Goal: Contribute content: Contribute content

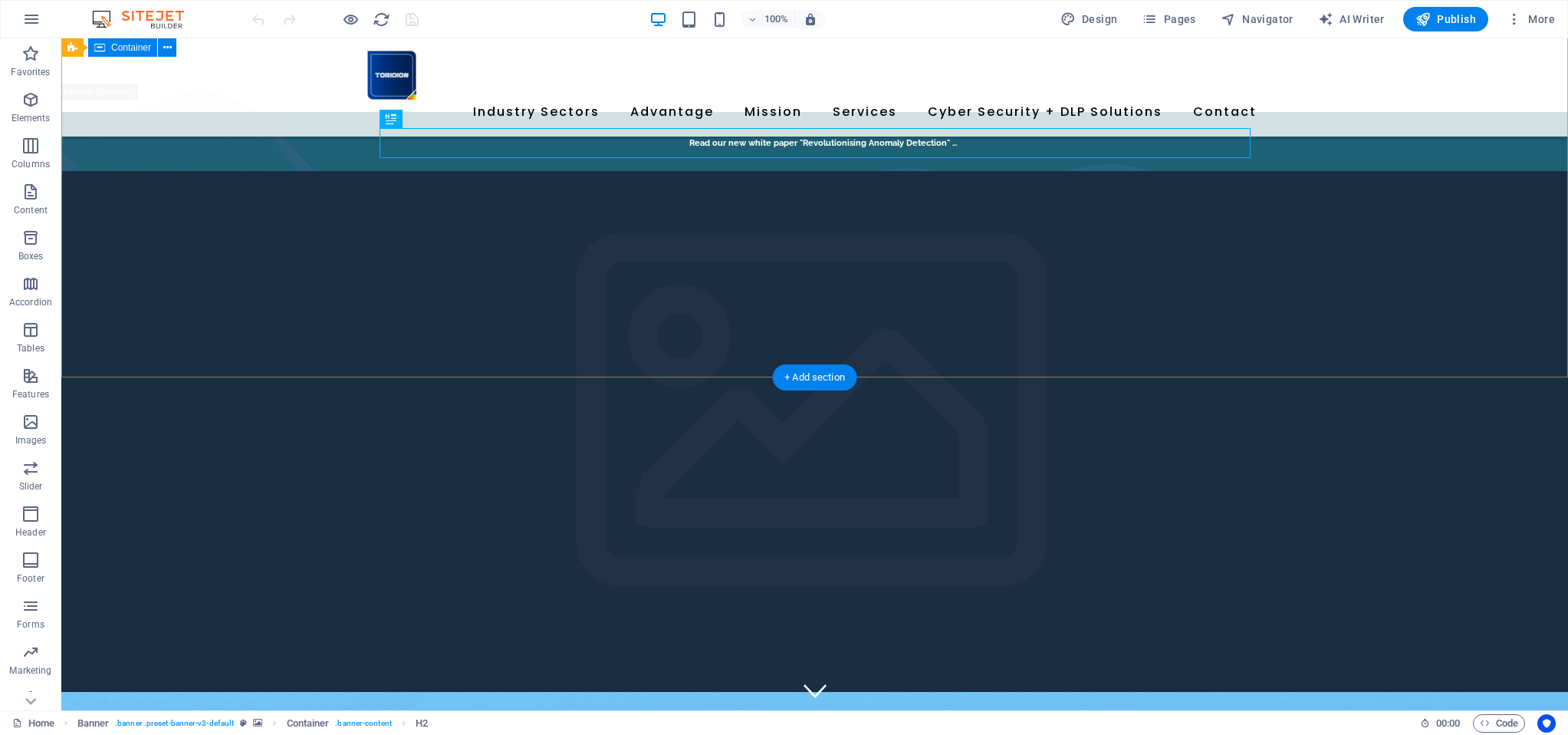
scroll to position [277, 0]
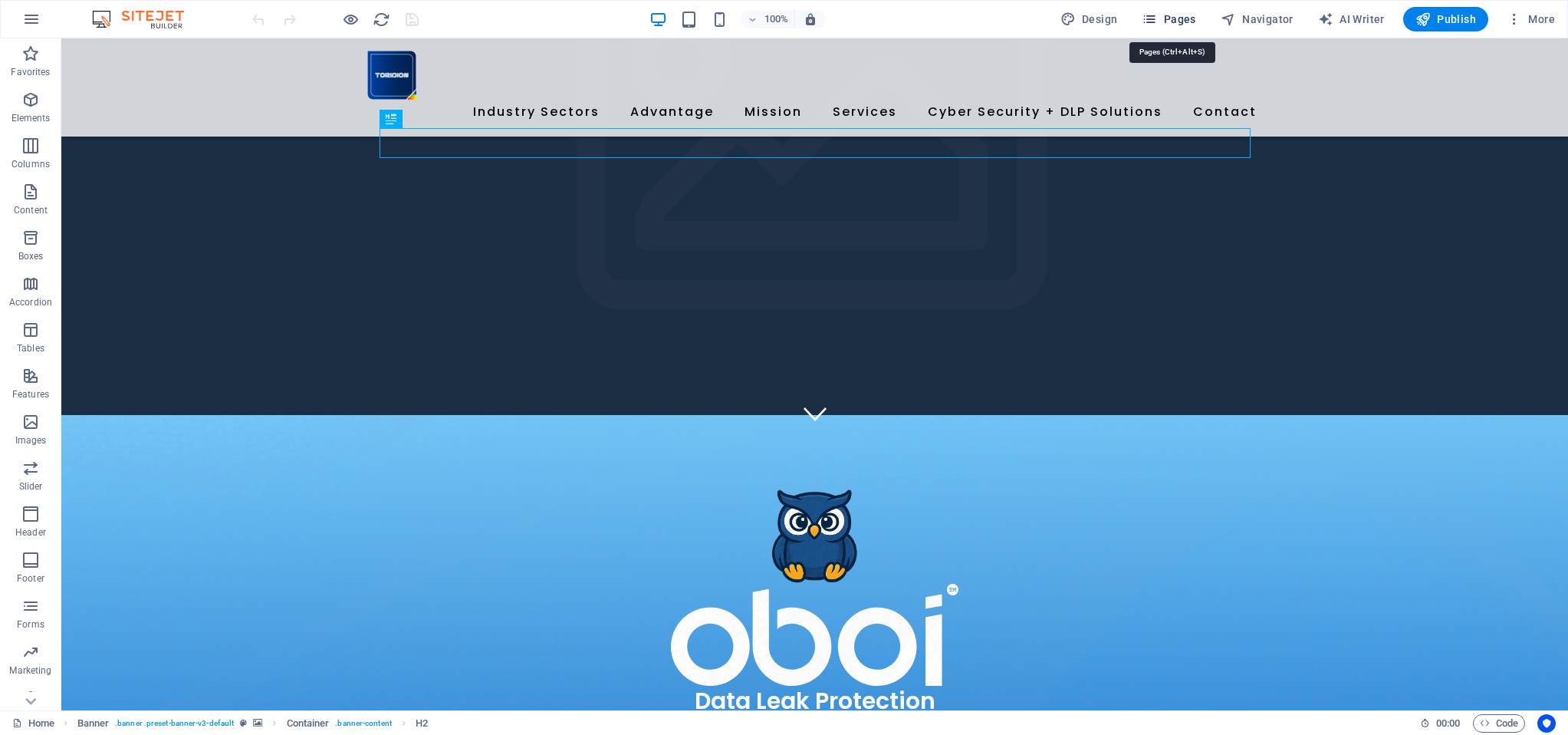
click at [1174, 20] on span "Pages" at bounding box center [1168, 19] width 54 height 15
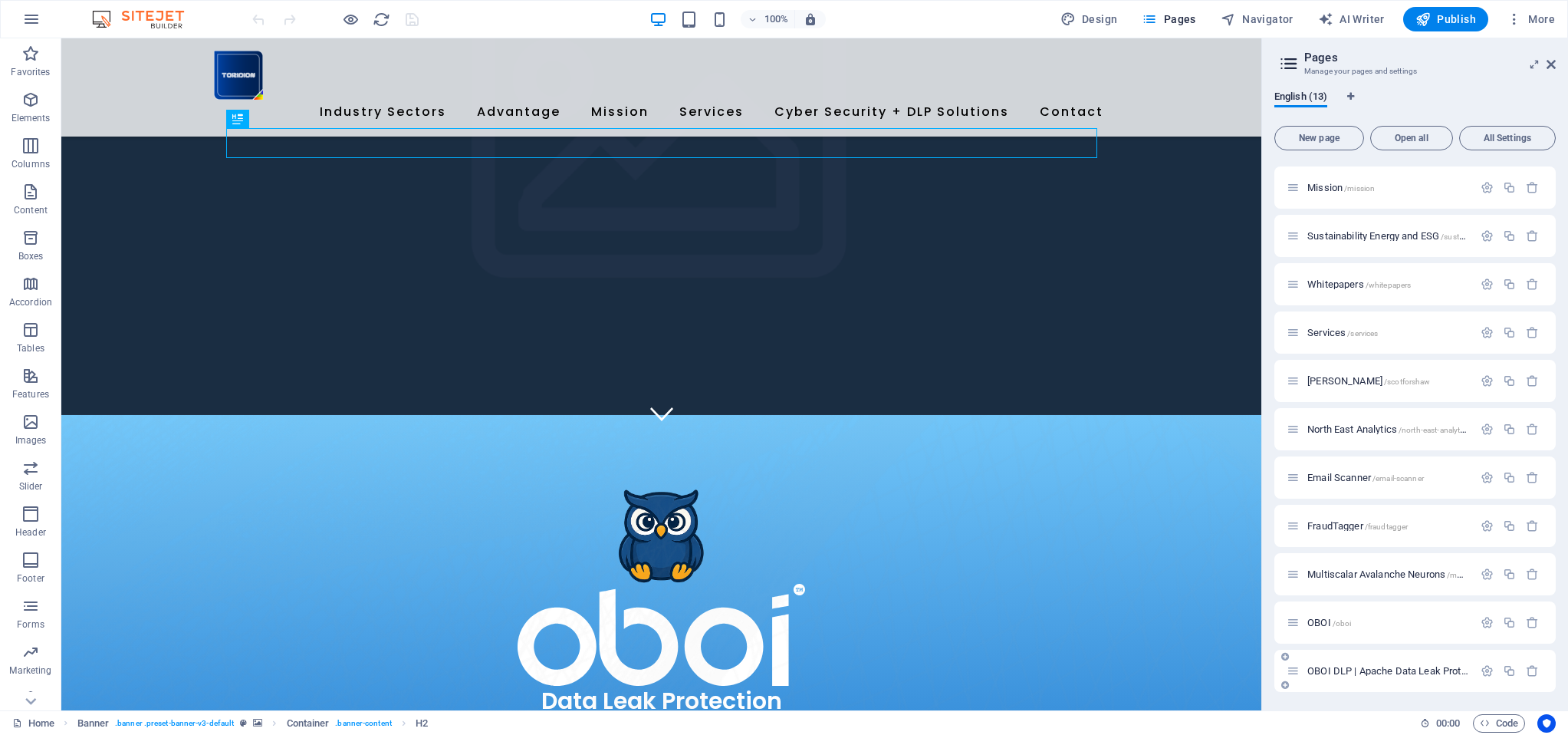
click at [1339, 677] on div "OBOI DLP | Apache Data Leak Protection /oboi-dlp" at bounding box center [1379, 671] width 186 height 18
click at [1339, 673] on span "OBOI DLP | Apache Data Leak Protection /oboi-dlp" at bounding box center [1415, 671] width 216 height 12
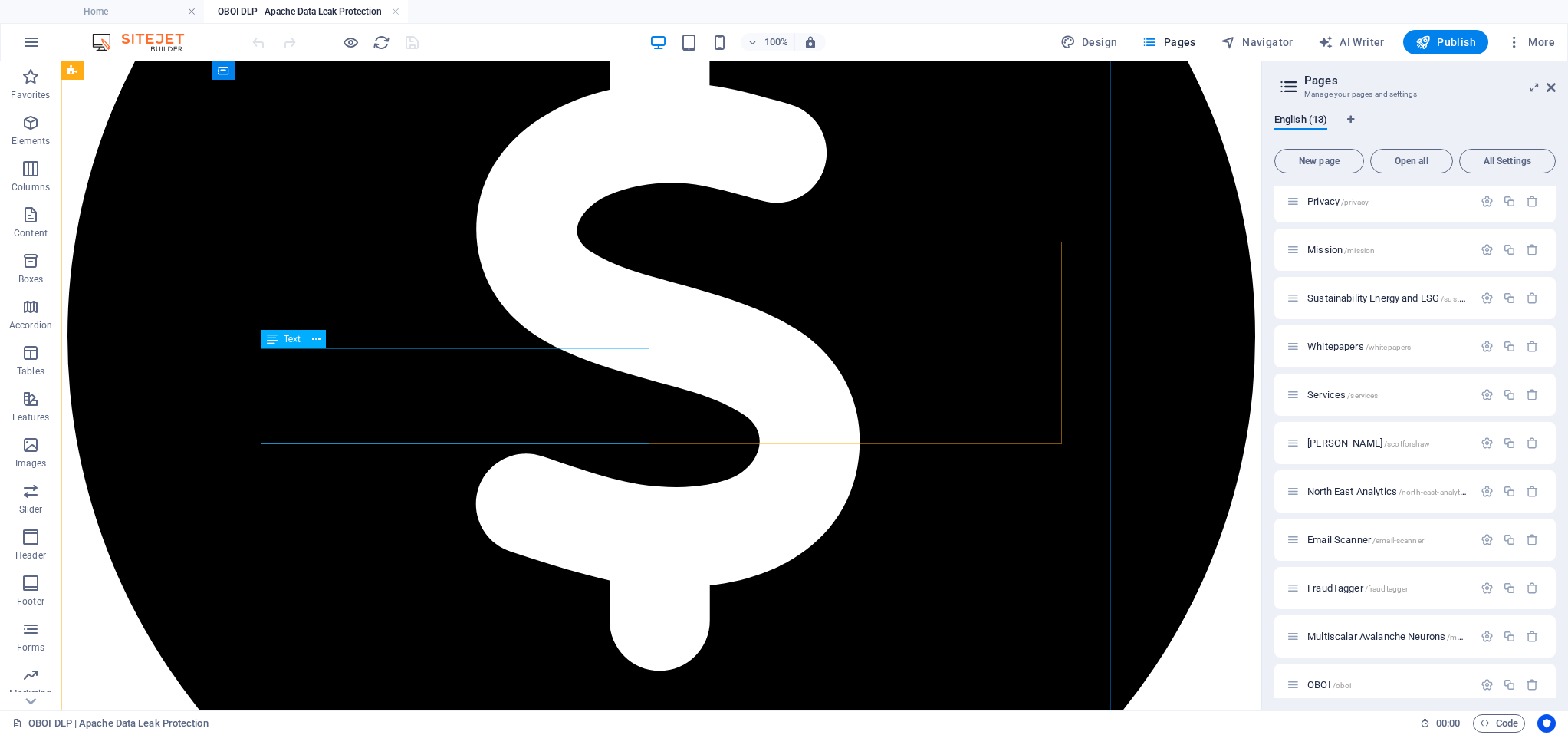
scroll to position [1287, 0]
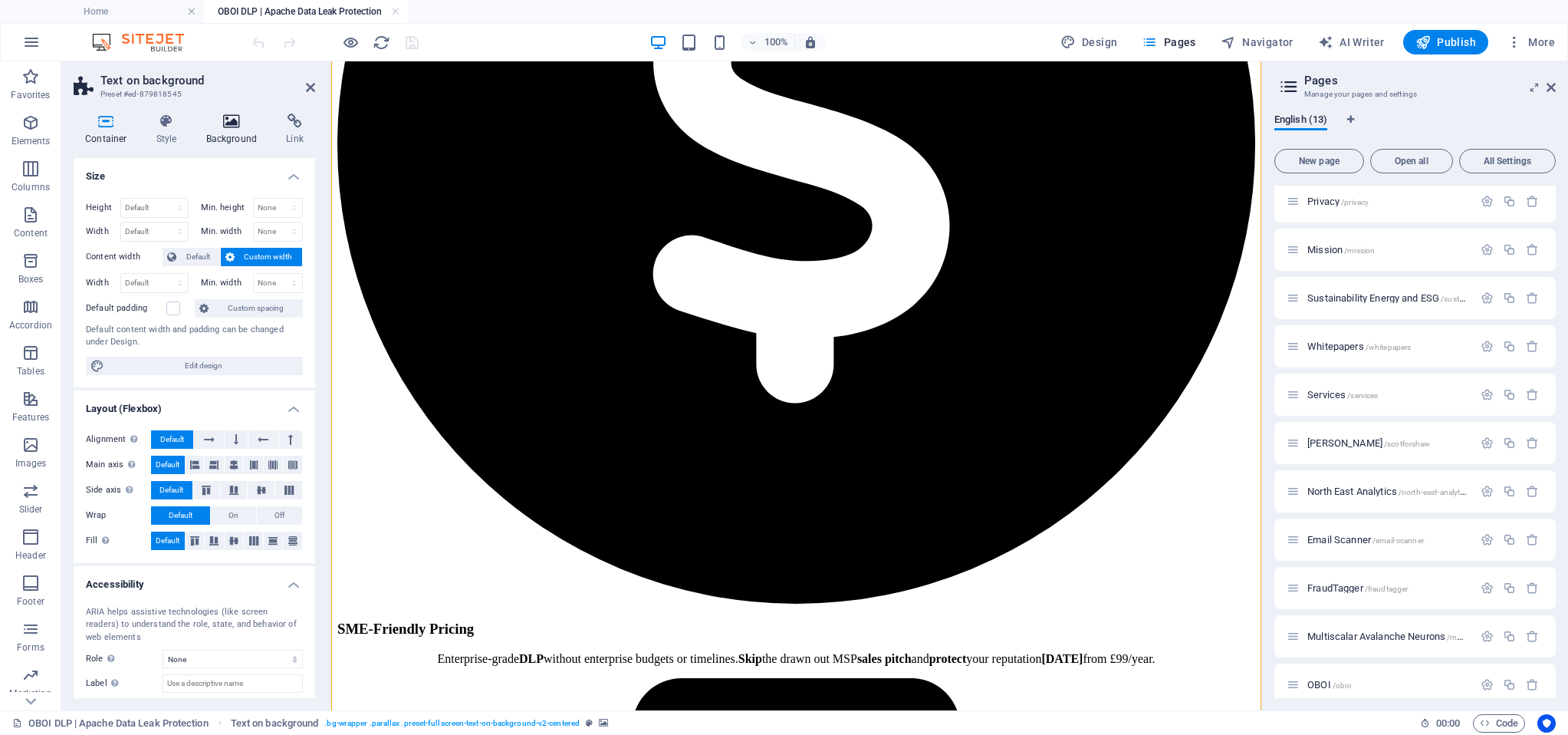
click at [247, 137] on h4 "Background" at bounding box center [235, 130] width 81 height 32
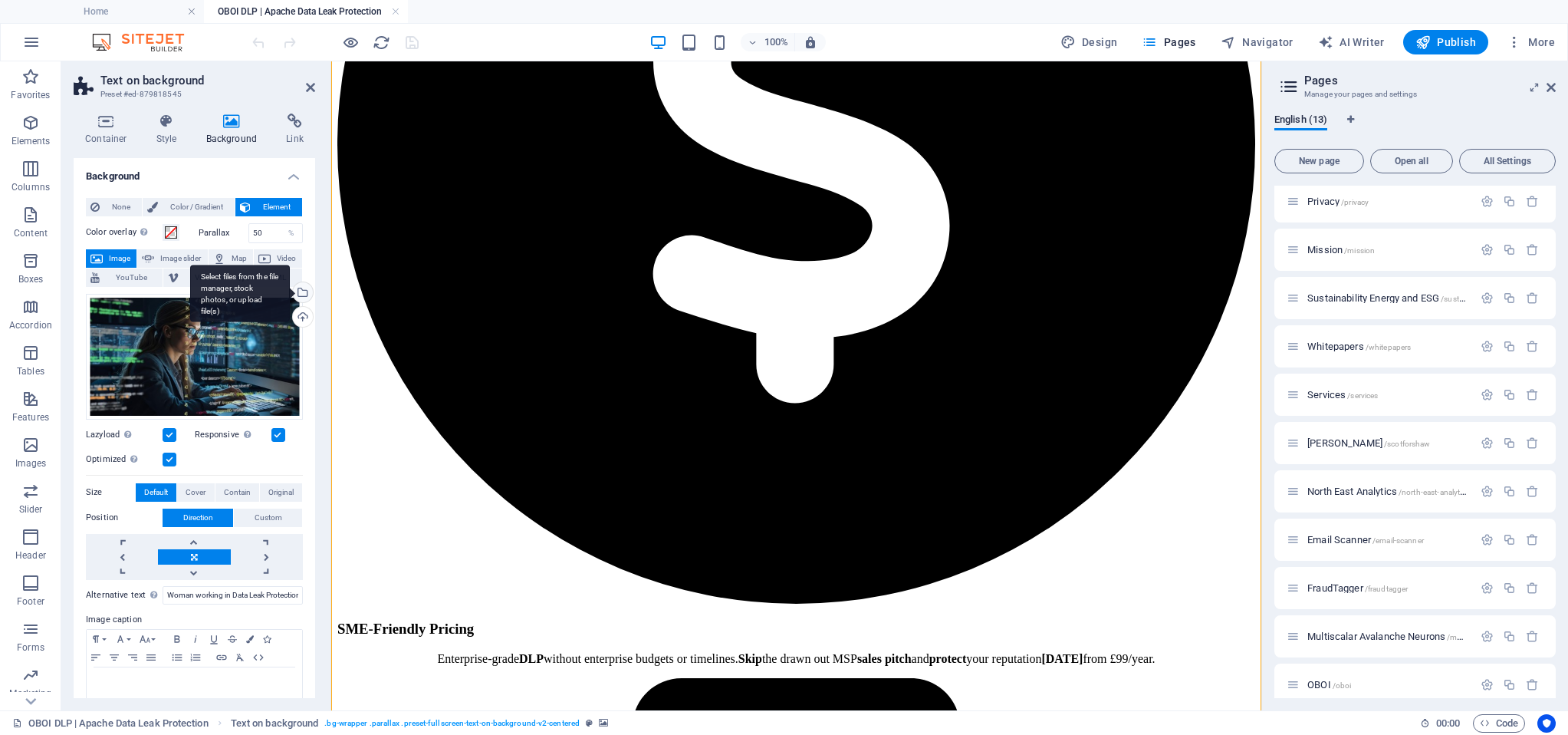
click at [299, 290] on div "Select files from the file manager, stock photos, or upload file(s)" at bounding box center [301, 293] width 23 height 23
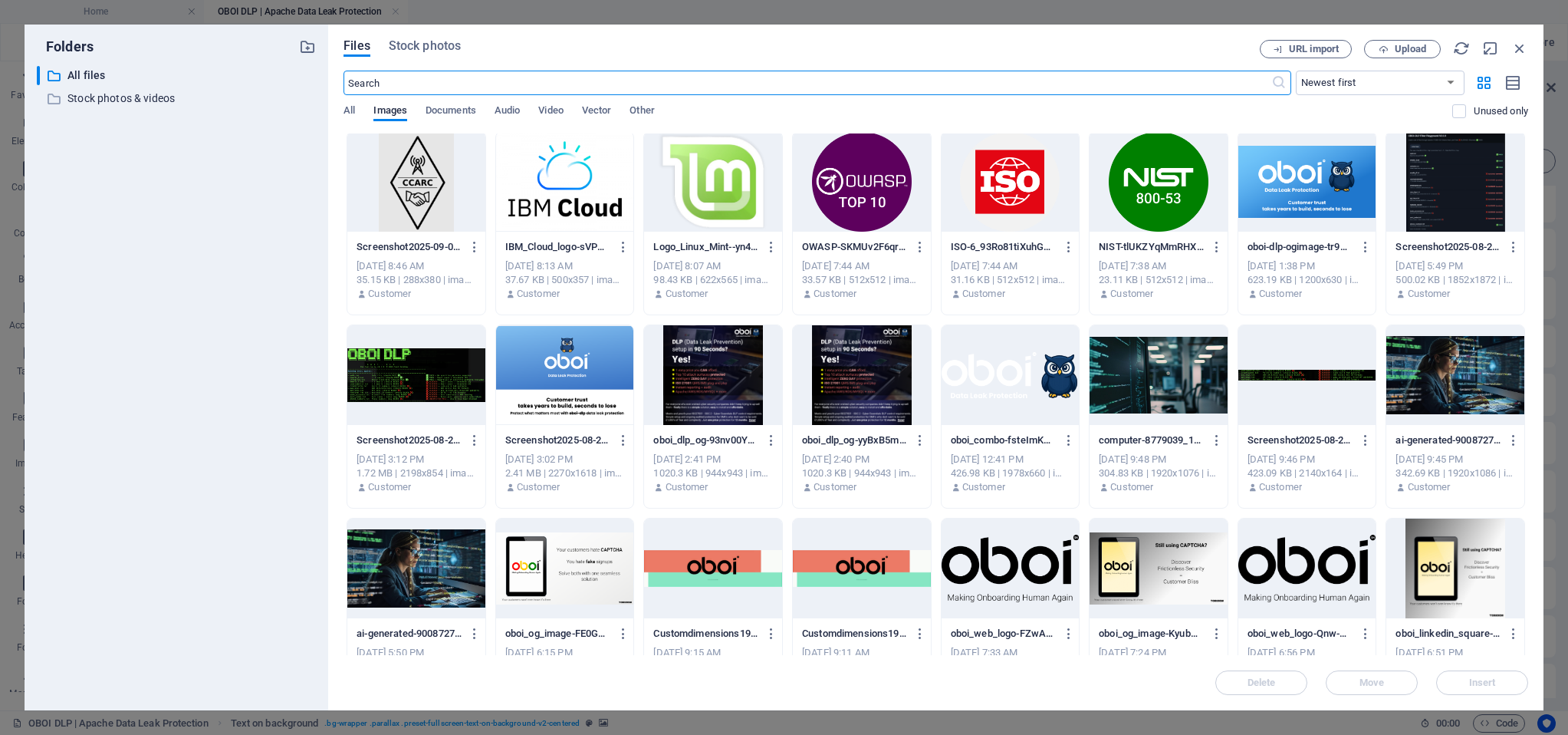
scroll to position [0, 0]
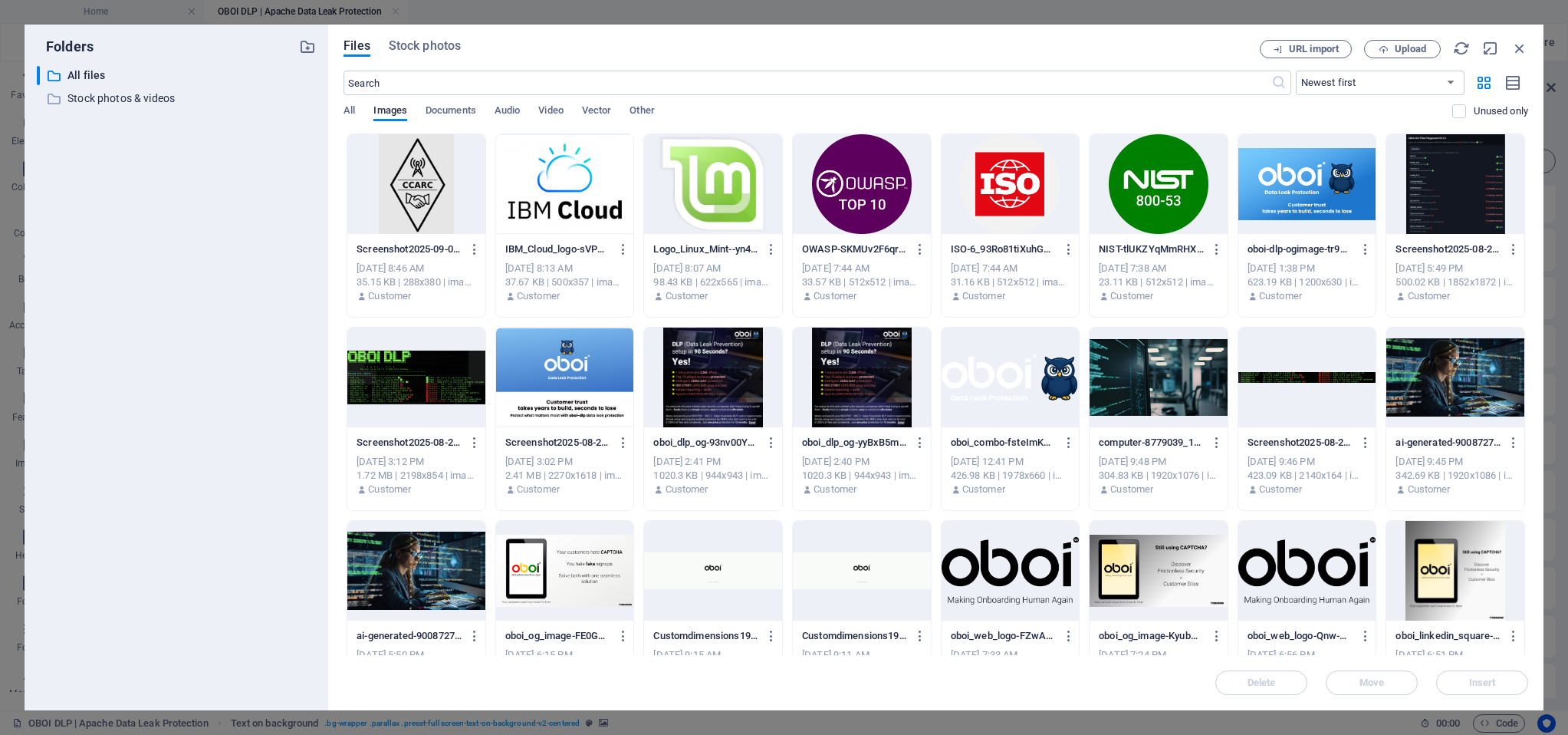
click at [1412, 385] on div at bounding box center [1455, 378] width 138 height 100
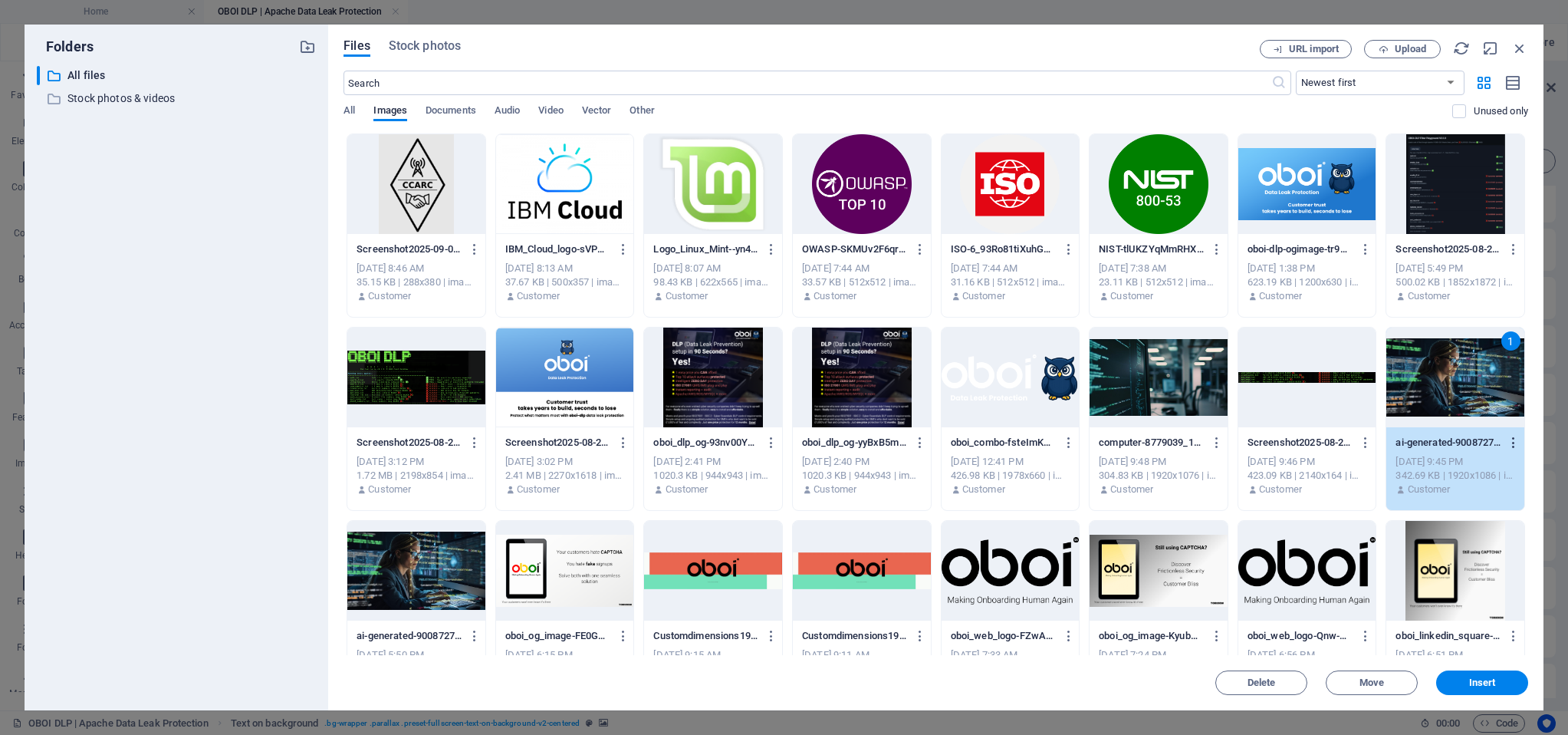
click at [1512, 440] on icon "button" at bounding box center [1513, 443] width 15 height 14
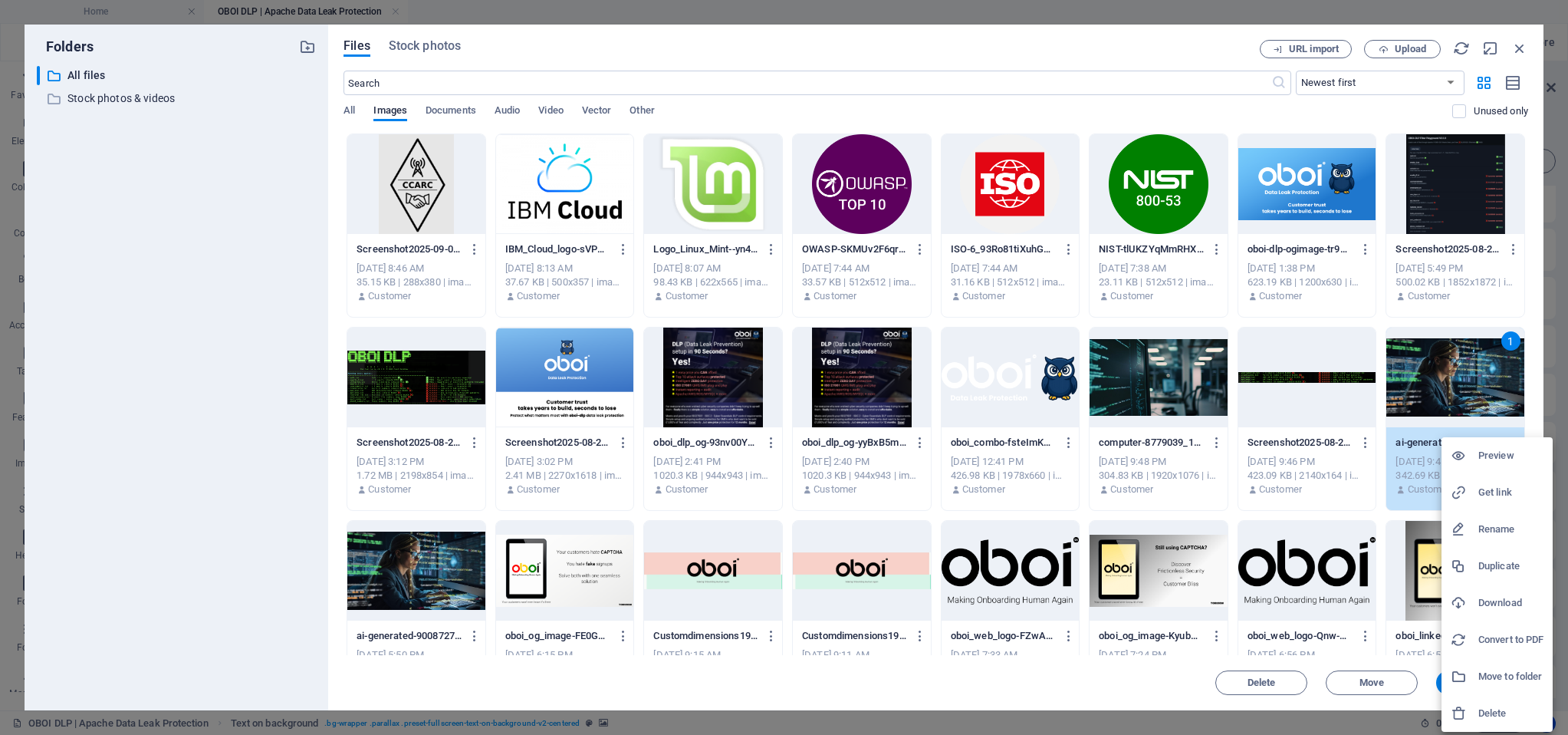
click at [1495, 490] on h6 "Get link" at bounding box center [1510, 492] width 65 height 18
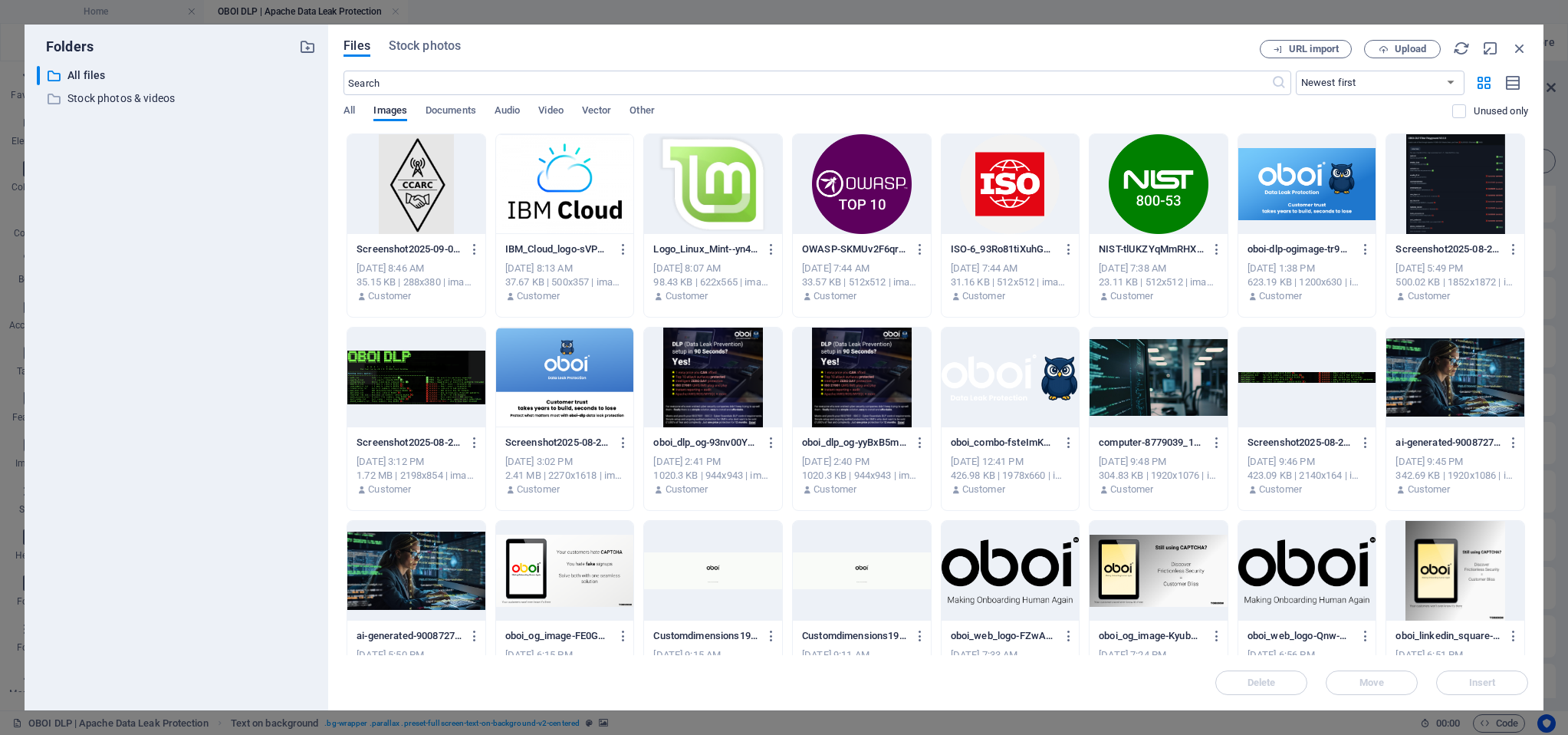
click at [406, 383] on div at bounding box center [416, 378] width 138 height 100
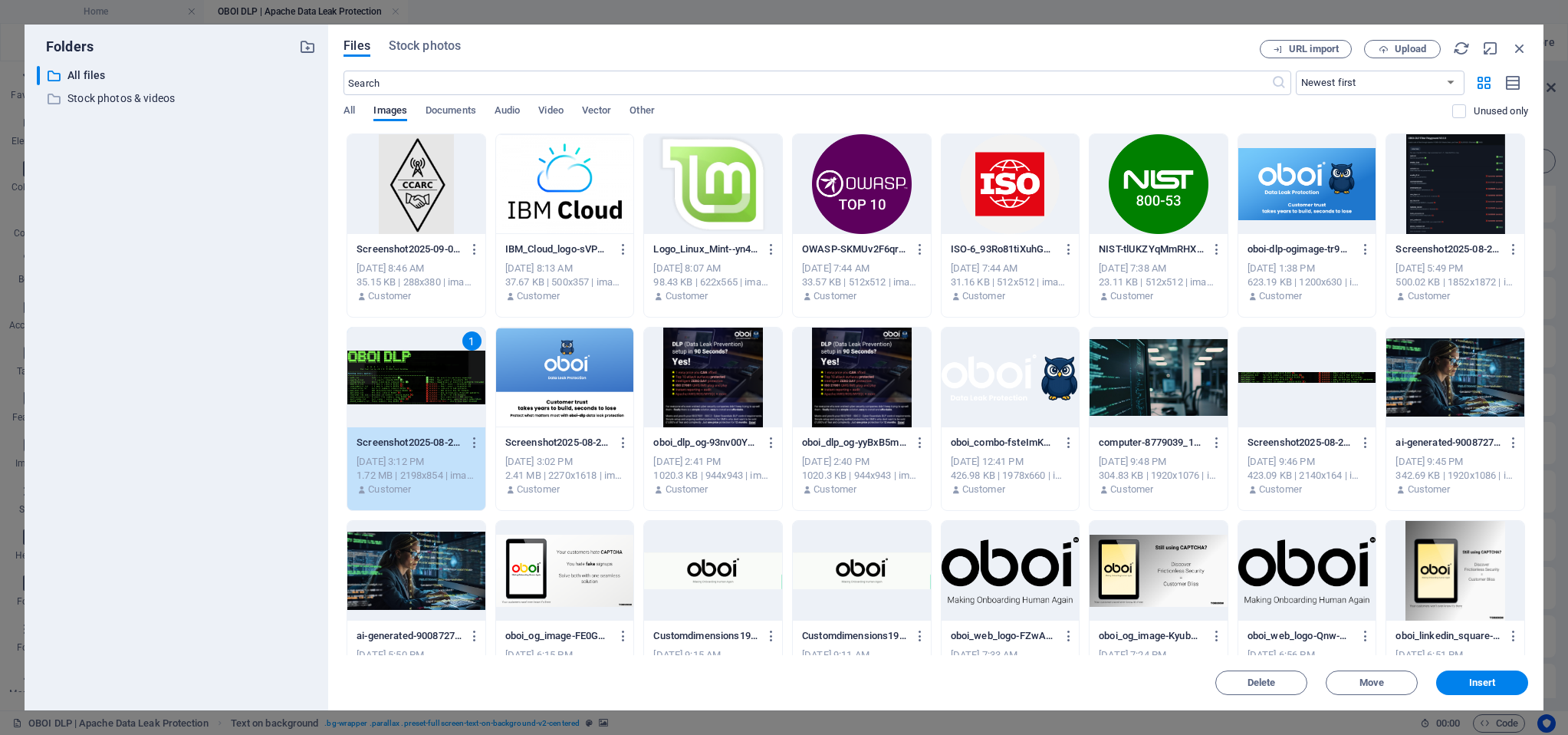
click at [406, 383] on div "1" at bounding box center [416, 378] width 138 height 100
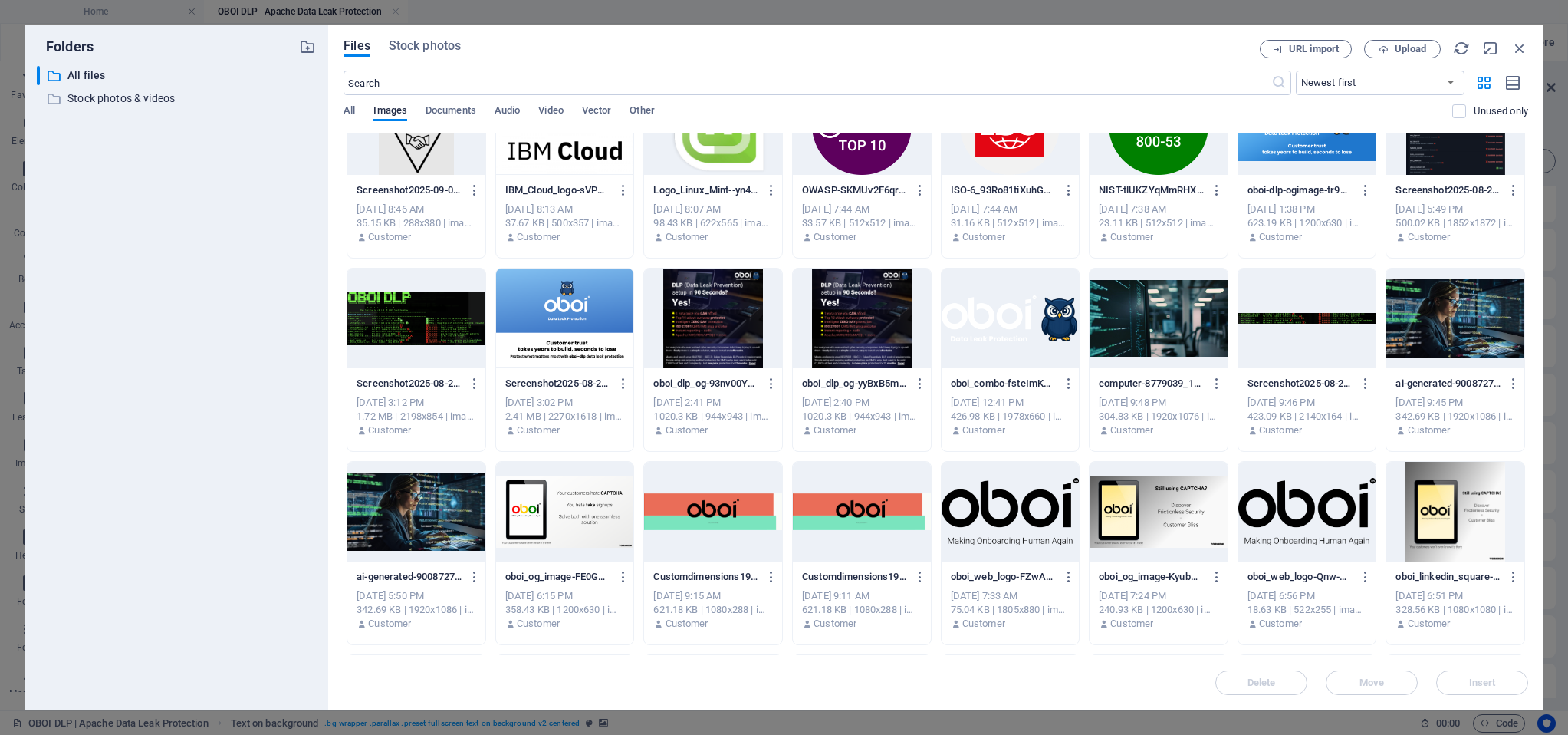
scroll to position [52, 0]
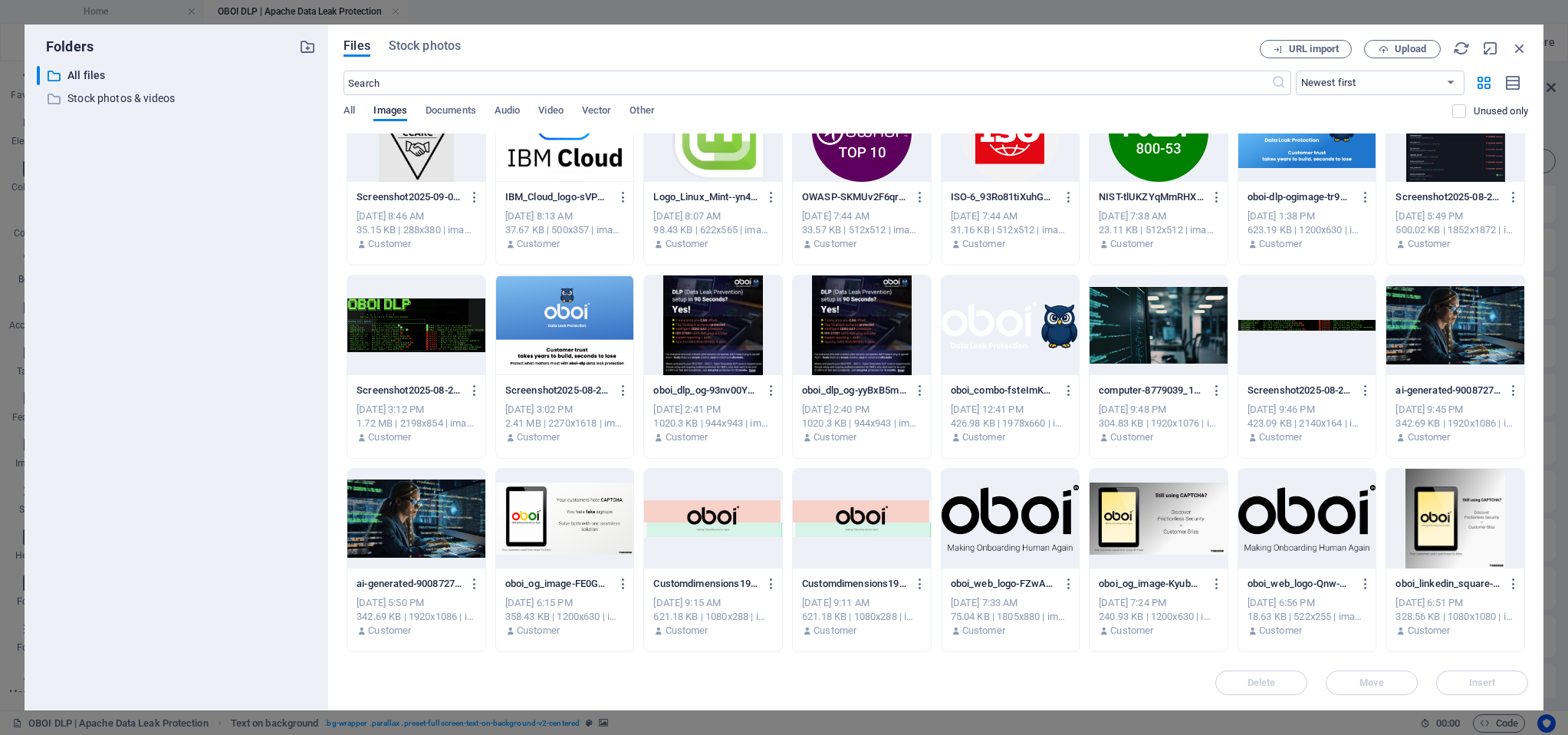
click at [390, 336] on div at bounding box center [416, 325] width 138 height 100
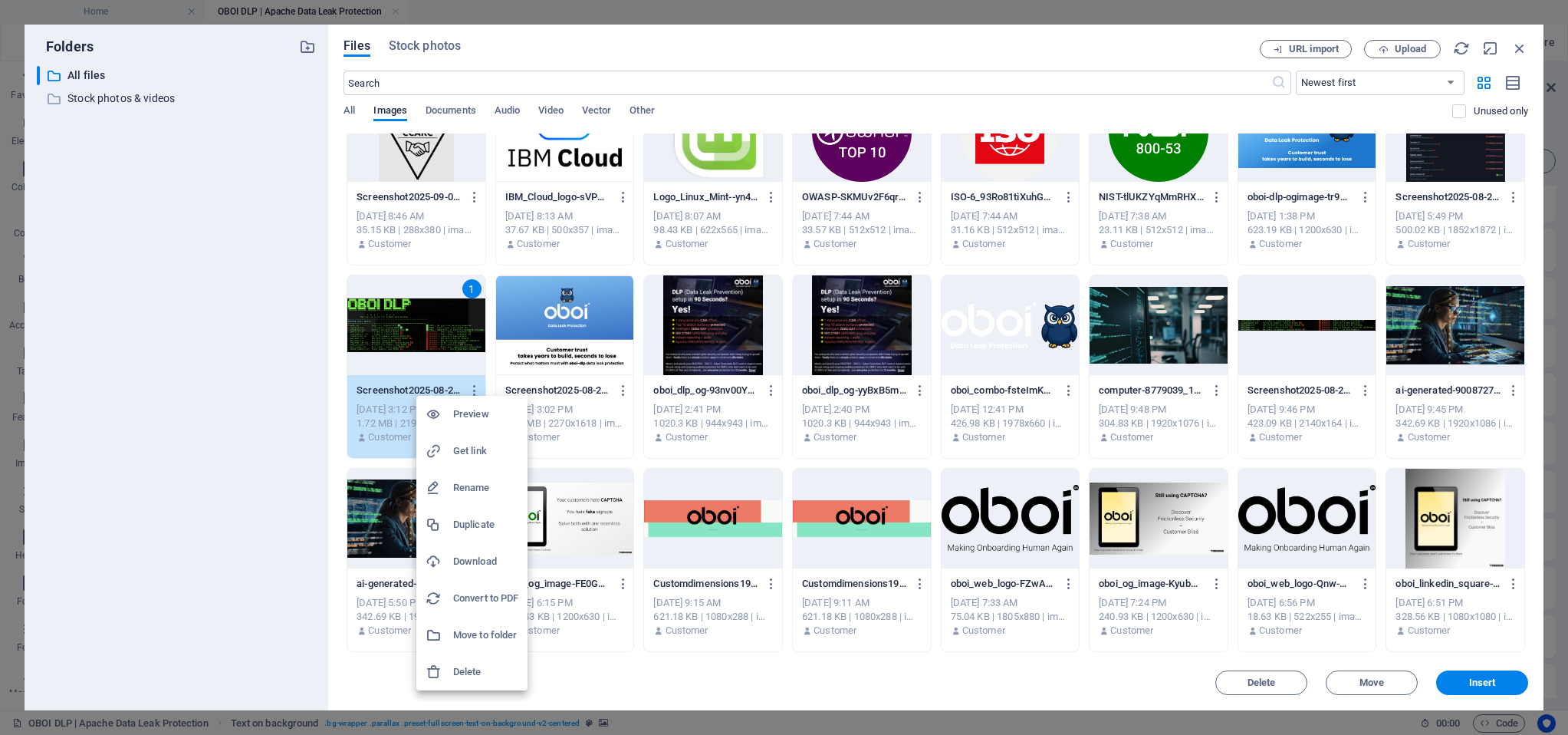
click at [471, 449] on h6 "Get link" at bounding box center [485, 451] width 65 height 18
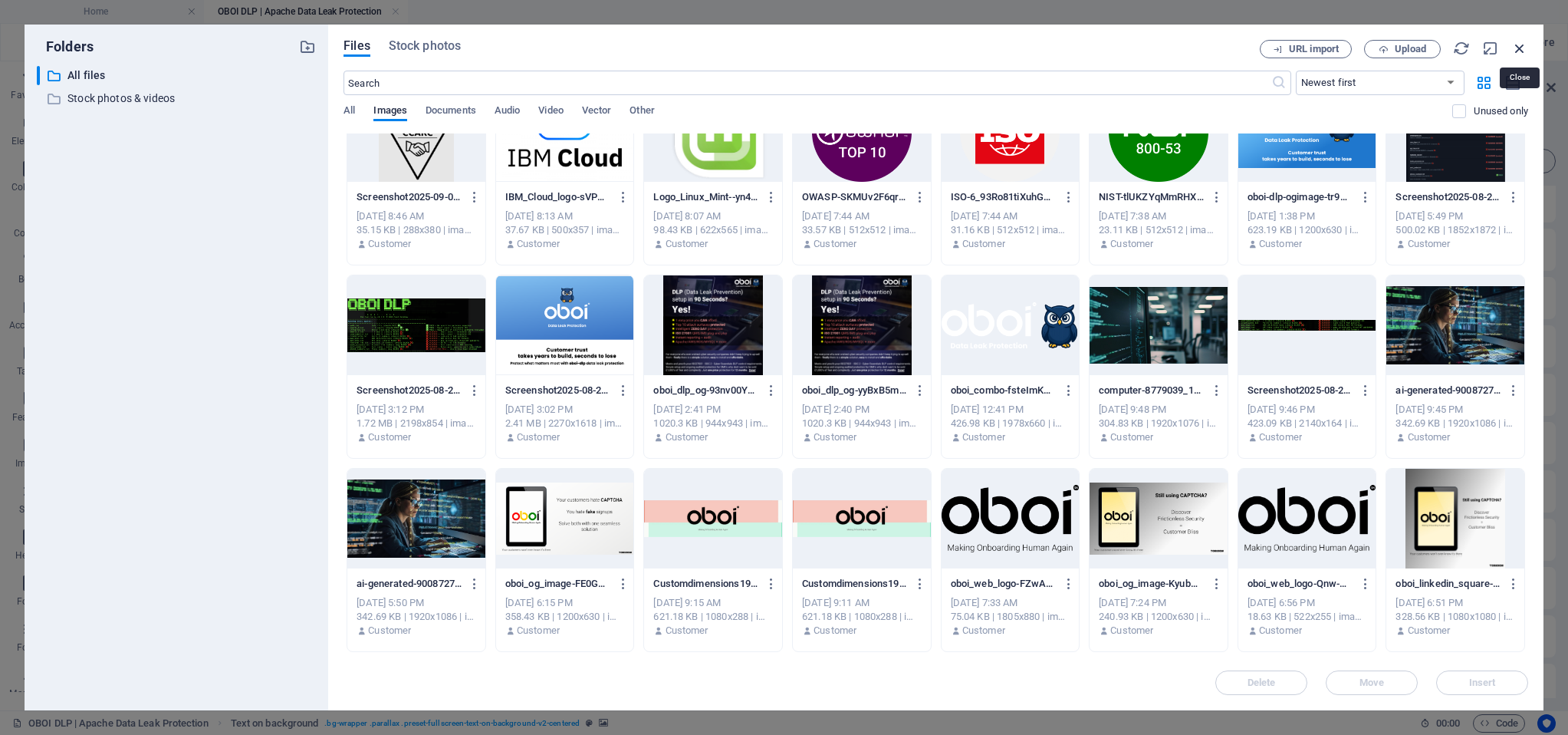
click at [1519, 47] on icon "button" at bounding box center [1519, 48] width 17 height 17
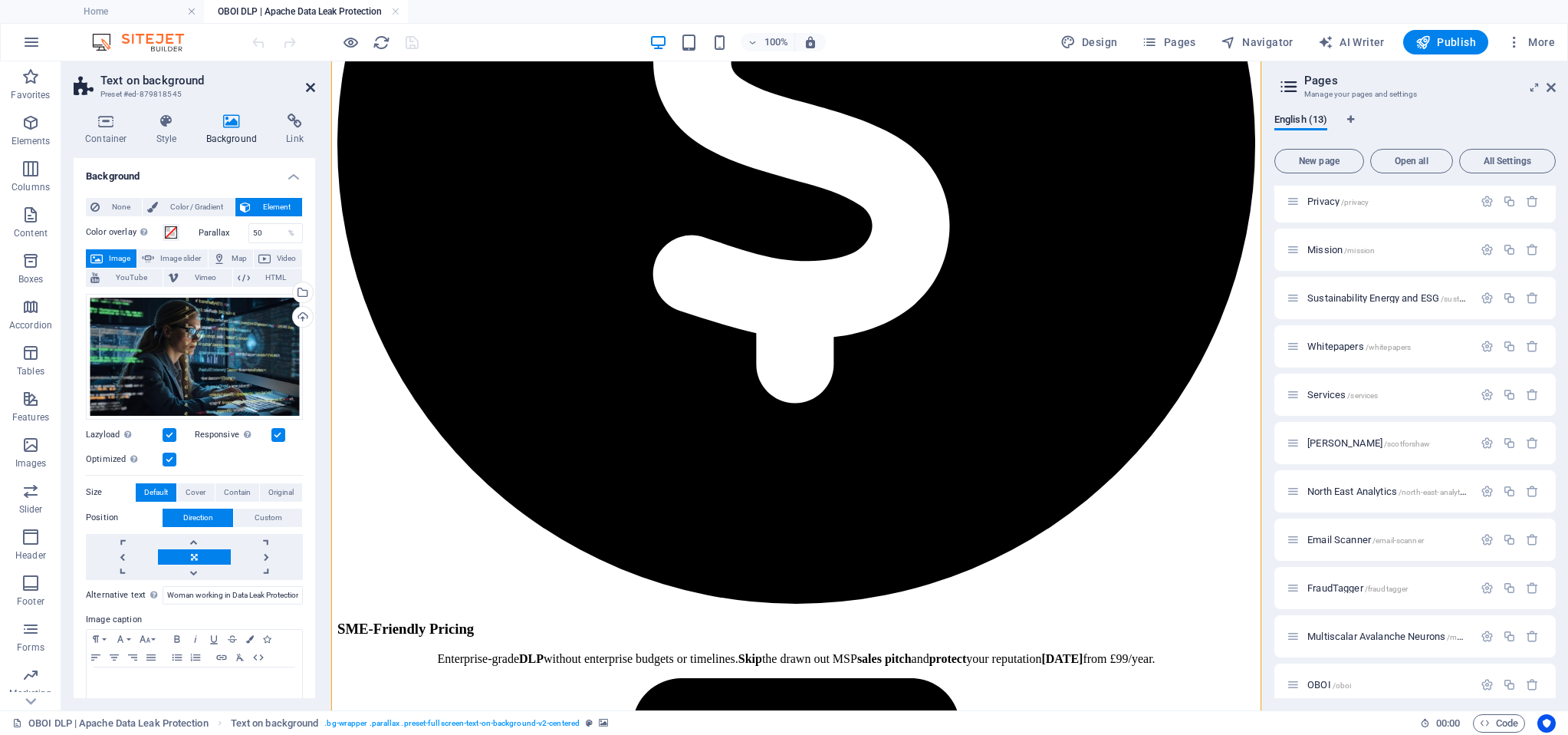
click at [311, 84] on icon at bounding box center [310, 87] width 9 height 12
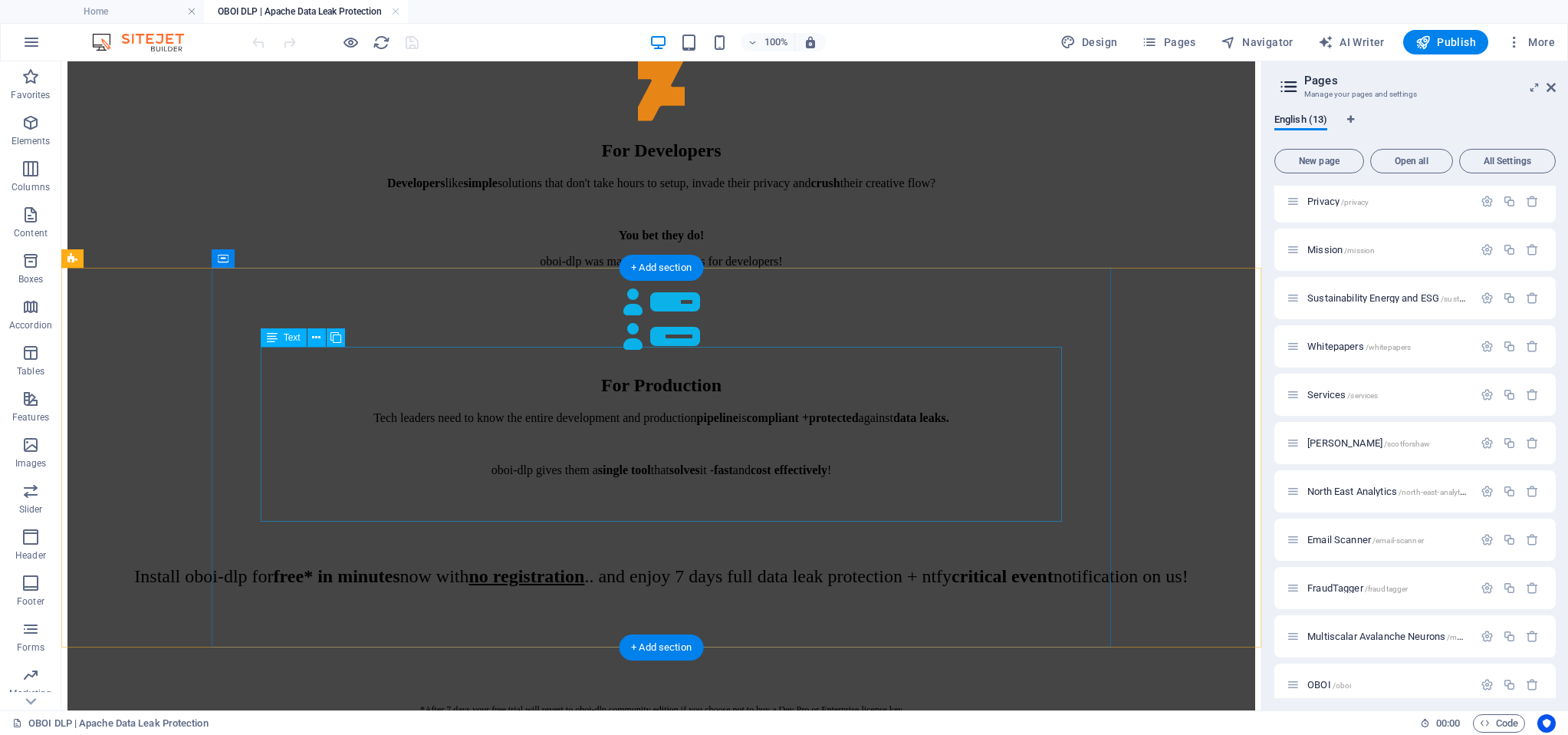
scroll to position [5595, 0]
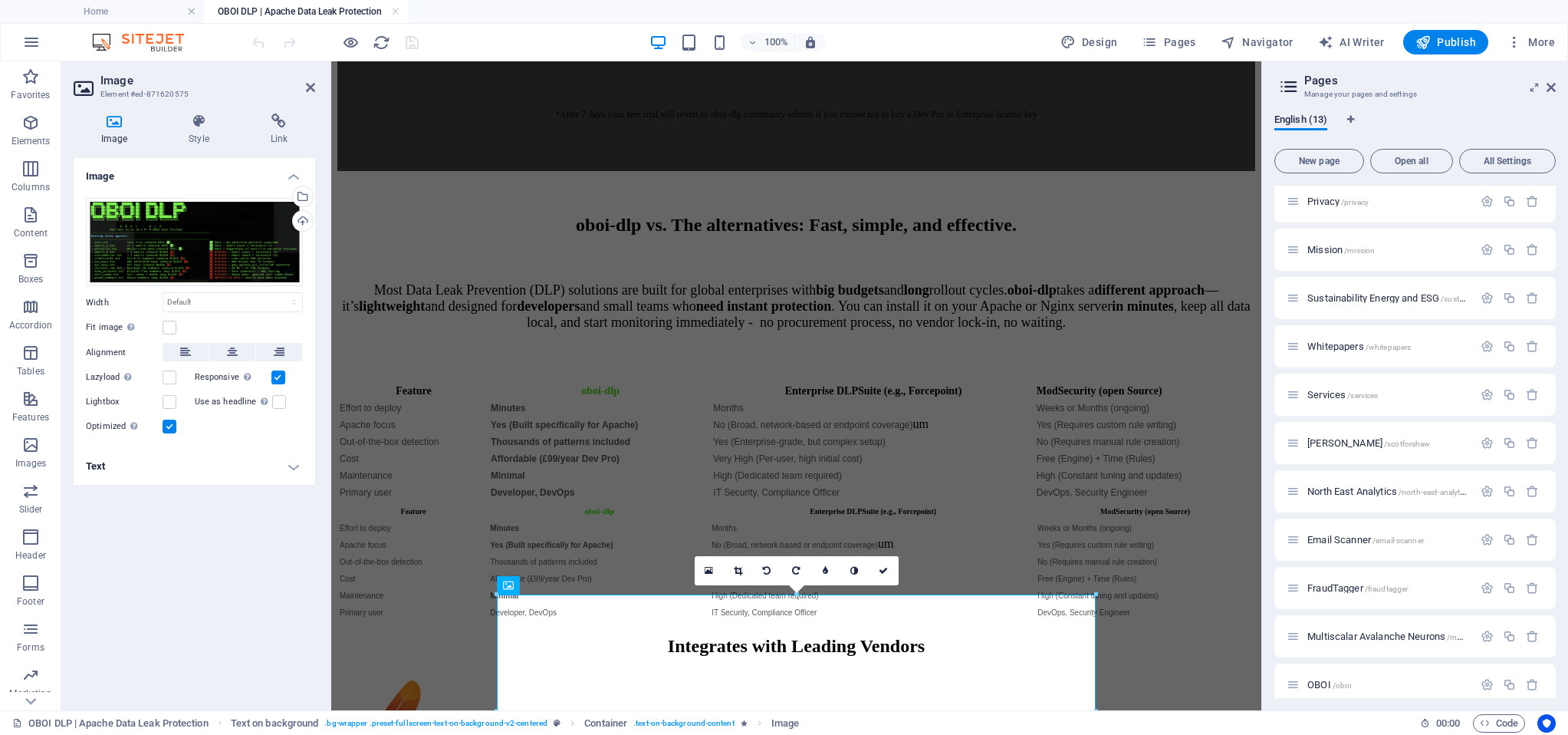
scroll to position [5585, 0]
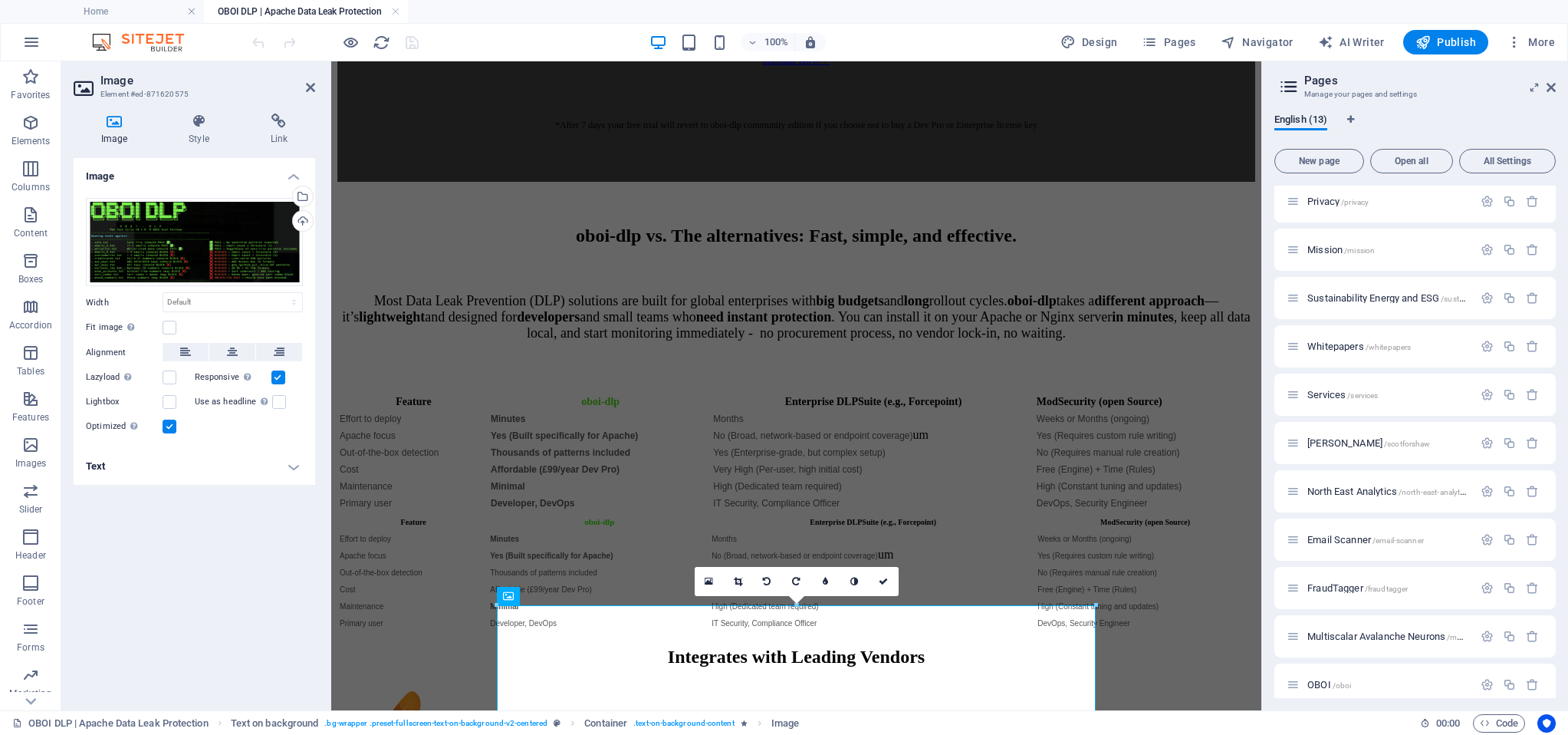
click at [239, 469] on h4 "Text" at bounding box center [195, 466] width 242 height 37
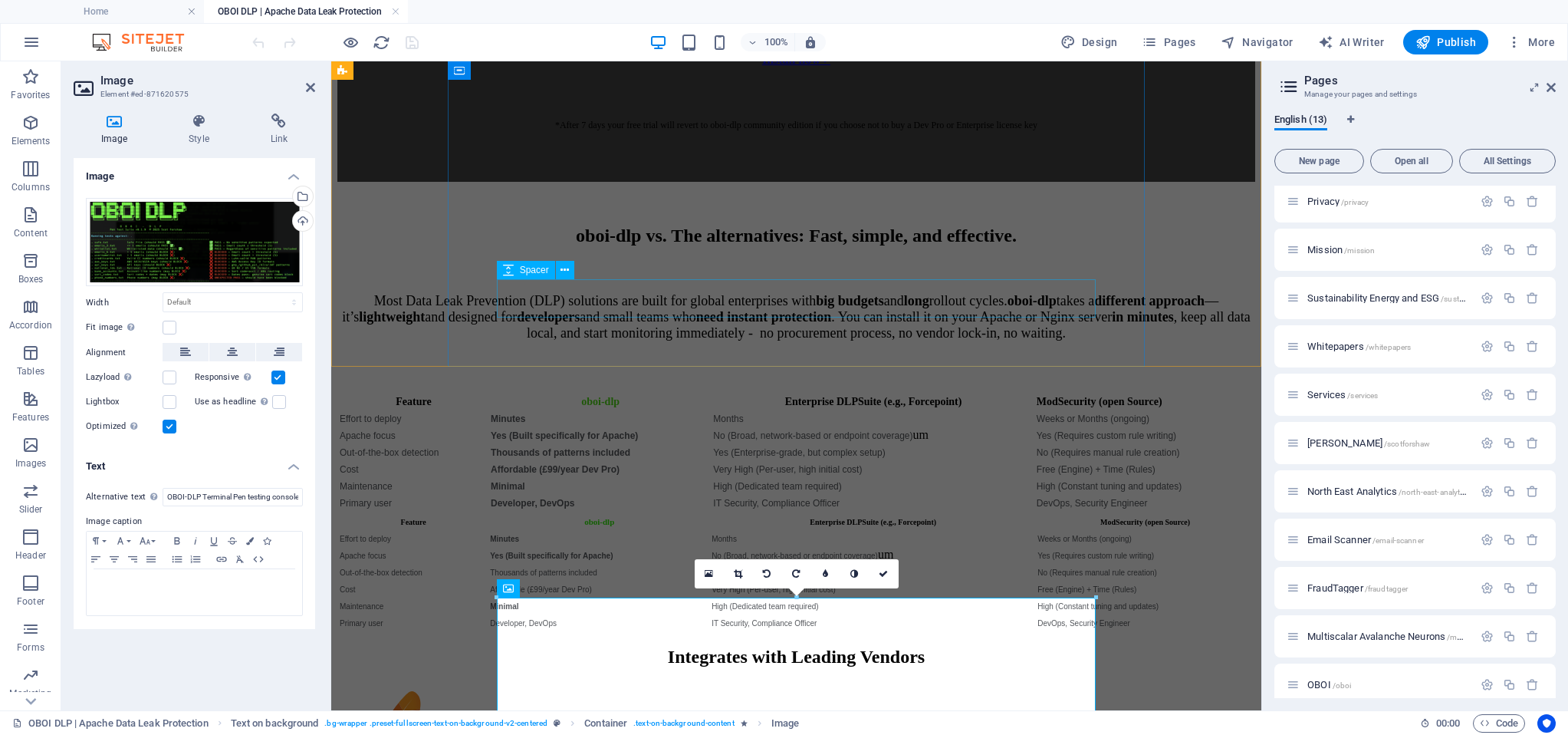
scroll to position [5592, 0]
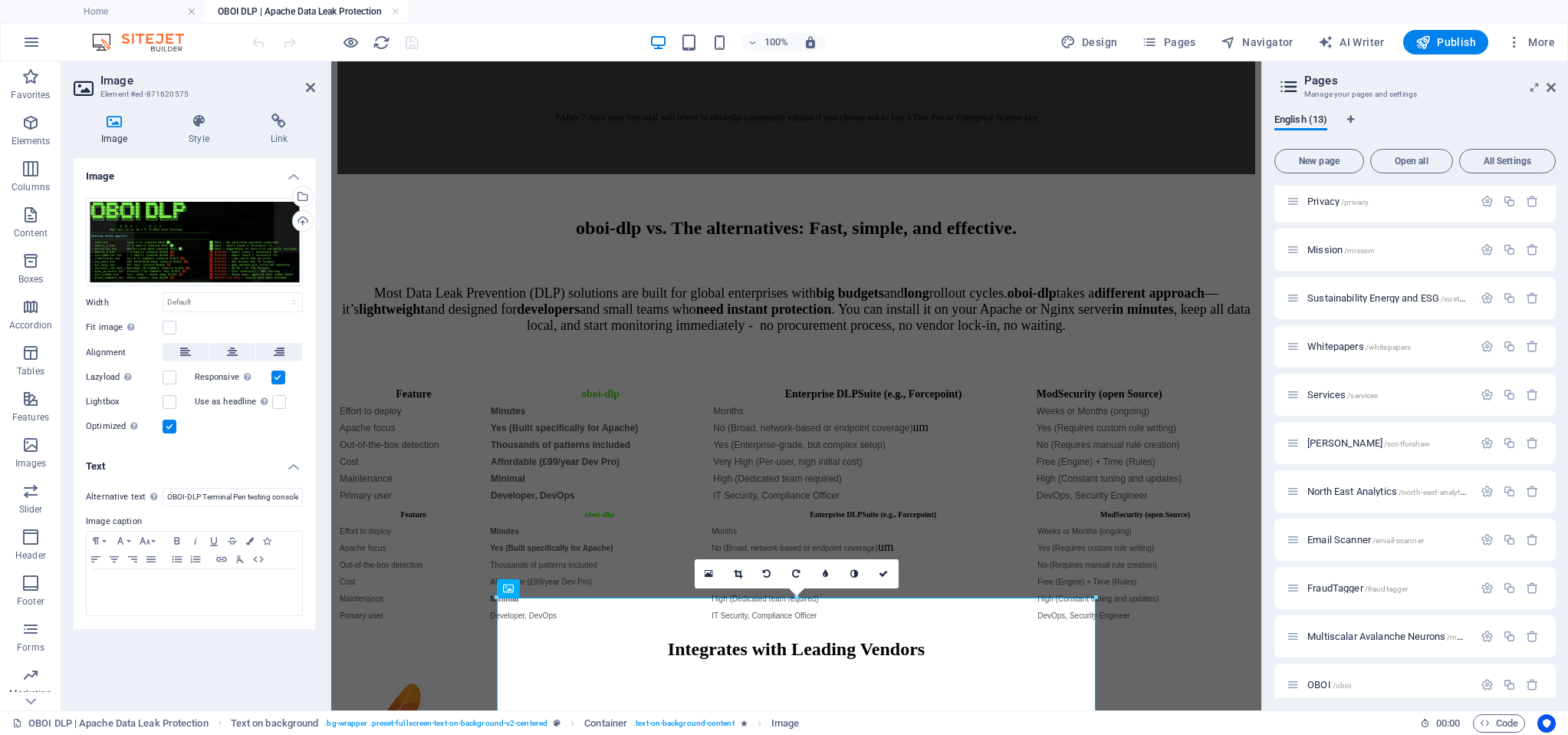
click at [291, 176] on h4 "Image" at bounding box center [195, 172] width 242 height 28
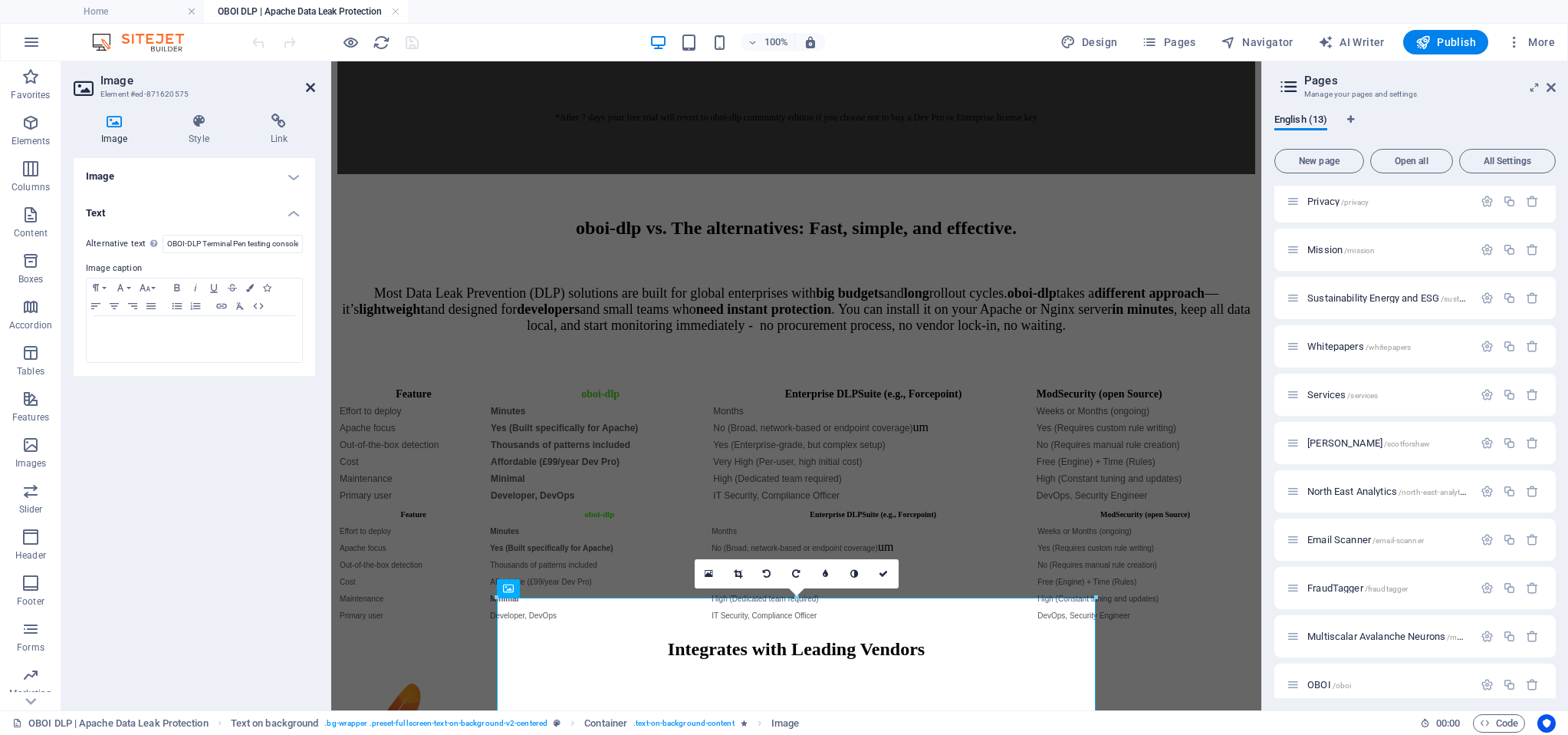
click at [311, 87] on icon at bounding box center [310, 87] width 9 height 12
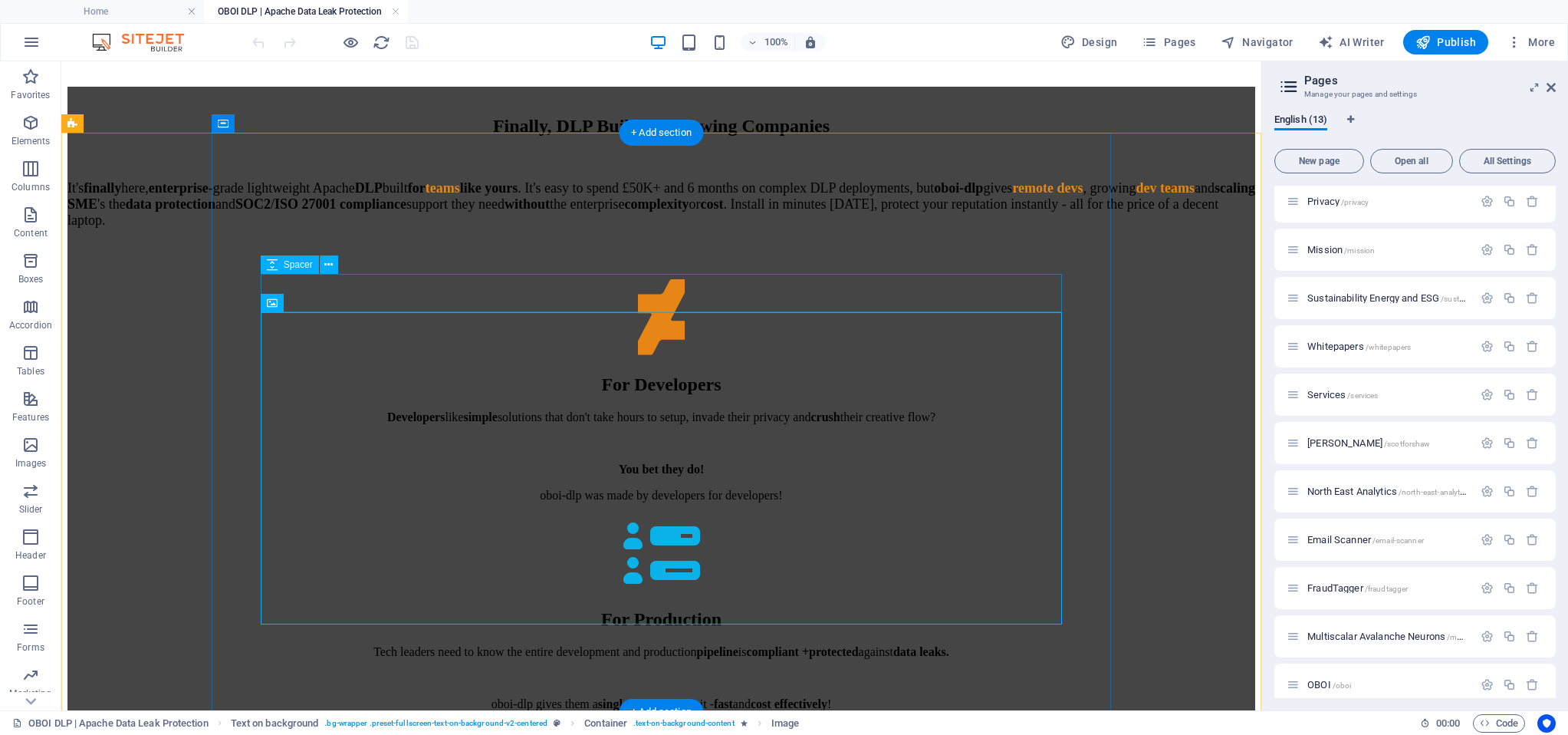
click at [328, 264] on icon at bounding box center [328, 265] width 8 height 16
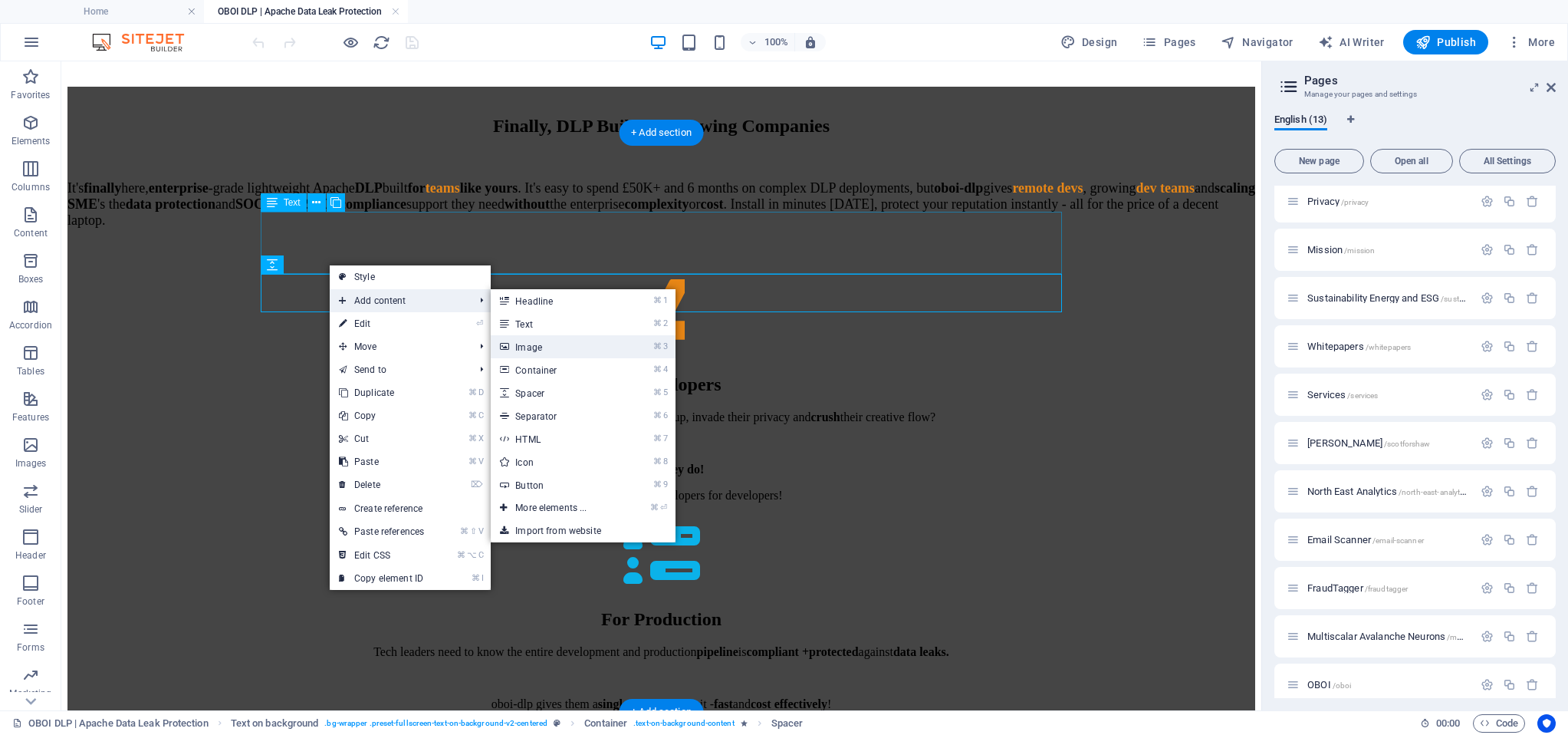
click at [581, 346] on link "⌘ 3 Image" at bounding box center [554, 346] width 127 height 23
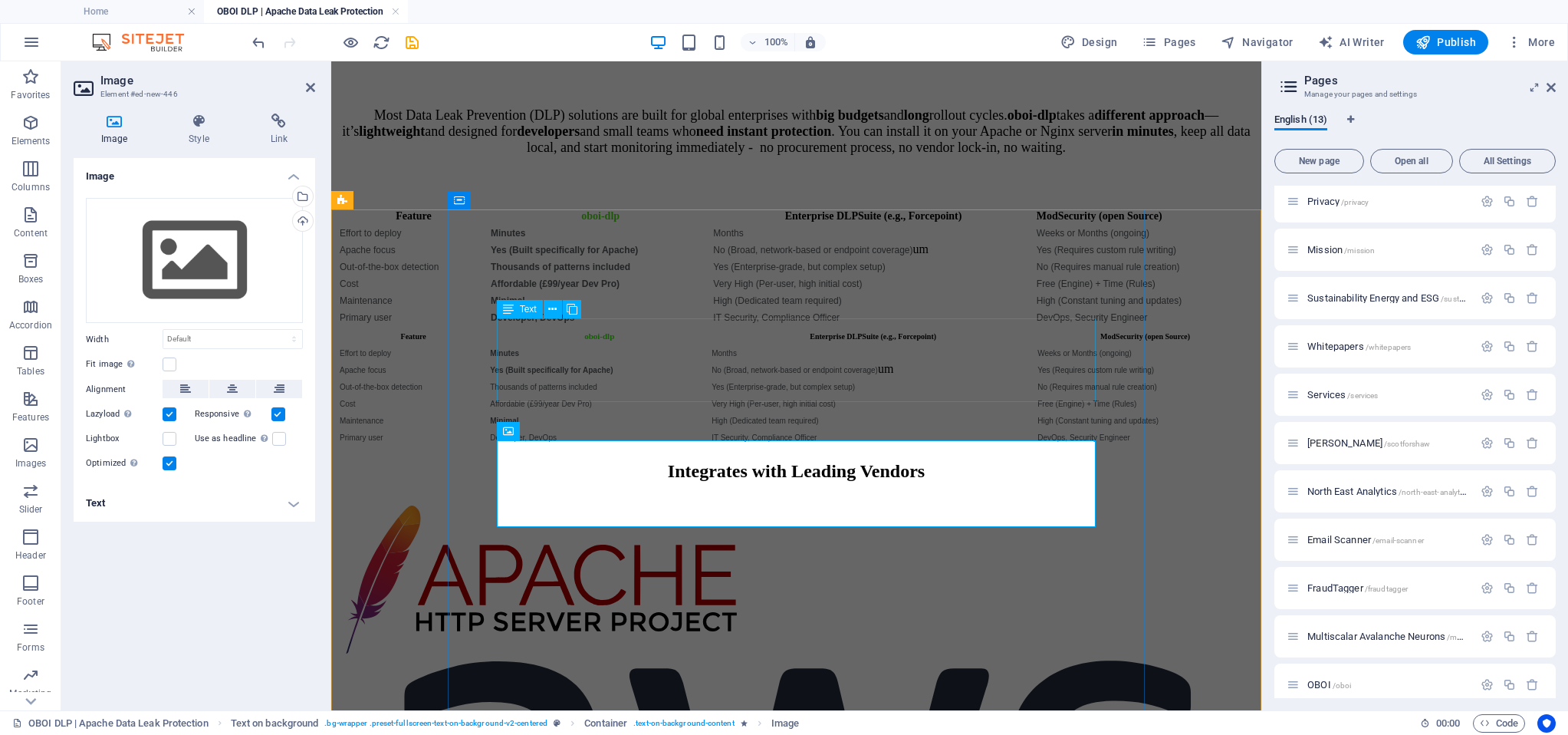
scroll to position [5776, 0]
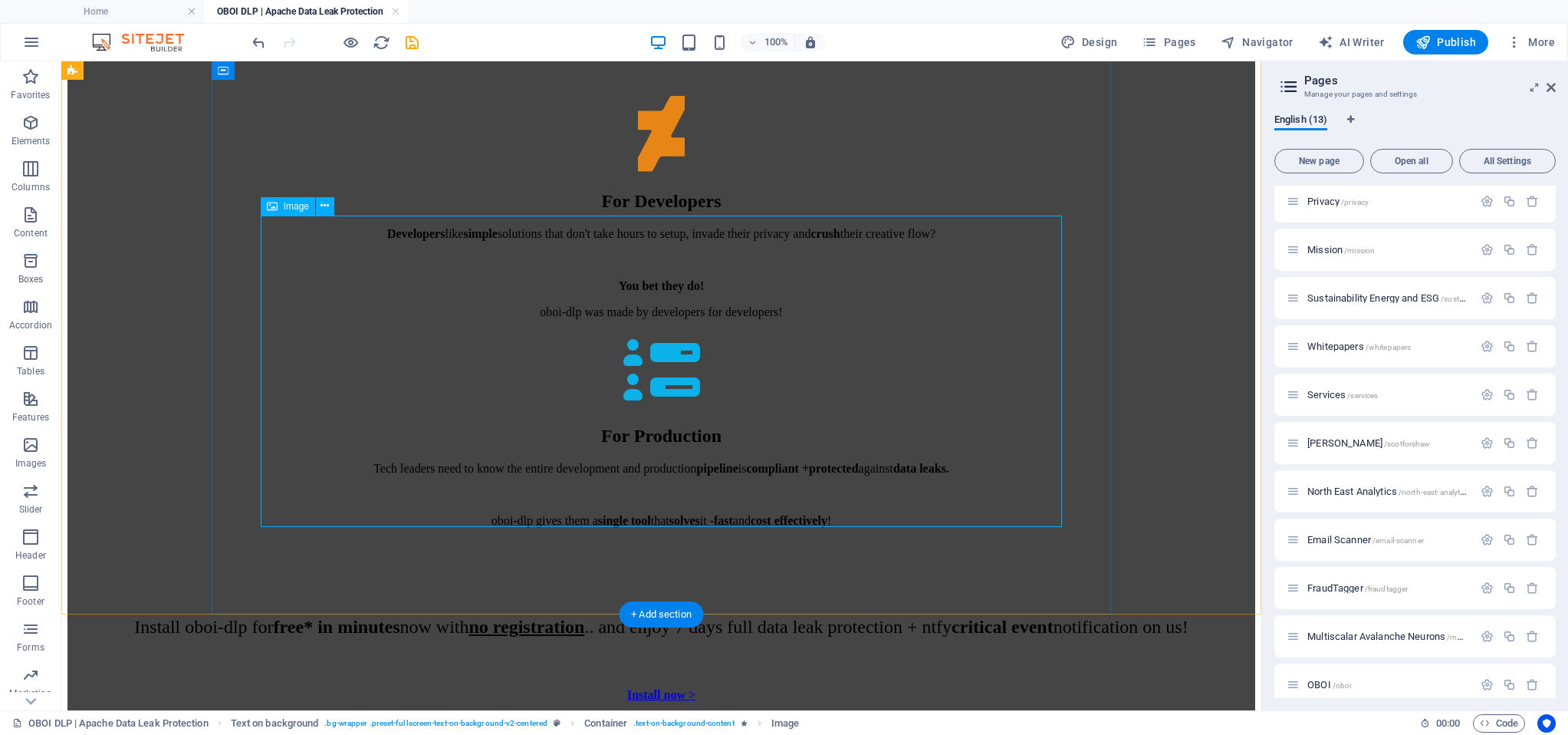
drag, startPoint x: 463, startPoint y: 310, endPoint x: 193, endPoint y: 310, distance: 270.0
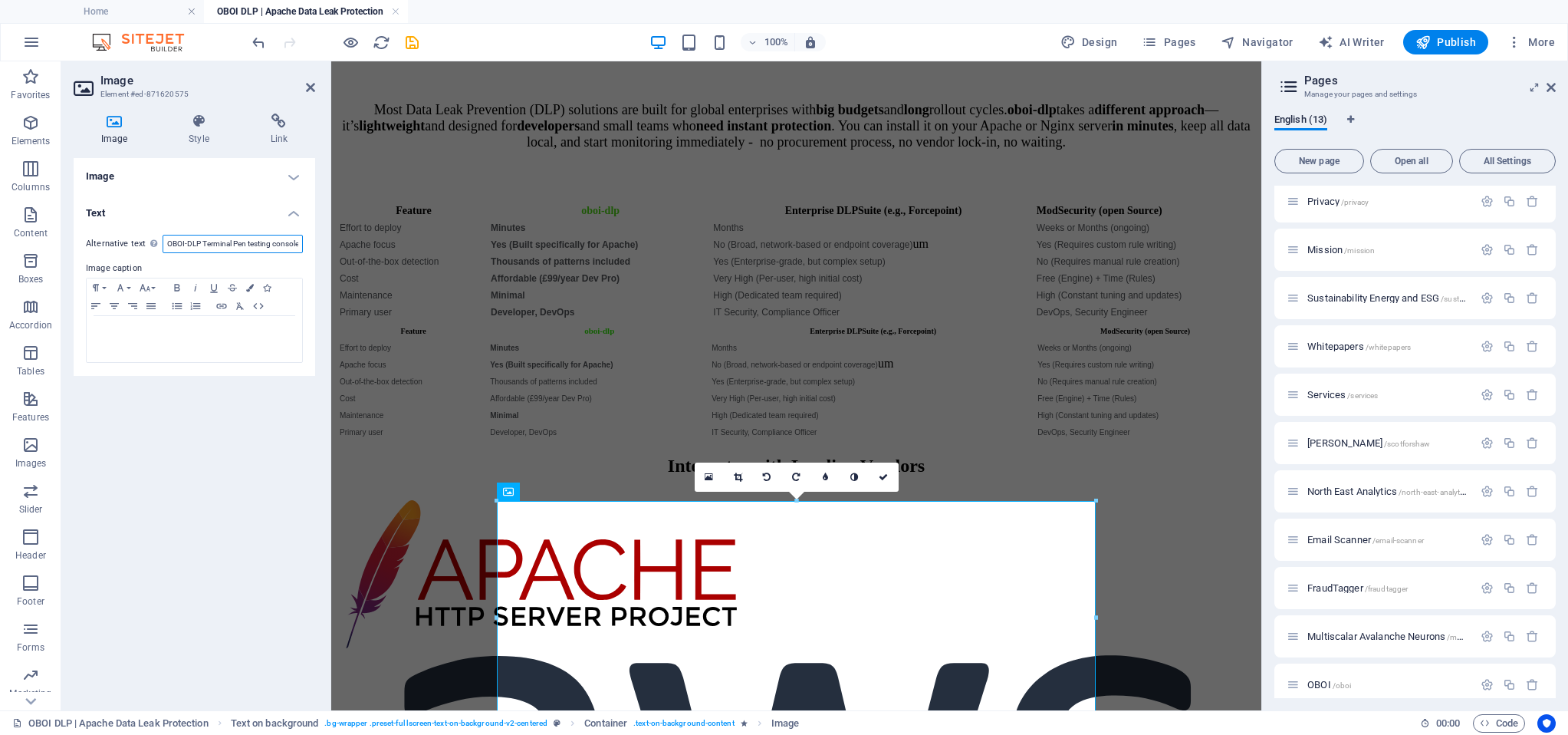
click at [236, 250] on input "OBOI-DLP Terminal Pen testing console ASCII ART Hacking Matrix Style Image" at bounding box center [233, 244] width 140 height 18
click at [235, 250] on input "OBOI-DLP Terminal Pen testing console ASCII ART Hacking Matrix Style Image" at bounding box center [233, 244] width 140 height 18
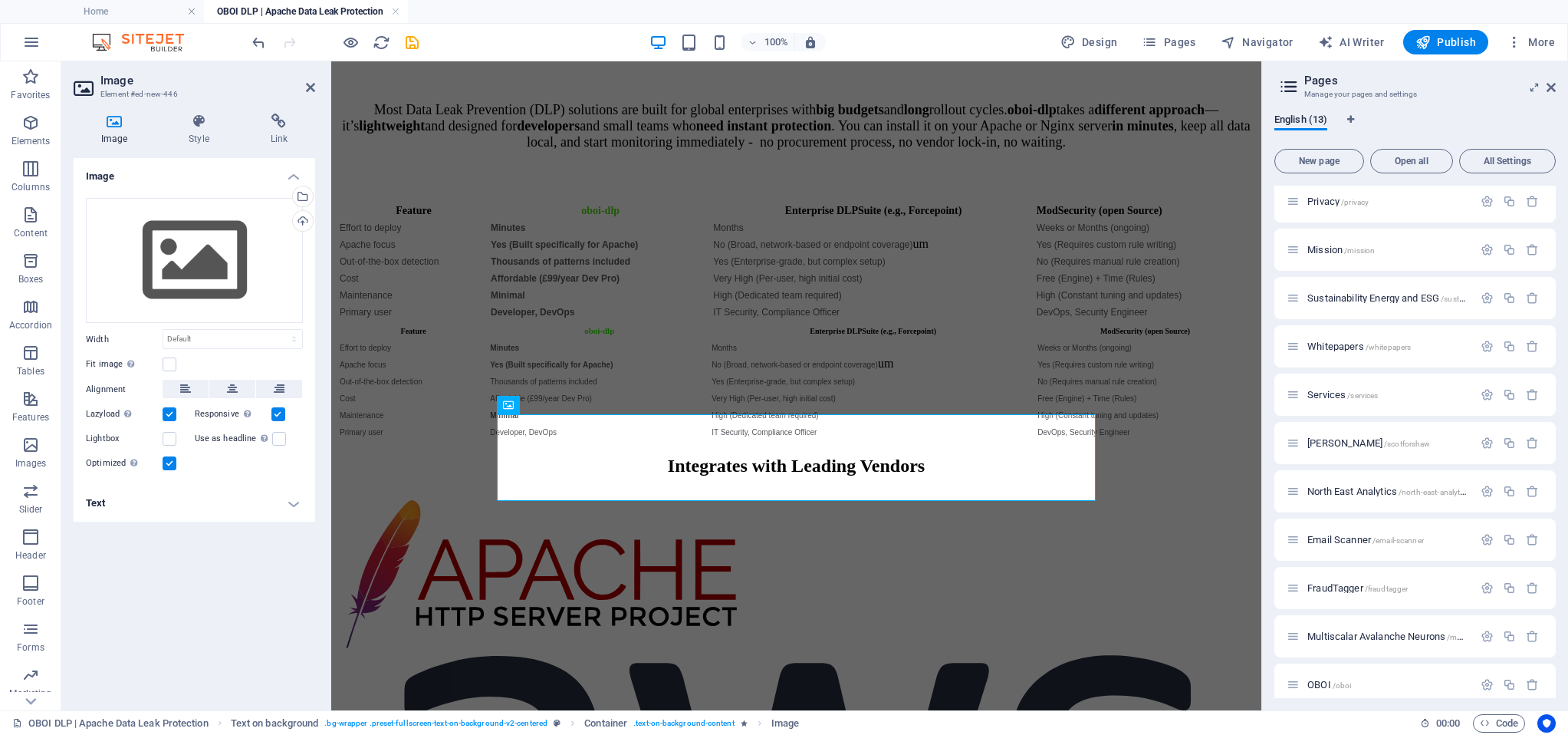
click at [131, 505] on h4 "Text" at bounding box center [195, 503] width 242 height 37
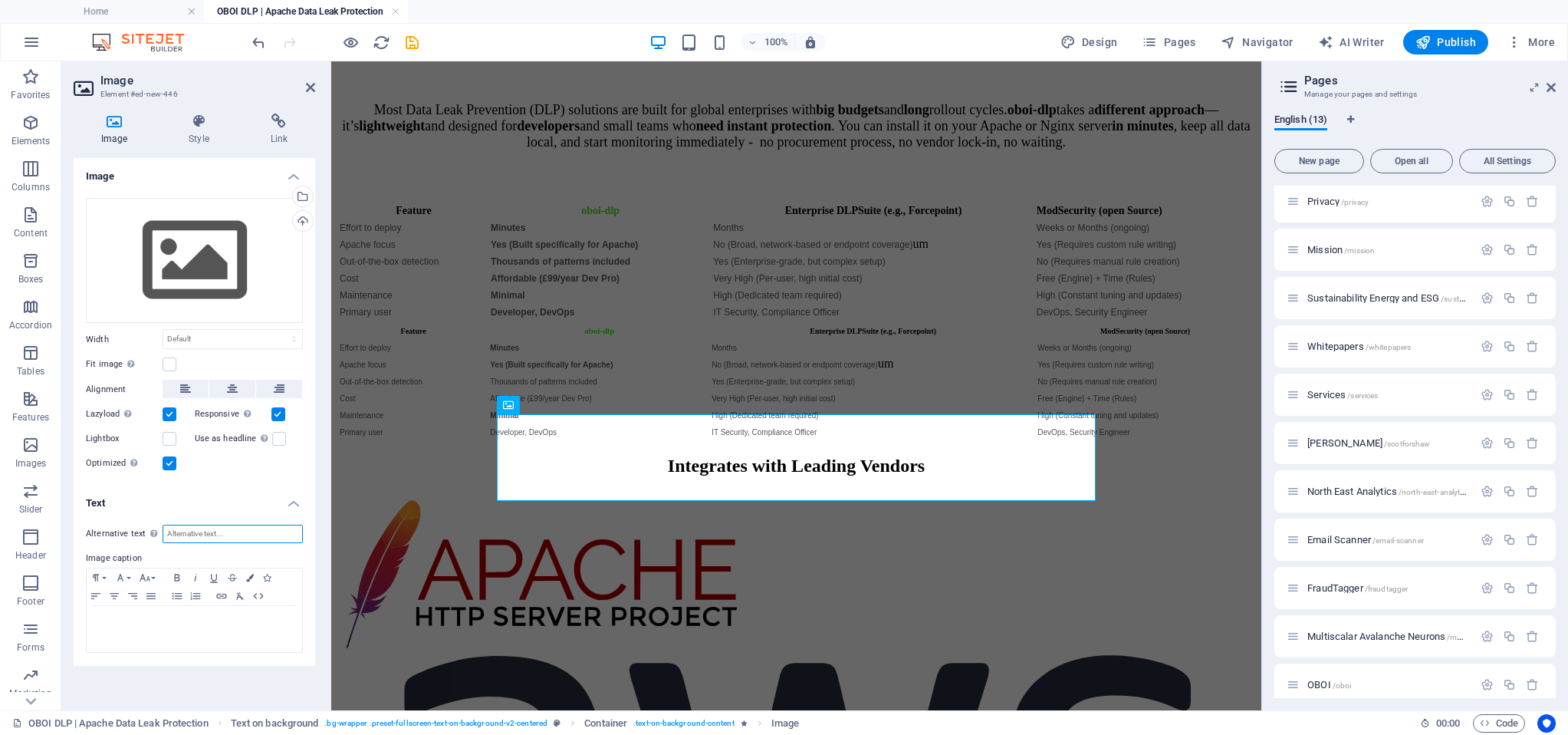
click at [194, 534] on input "Alternative text The alternative text is used by devices that cannot display im…" at bounding box center [233, 534] width 140 height 18
paste input "OBOI-DLP Terminal Pen testing console ASCII ART Hacking Matrix Style Image"
type input "OBOI-DLP Terminal Pen testing console ASCII ART Hacking Matrix Style Image"
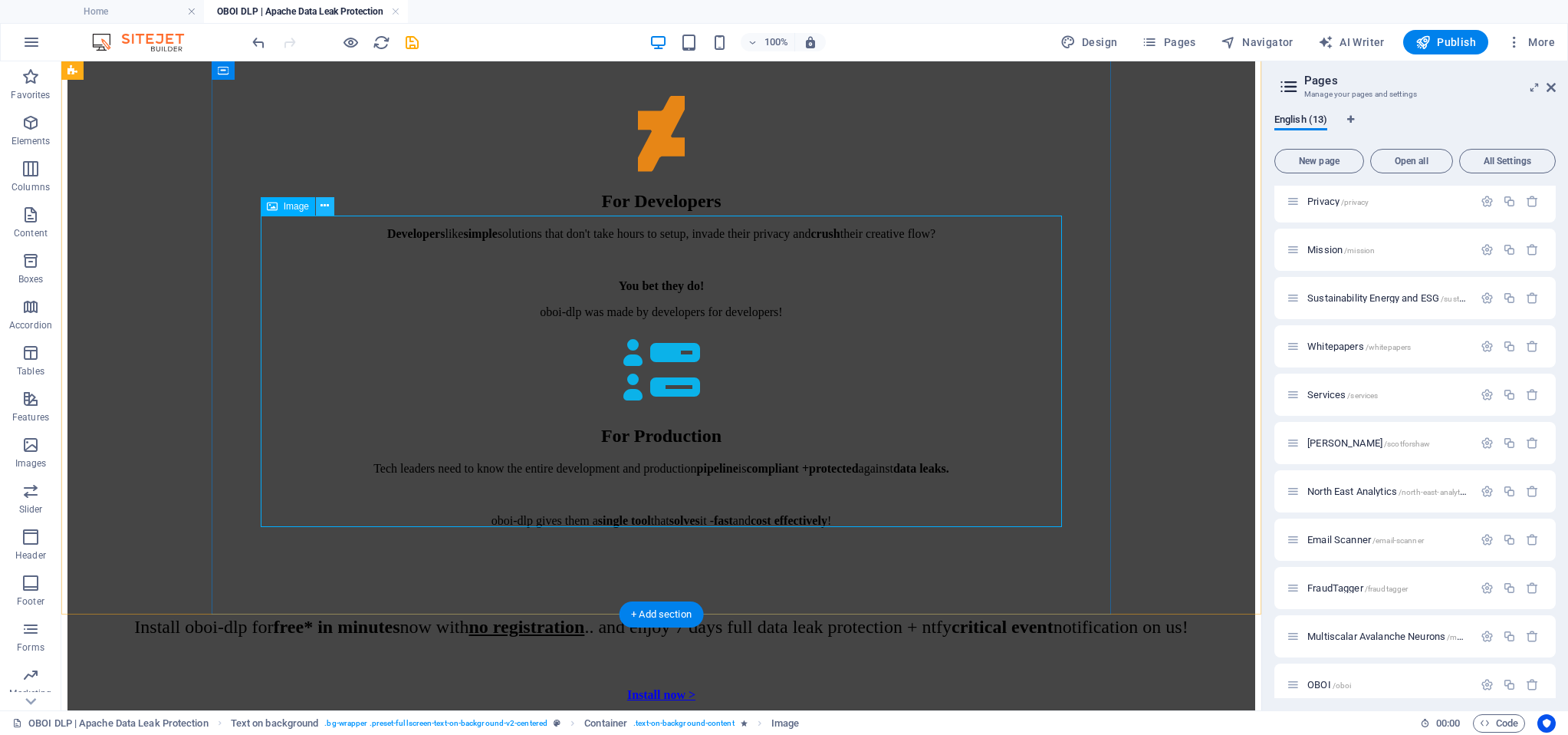
click at [328, 208] on icon at bounding box center [325, 206] width 8 height 16
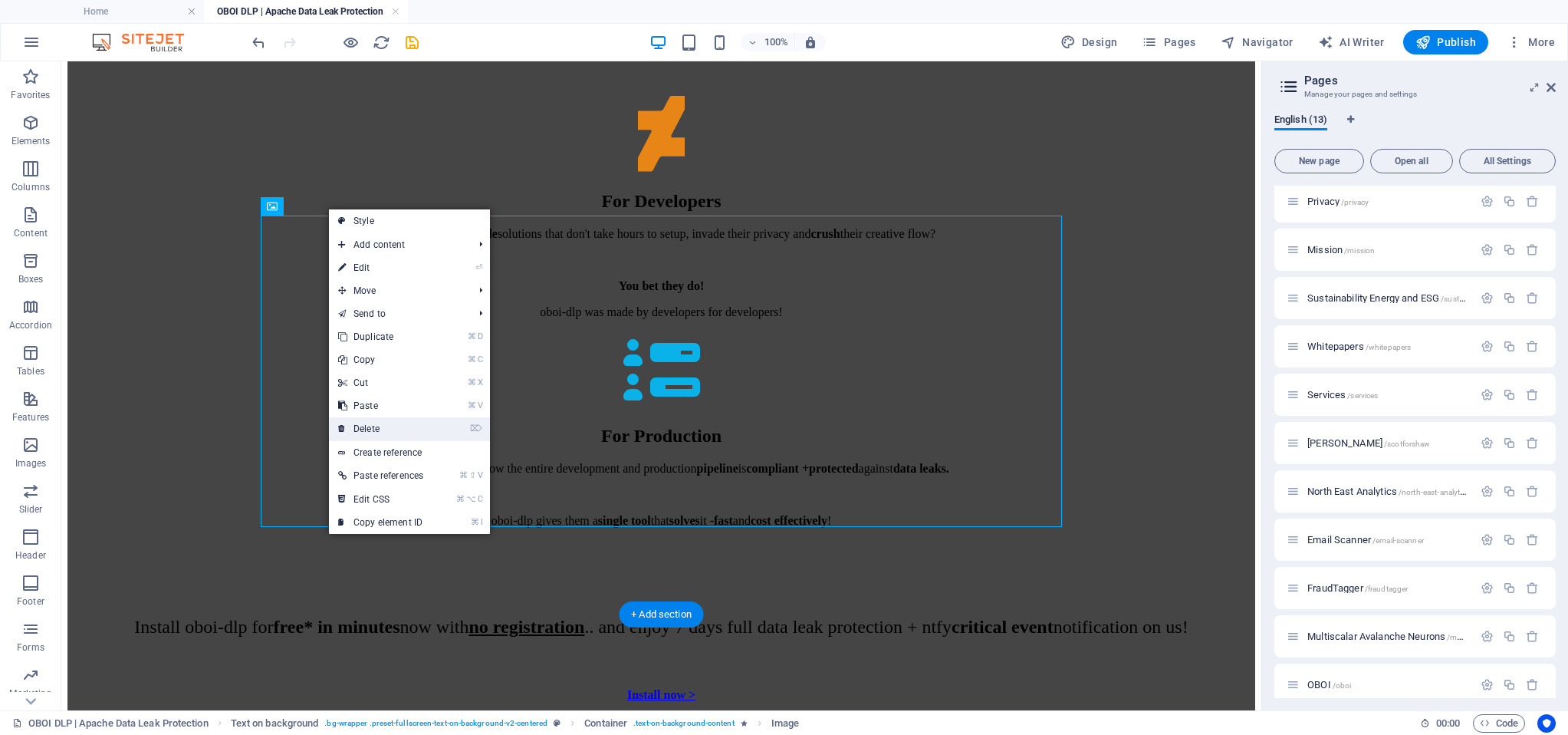
click at [393, 425] on link "⌦ Delete" at bounding box center [381, 428] width 104 height 23
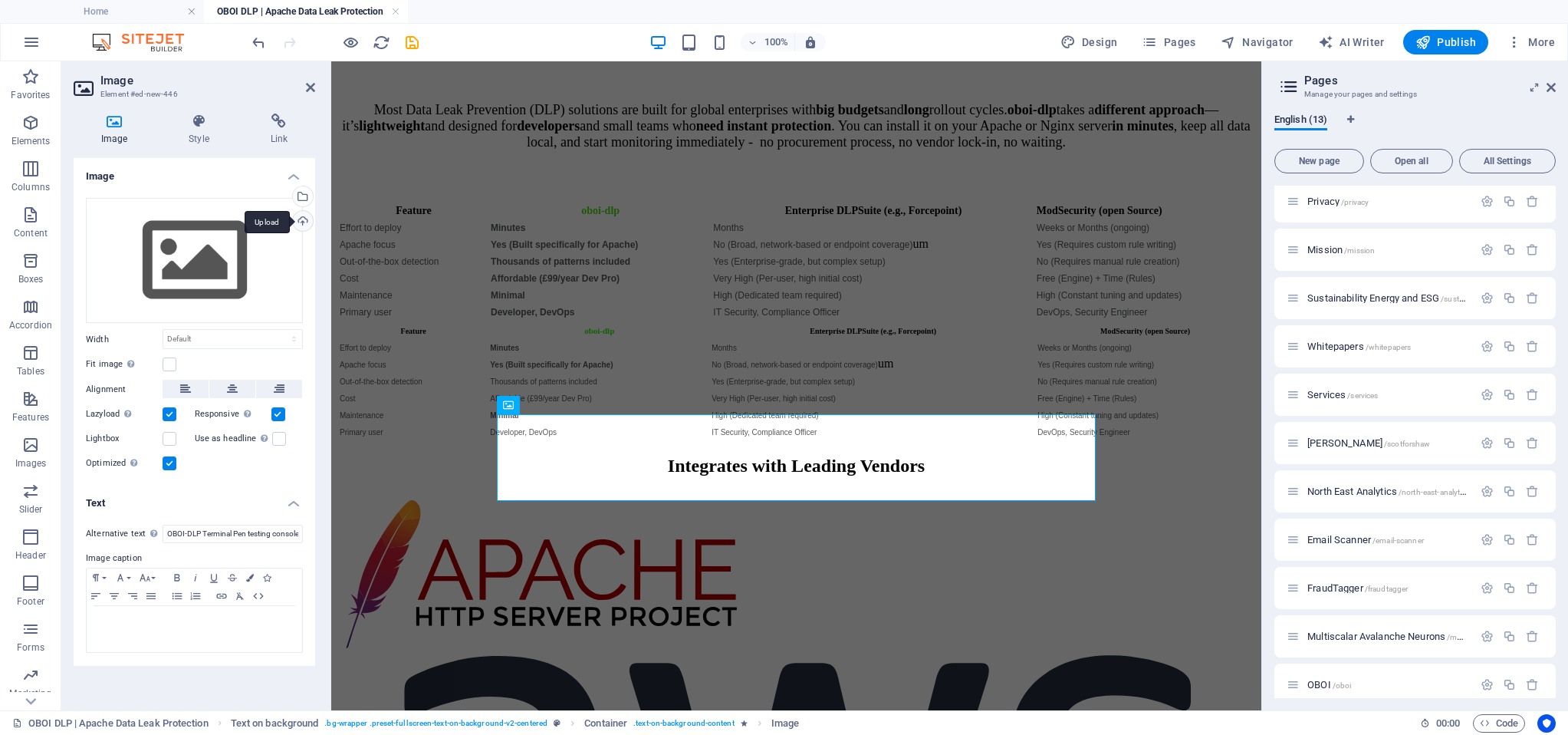
click at [303, 218] on div "Upload" at bounding box center [301, 222] width 23 height 23
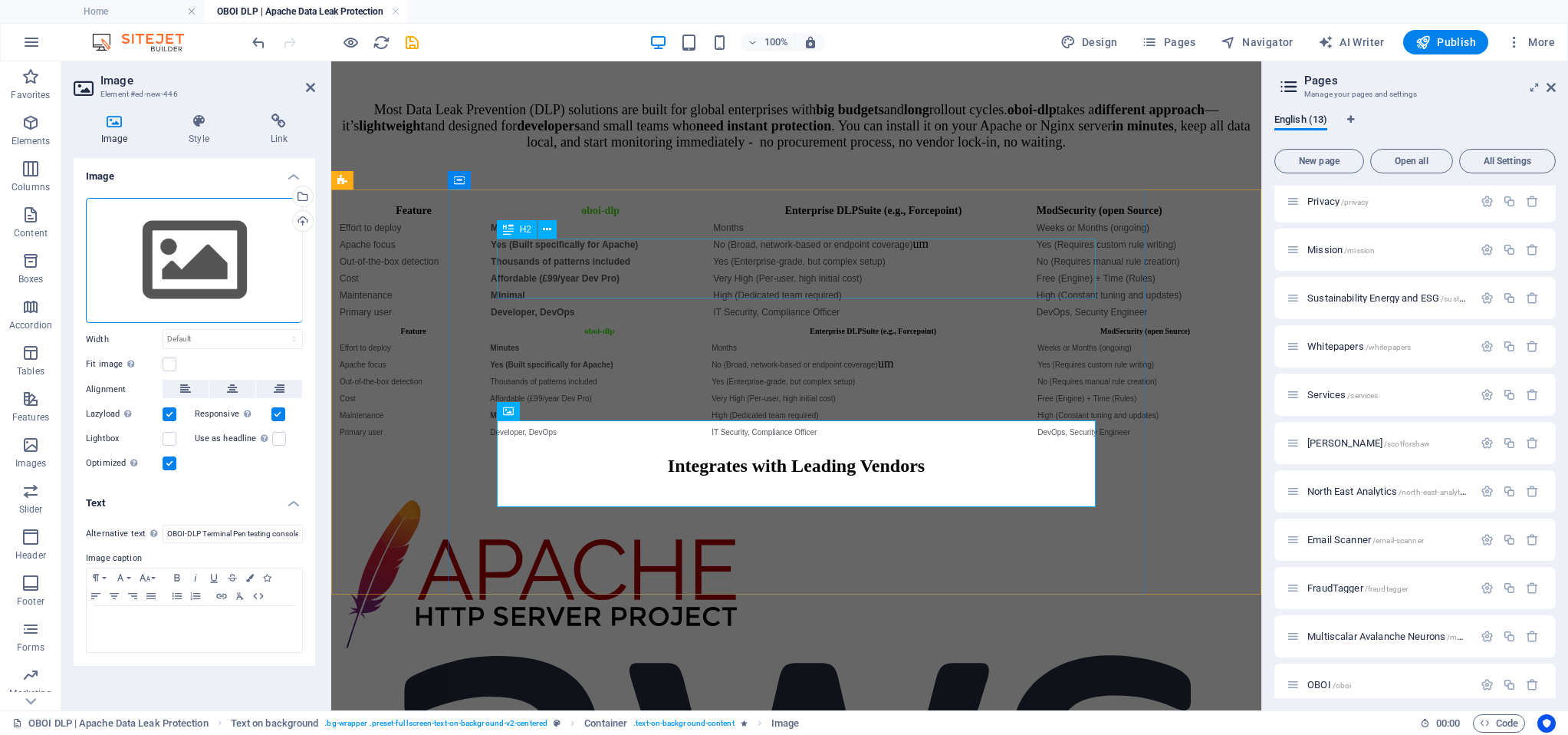
scroll to position [5769, 0]
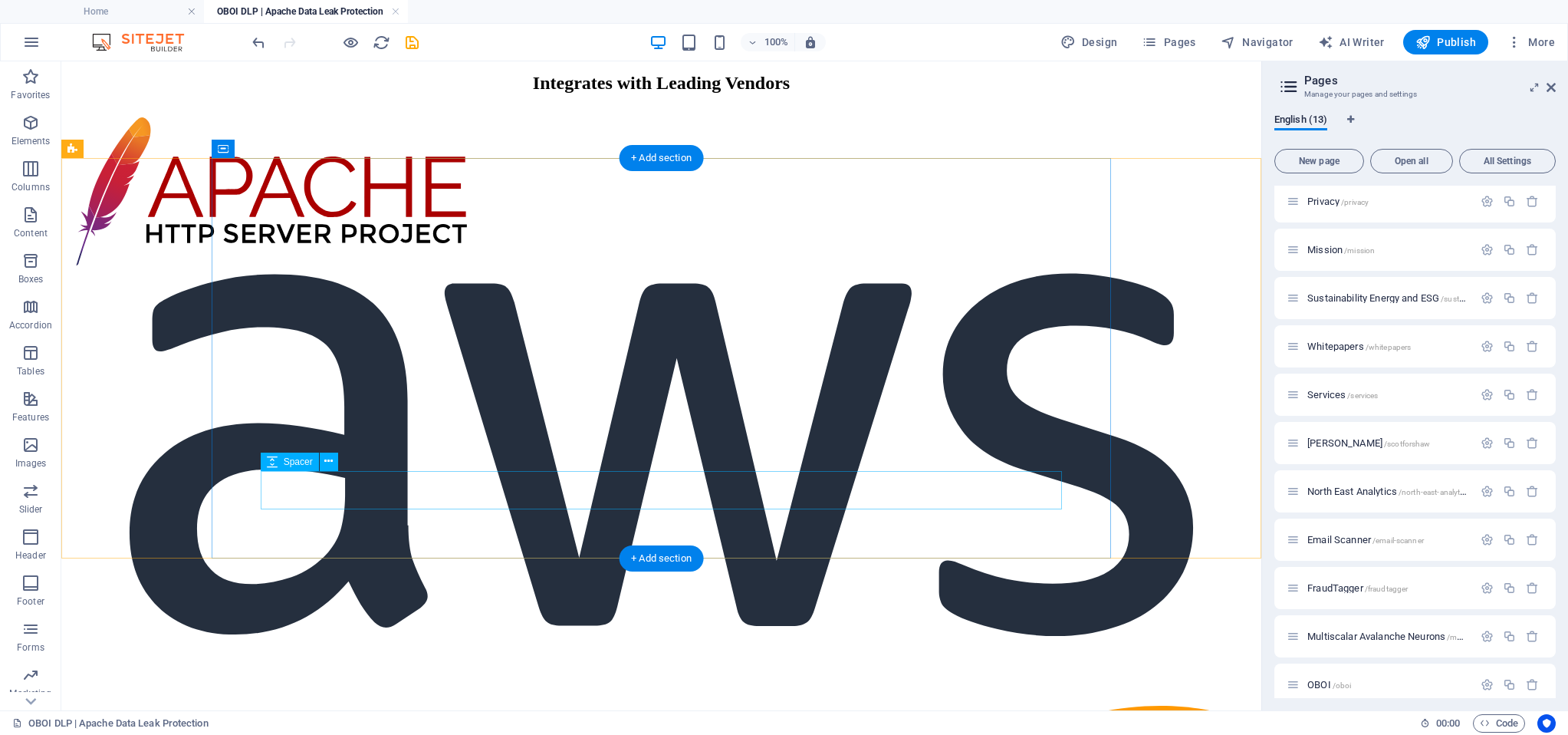
scroll to position [6957, 0]
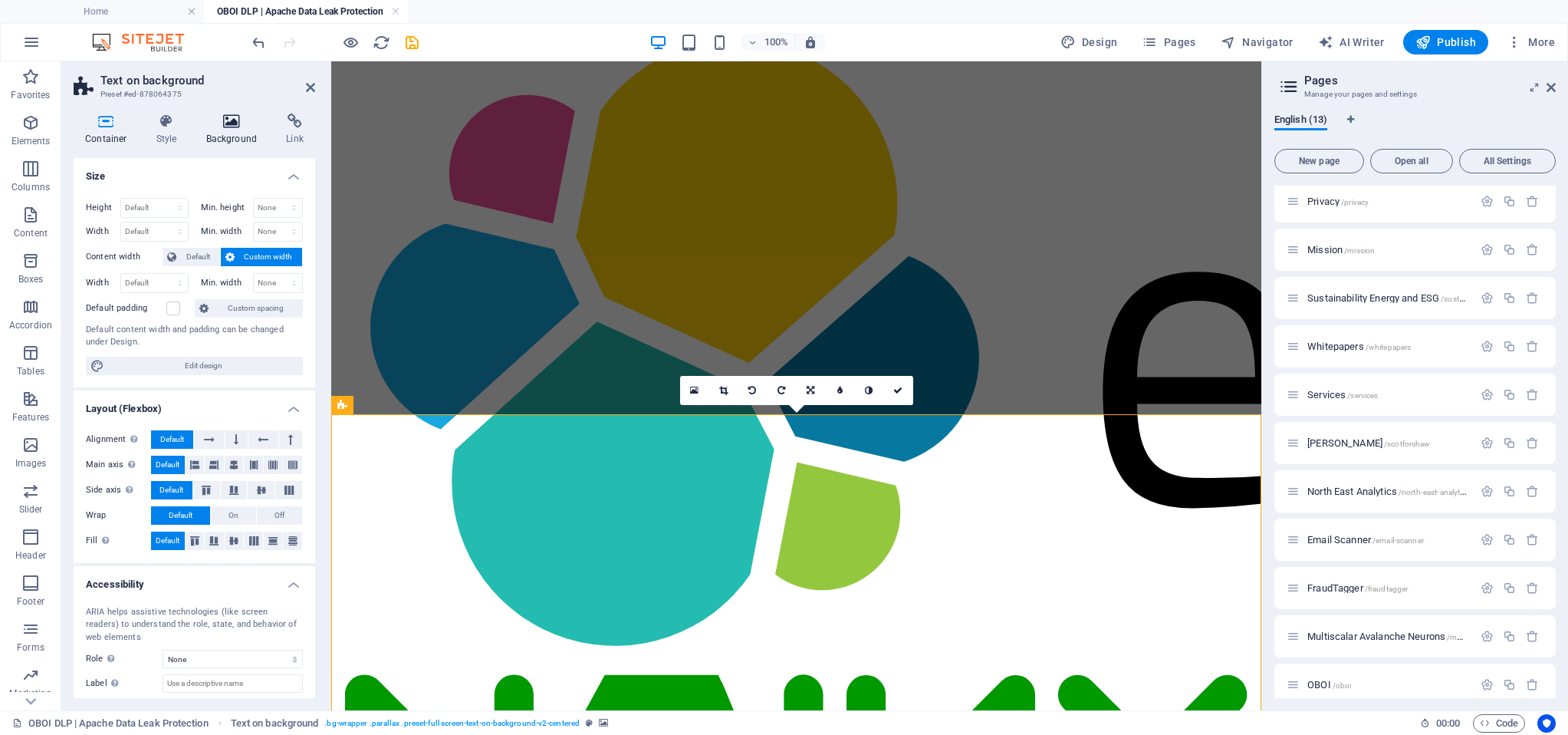
click at [235, 133] on h4 "Background" at bounding box center [235, 130] width 81 height 32
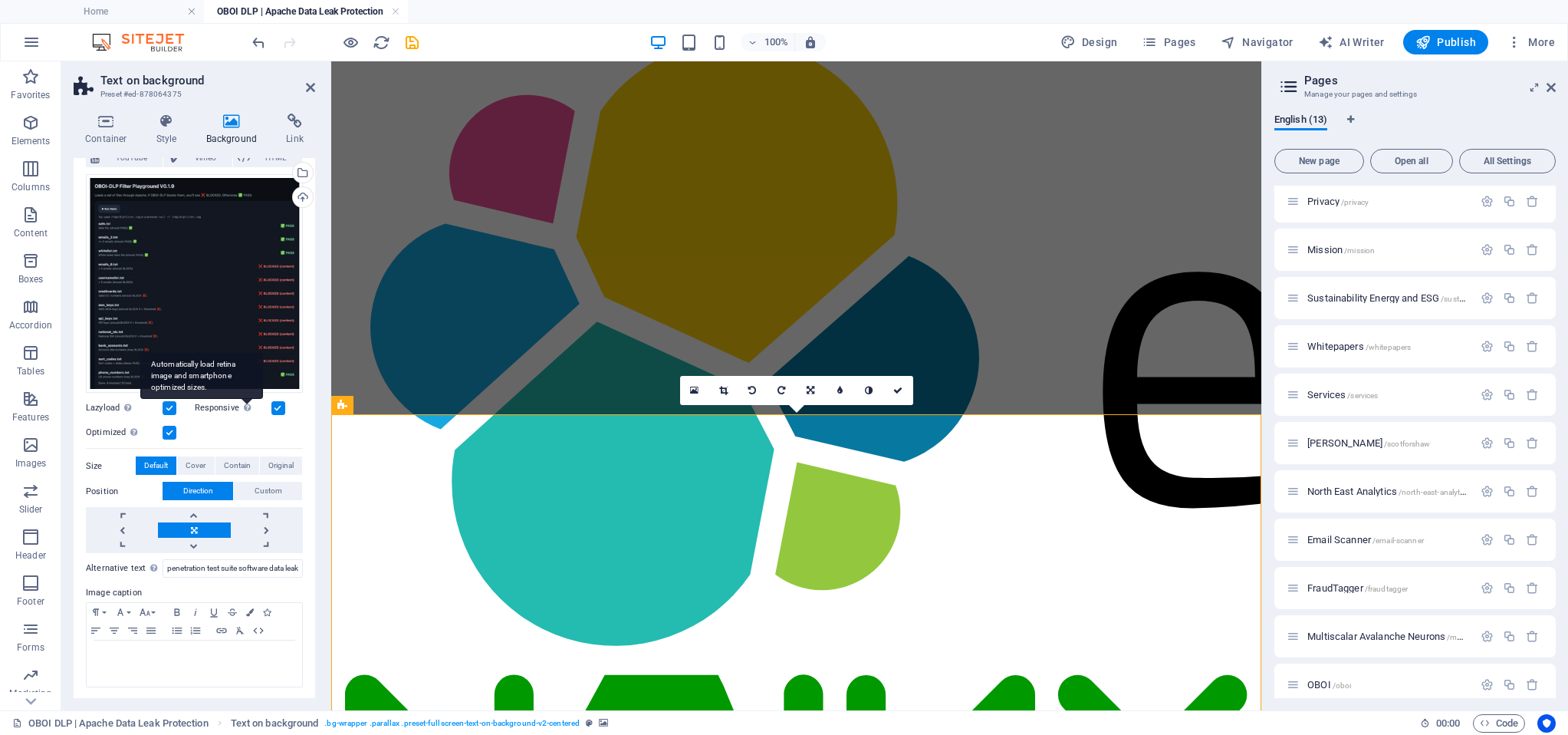
scroll to position [119, 0]
click at [299, 176] on div "Select files from the file manager, stock photos, or upload file(s)" at bounding box center [301, 174] width 23 height 23
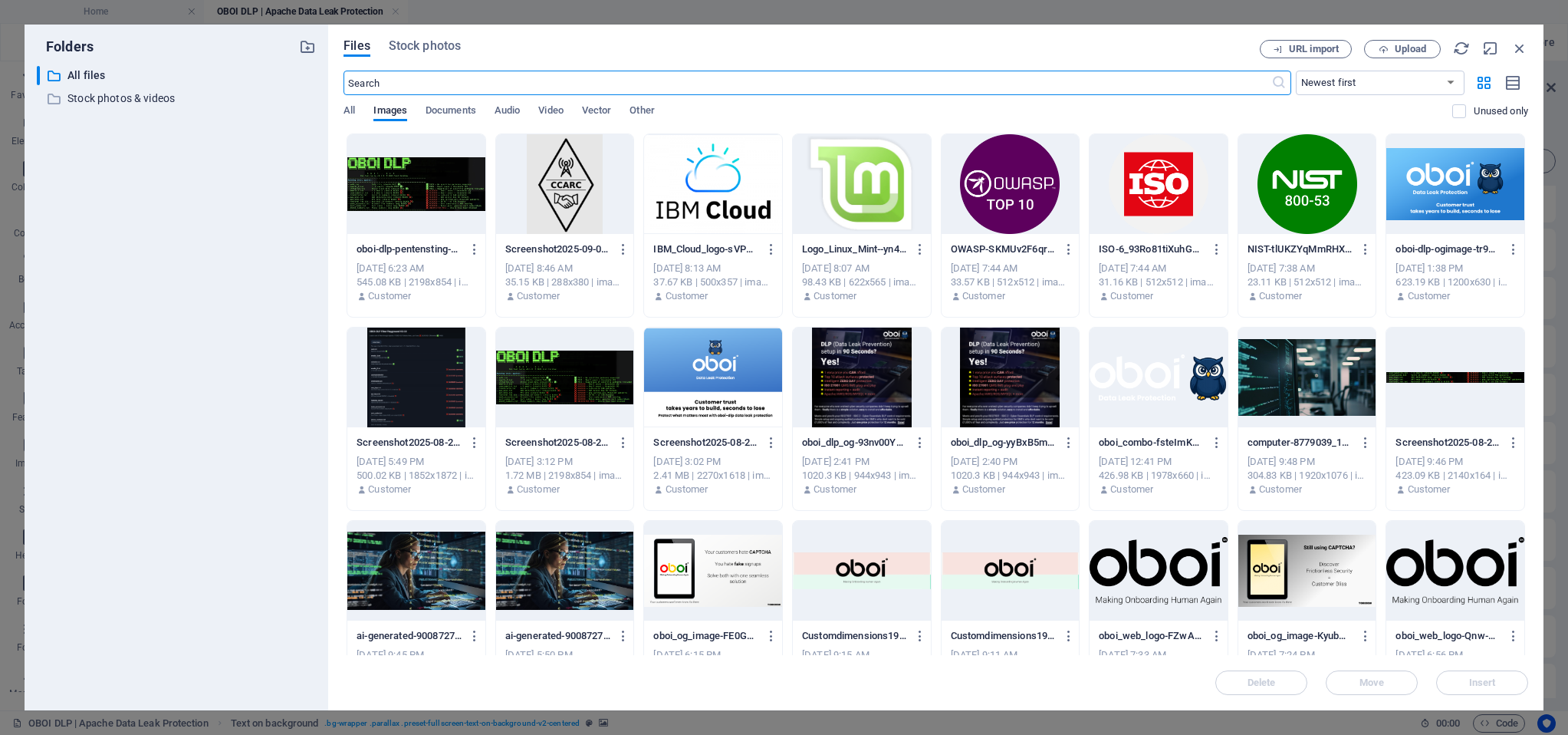
scroll to position [0, 0]
click at [1515, 50] on icon "button" at bounding box center [1519, 48] width 17 height 17
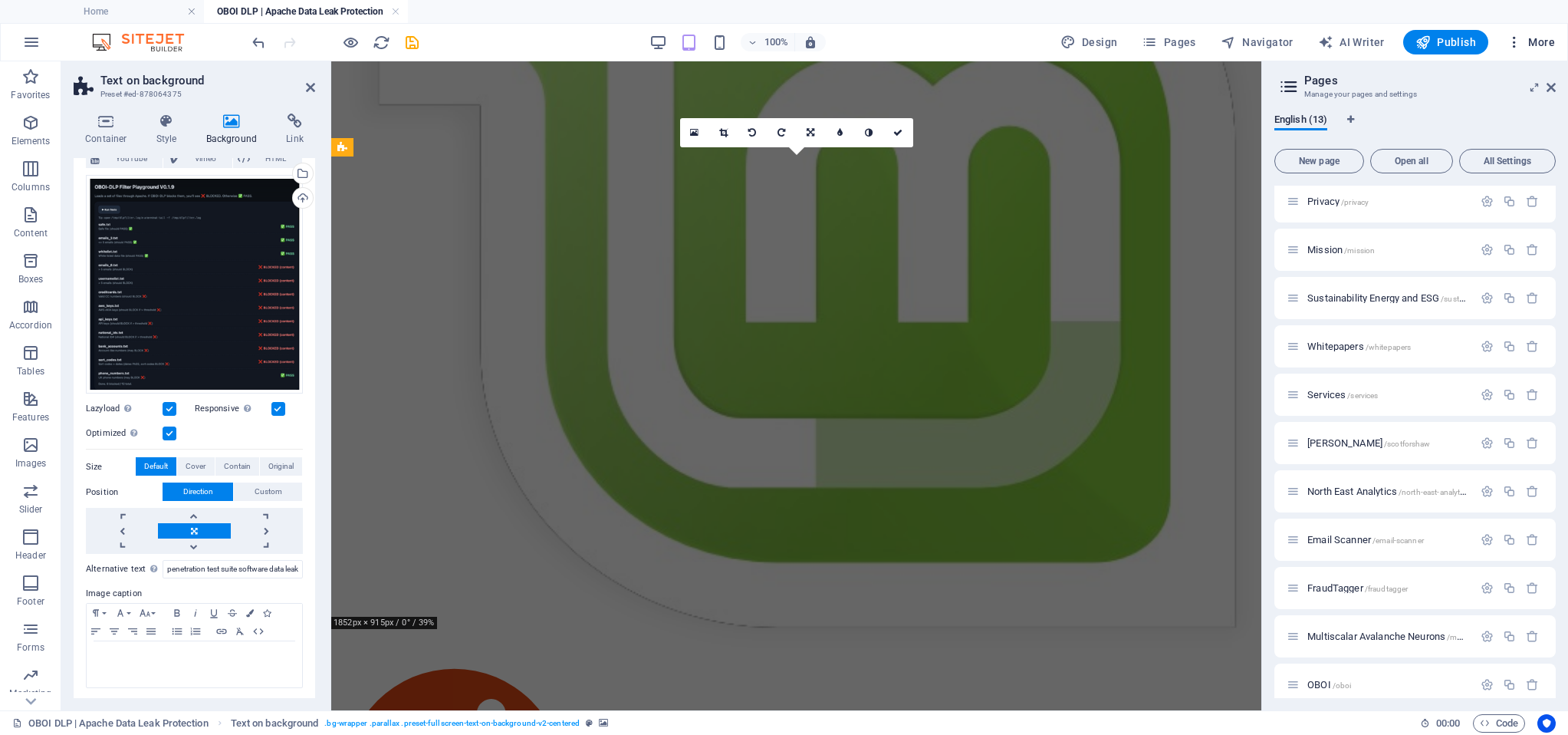
scroll to position [7215, 0]
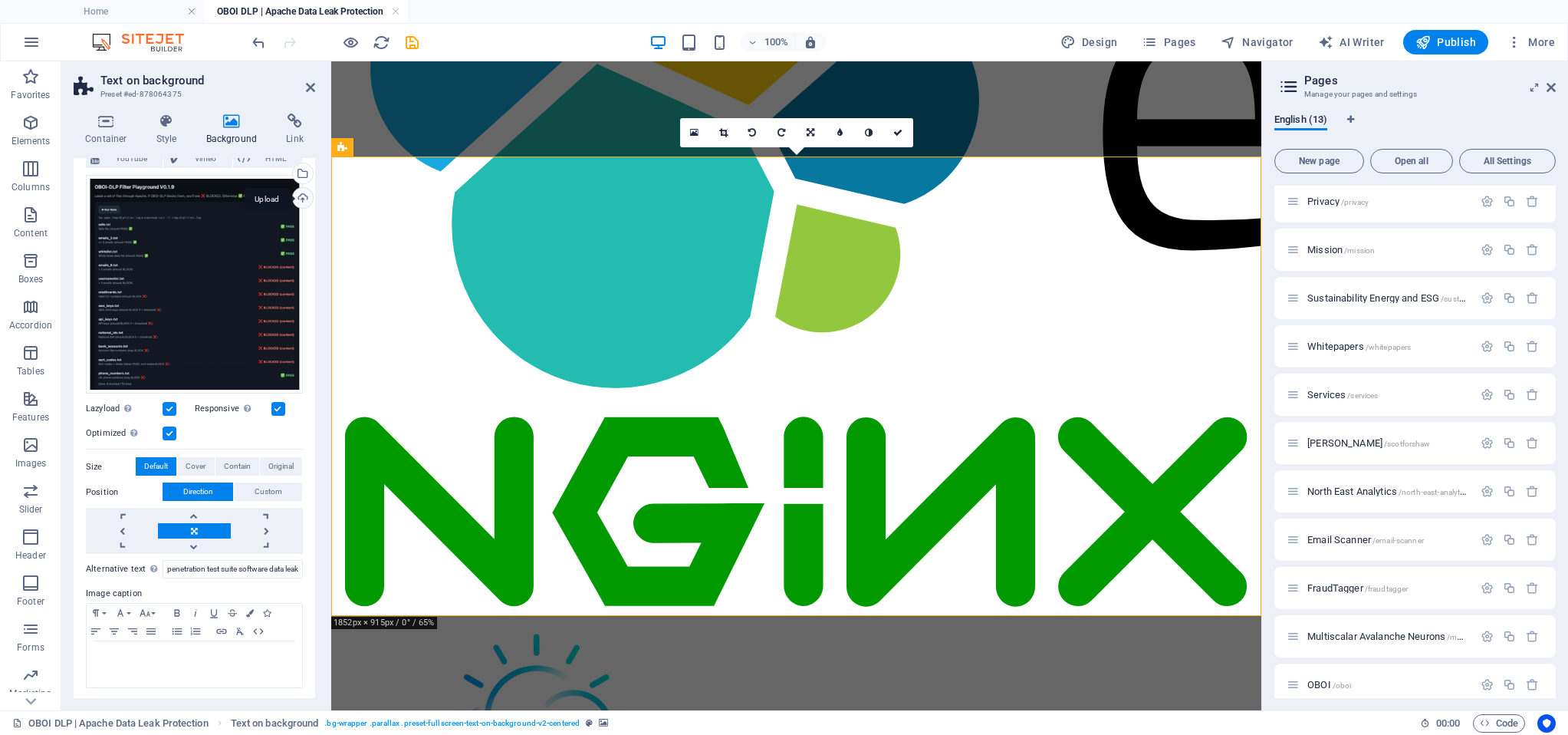
click at [299, 196] on div "Upload" at bounding box center [301, 199] width 23 height 23
click at [310, 85] on icon at bounding box center [310, 87] width 9 height 12
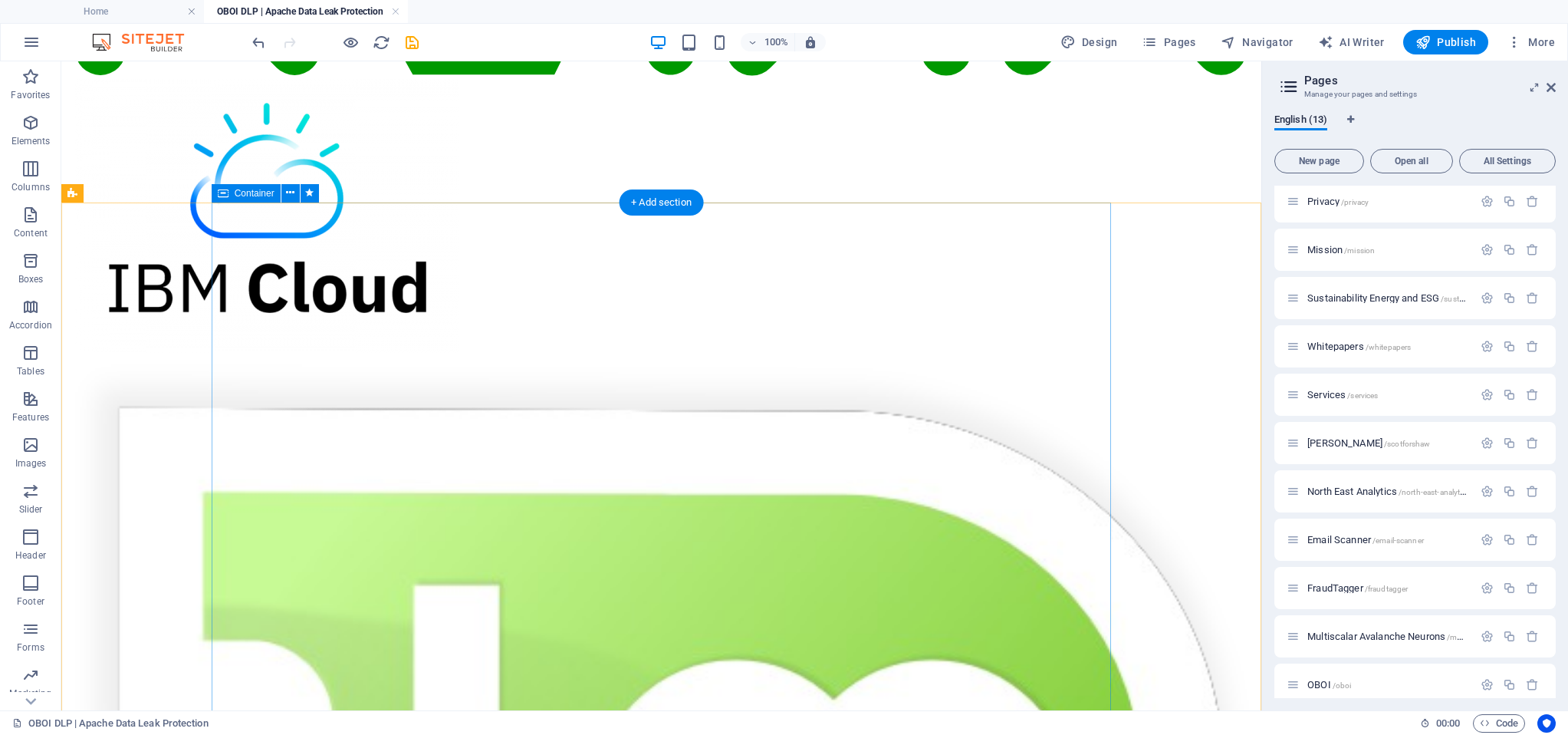
scroll to position [8772, 0]
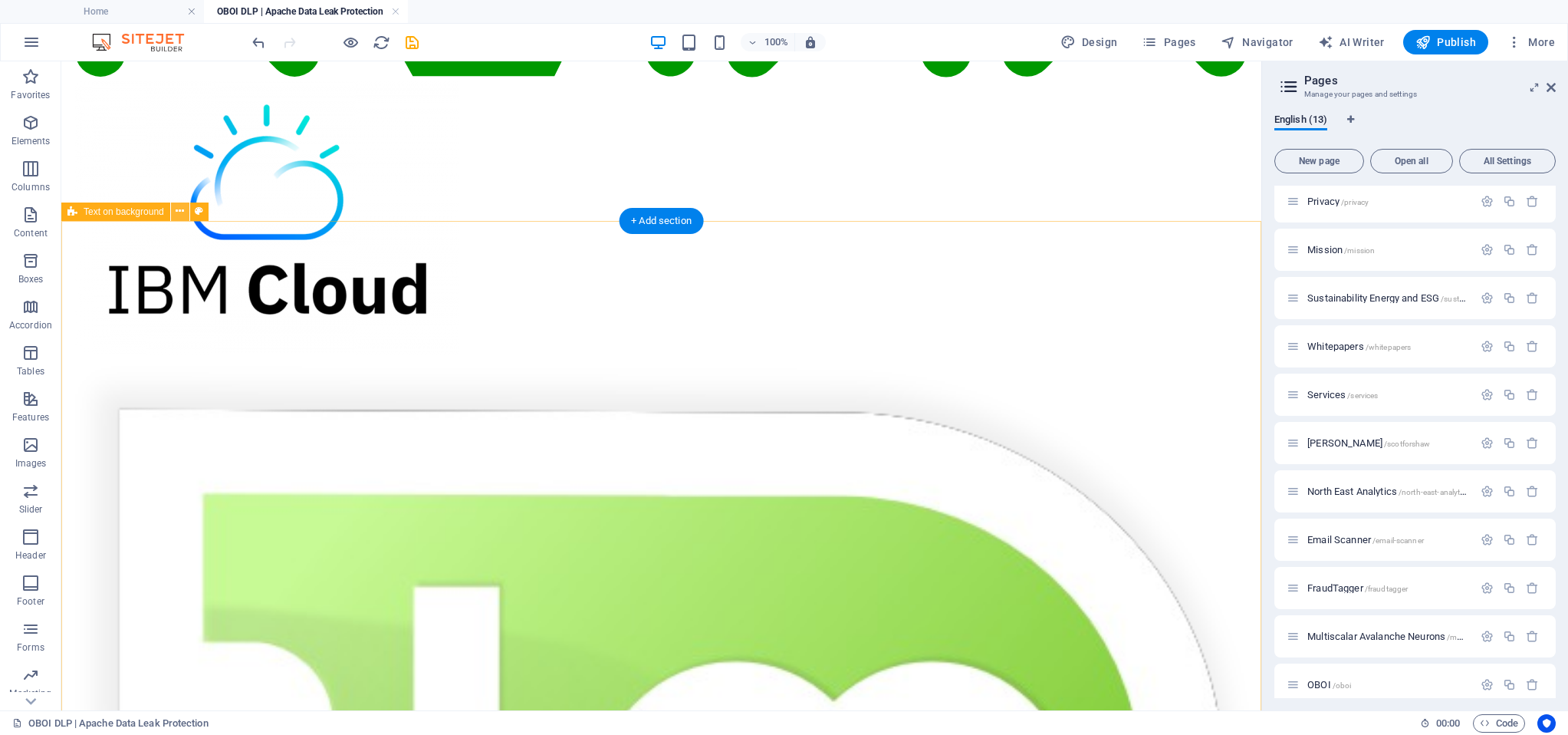
click at [180, 212] on icon at bounding box center [180, 211] width 8 height 16
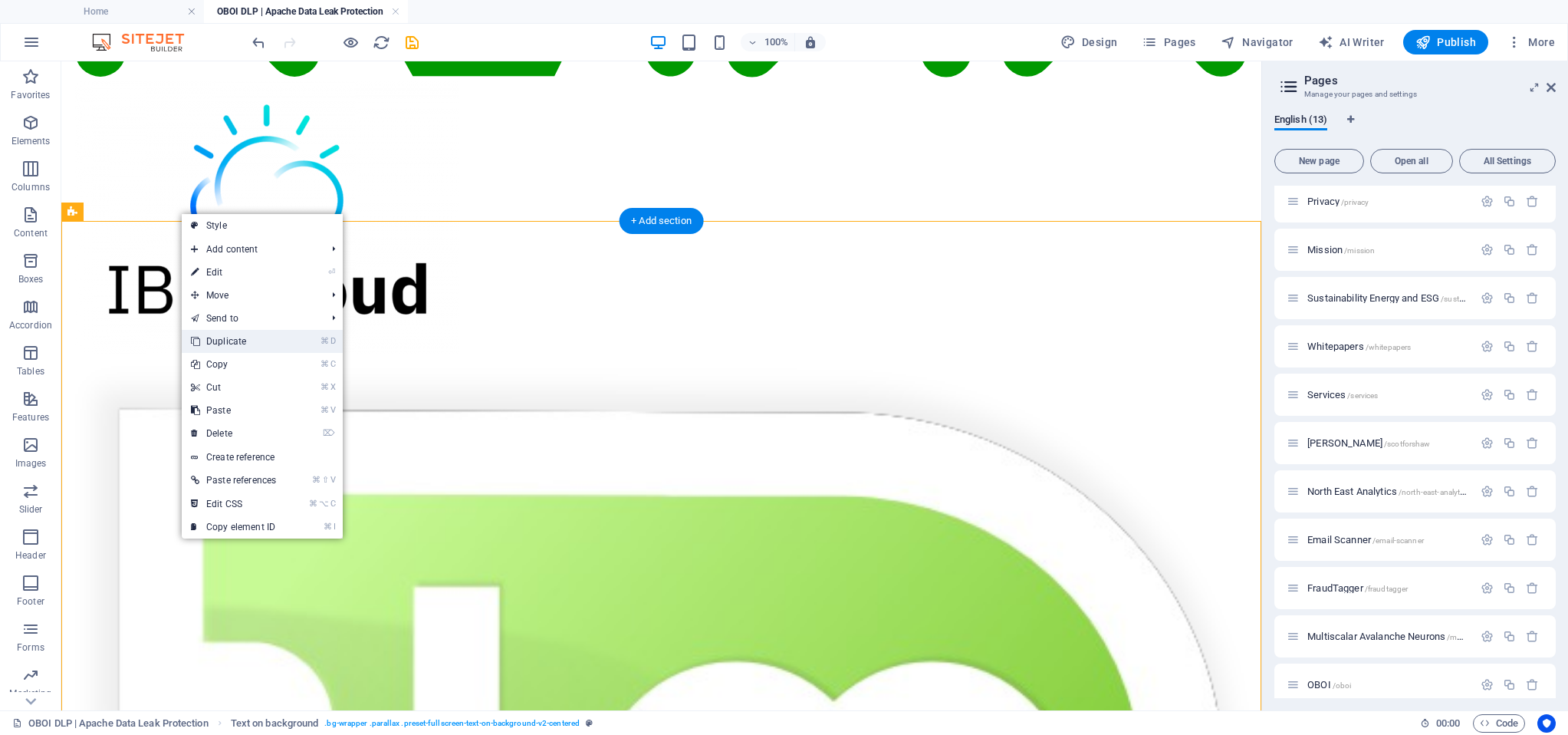
click at [255, 344] on link "⌘ D Duplicate" at bounding box center [234, 341] width 104 height 23
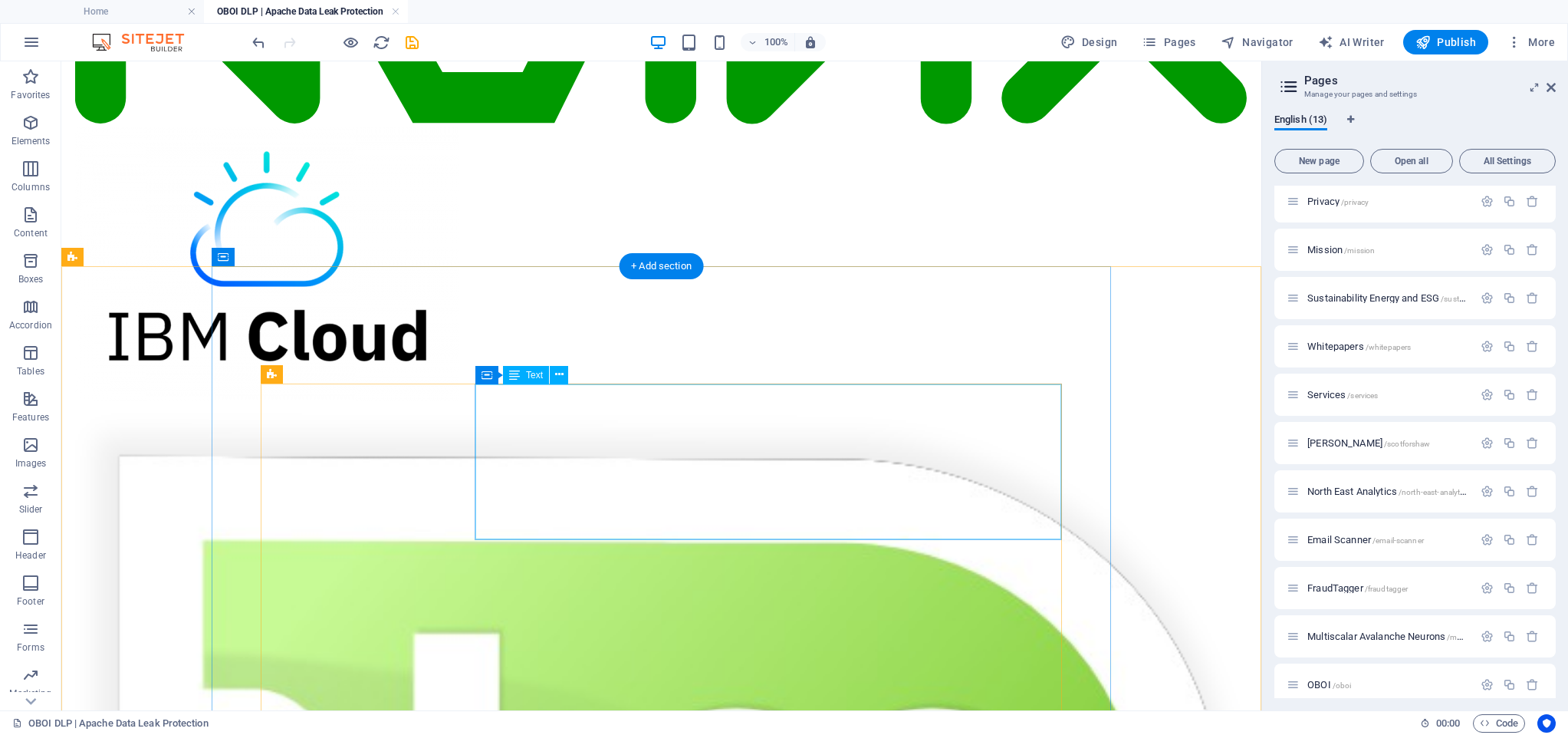
scroll to position [8726, 0]
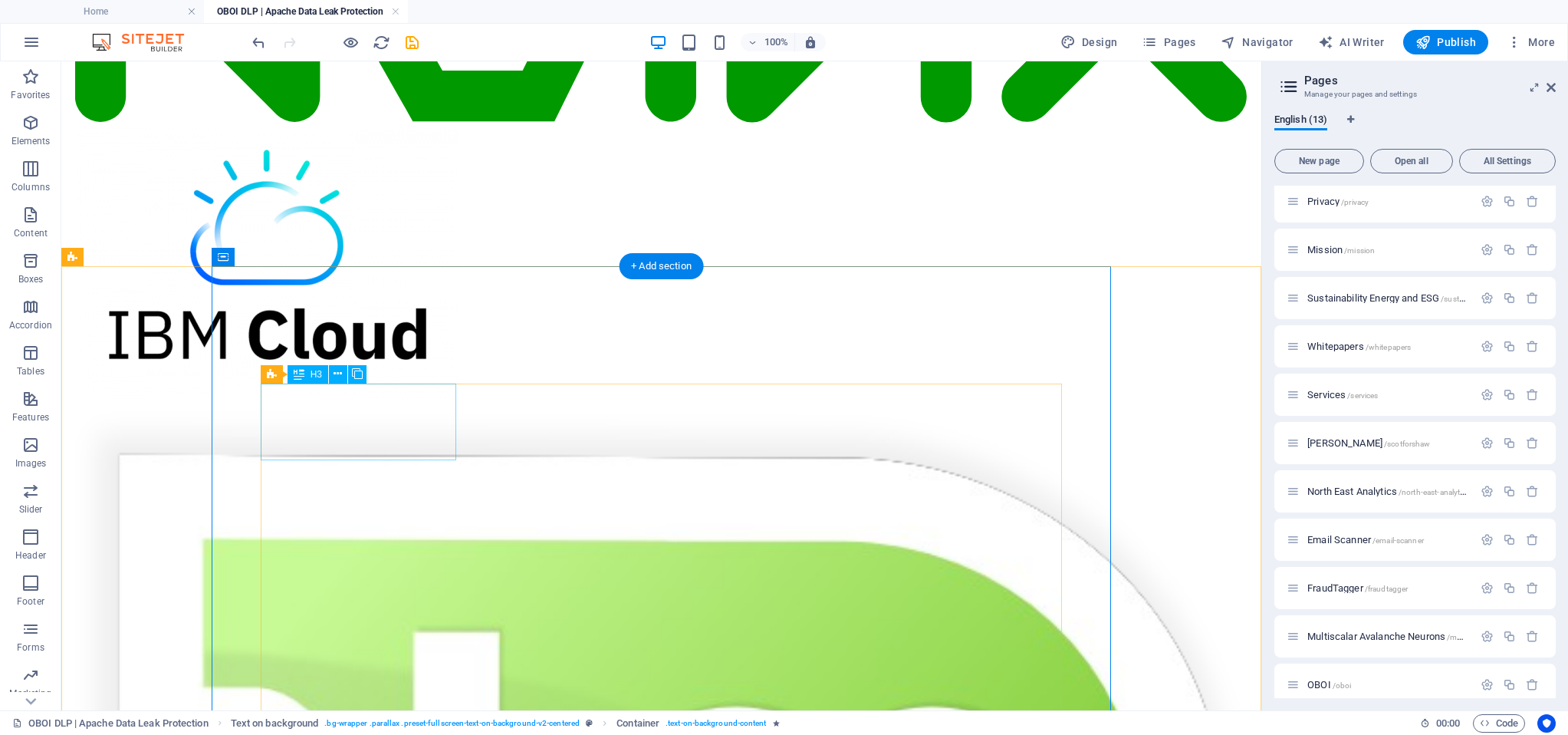
click at [339, 372] on icon at bounding box center [340, 374] width 8 height 16
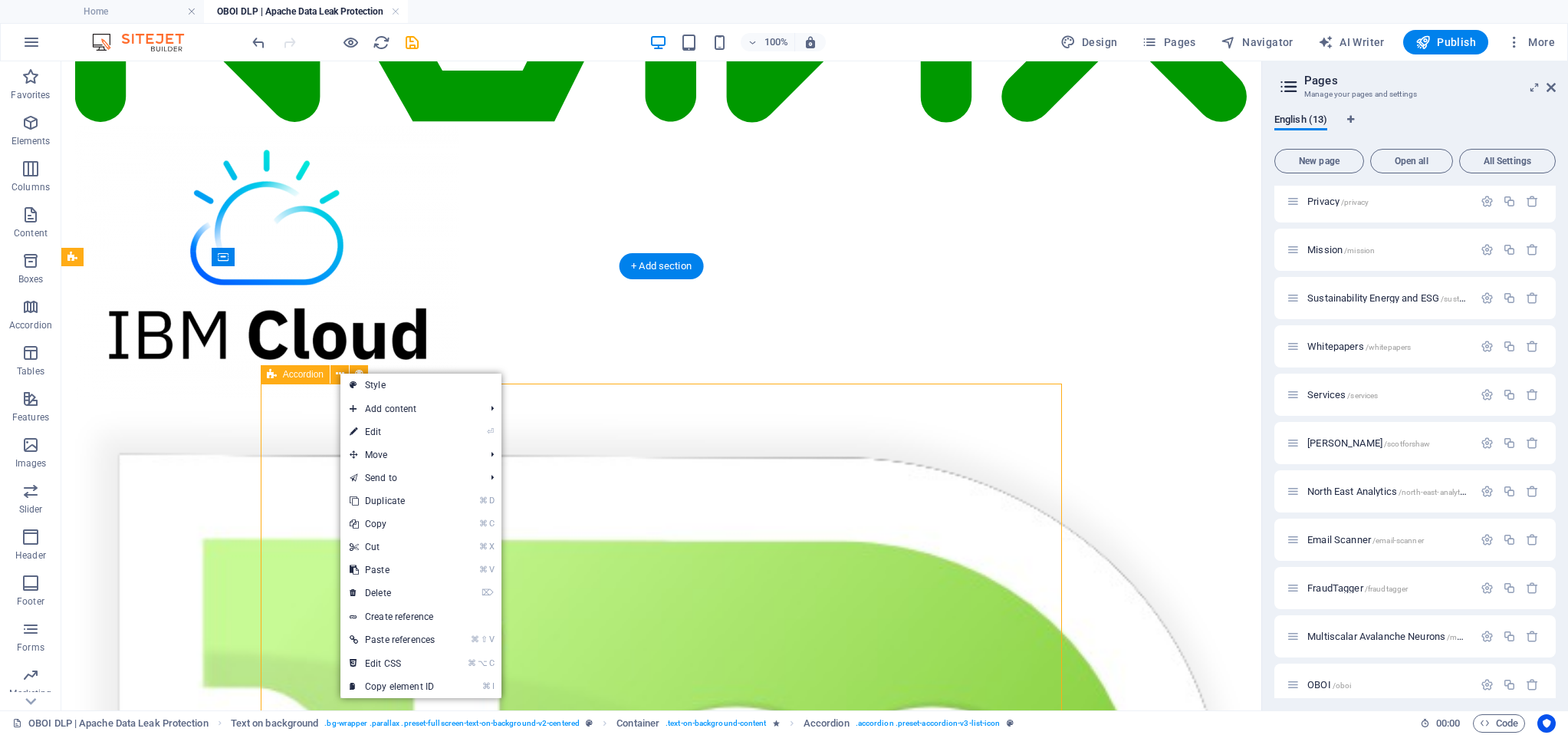
click at [300, 374] on span "Accordion" at bounding box center [303, 374] width 41 height 9
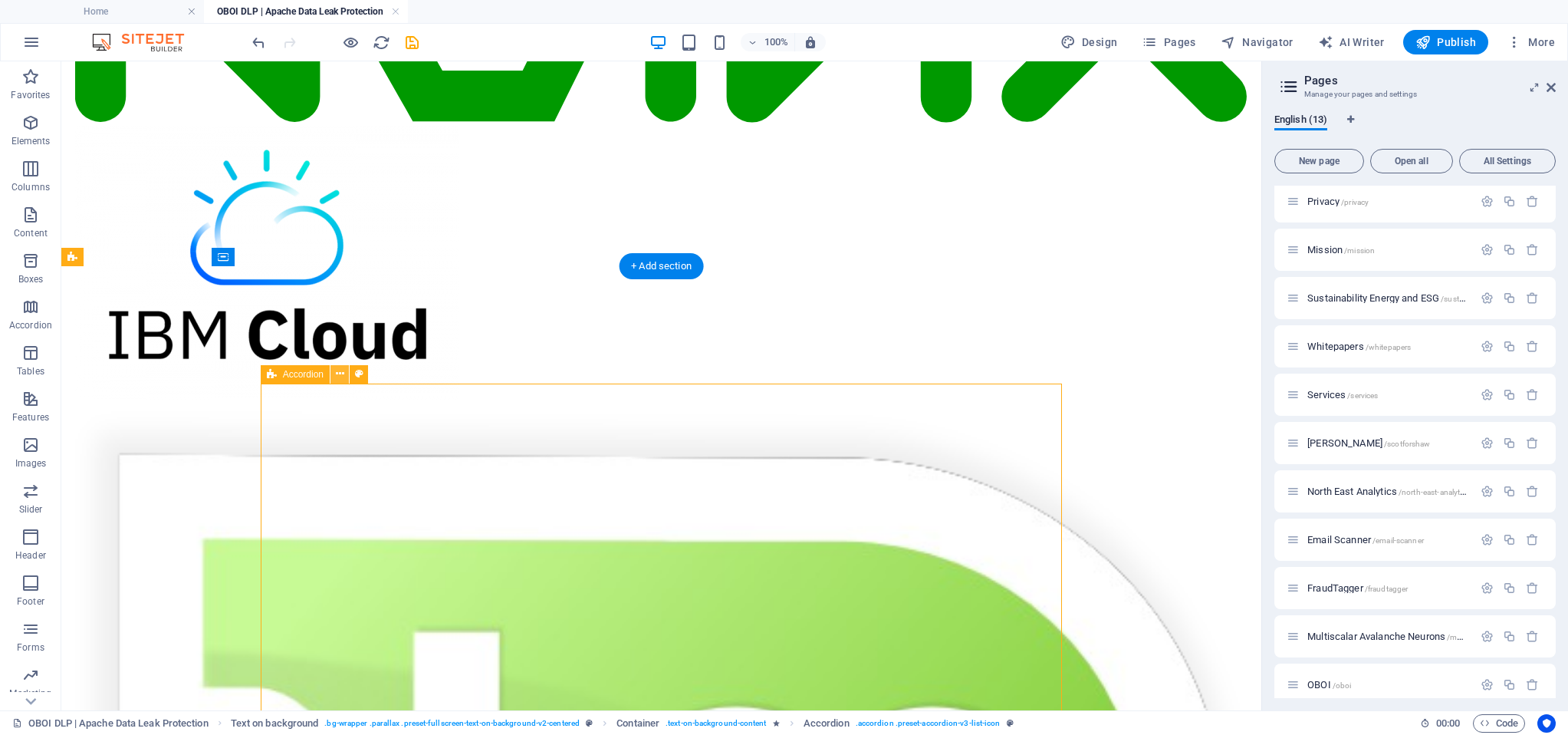
click at [338, 374] on icon at bounding box center [340, 374] width 8 height 16
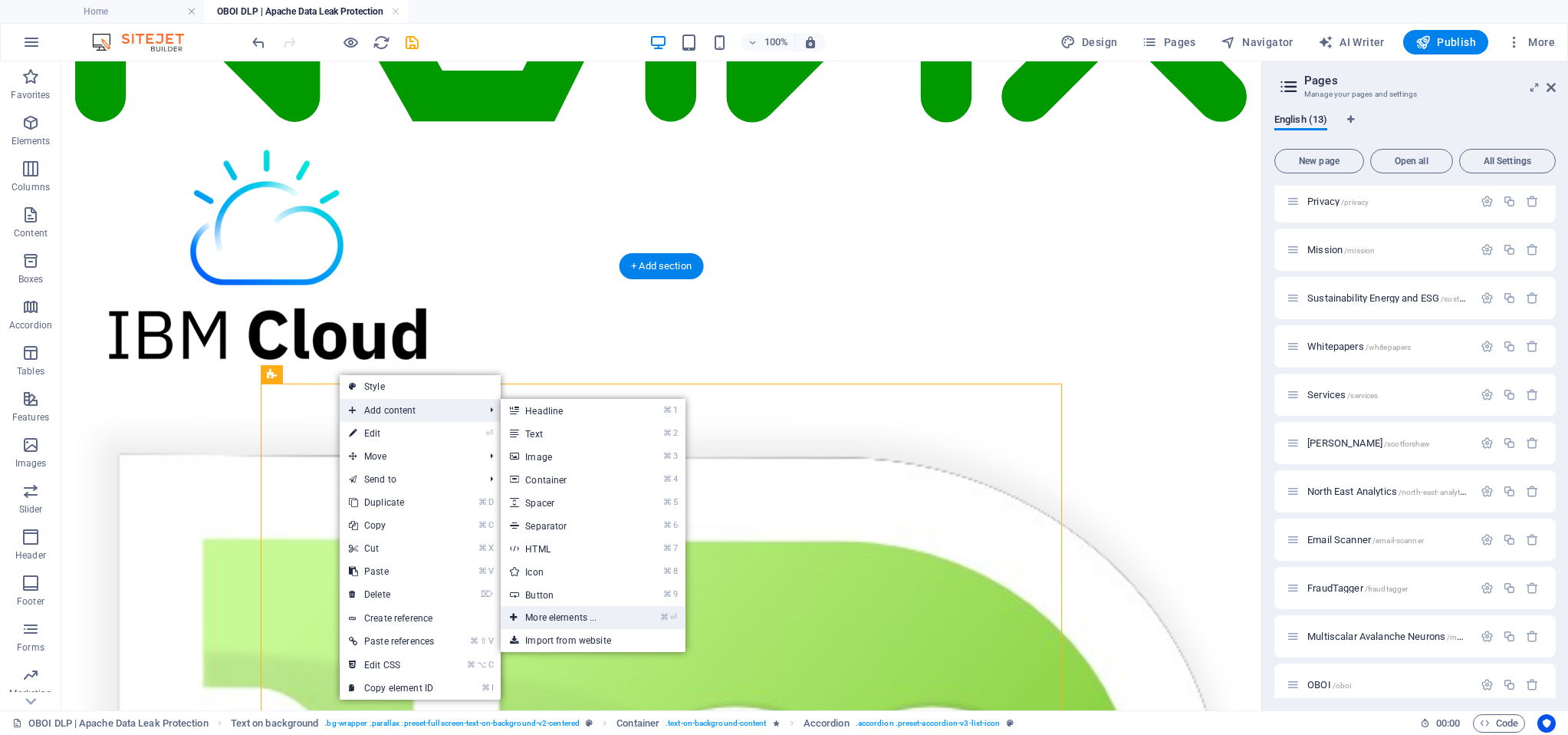
click at [576, 617] on link "⌘ ⏎ More elements ..." at bounding box center [564, 617] width 127 height 23
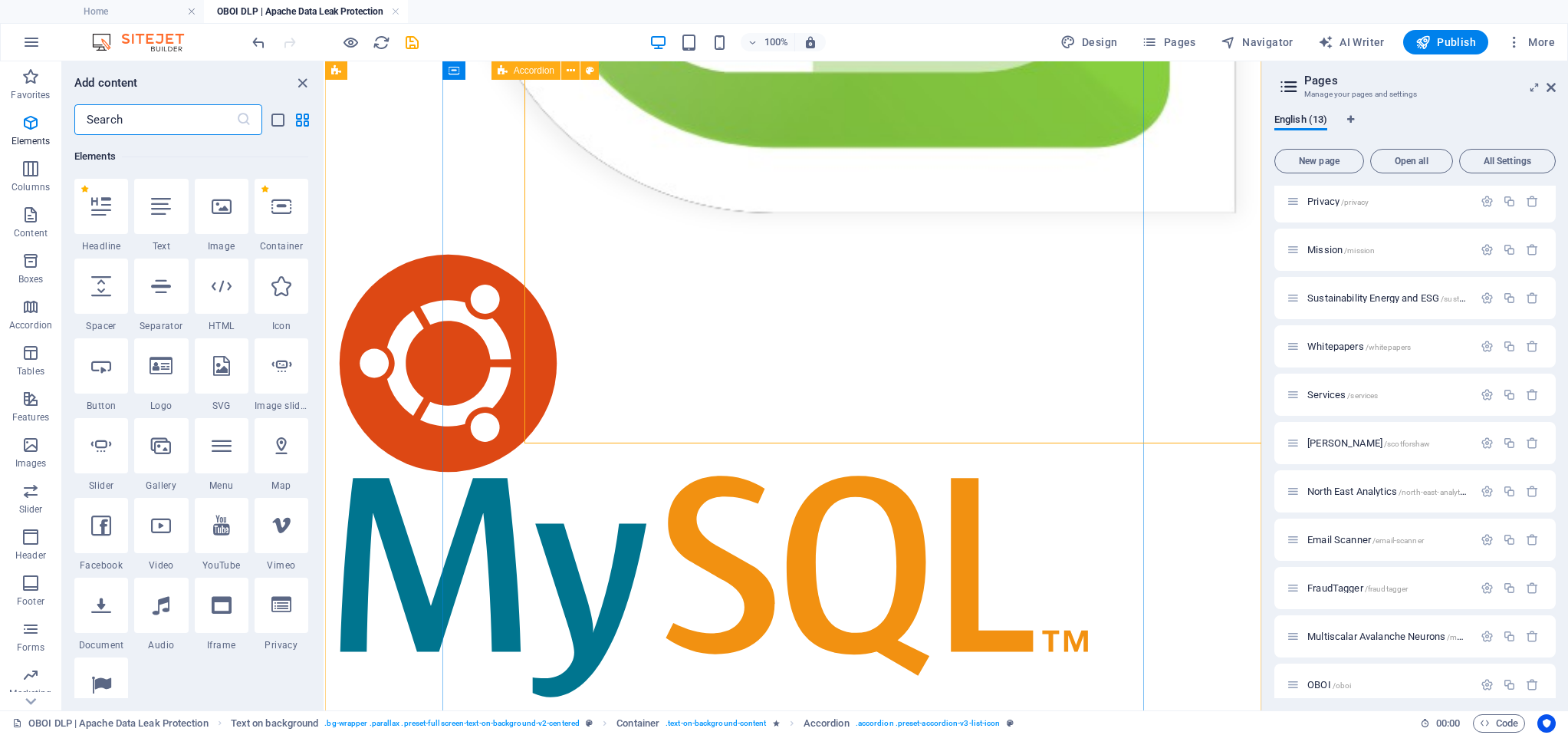
scroll to position [9718, 0]
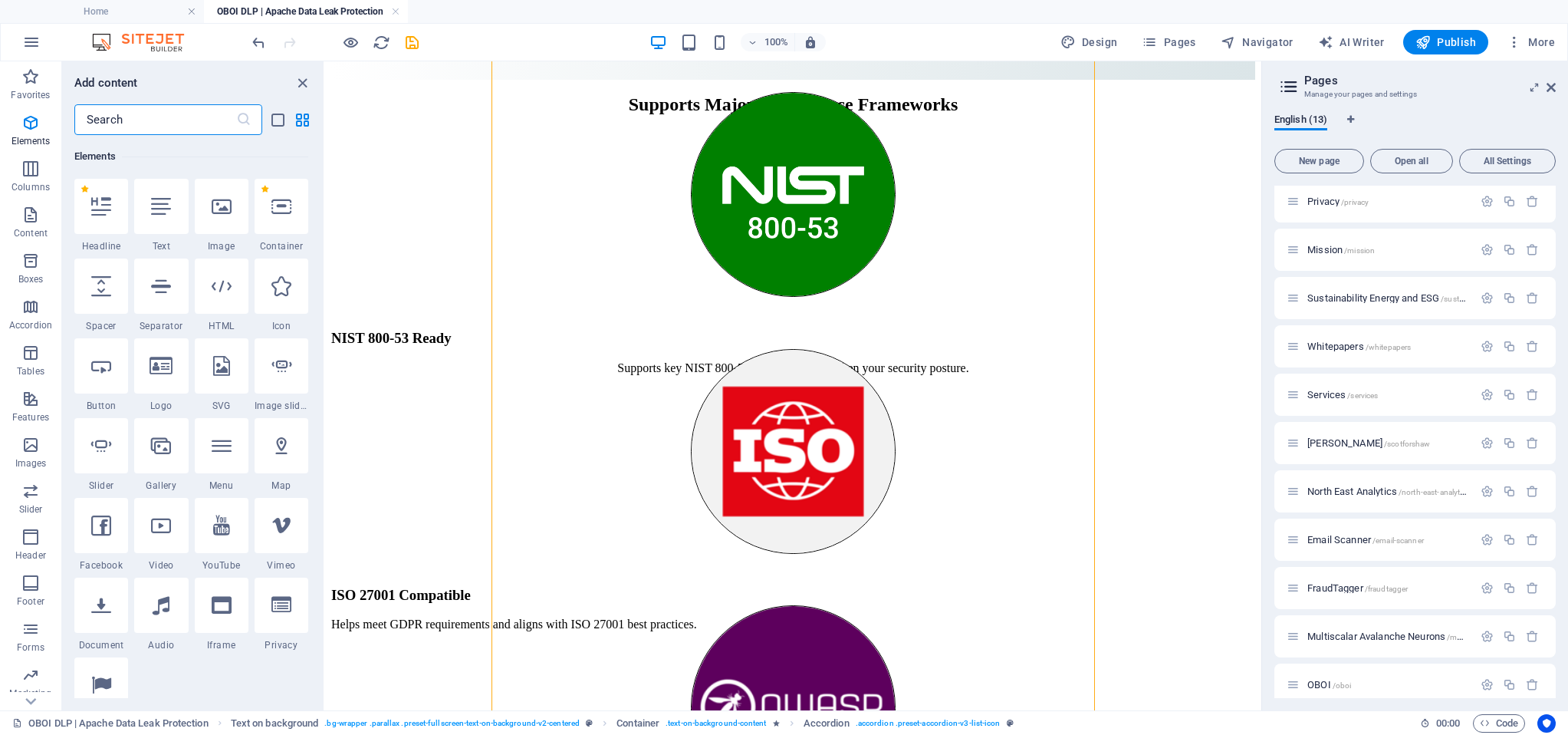
click at [145, 128] on input "text" at bounding box center [155, 119] width 162 height 31
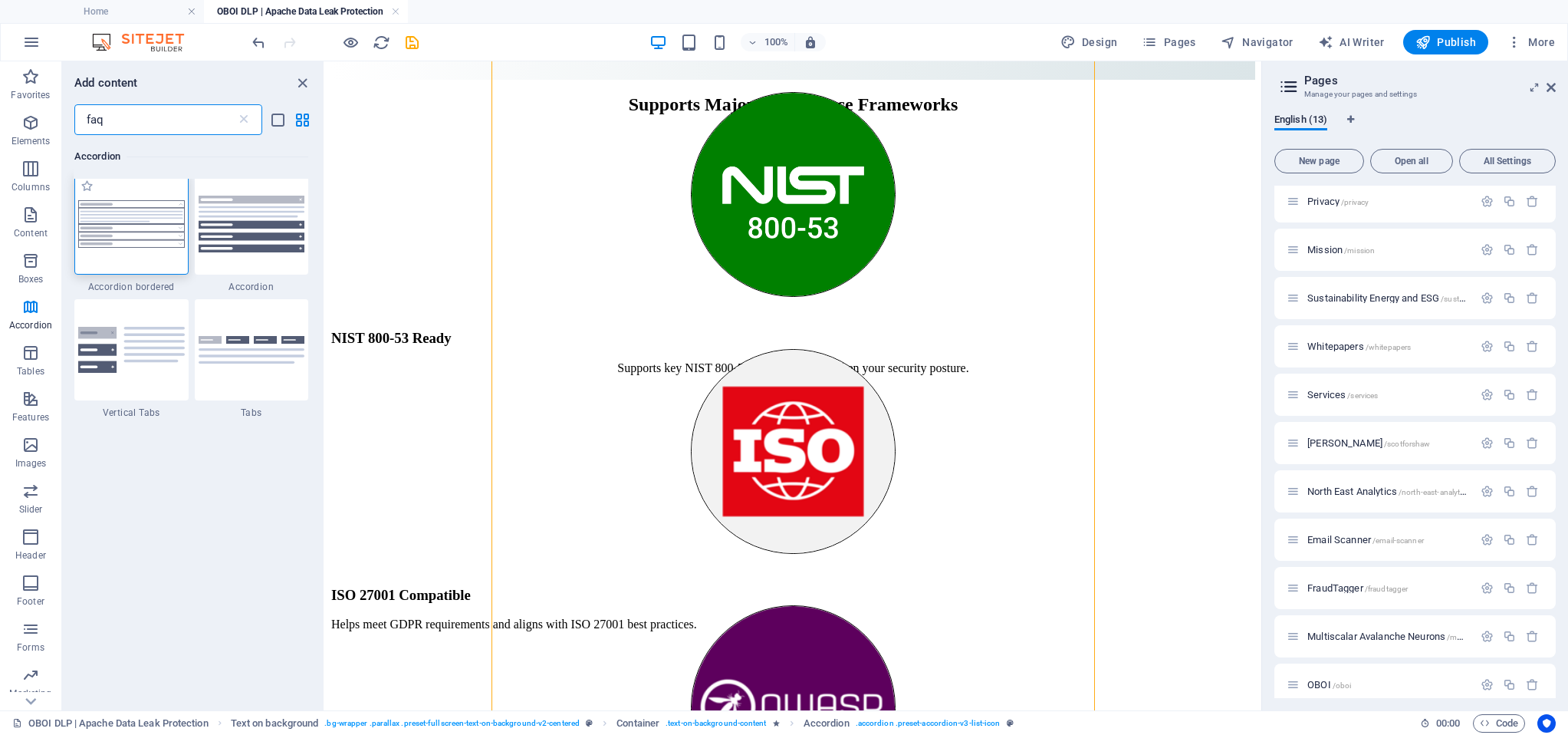
scroll to position [8, 0]
type input "faq"
click at [131, 239] on img at bounding box center [131, 221] width 107 height 48
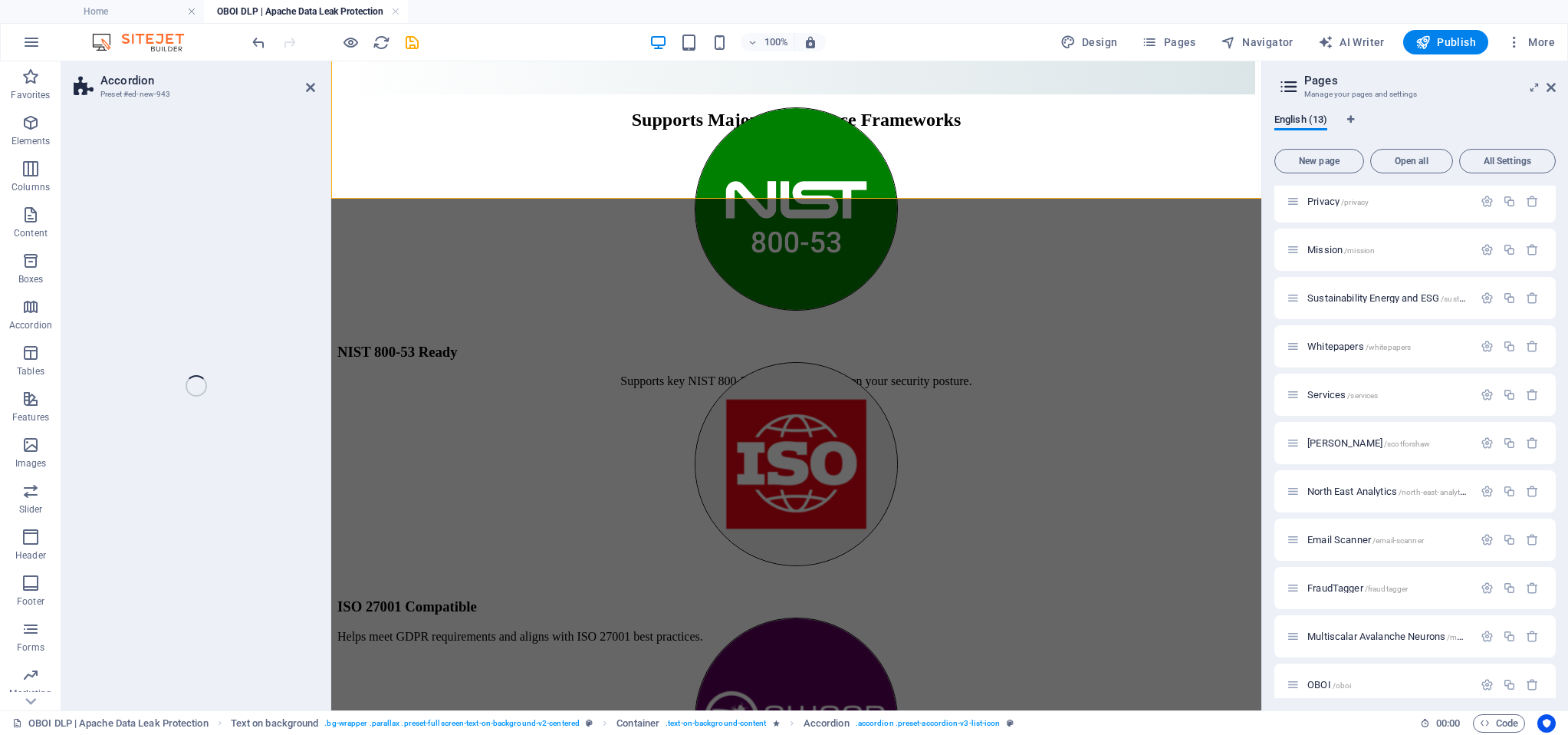
select select "rem"
select select "preset-accordion-v3-border"
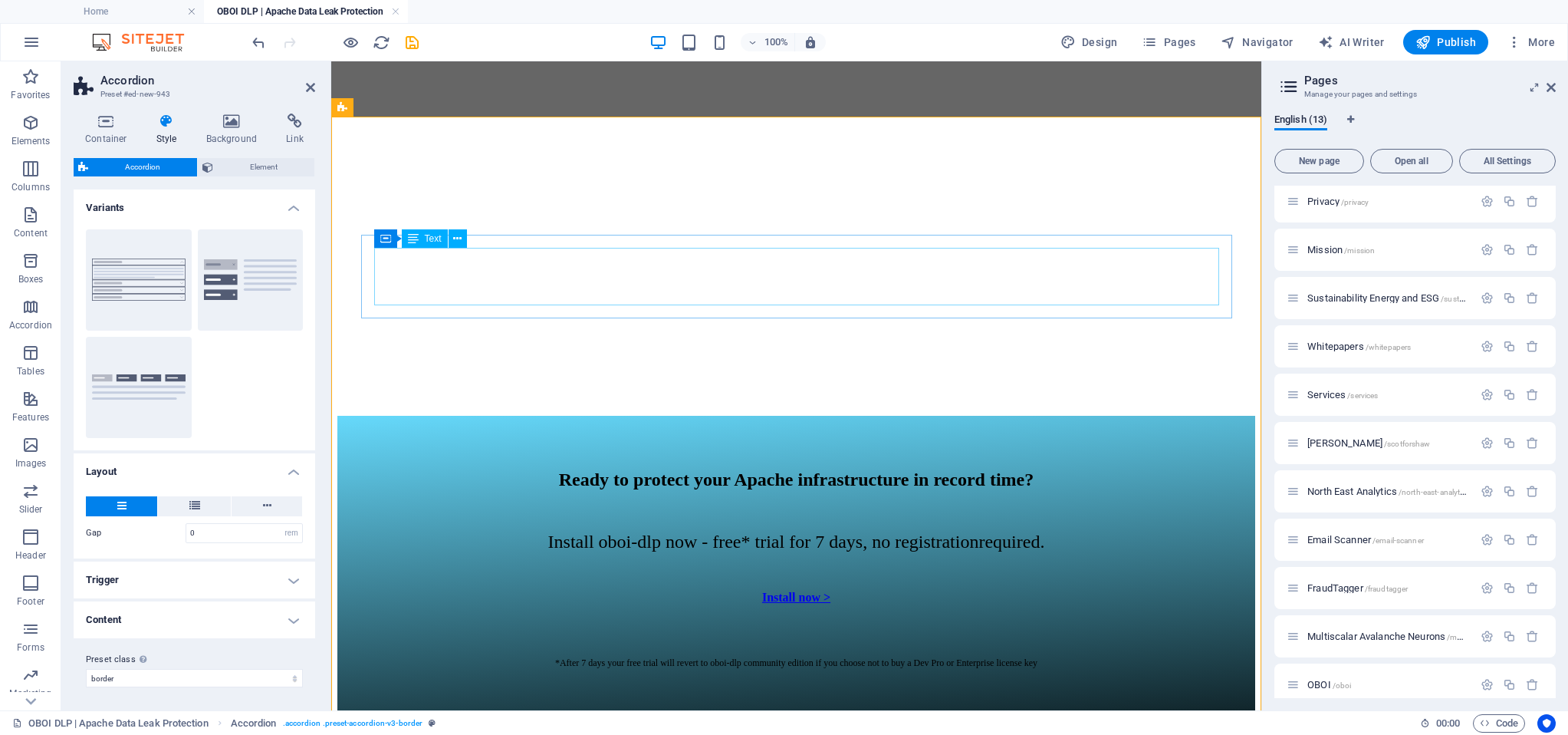
scroll to position [10686, 0]
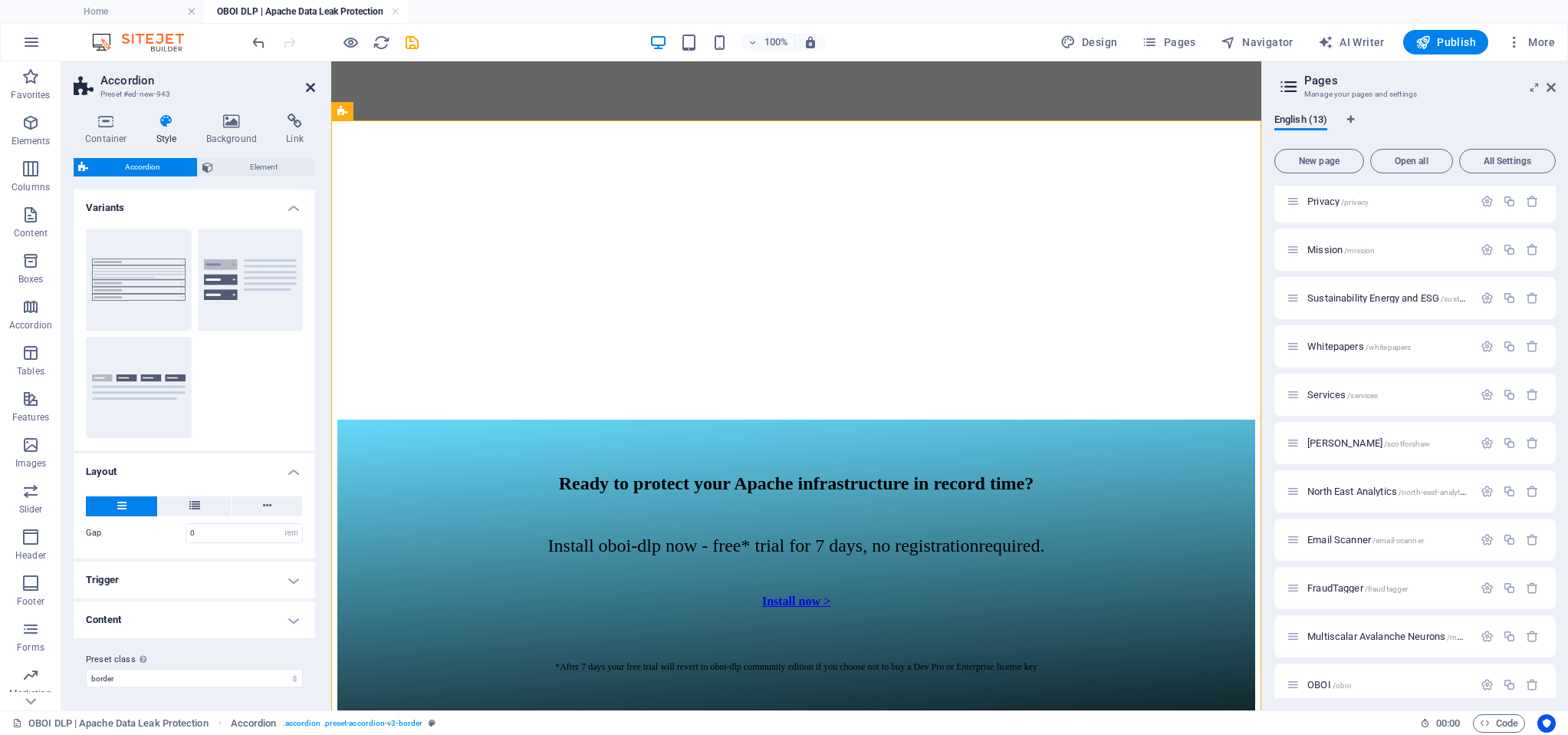
click at [308, 85] on icon at bounding box center [310, 87] width 9 height 12
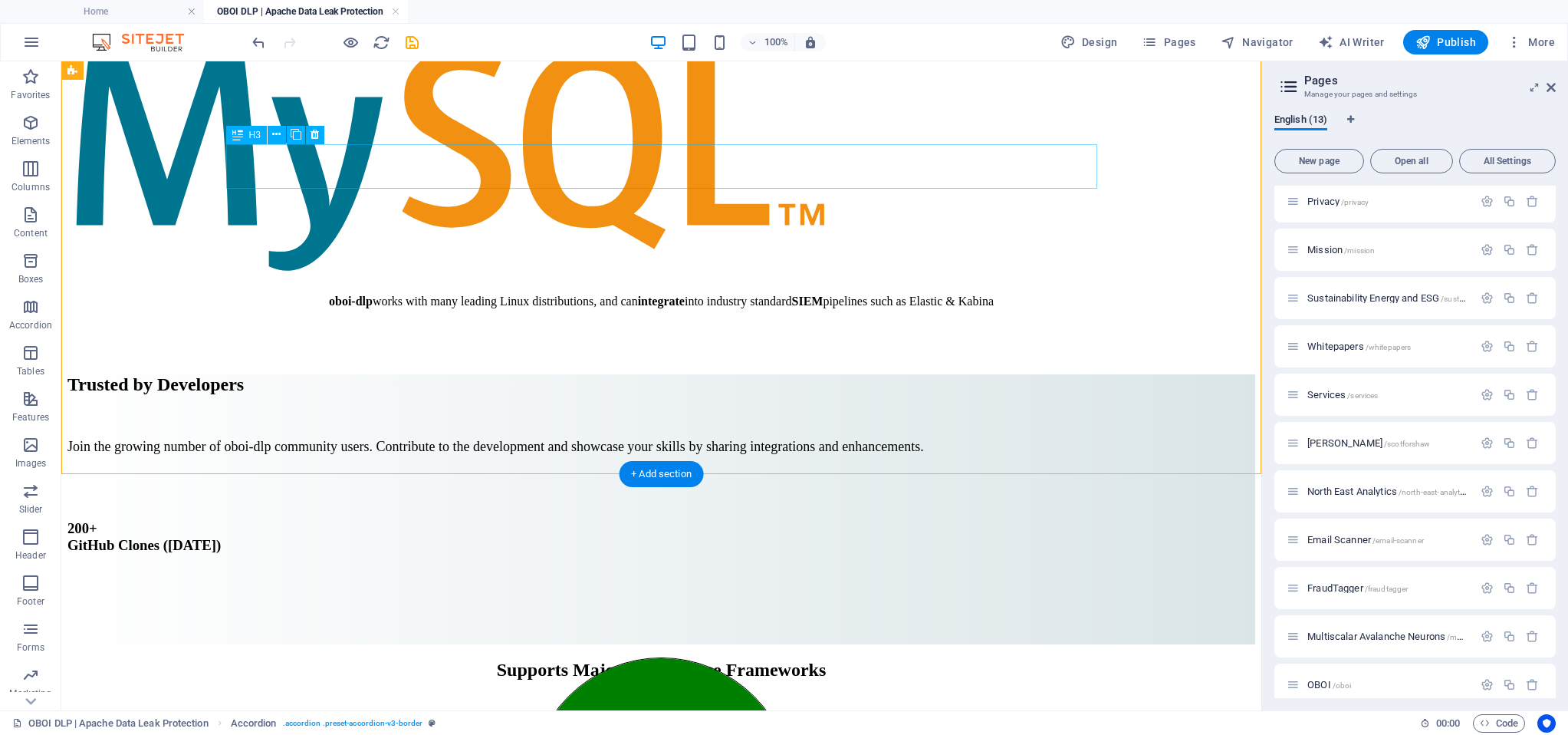
scroll to position [10396, 0]
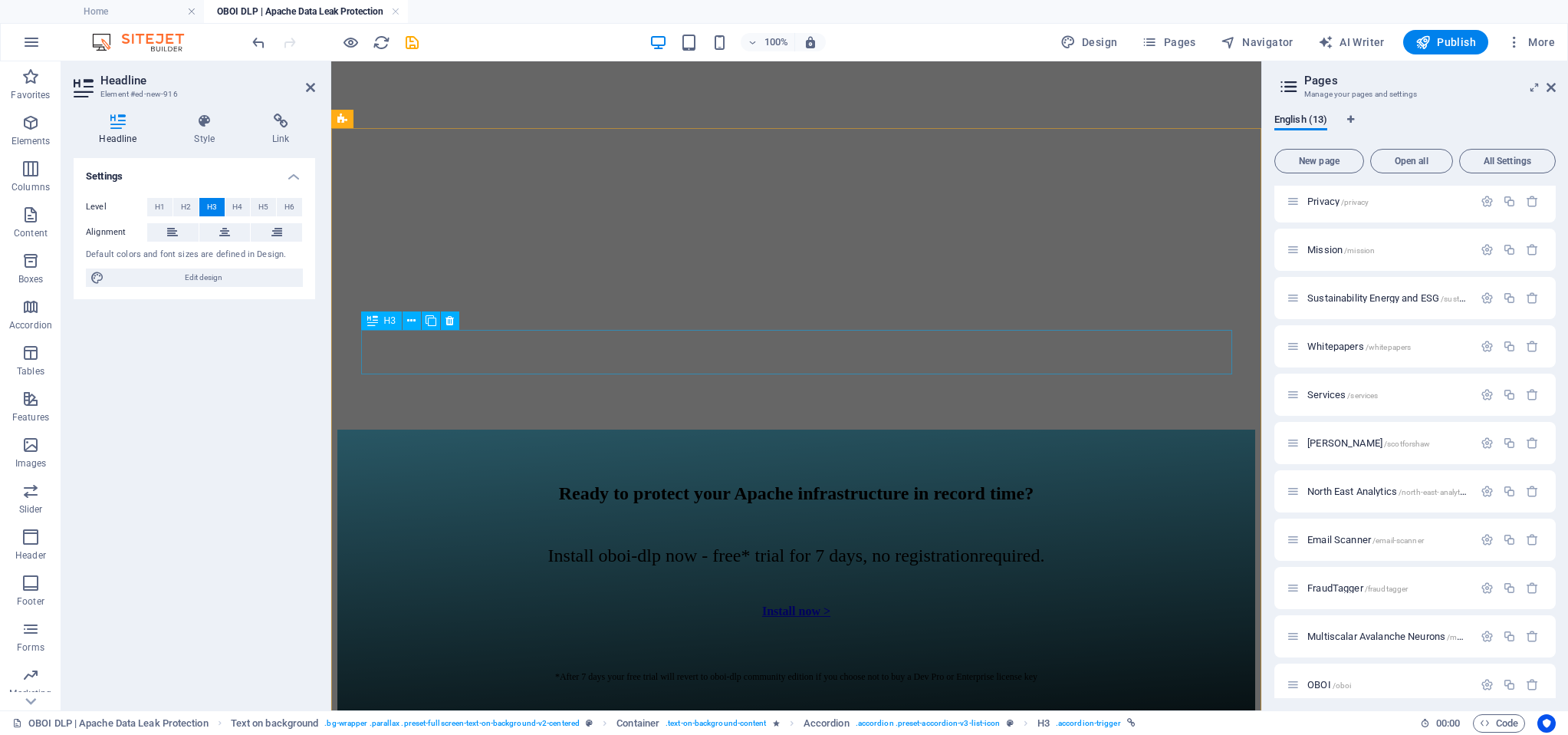
scroll to position [10675, 0]
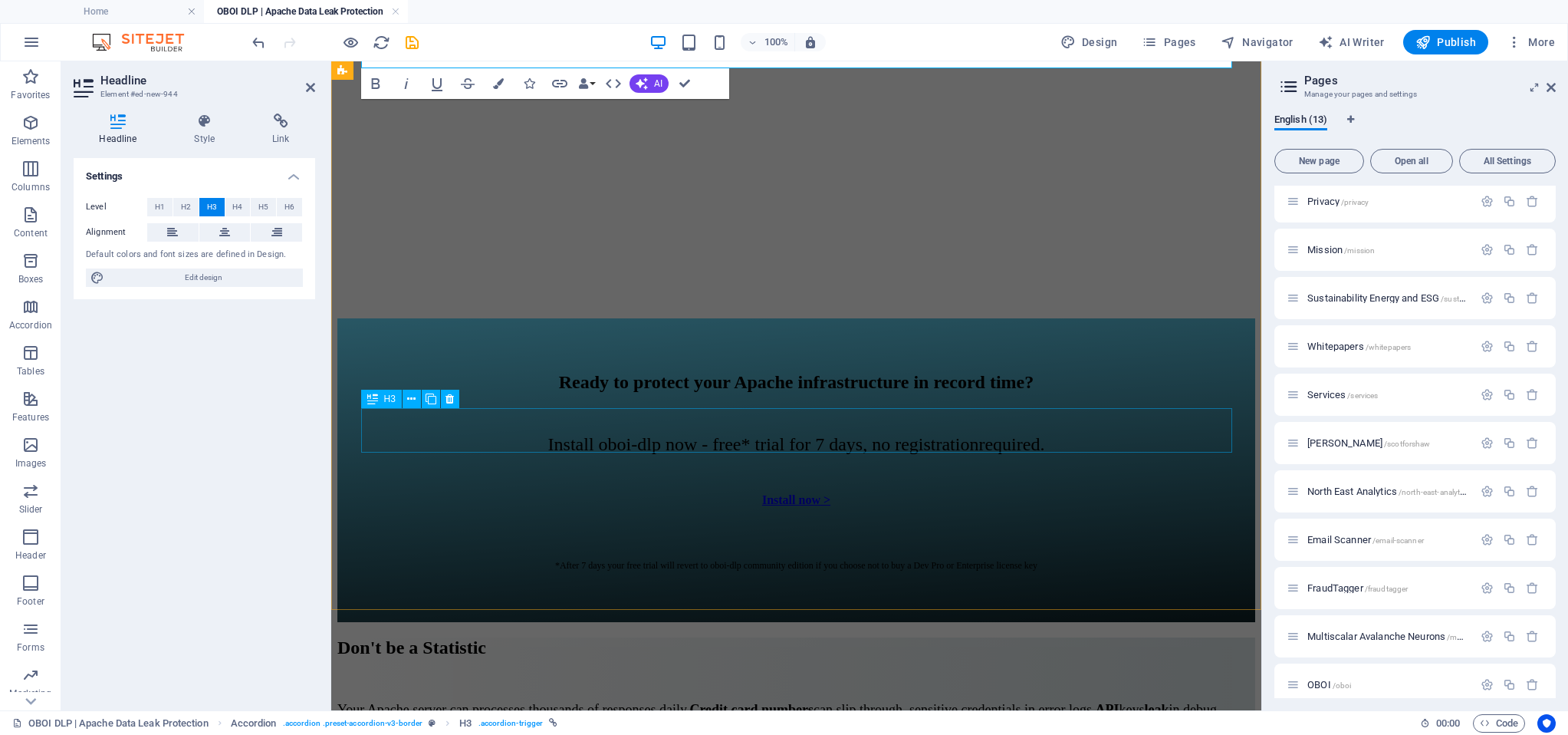
scroll to position [11367, 0]
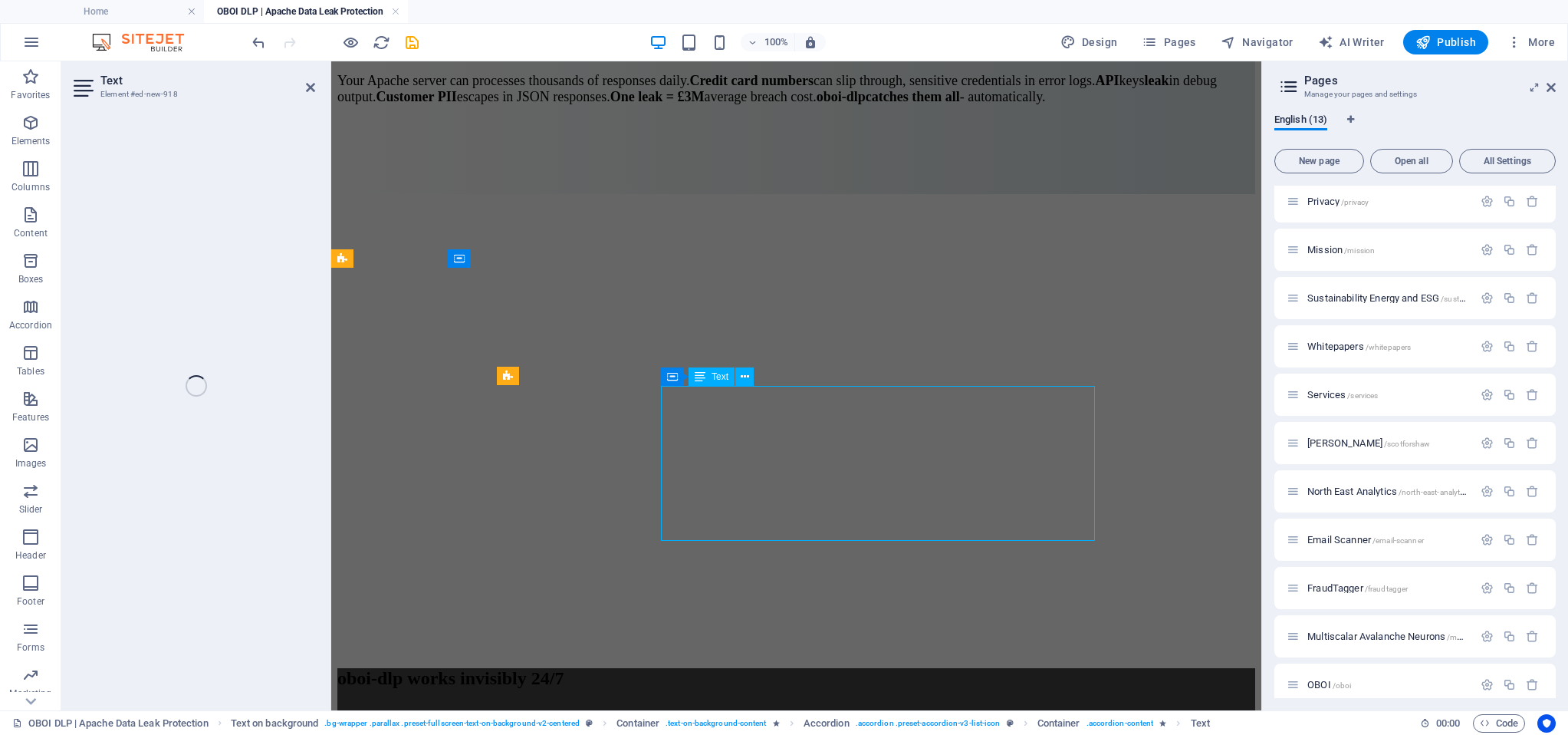
scroll to position [11198, 0]
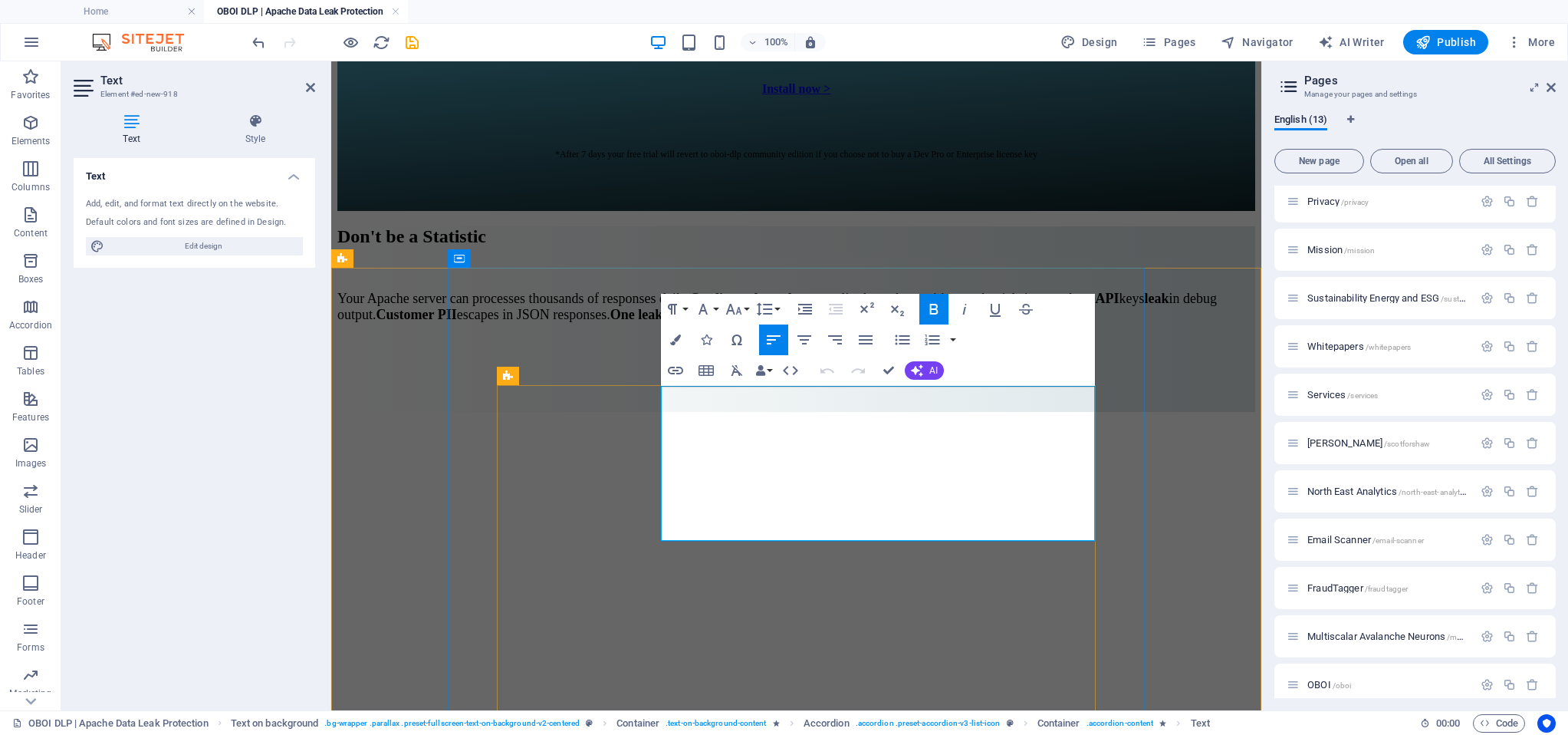
drag, startPoint x: 665, startPoint y: 397, endPoint x: 1057, endPoint y: 508, distance: 407.4
copy span "A: Traditional DLP monitors endpoints, email, and file shares after data has al…"
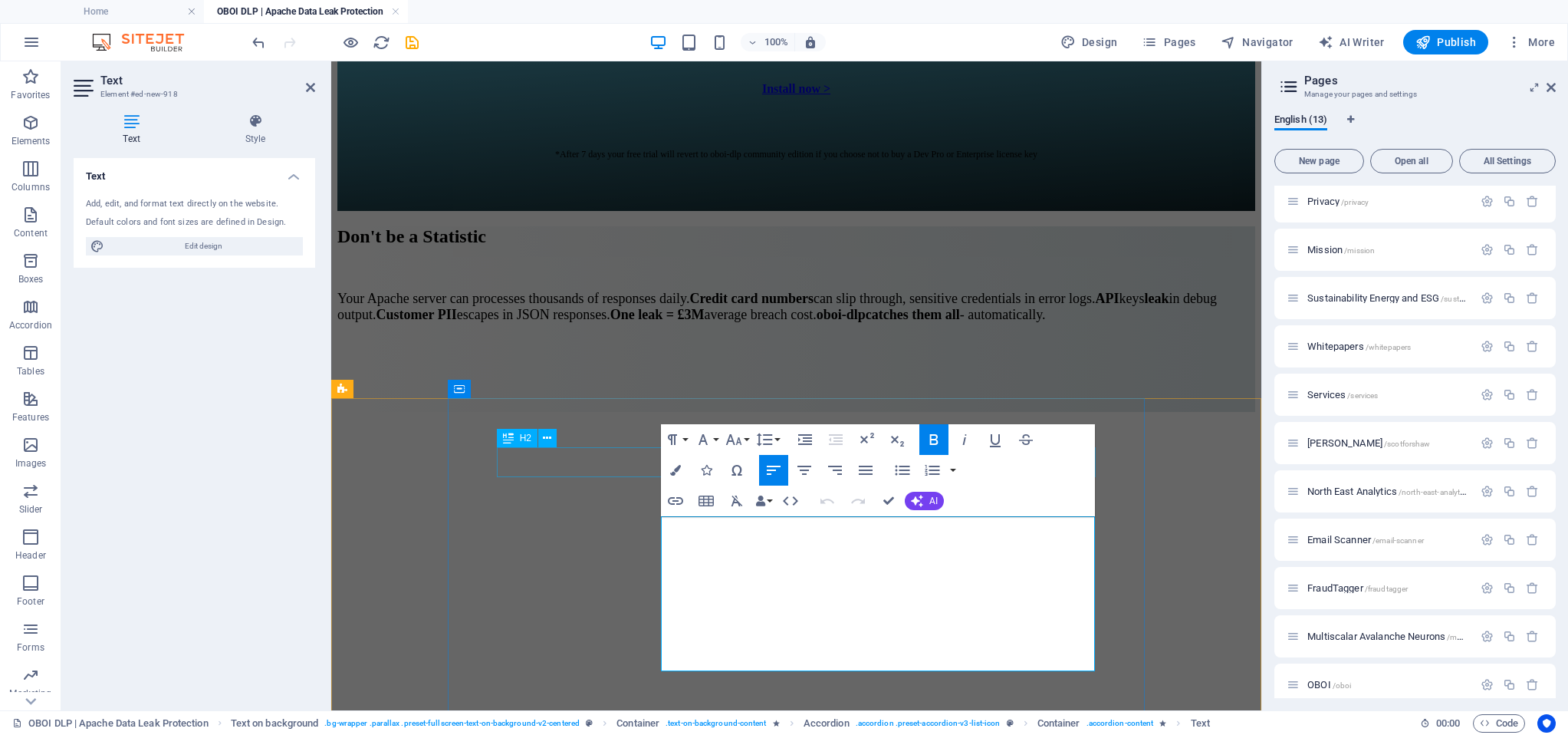
scroll to position [10655, 0]
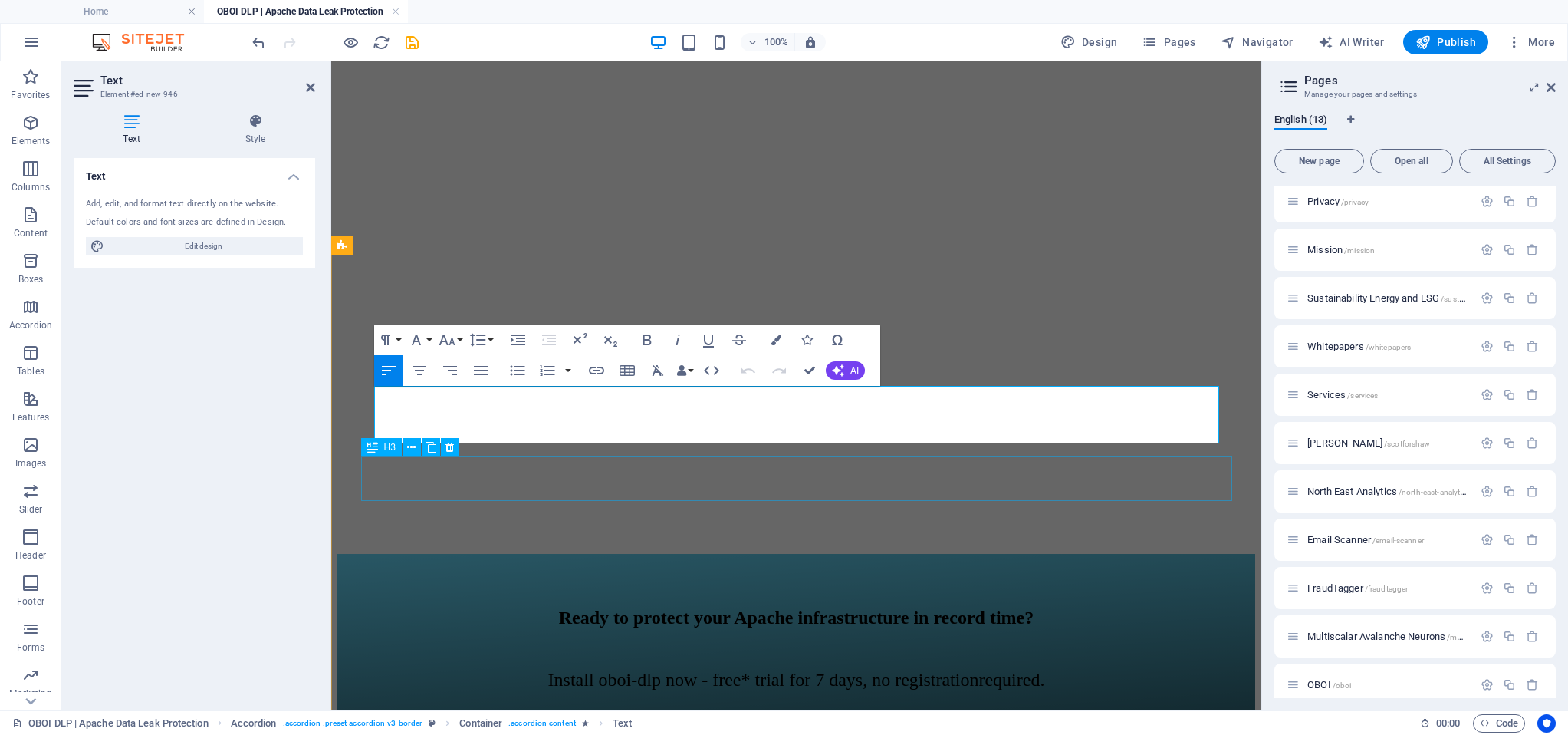
drag, startPoint x: 377, startPoint y: 394, endPoint x: 1041, endPoint y: 460, distance: 667.3
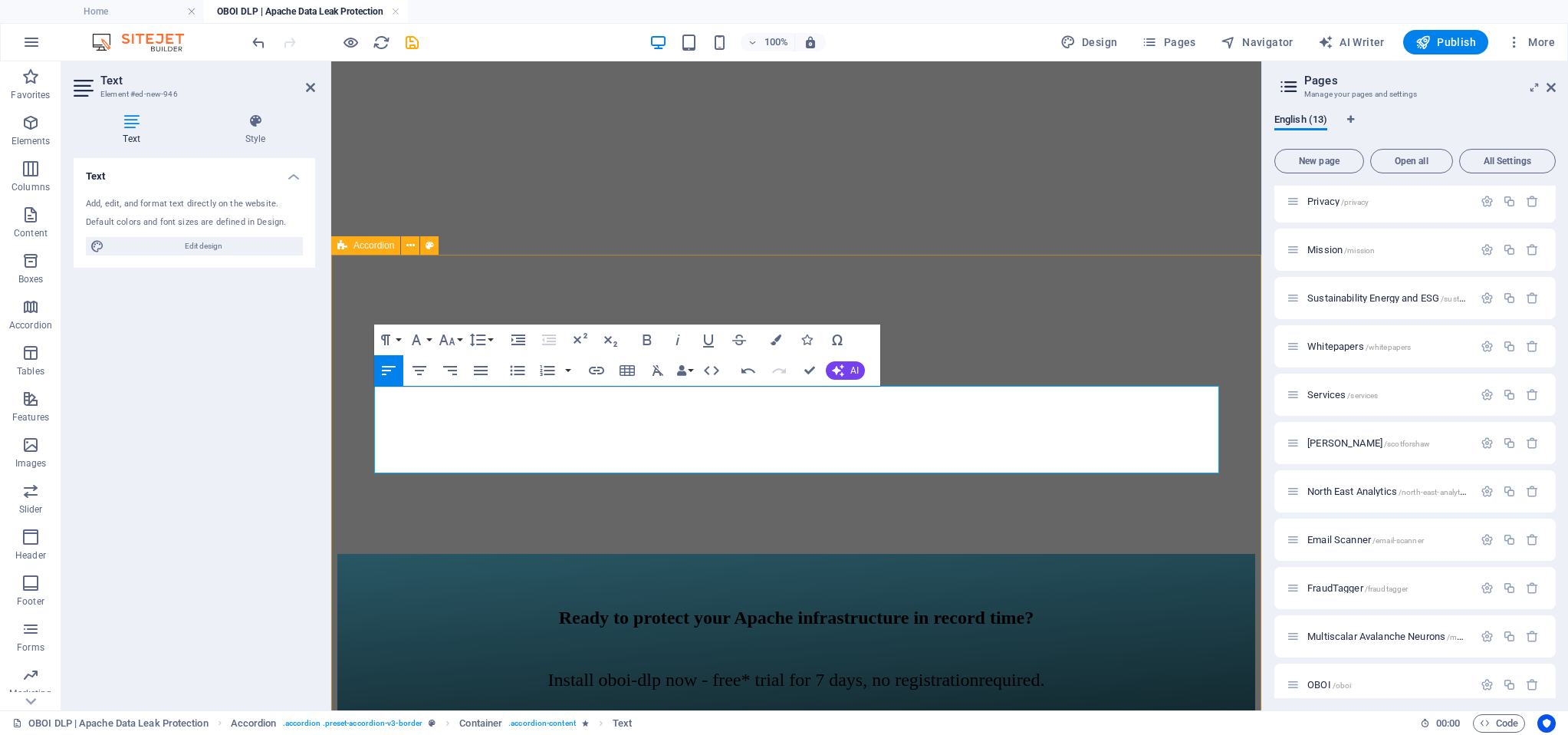
drag, startPoint x: 500, startPoint y: 456, endPoint x: 361, endPoint y: 394, distance: 152.2
click at [457, 338] on button "Font Size" at bounding box center [450, 339] width 29 height 31
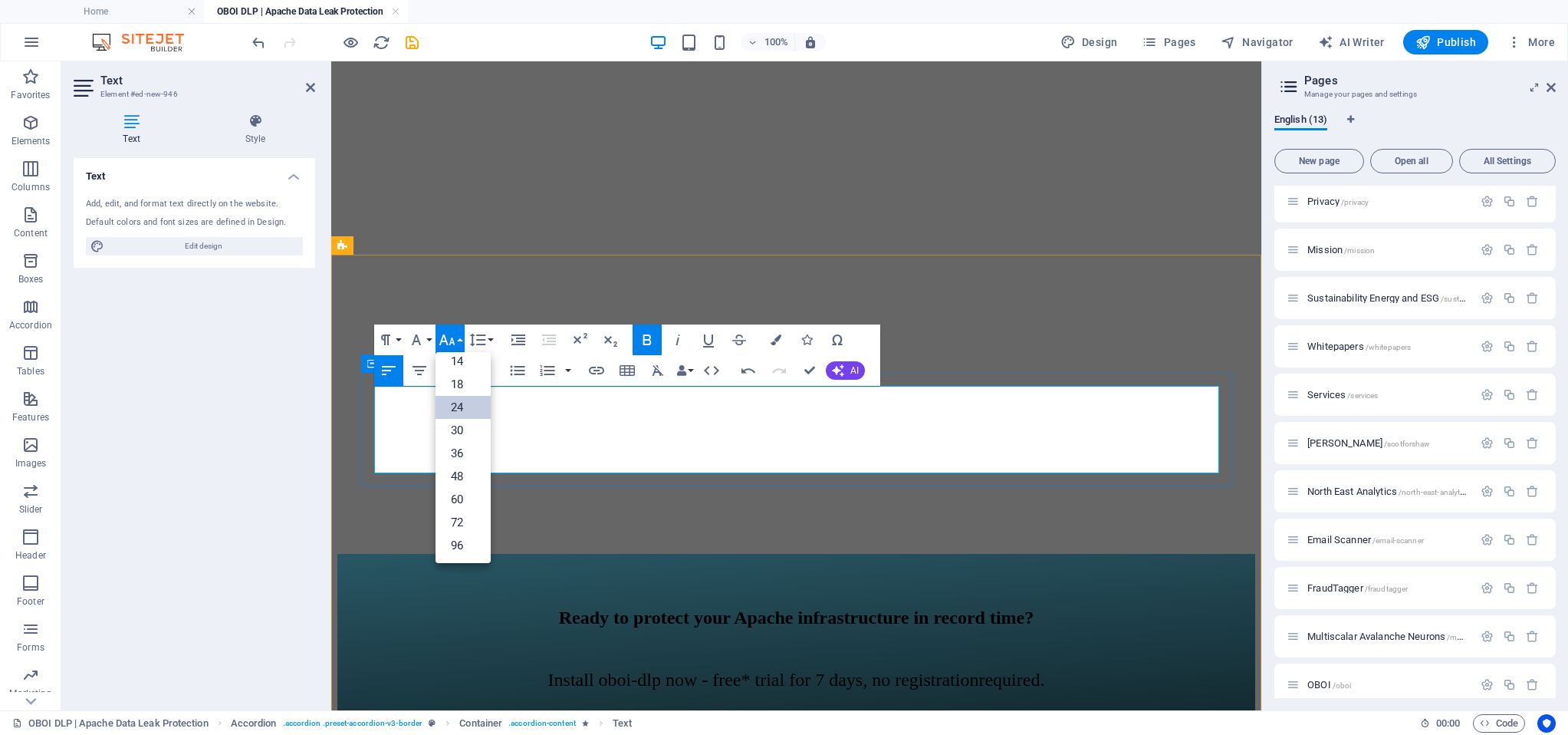
scroll to position [123, 0]
click at [462, 383] on link "18" at bounding box center [463, 384] width 55 height 23
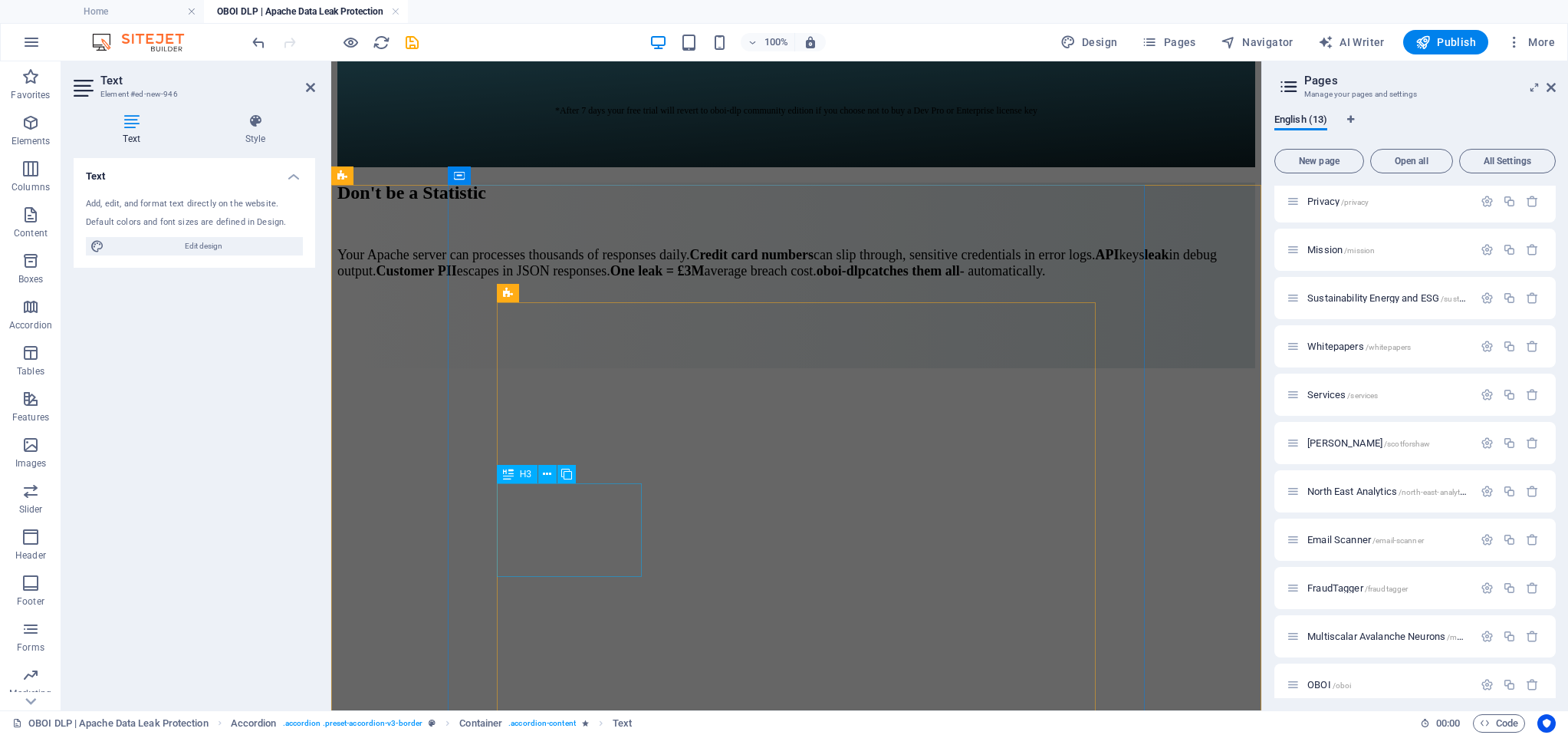
scroll to position [11268, 0]
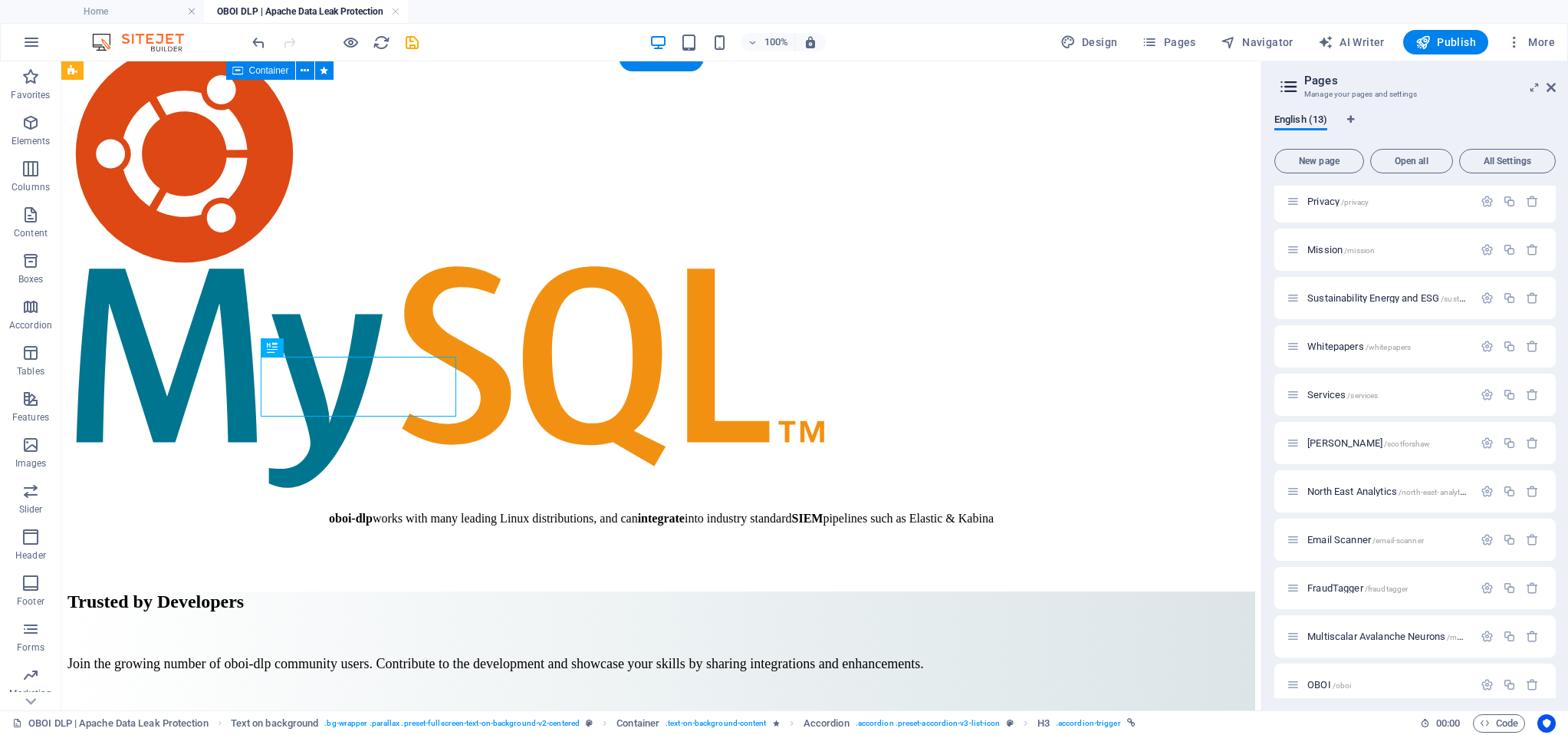
scroll to position [10797, 0]
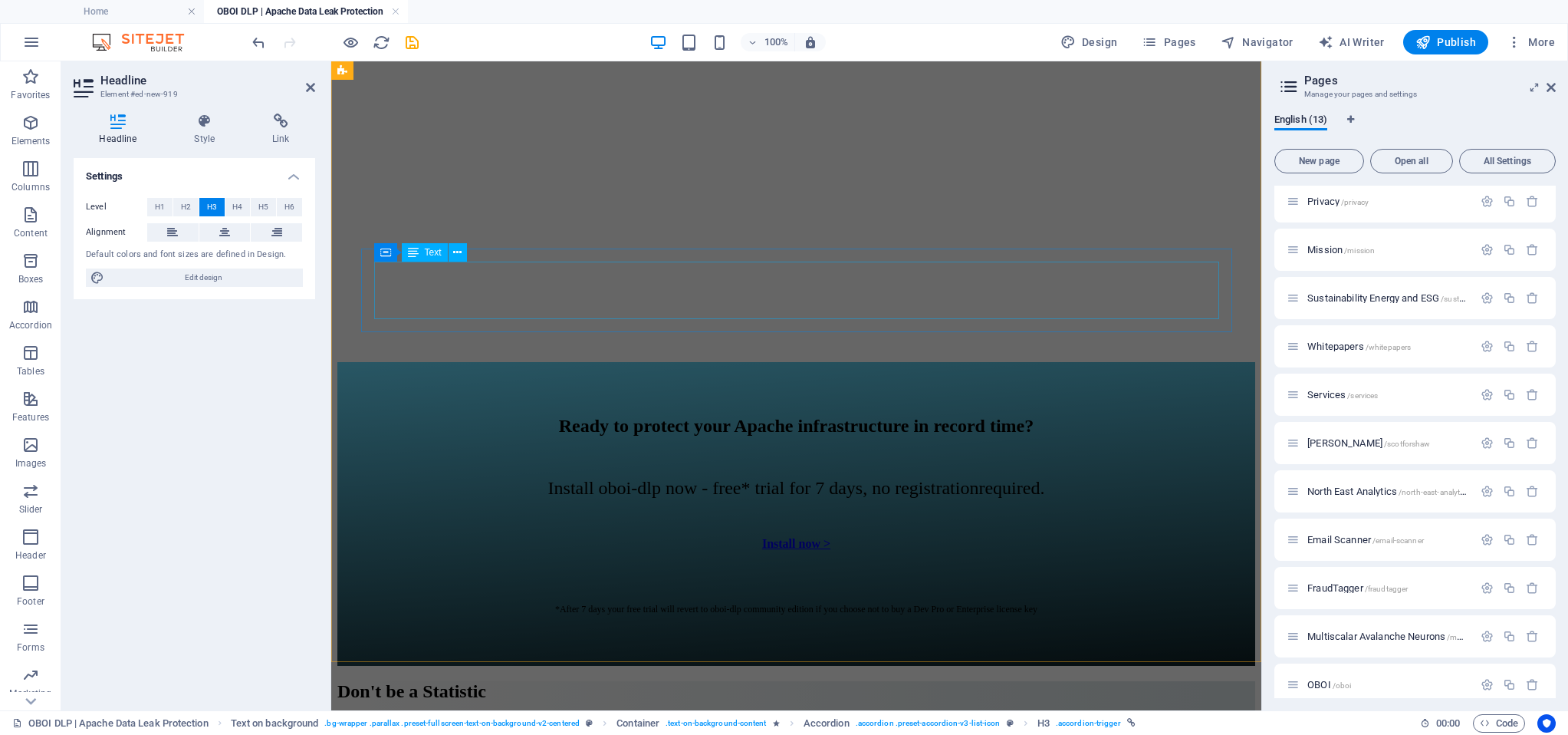
scroll to position [10716, 0]
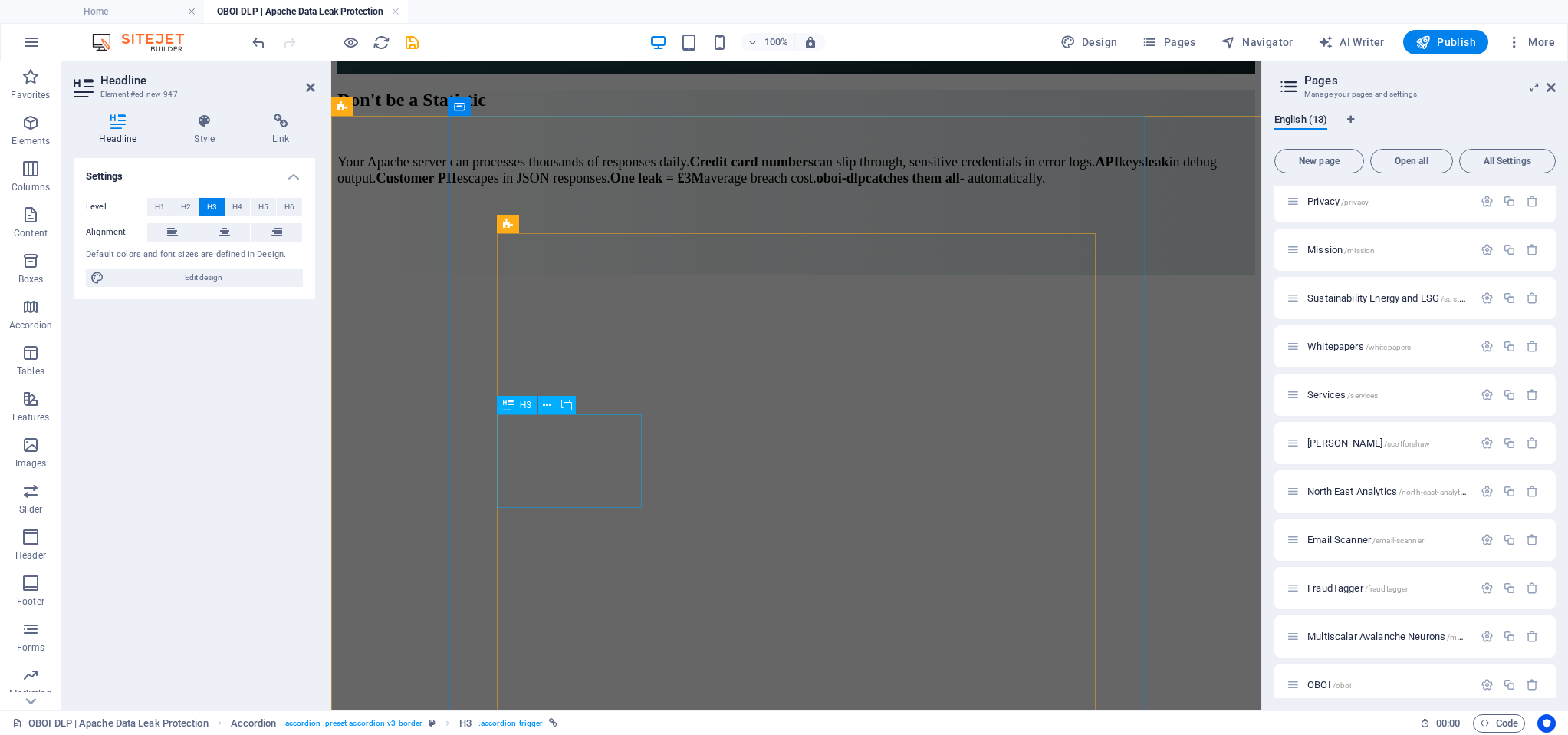
scroll to position [11360, 0]
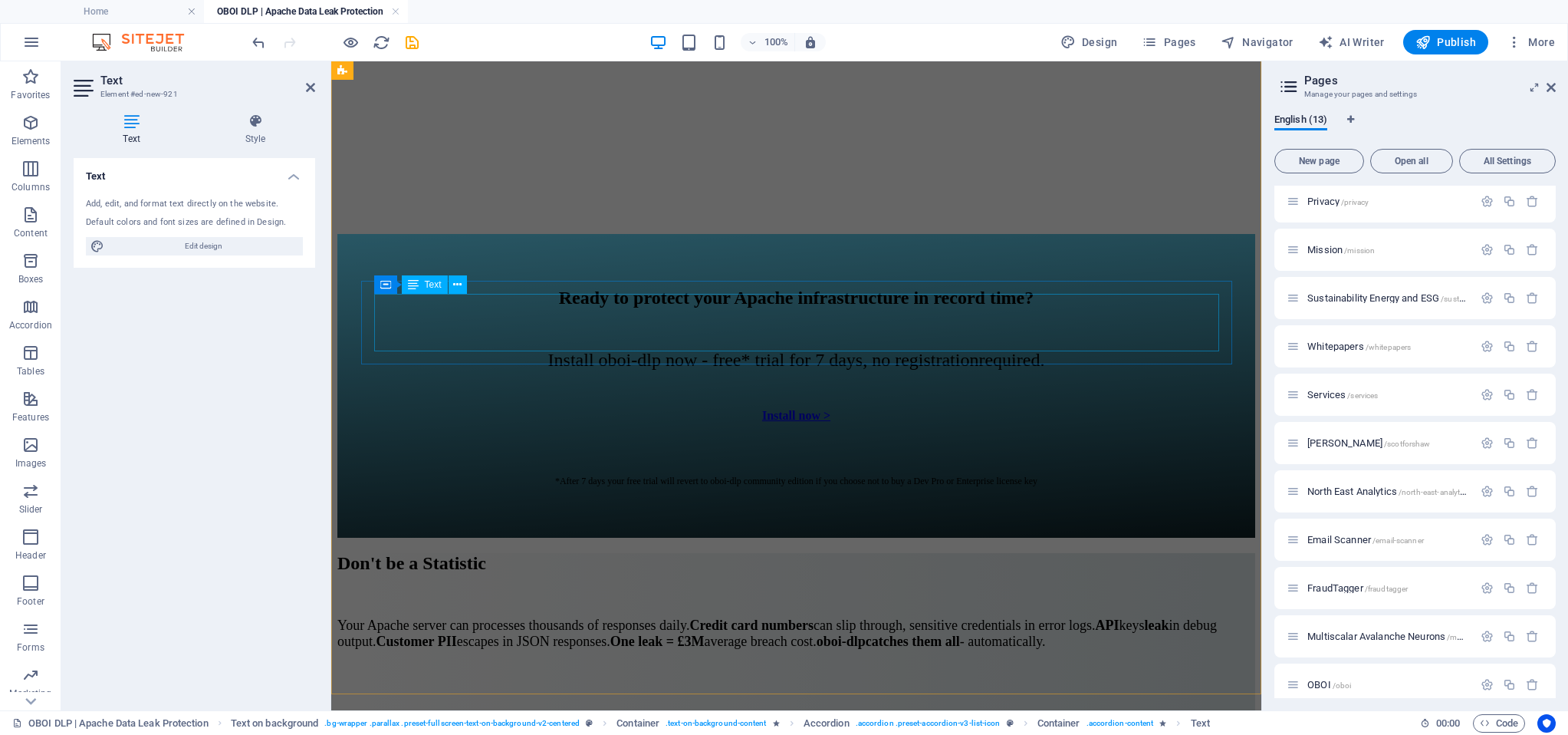
scroll to position [10753, 0]
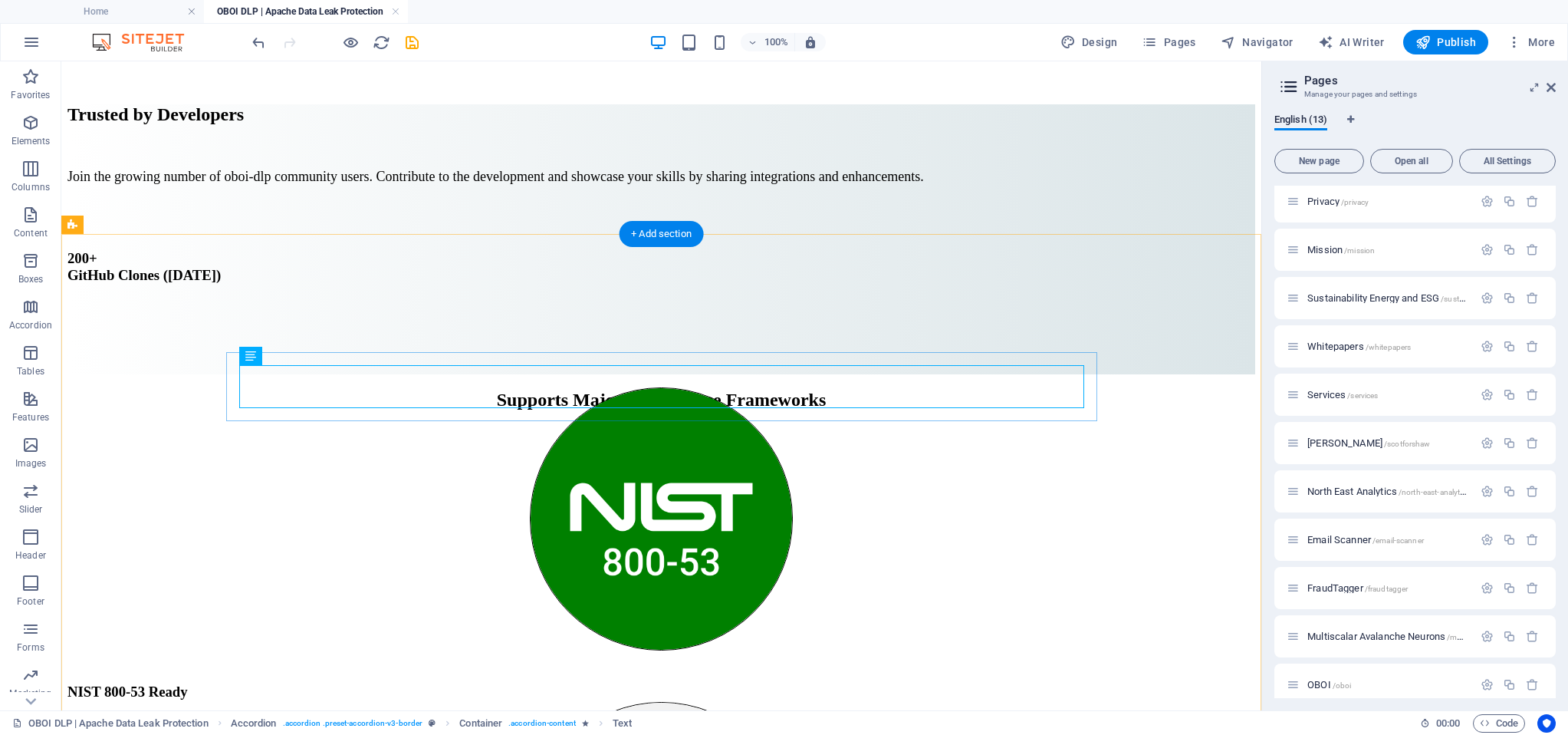
scroll to position [9977, 0]
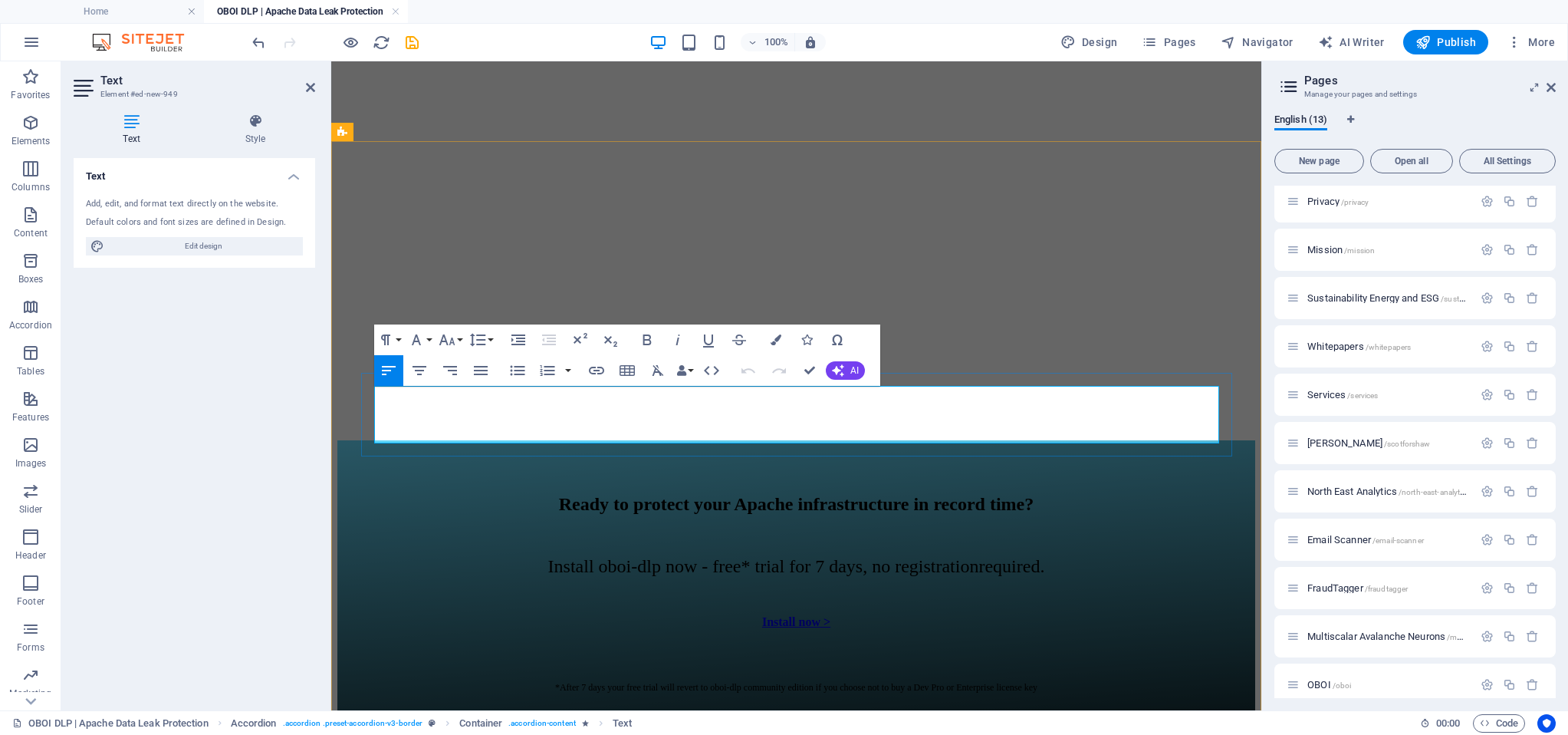
drag, startPoint x: 375, startPoint y: 393, endPoint x: 1094, endPoint y: 430, distance: 720.0
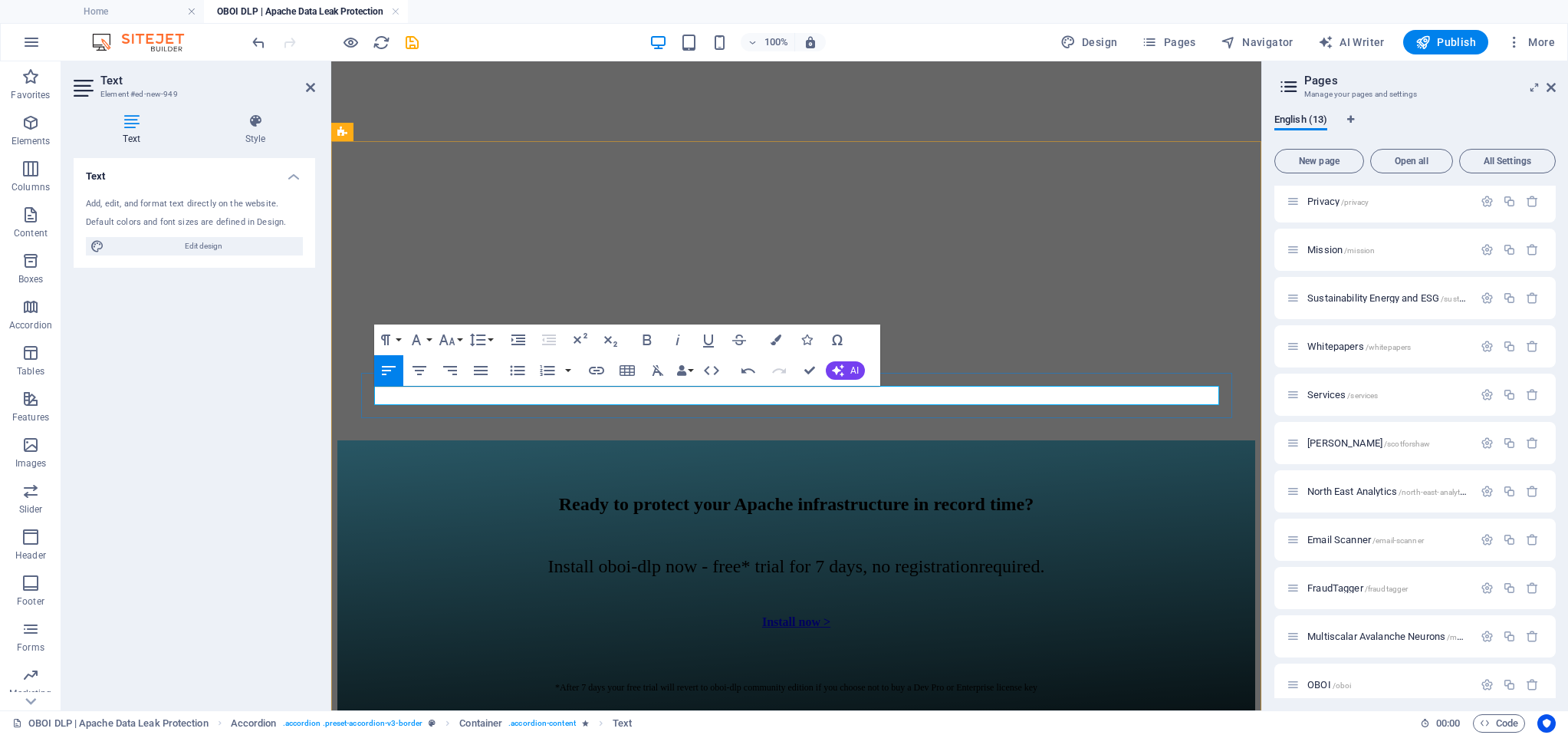
click at [777, 340] on icon "button" at bounding box center [776, 339] width 11 height 11
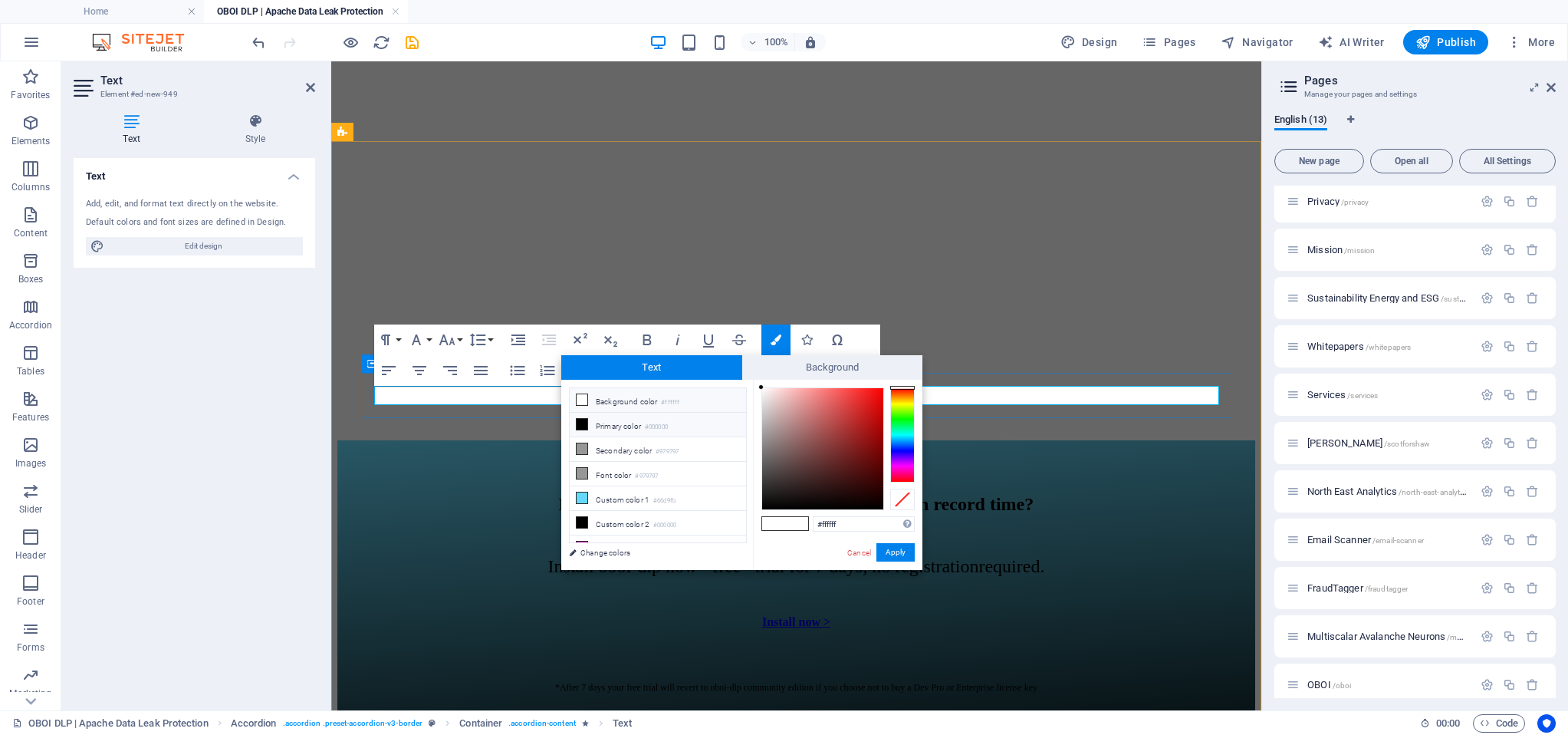
click at [584, 423] on icon at bounding box center [582, 424] width 11 height 11
click at [456, 338] on icon "button" at bounding box center [447, 340] width 18 height 18
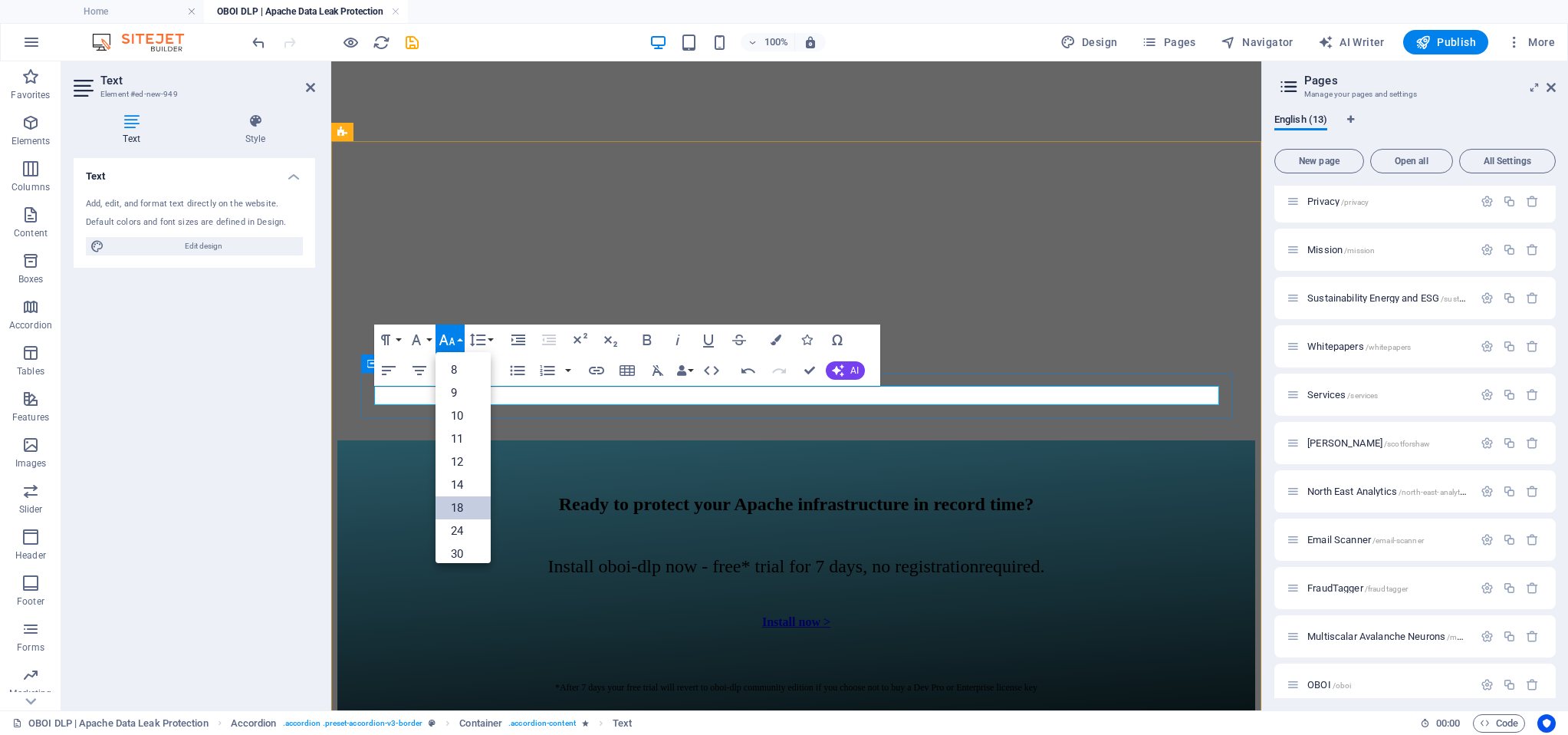
click at [460, 504] on link "18" at bounding box center [463, 507] width 55 height 23
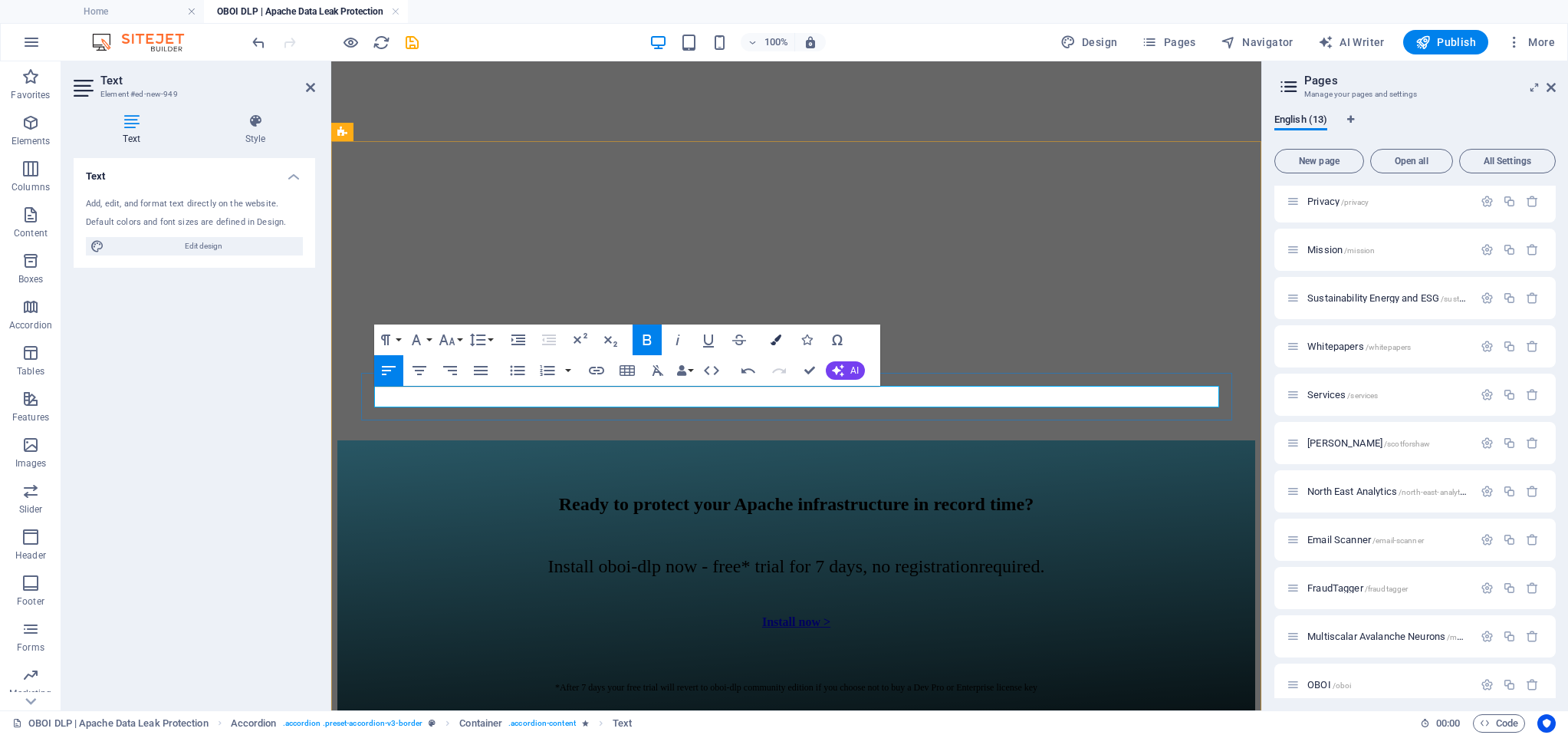
click at [773, 336] on icon "button" at bounding box center [776, 339] width 11 height 11
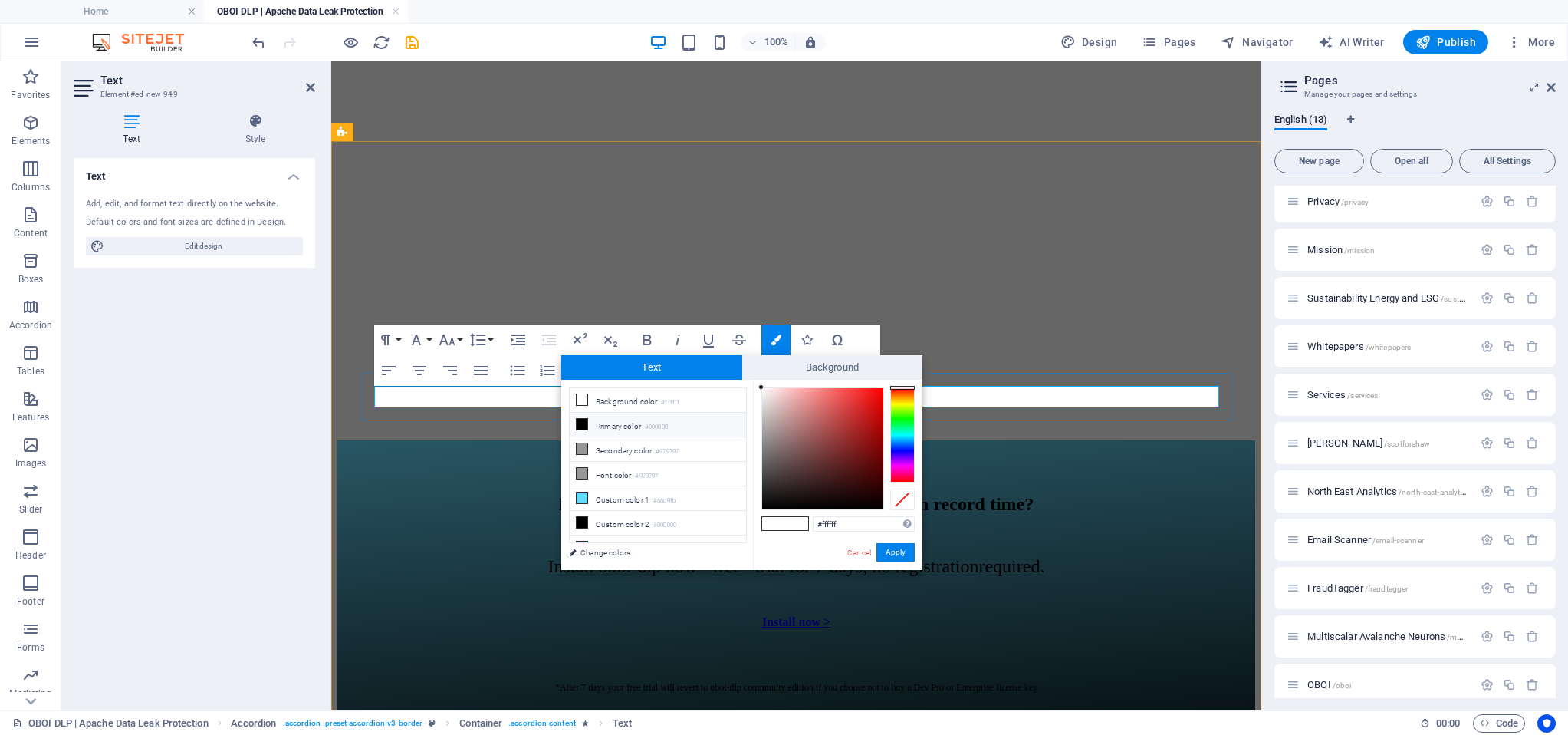
click at [584, 426] on icon at bounding box center [582, 424] width 11 height 11
type input "#000000"
drag, startPoint x: 893, startPoint y: 551, endPoint x: 563, endPoint y: 490, distance: 335.6
click at [893, 551] on button "Apply" at bounding box center [895, 552] width 38 height 18
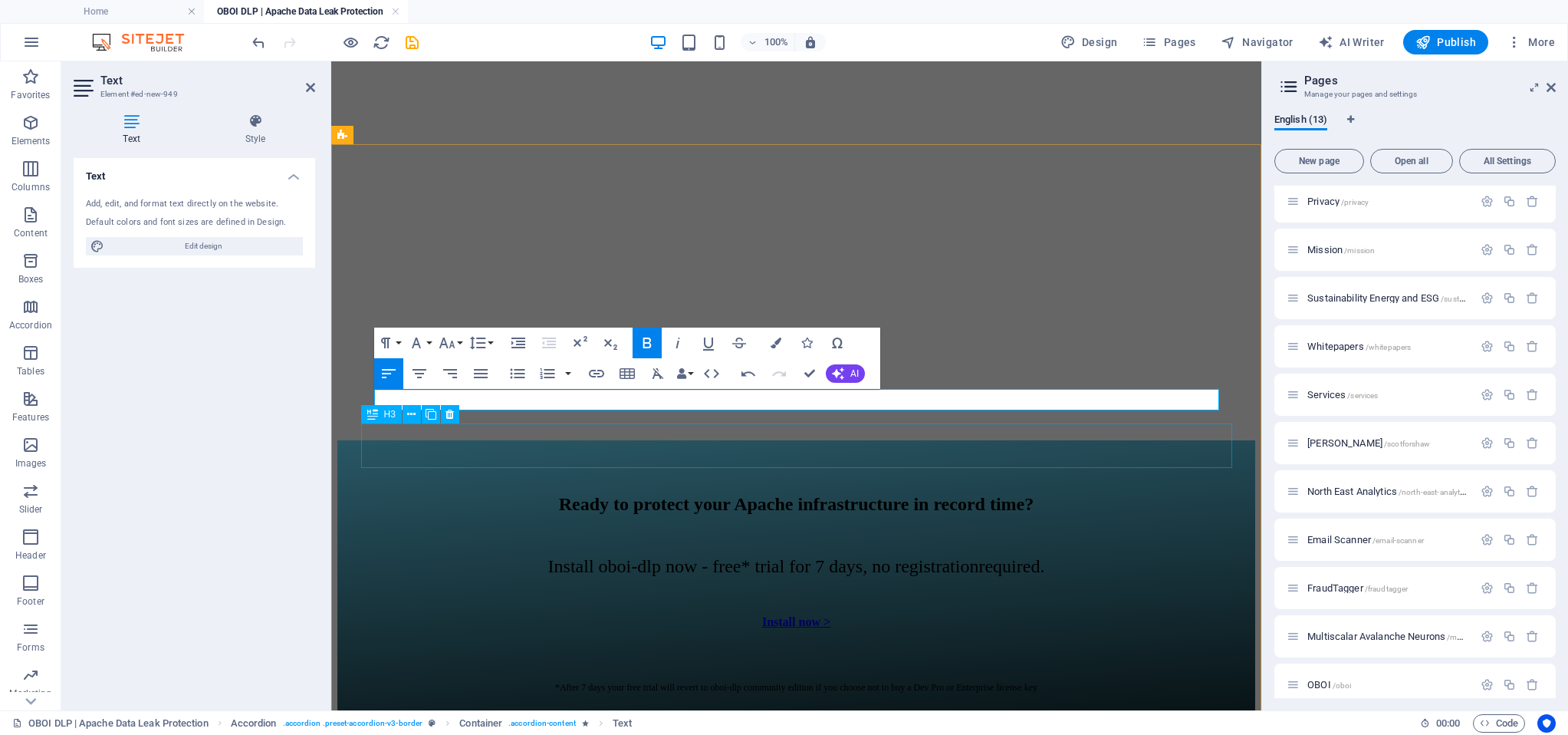
scroll to position [10662, 0]
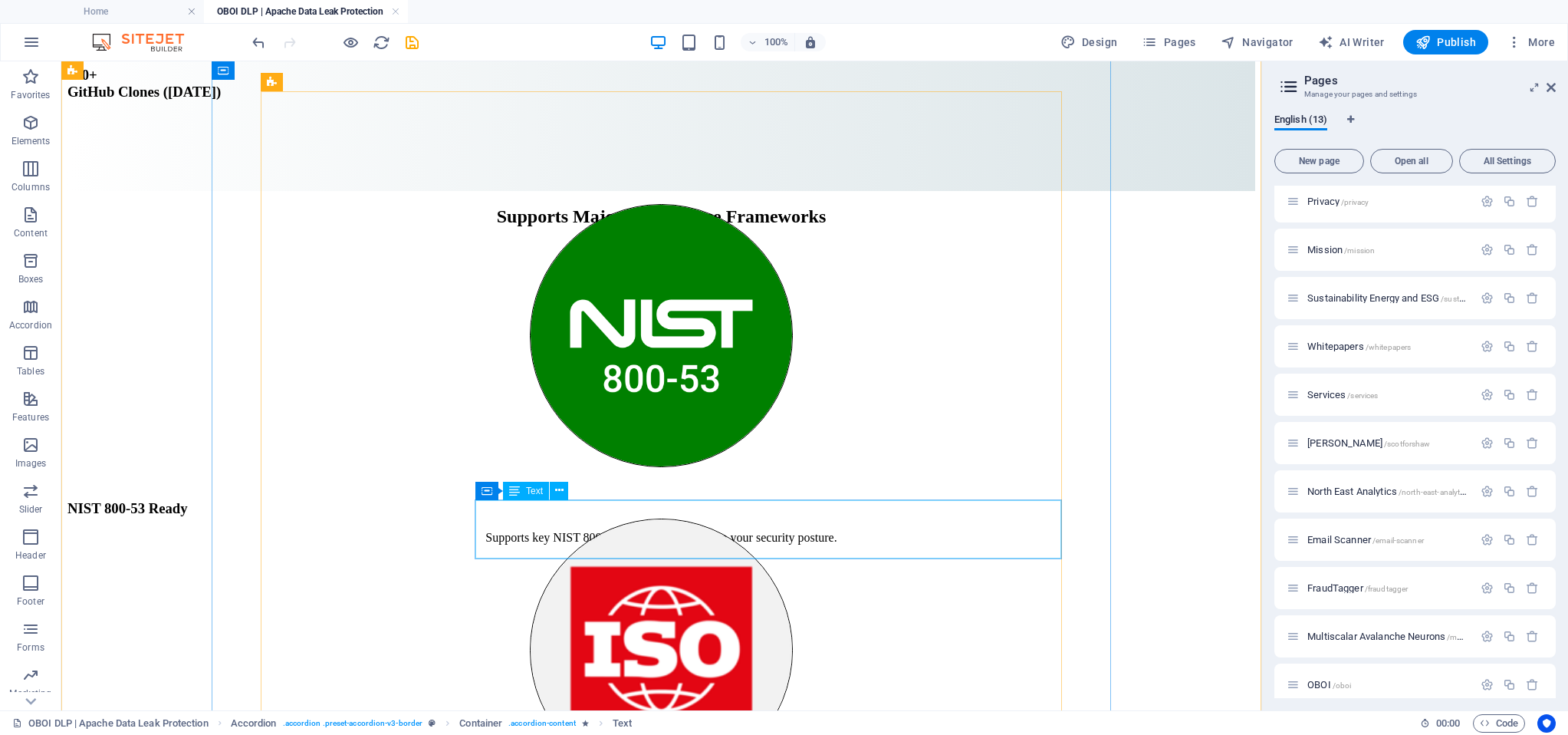
scroll to position [10846, 0]
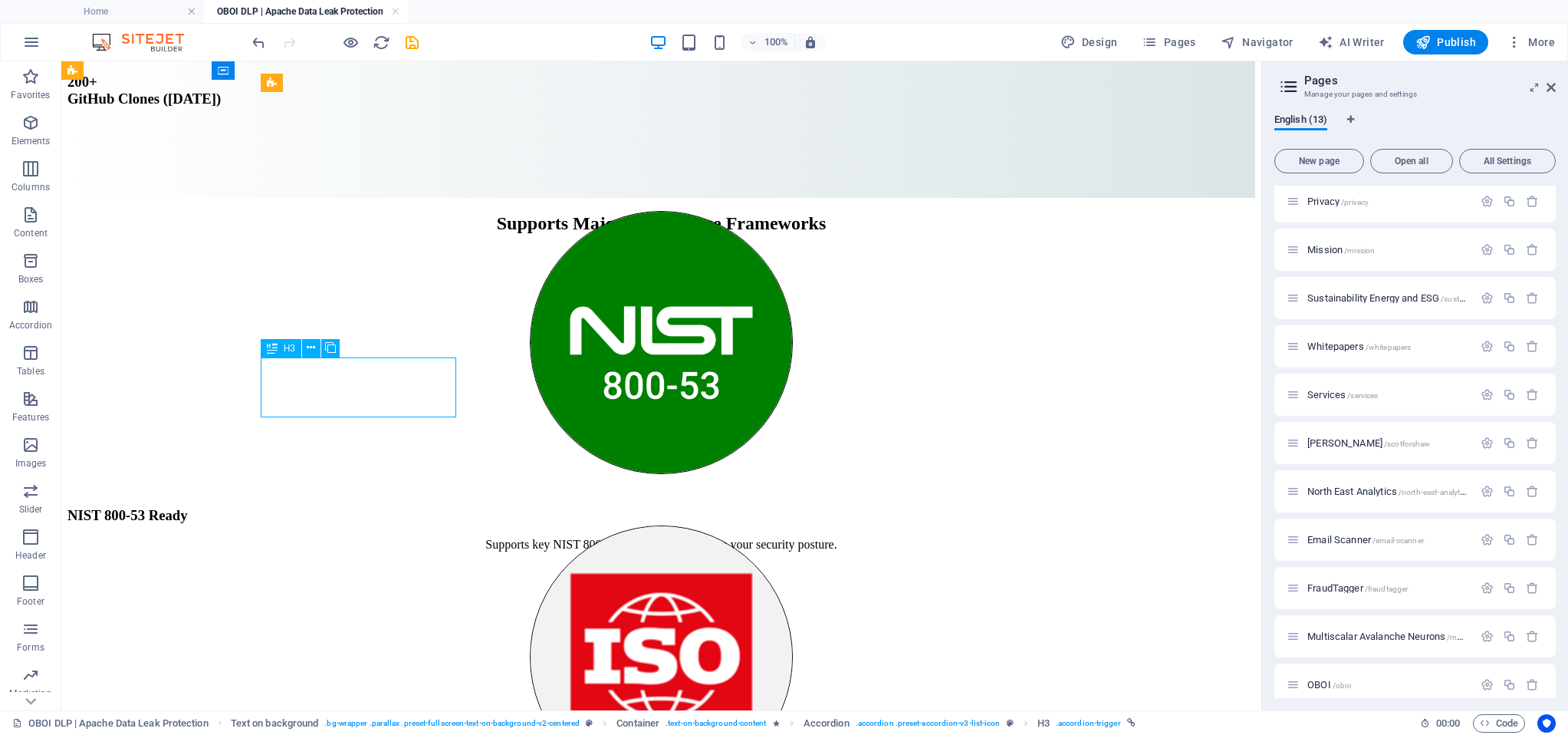
drag, startPoint x: 328, startPoint y: 380, endPoint x: 390, endPoint y: 441, distance: 87.0
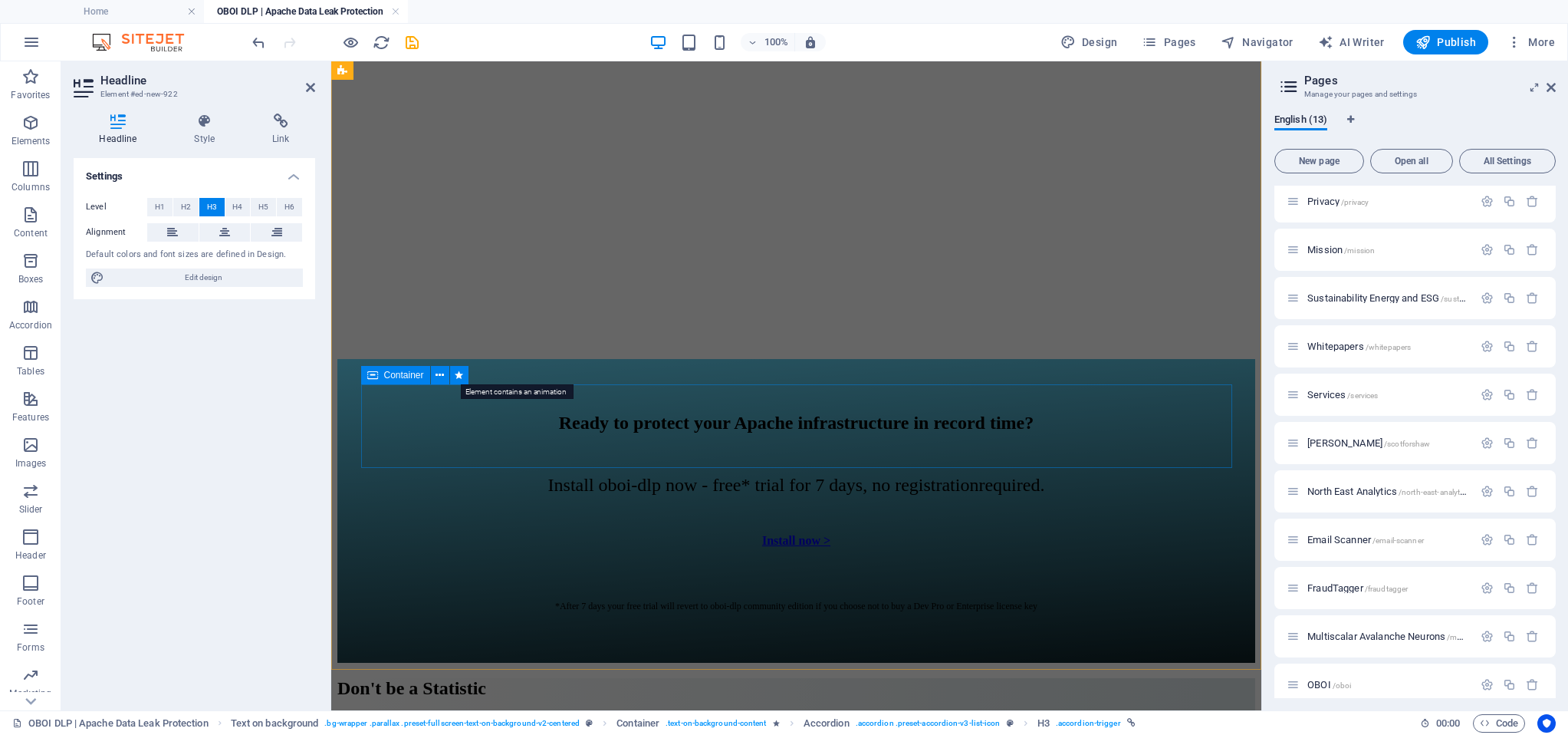
scroll to position [10746, 0]
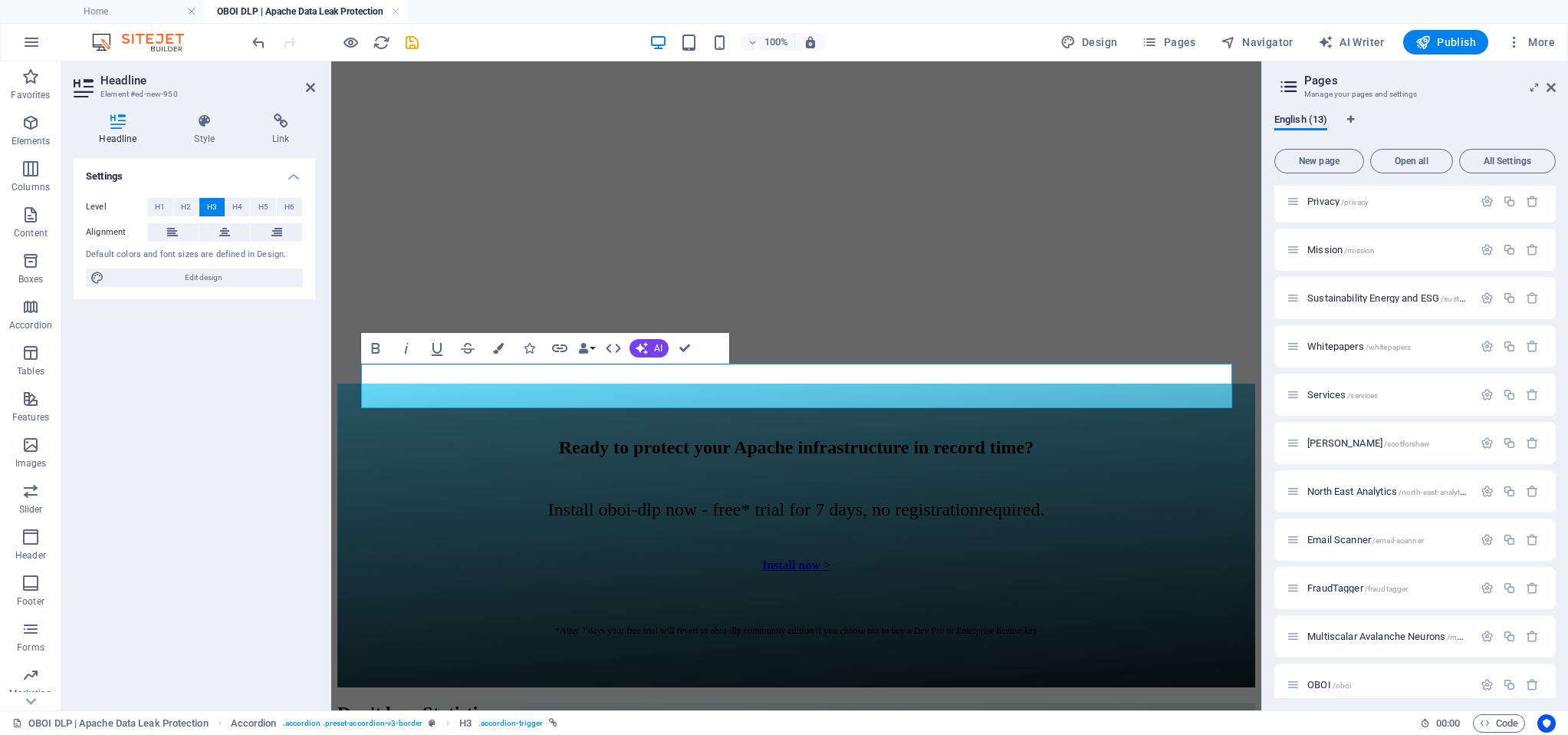
scroll to position [10721, 0]
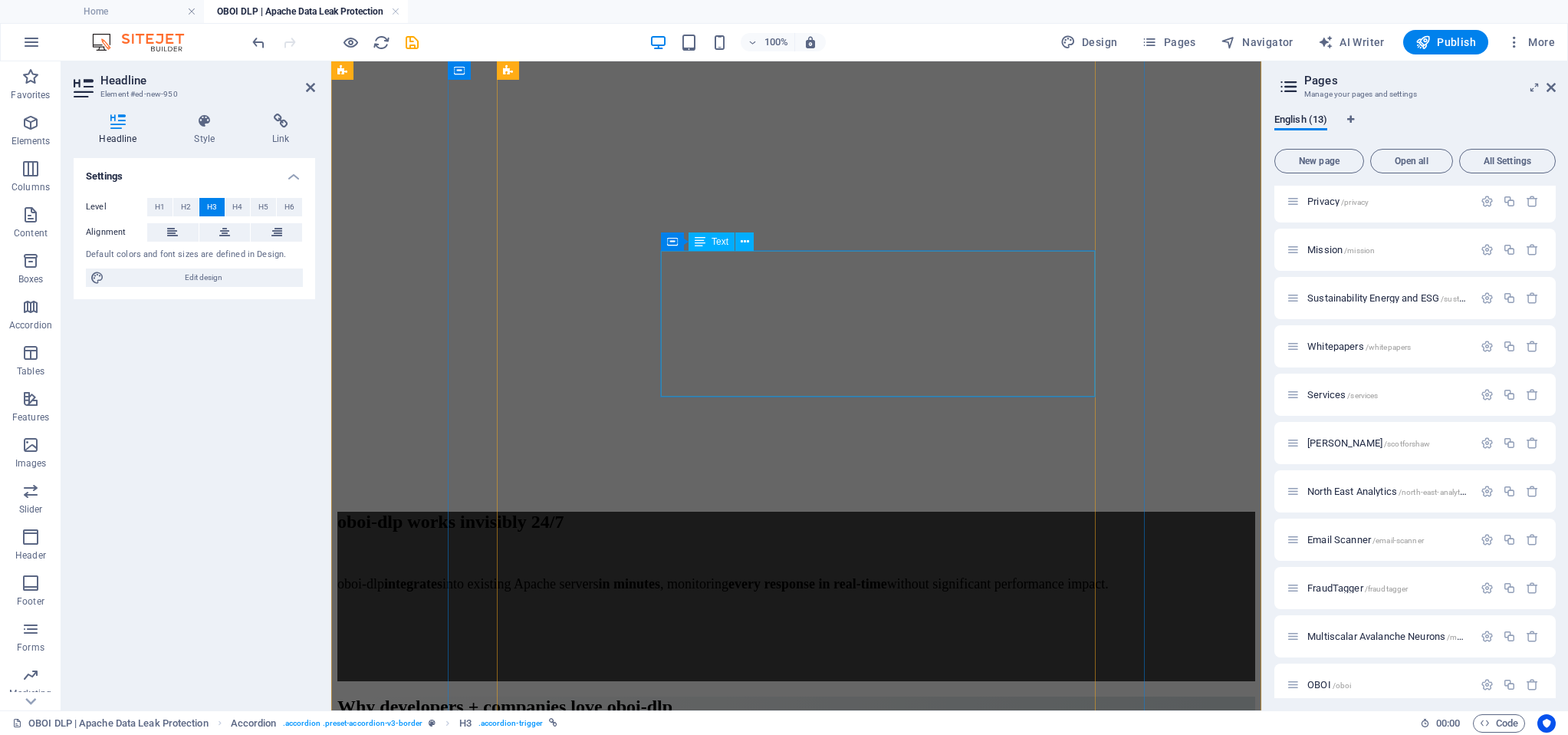
scroll to position [11577, 0]
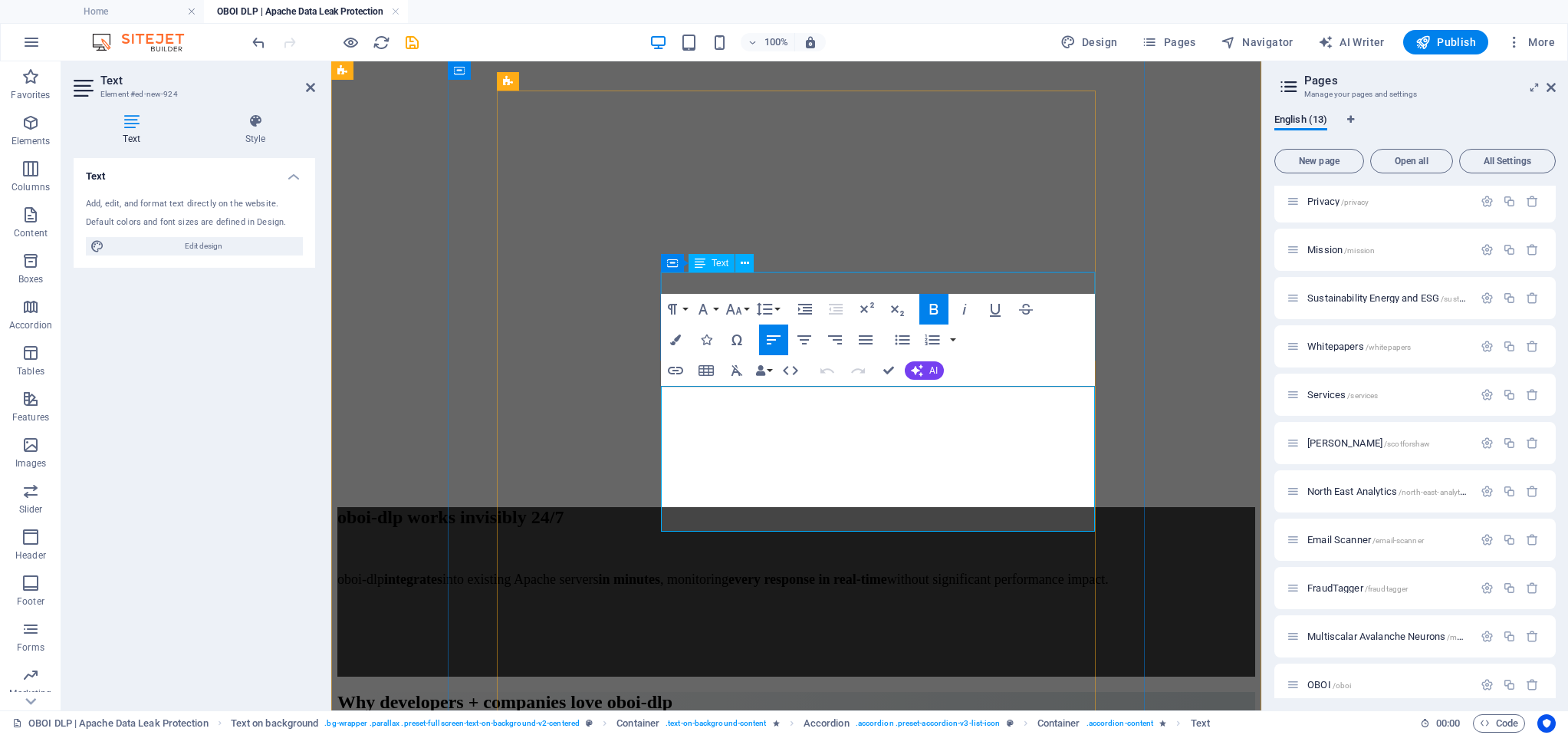
scroll to position [11442, 0]
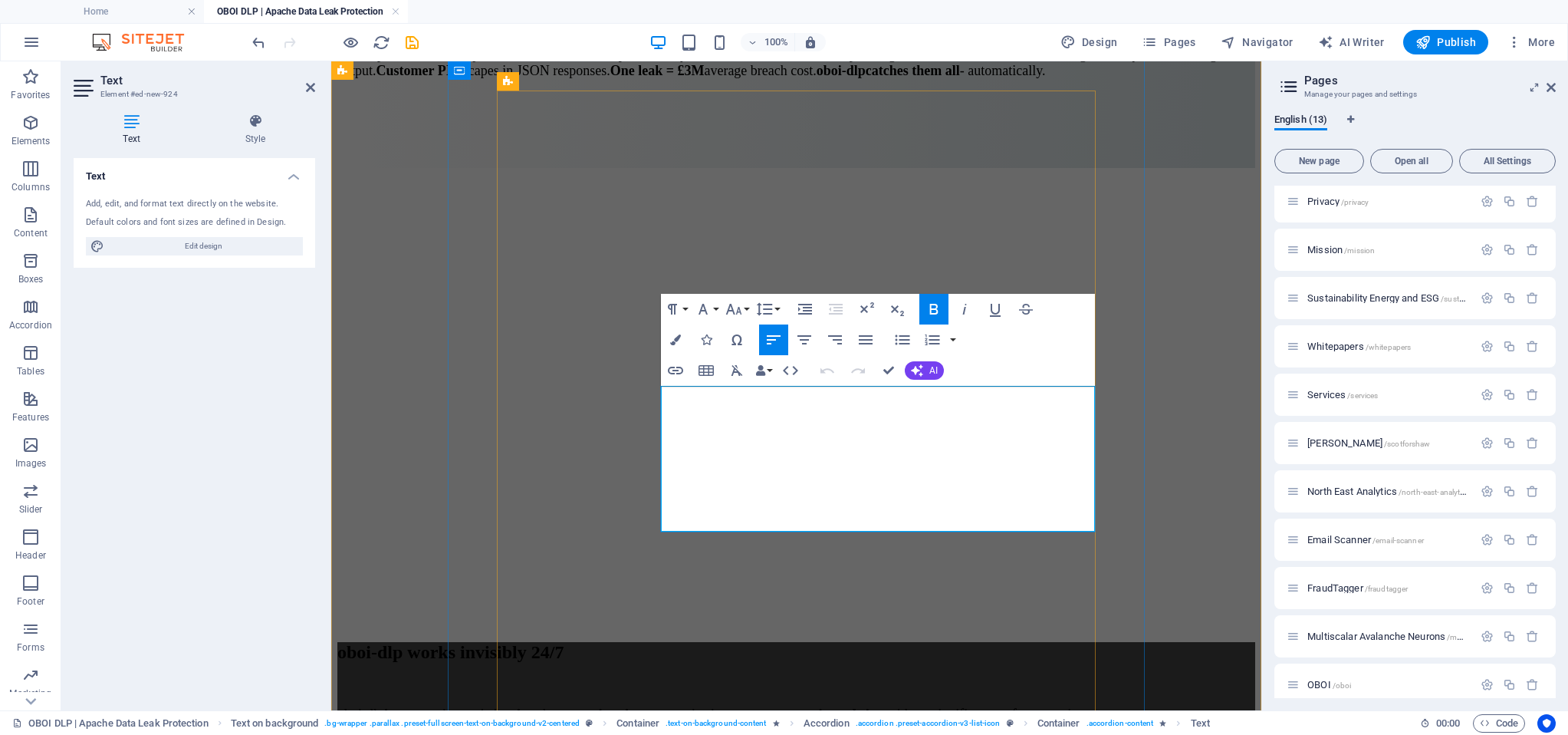
drag, startPoint x: 667, startPoint y: 400, endPoint x: 1048, endPoint y: 515, distance: 398.0
copy span "A: Amongst others, oboi-dlp detects Credit cards, social security numbers, UK N…"
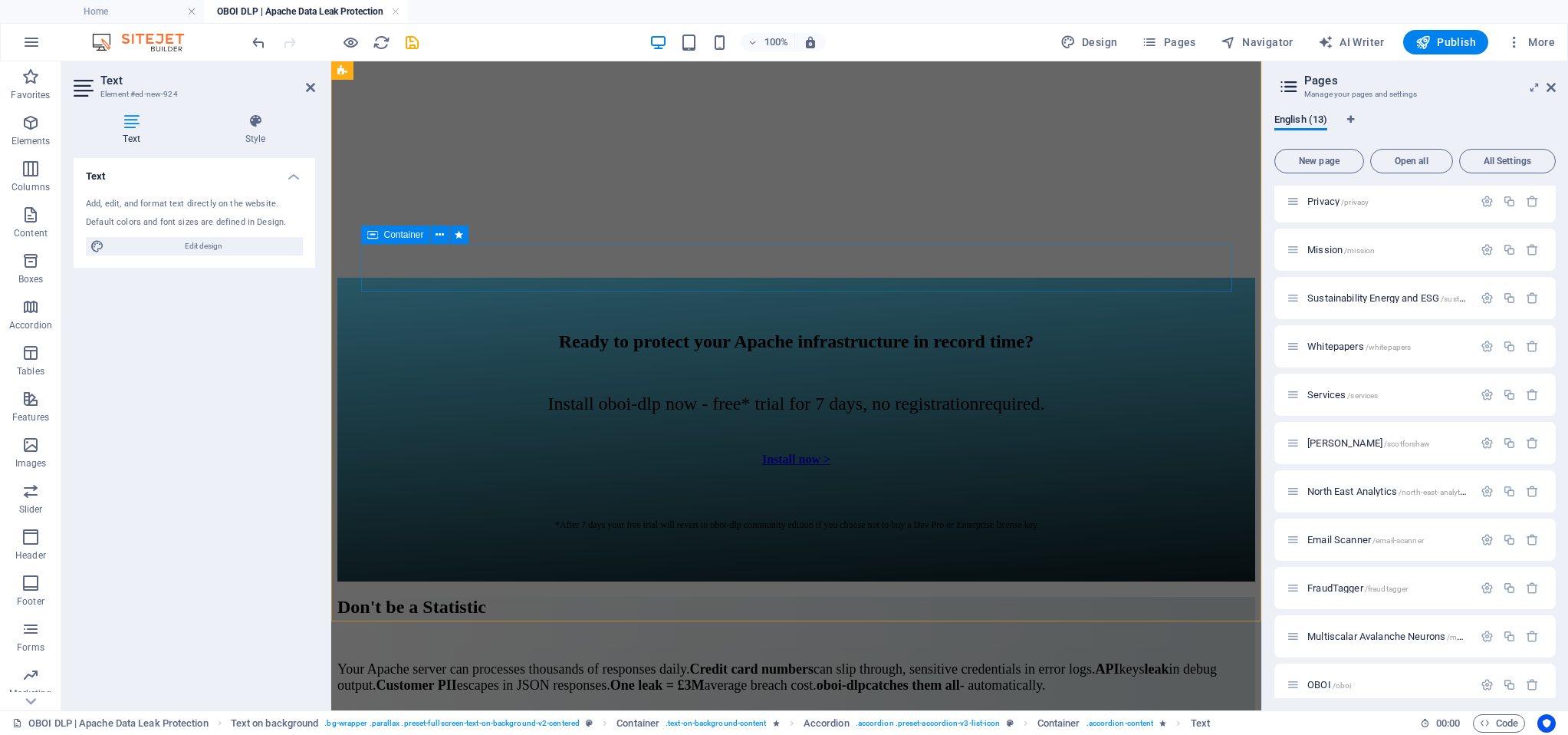
scroll to position [10789, 0]
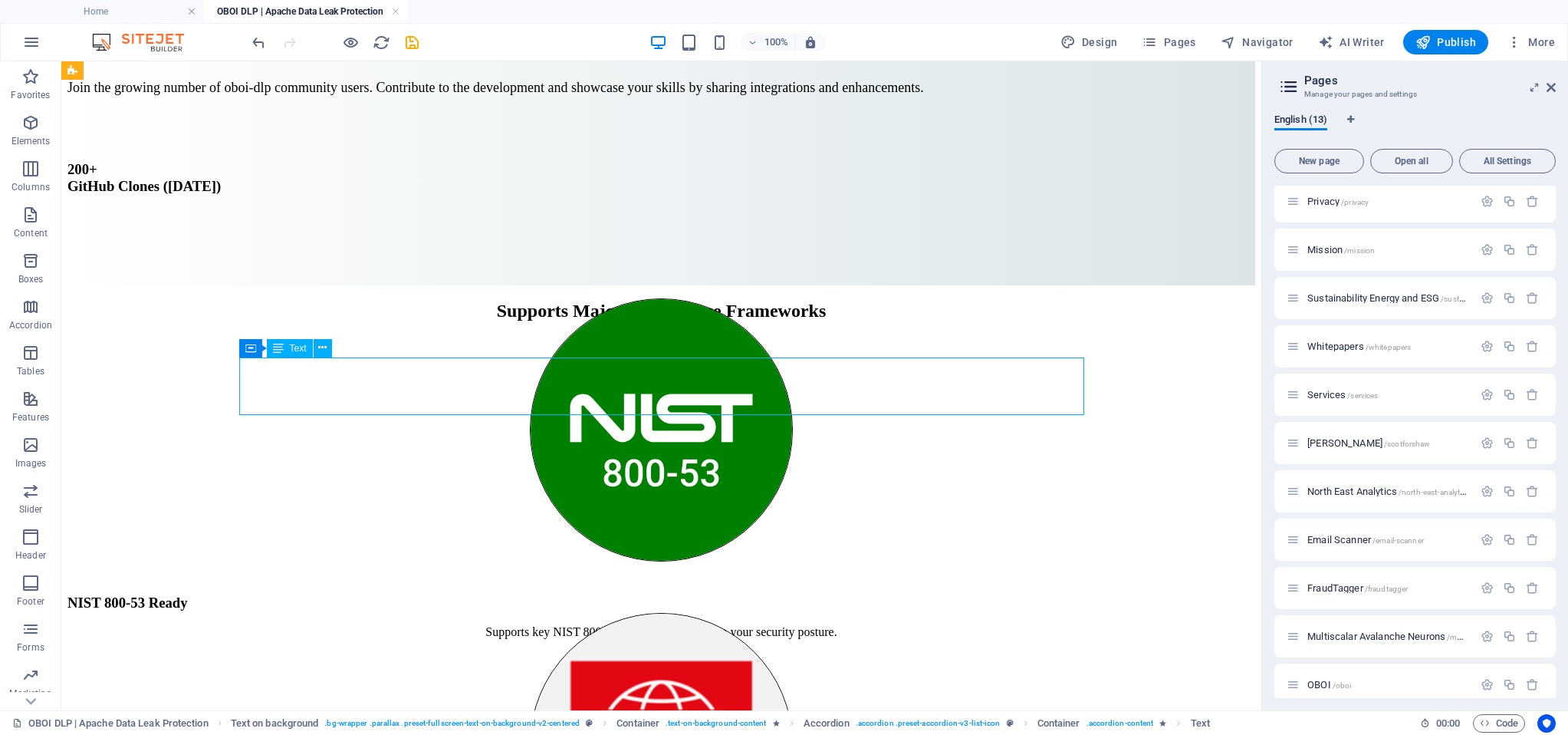
drag, startPoint x: 246, startPoint y: 377, endPoint x: 516, endPoint y: 377, distance: 270.0
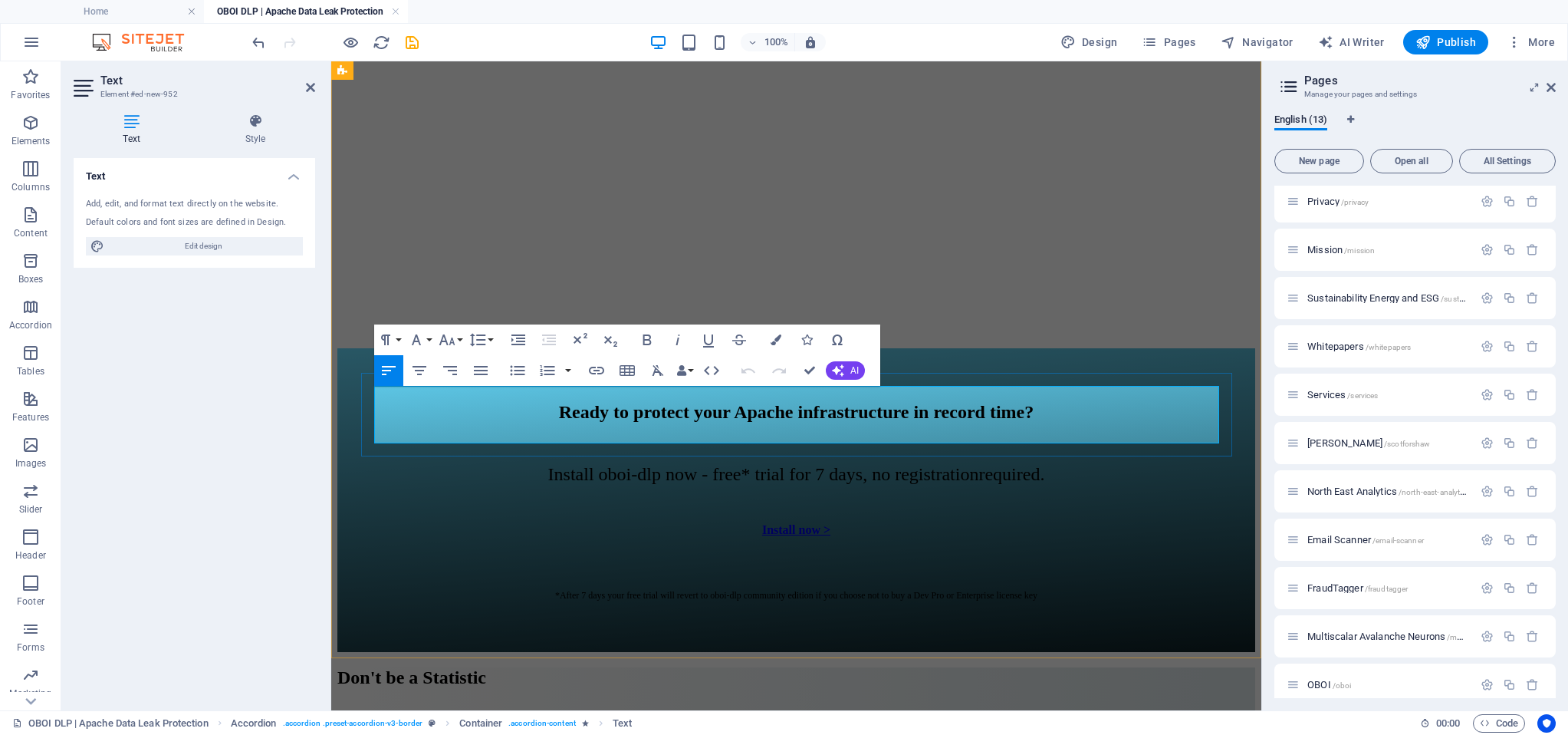
drag, startPoint x: 378, startPoint y: 393, endPoint x: 899, endPoint y: 433, distance: 522.5
drag, startPoint x: 939, startPoint y: 434, endPoint x: 304, endPoint y: 389, distance: 636.6
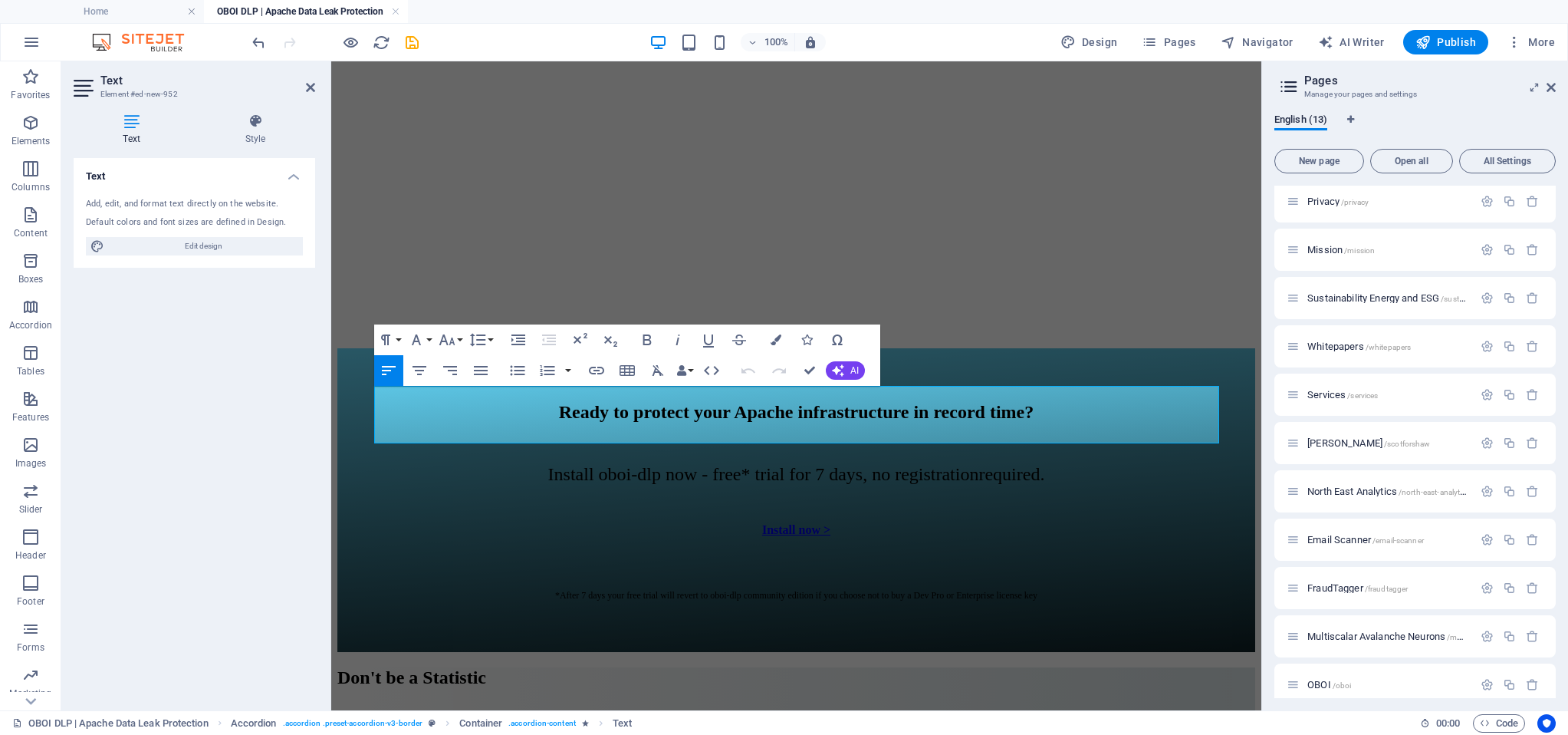
drag, startPoint x: 1028, startPoint y: 433, endPoint x: 359, endPoint y: 395, distance: 670.1
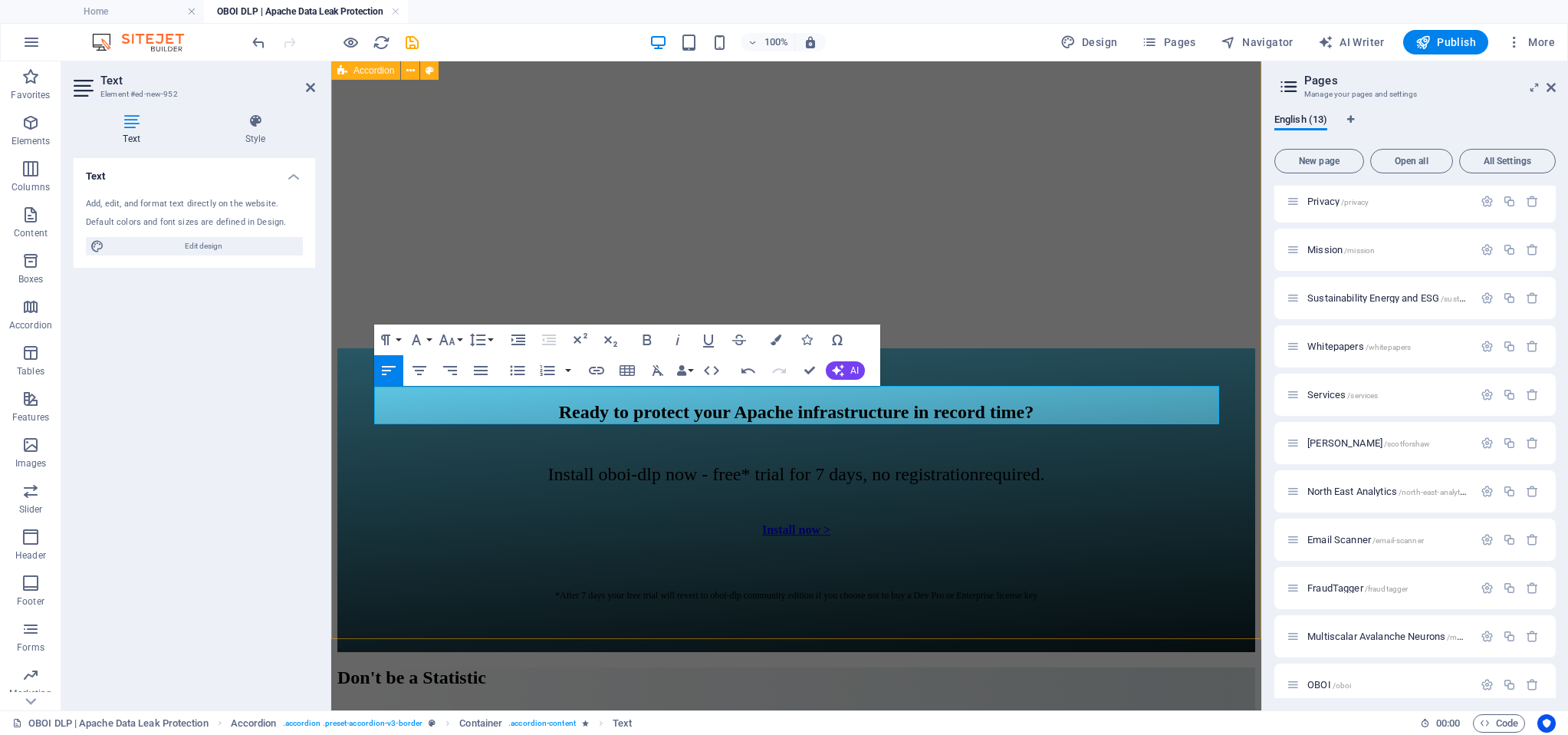
drag, startPoint x: 1132, startPoint y: 416, endPoint x: 377, endPoint y: 377, distance: 756.0
click at [775, 339] on icon "button" at bounding box center [776, 339] width 11 height 11
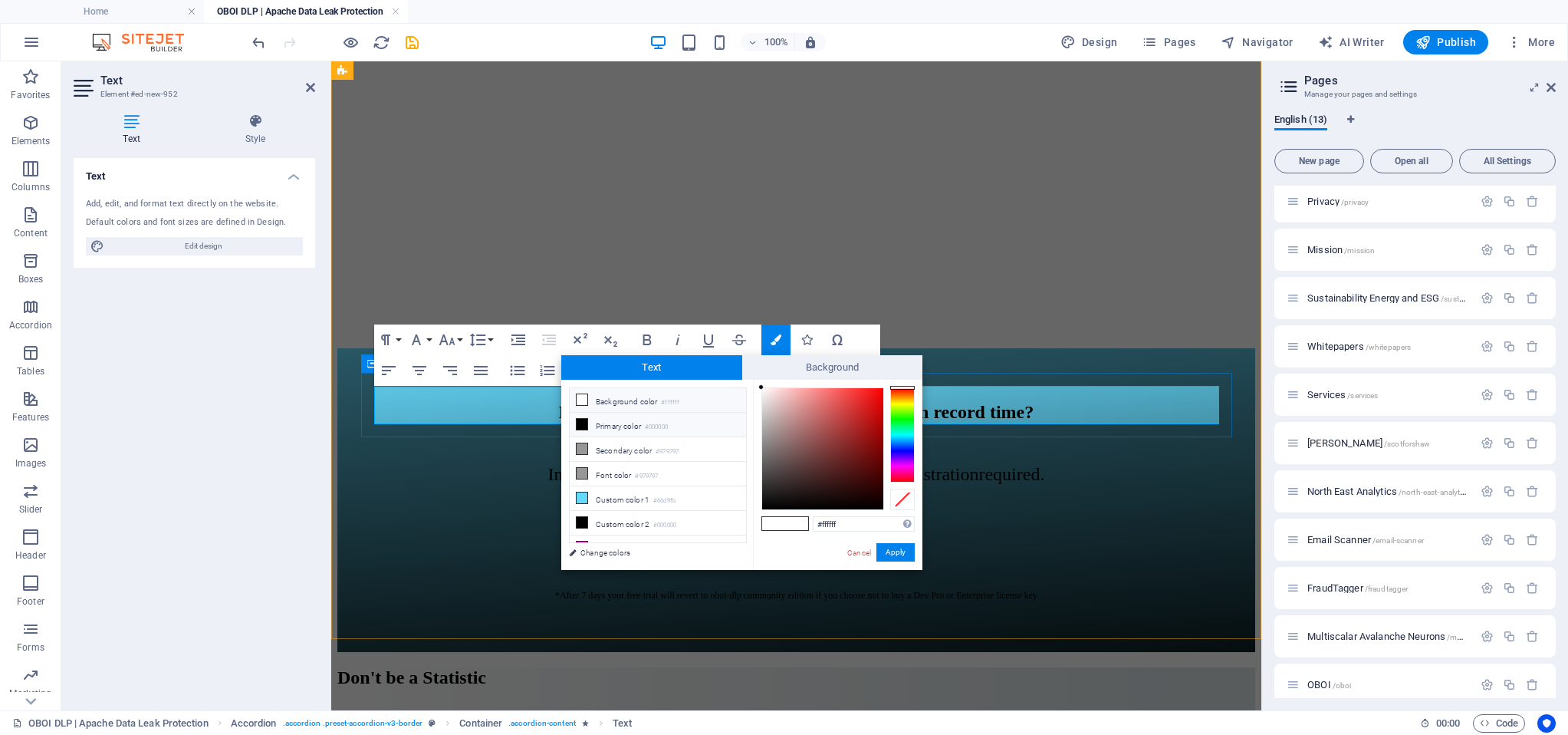
click at [582, 423] on icon at bounding box center [582, 424] width 11 height 11
type input "#000000"
click at [582, 423] on icon at bounding box center [582, 424] width 11 height 11
click at [918, 552] on div "#000000 Supported formats #0852ed rgb(8, 82, 237) rgba(8, 82, 237, 90%) hsv(221…" at bounding box center [837, 586] width 170 height 413
click at [911, 551] on button "Apply" at bounding box center [895, 552] width 38 height 18
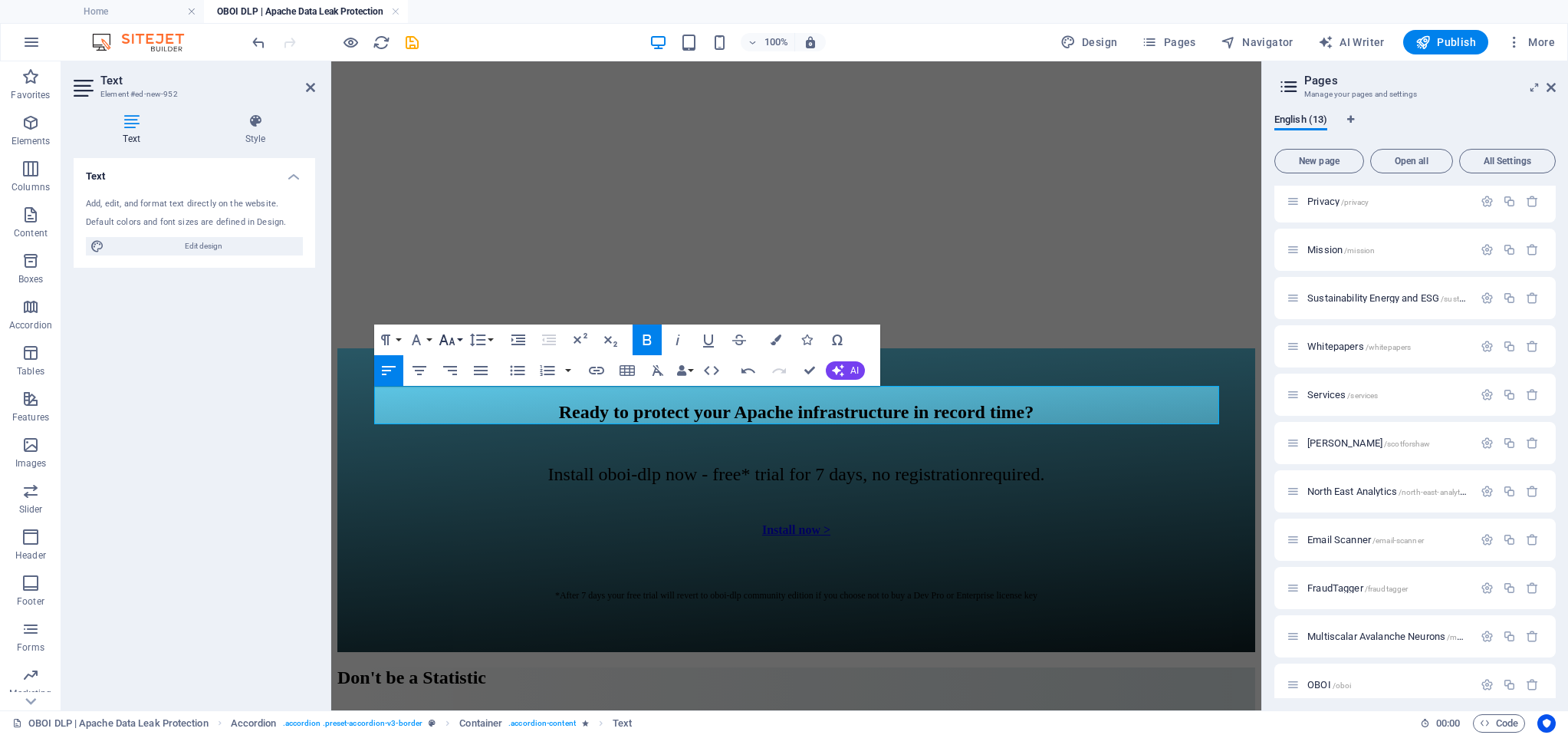
click at [448, 338] on icon "button" at bounding box center [447, 340] width 18 height 18
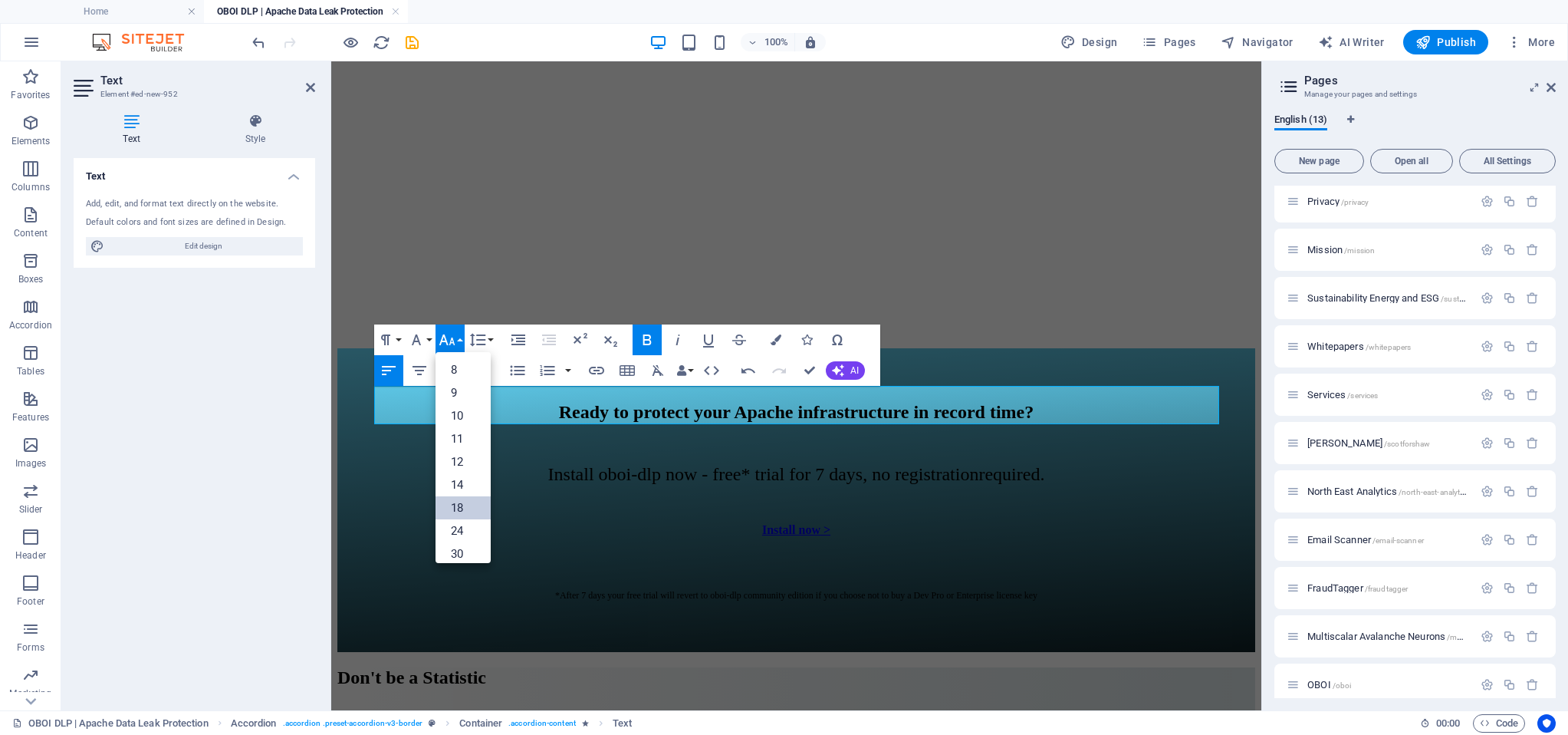
click at [459, 504] on link "18" at bounding box center [463, 507] width 55 height 23
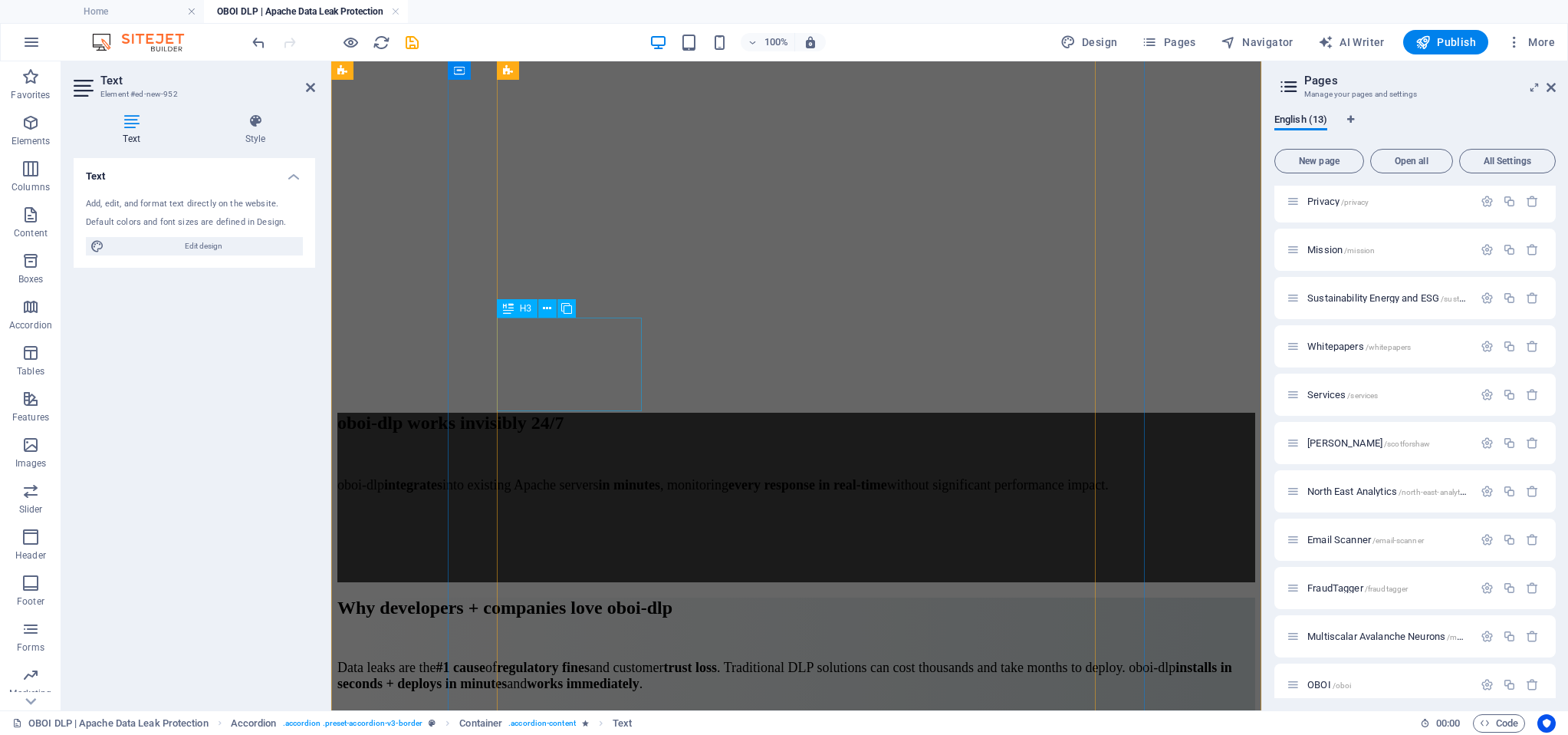
scroll to position [11660, 0]
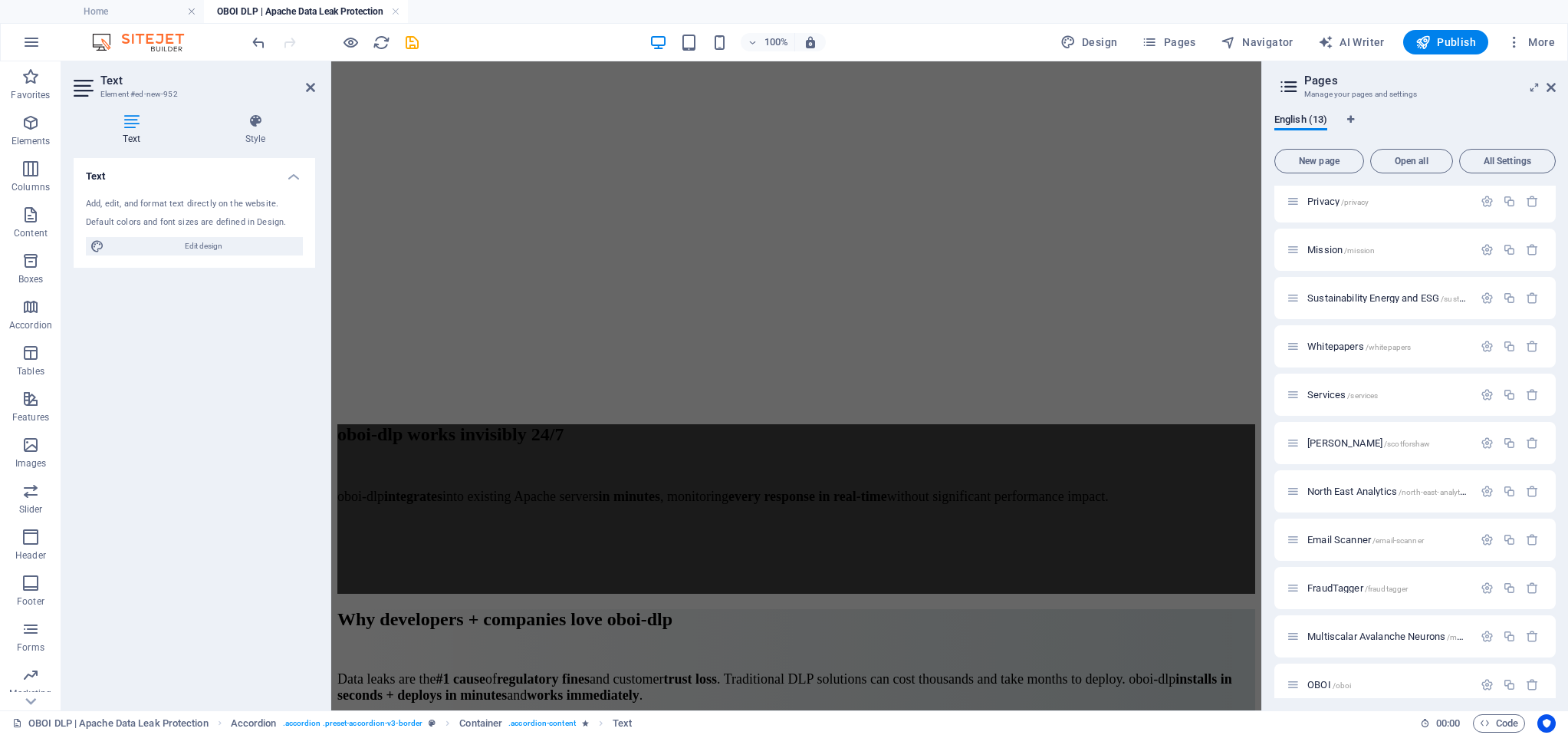
click at [272, 374] on div "Text Add, edit, and format text directly on the website. Default colors and fon…" at bounding box center [195, 428] width 242 height 540
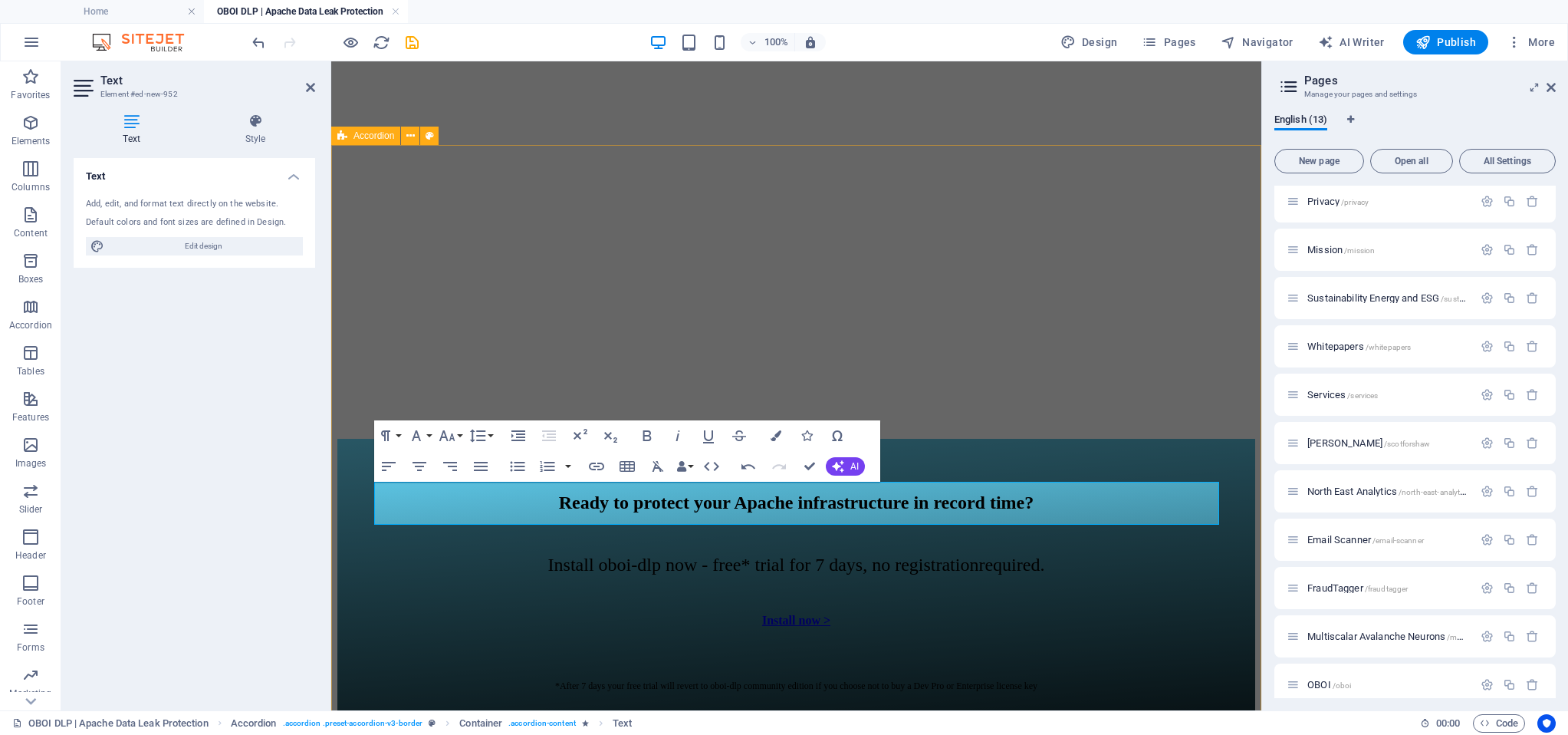
scroll to position [10671, 0]
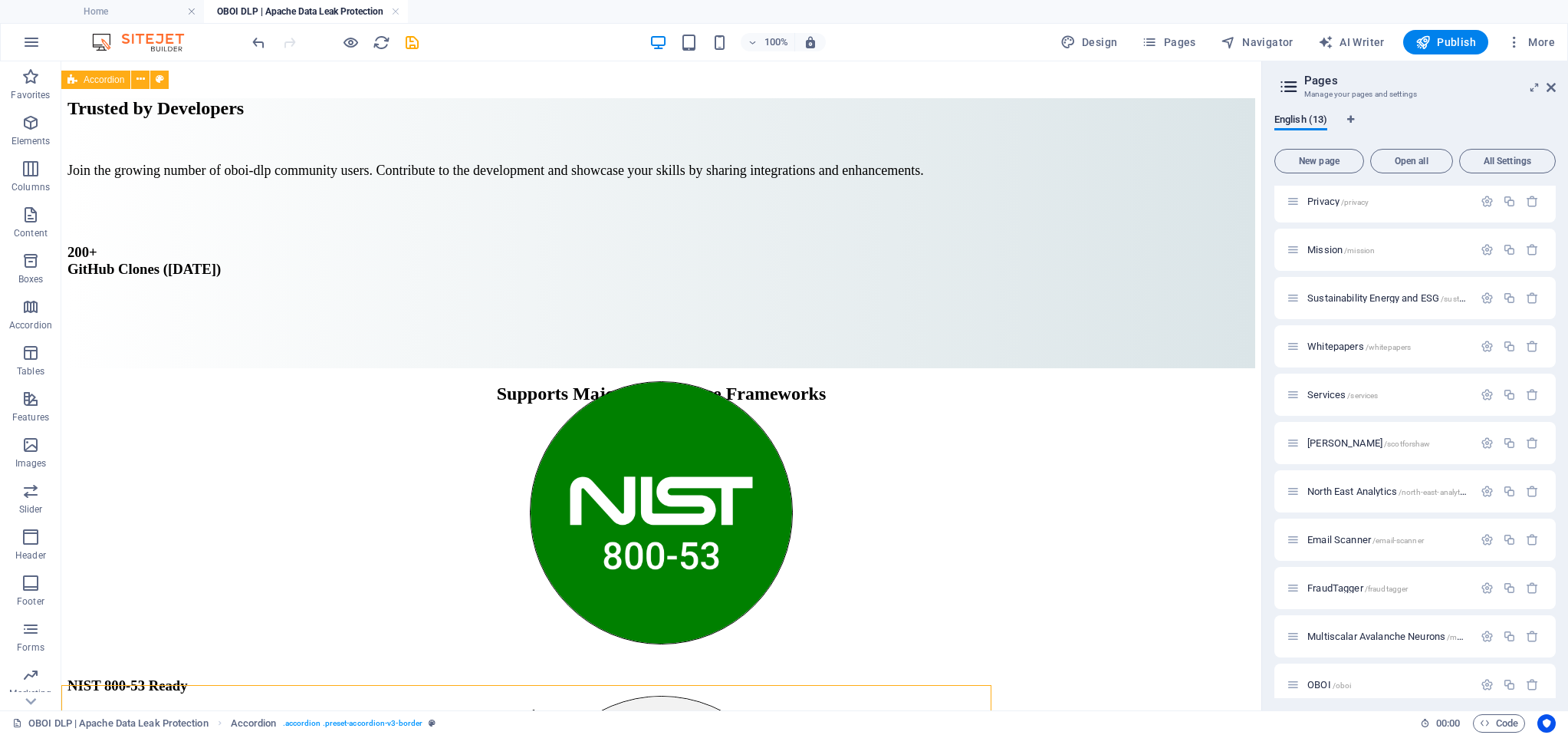
scroll to position [10122, 0]
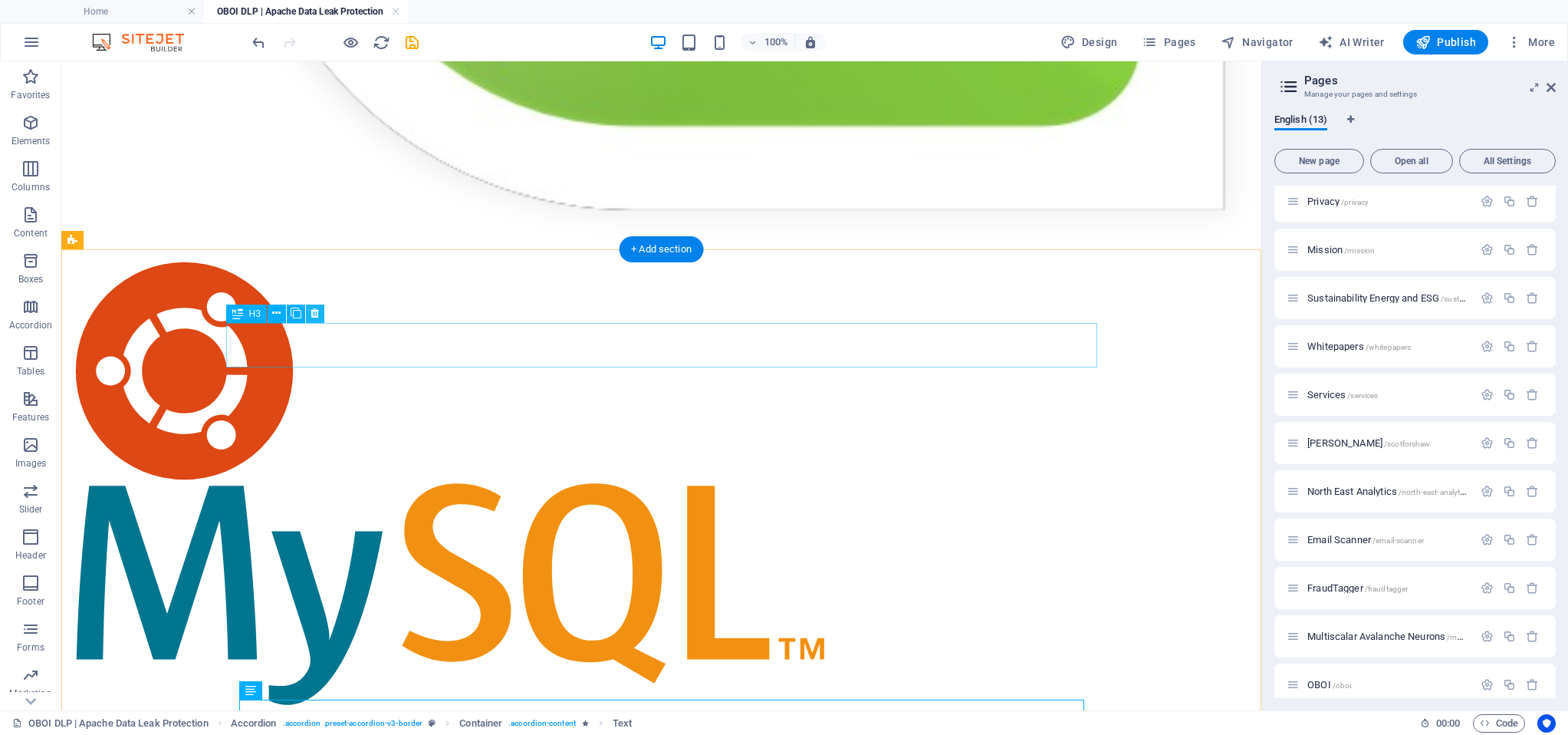
scroll to position [9960, 0]
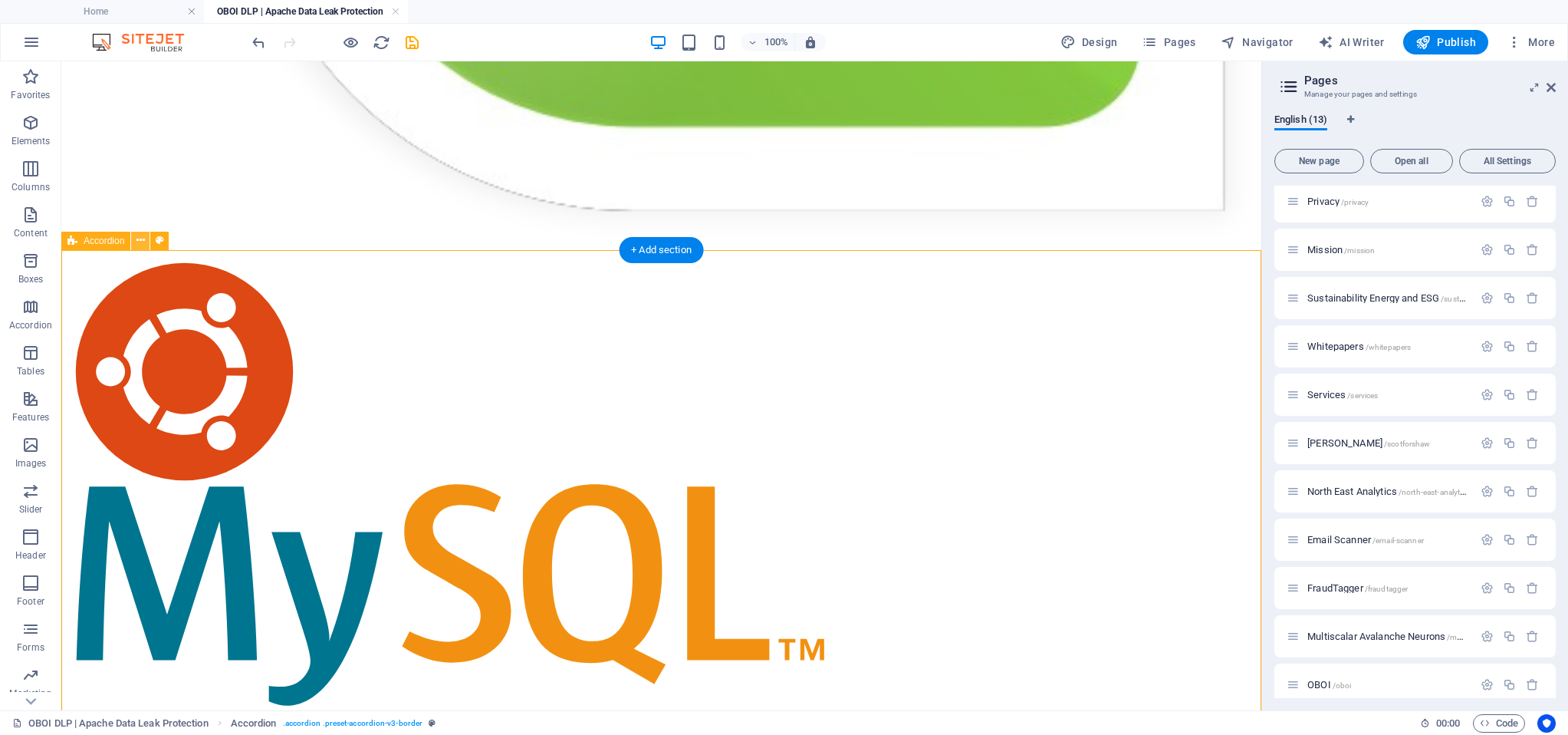
click at [137, 240] on icon at bounding box center [141, 240] width 8 height 16
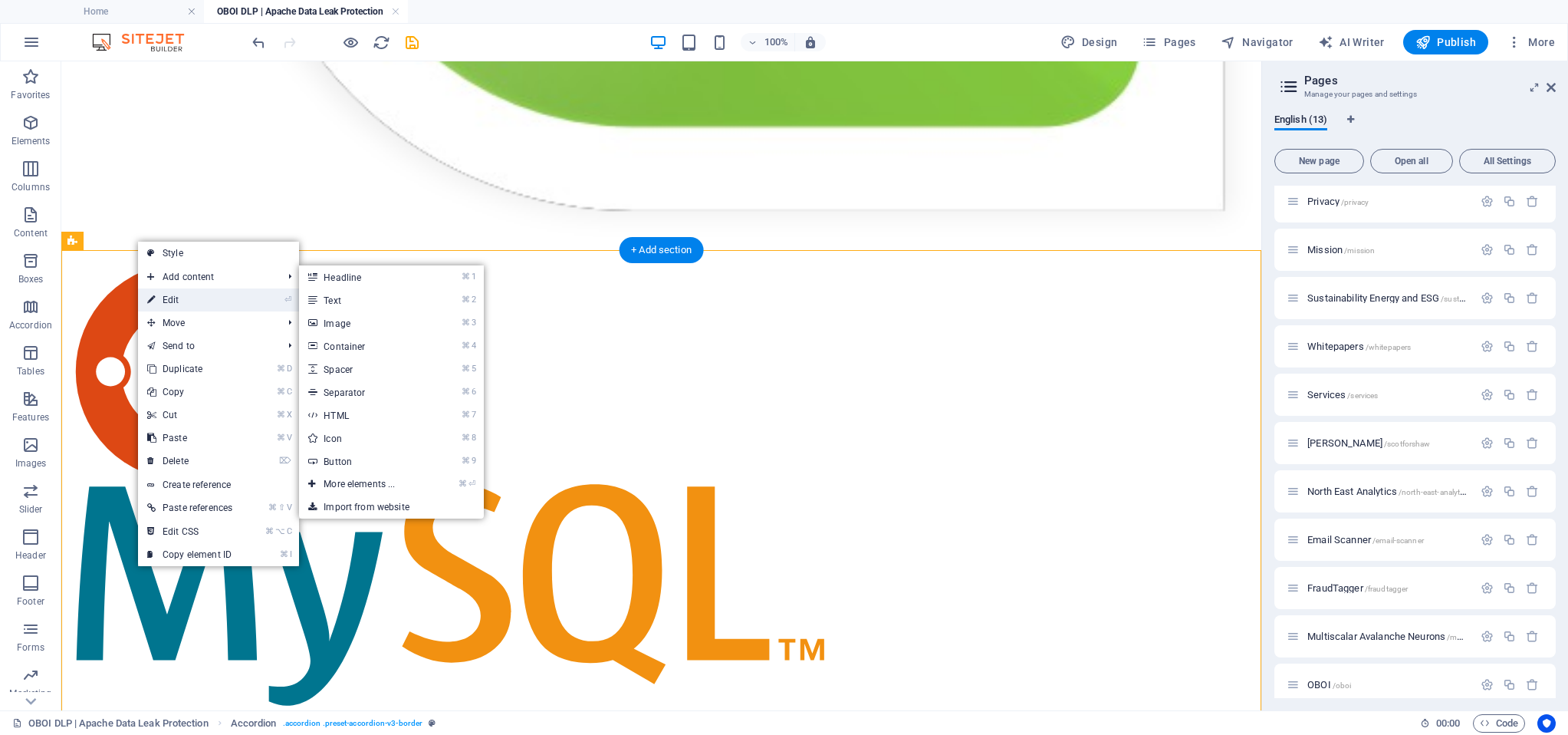
click at [184, 297] on link "⏎ Edit" at bounding box center [190, 299] width 104 height 23
select select "rem"
select select "px"
select select "rem"
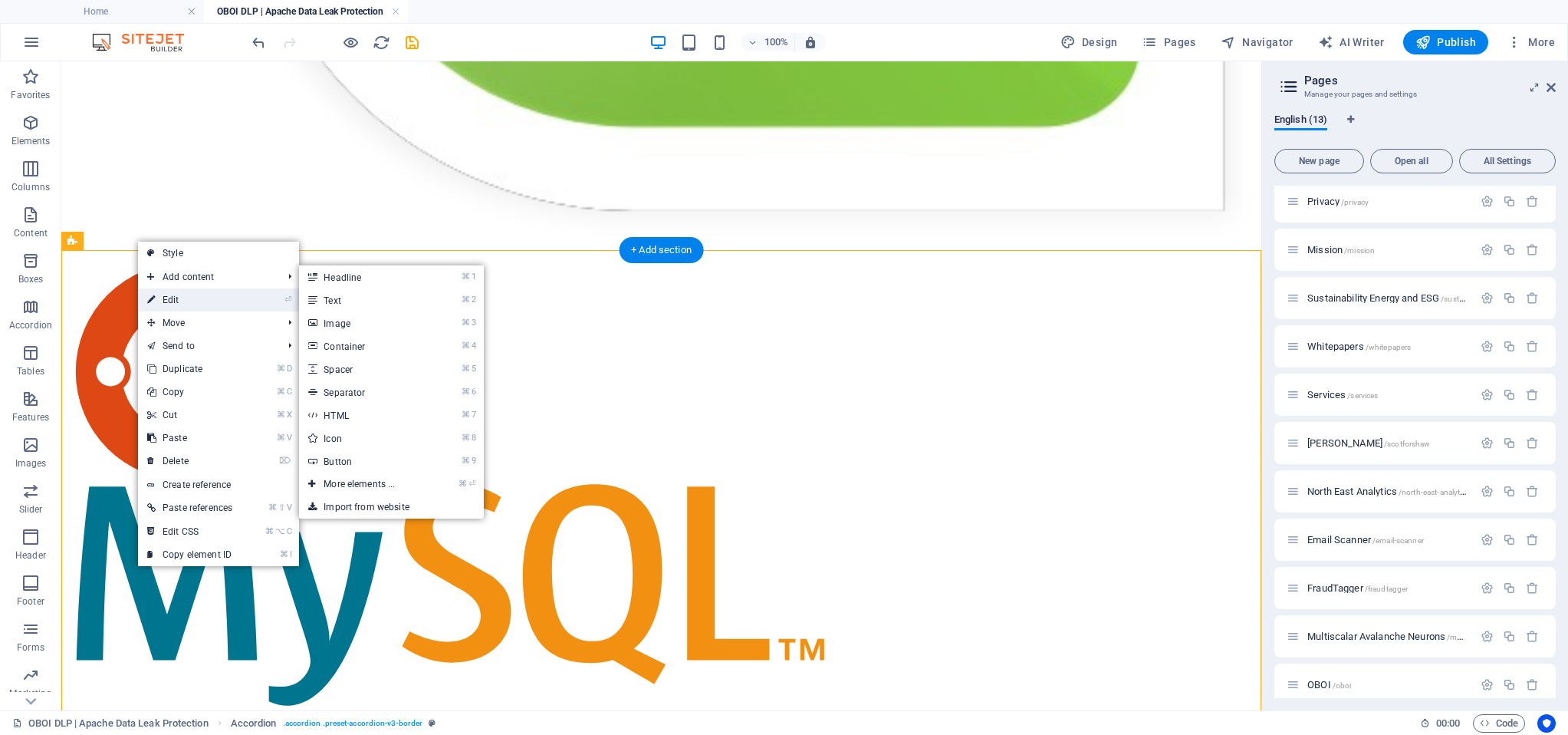
select select "px"
select select "preset-accordion-v3-border"
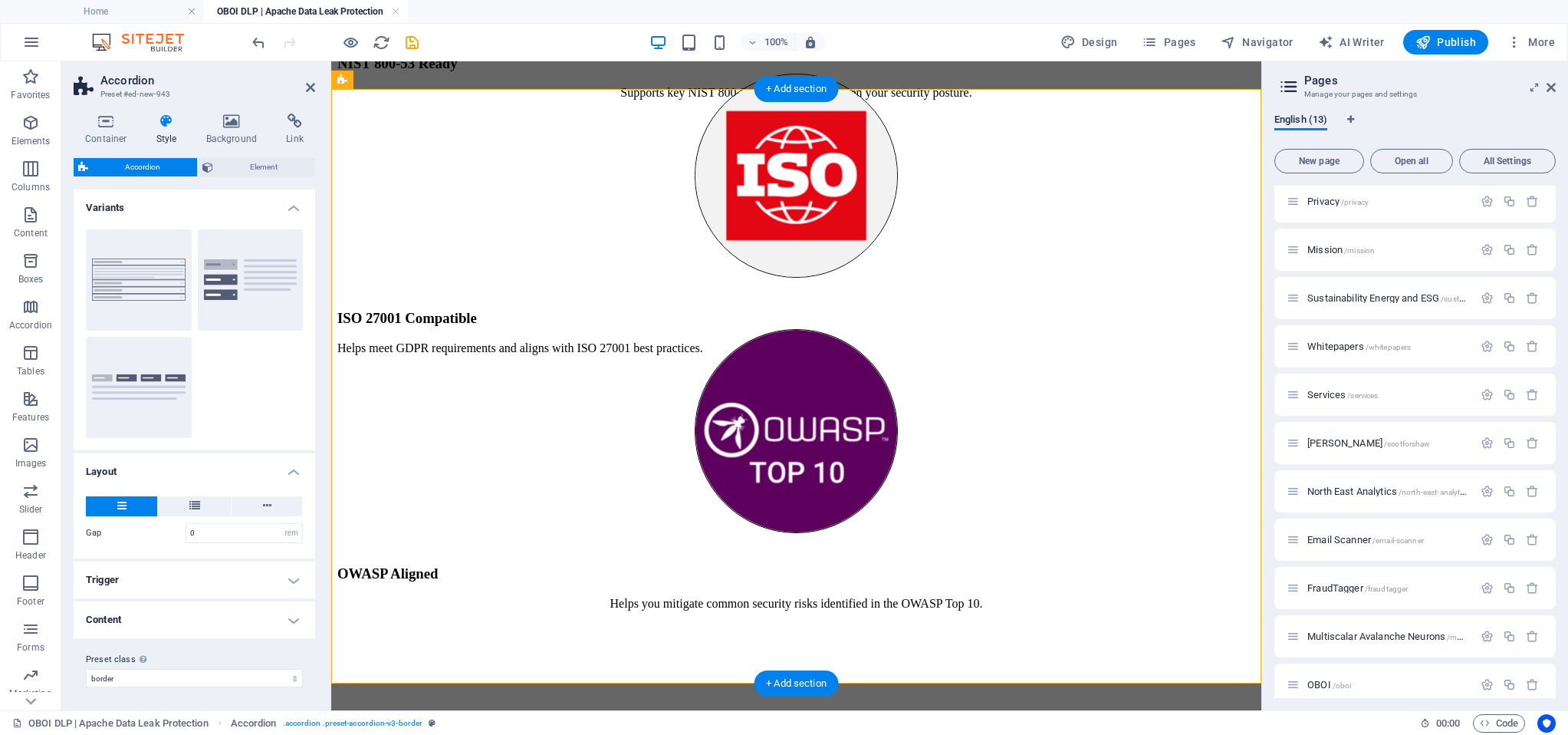
scroll to position [10718, 0]
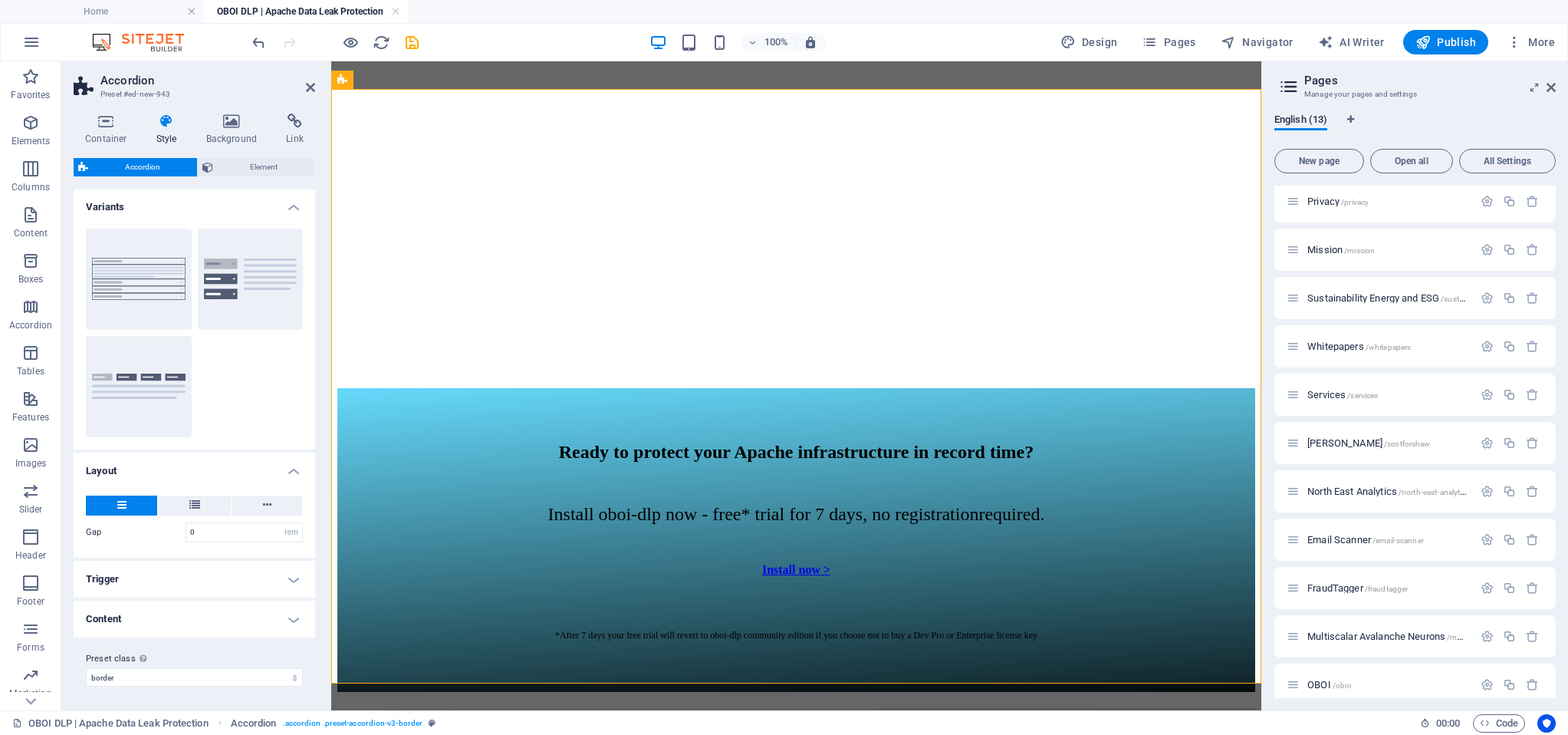
click at [143, 574] on h4 "Trigger" at bounding box center [195, 579] width 242 height 37
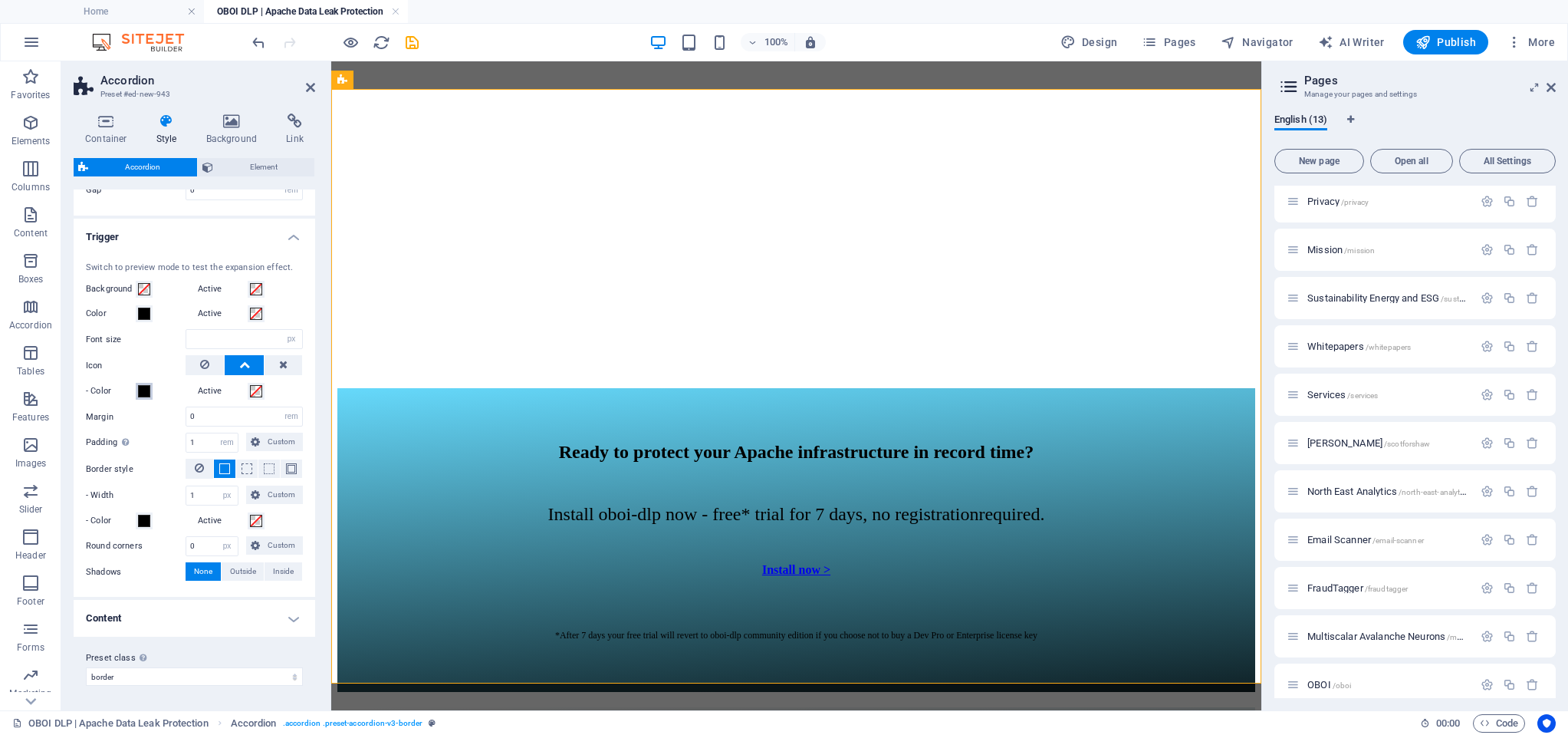
scroll to position [342, 0]
click at [160, 624] on h4 "Content" at bounding box center [195, 619] width 242 height 37
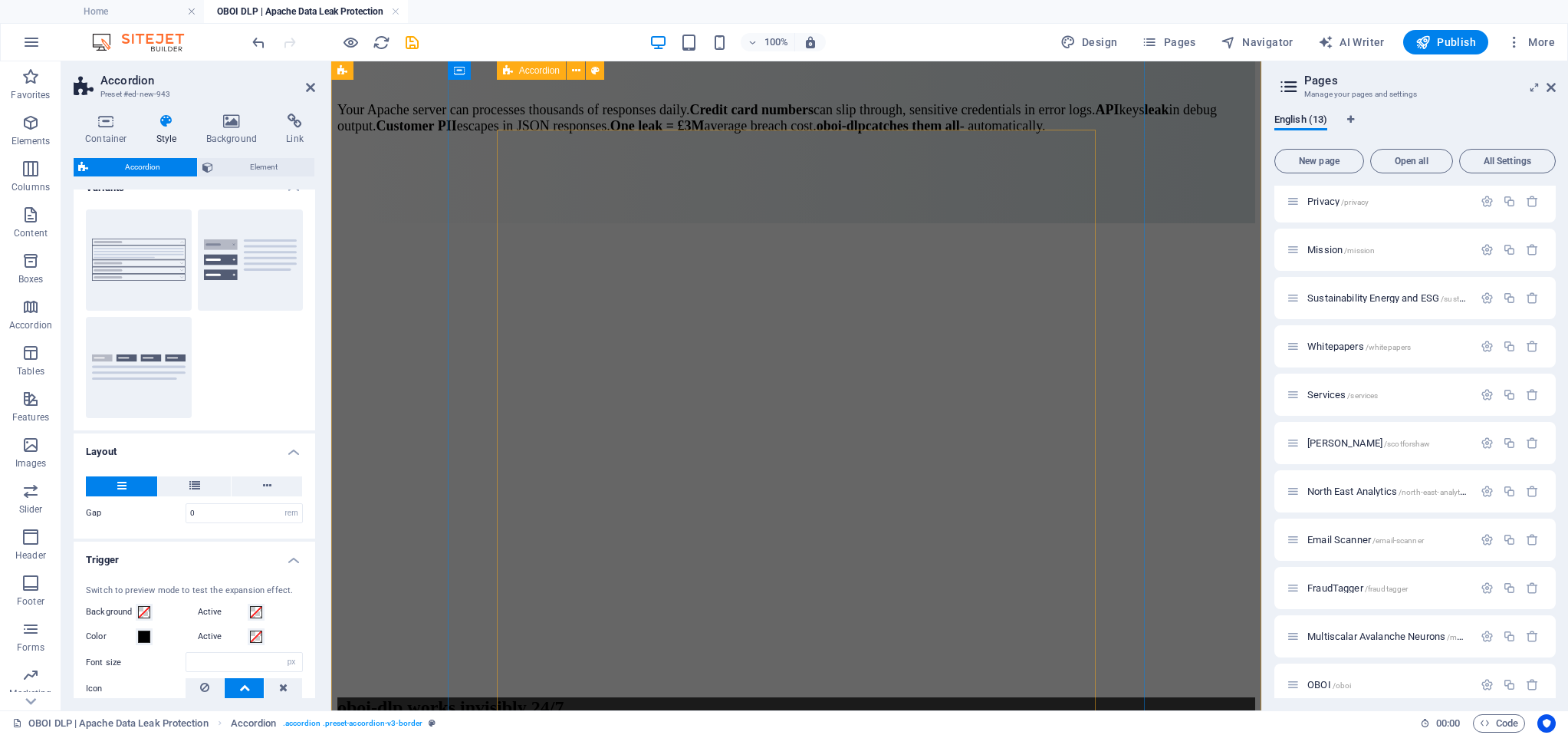
scroll to position [11382, 0]
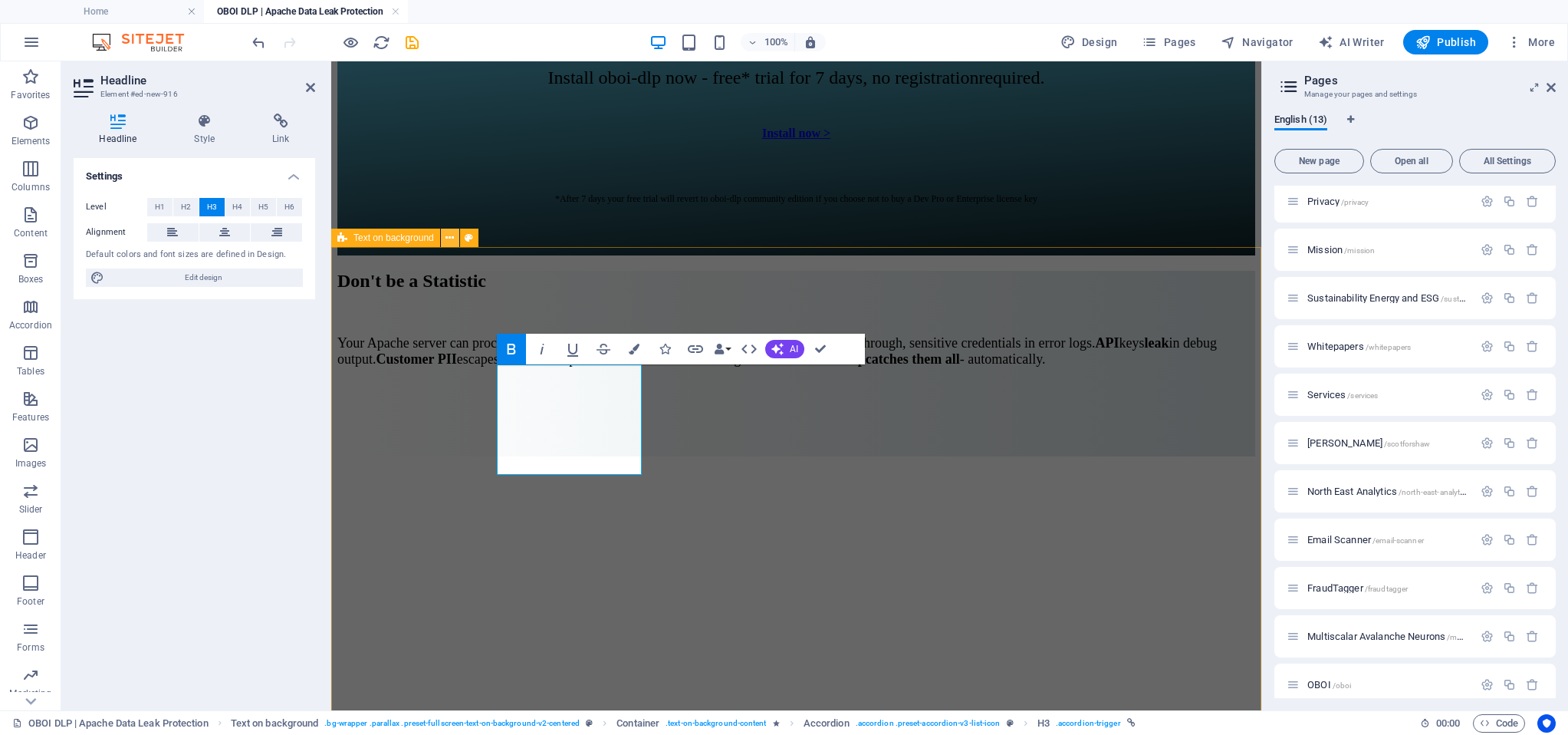
click at [451, 239] on icon at bounding box center [450, 238] width 8 height 16
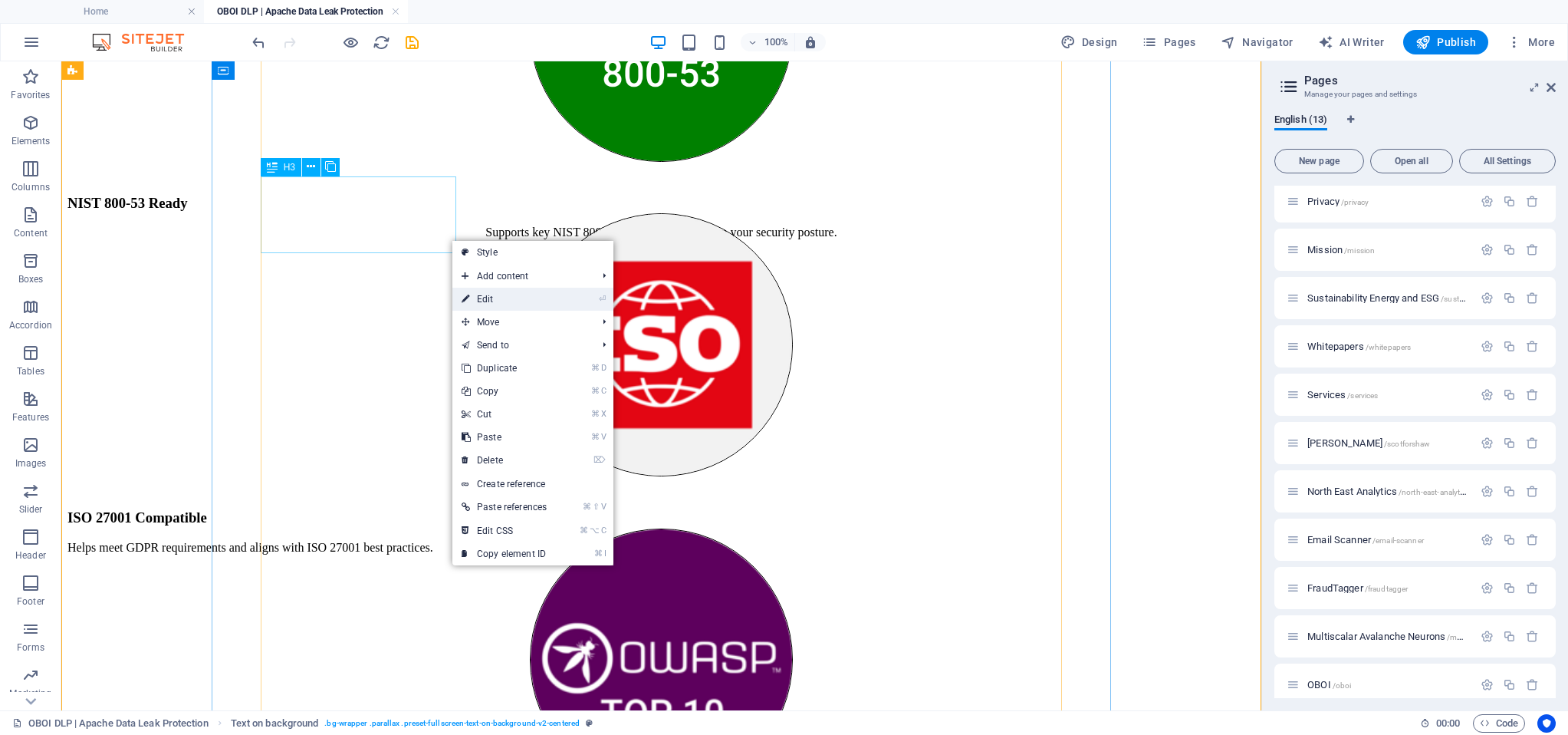
click at [487, 298] on link "⏎ Edit" at bounding box center [505, 299] width 104 height 23
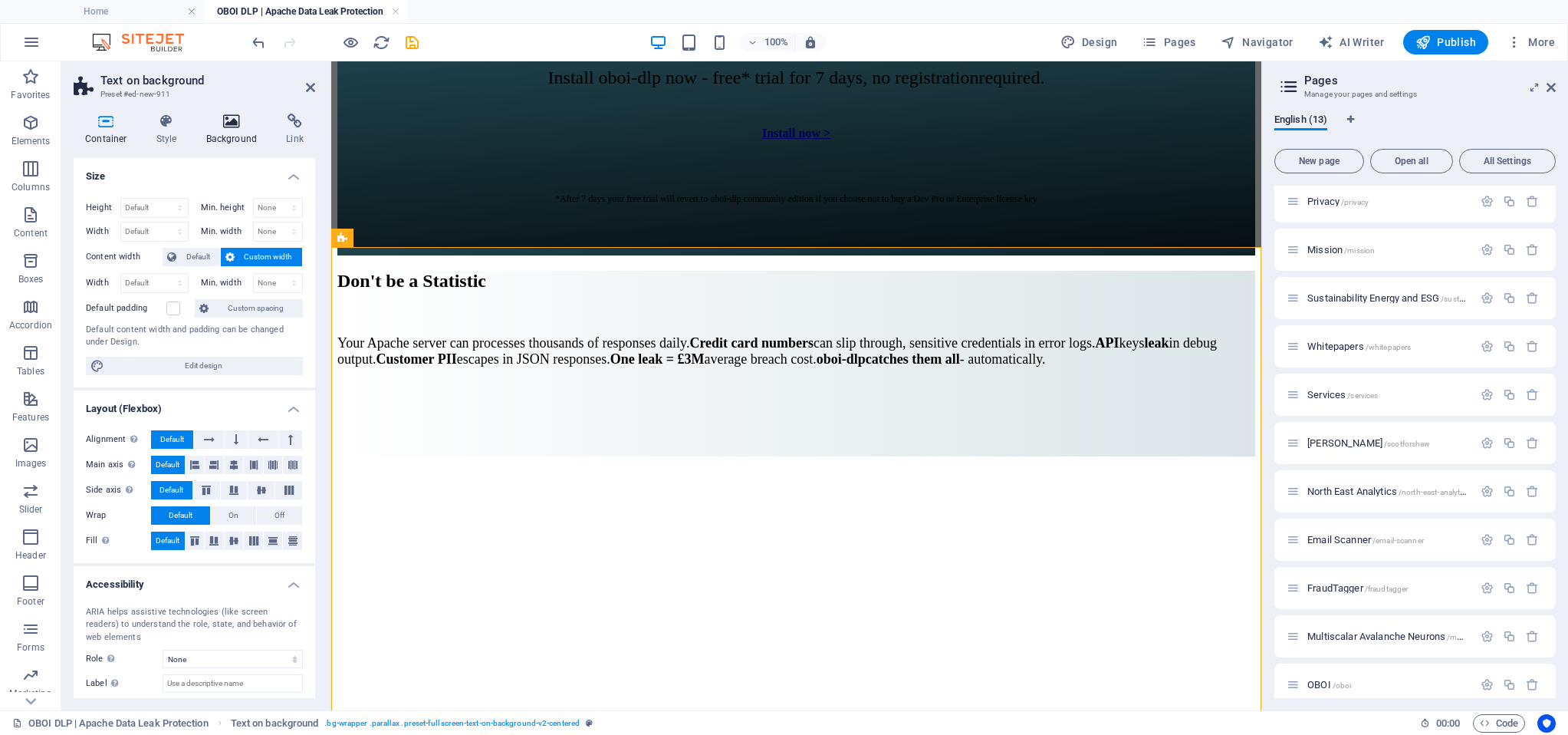
scroll to position [0, 0]
click at [162, 130] on h4 "Style" at bounding box center [170, 130] width 50 height 32
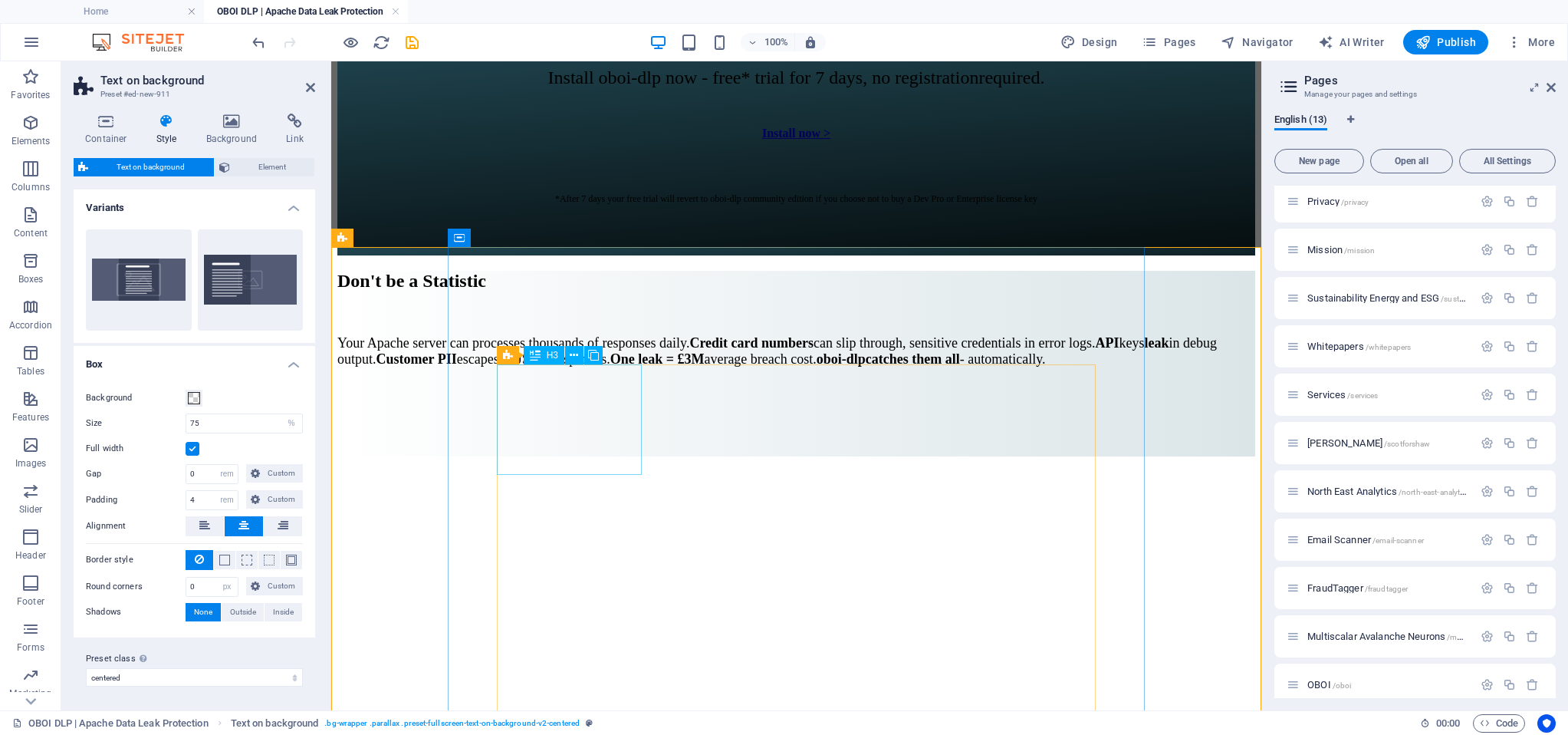
click at [572, 354] on icon at bounding box center [574, 355] width 8 height 16
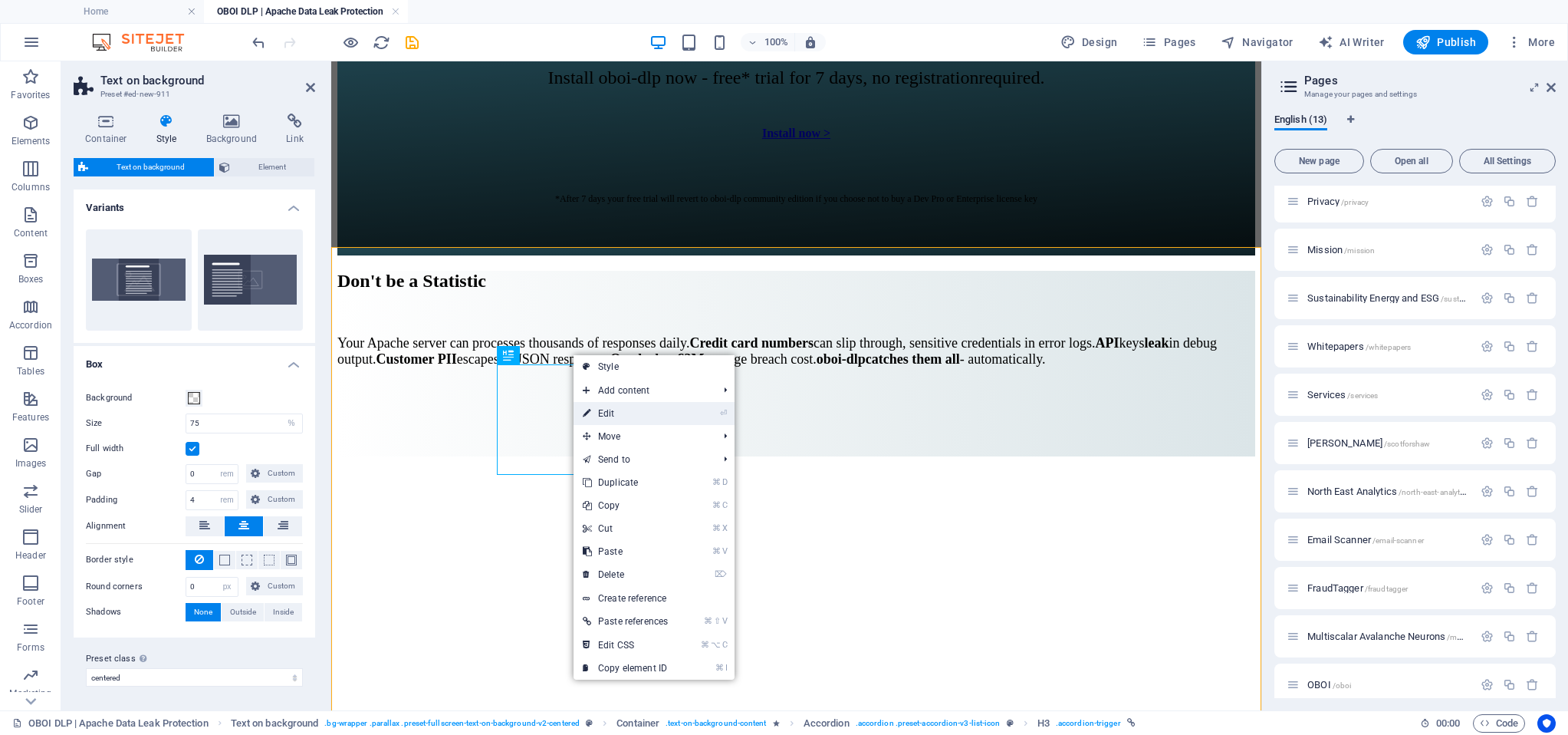
click at [634, 413] on link "⏎ Edit" at bounding box center [626, 413] width 104 height 23
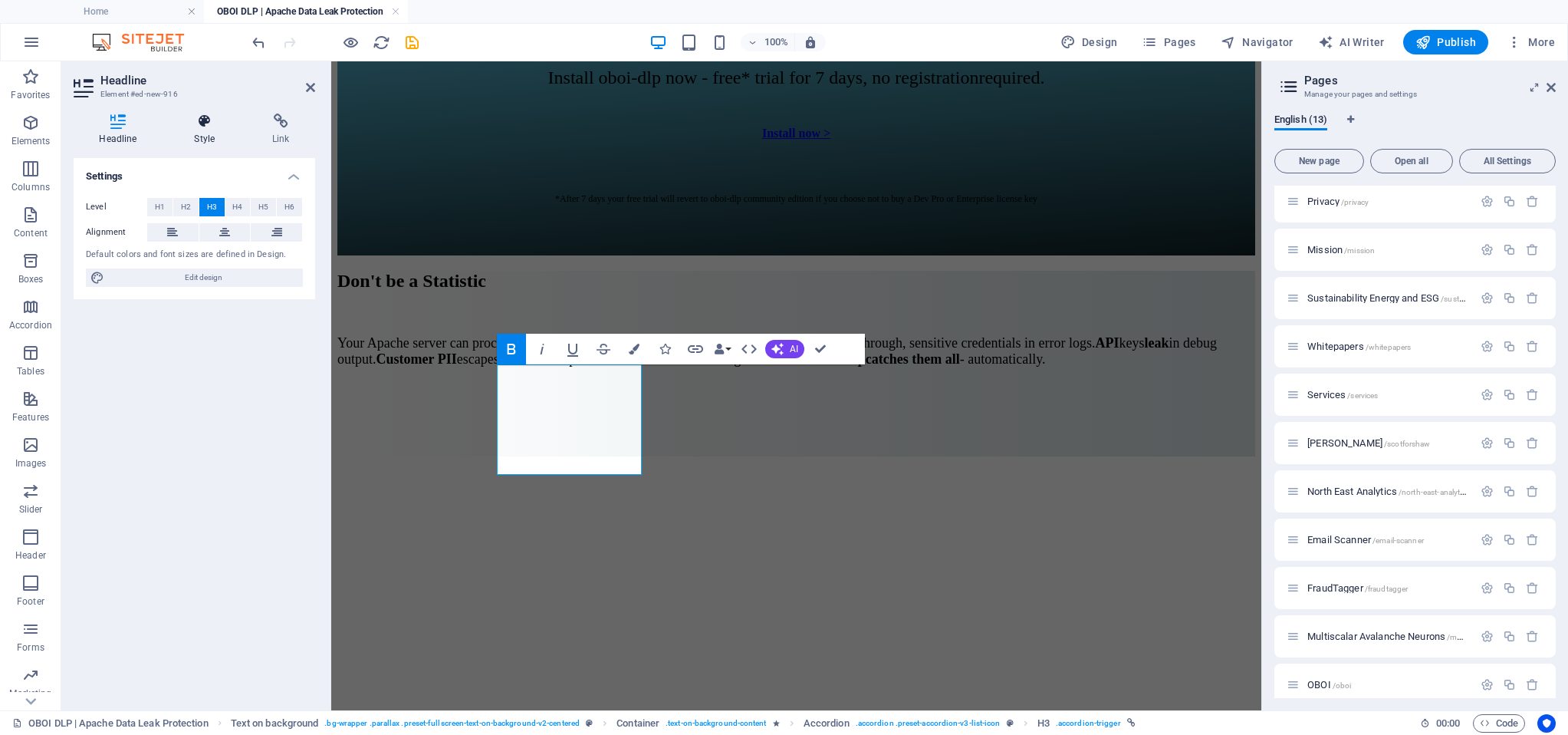
click at [205, 122] on icon at bounding box center [205, 121] width 72 height 15
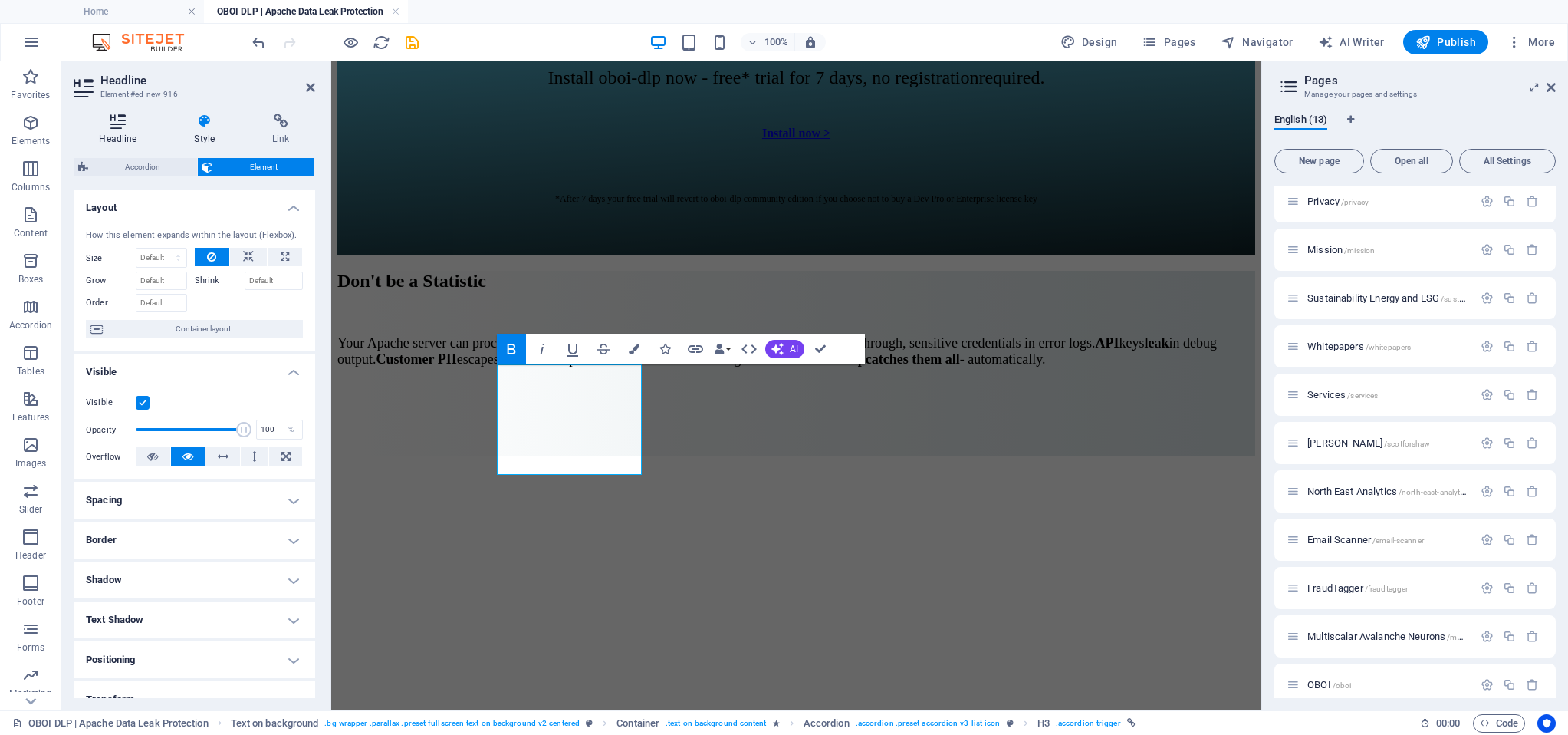
click at [136, 122] on icon at bounding box center [118, 121] width 89 height 15
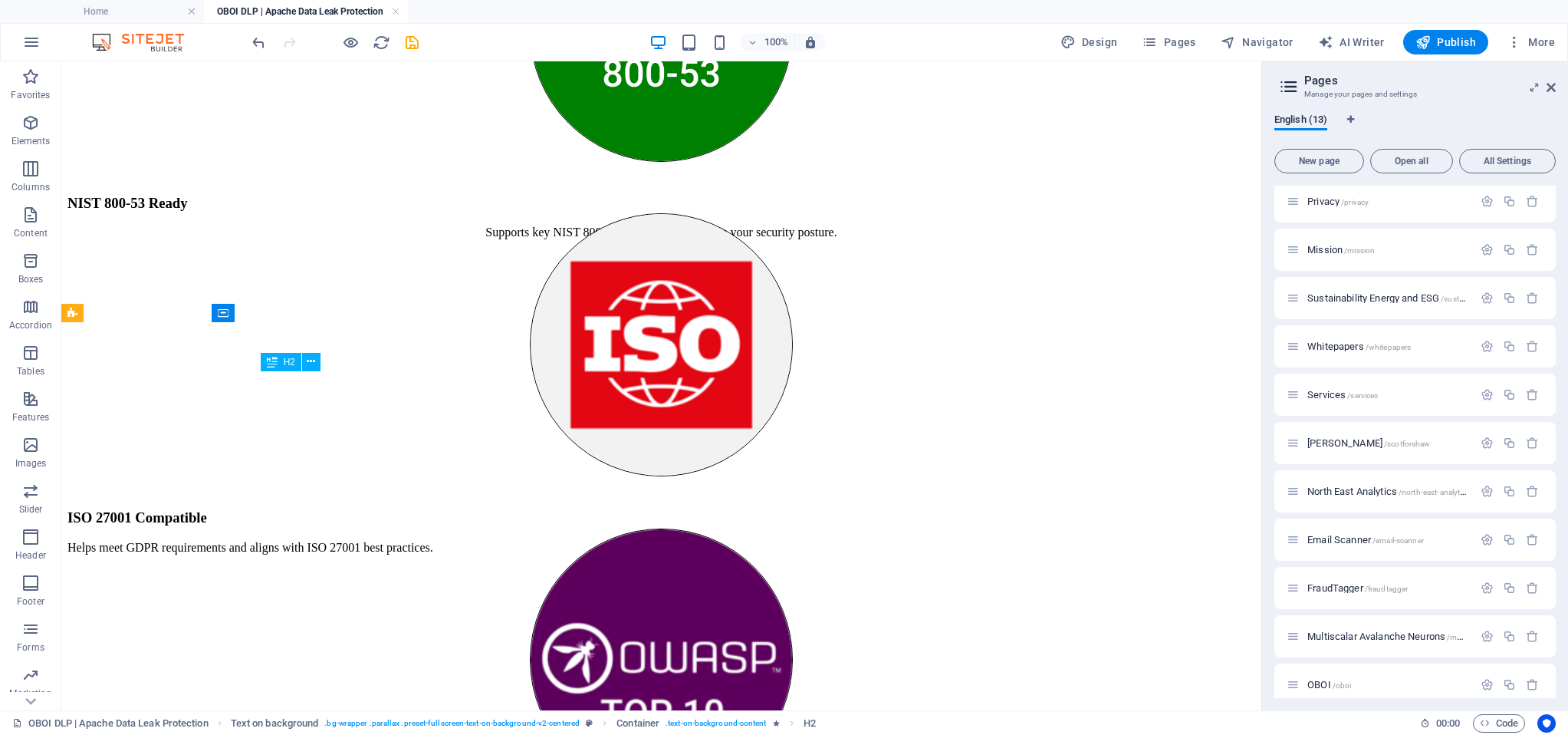
scroll to position [10483, 0]
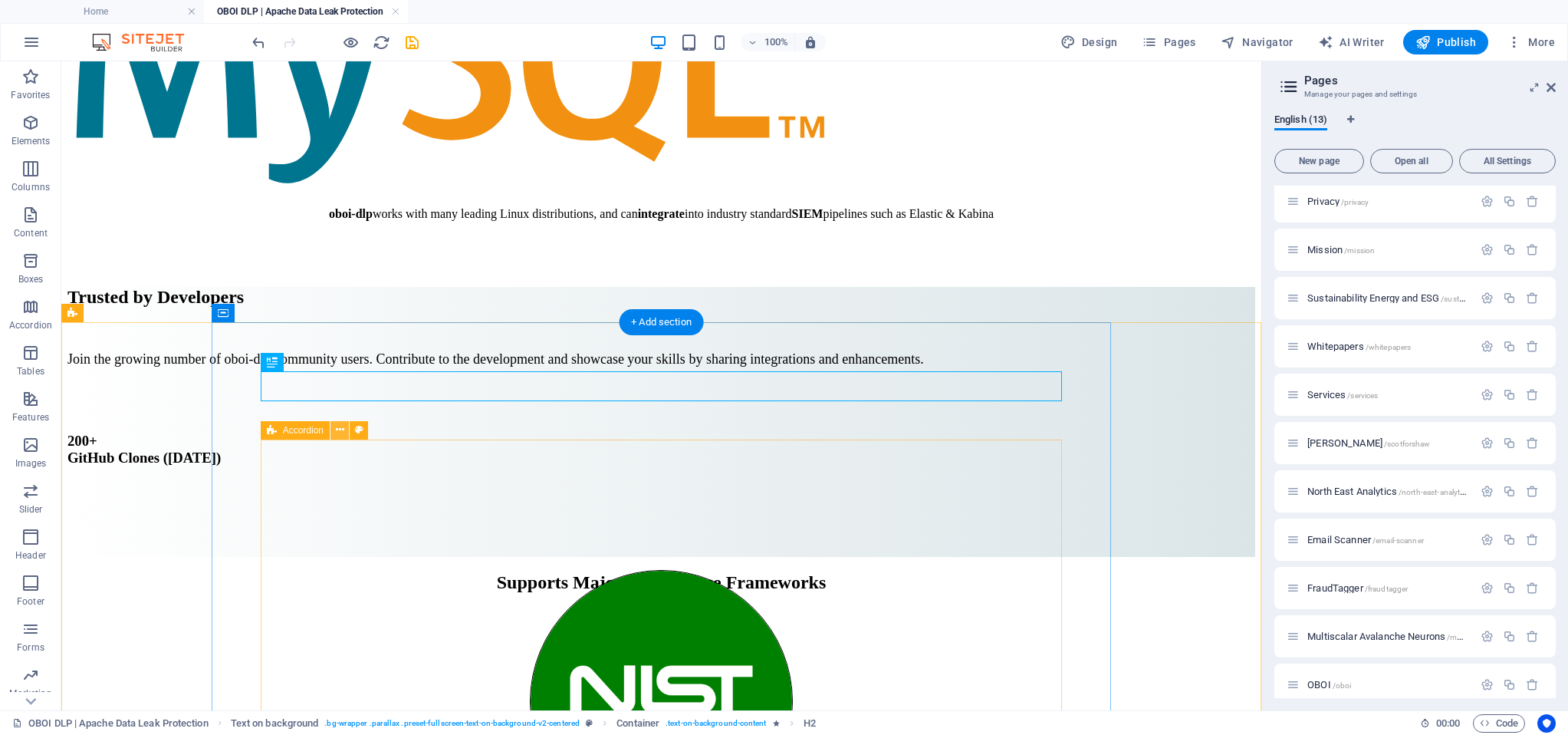
click at [343, 433] on icon at bounding box center [340, 430] width 8 height 16
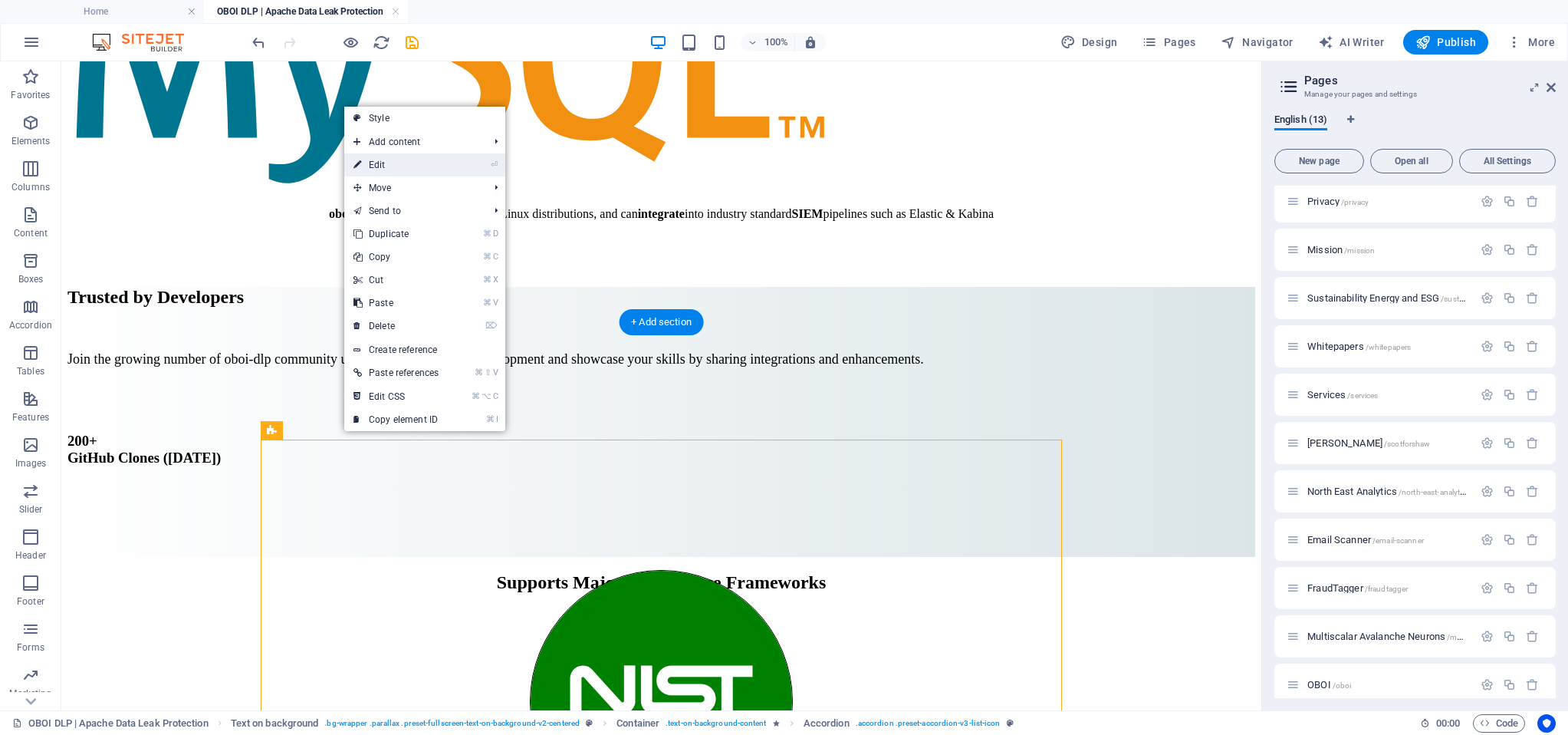
click at [388, 166] on link "⏎ Edit" at bounding box center [396, 164] width 104 height 23
select select "rem"
select select "preset-accordion-v3-list-icon"
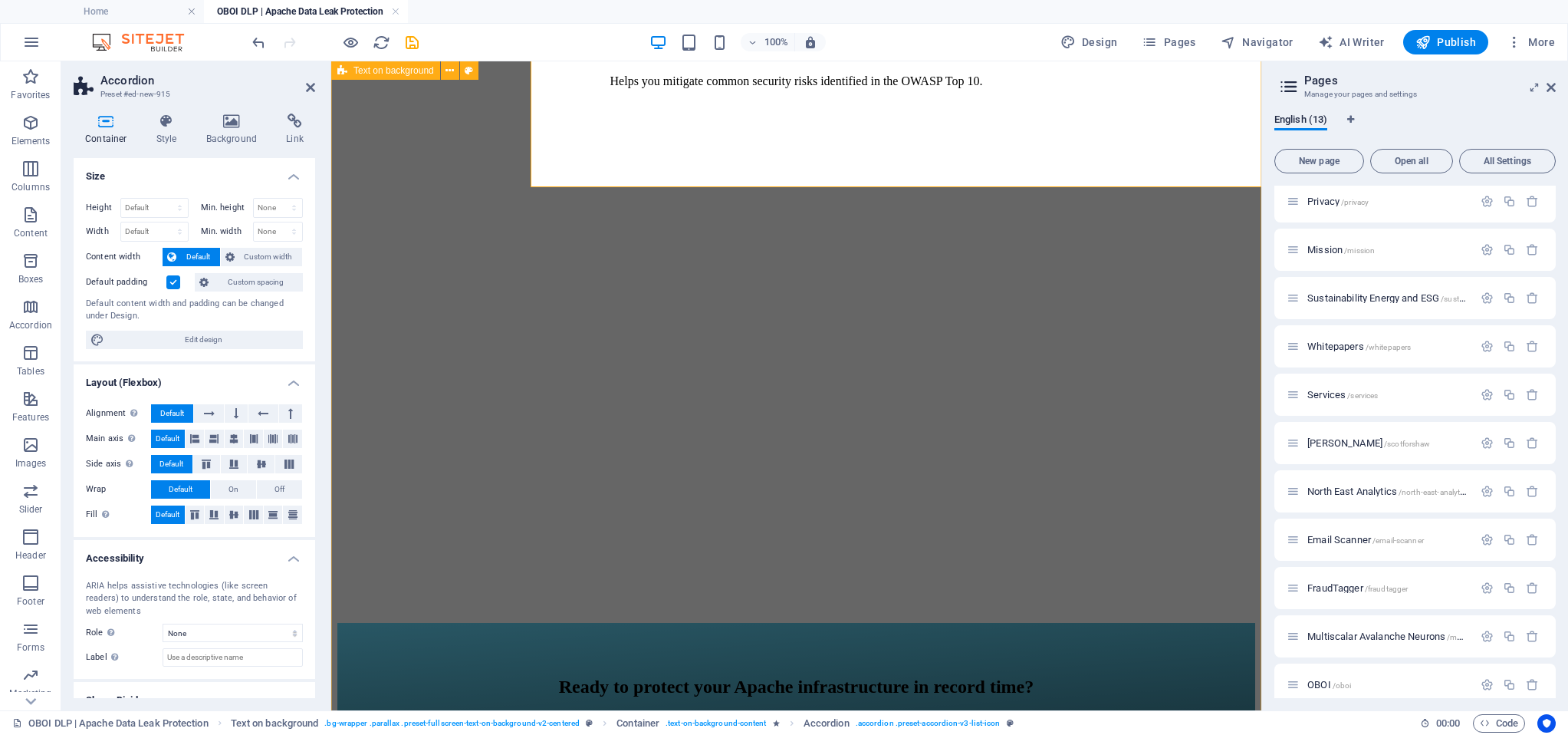
scroll to position [11787, 0]
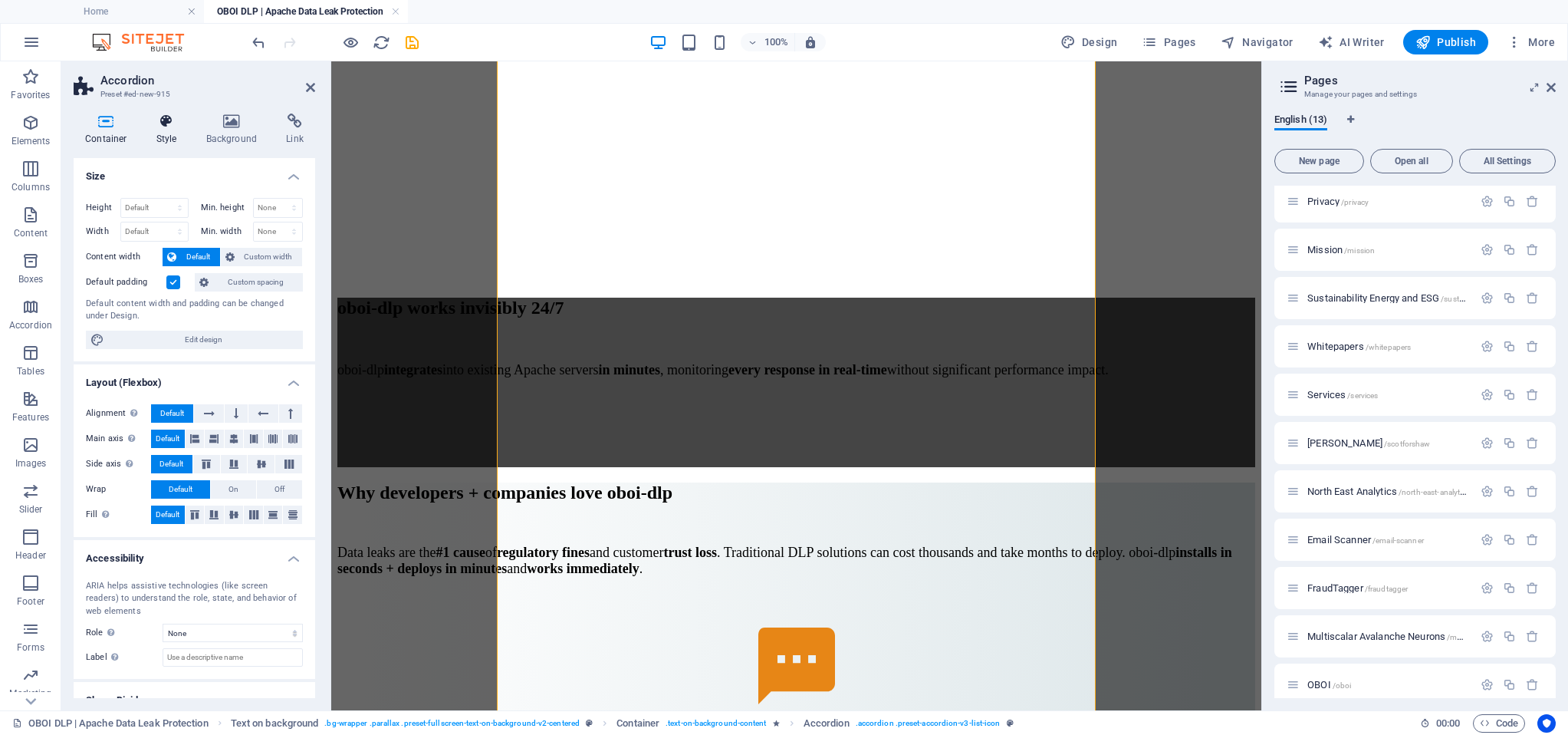
click at [166, 127] on icon at bounding box center [167, 121] width 44 height 15
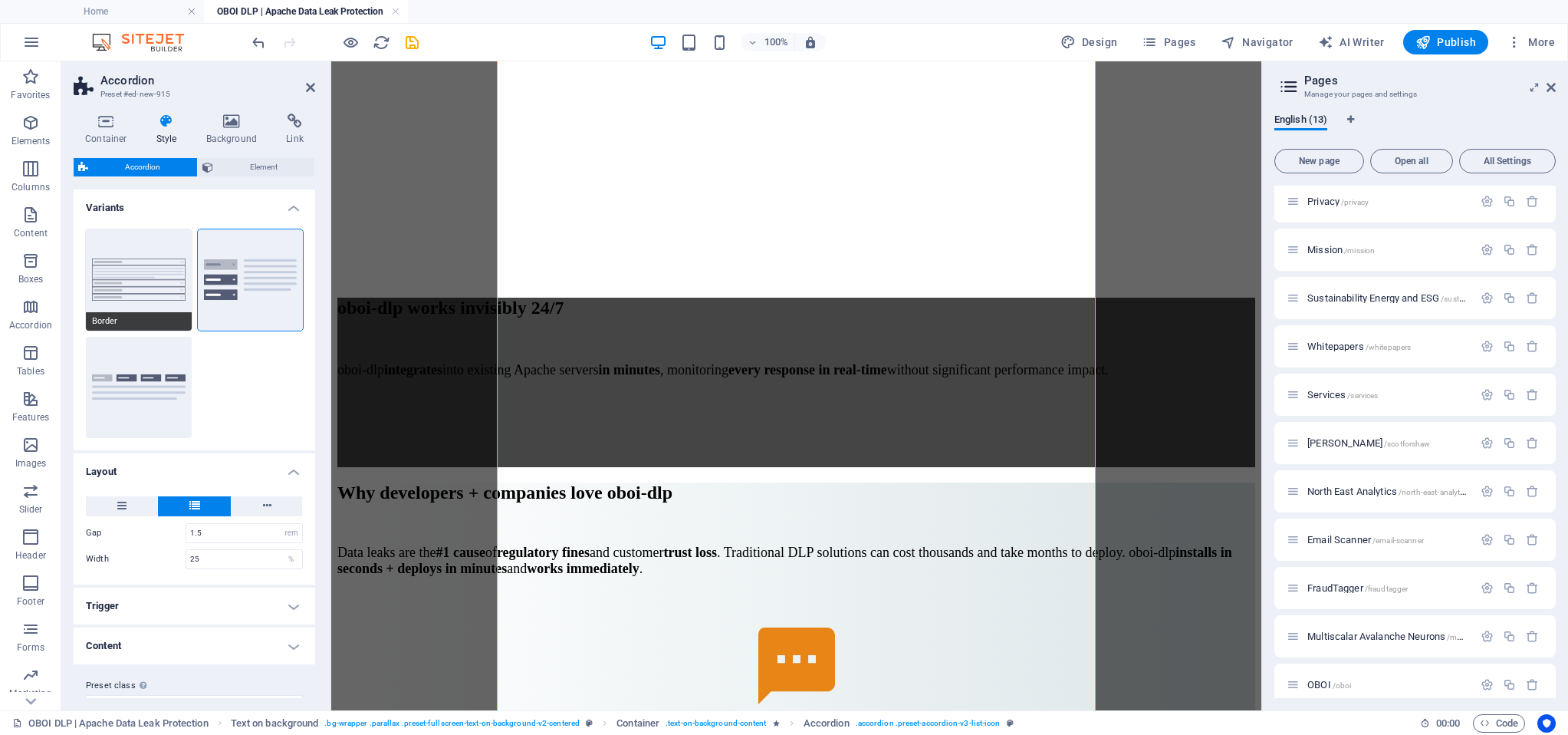
click at [157, 288] on button "Border" at bounding box center [139, 279] width 106 height 101
type input "0"
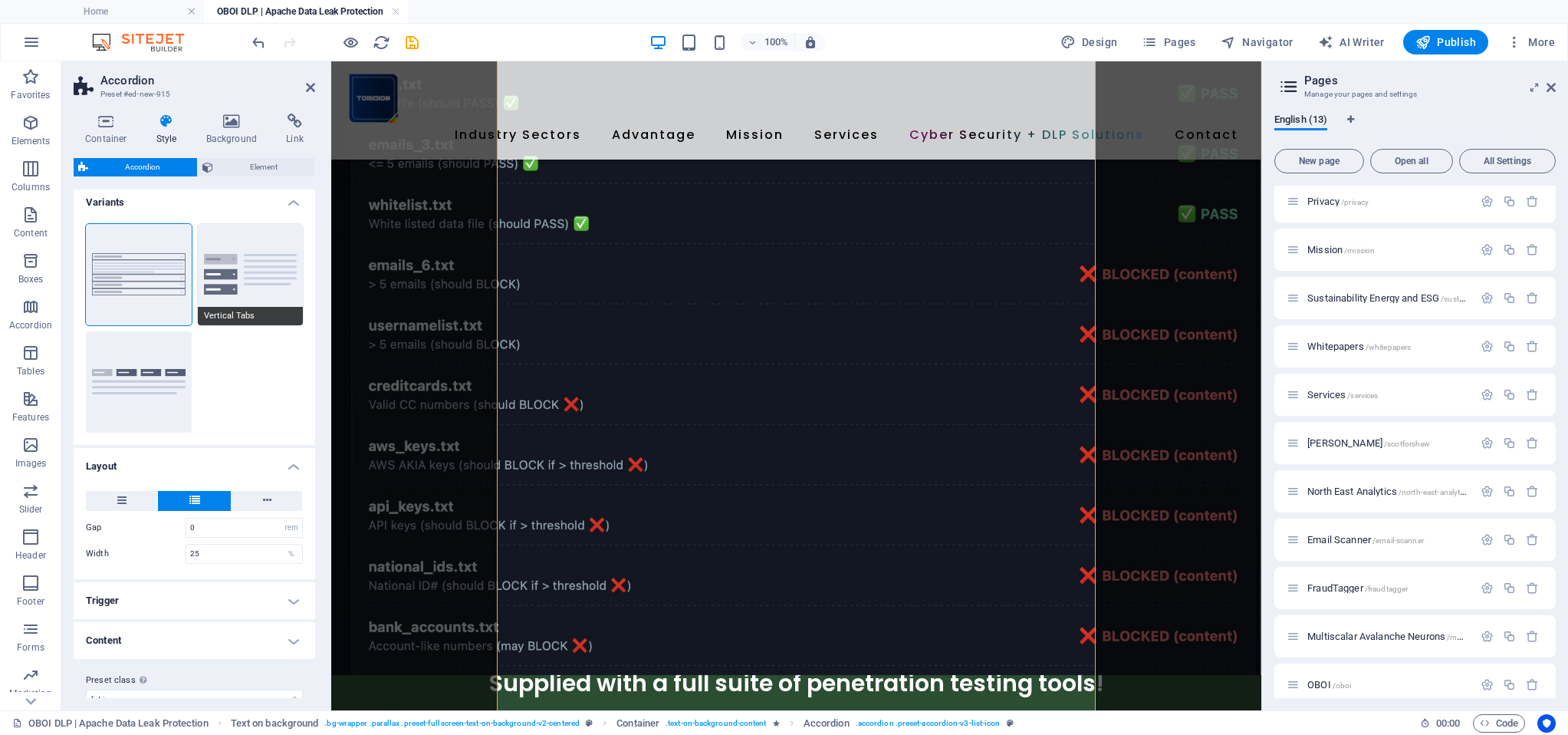
scroll to position [5, 3]
click at [111, 494] on button at bounding box center [118, 501] width 71 height 20
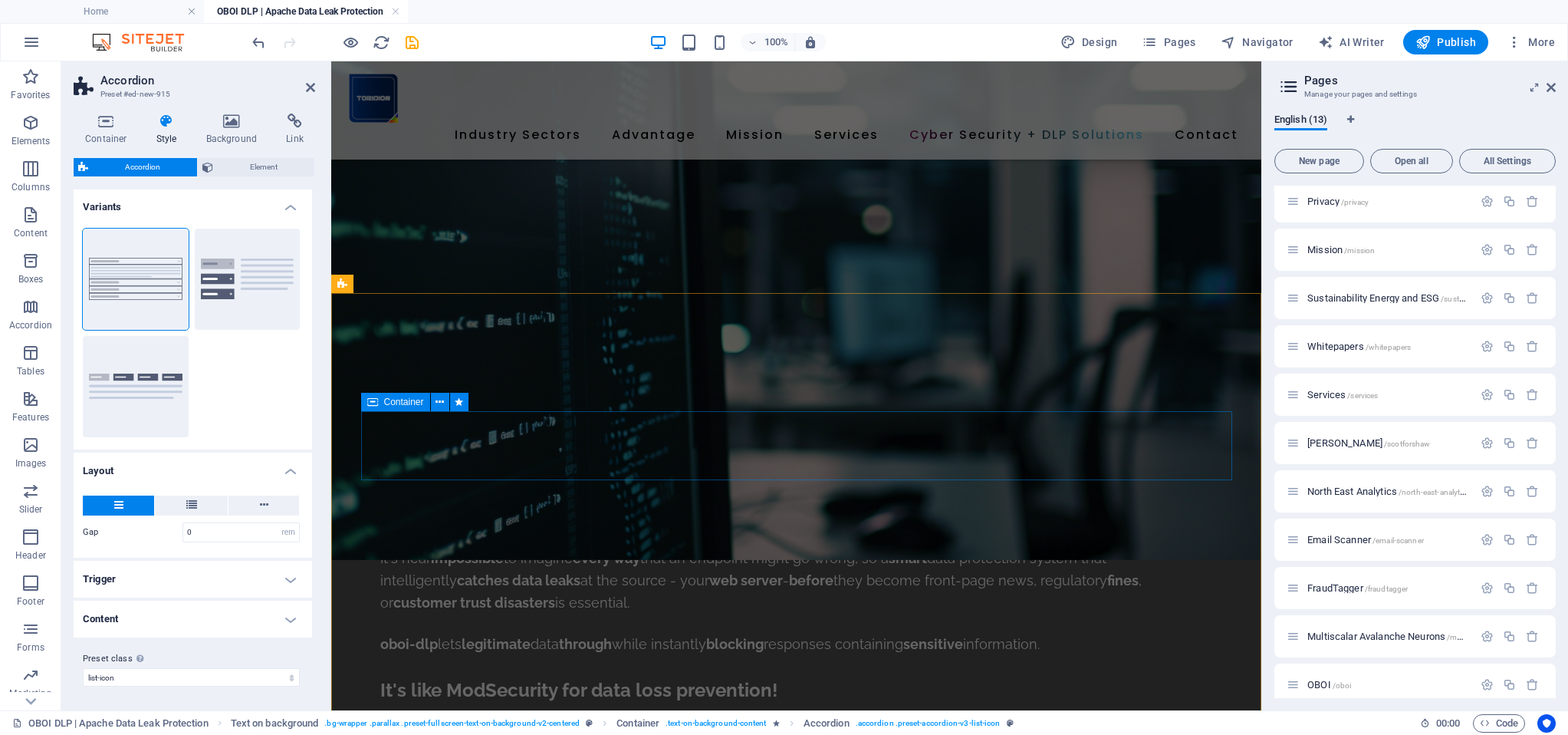
scroll to position [10530, 0]
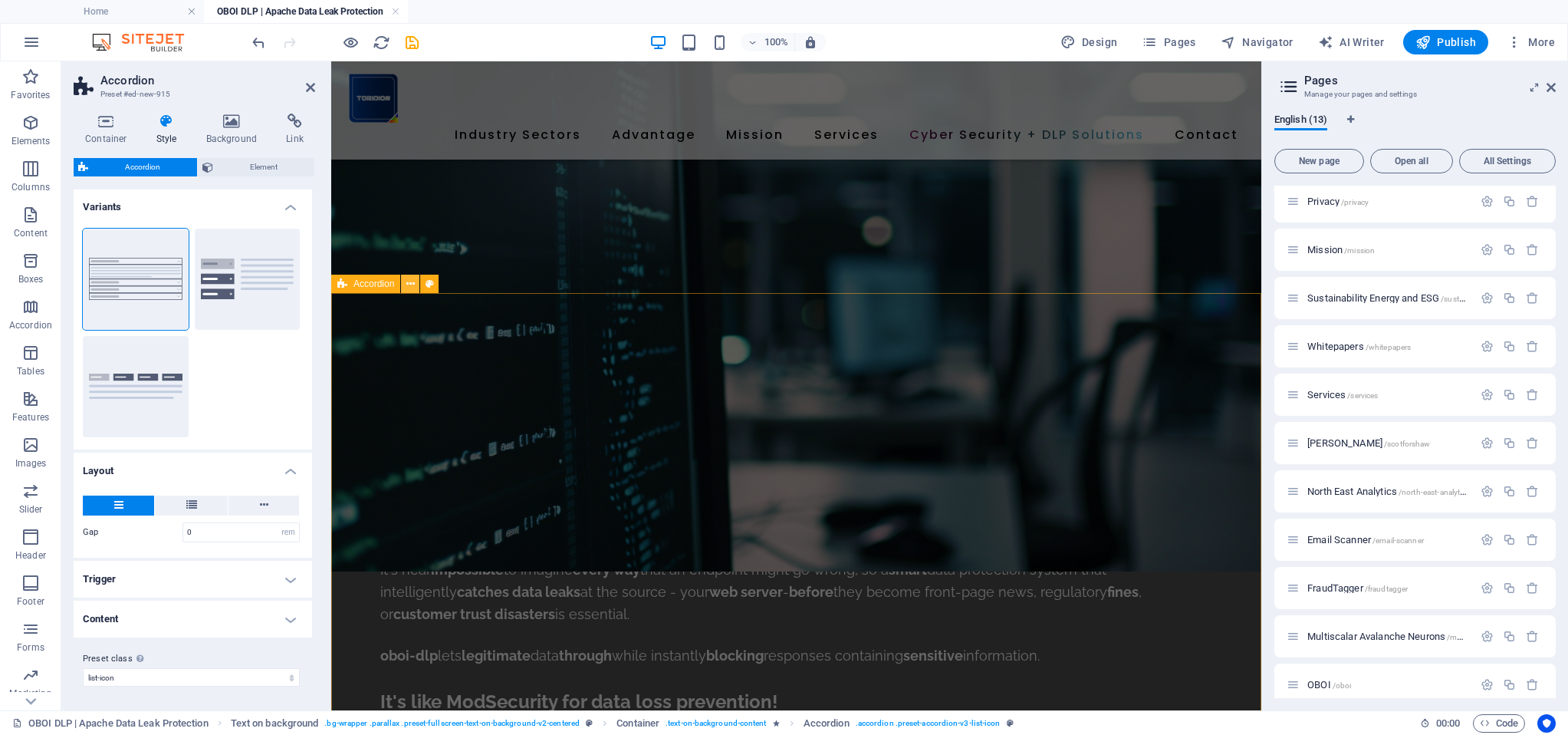
click at [412, 284] on icon at bounding box center [411, 284] width 8 height 16
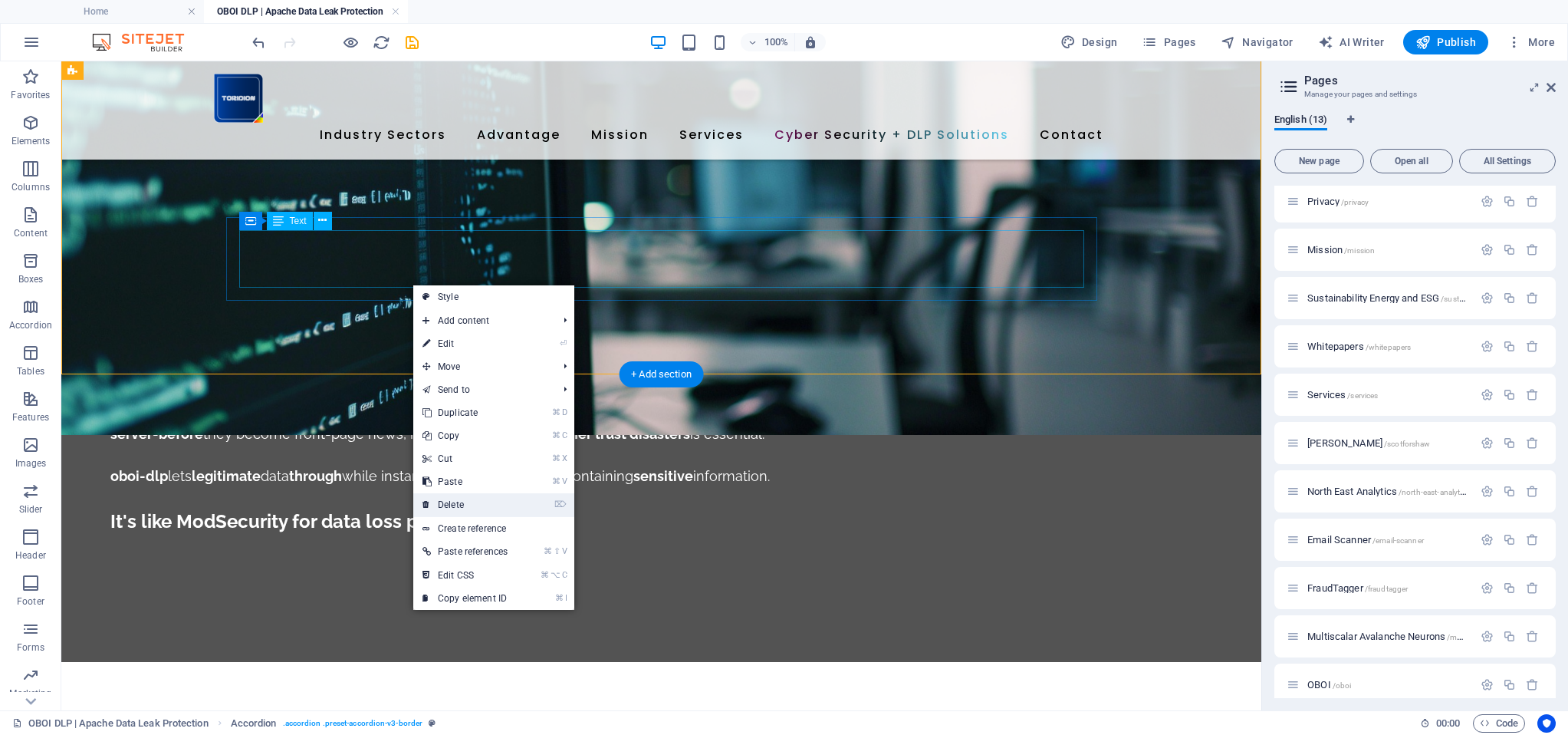
click at [484, 502] on link "⌦ Delete" at bounding box center [465, 504] width 104 height 23
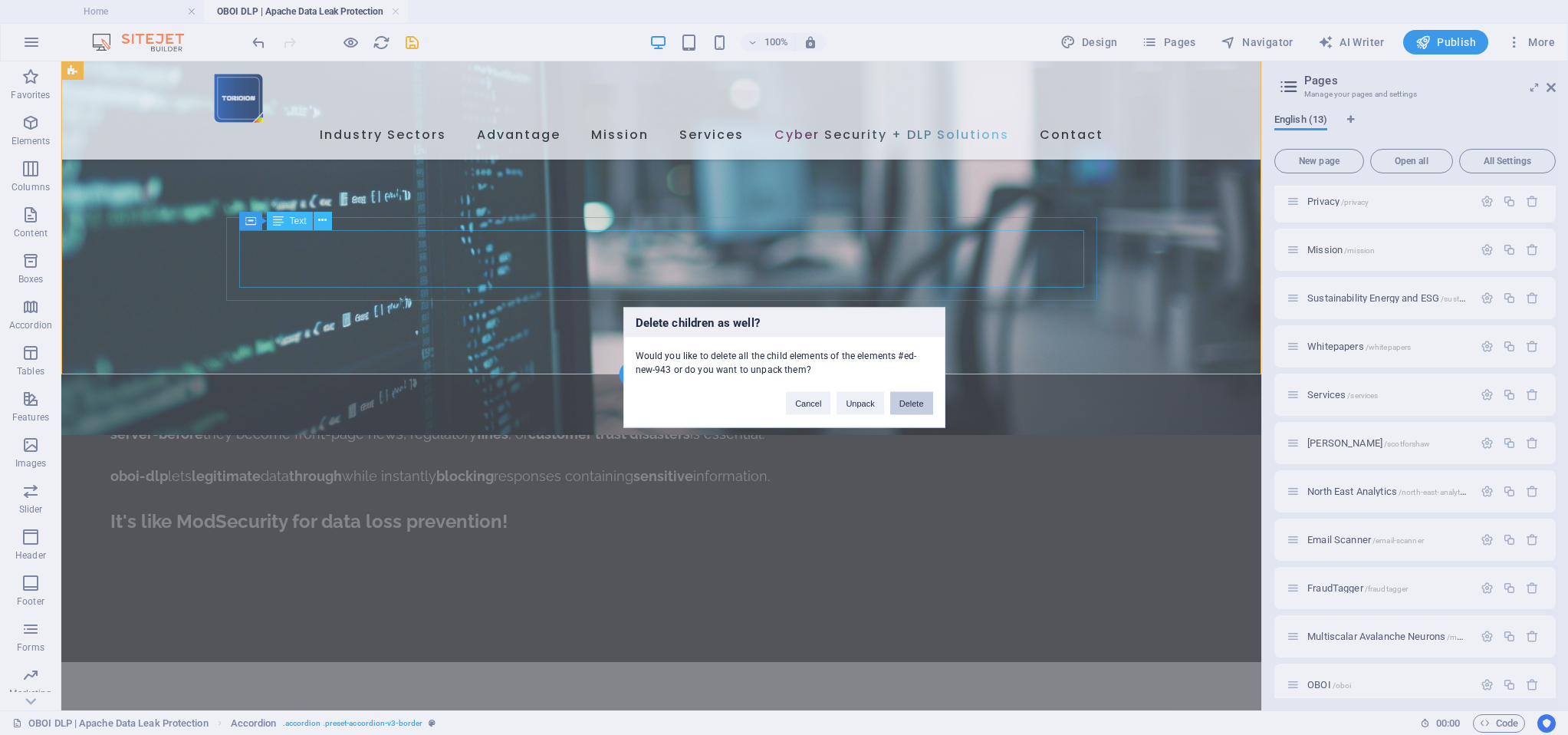
click at [912, 404] on button "Delete" at bounding box center [911, 403] width 43 height 23
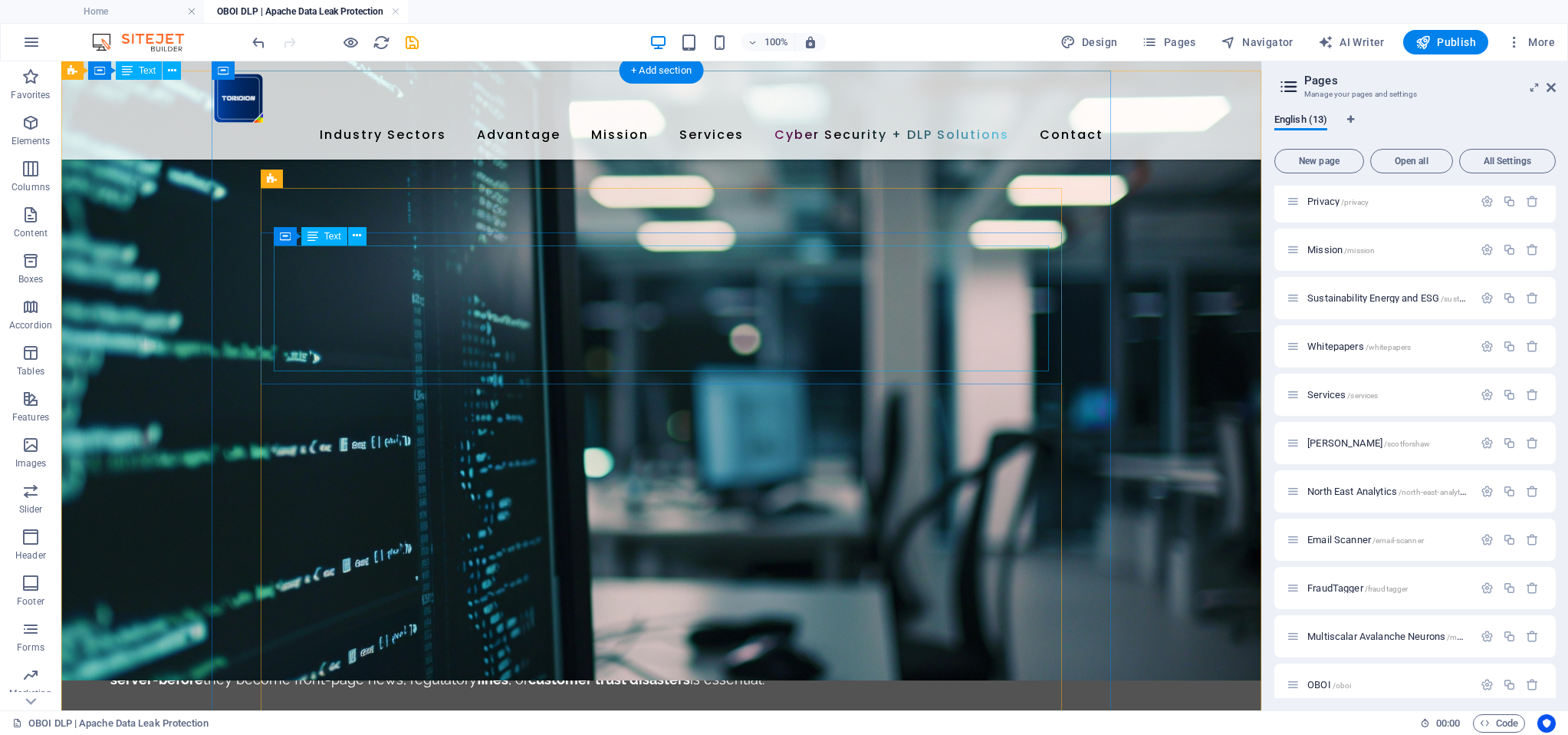
scroll to position [10225, 0]
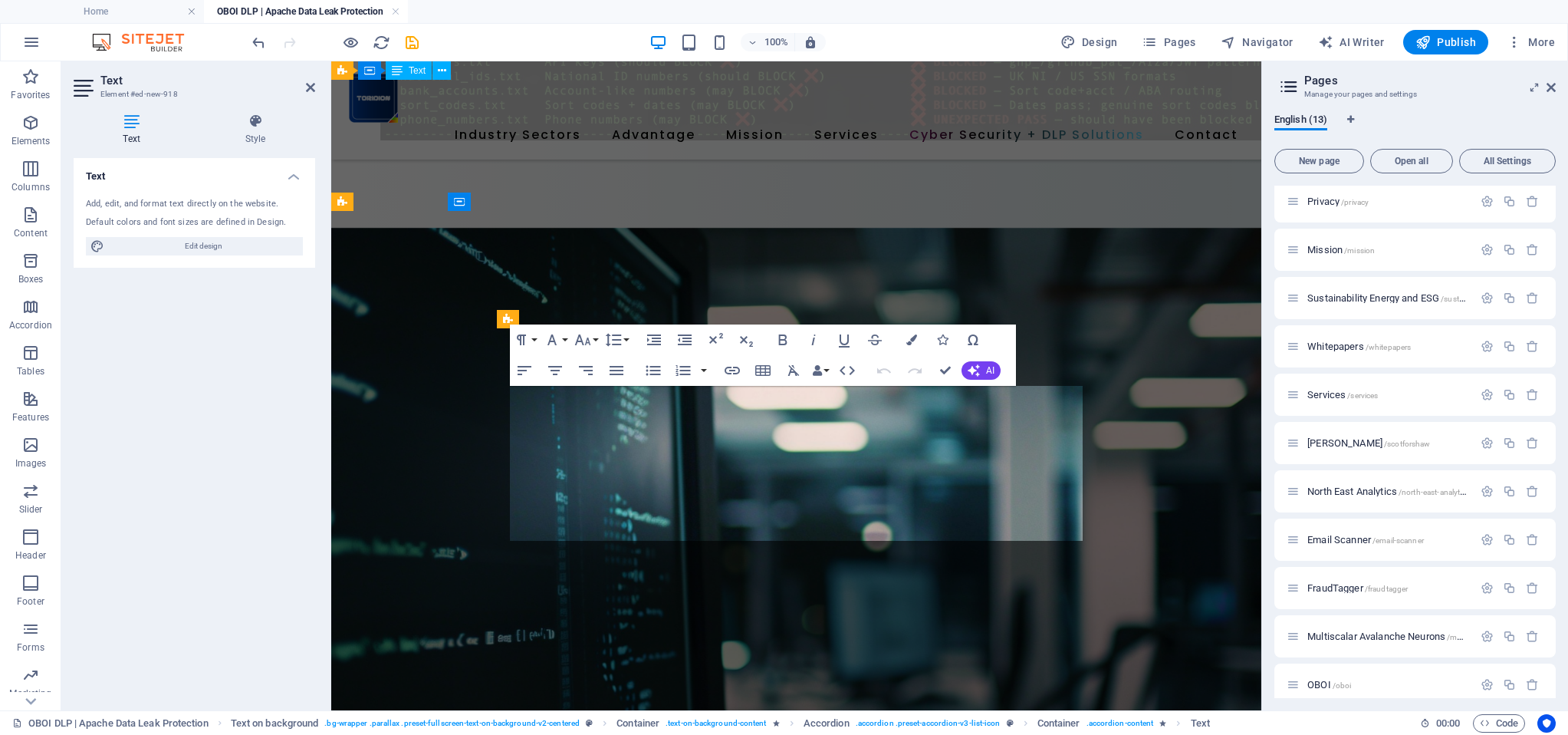
scroll to position [10612, 0]
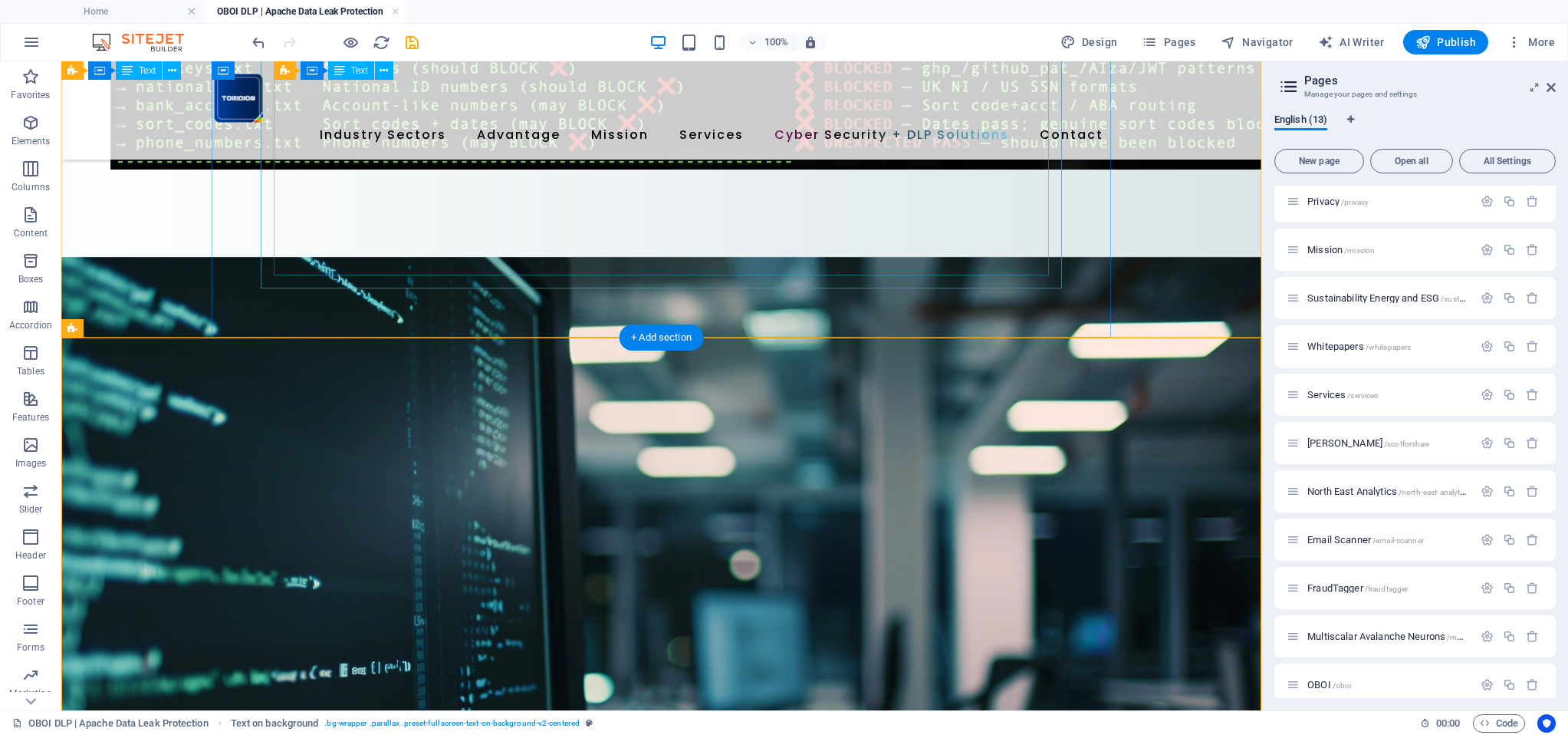
scroll to position [10075, 0]
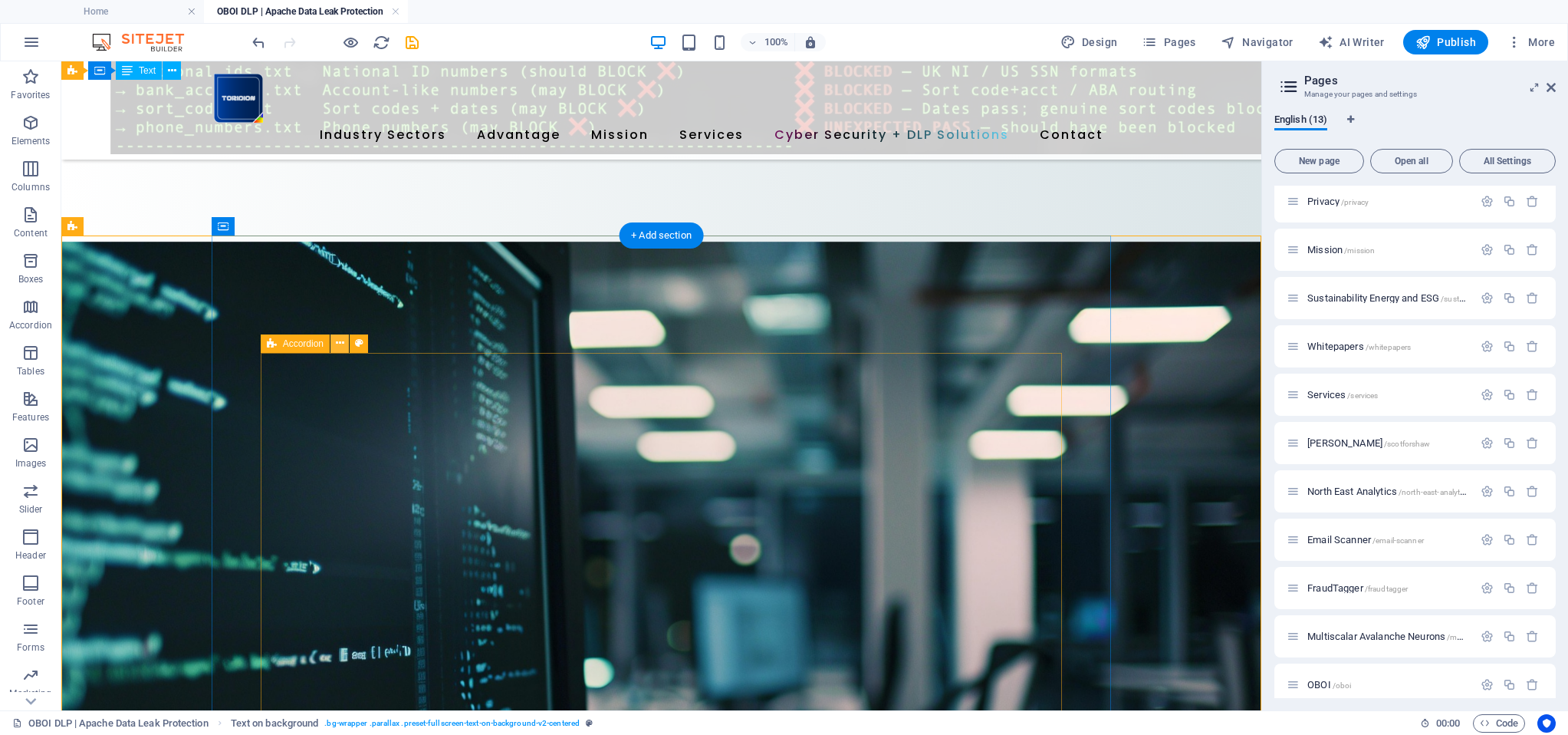
click at [340, 344] on icon at bounding box center [340, 343] width 8 height 16
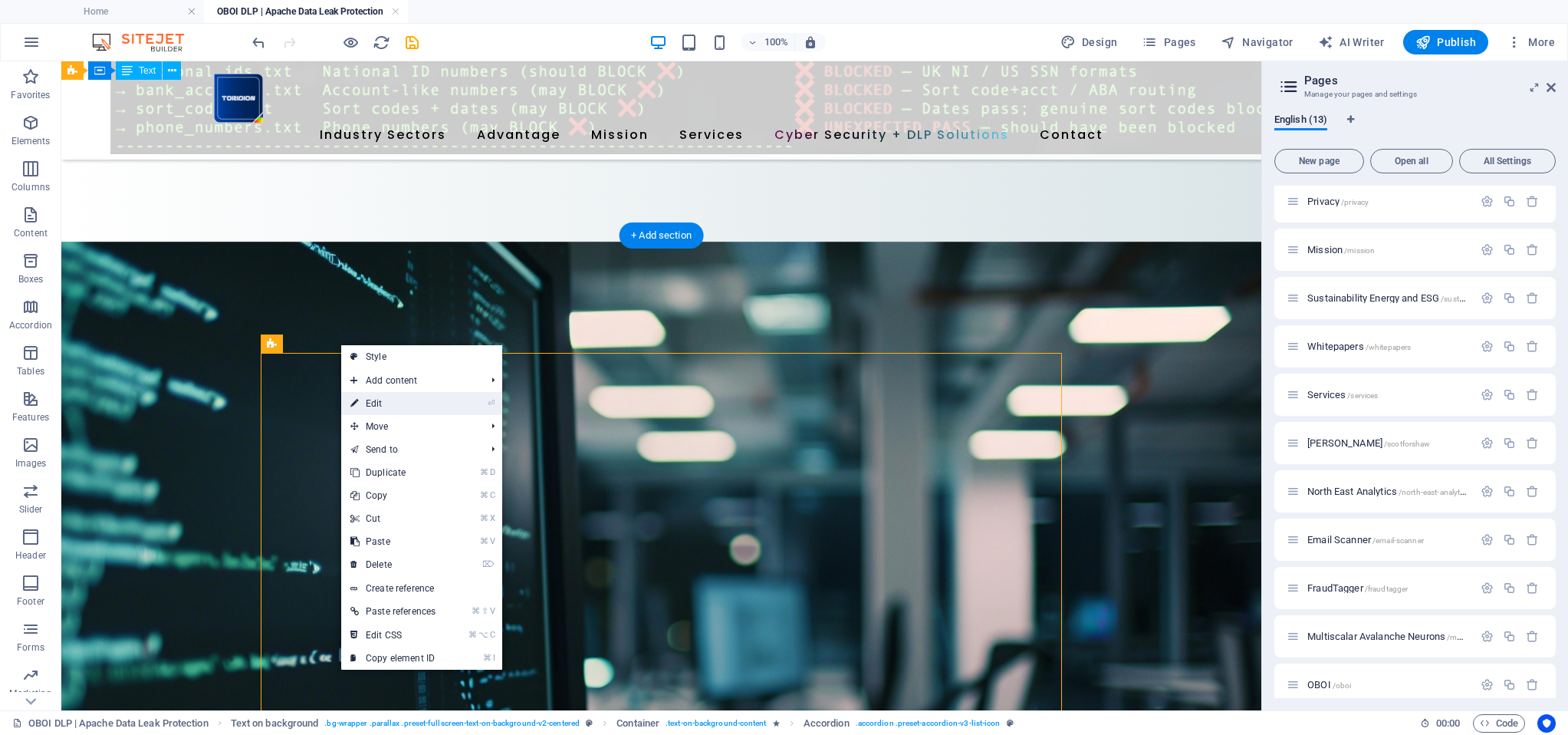
click at [384, 401] on link "⏎ Edit" at bounding box center [393, 403] width 104 height 23
select select "rem"
select select "preset-accordion-v3-list-icon"
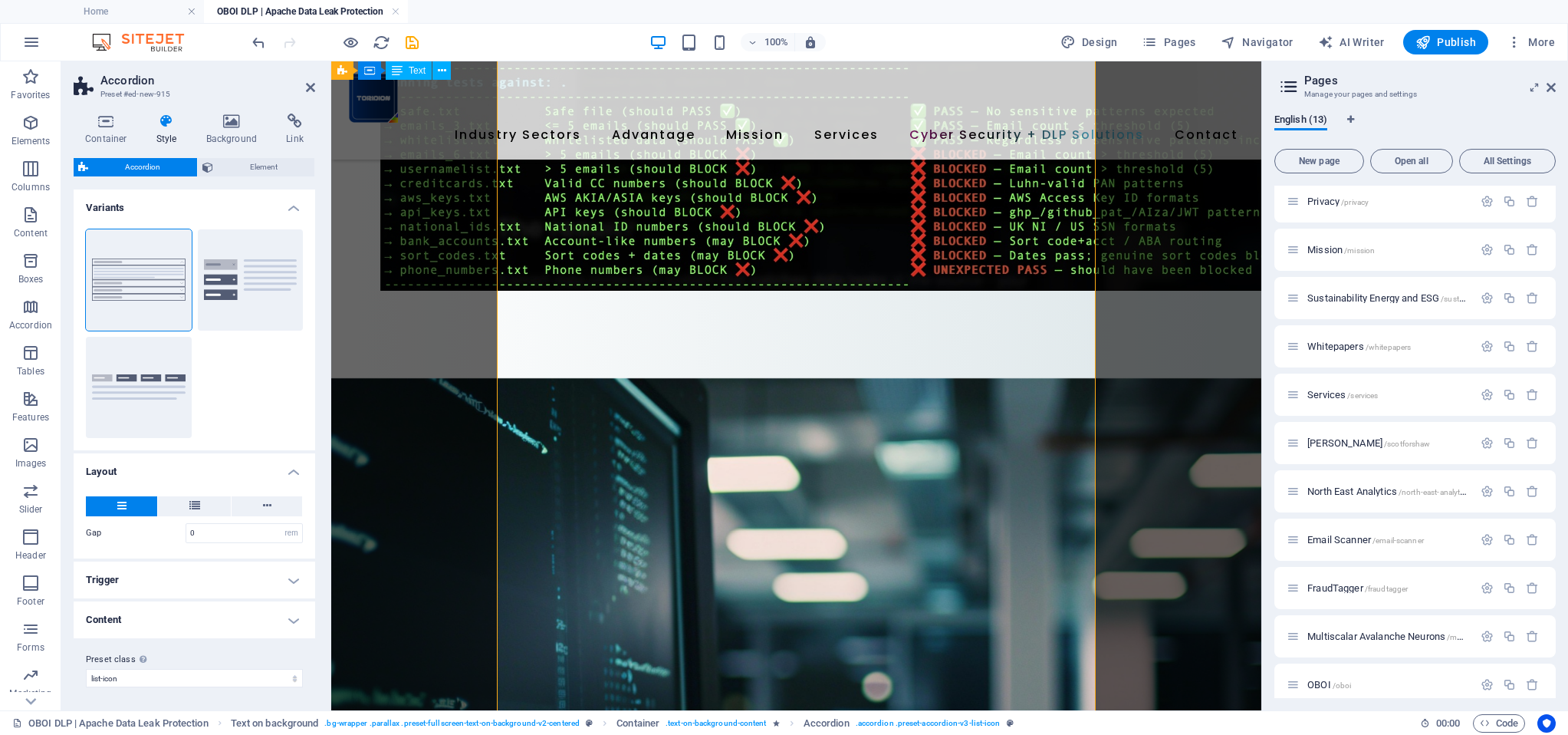
scroll to position [11218, 0]
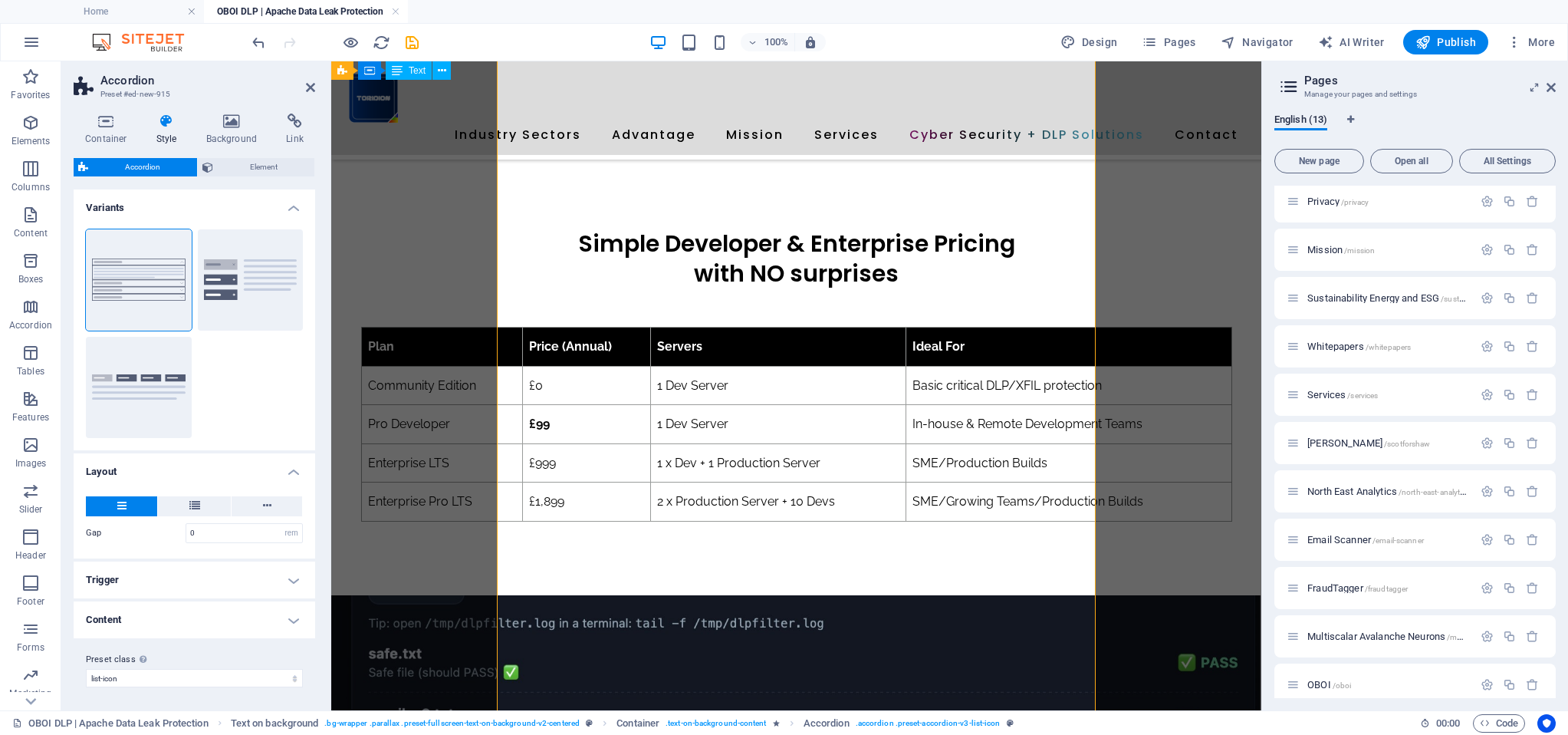
click at [168, 122] on icon at bounding box center [167, 121] width 44 height 15
click at [160, 124] on icon at bounding box center [167, 121] width 44 height 15
click at [233, 129] on h4 "Background" at bounding box center [235, 130] width 81 height 32
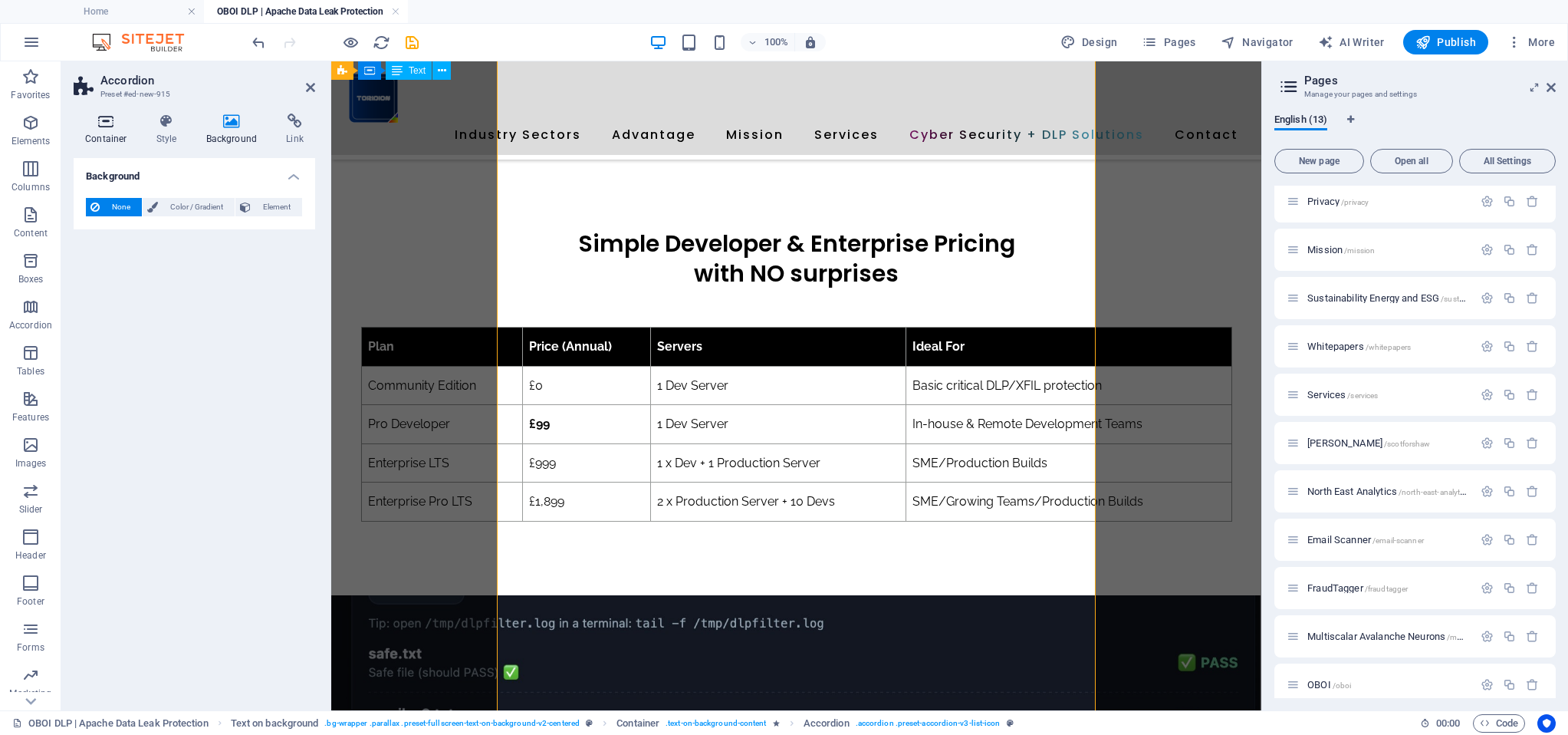
click at [94, 123] on icon at bounding box center [106, 121] width 65 height 15
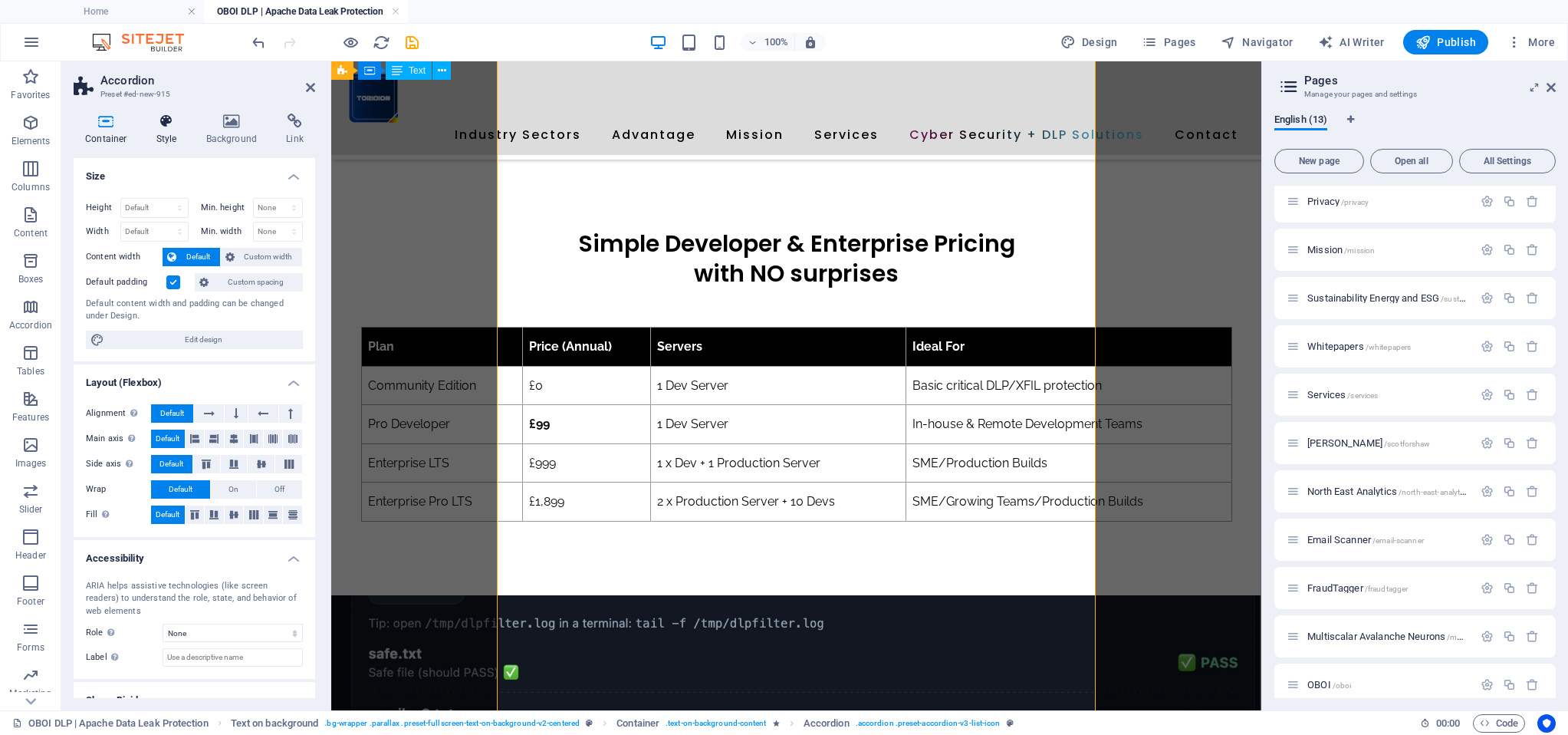
click at [179, 123] on icon at bounding box center [167, 121] width 44 height 15
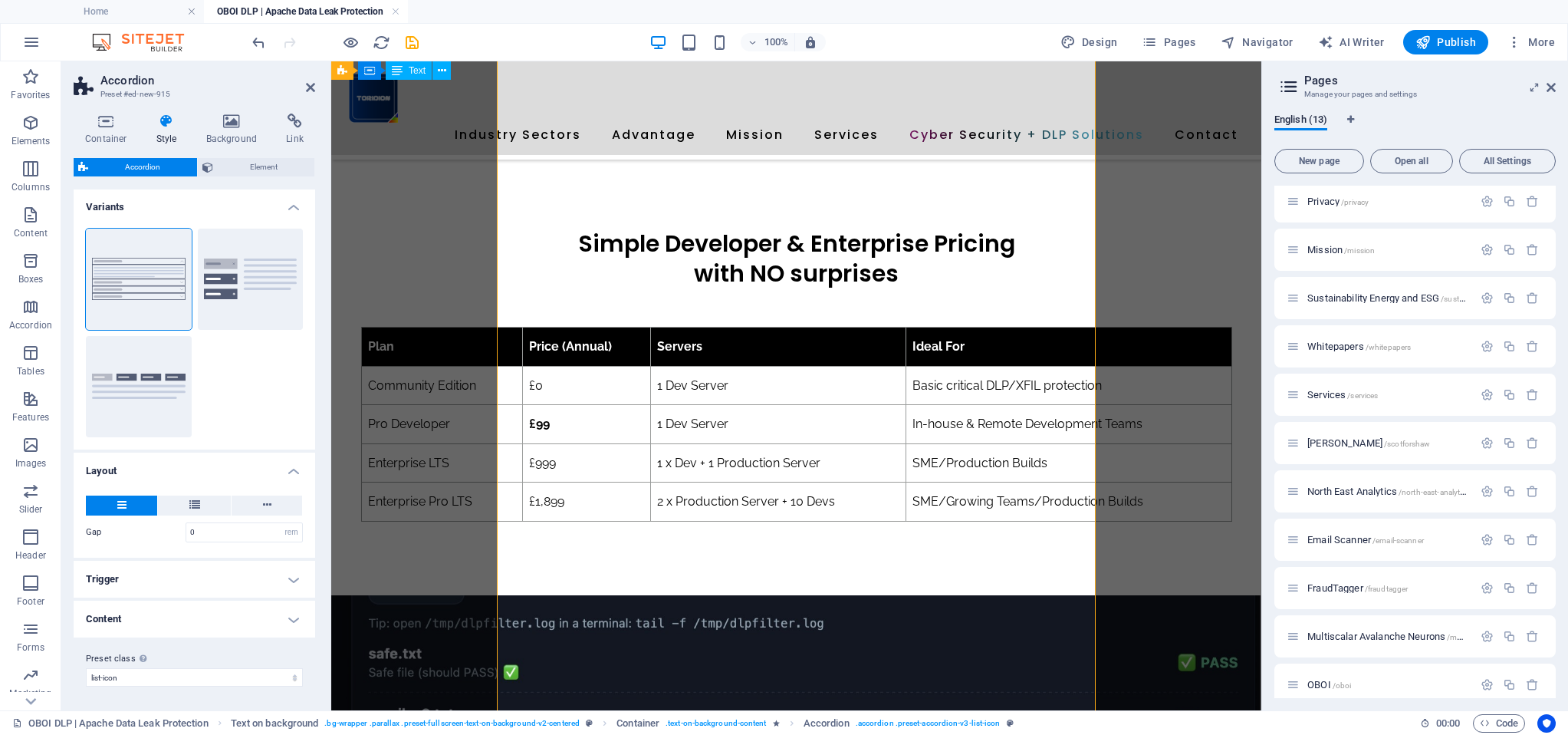
click at [133, 577] on h4 "Trigger" at bounding box center [195, 579] width 242 height 37
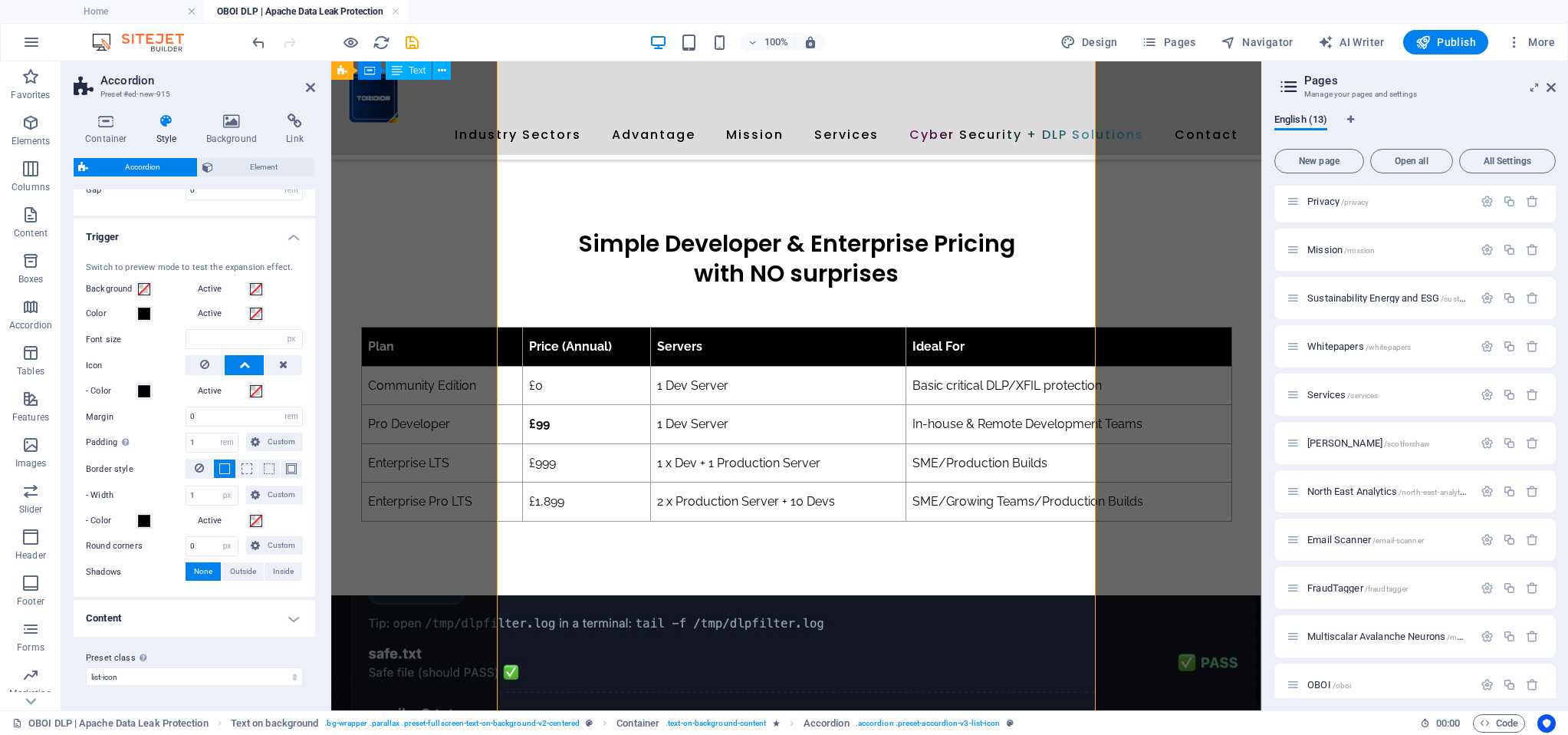
scroll to position [342, 0]
click at [129, 616] on h4 "Content" at bounding box center [195, 619] width 242 height 37
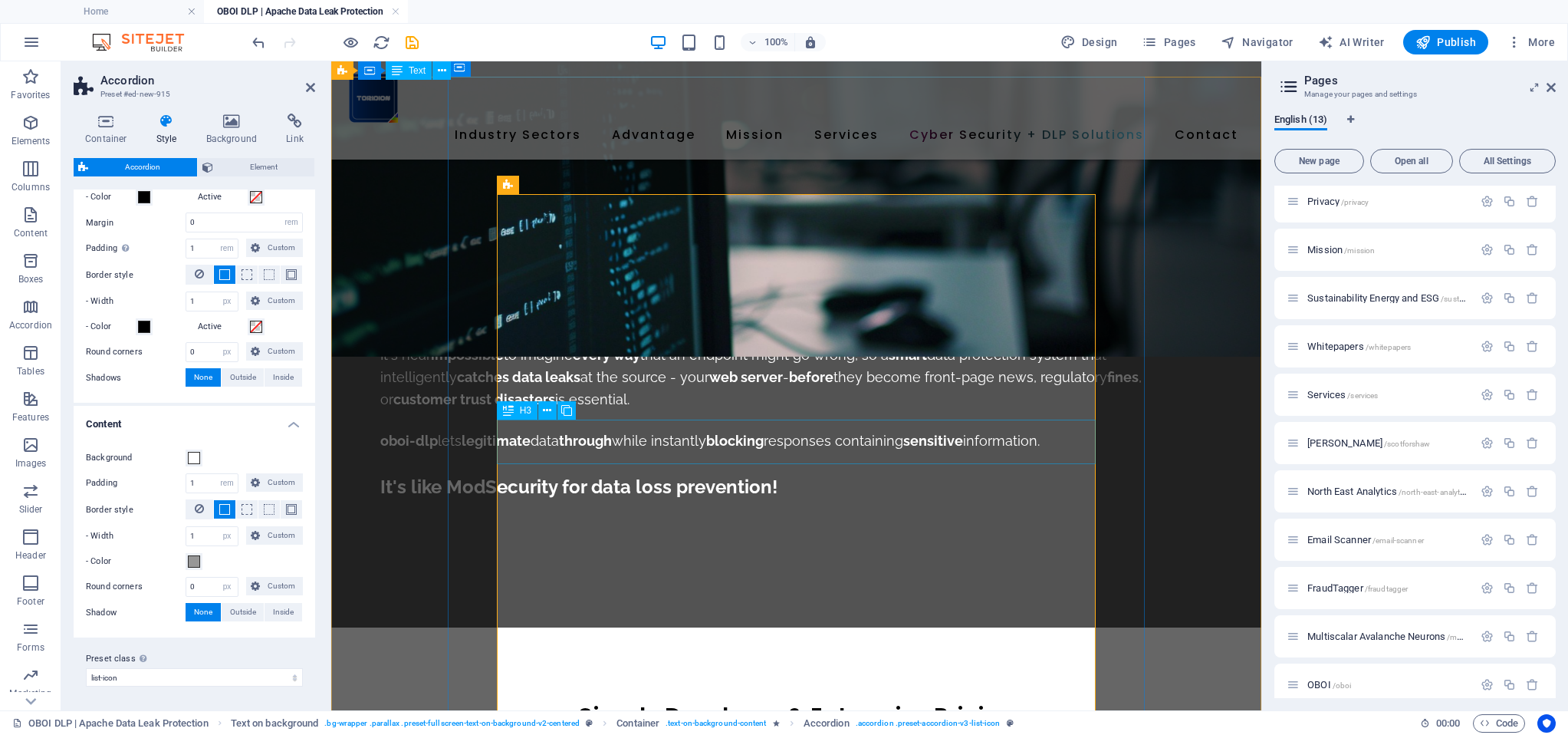
scroll to position [10747, 0]
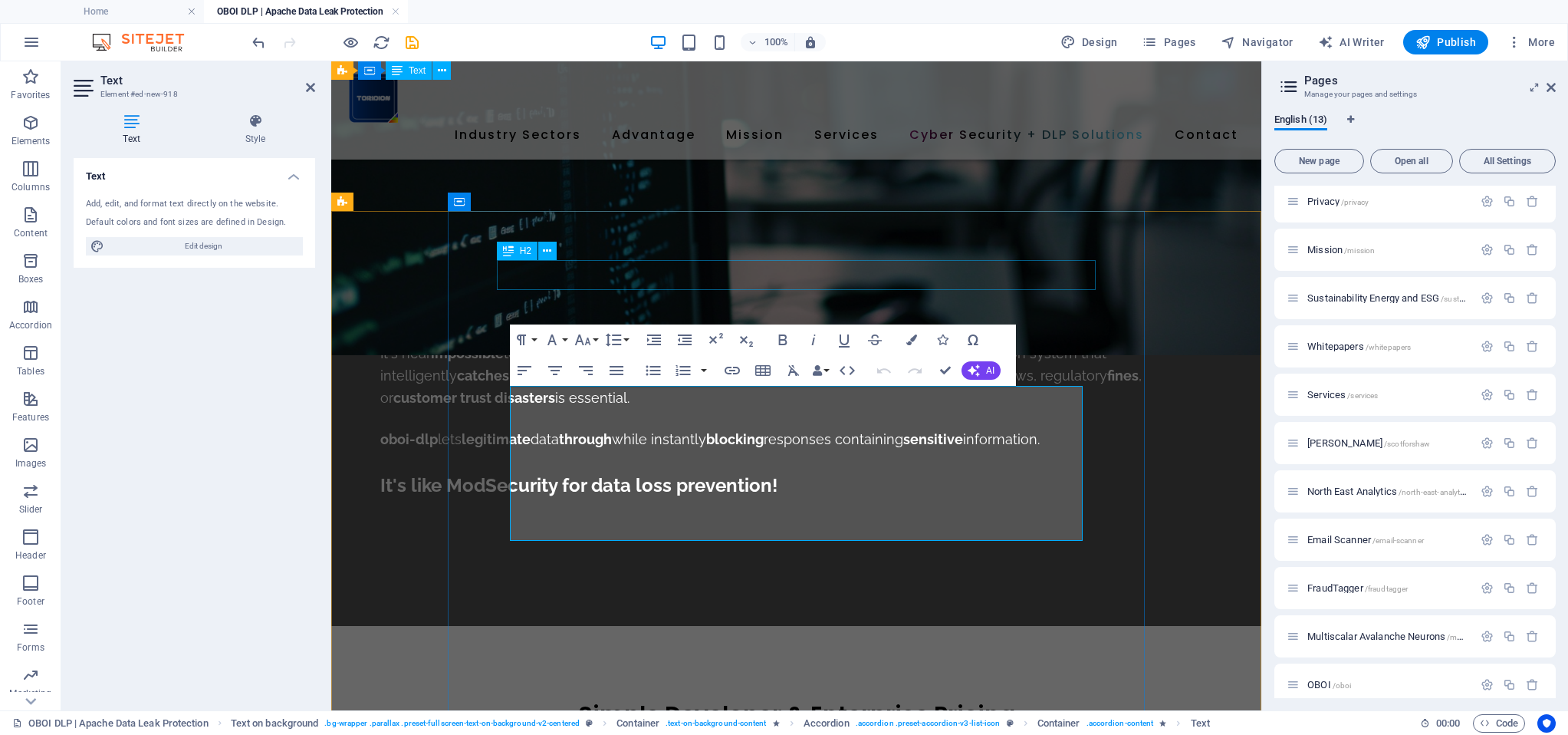
scroll to position [10612, 0]
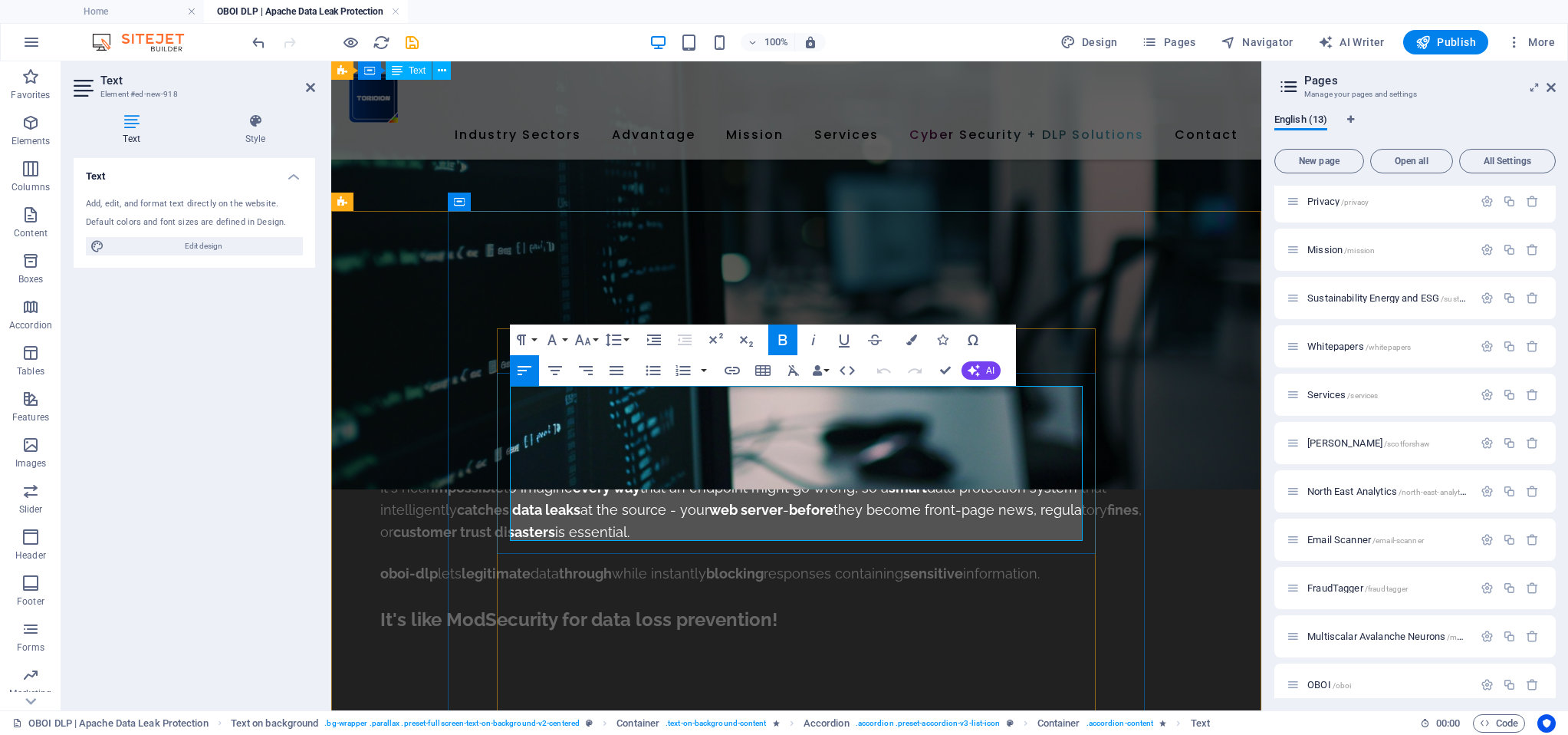
drag, startPoint x: 521, startPoint y: 402, endPoint x: 673, endPoint y: 454, distance: 160.6
click at [592, 334] on button "Font Size" at bounding box center [585, 339] width 29 height 31
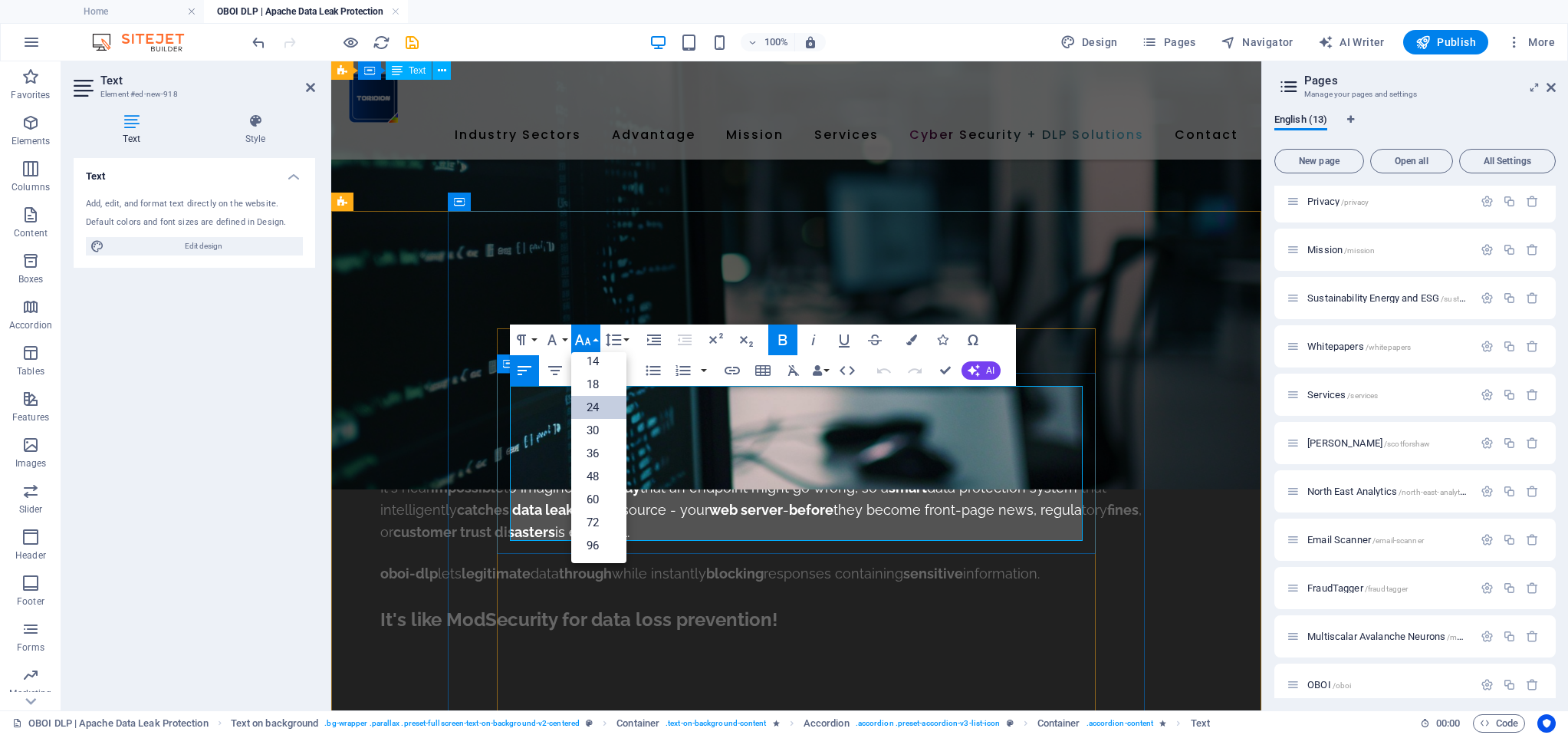
scroll to position [123, 0]
click at [616, 382] on link "18" at bounding box center [598, 384] width 55 height 23
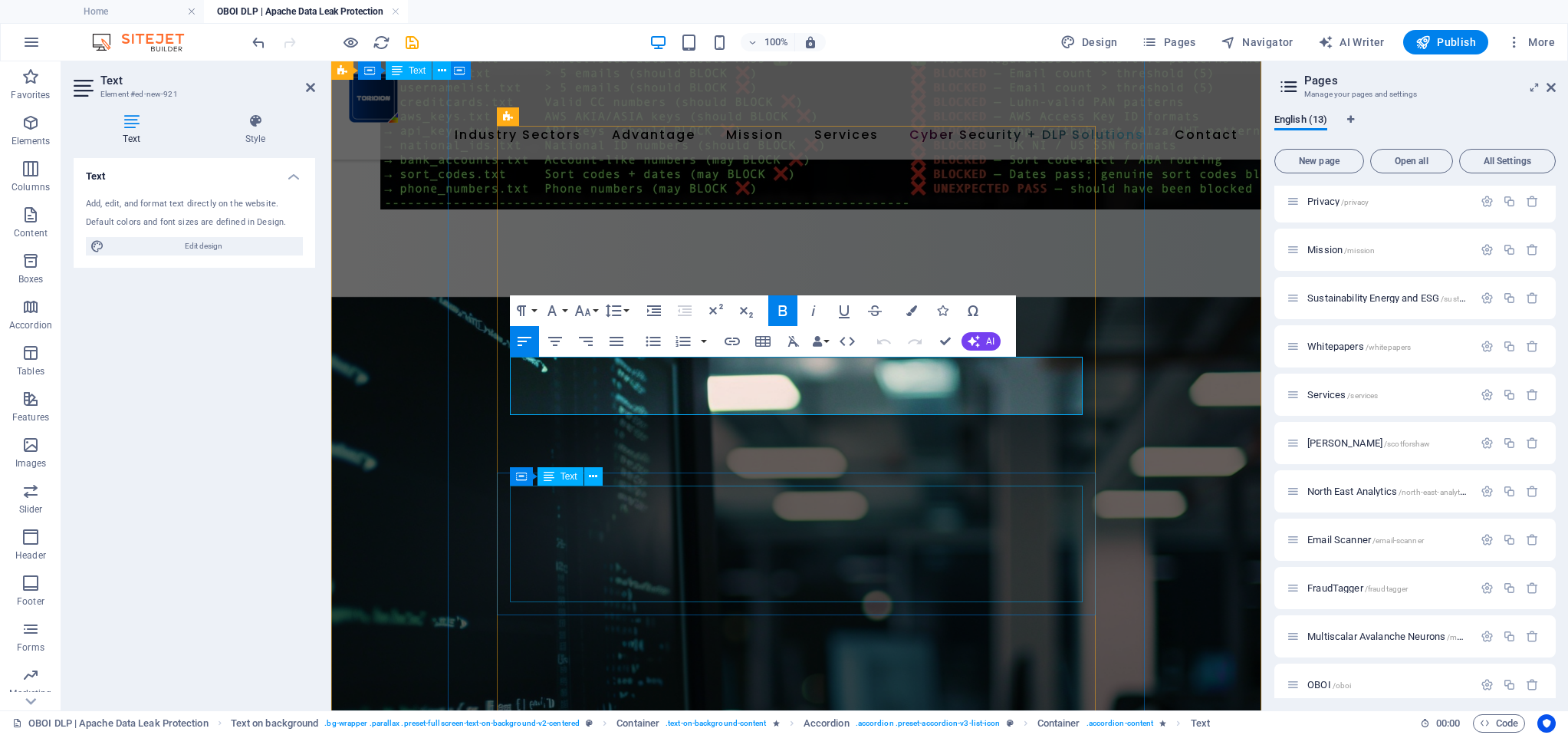
scroll to position [10815, 0]
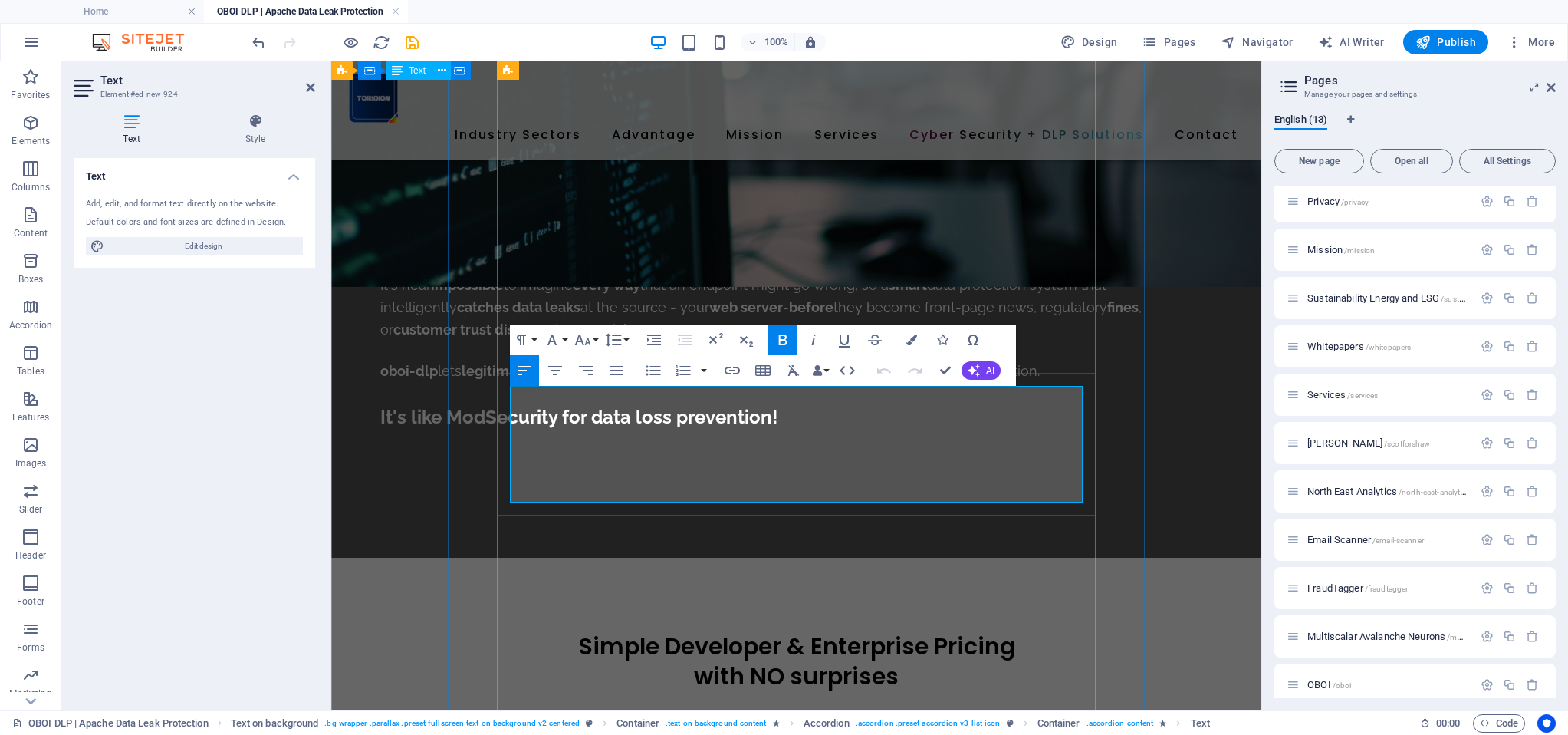
scroll to position [10915, 0]
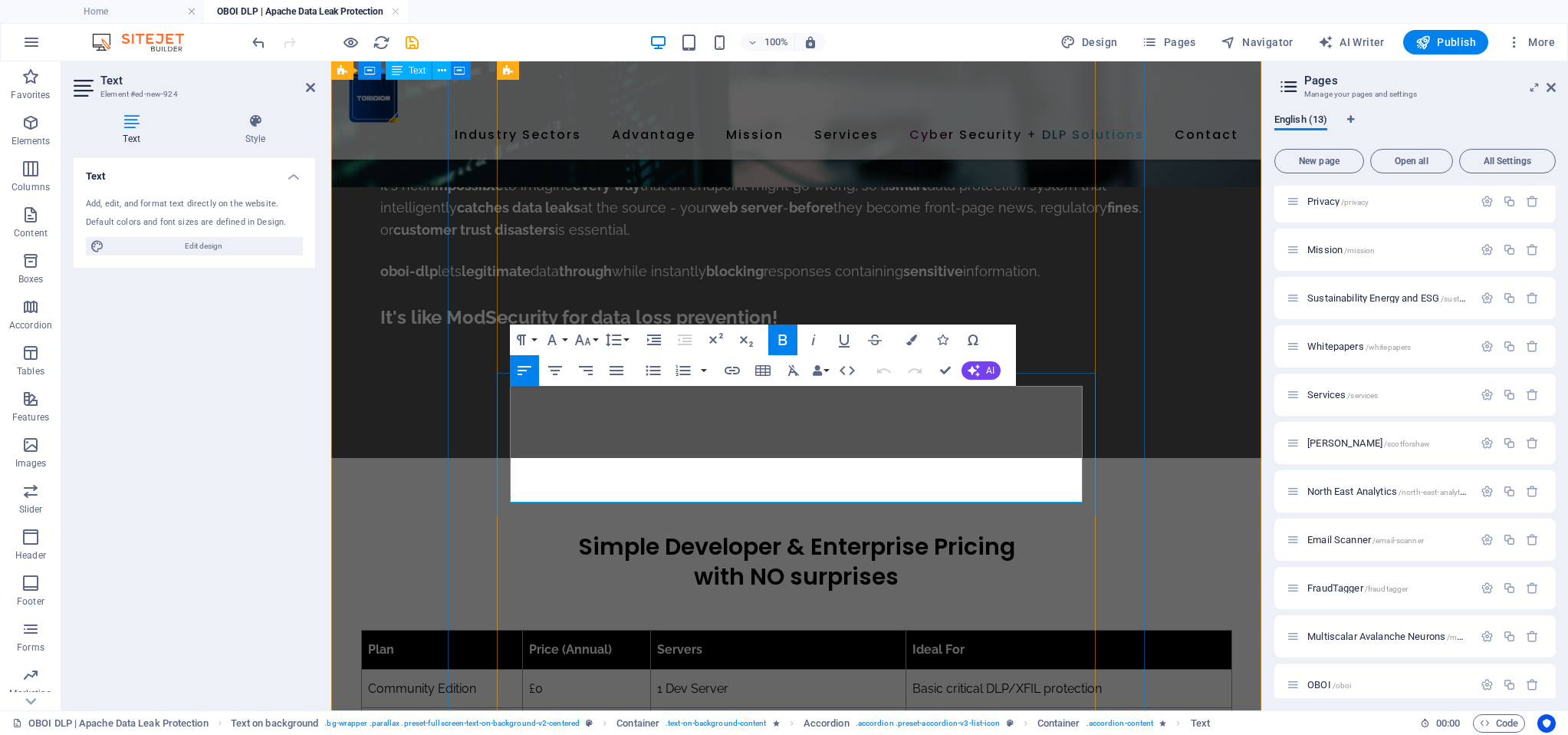
drag, startPoint x: 514, startPoint y: 399, endPoint x: 730, endPoint y: 486, distance: 232.9
click at [590, 339] on icon "button" at bounding box center [583, 340] width 18 height 18
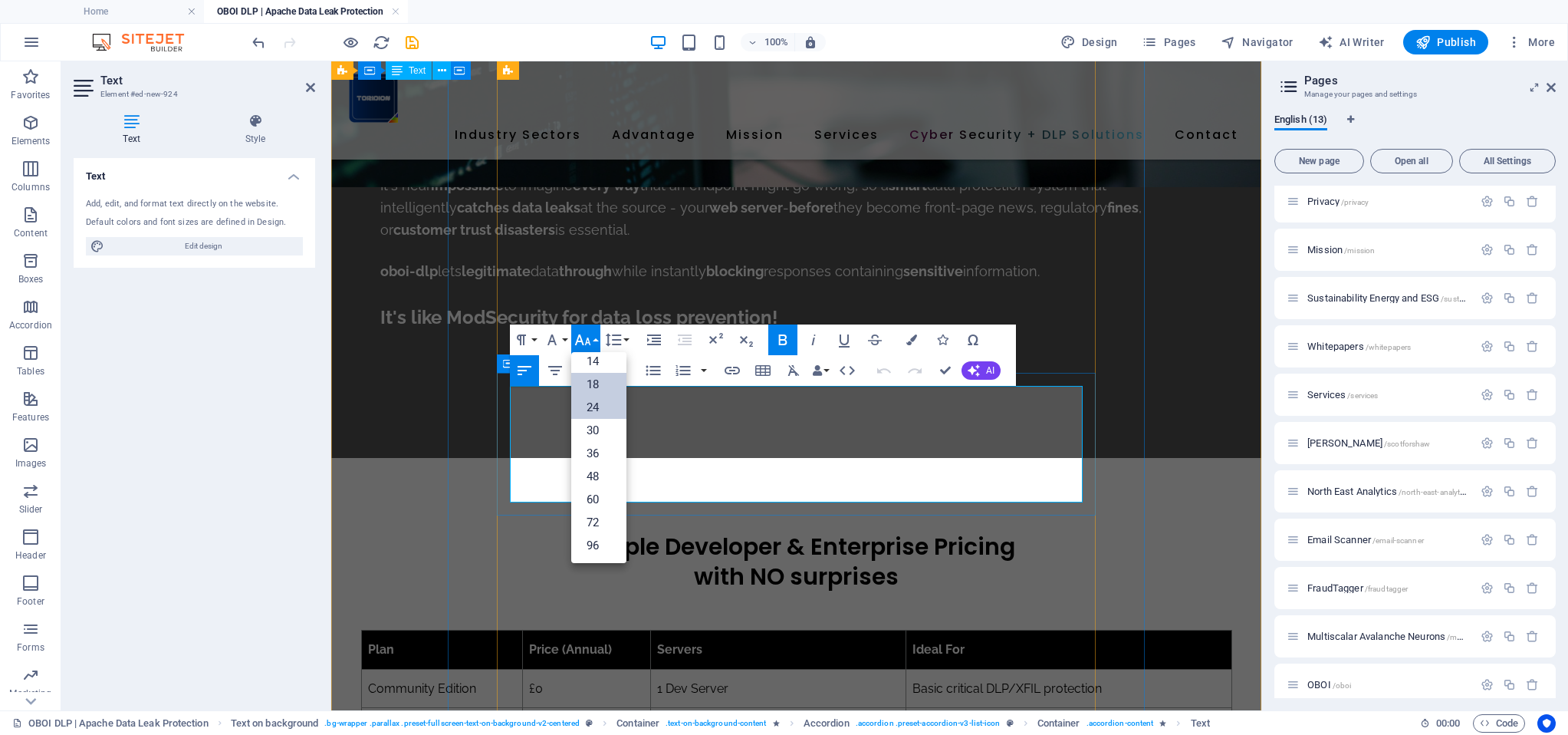
scroll to position [123, 0]
click at [598, 379] on link "18" at bounding box center [598, 384] width 55 height 23
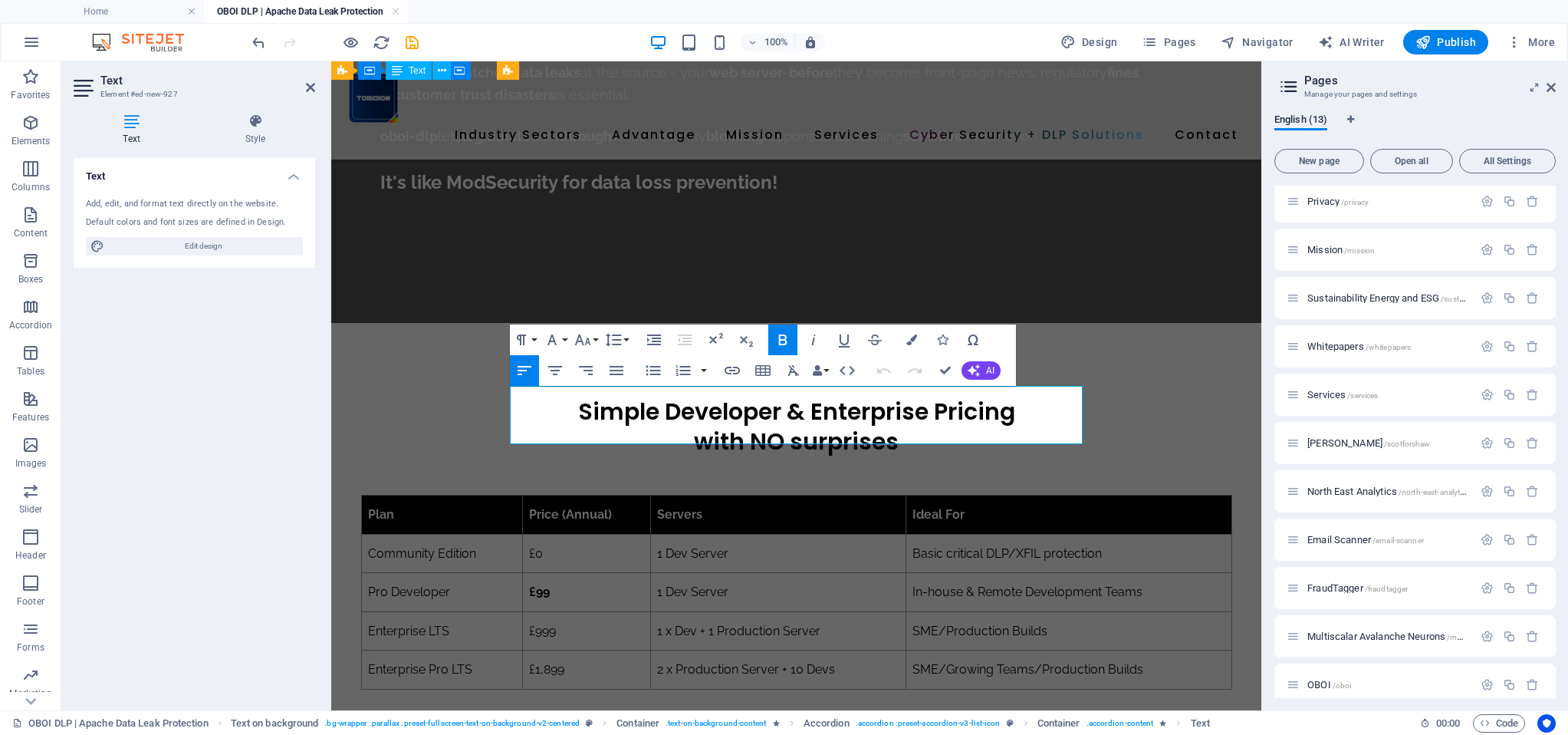
drag, startPoint x: 515, startPoint y: 400, endPoint x: 747, endPoint y: 367, distance: 234.3
click at [616, 340] on icon "button" at bounding box center [613, 340] width 16 height 13
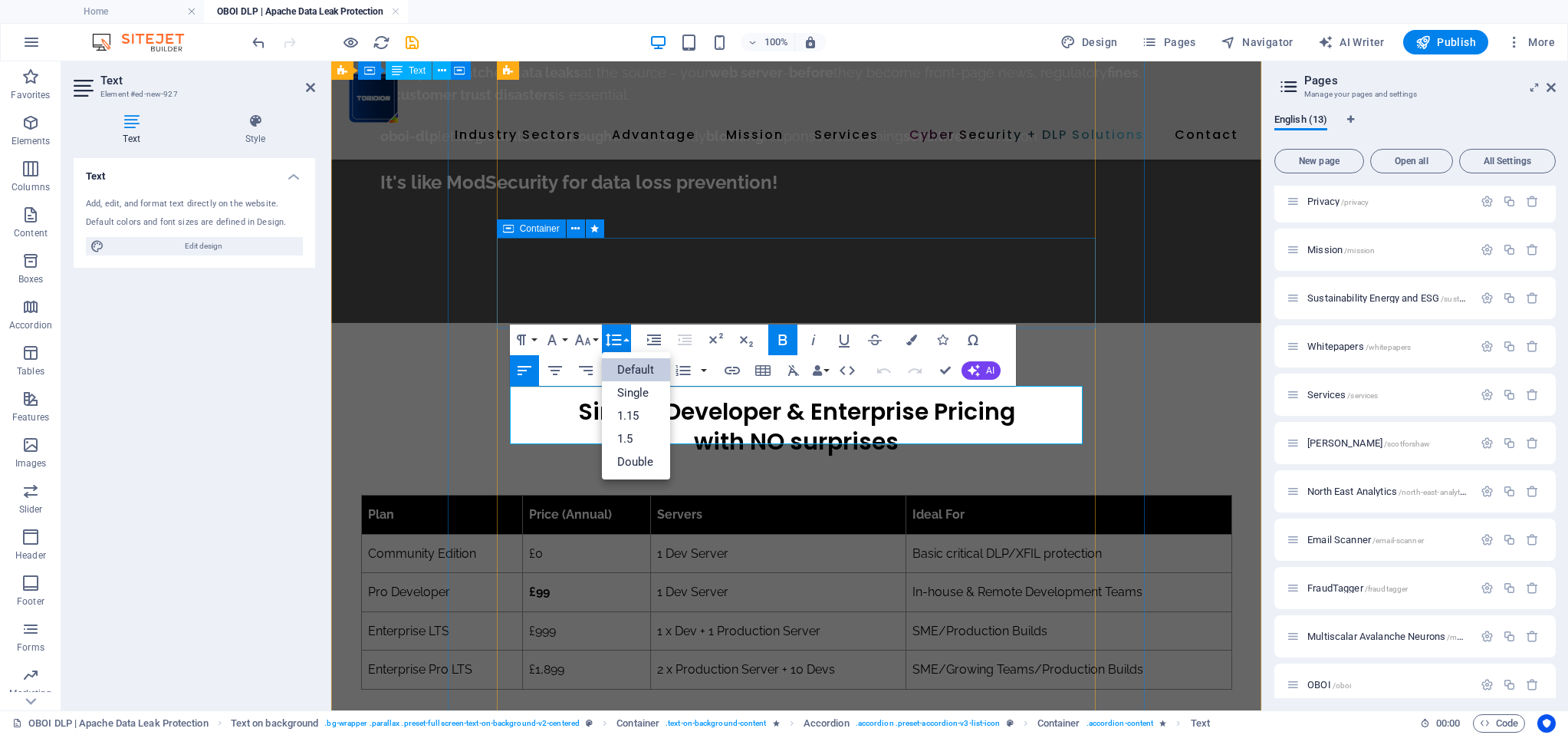
scroll to position [0, 0]
click at [590, 342] on icon "button" at bounding box center [583, 340] width 18 height 18
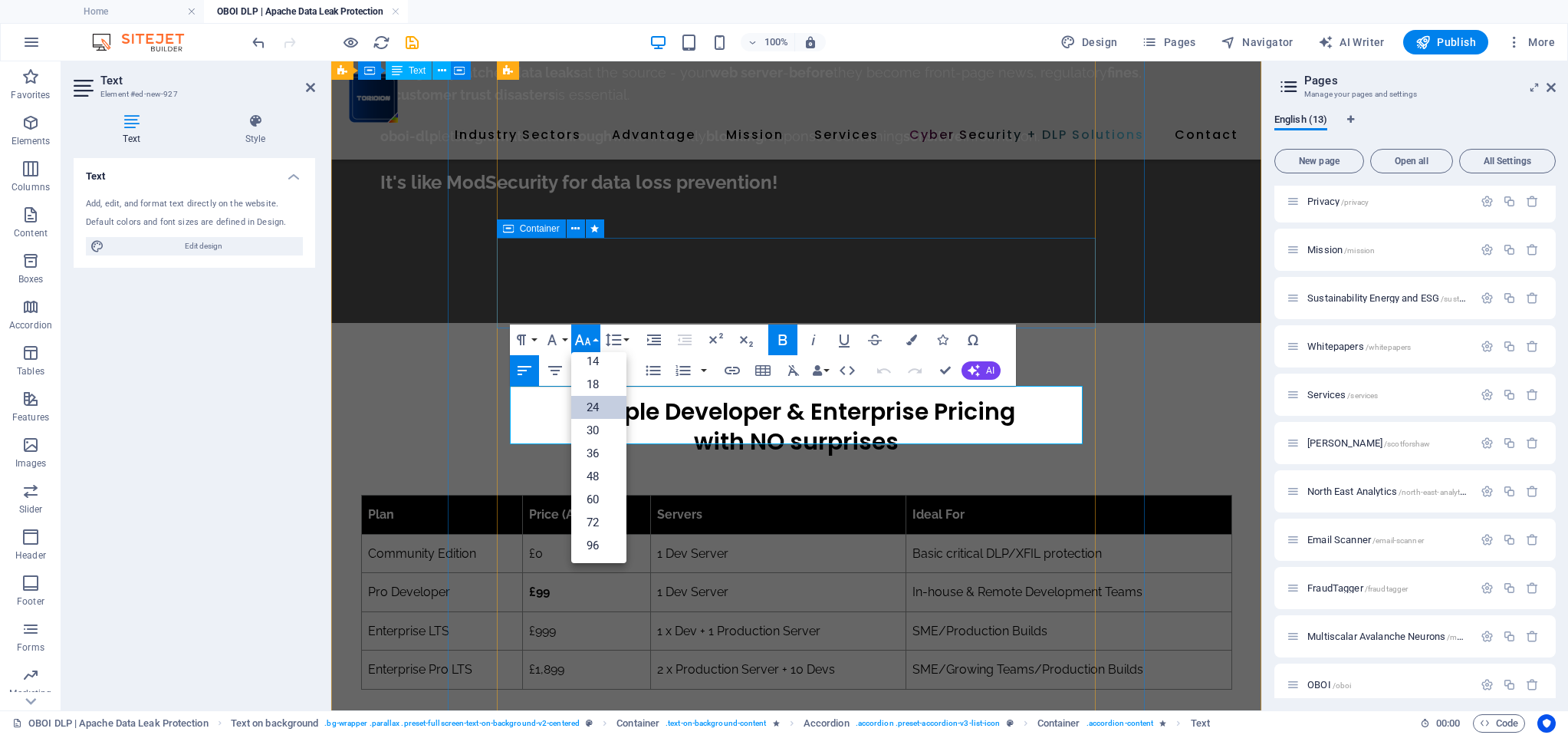
scroll to position [123, 0]
click at [602, 382] on link "18" at bounding box center [598, 384] width 55 height 23
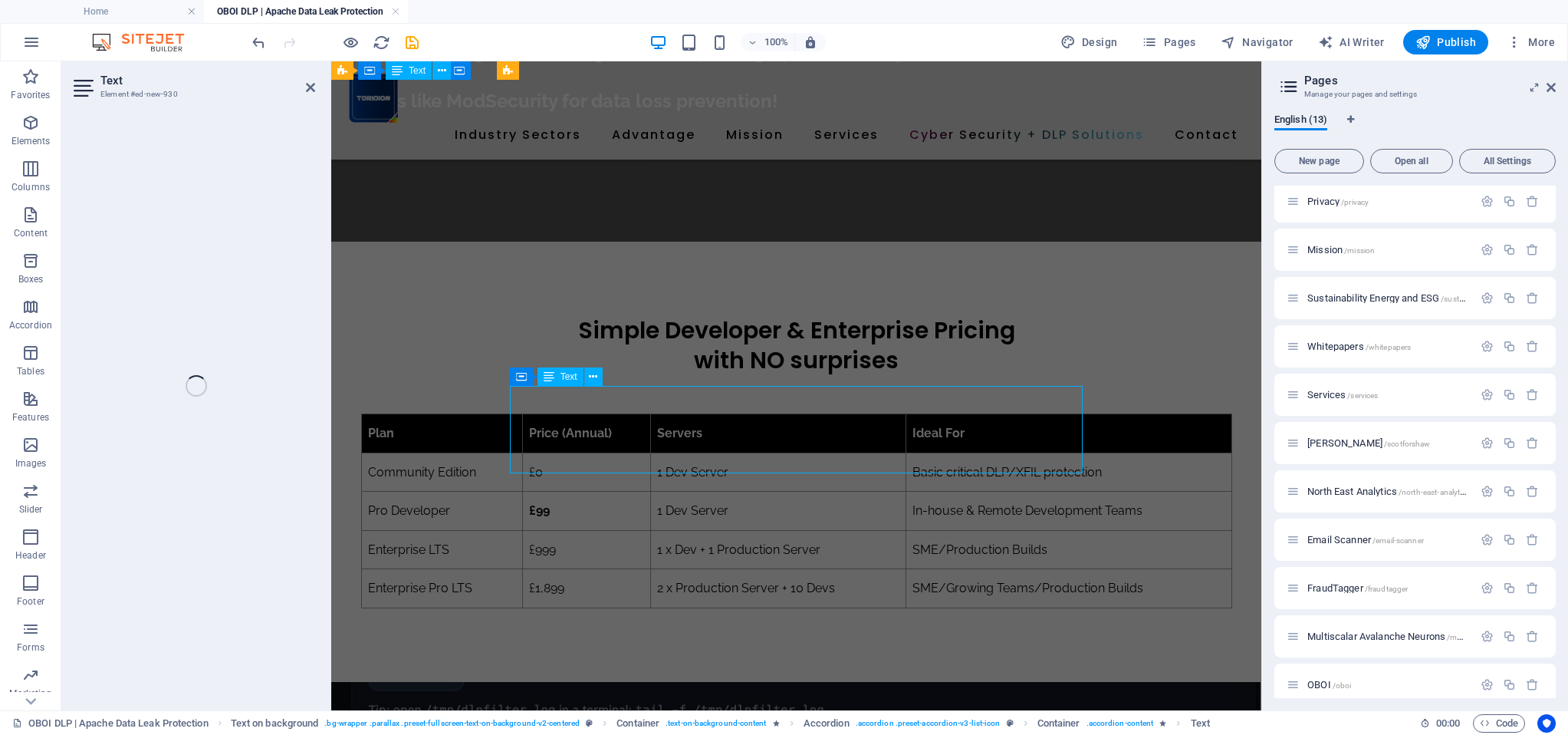
scroll to position [11163, 0]
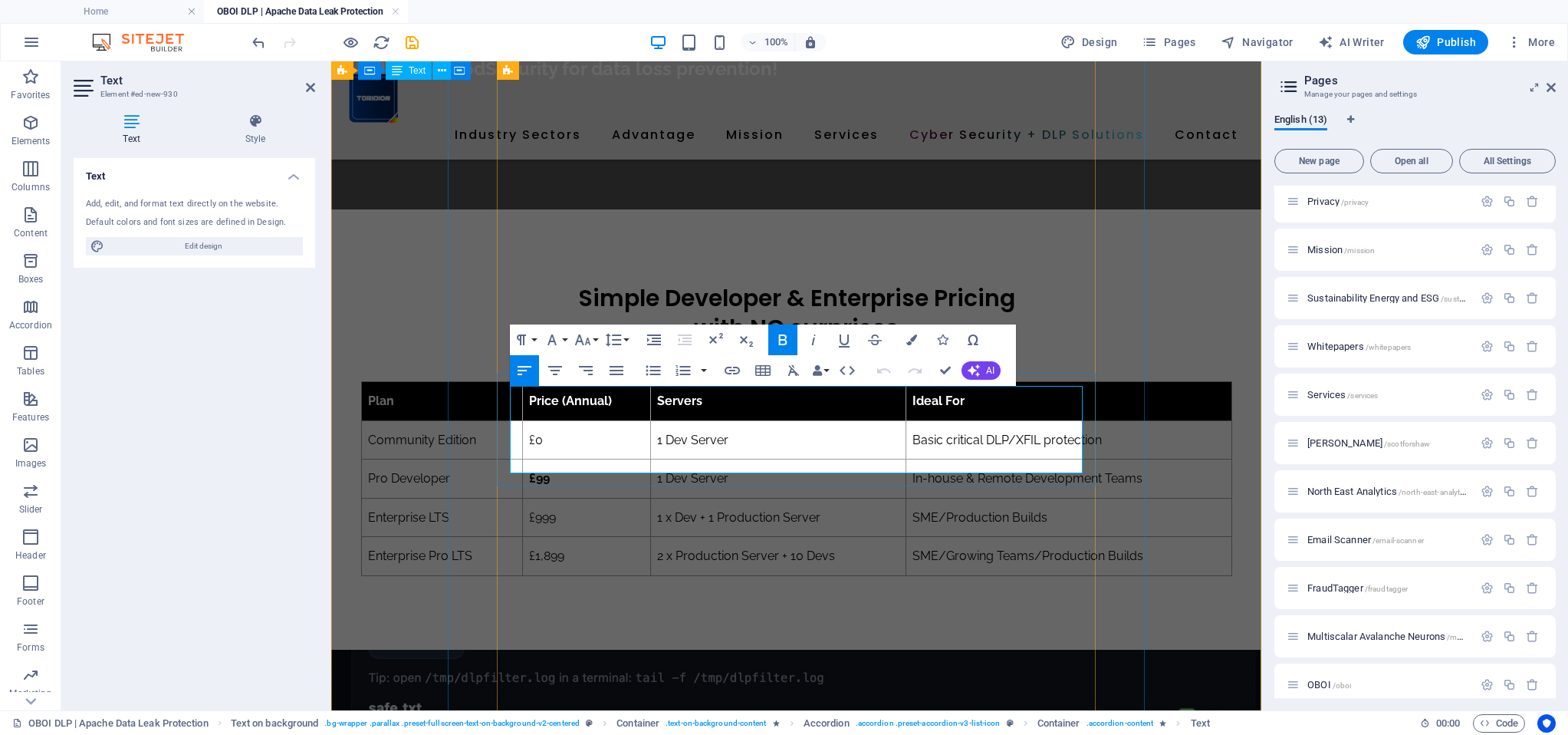
drag, startPoint x: 514, startPoint y: 397, endPoint x: 862, endPoint y: 462, distance: 354.0
click at [585, 341] on icon "button" at bounding box center [583, 340] width 18 height 18
click at [594, 381] on link "18" at bounding box center [598, 384] width 55 height 23
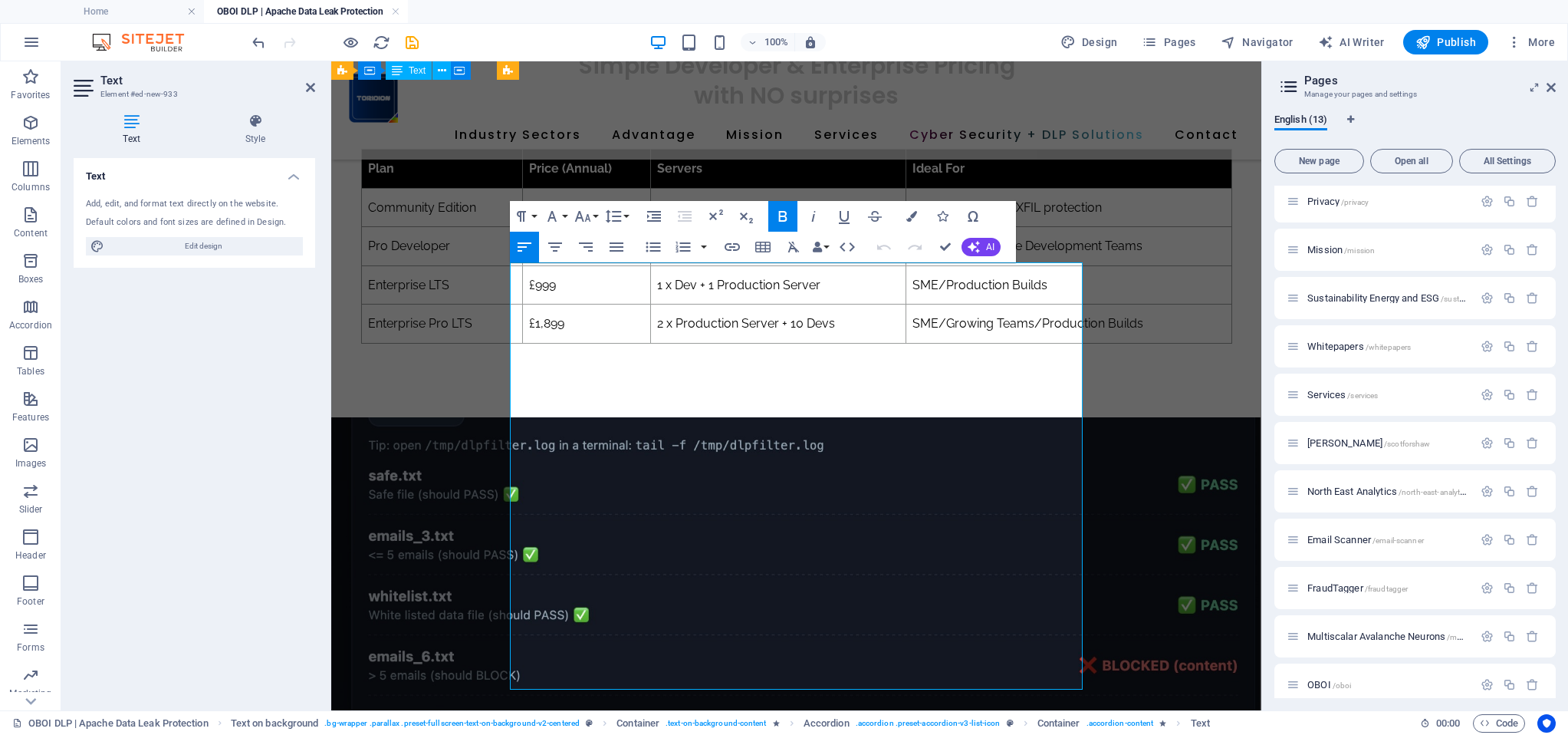
scroll to position [11400, 0]
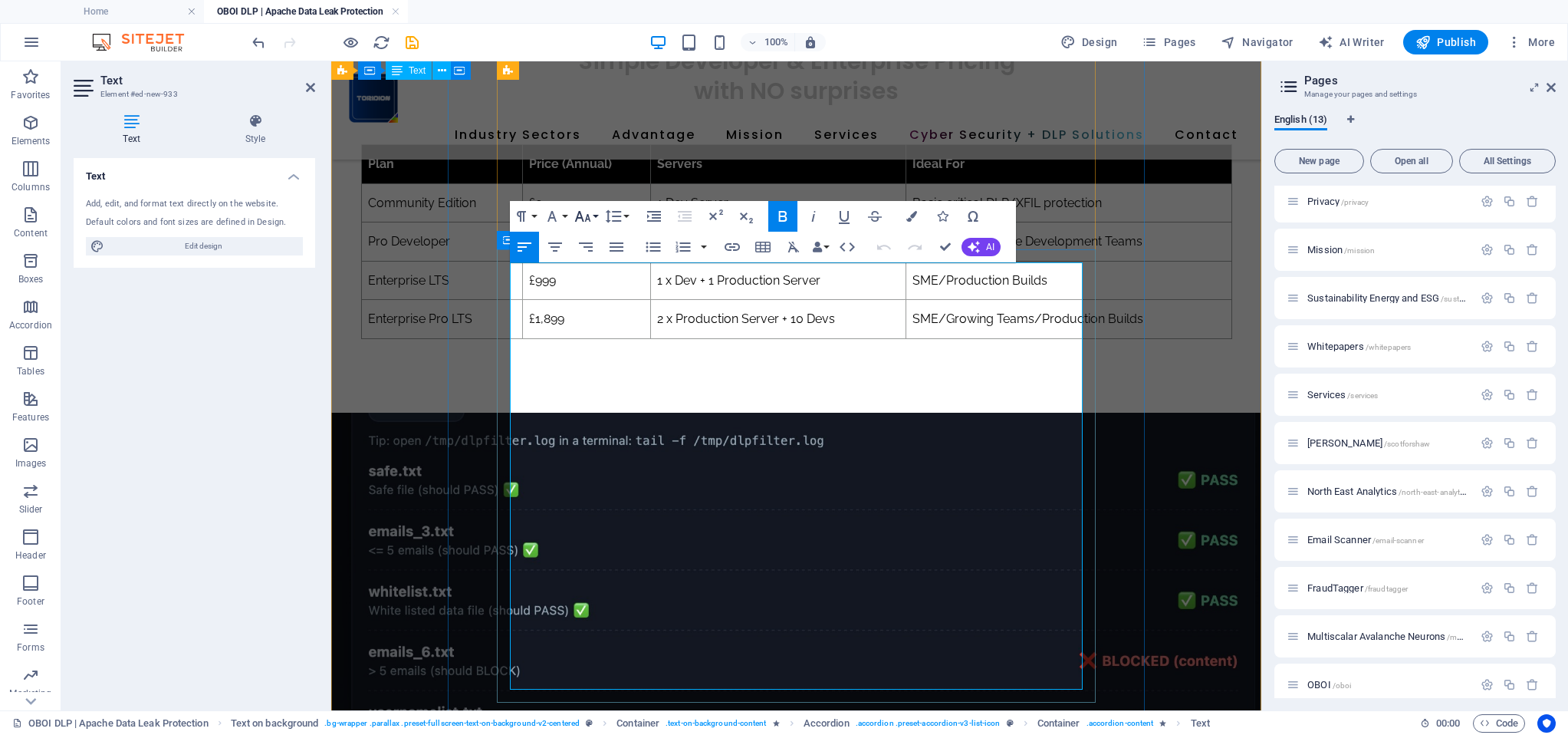
click at [592, 213] on button "Font Size" at bounding box center [585, 216] width 29 height 31
click at [597, 268] on link "18" at bounding box center [598, 260] width 55 height 23
drag, startPoint x: 514, startPoint y: 275, endPoint x: 965, endPoint y: 670, distance: 599.5
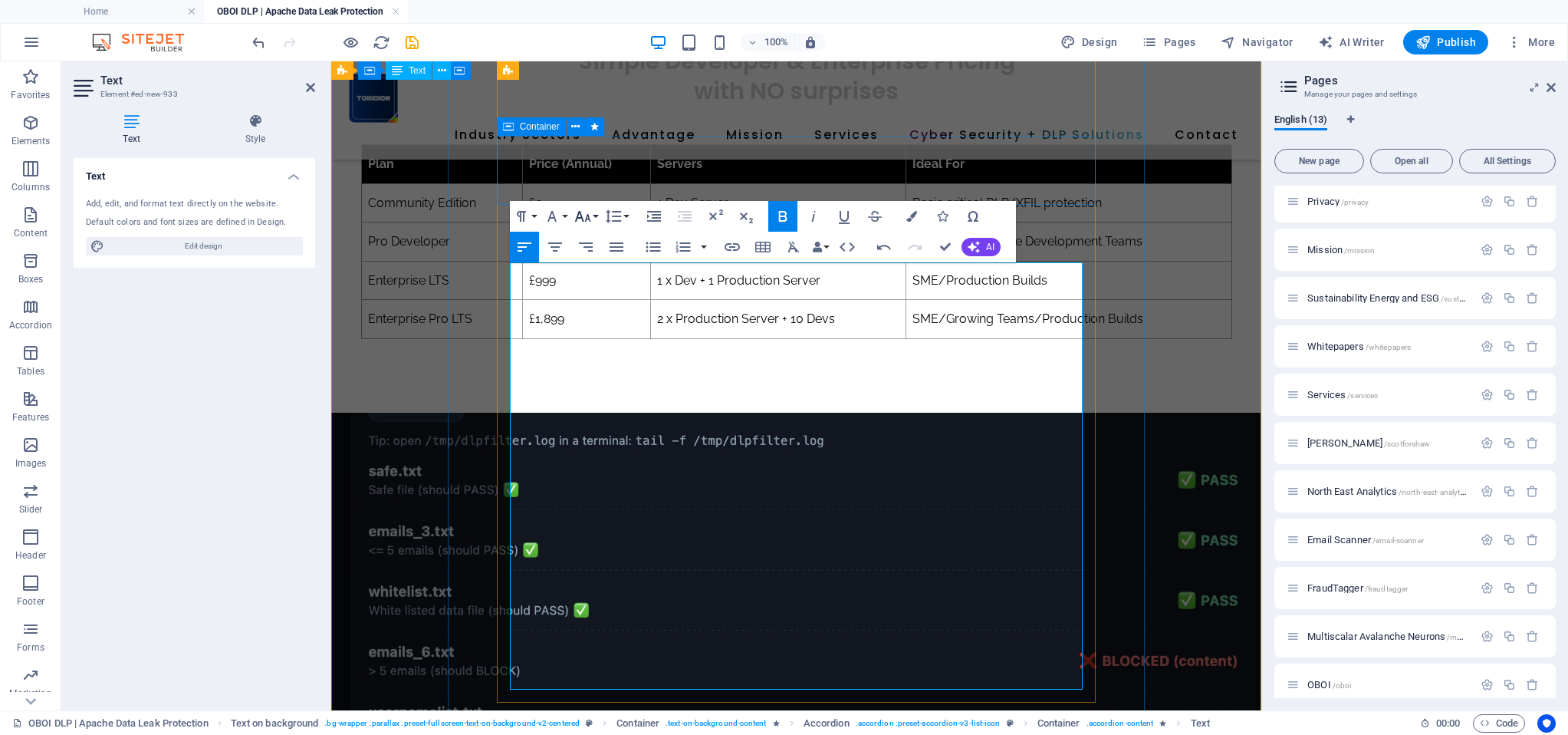
click at [585, 216] on icon "button" at bounding box center [583, 216] width 18 height 18
click at [601, 259] on link "18" at bounding box center [598, 260] width 55 height 23
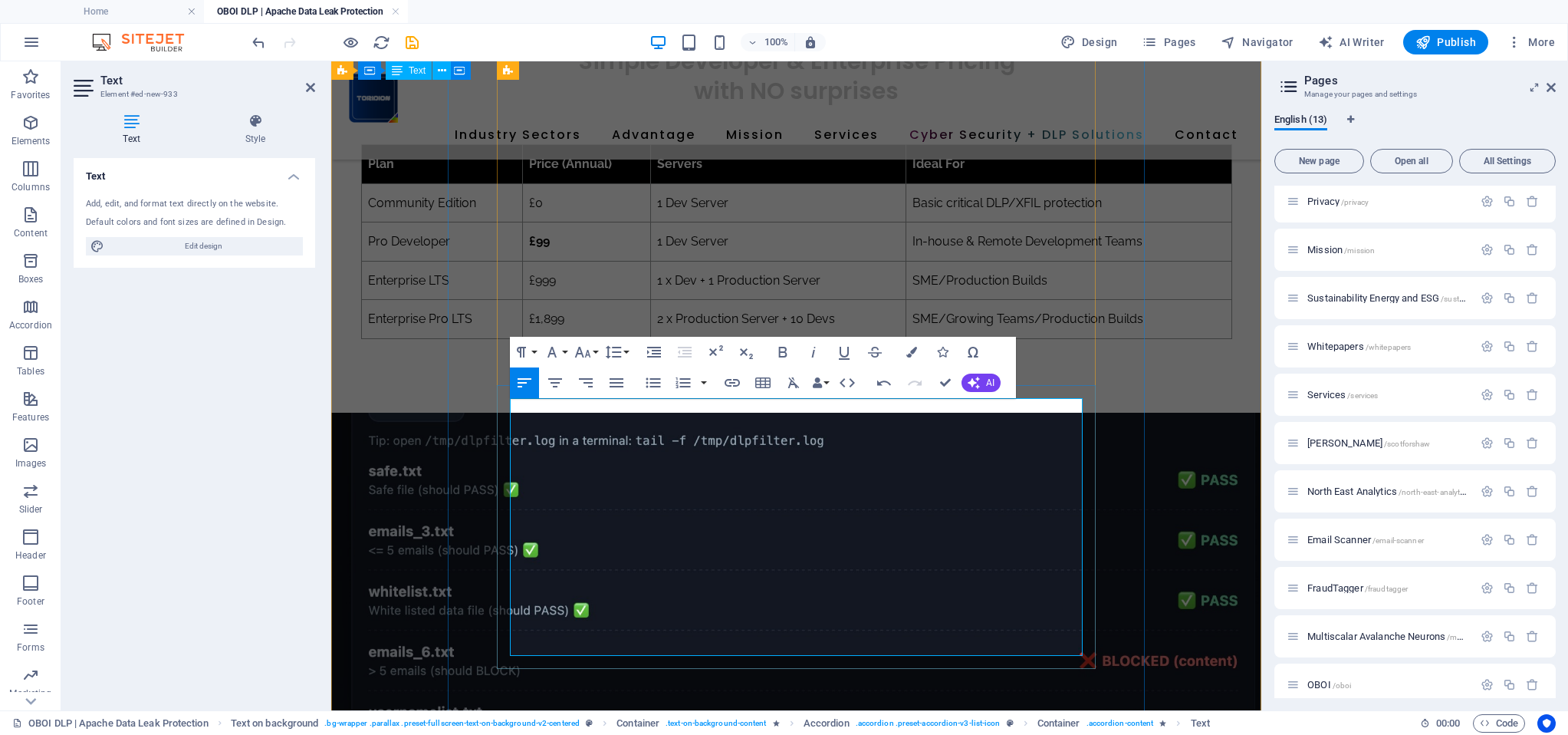
scroll to position [11260, 0]
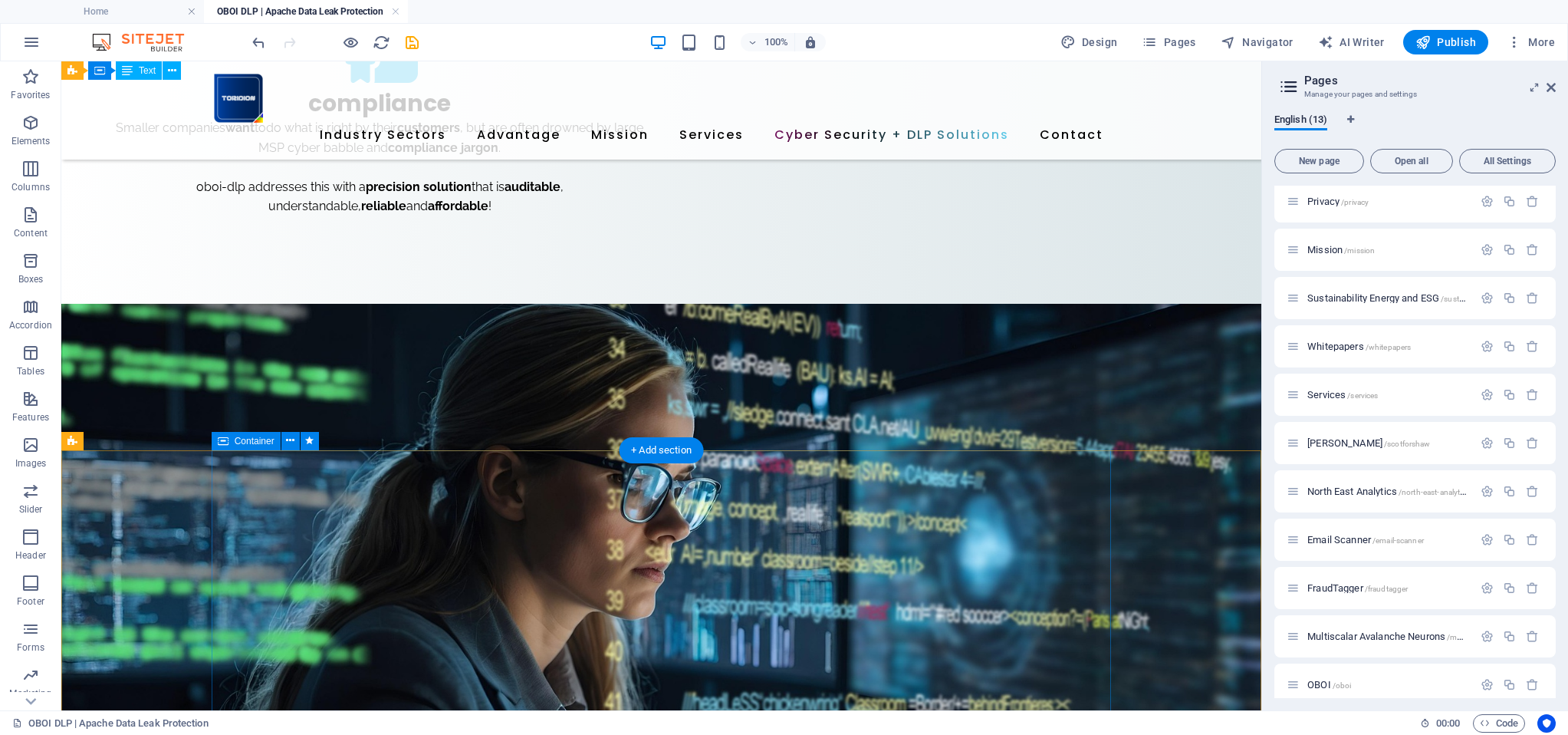
scroll to position [8556, 0]
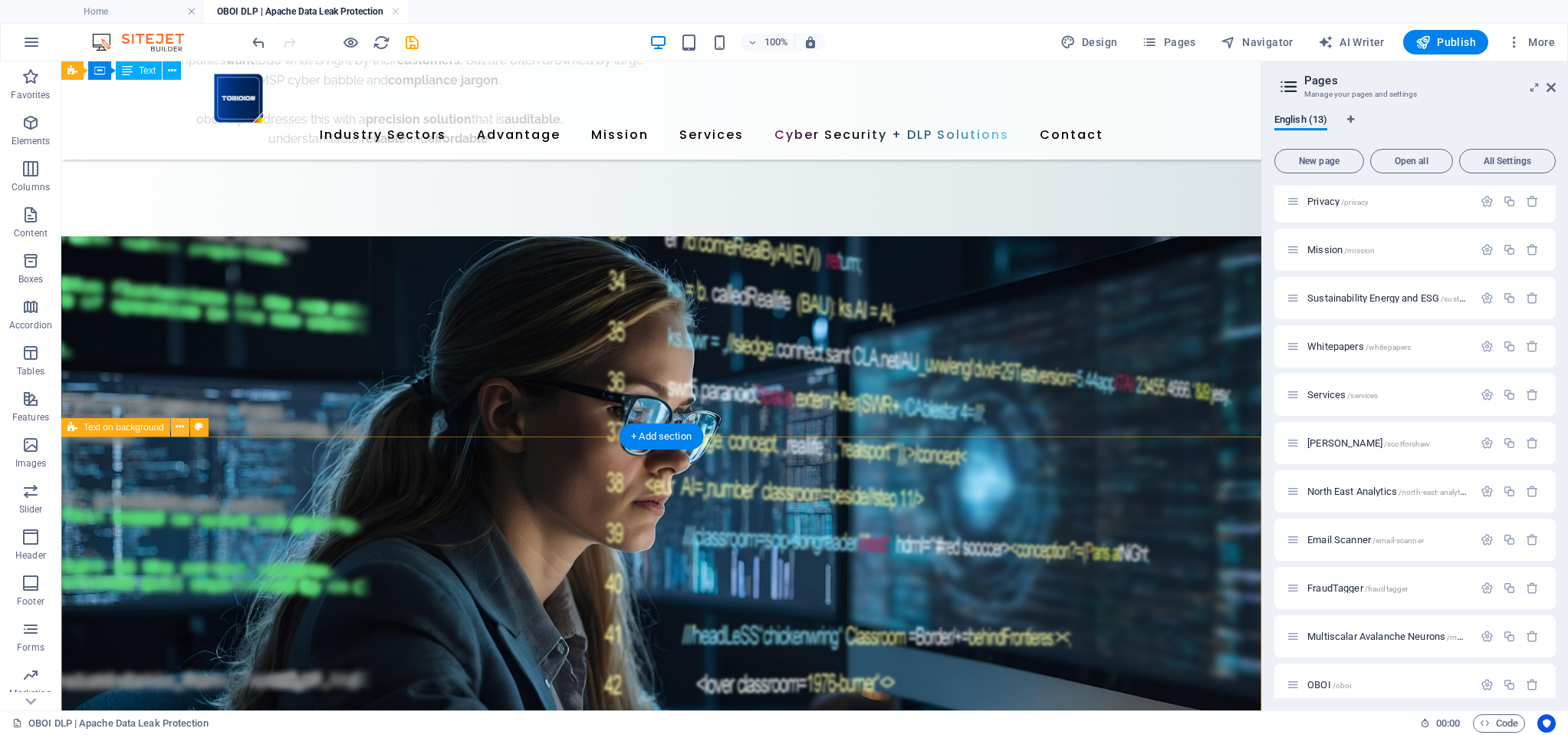
click at [175, 423] on button at bounding box center [180, 427] width 18 height 18
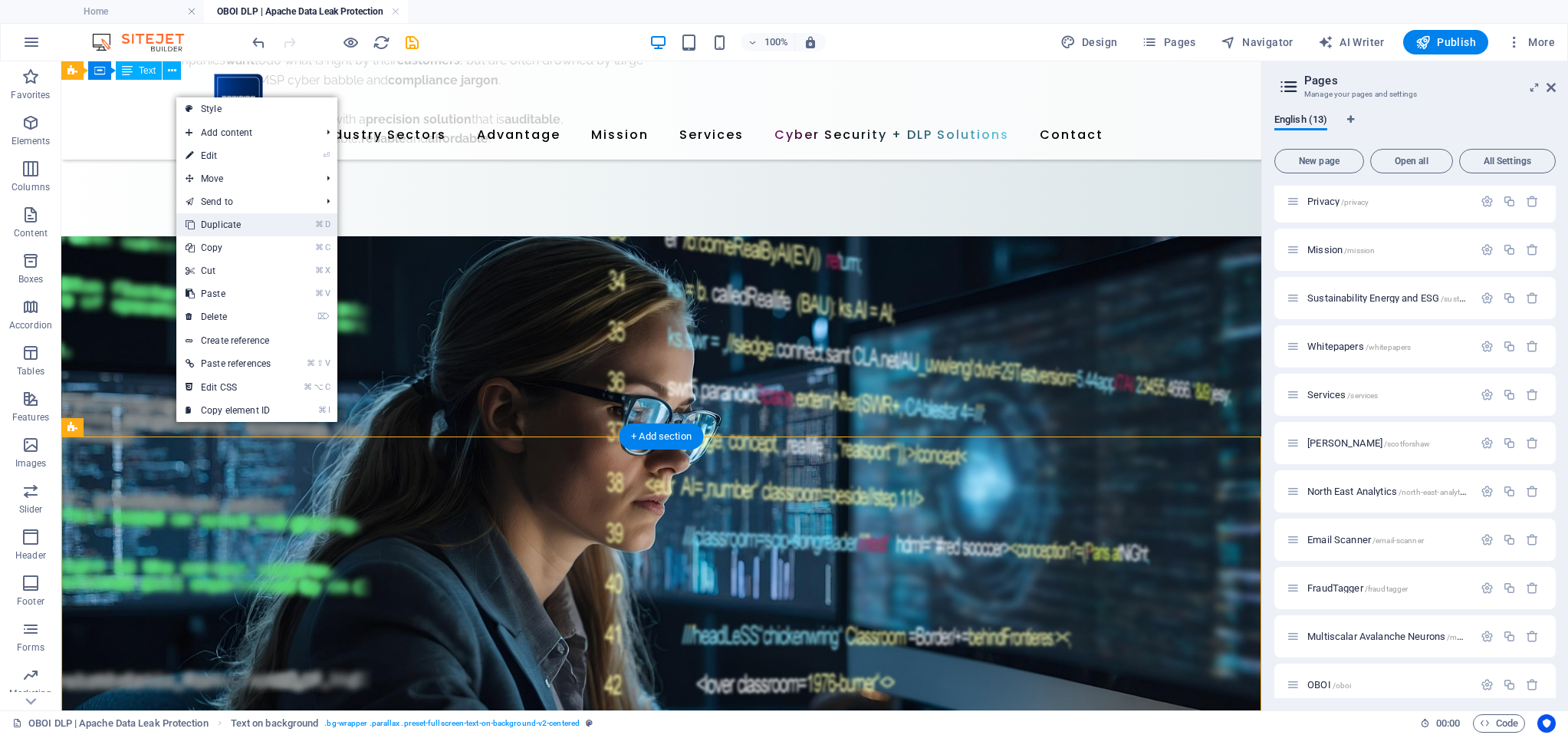
click at [229, 230] on link "⌘ D Duplicate" at bounding box center [228, 224] width 104 height 23
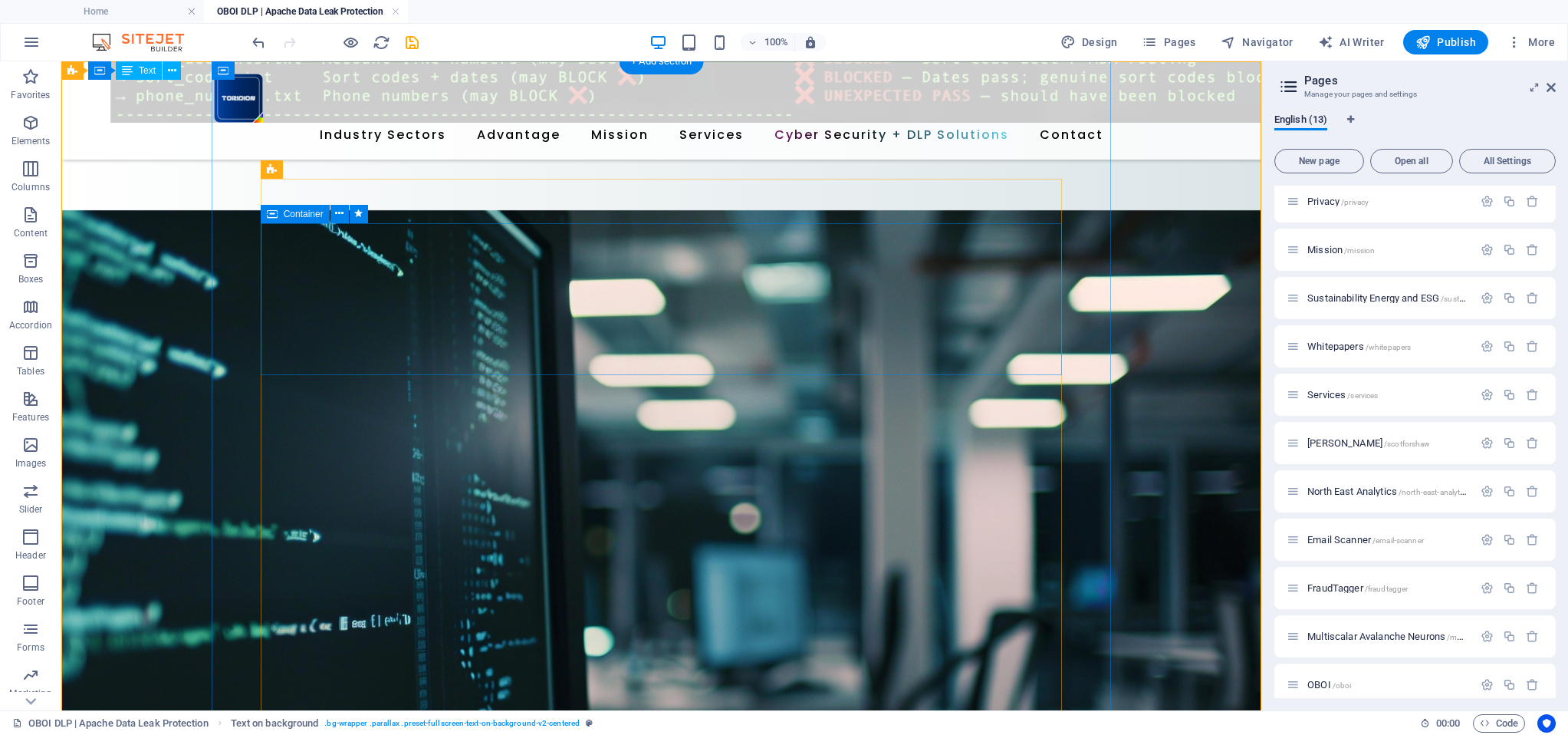
scroll to position [9875, 0]
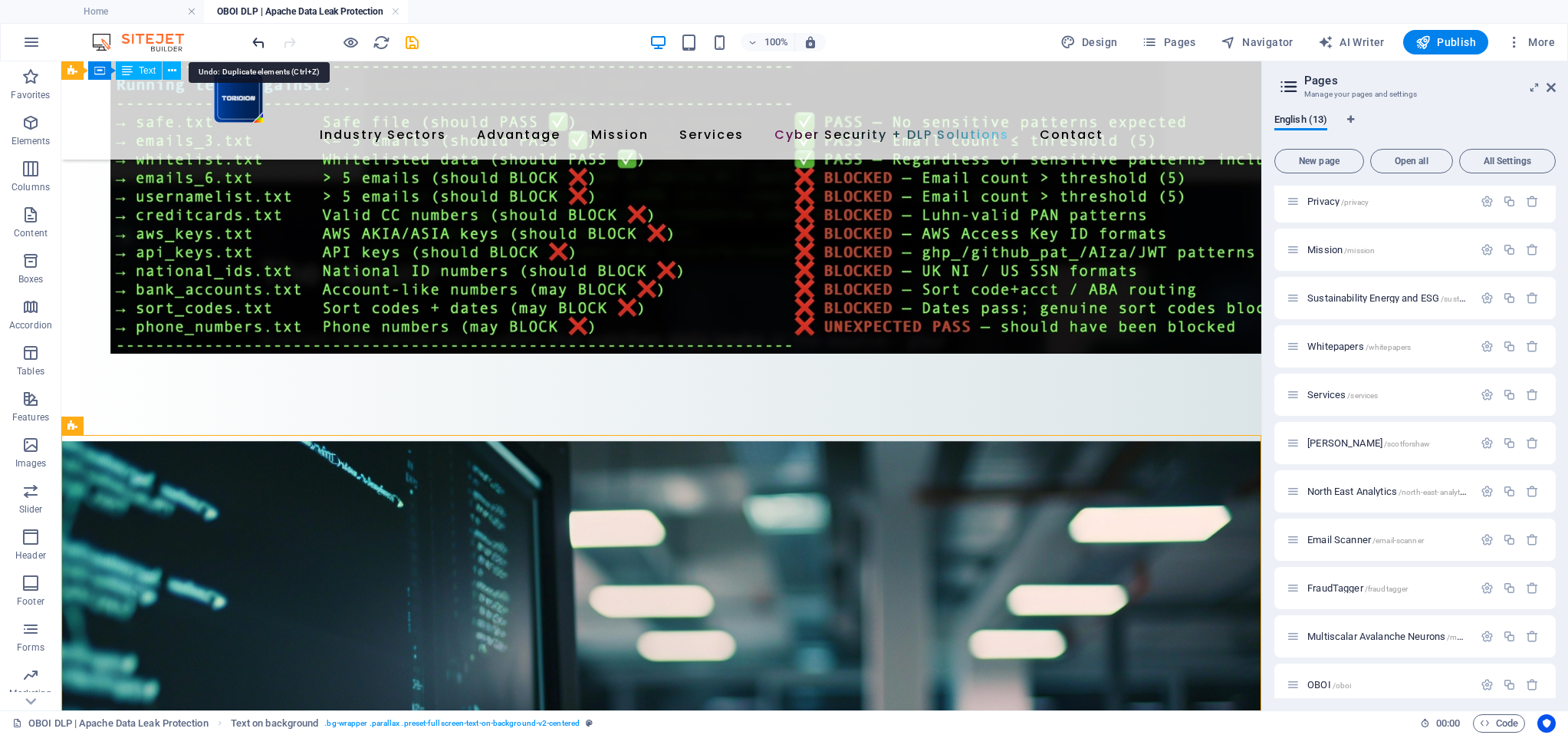
click at [260, 38] on icon "undo" at bounding box center [259, 43] width 18 height 18
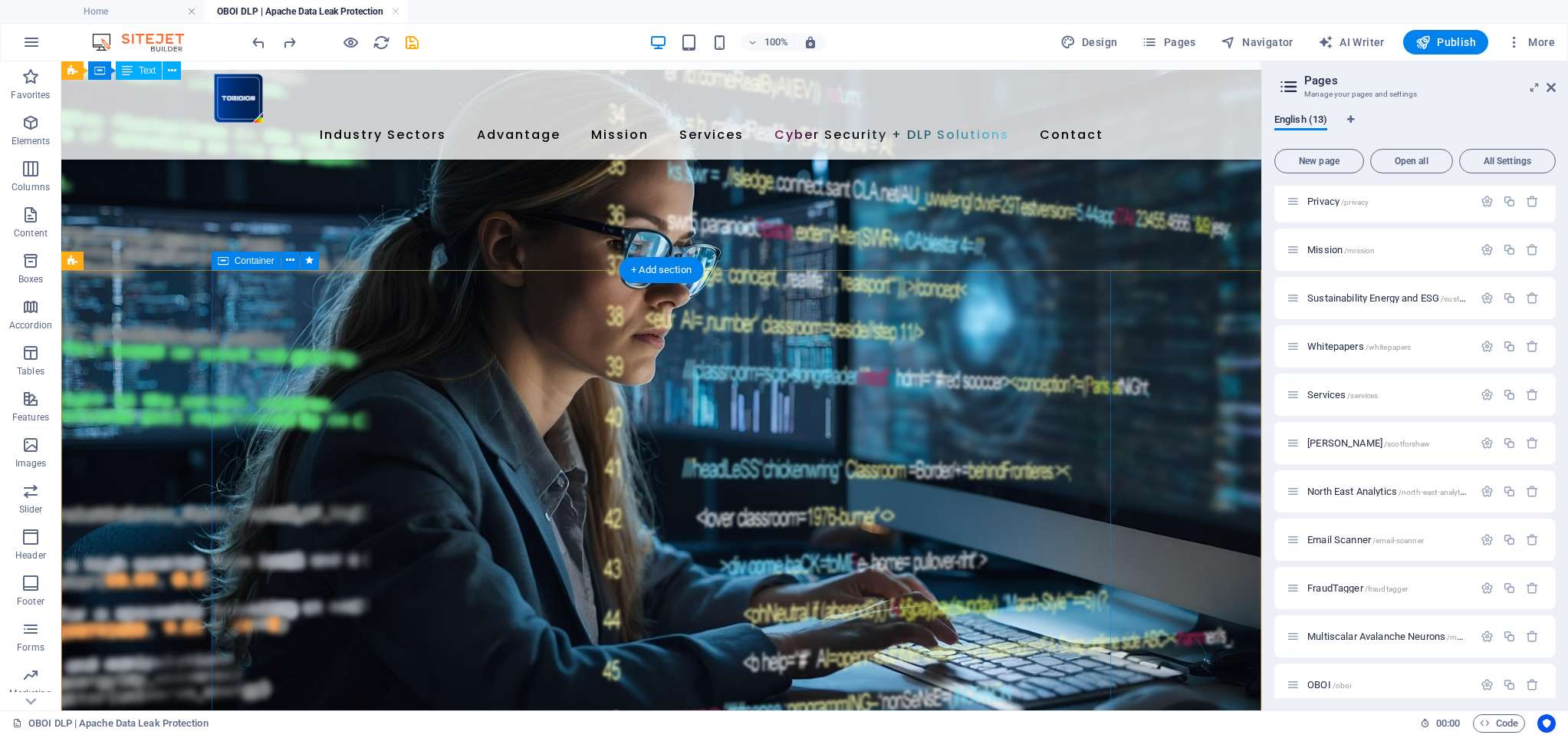
scroll to position [8719, 0]
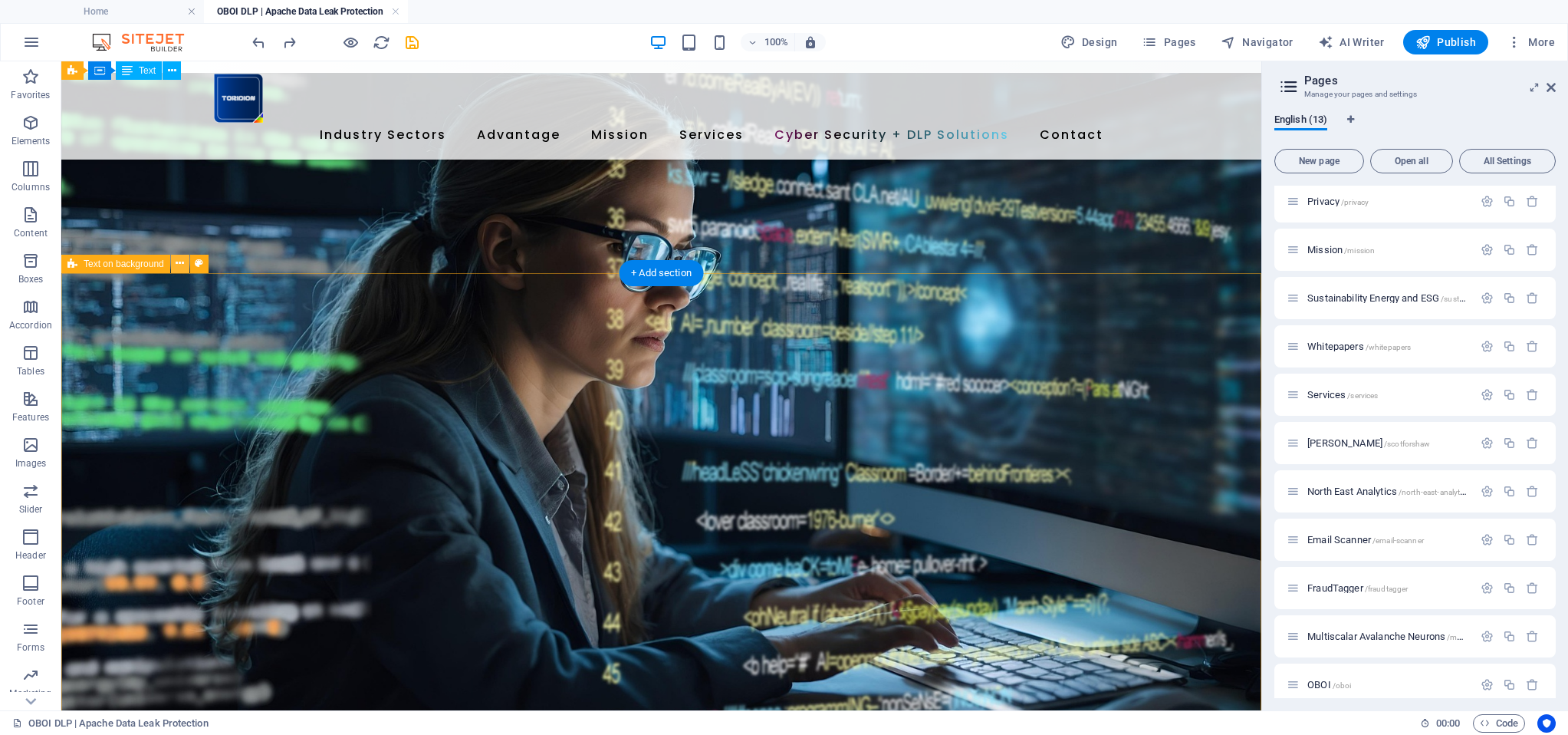
click at [186, 262] on button at bounding box center [180, 264] width 18 height 18
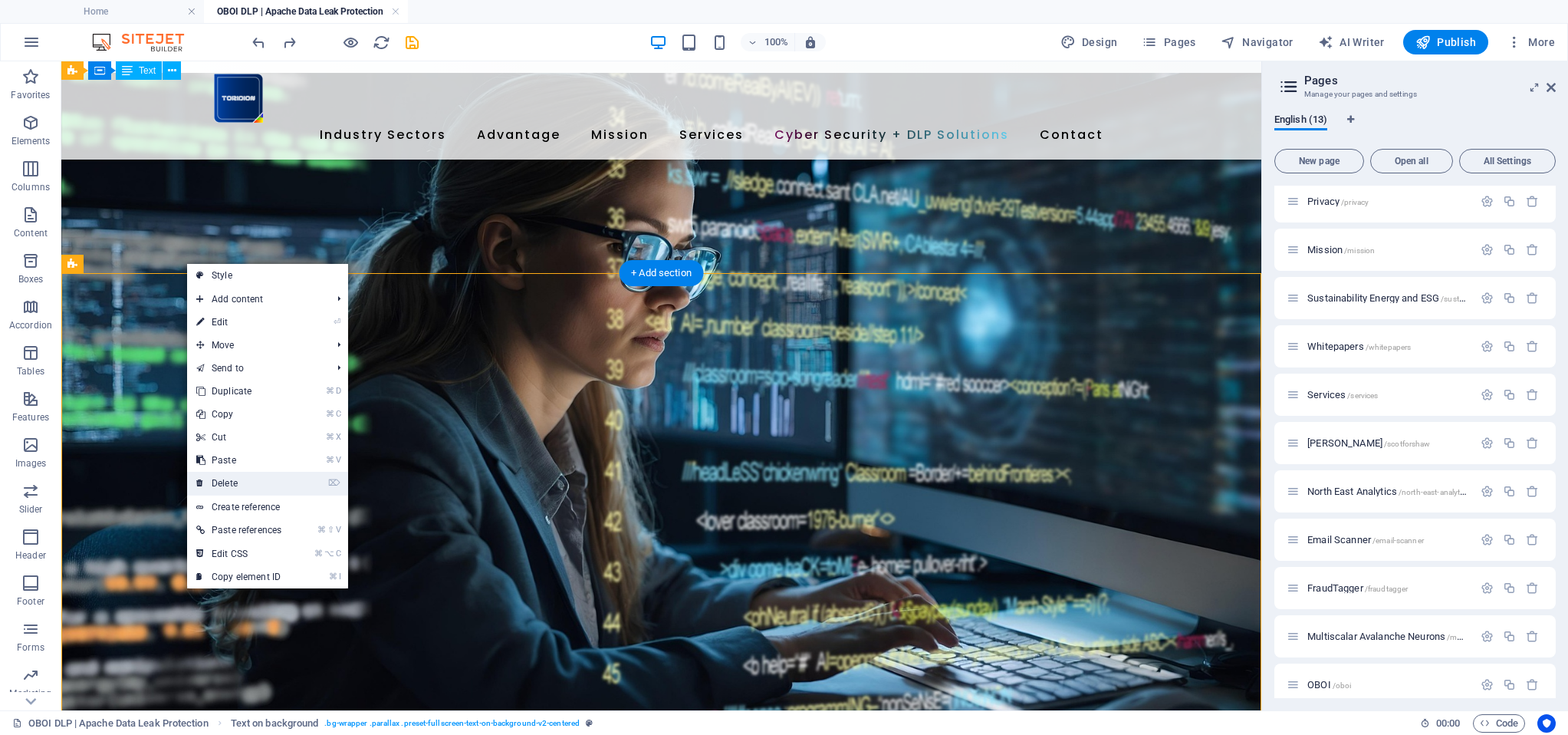
click at [286, 491] on link "⌦ Delete" at bounding box center [239, 483] width 104 height 23
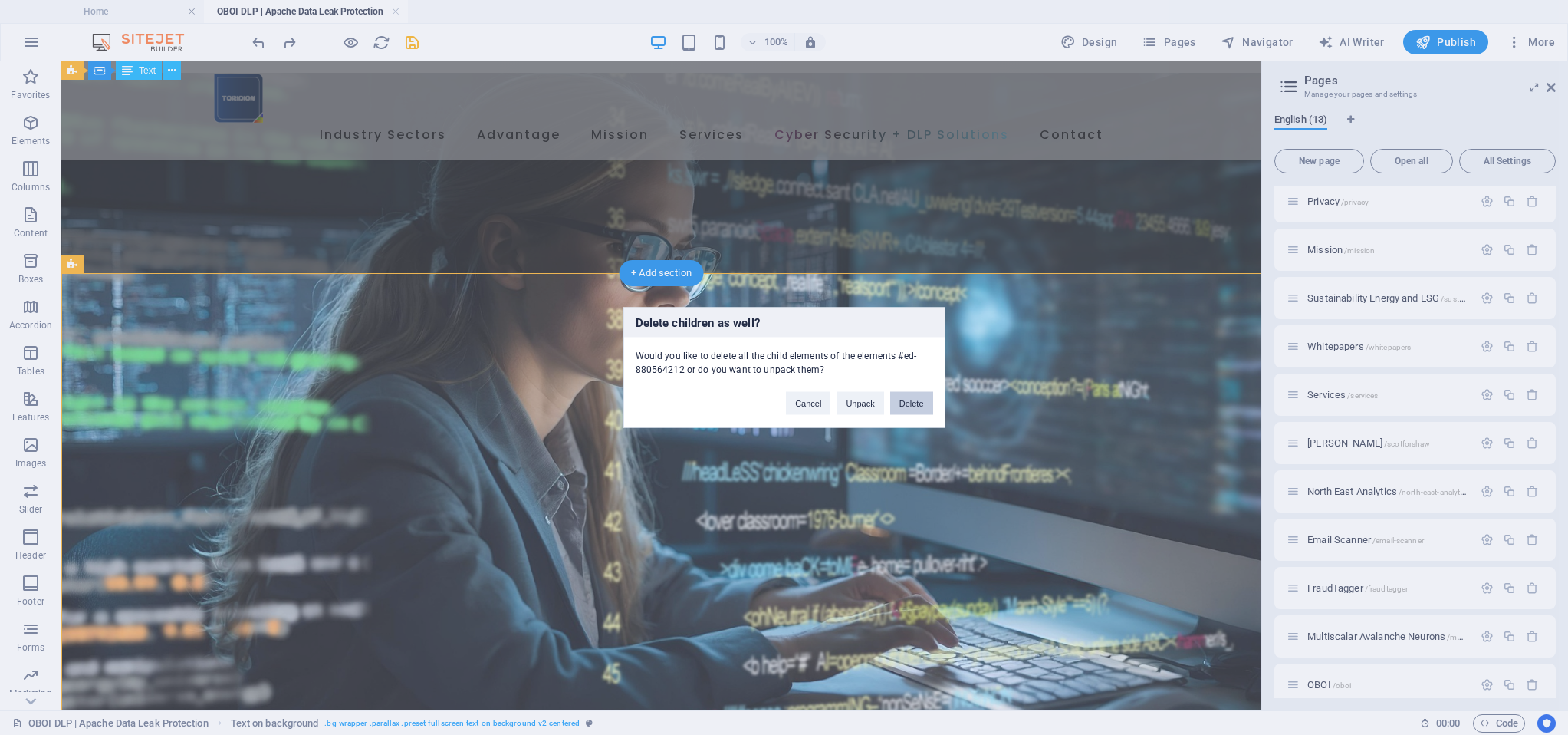
click at [920, 407] on button "Delete" at bounding box center [911, 403] width 43 height 23
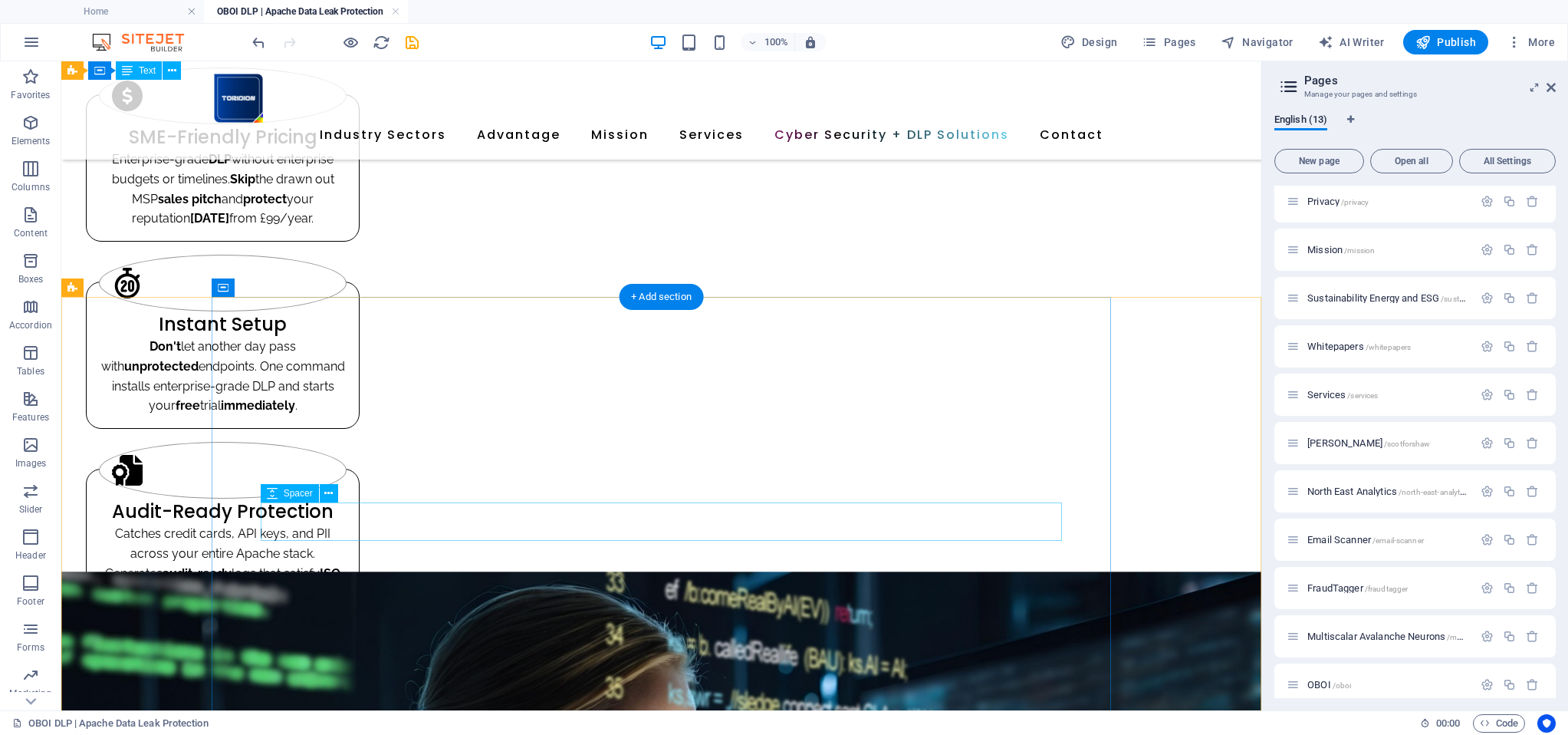
scroll to position [972, 0]
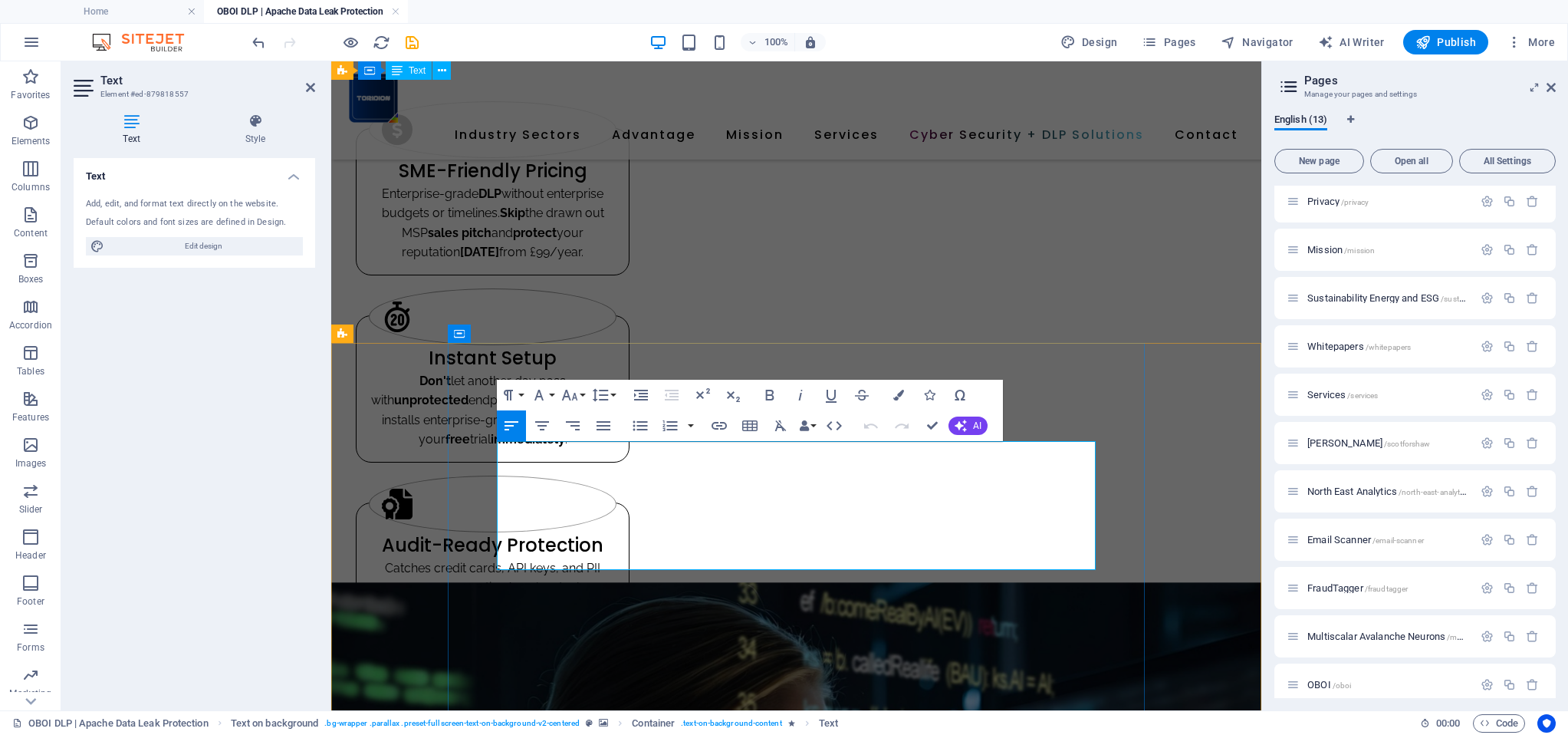
drag, startPoint x: 505, startPoint y: 470, endPoint x: 713, endPoint y: 443, distance: 209.7
click at [571, 395] on icon "button" at bounding box center [570, 395] width 18 height 18
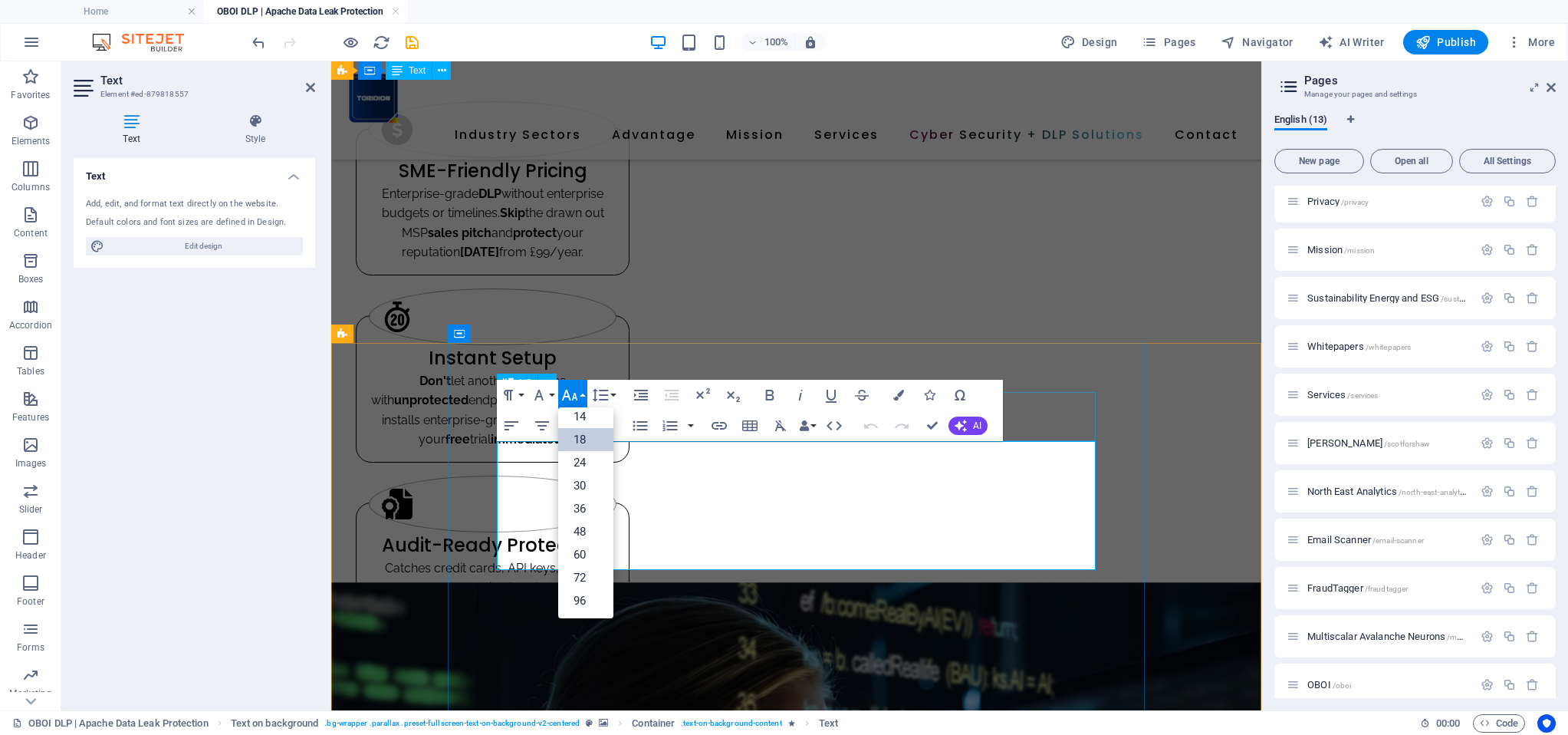
scroll to position [123, 0]
click at [210, 409] on div "Text Add, edit, and format text directly on the website. Default colors and fon…" at bounding box center [195, 428] width 242 height 540
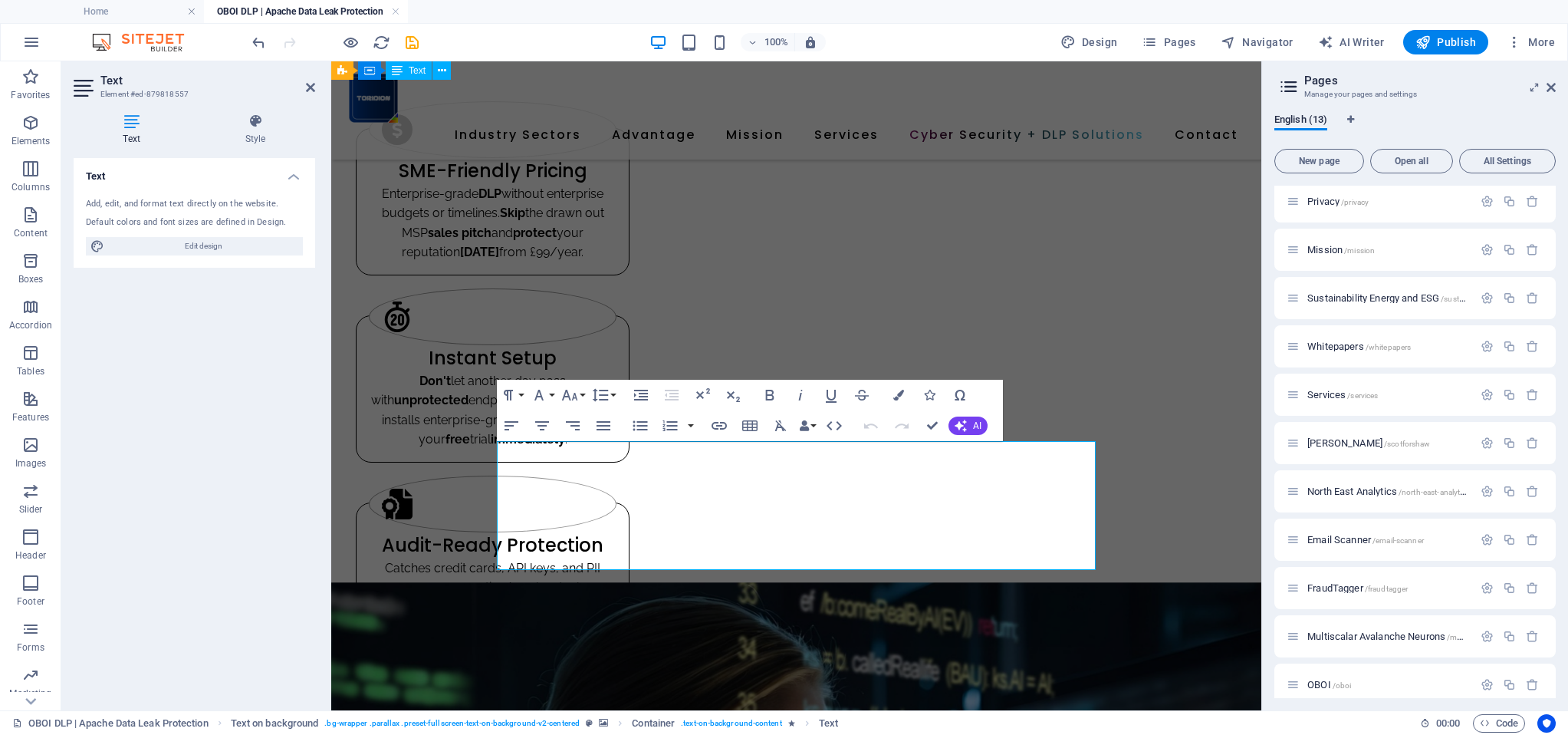
click at [196, 410] on div "Text Add, edit, and format text directly on the website. Default colors and fon…" at bounding box center [195, 428] width 242 height 540
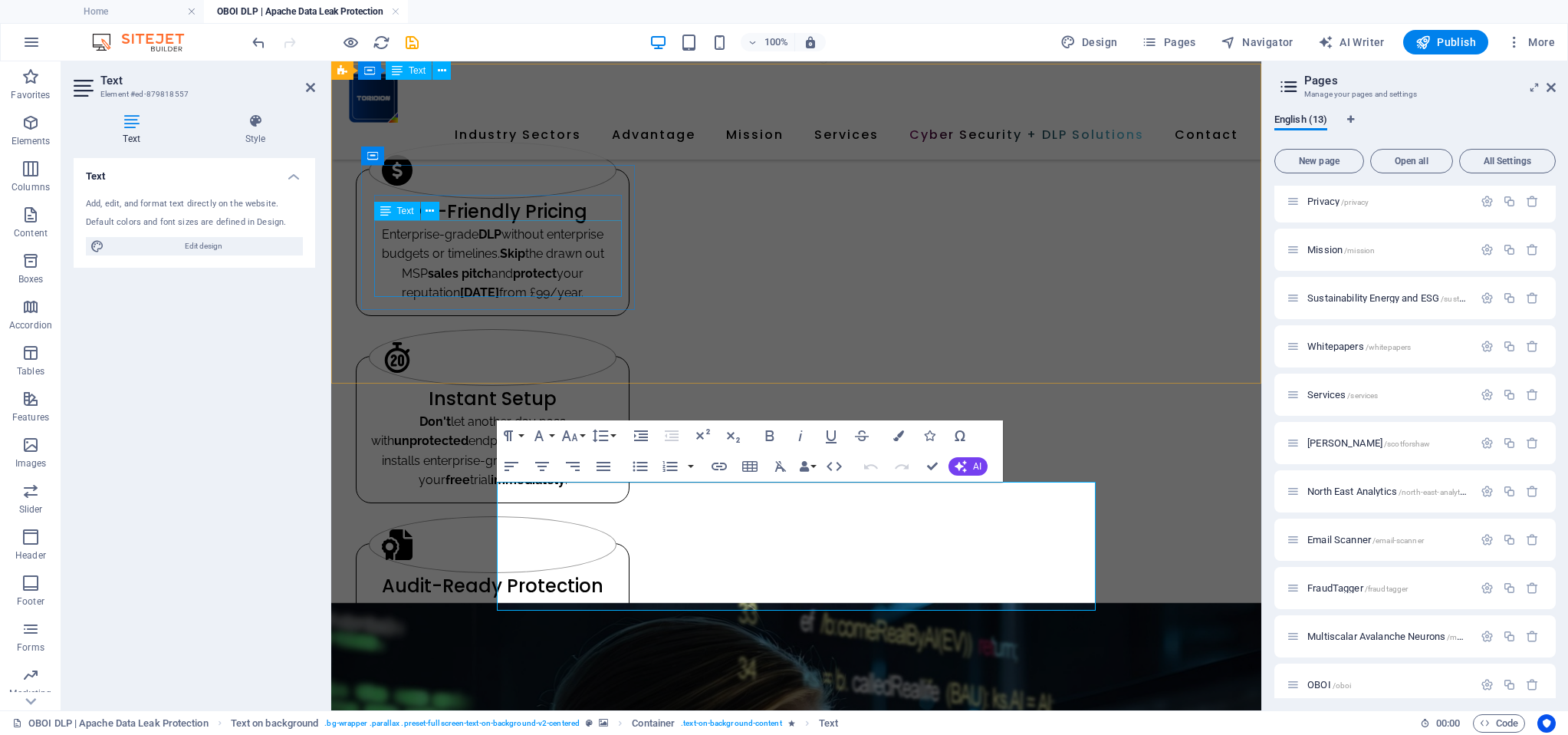
click at [514, 242] on div "Enterprise-grade DLP without enterprise budgets or timelines. Skip the drawn ou…" at bounding box center [493, 264] width 248 height 78
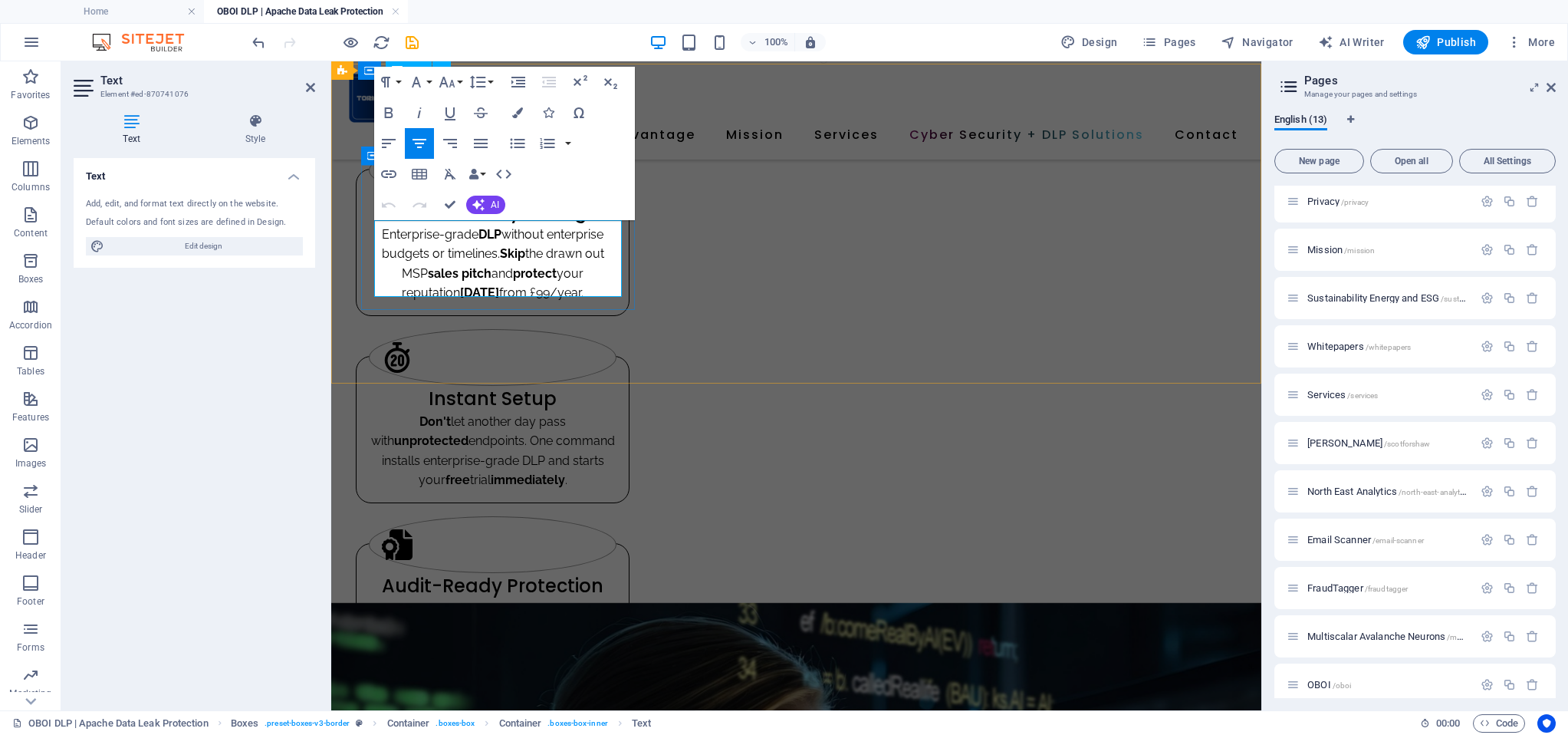
drag, startPoint x: 390, startPoint y: 231, endPoint x: 627, endPoint y: 301, distance: 247.1
click at [627, 301] on div "SME-Friendly Pricing Enterprise-grade DLP without enterprise budgets or timelin…" at bounding box center [493, 242] width 274 height 147
click at [454, 82] on icon "button" at bounding box center [447, 82] width 18 height 18
click at [206, 348] on div "Text Add, edit, and format text directly on the website. Default colors and fon…" at bounding box center [195, 428] width 242 height 540
click at [432, 288] on span "Enterprise-grade DLP without enterprise budgets or timelines. Skip the drawn ou…" at bounding box center [493, 264] width 222 height 74
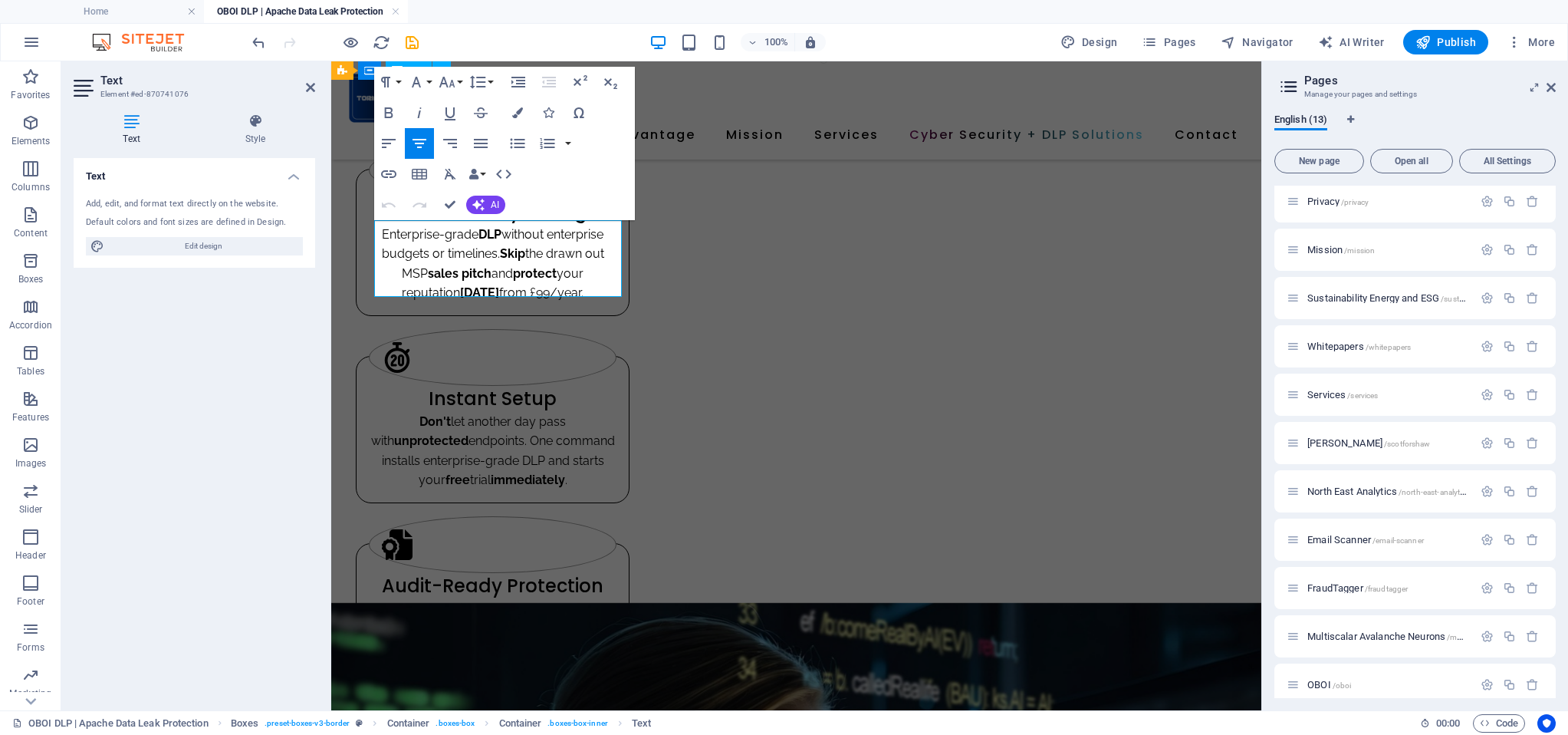
click at [275, 321] on div "Text Add, edit, and format text directly on the website. Default colors and fon…" at bounding box center [195, 428] width 242 height 540
click at [528, 25] on div "100% Design Pages Navigator AI Writer Publish More" at bounding box center [784, 42] width 1566 height 37
click at [224, 423] on div "Text Add, edit, and format text directly on the website. Default colors and fon…" at bounding box center [195, 428] width 242 height 540
click at [427, 278] on p "Enterprise-grade DLP without enterprise budgets or timelines. Skip the drawn ou…" at bounding box center [493, 264] width 248 height 78
click at [500, 239] on p "Enterprise-grade DLP without enterprise budgets or timelines. Skip the drawn ou…" at bounding box center [493, 264] width 248 height 78
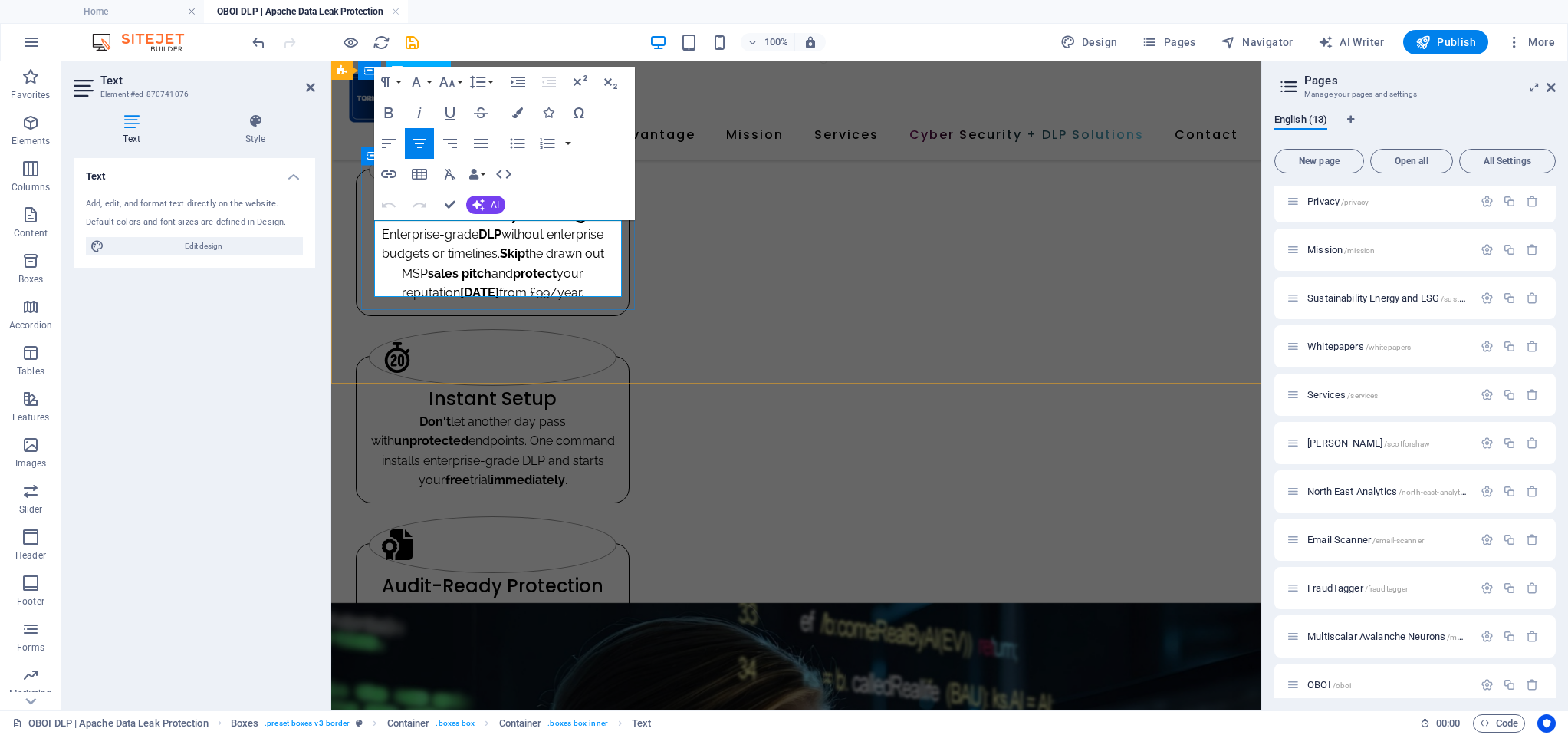
click at [500, 239] on p "Enterprise-grade DLP without enterprise budgets or timelines. Skip the drawn ou…" at bounding box center [493, 264] width 248 height 78
drag, startPoint x: 380, startPoint y: 229, endPoint x: 408, endPoint y: 230, distance: 28.0
click at [408, 230] on p "Enterprise-grade DLP without enterprise budgets or timelines. Skip the drawn ou…" at bounding box center [493, 264] width 248 height 78
drag, startPoint x: 591, startPoint y: 289, endPoint x: 350, endPoint y: 212, distance: 253.0
click at [369, 194] on div "SME-Friendly Pricing Enterprise-grade DLP without enterprise budgets or timelin…" at bounding box center [493, 242] width 274 height 147
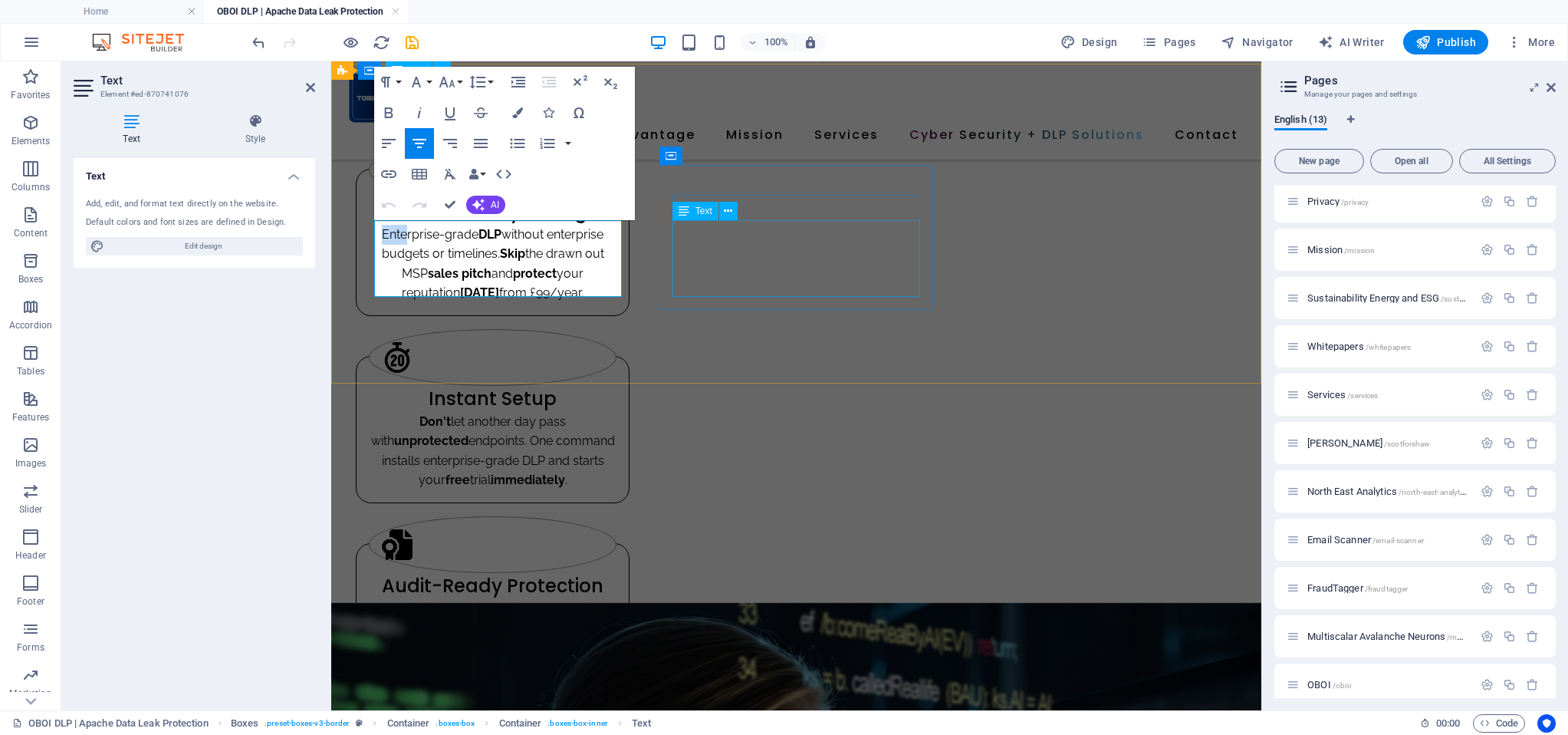
click at [617, 412] on div "Don't let another day pass with unprotected endpoints. One command installs ent…" at bounding box center [493, 451] width 248 height 78
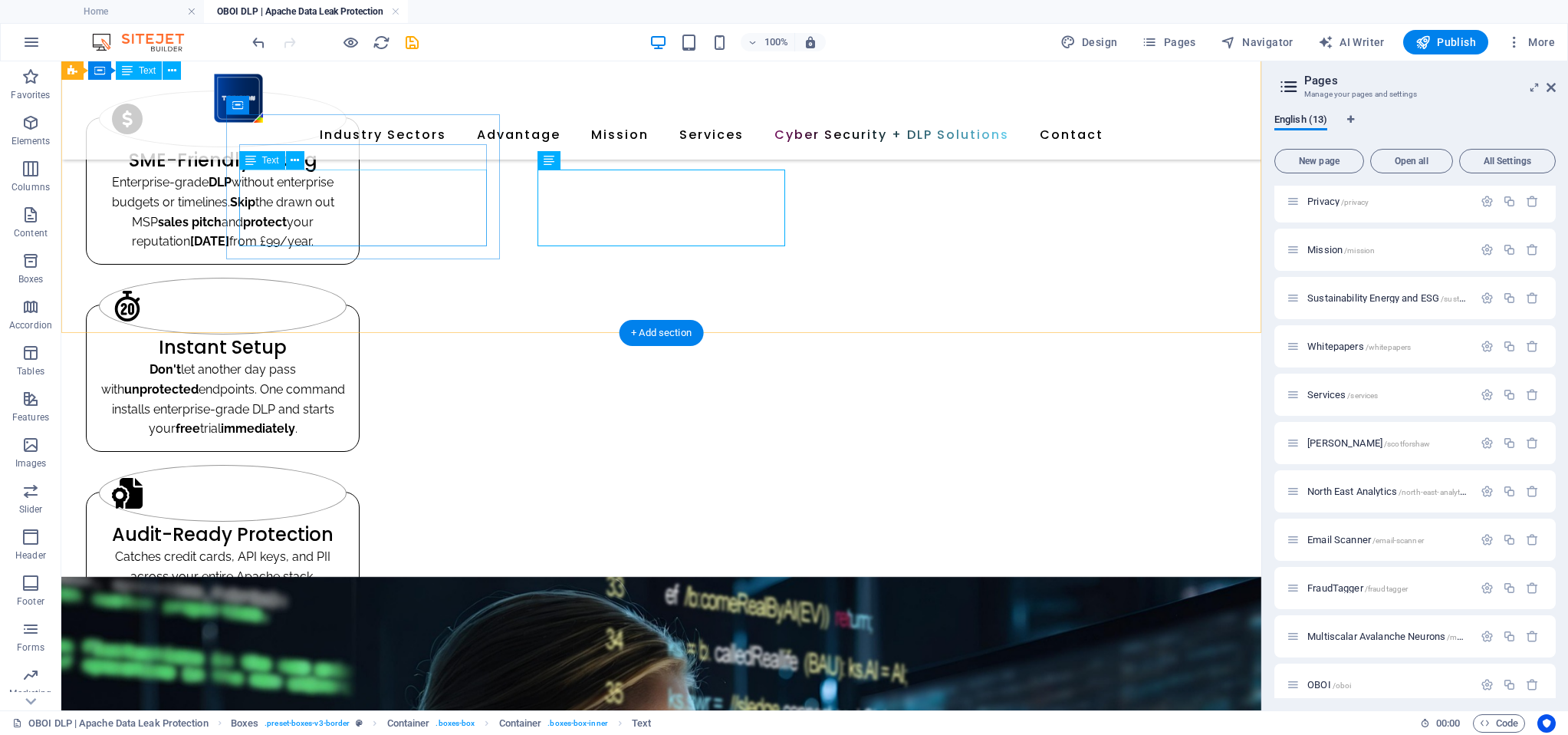
click at [301, 184] on div "Enterprise-grade DLP without enterprise budgets or timelines. Skip the drawn ou…" at bounding box center [223, 212] width 248 height 78
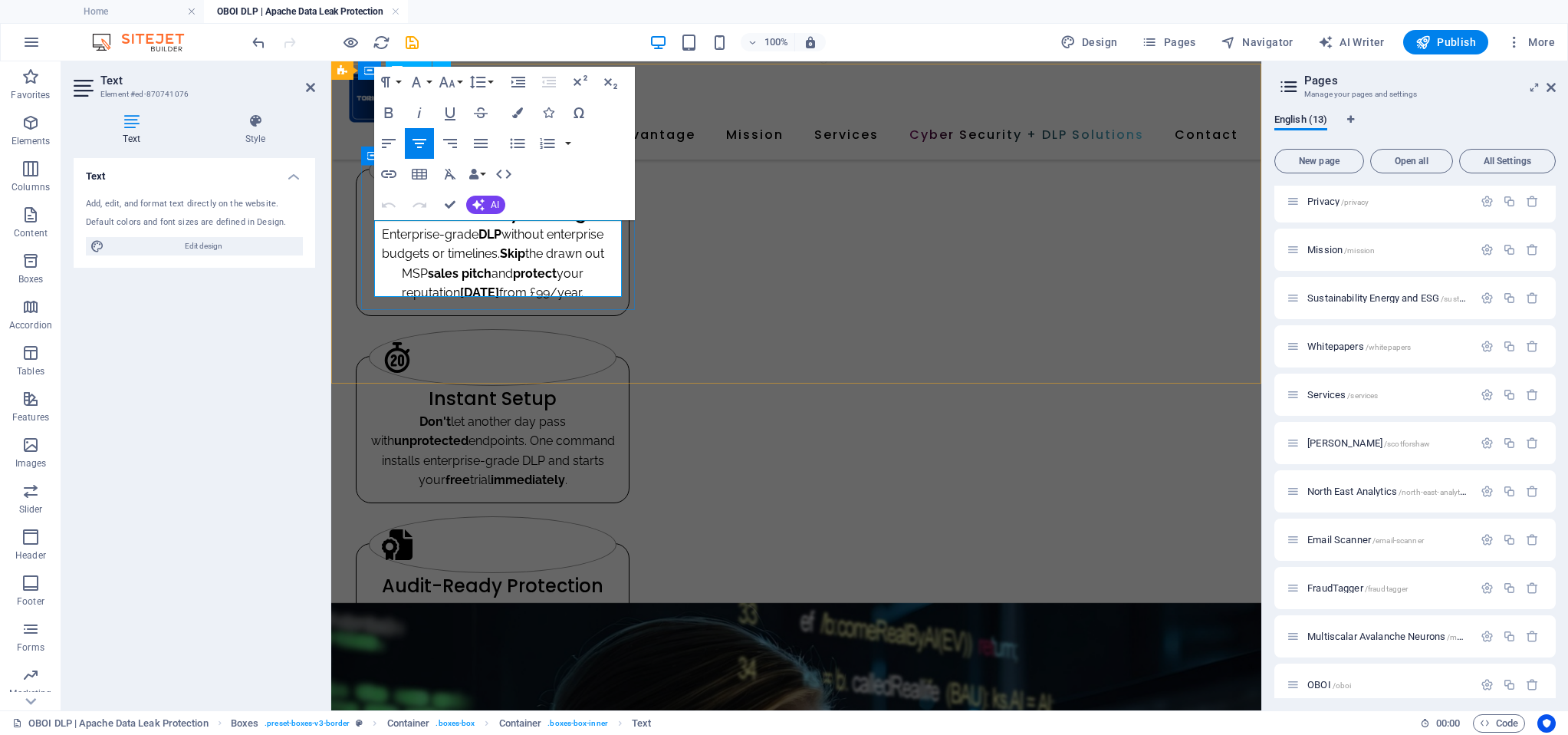
drag, startPoint x: 394, startPoint y: 230, endPoint x: 592, endPoint y: 287, distance: 206.0
click at [592, 287] on p "Enterprise-grade DLP without enterprise budgets or timelines. Skip the drawn ou…" at bounding box center [493, 264] width 248 height 78
click at [456, 83] on button "Font Size" at bounding box center [450, 82] width 29 height 31
click at [515, 341] on div "SME-Friendly Pricing Enterprise-grade DLP without enterprise budgets or timelin…" at bounding box center [795, 415] width 929 height 696
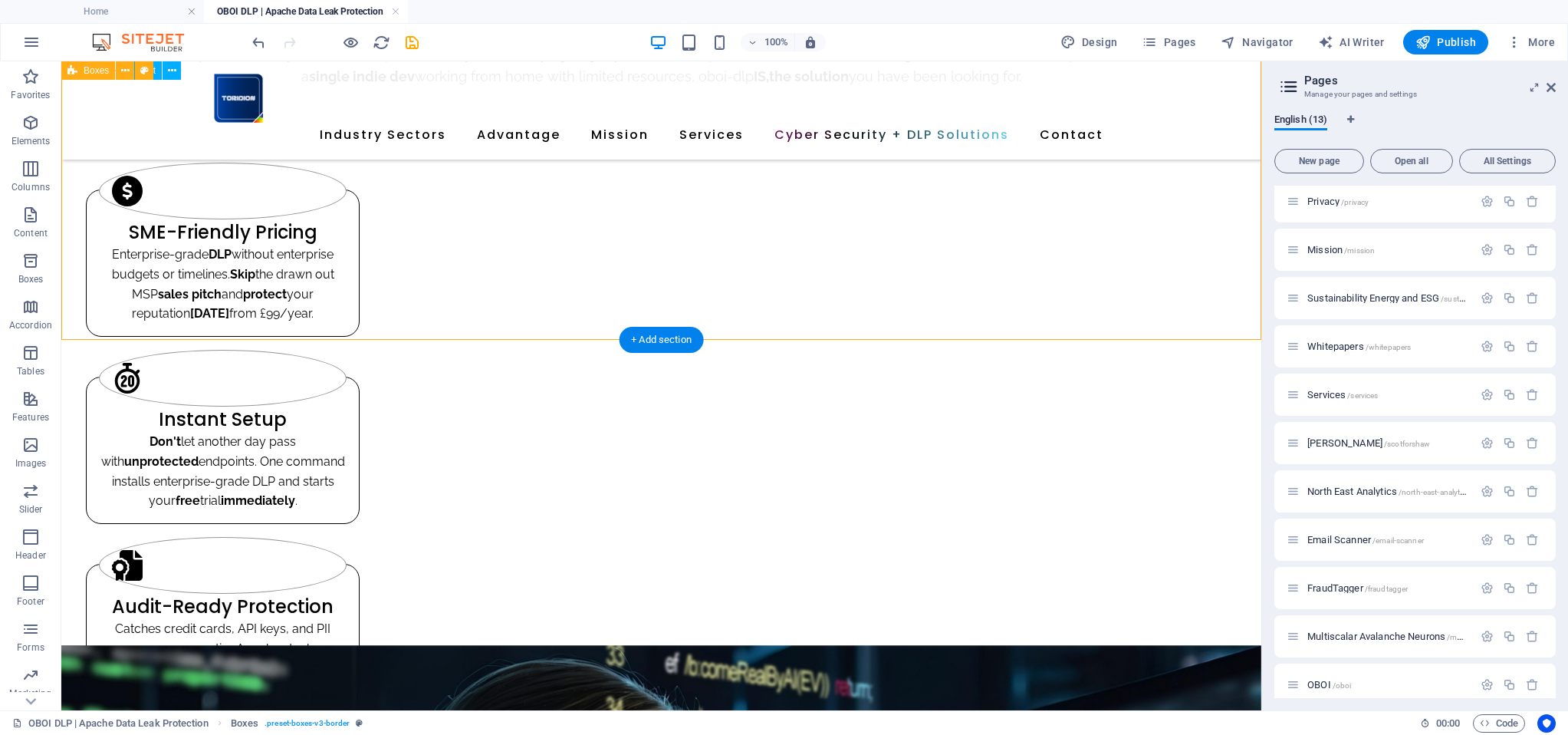
scroll to position [854, 0]
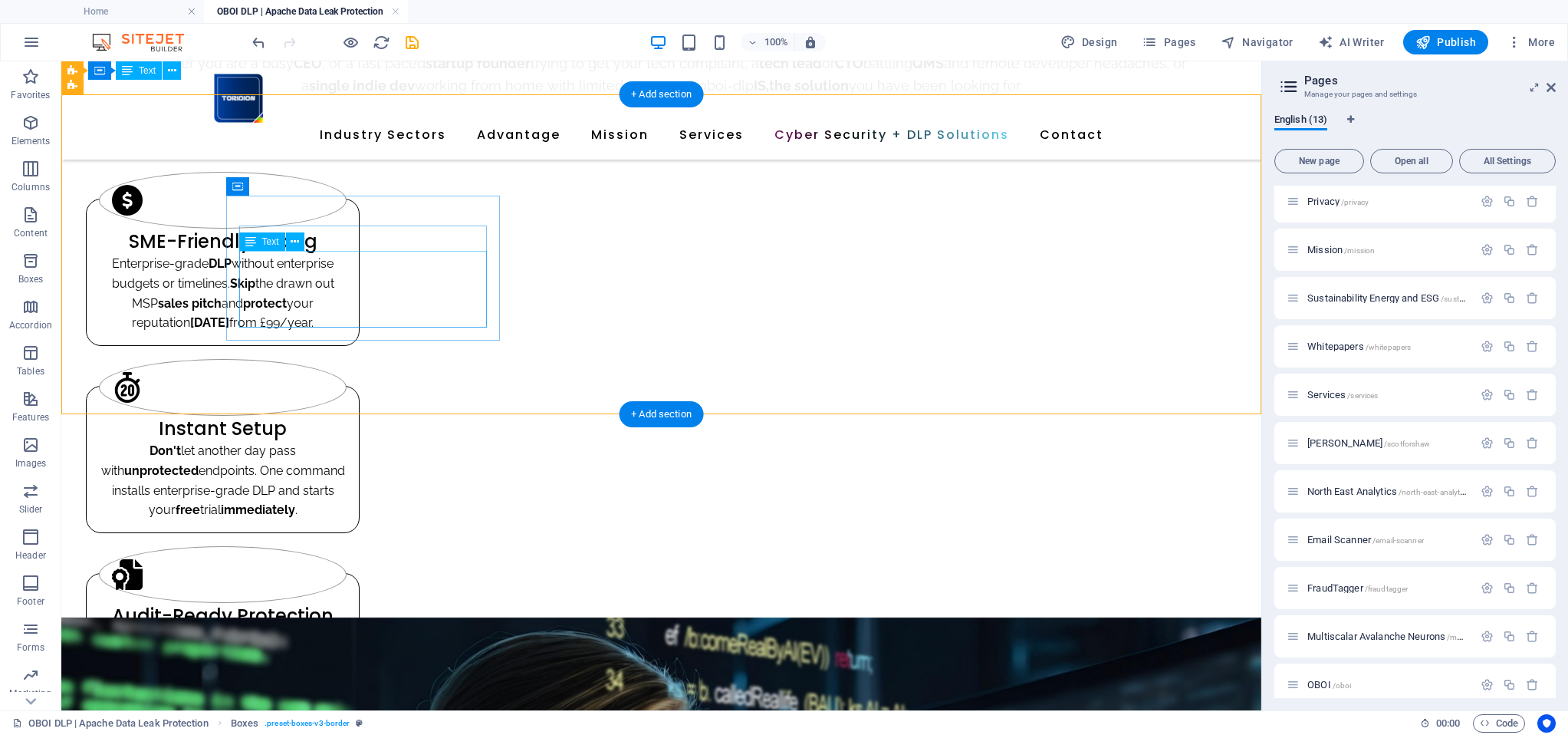
click at [347, 305] on div "Enterprise-grade DLP without enterprise budgets or timelines. Skip the drawn ou…" at bounding box center [223, 293] width 248 height 78
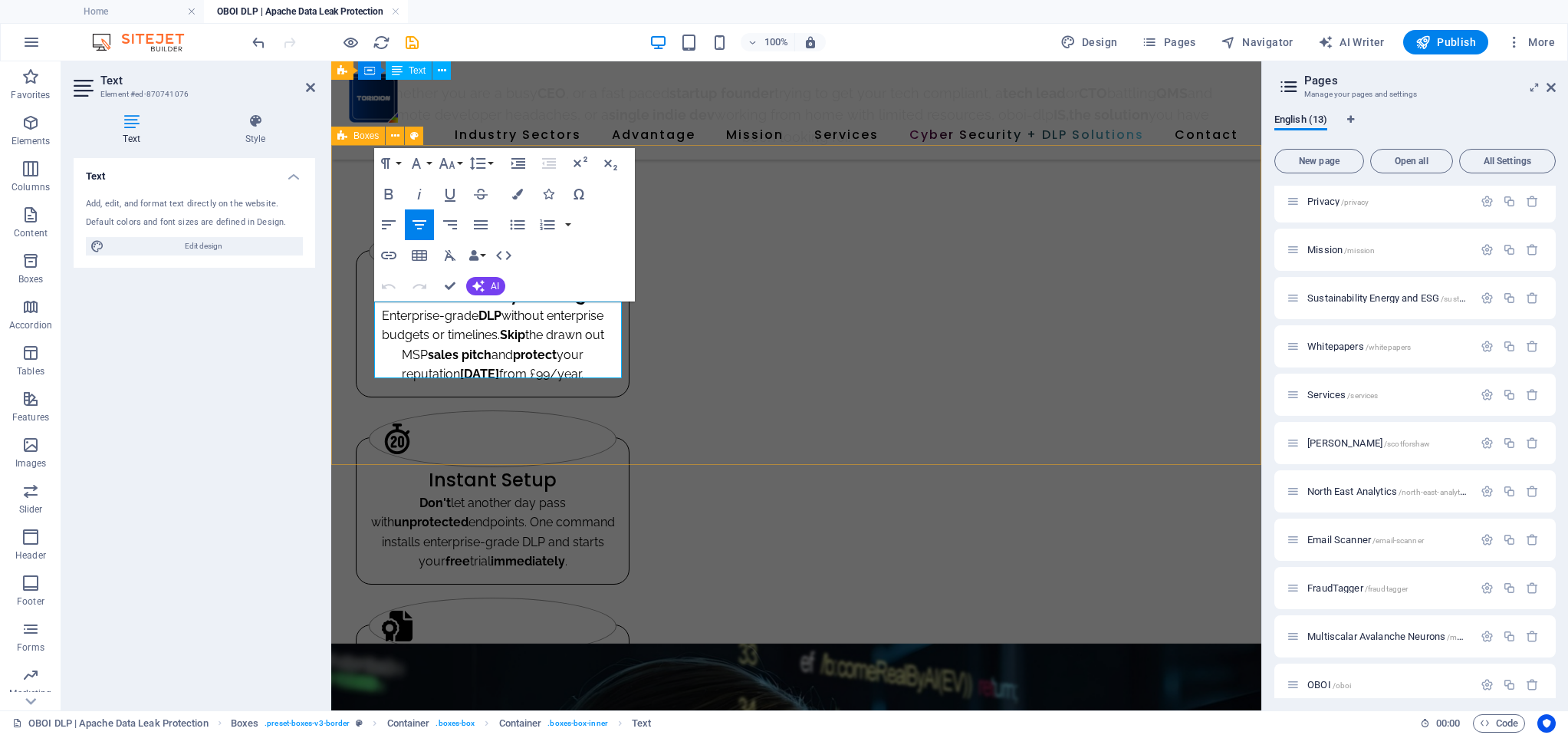
click at [632, 410] on div "SME-Friendly Pricing Enterprise-grade DLP without enterprise budgets or timelin…" at bounding box center [795, 497] width 929 height 696
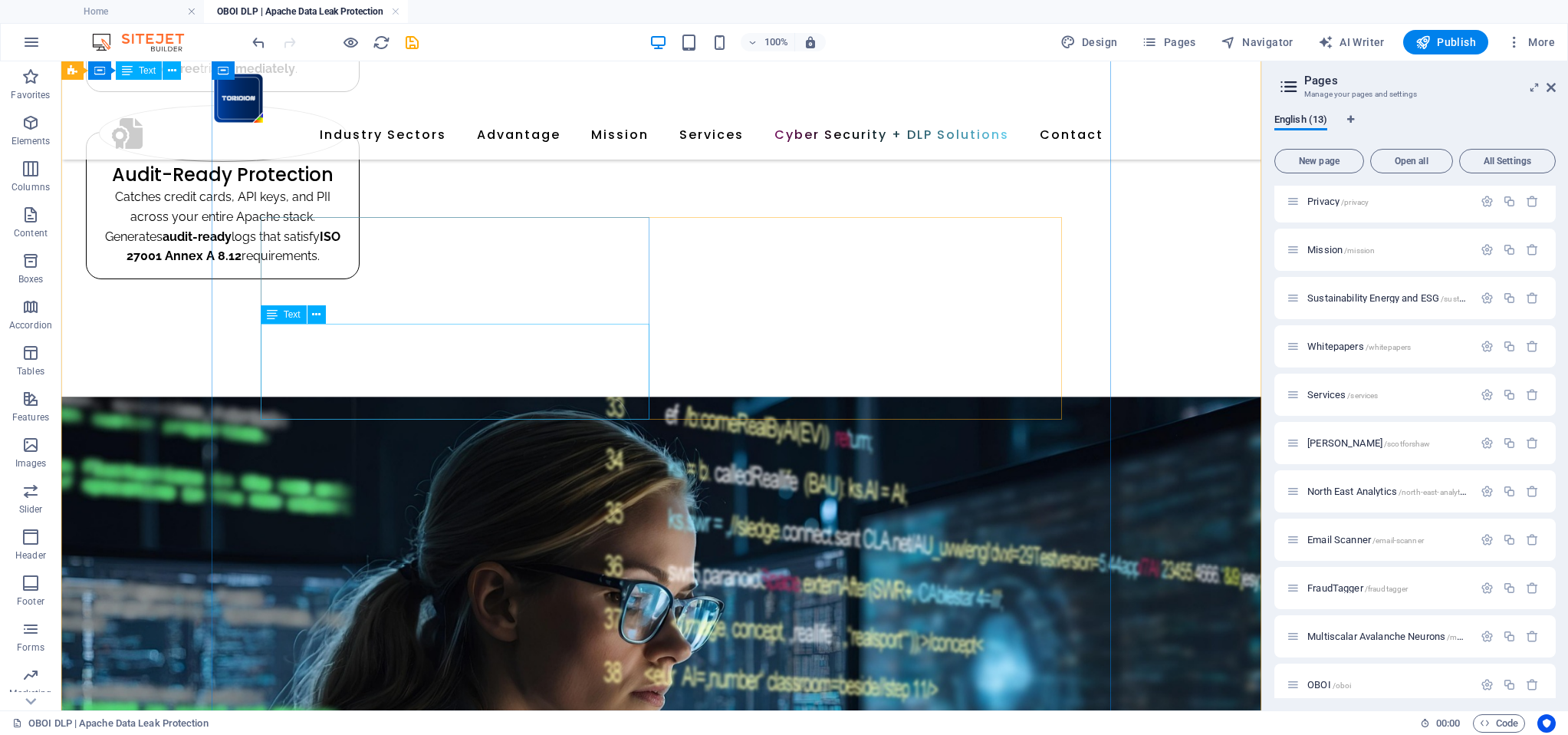
scroll to position [1291, 0]
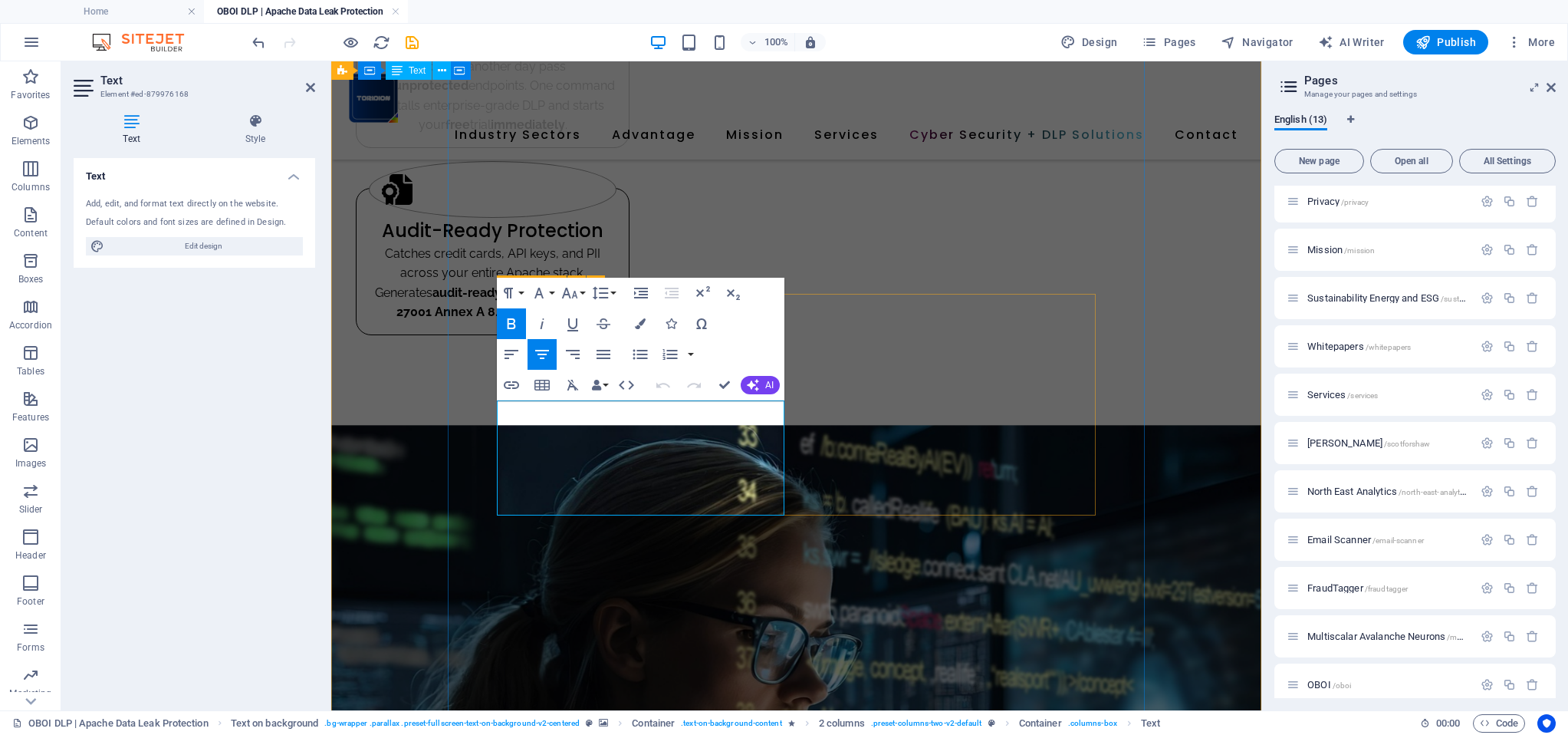
drag, startPoint x: 503, startPoint y: 412, endPoint x: 626, endPoint y: 405, distance: 123.2
click at [574, 291] on icon "button" at bounding box center [570, 293] width 18 height 18
click at [202, 440] on div "Text Add, edit, and format text directly on the website. Default colors and fon…" at bounding box center [195, 428] width 242 height 540
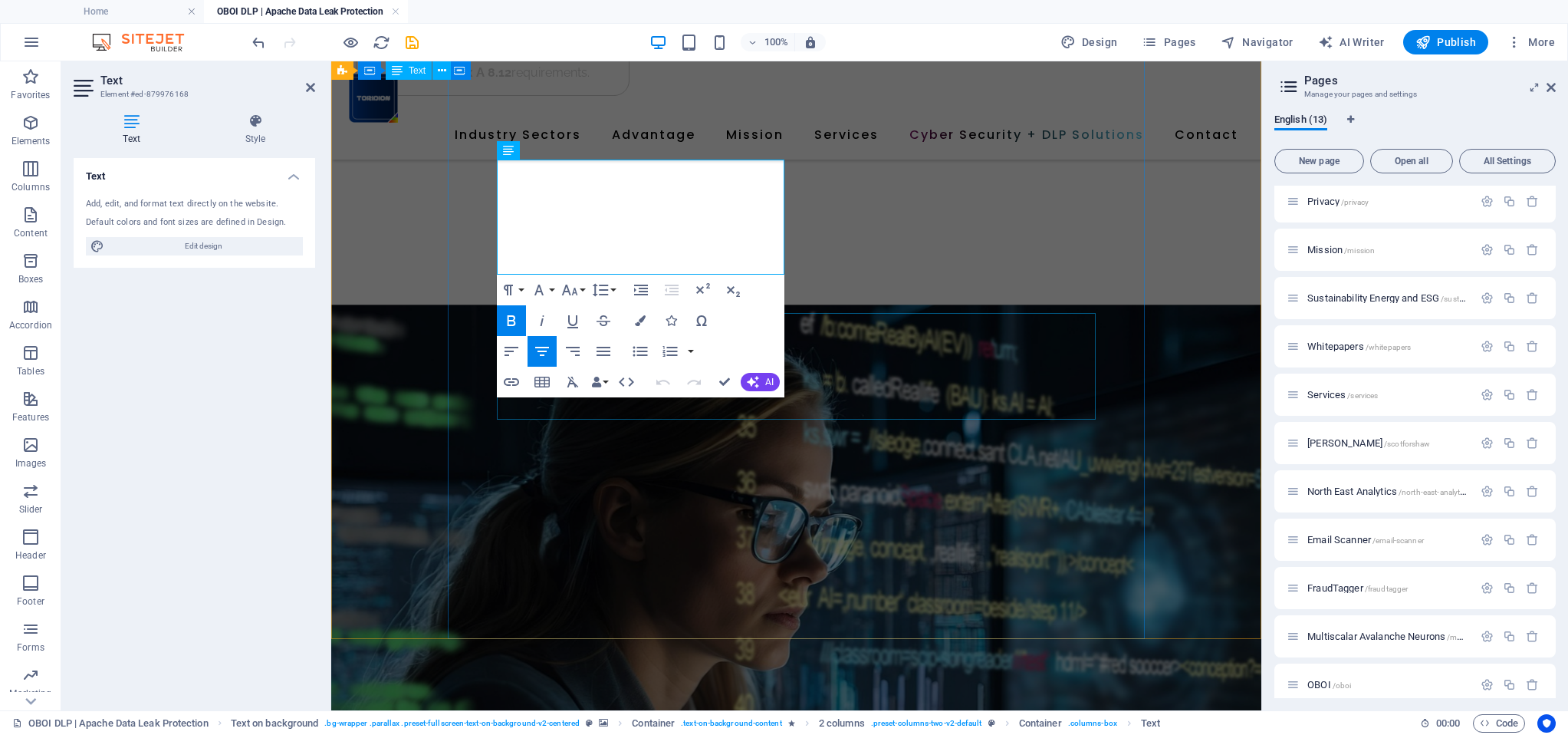
scroll to position [1532, 0]
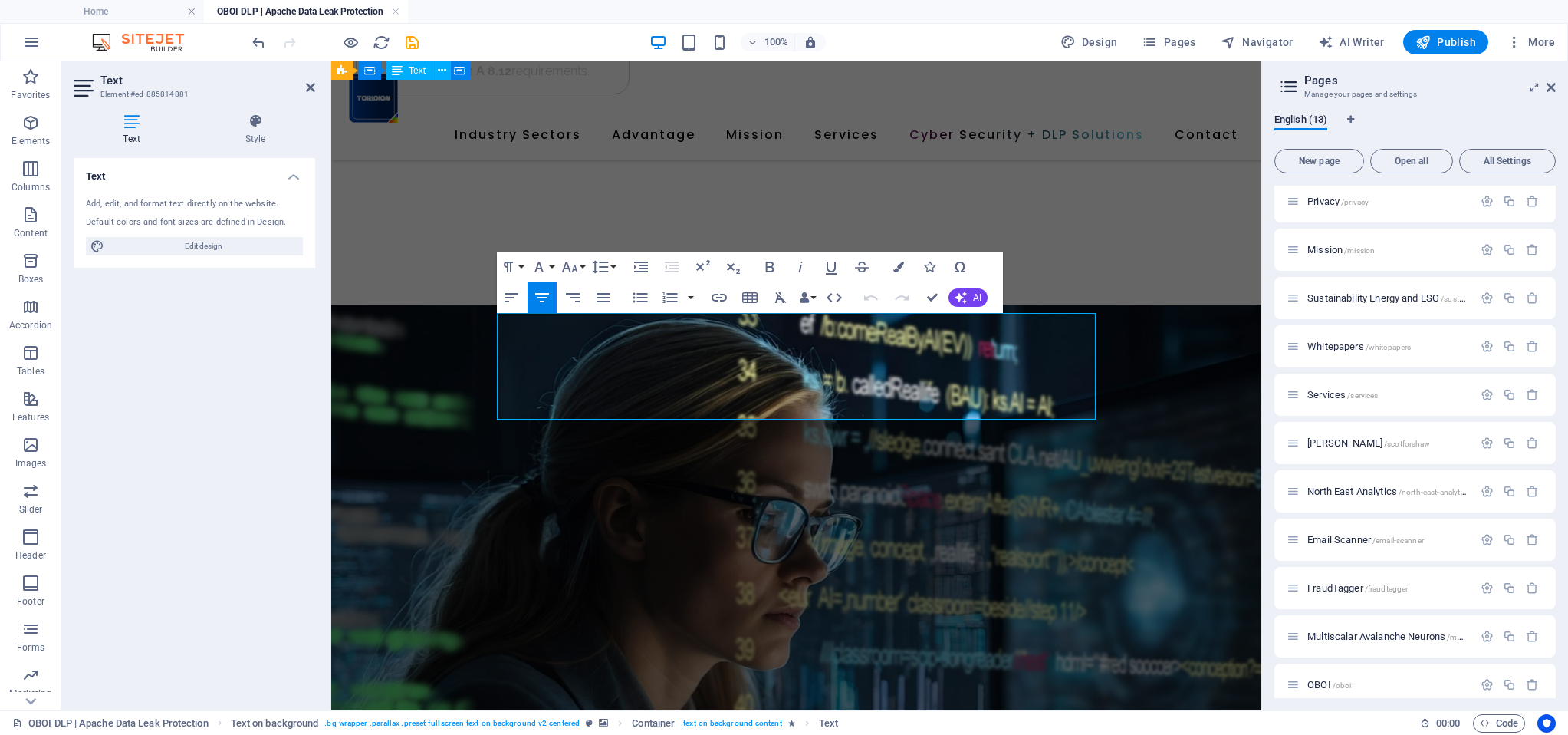
drag, startPoint x: 823, startPoint y: 406, endPoint x: 523, endPoint y: 318, distance: 312.6
click at [575, 268] on icon "button" at bounding box center [569, 267] width 16 height 11
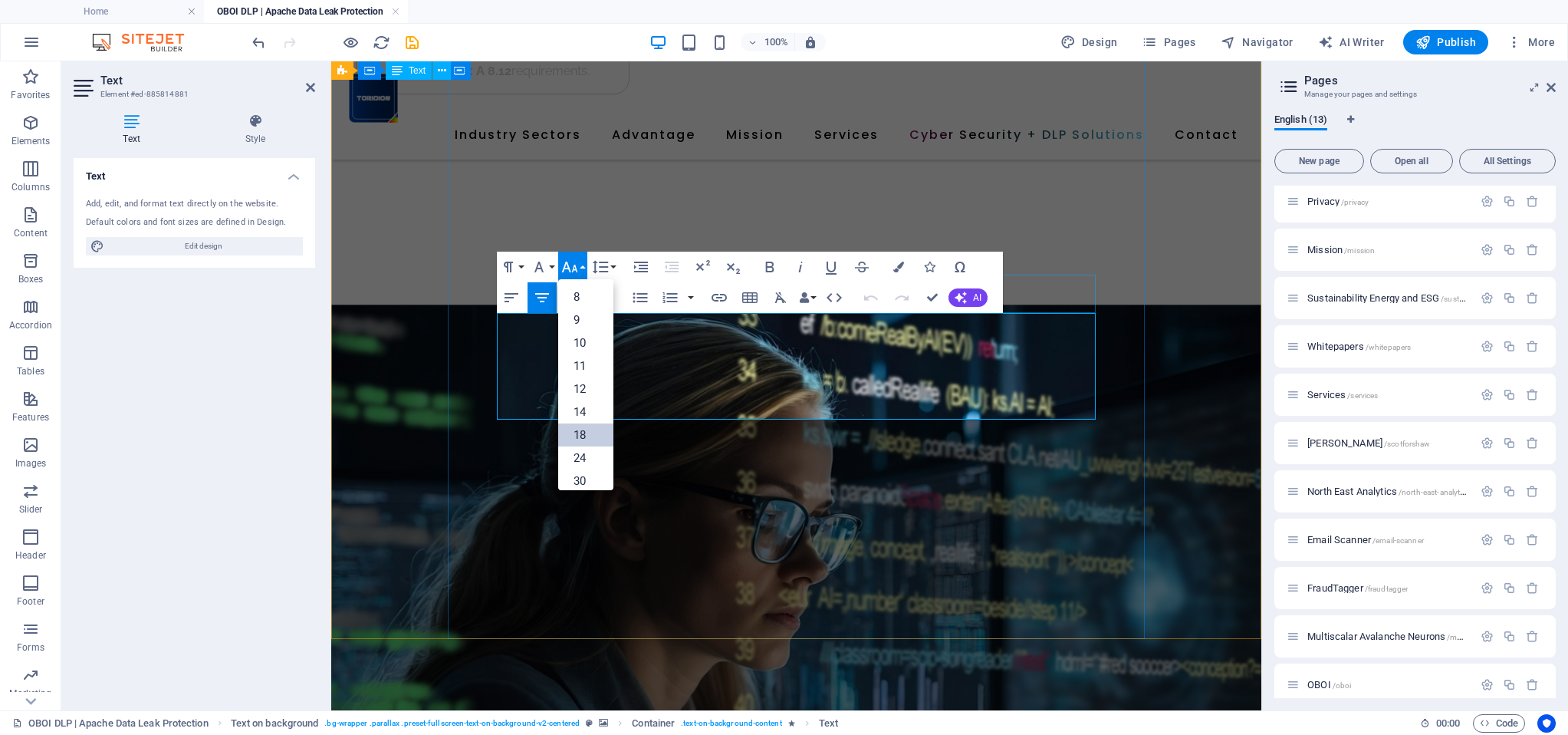
scroll to position [5, 0]
click at [227, 422] on div "Text Add, edit, and format text directly on the website. Default colors and fon…" at bounding box center [195, 428] width 242 height 540
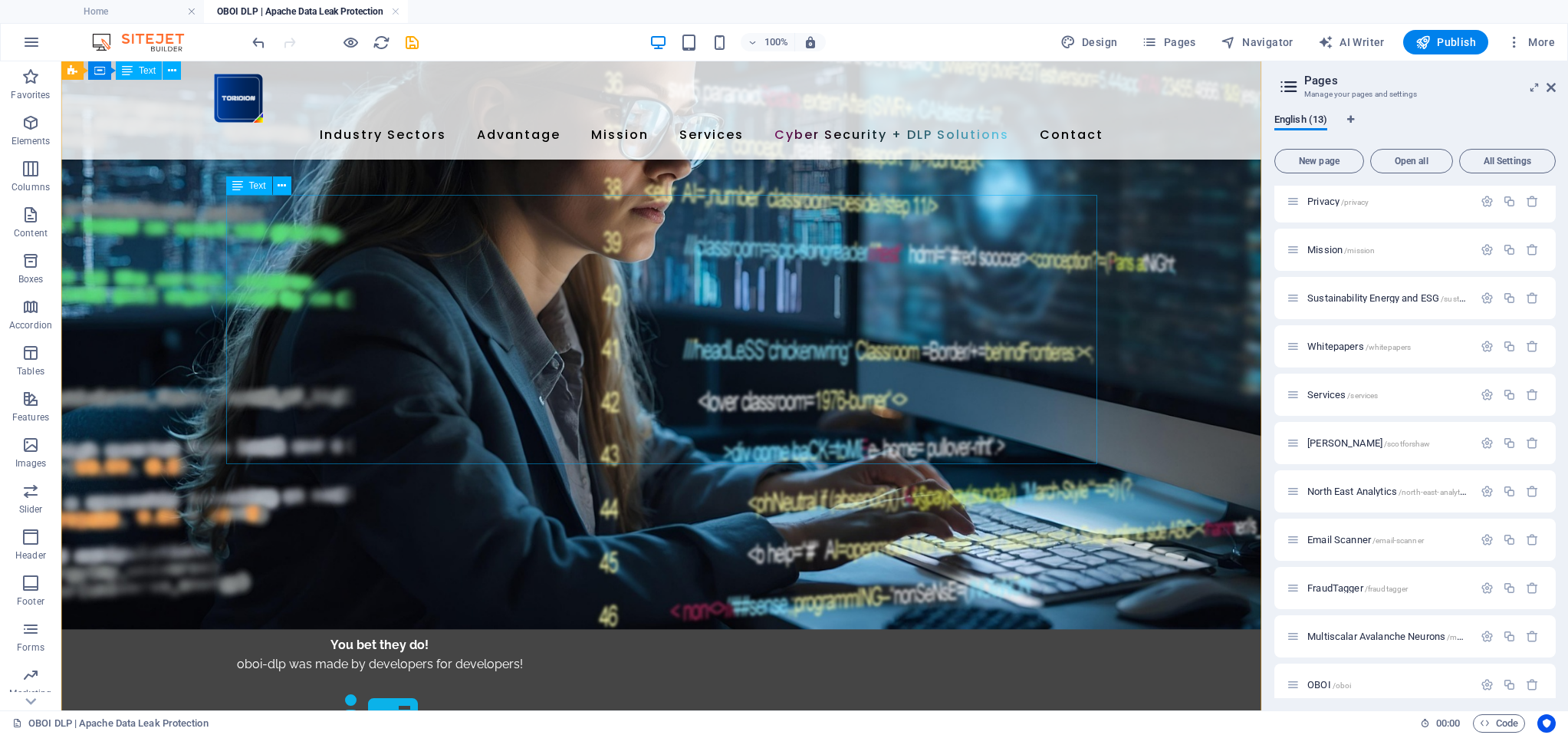
scroll to position [2140, 0]
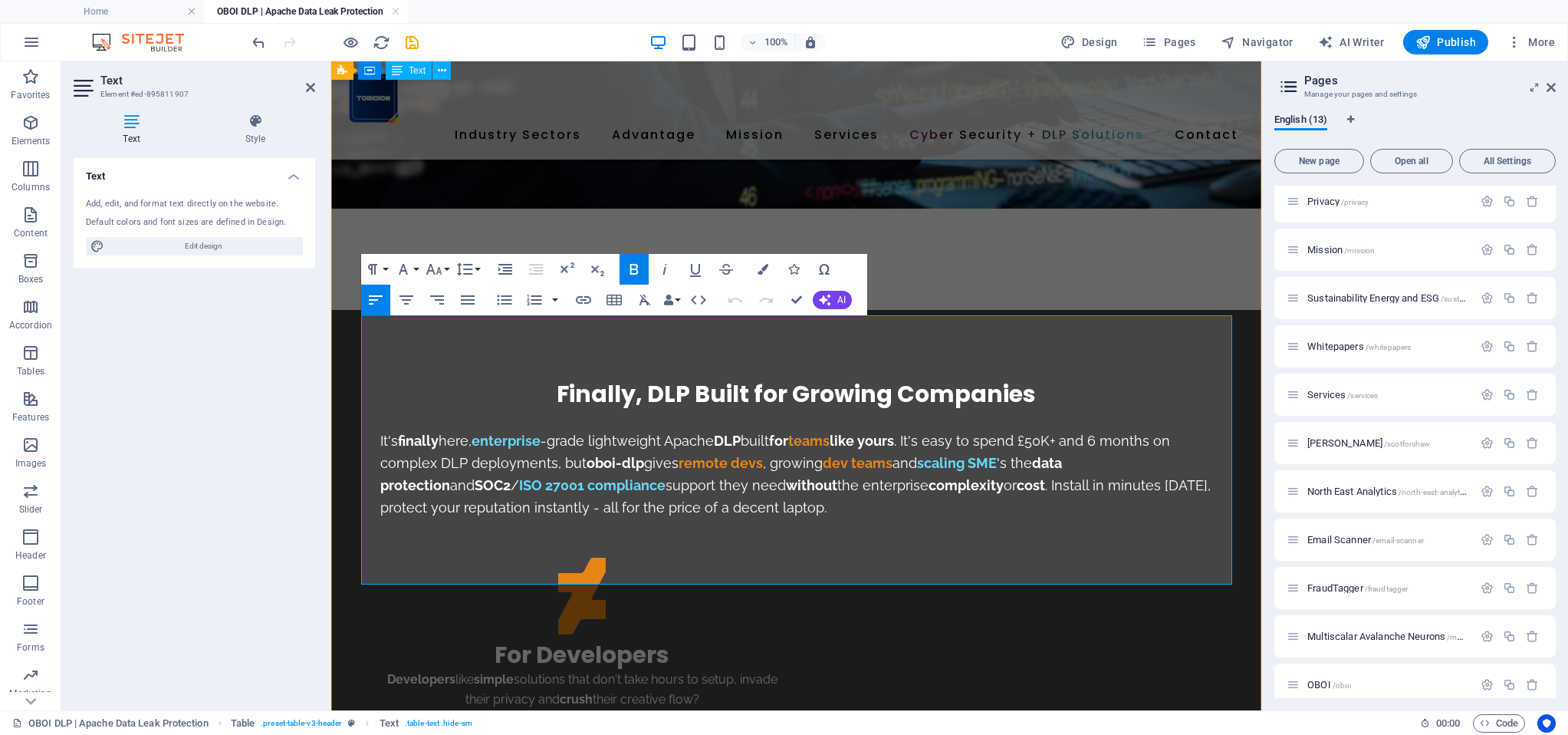
click at [257, 120] on icon at bounding box center [256, 121] width 120 height 15
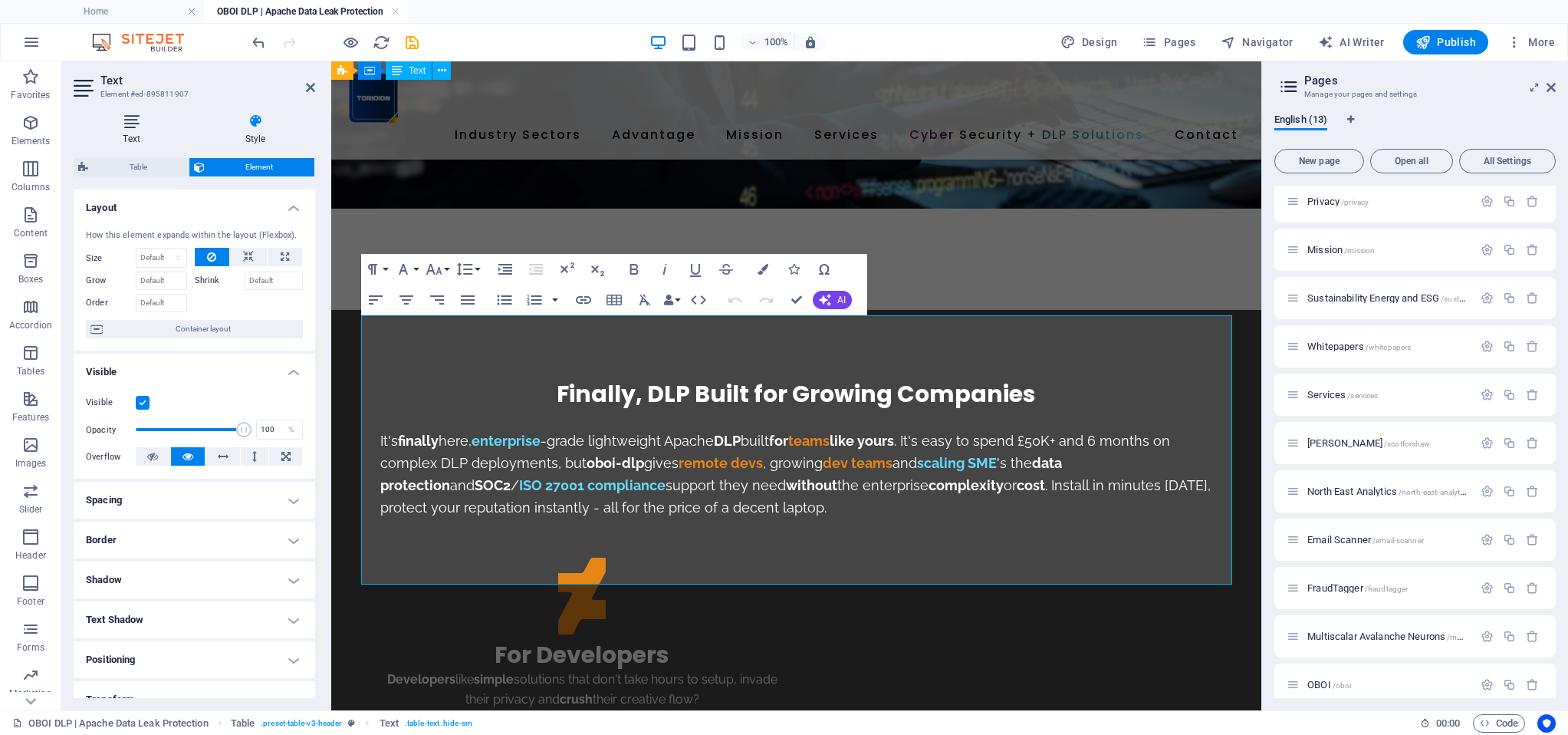
click at [123, 119] on icon at bounding box center [132, 121] width 116 height 15
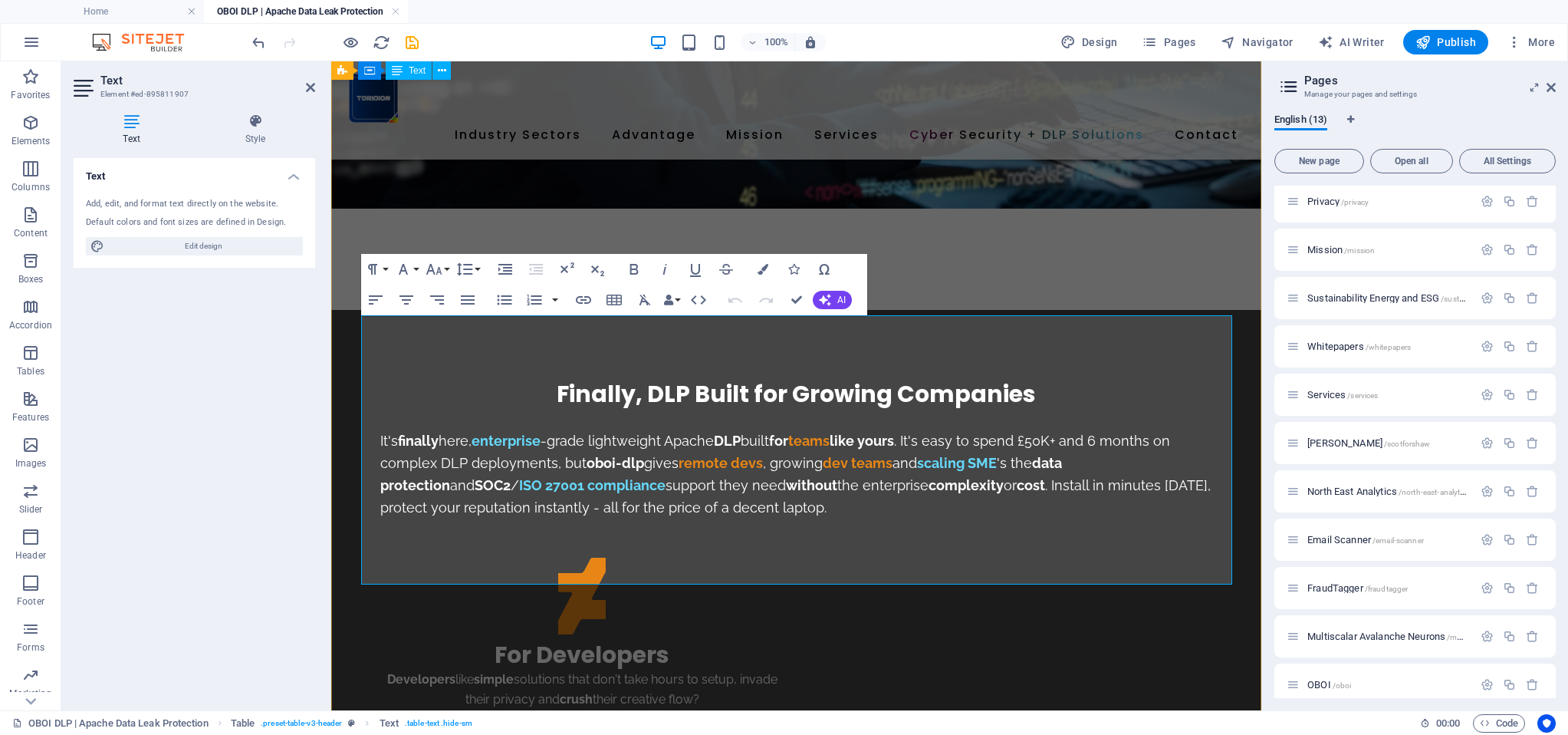
drag, startPoint x: 461, startPoint y: 374, endPoint x: 535, endPoint y: 381, distance: 74.3
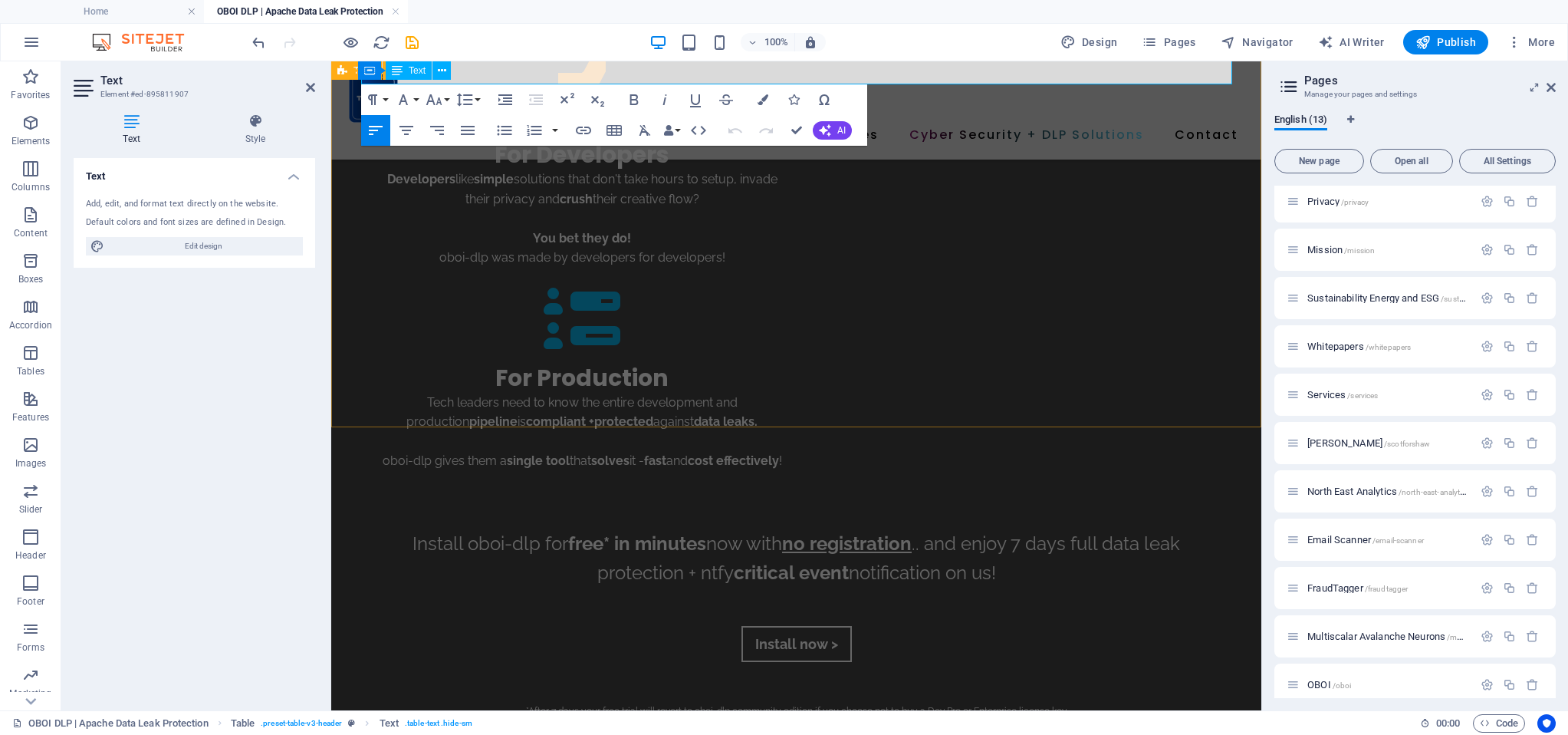
scroll to position [2642, 0]
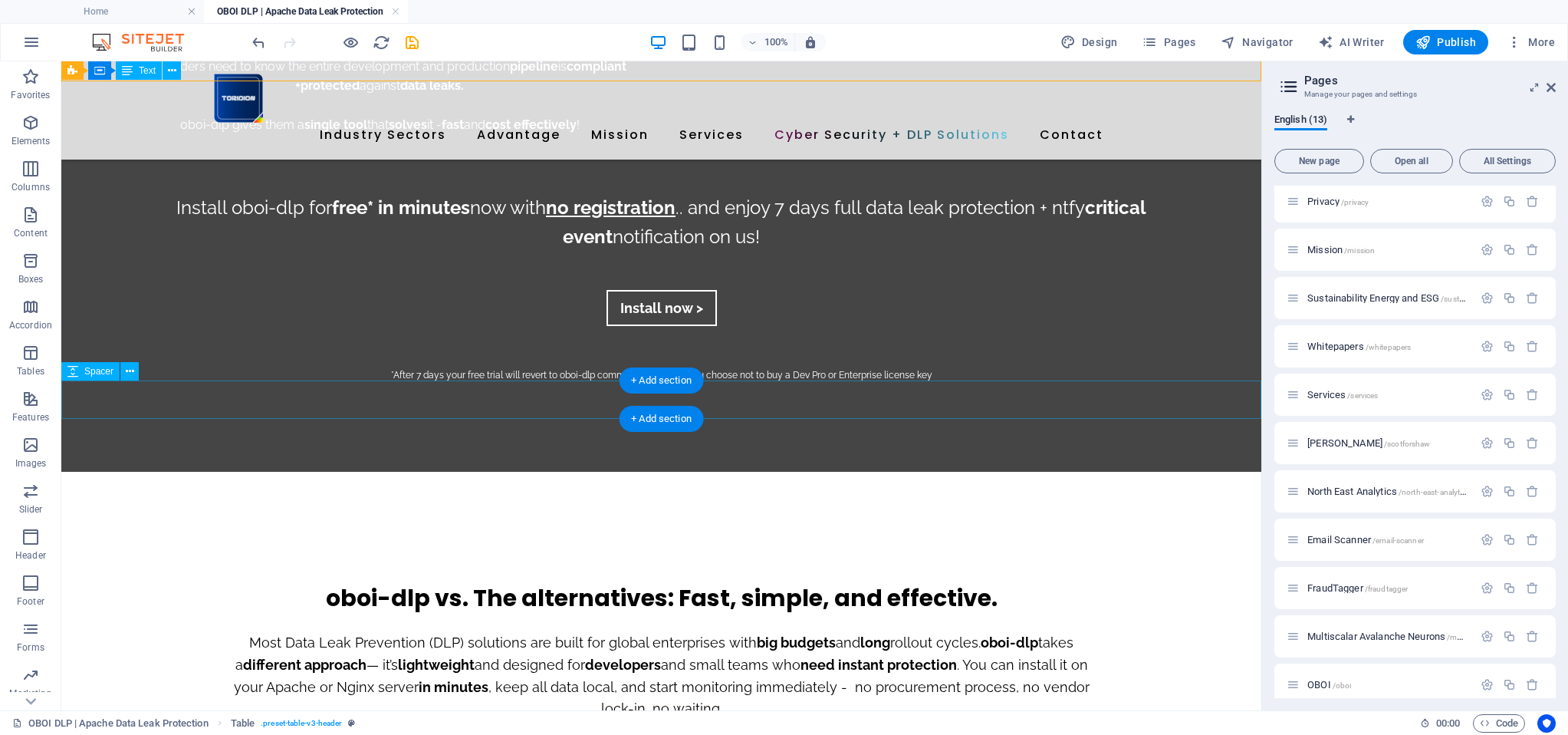
scroll to position [2870, 0]
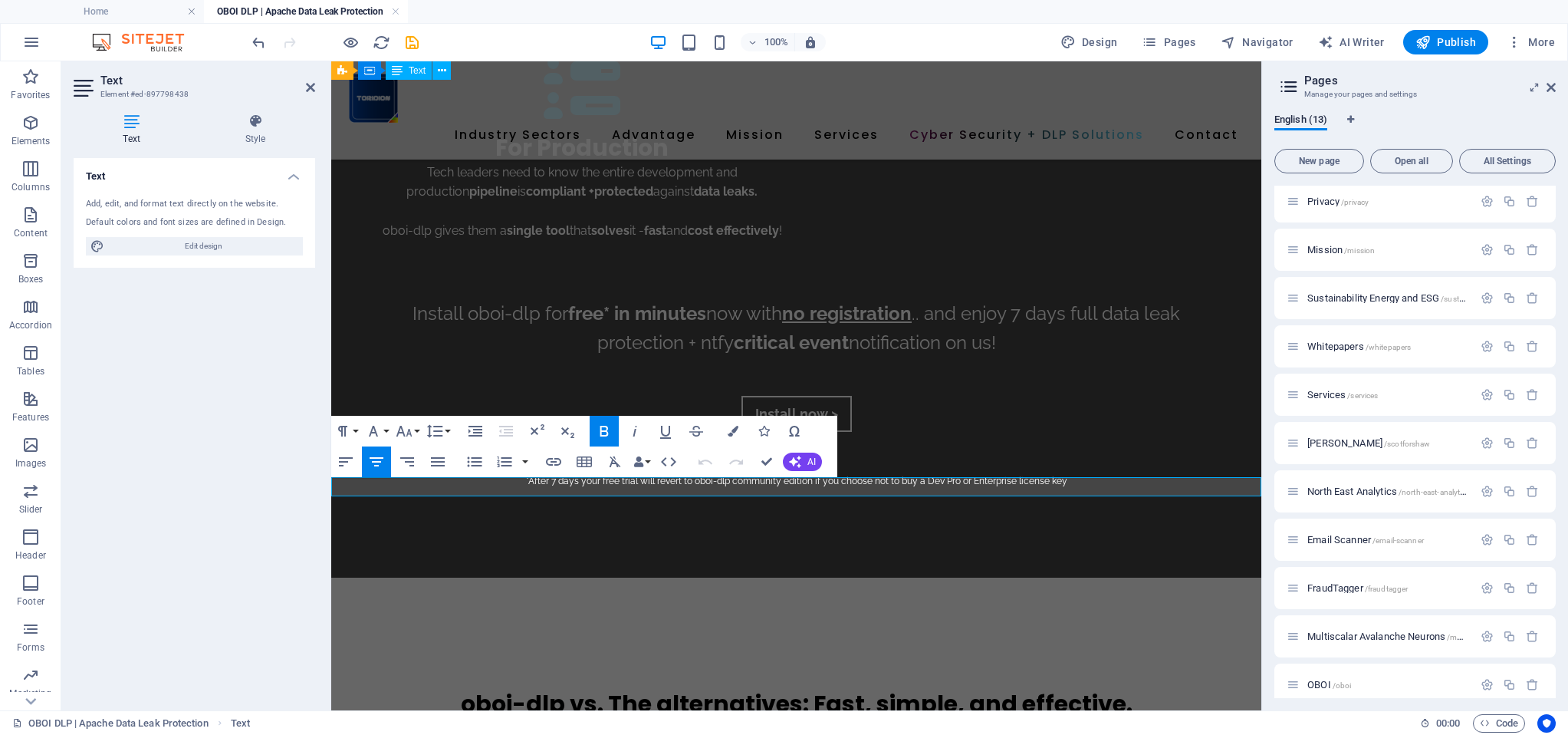
click at [416, 430] on button "Font Size" at bounding box center [407, 431] width 29 height 31
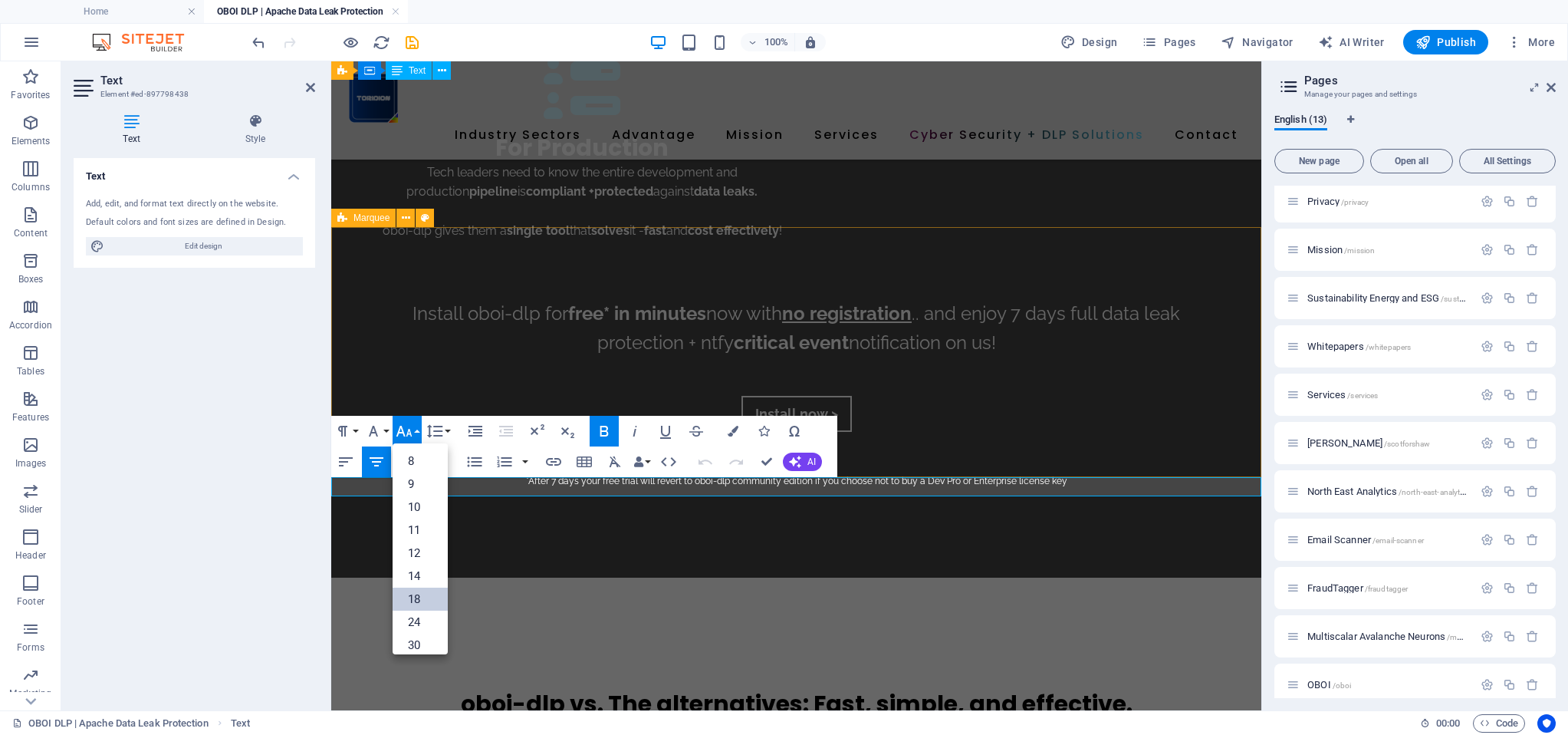
click at [421, 600] on link "18" at bounding box center [420, 599] width 55 height 23
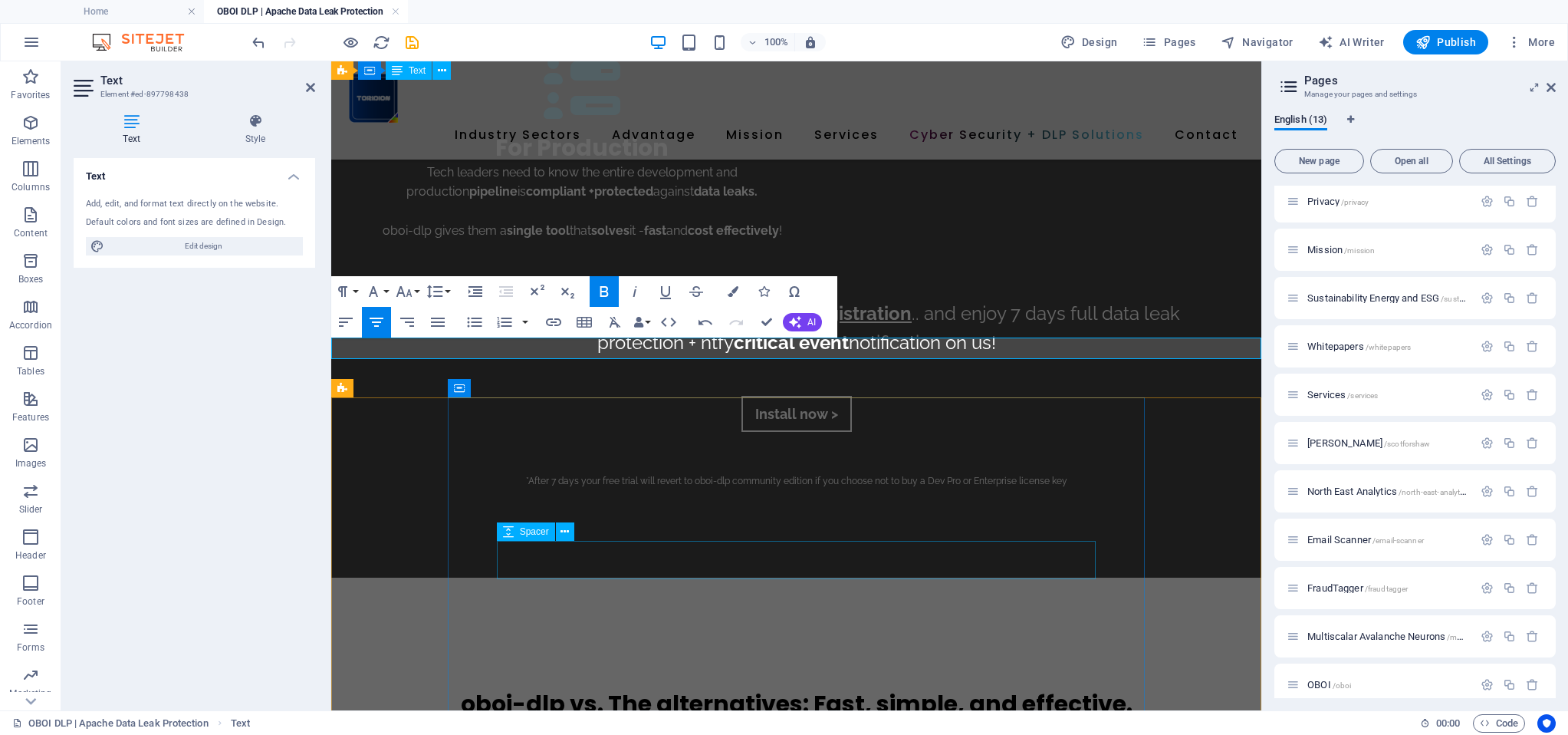
scroll to position [3037, 0]
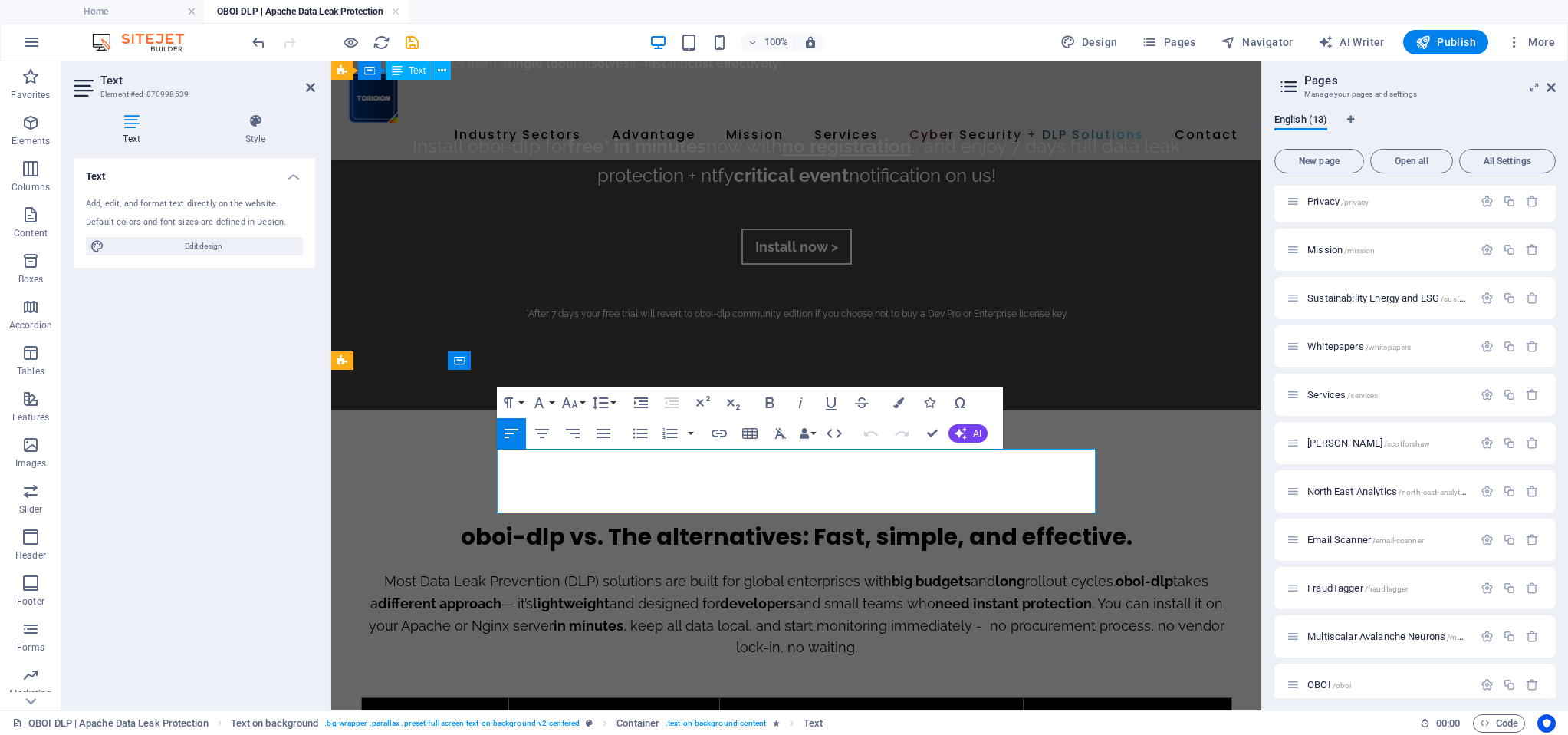
click at [574, 398] on icon "button" at bounding box center [570, 402] width 18 height 18
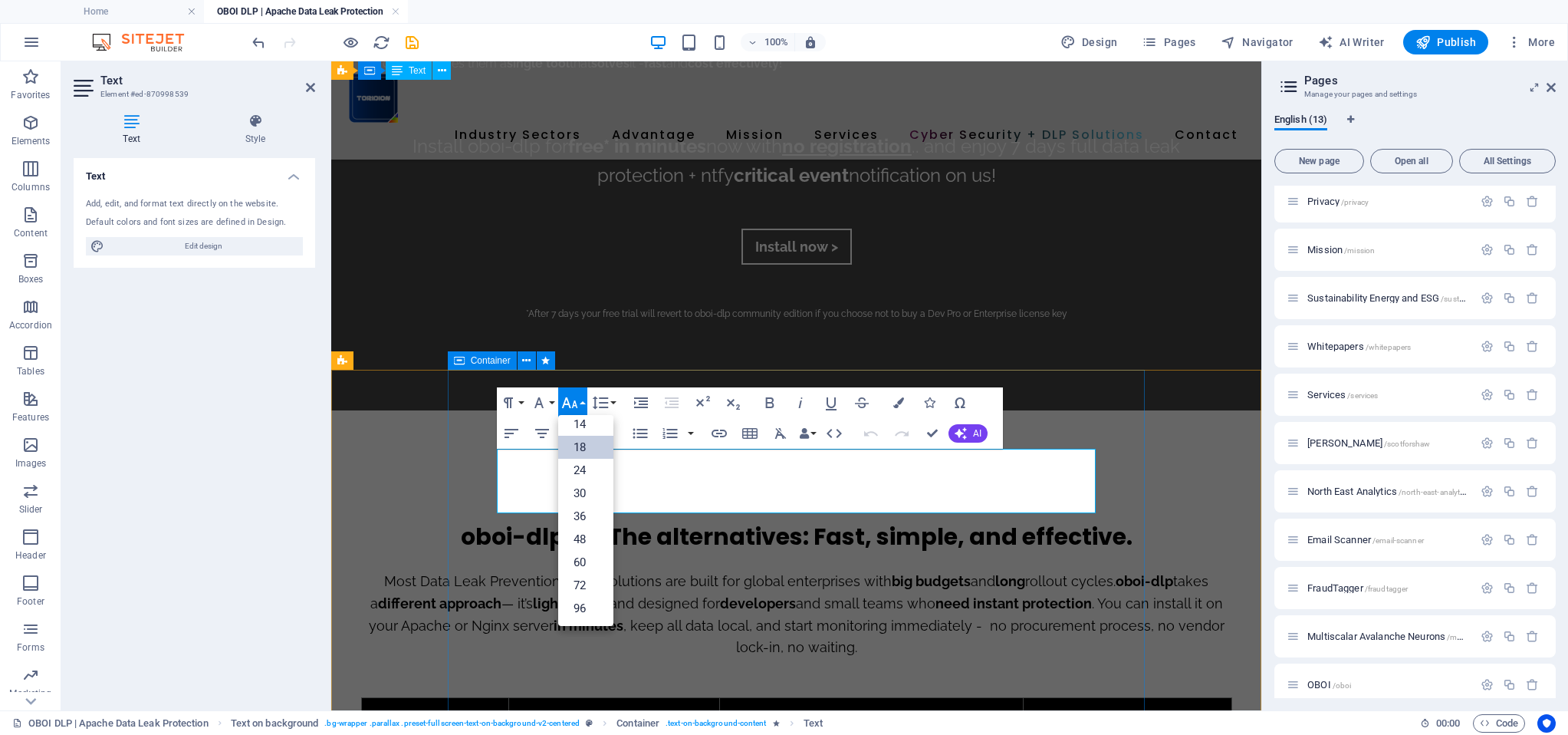
scroll to position [123, 0]
click at [245, 422] on div "Text Add, edit, and format text directly on the website. Default colors and fon…" at bounding box center [195, 428] width 242 height 540
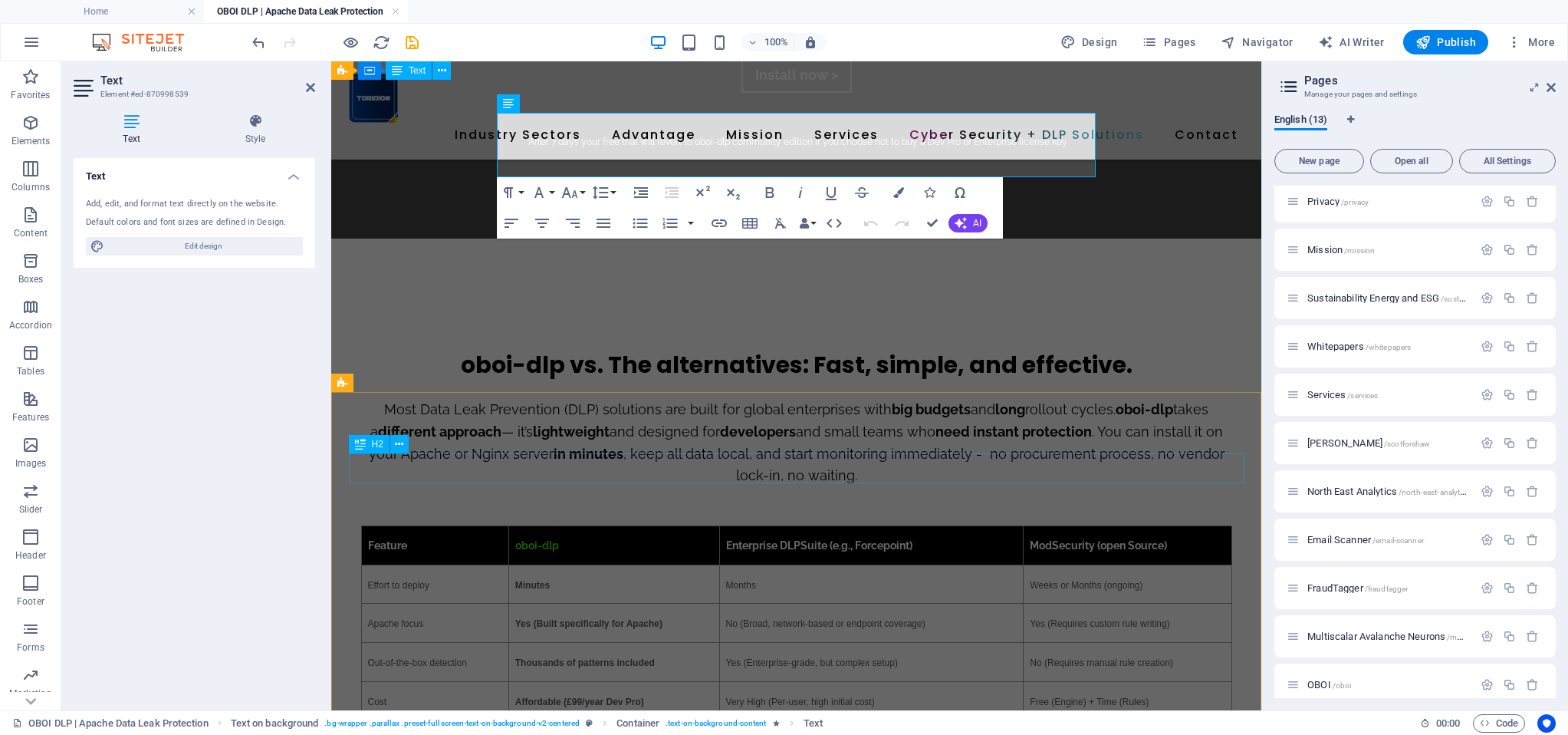
scroll to position [3388, 0]
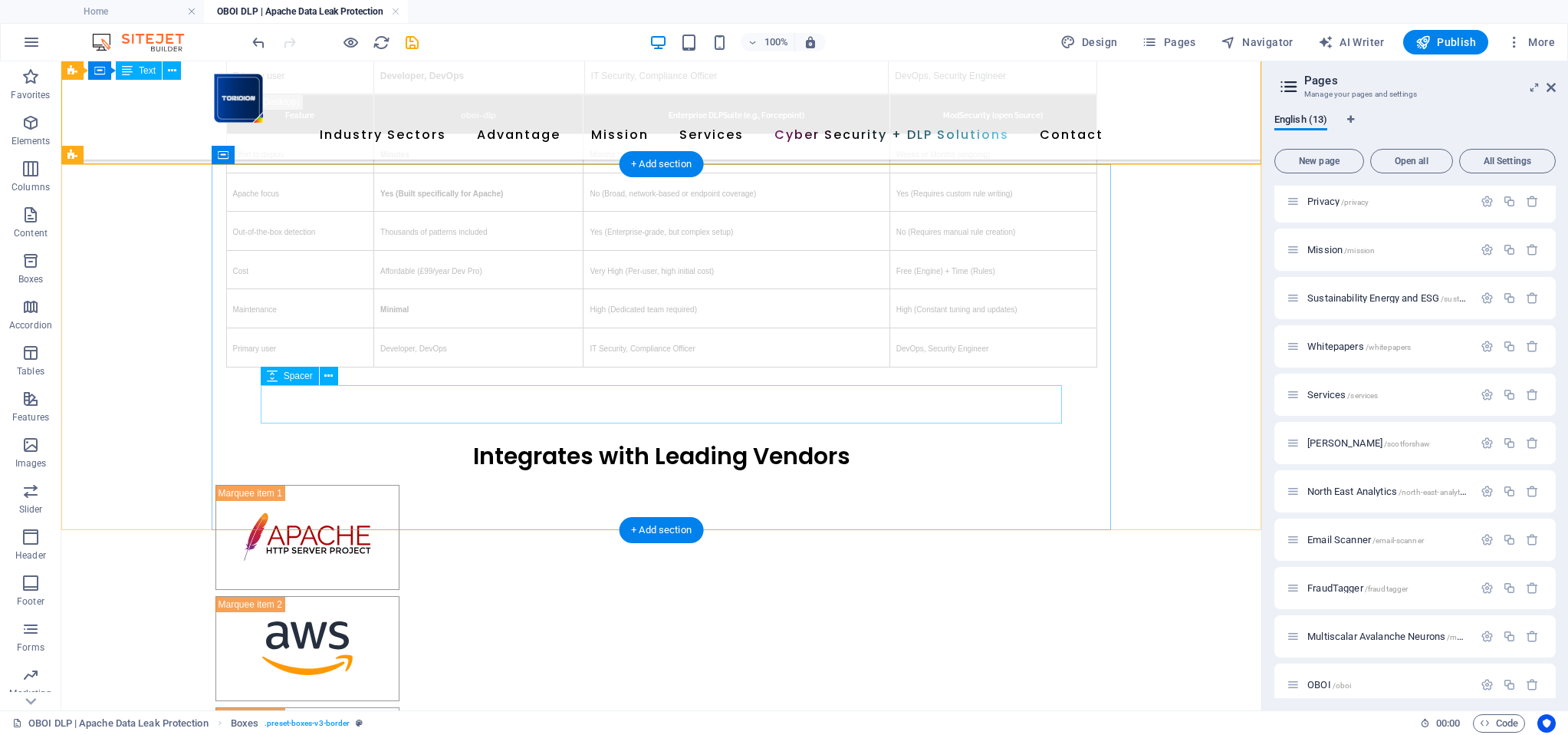
scroll to position [3807, 0]
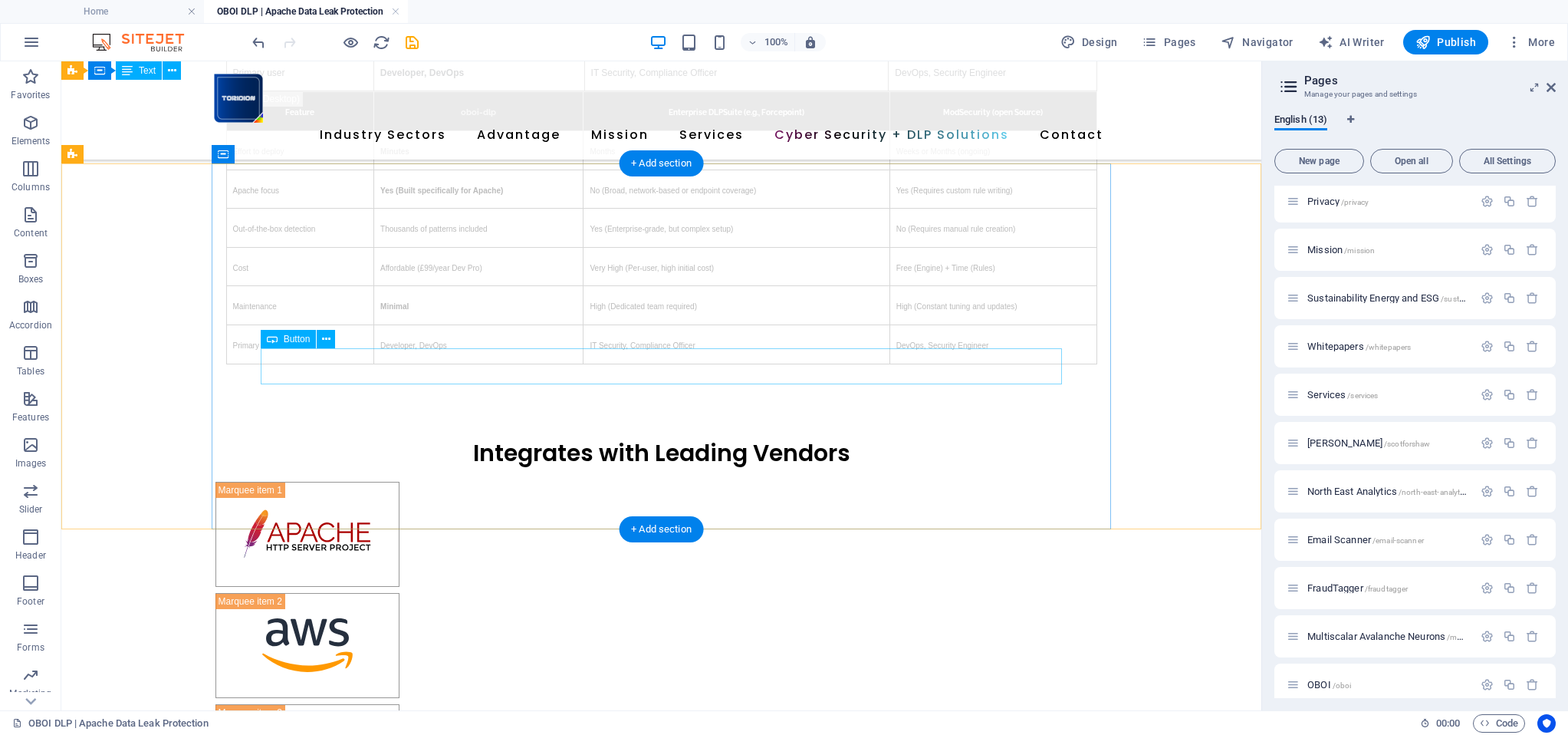
drag, startPoint x: 657, startPoint y: 365, endPoint x: 387, endPoint y: 365, distance: 270.0
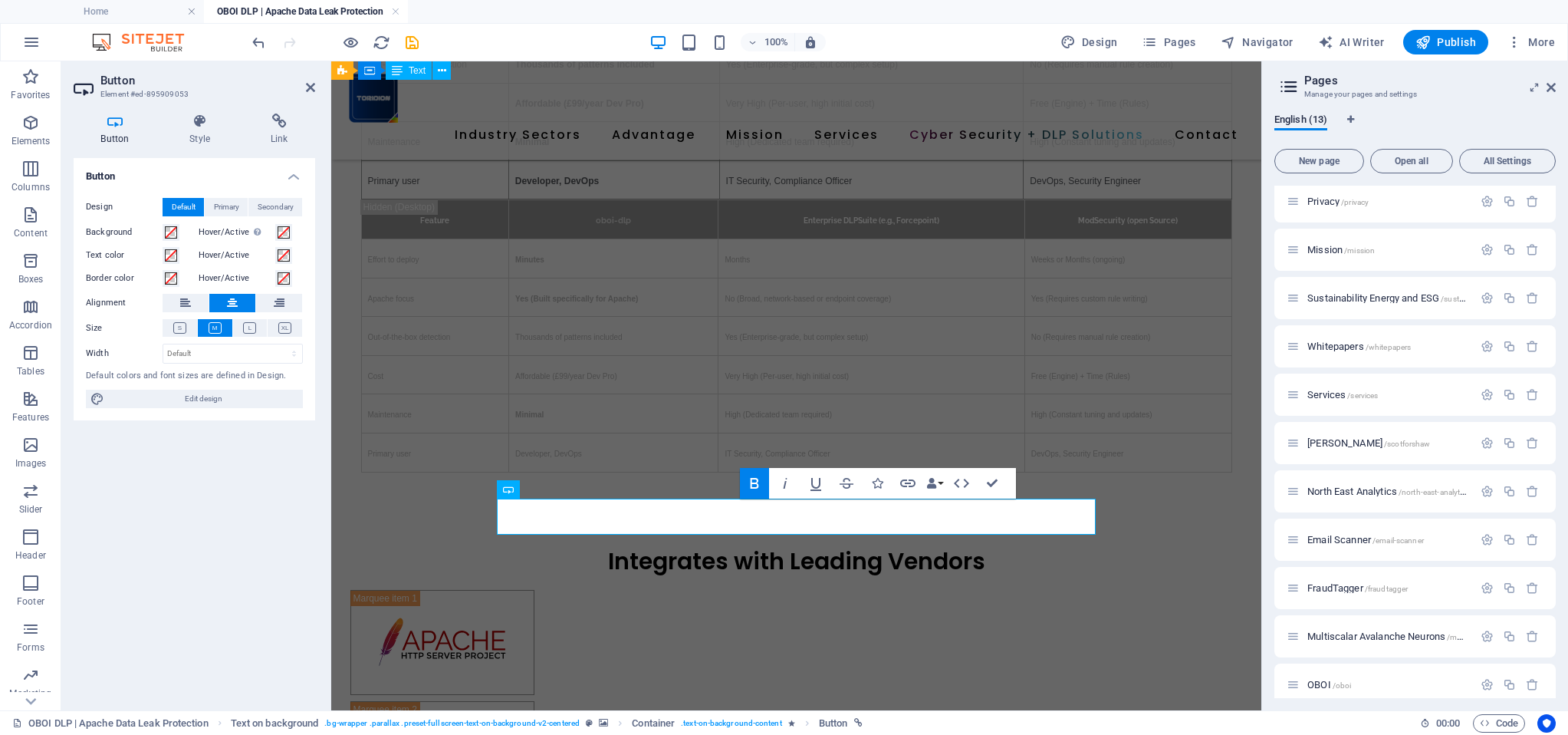
click at [146, 527] on div "Button Design Default Primary Secondary Background Hover/Active Switch to previ…" at bounding box center [195, 428] width 242 height 540
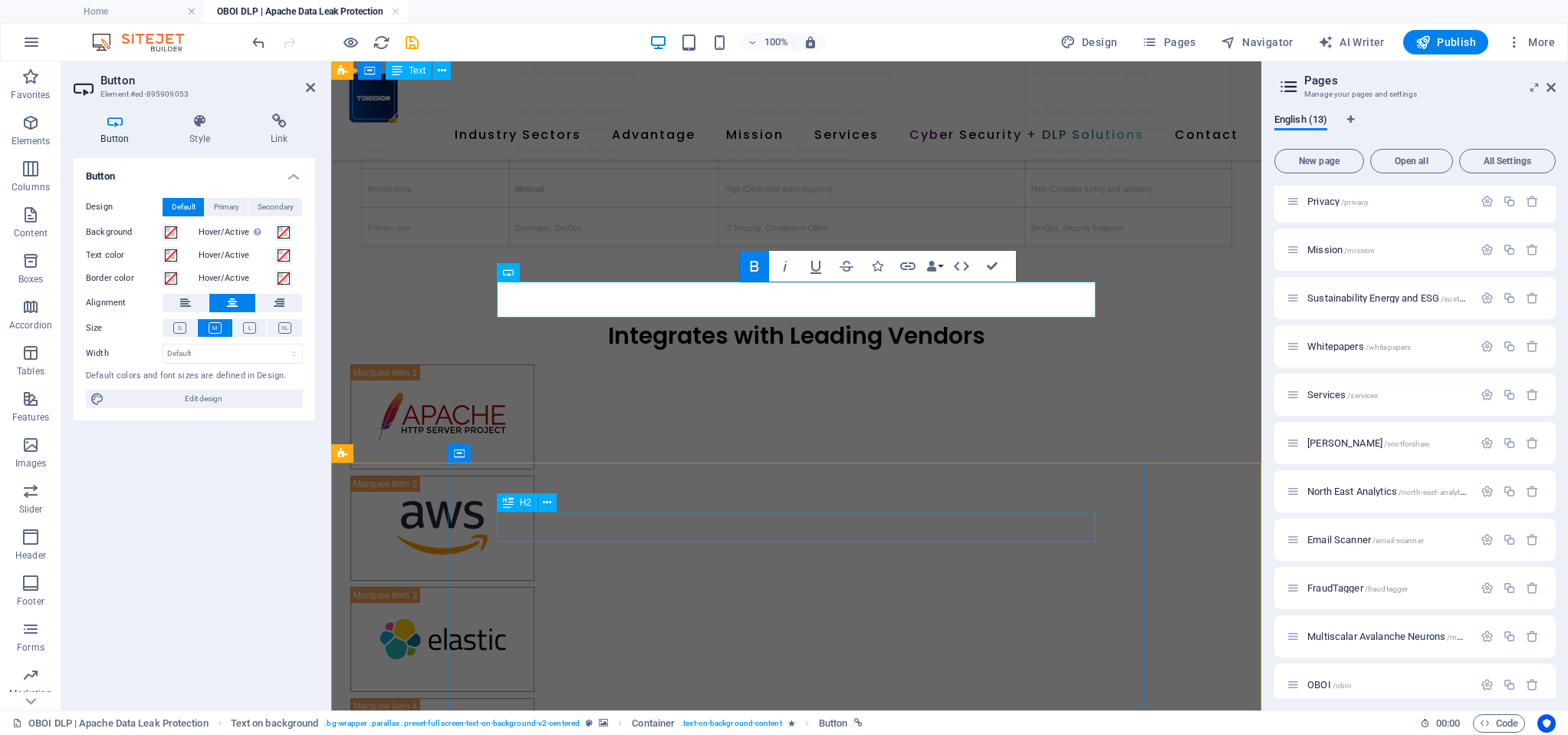
scroll to position [4034, 0]
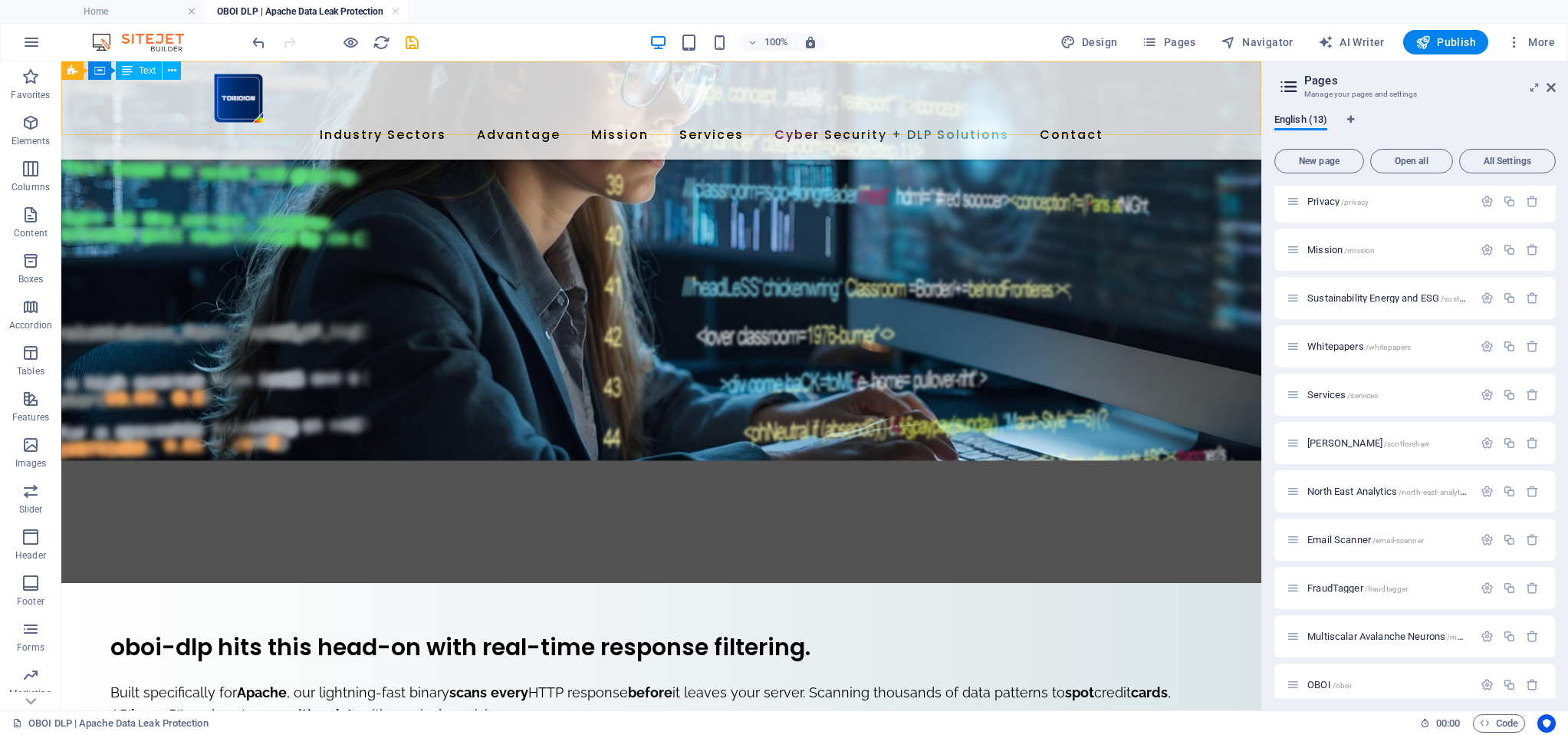
scroll to position [9005, 0]
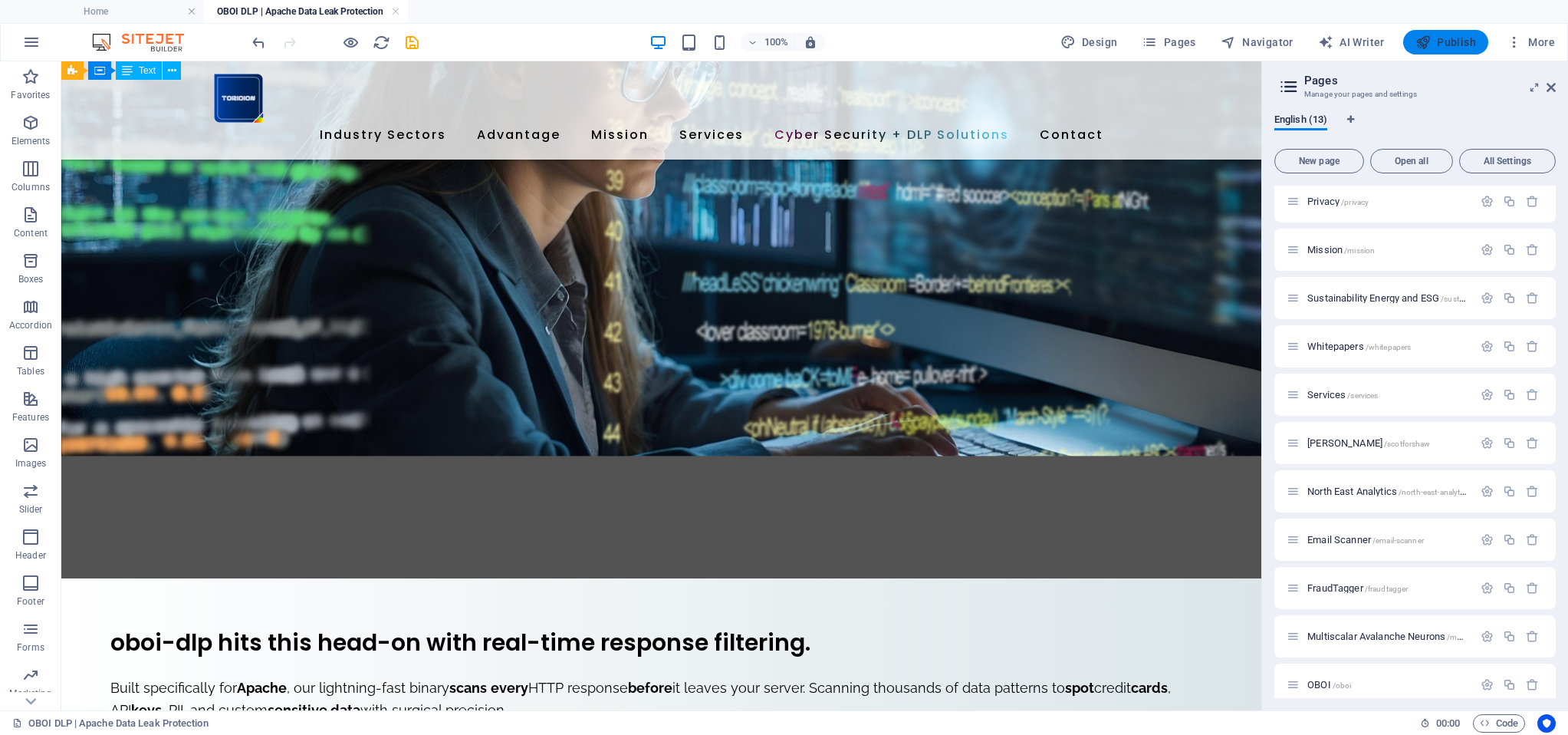
click at [1448, 41] on span "Publish" at bounding box center [1445, 42] width 61 height 15
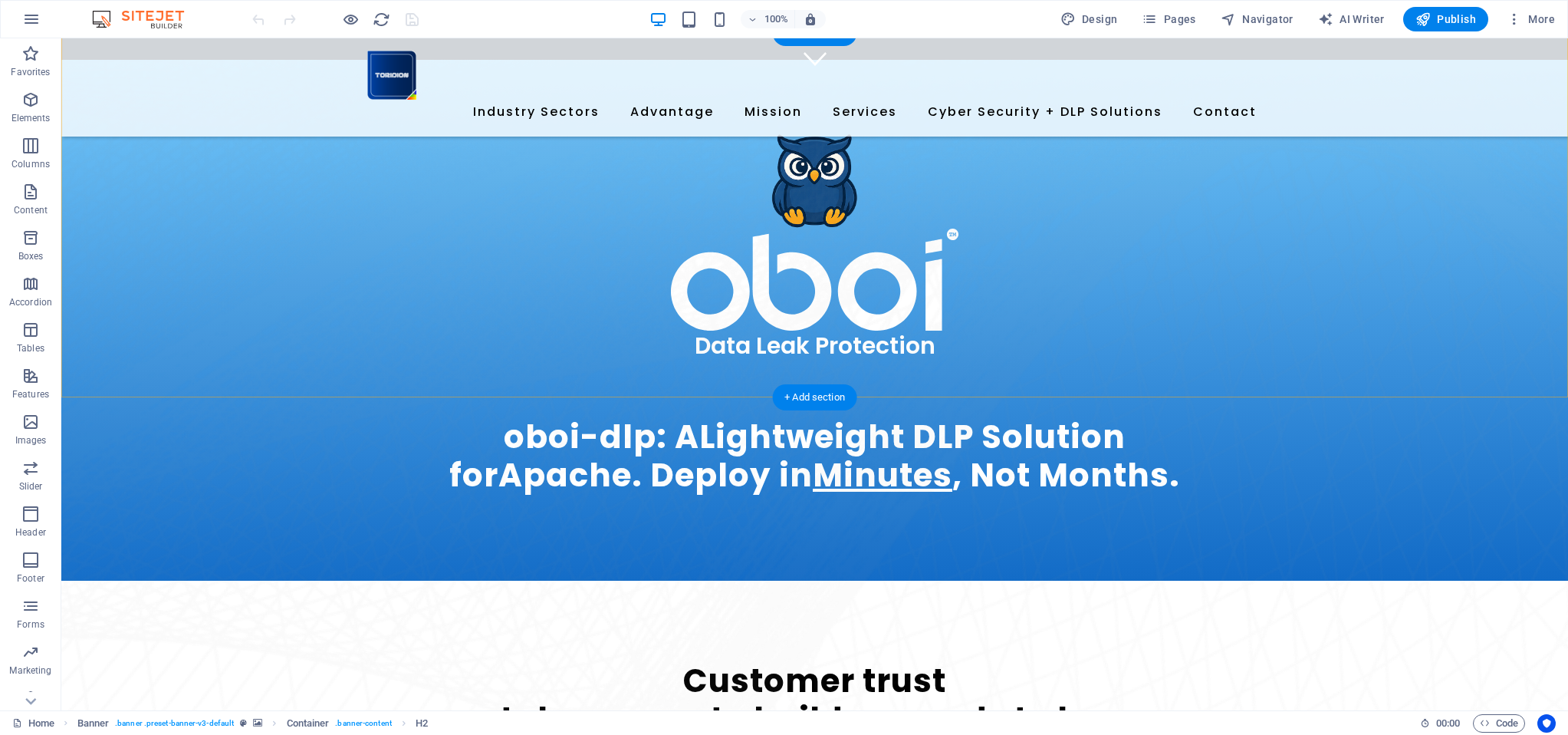
scroll to position [634, 0]
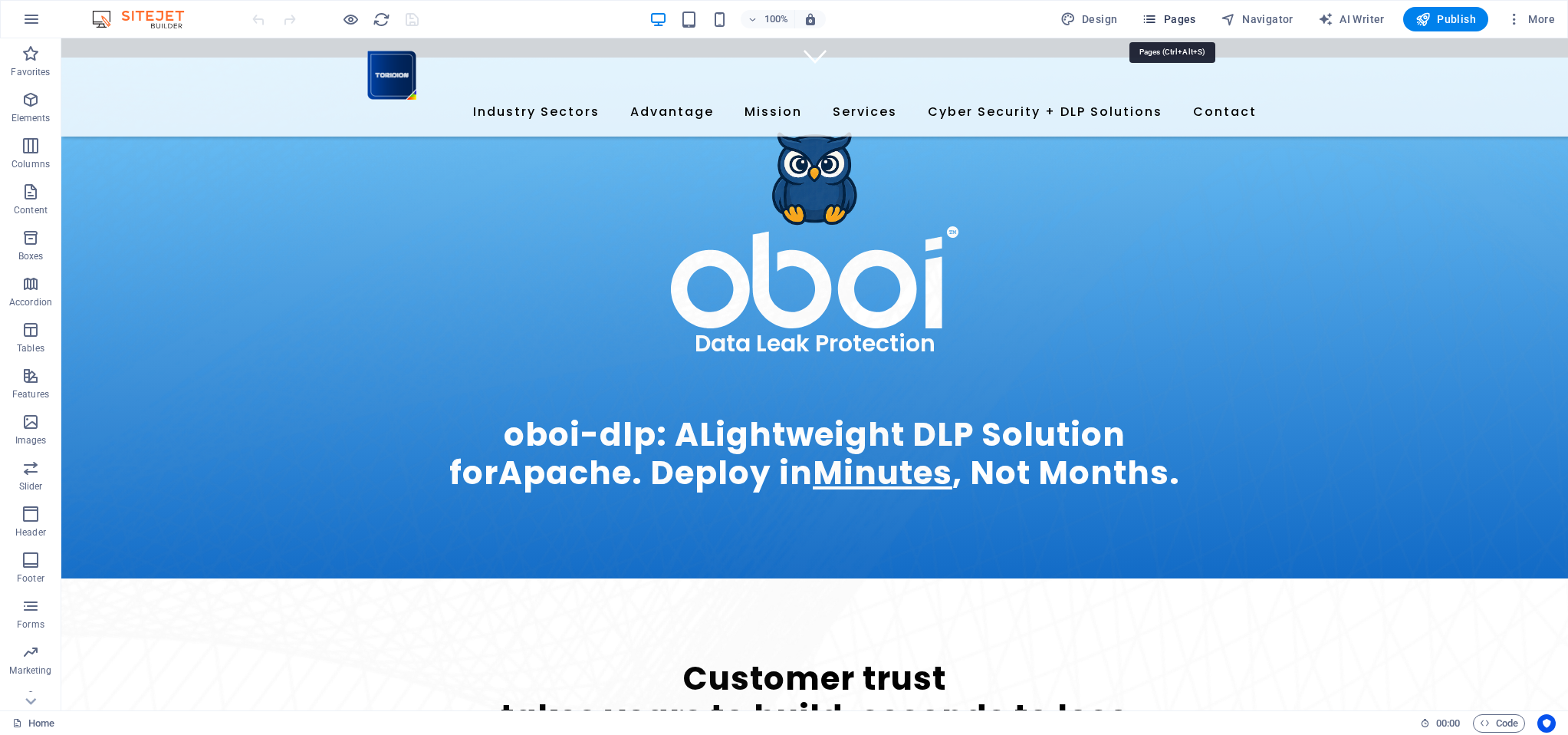
click at [1181, 21] on span "Pages" at bounding box center [1168, 19] width 54 height 15
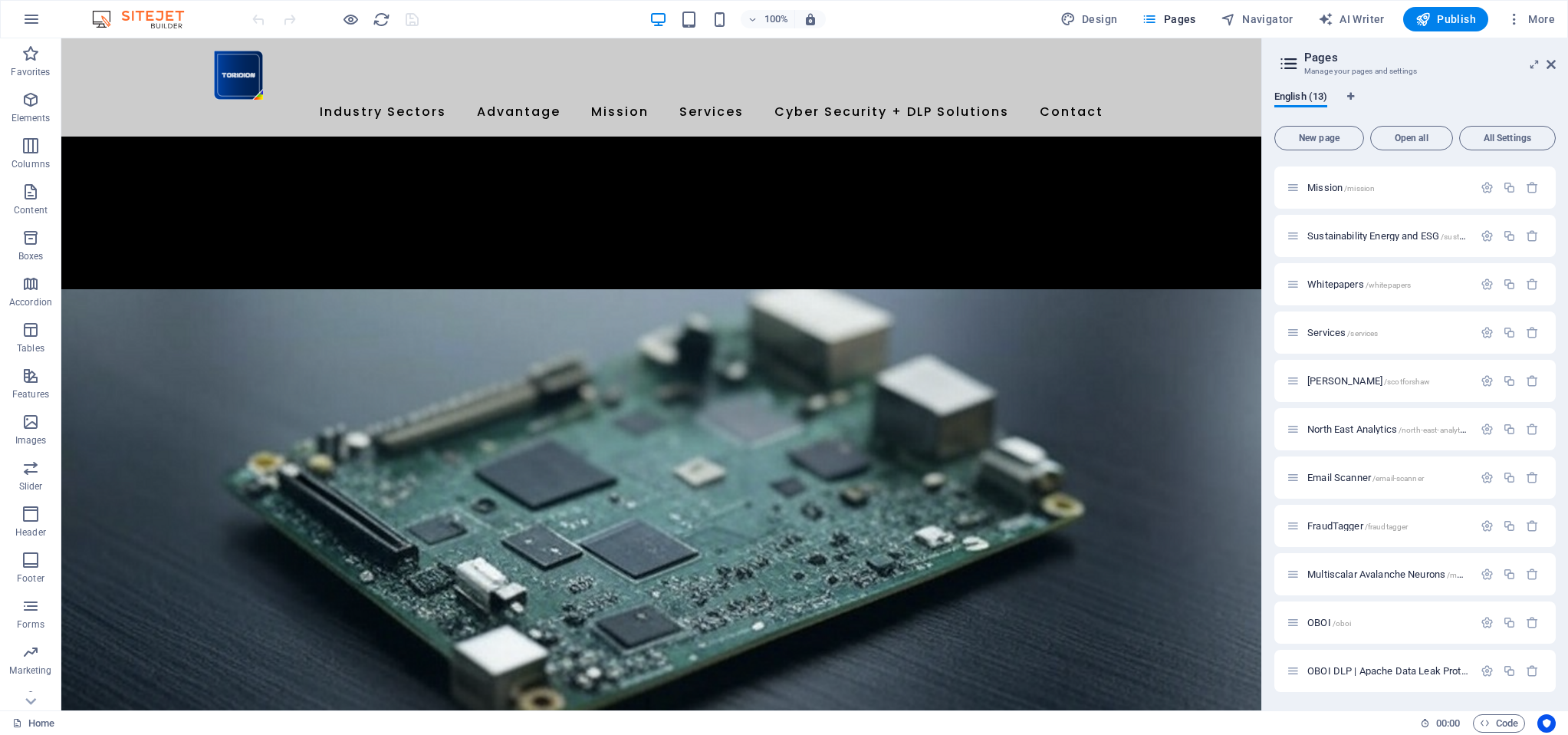
scroll to position [93, 0]
click at [1374, 677] on div "OBOI DLP | Apache Data Leak Protection /oboi-dlp" at bounding box center [1379, 671] width 186 height 18
click at [1374, 670] on span "OBOI DLP | Apache Data Leak Protection /oboi-dlp" at bounding box center [1415, 671] width 216 height 12
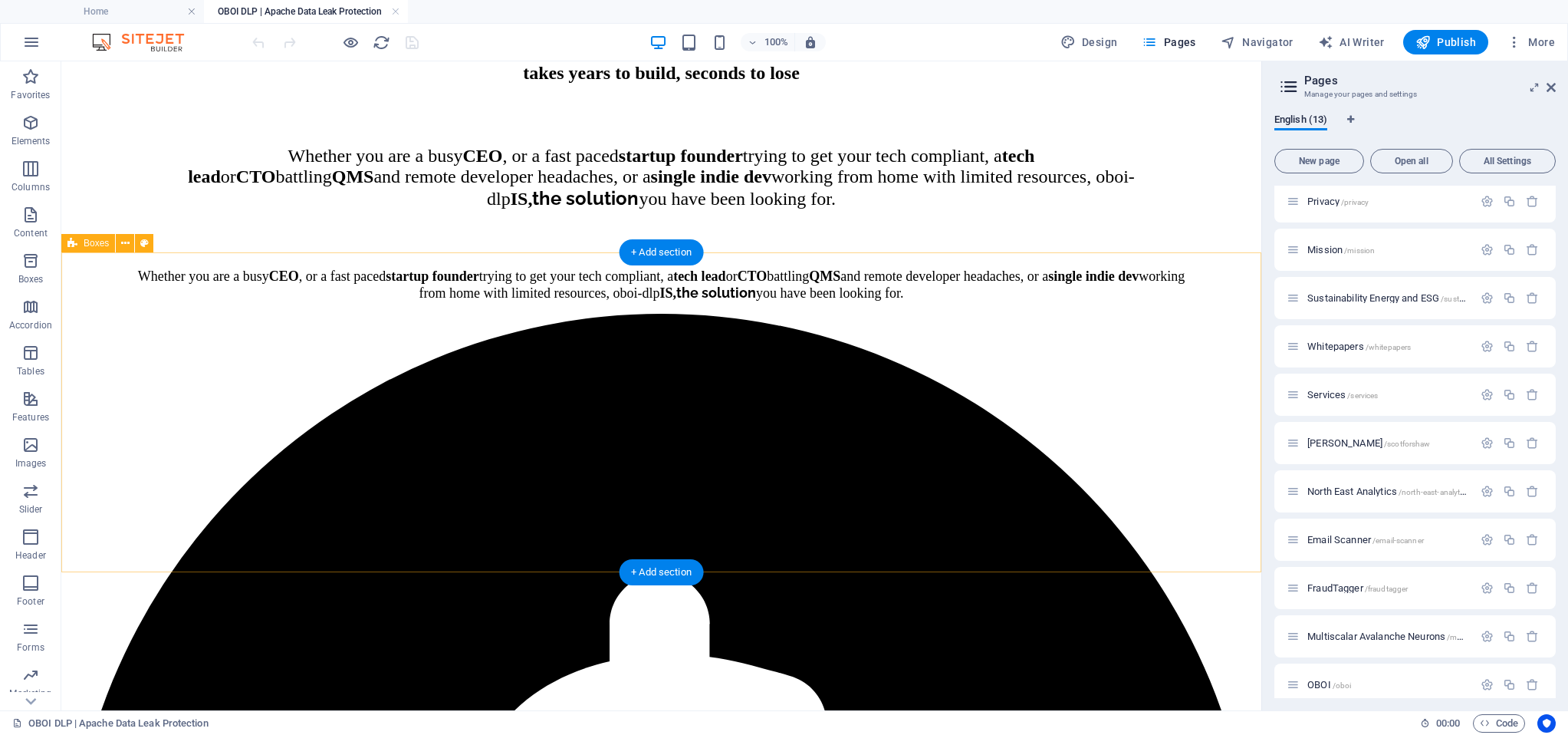
scroll to position [694, 0]
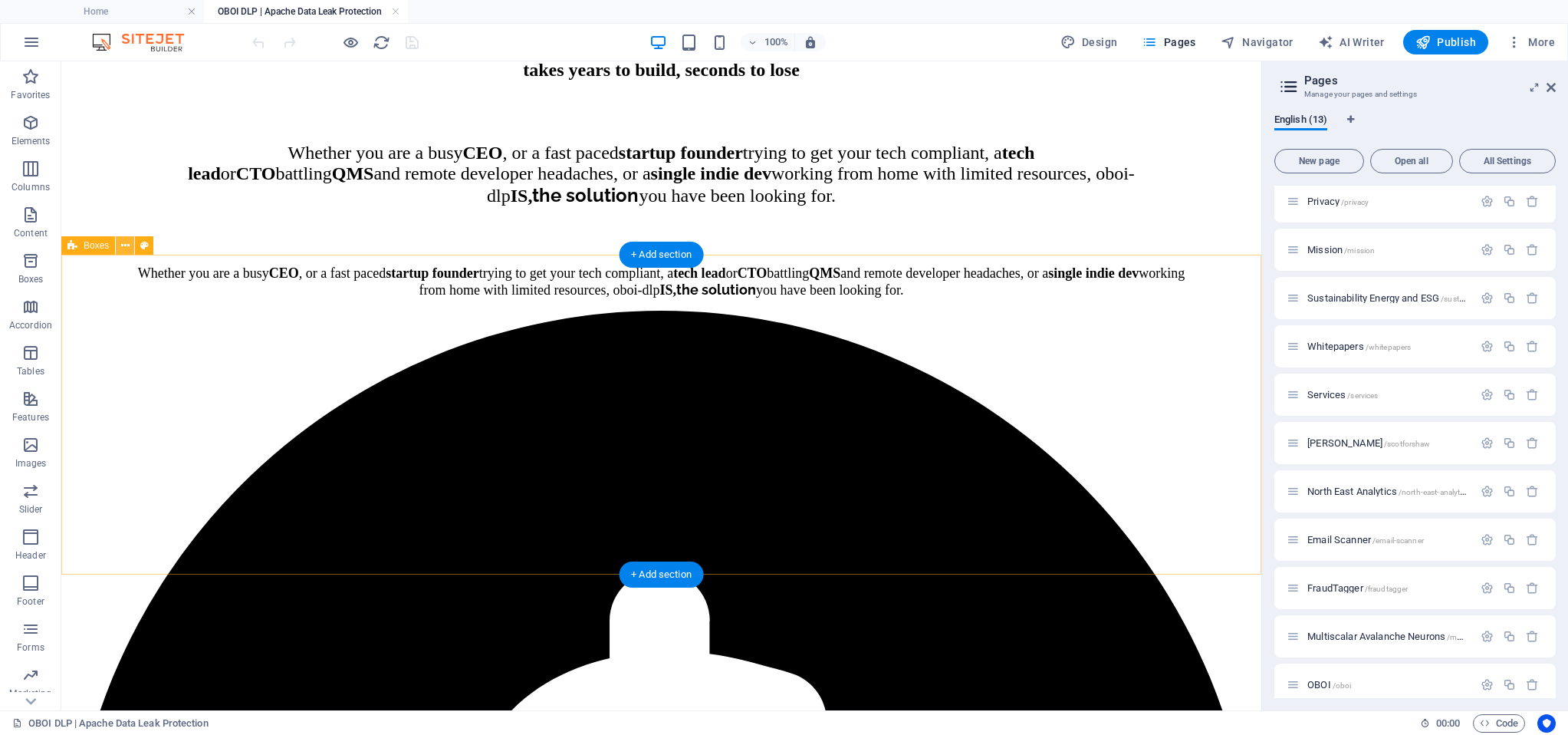
click at [121, 245] on icon at bounding box center [125, 246] width 8 height 16
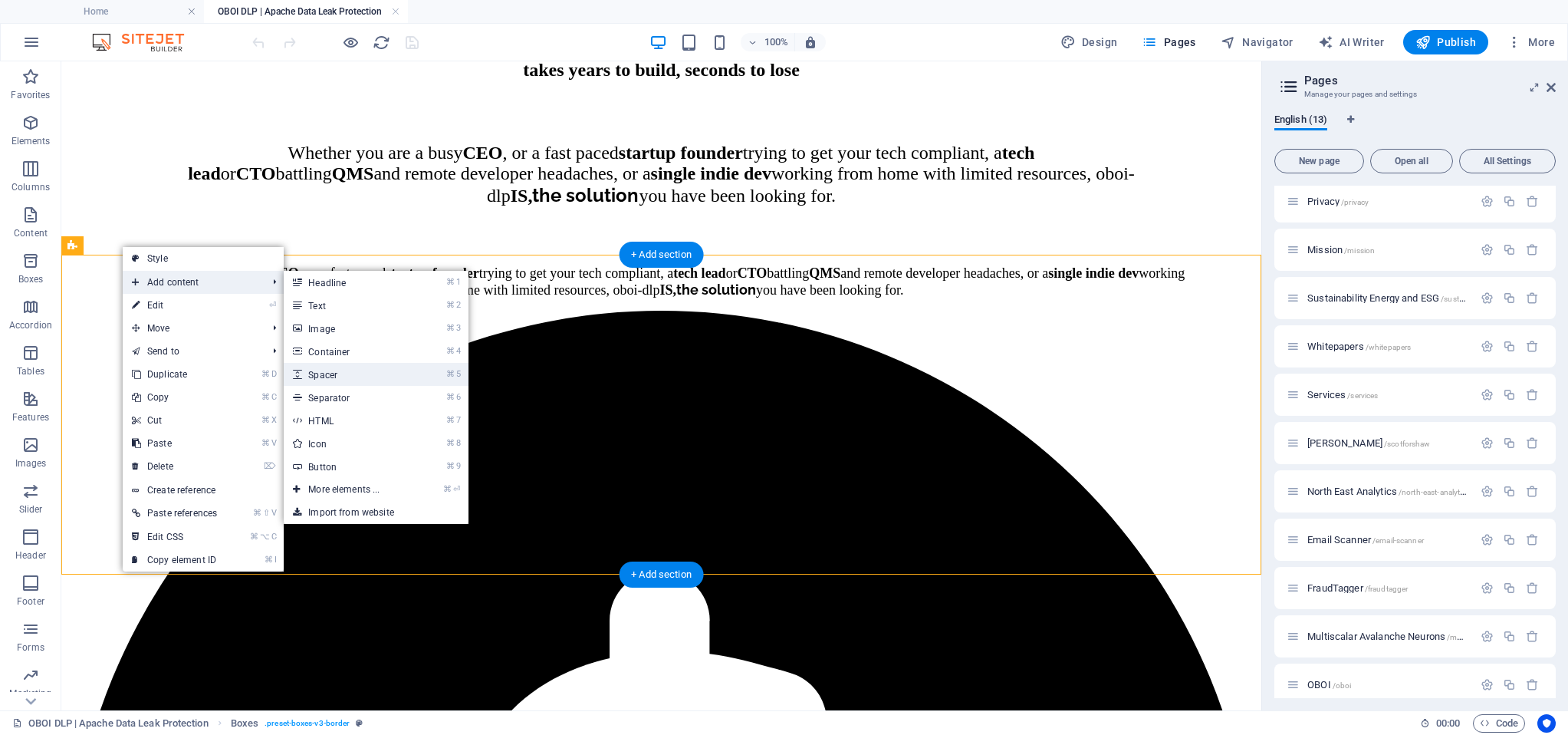
click at [348, 374] on link "⌘ 5 Spacer" at bounding box center [347, 374] width 127 height 23
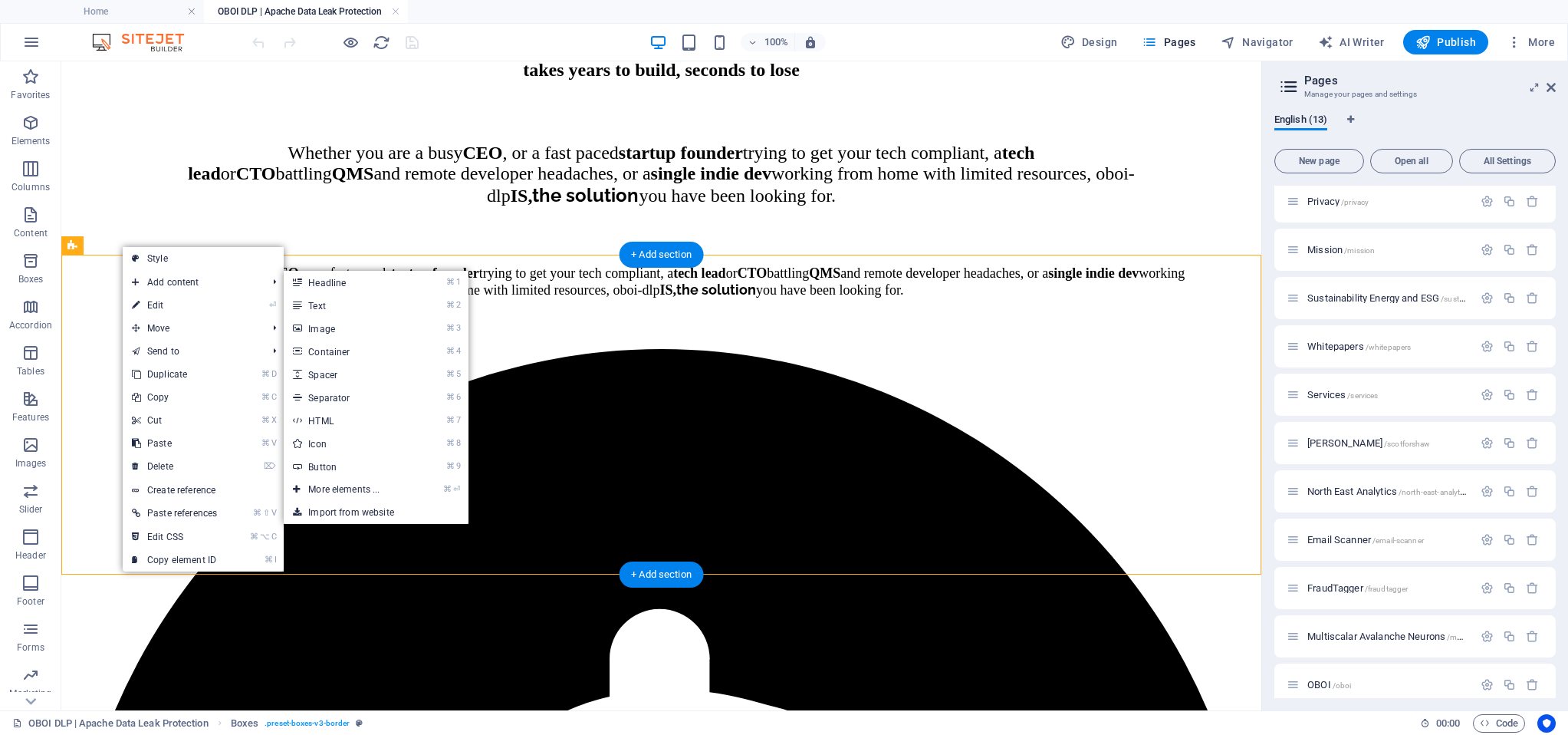
select select "px"
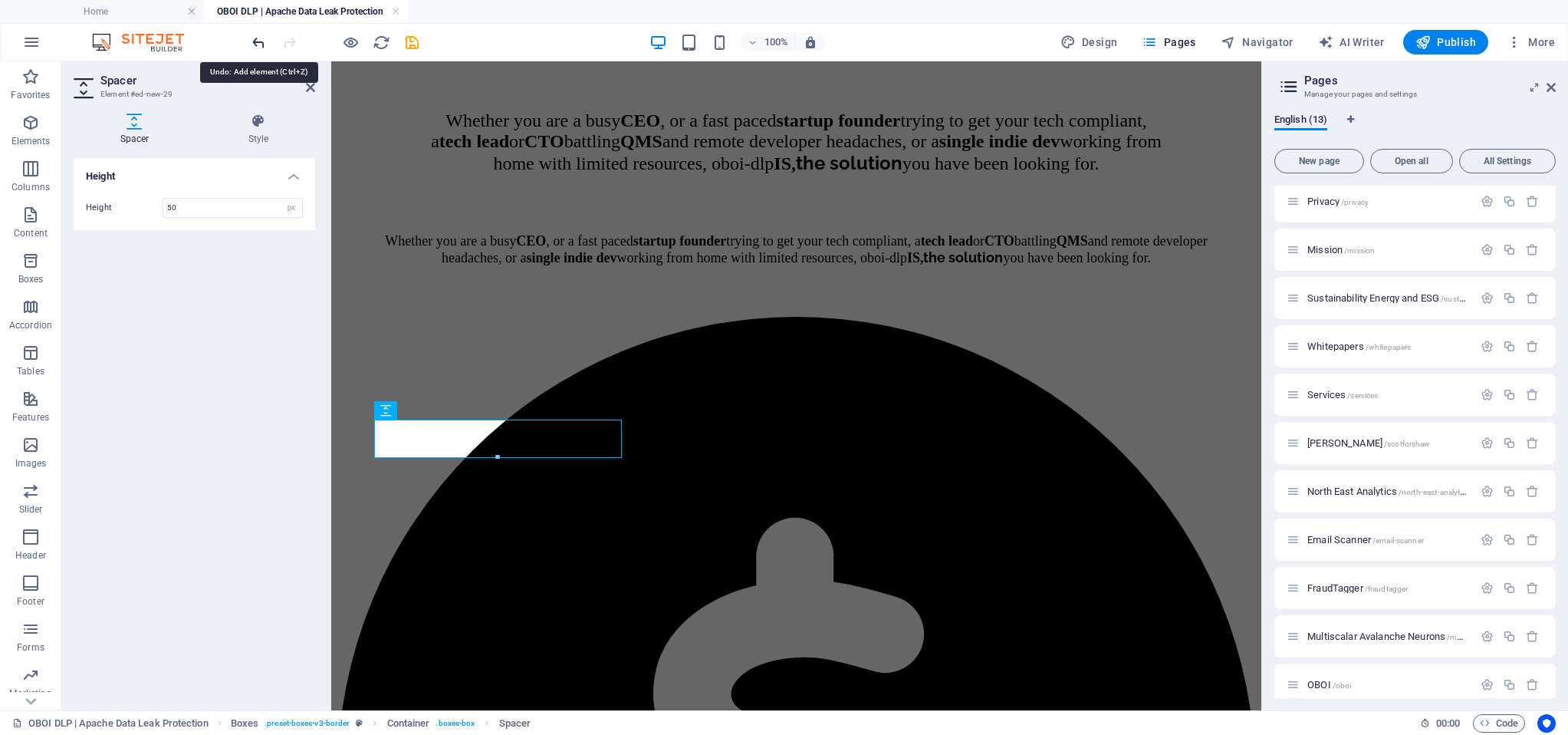
click at [259, 41] on icon "undo" at bounding box center [259, 43] width 18 height 18
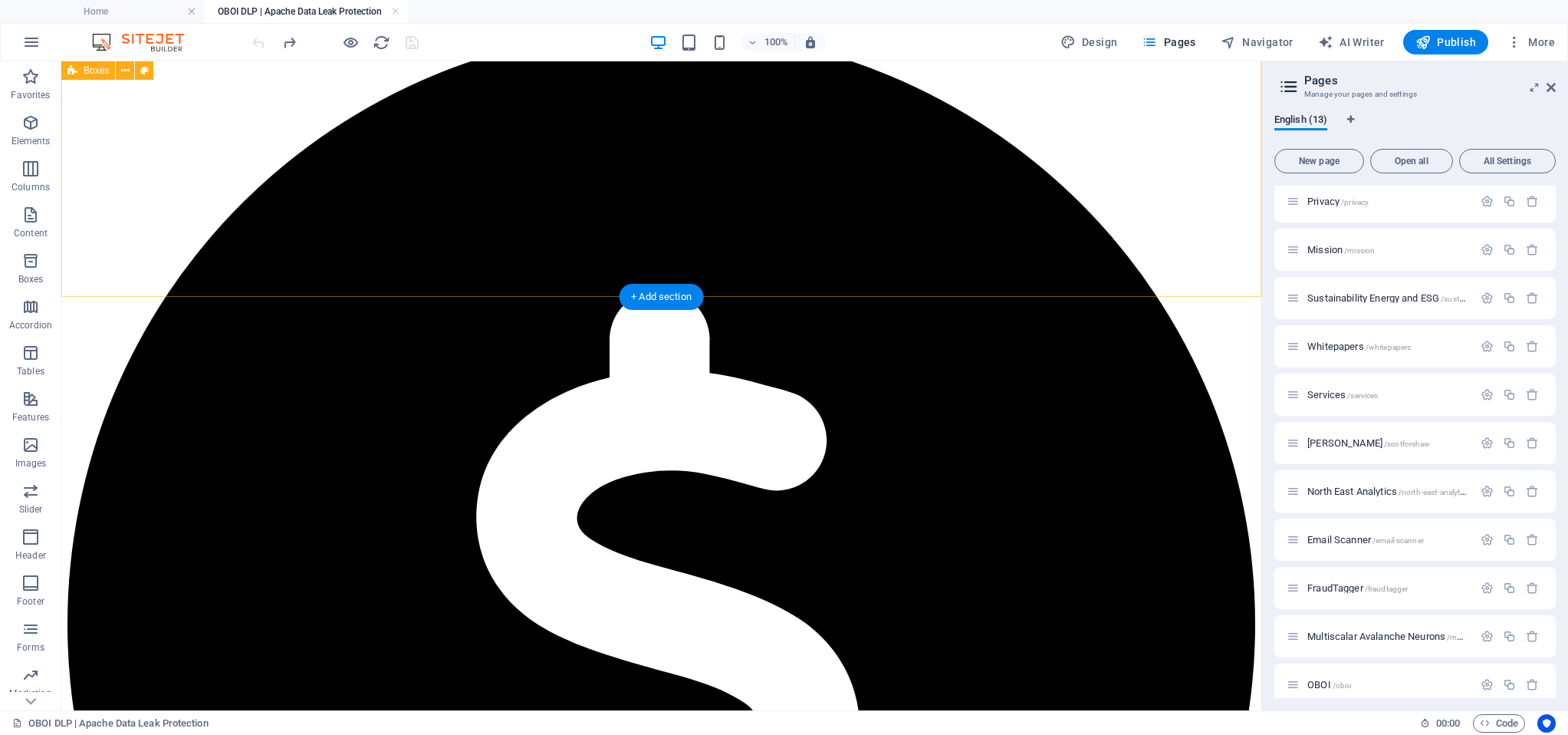
scroll to position [971, 0]
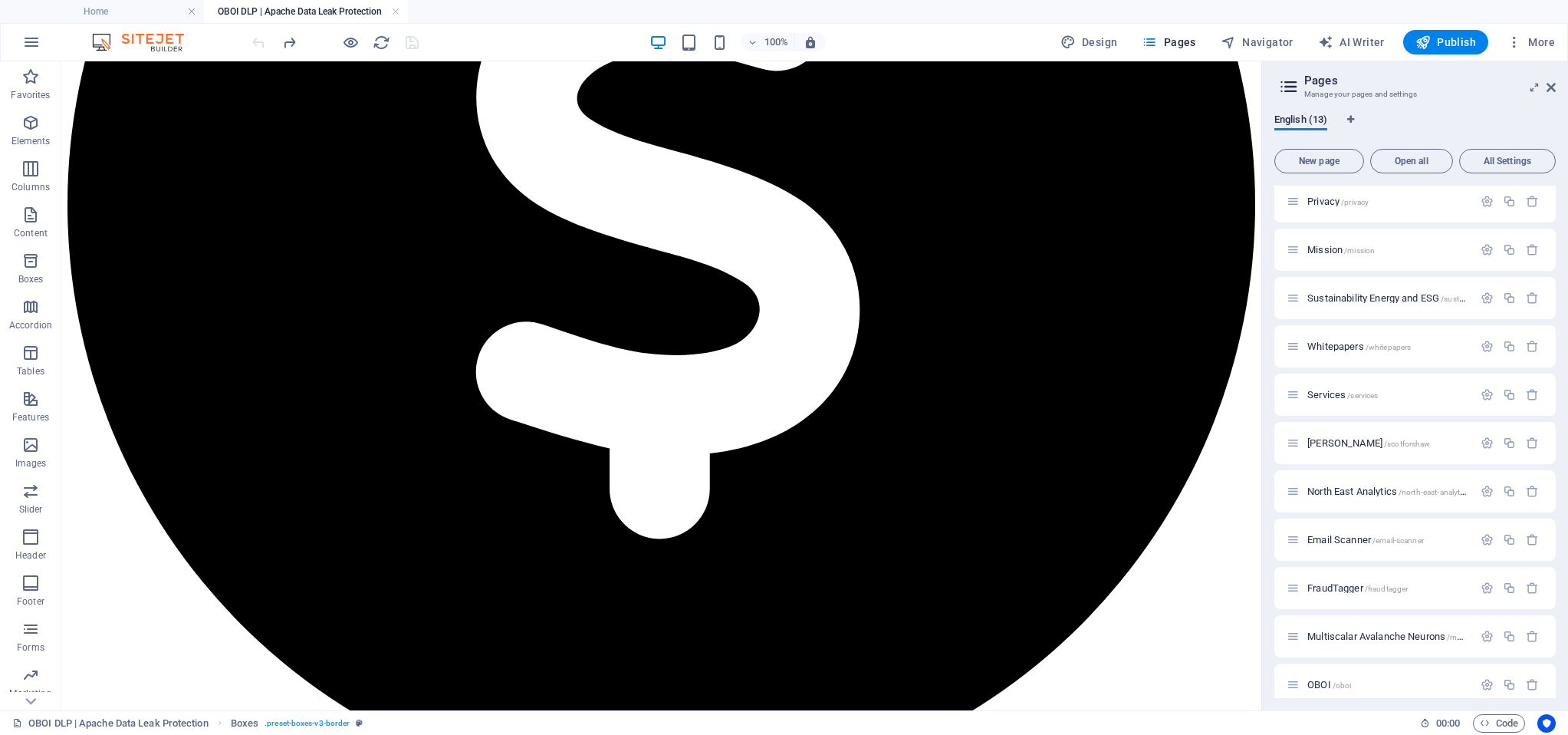
scroll to position [1744, 0]
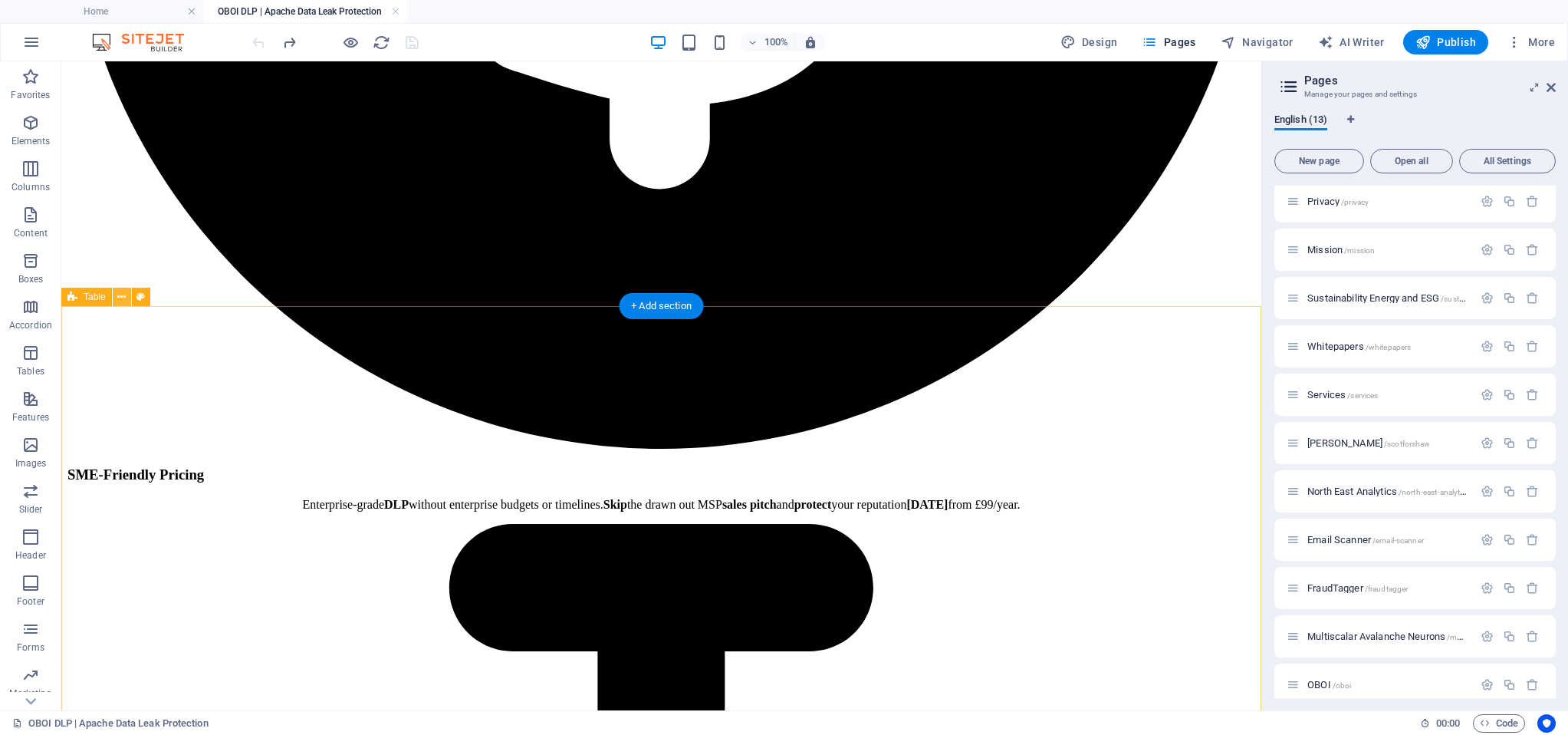
click at [123, 297] on icon at bounding box center [121, 297] width 8 height 16
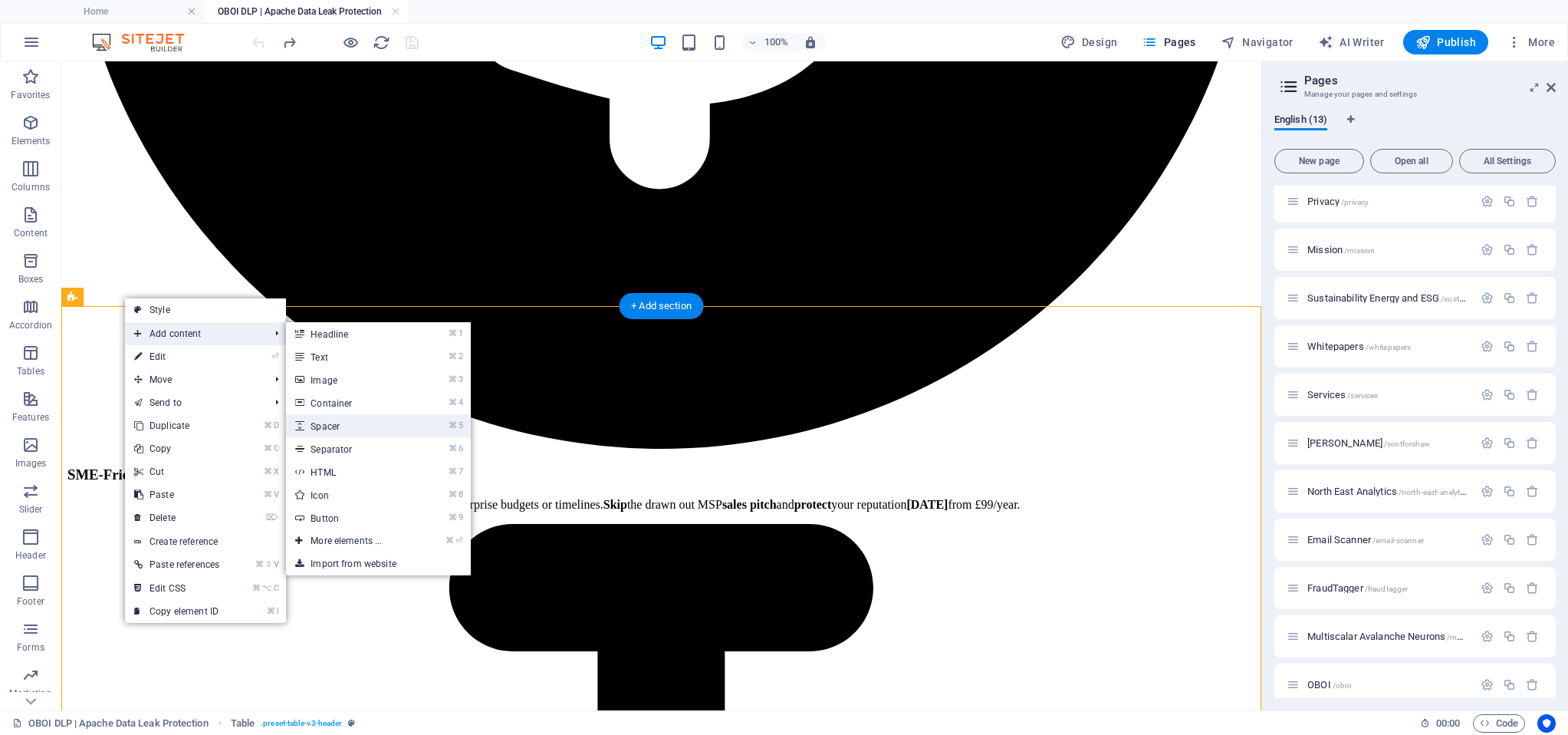
click at [345, 425] on link "⌘ 5 Spacer" at bounding box center [349, 425] width 127 height 23
select select "px"
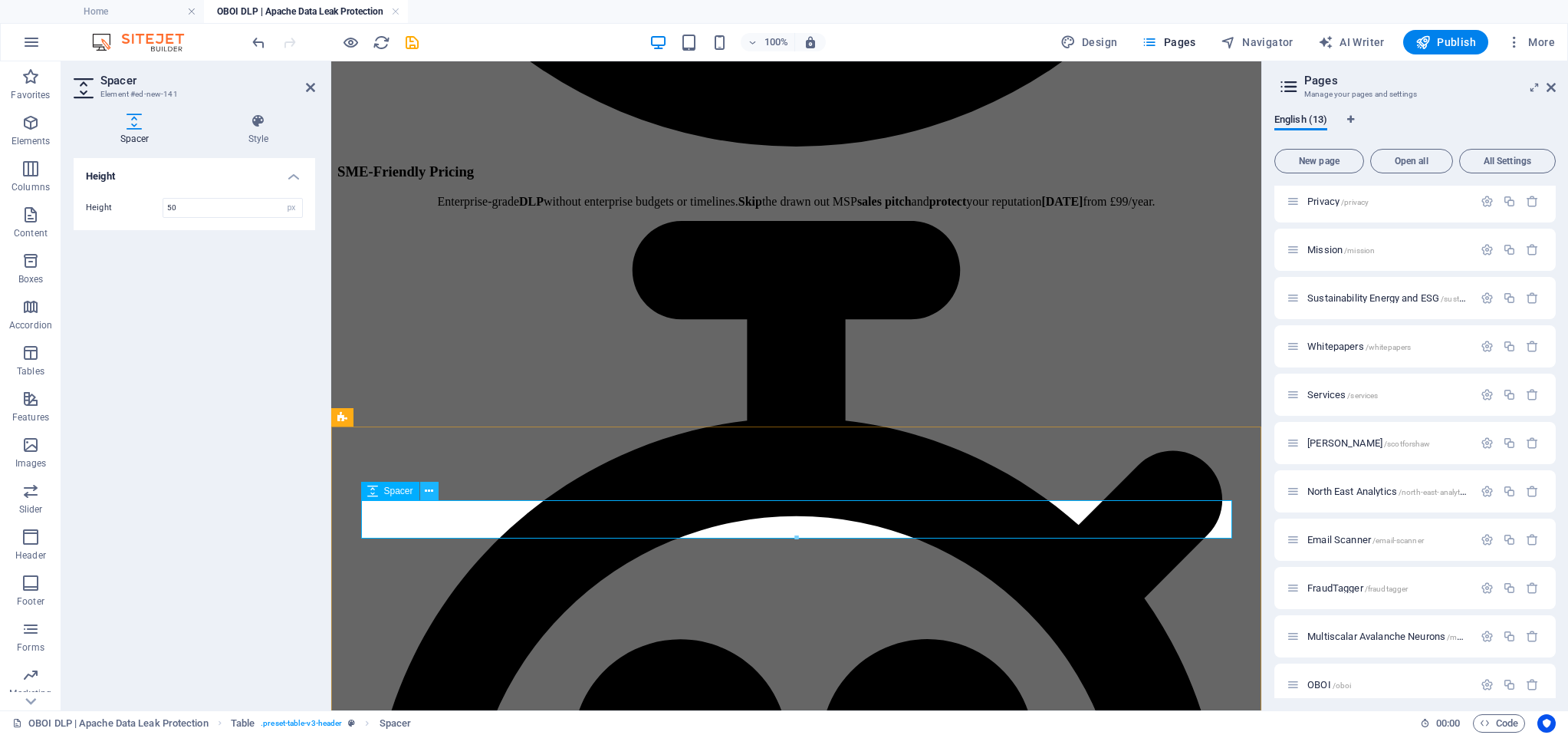
click at [435, 493] on button at bounding box center [429, 491] width 18 height 18
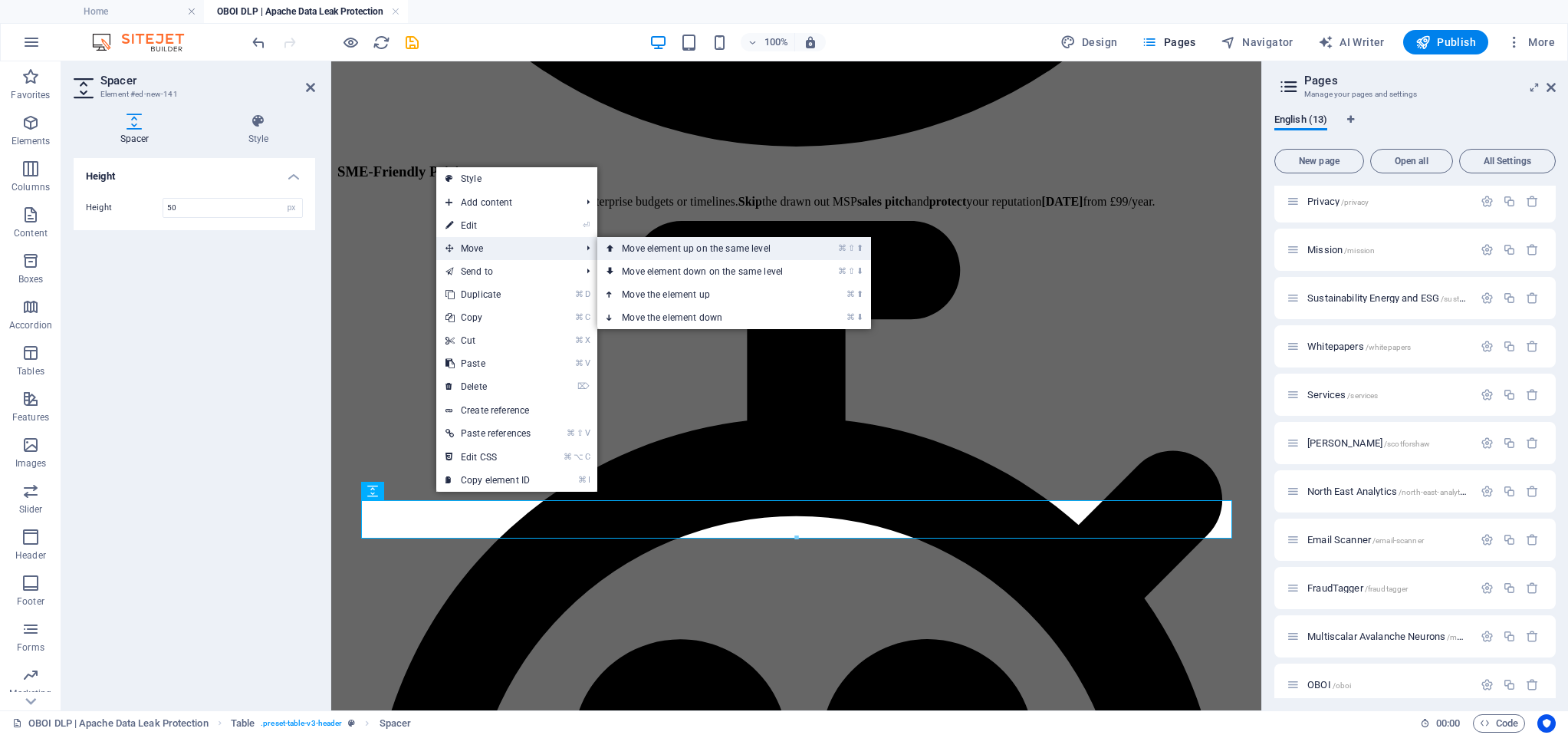
click at [723, 252] on link "⌘ ⇧ ⬆ Move element up on the same level" at bounding box center [706, 248] width 216 height 23
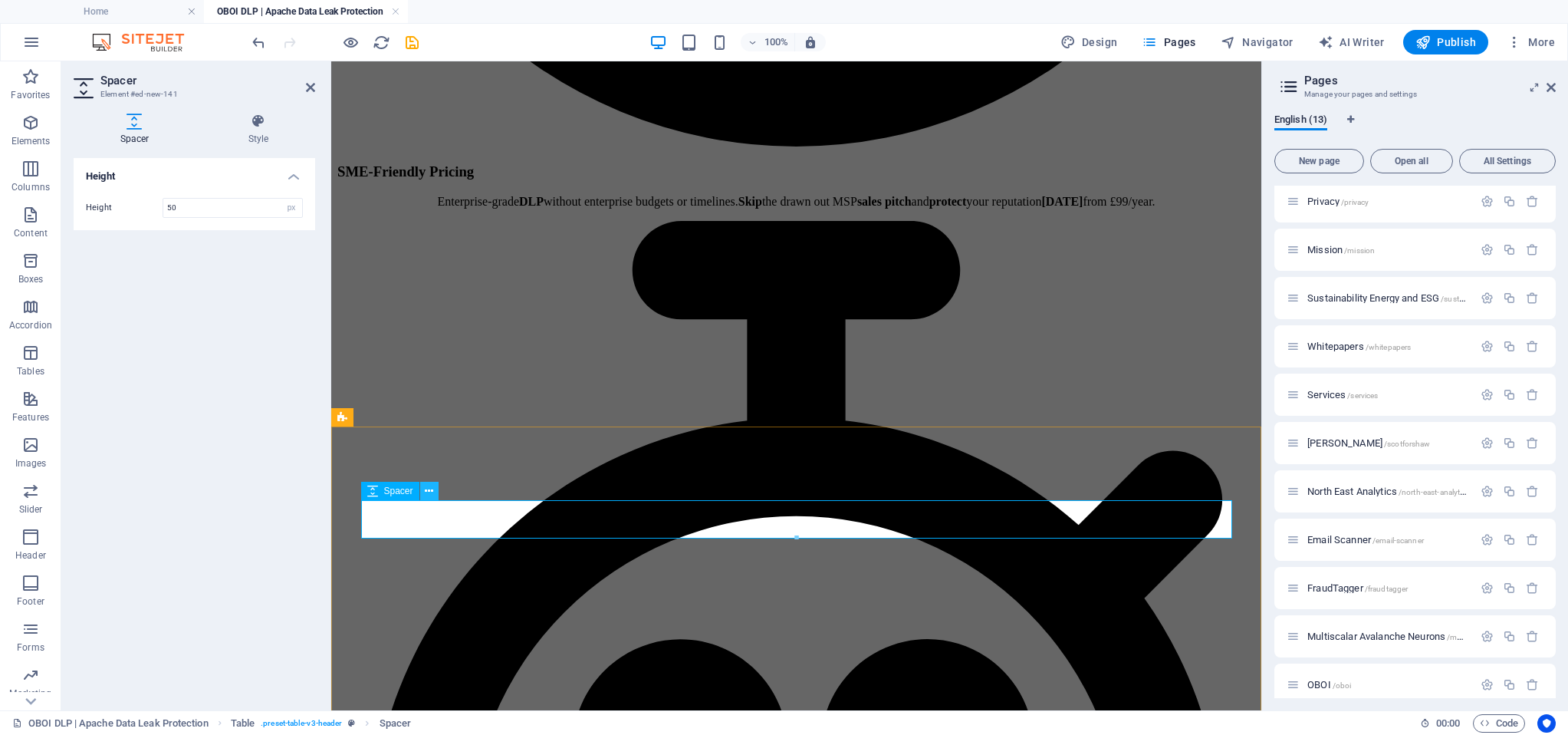
click at [431, 490] on icon at bounding box center [429, 491] width 8 height 16
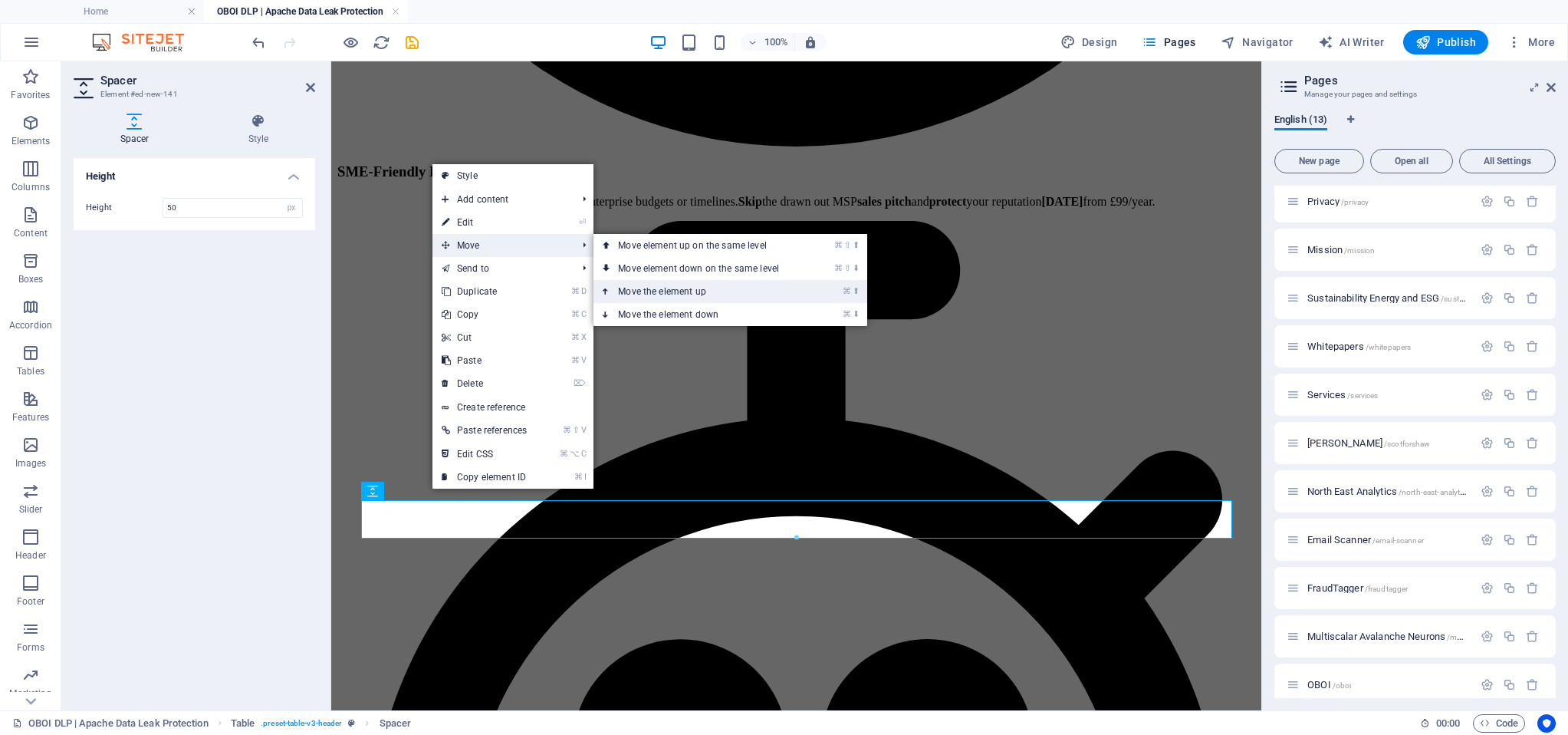
click at [670, 290] on link "⌘ ⬆ Move the element up" at bounding box center [702, 291] width 216 height 23
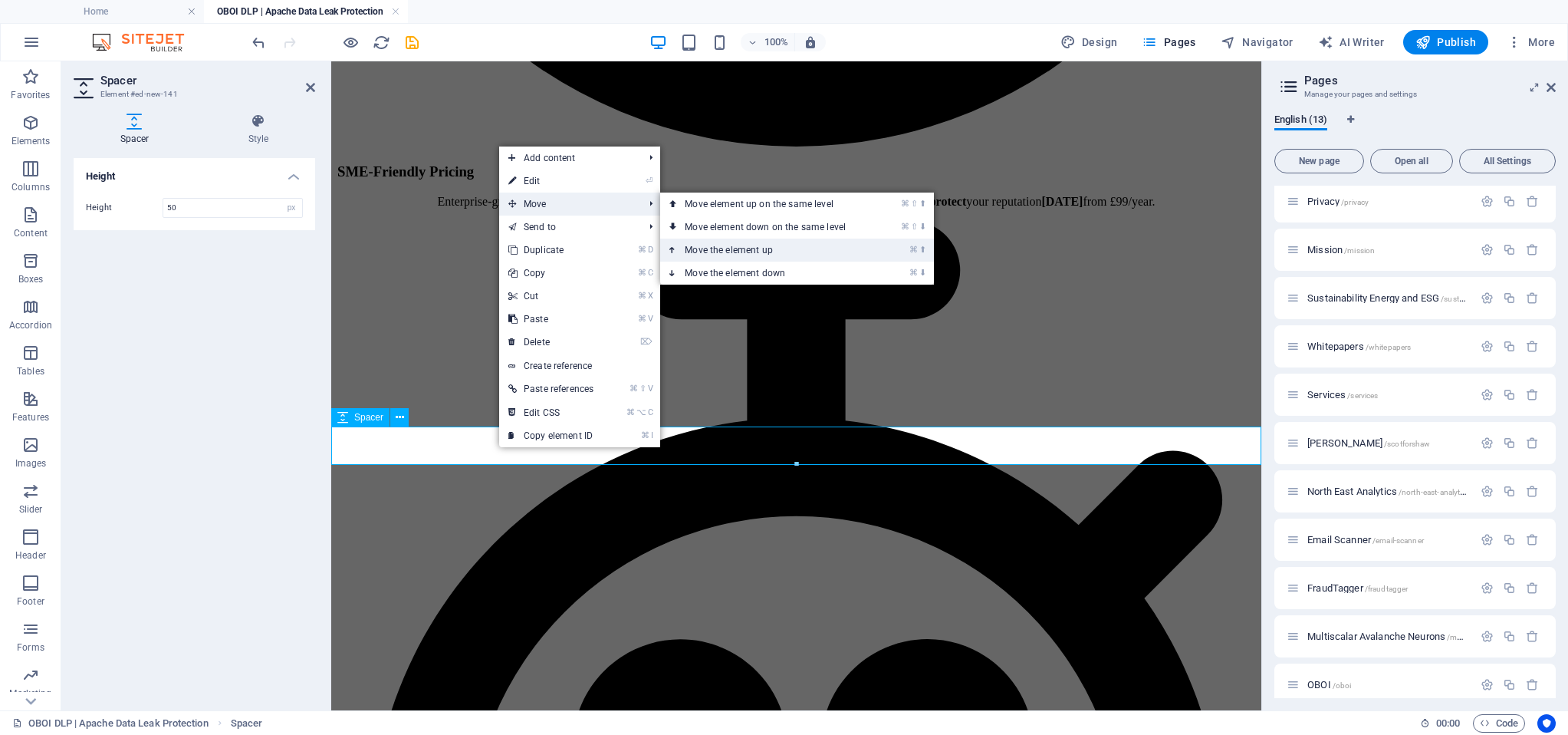
click at [727, 246] on link "⌘ ⬆ Move the element up" at bounding box center [768, 250] width 216 height 23
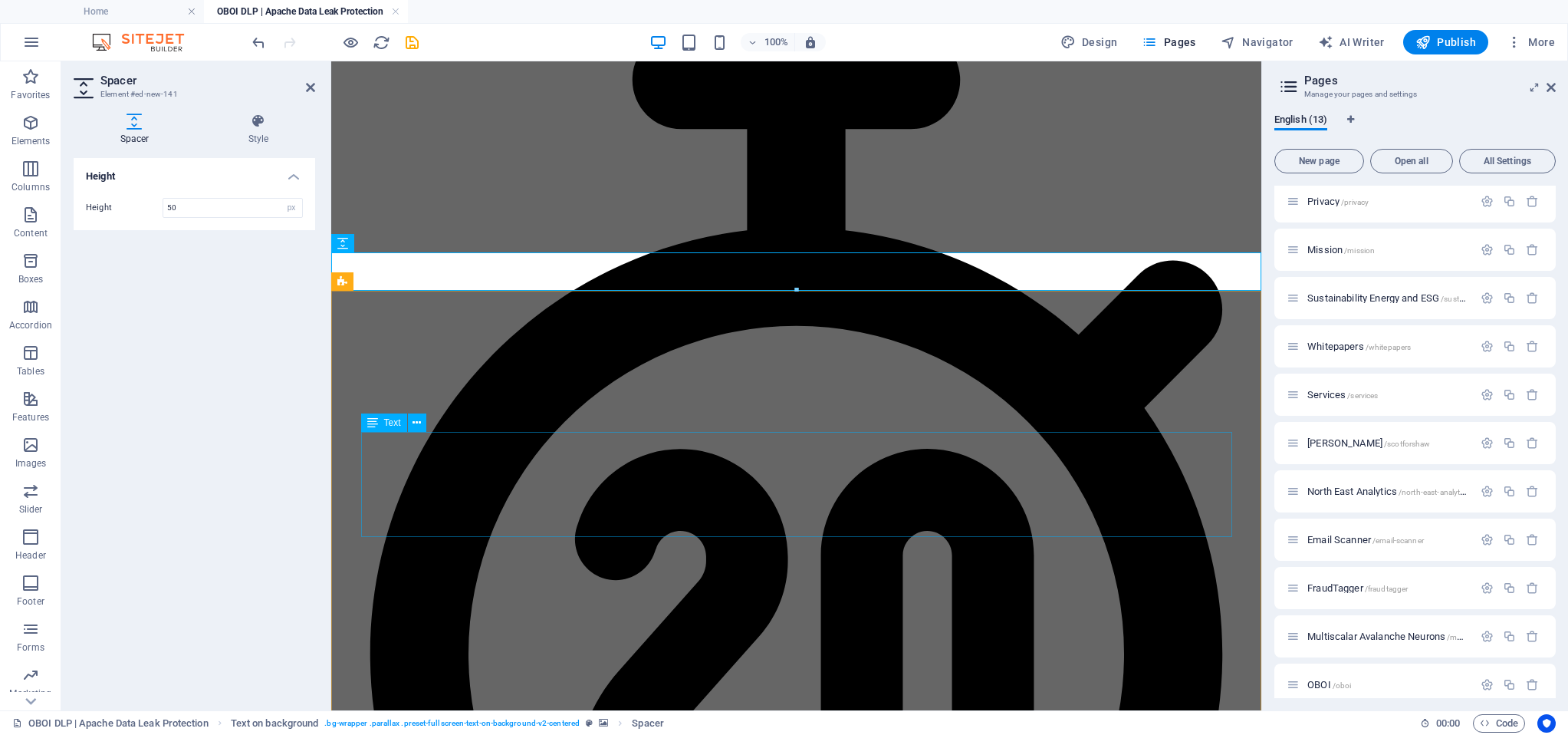
scroll to position [1910, 0]
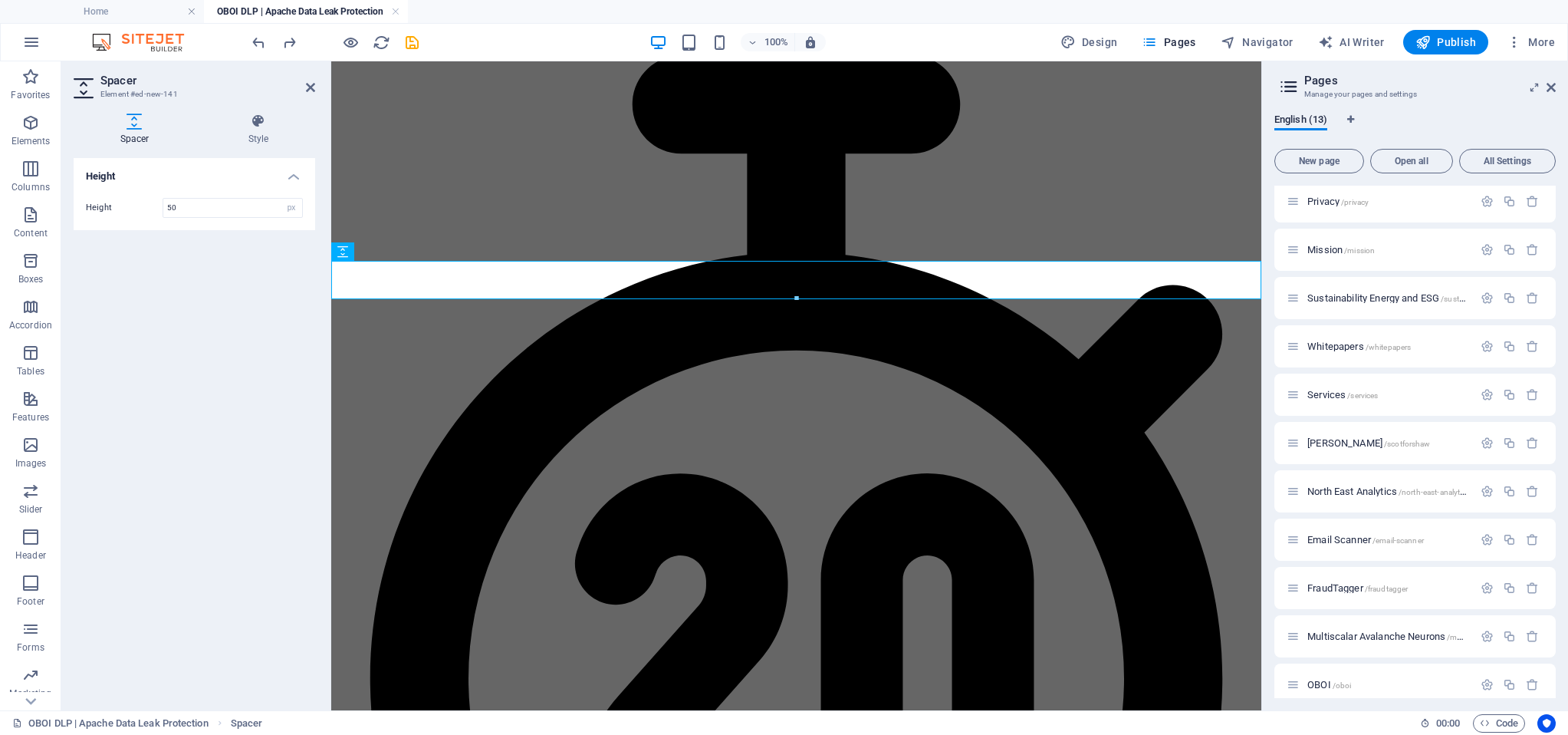
click at [209, 204] on input "50" at bounding box center [232, 208] width 139 height 18
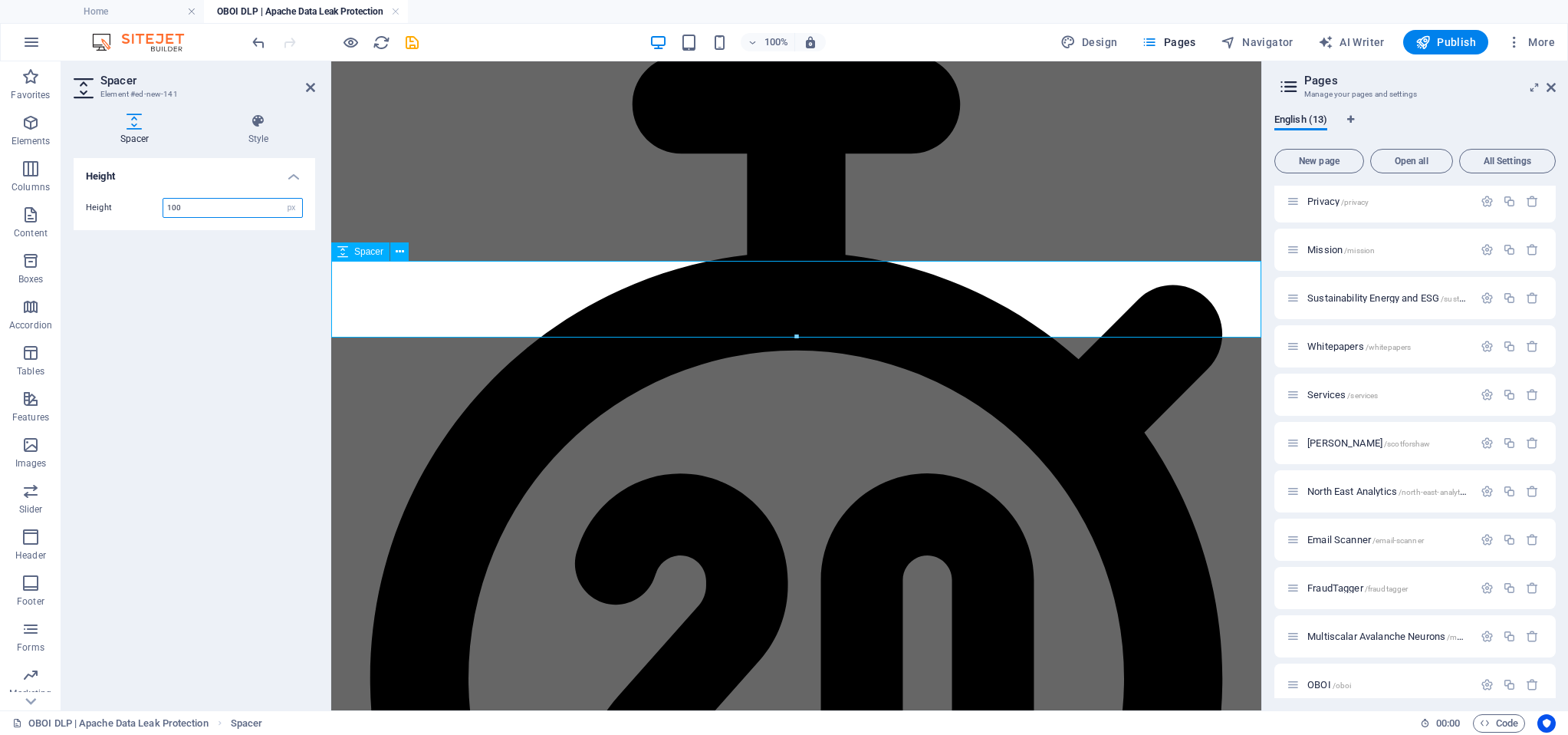
type input "100"
click at [401, 251] on icon at bounding box center [400, 252] width 8 height 16
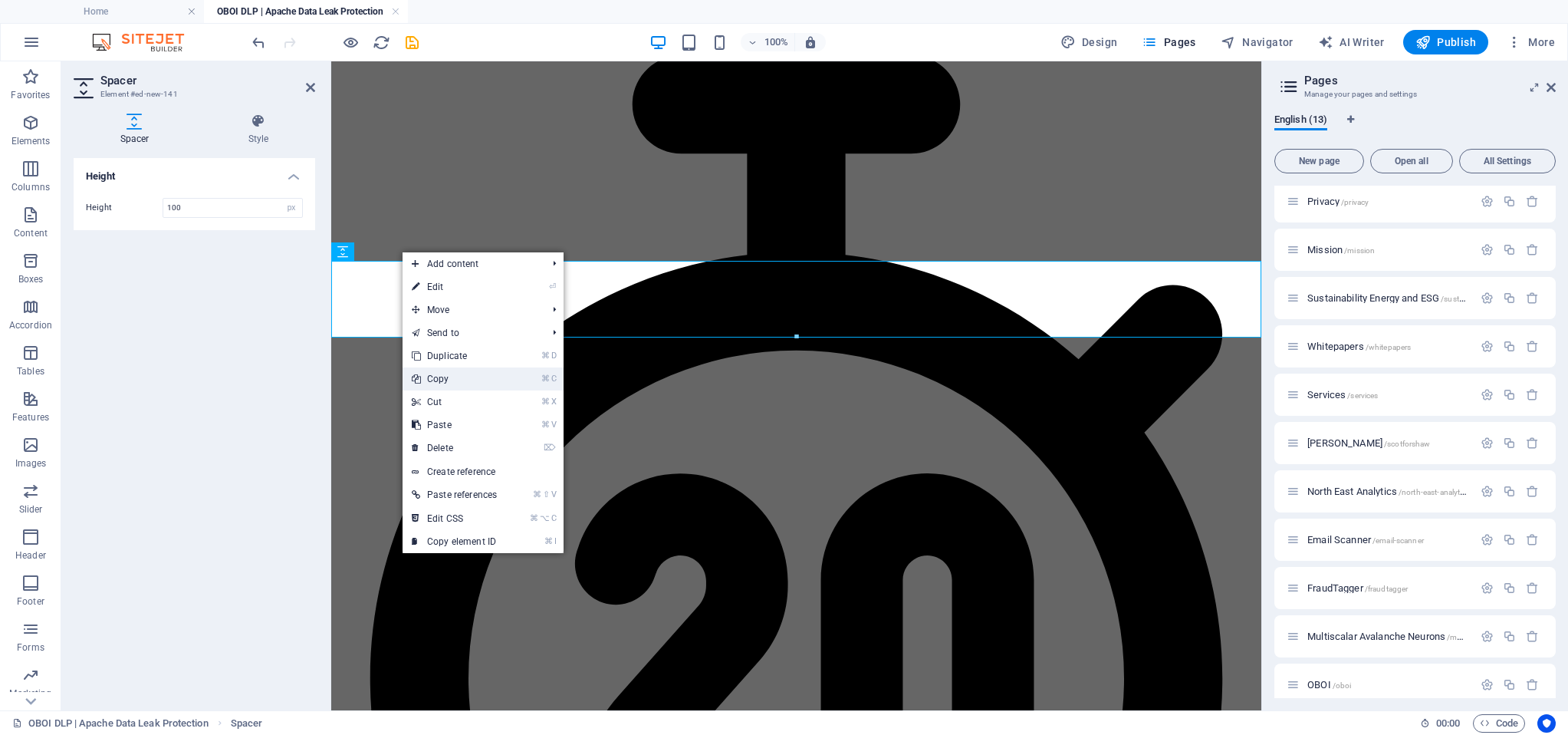
click at [454, 378] on link "⌘ C Copy" at bounding box center [455, 378] width 104 height 23
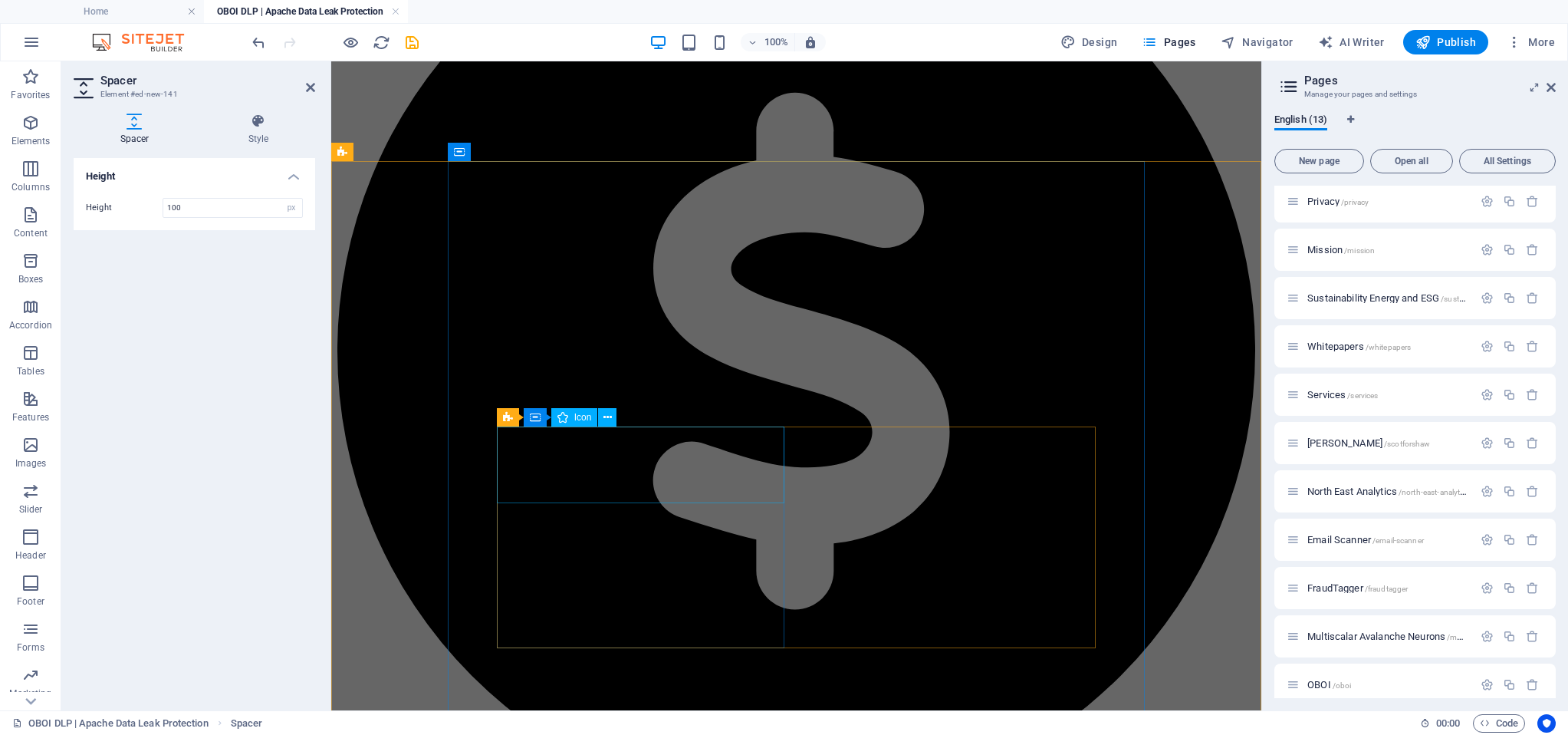
scroll to position [1019, 0]
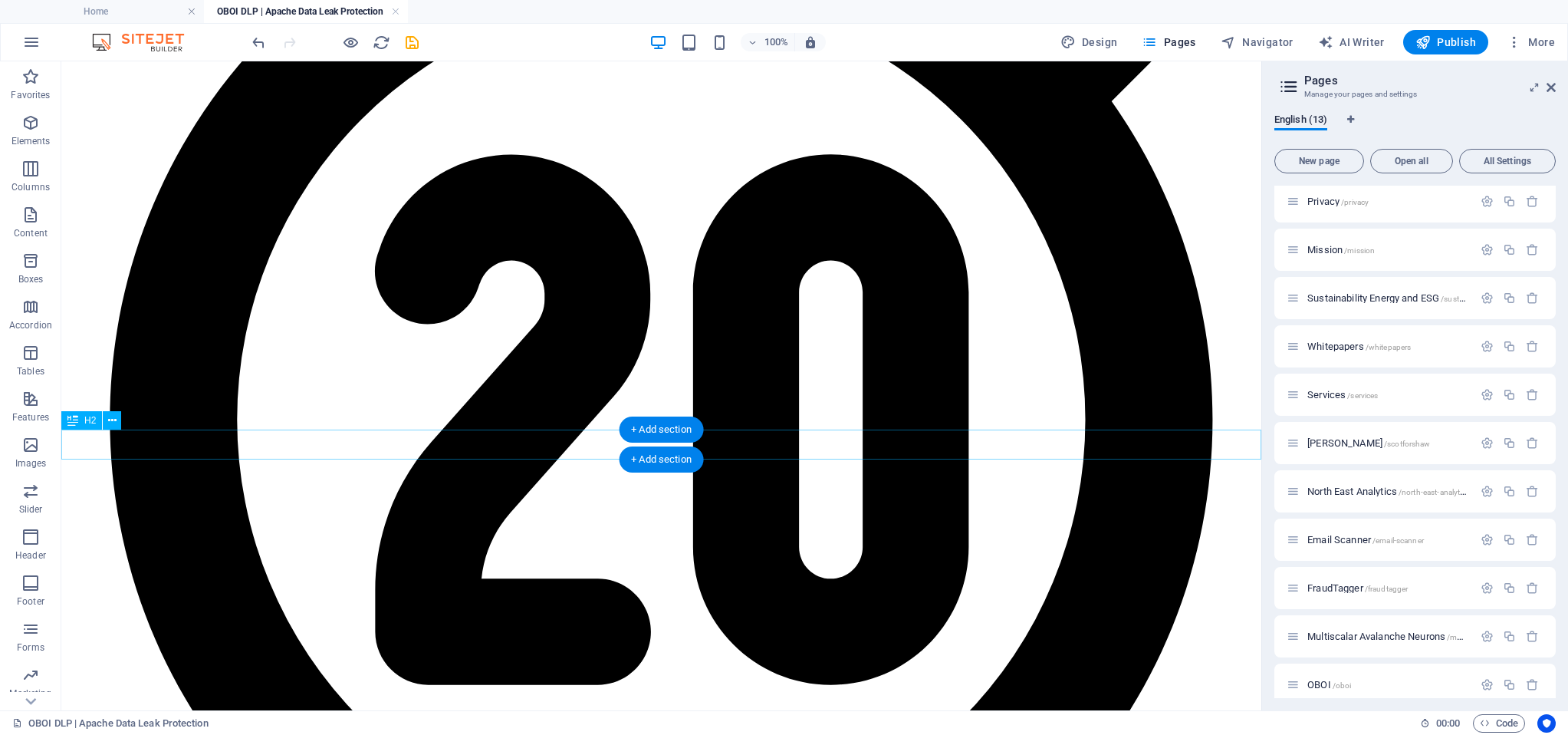
scroll to position [2678, 0]
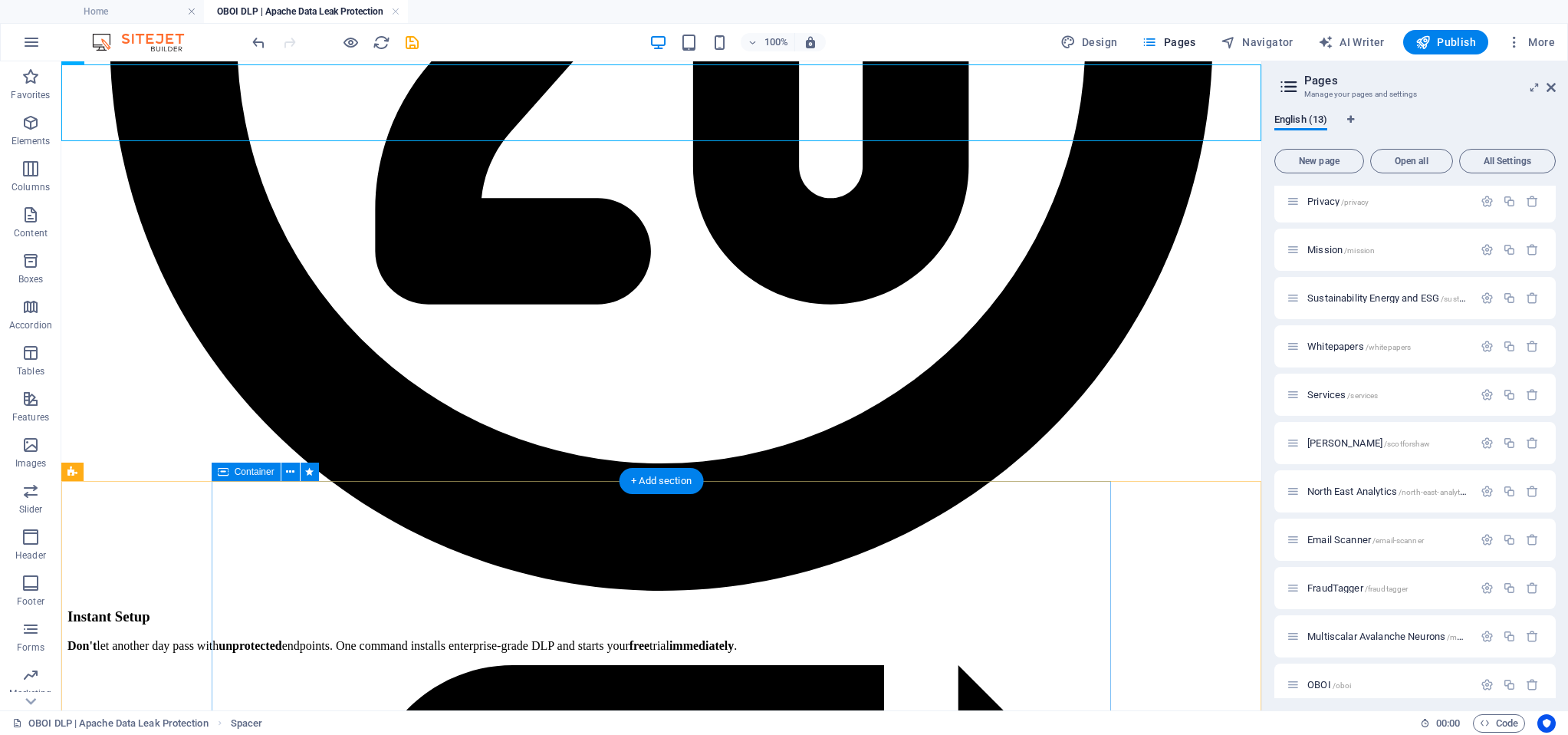
scroll to position [3036, 0]
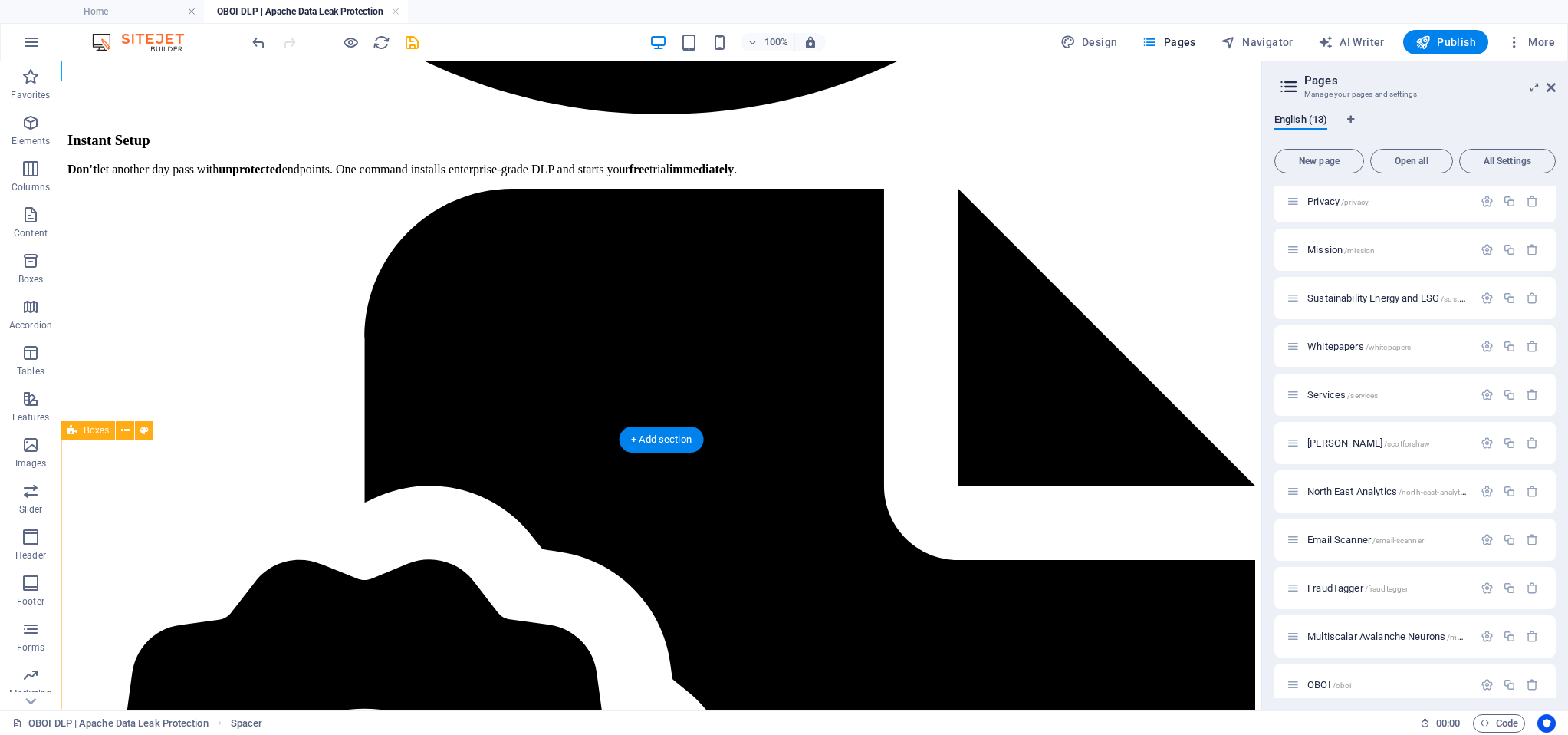
scroll to position [3512, 0]
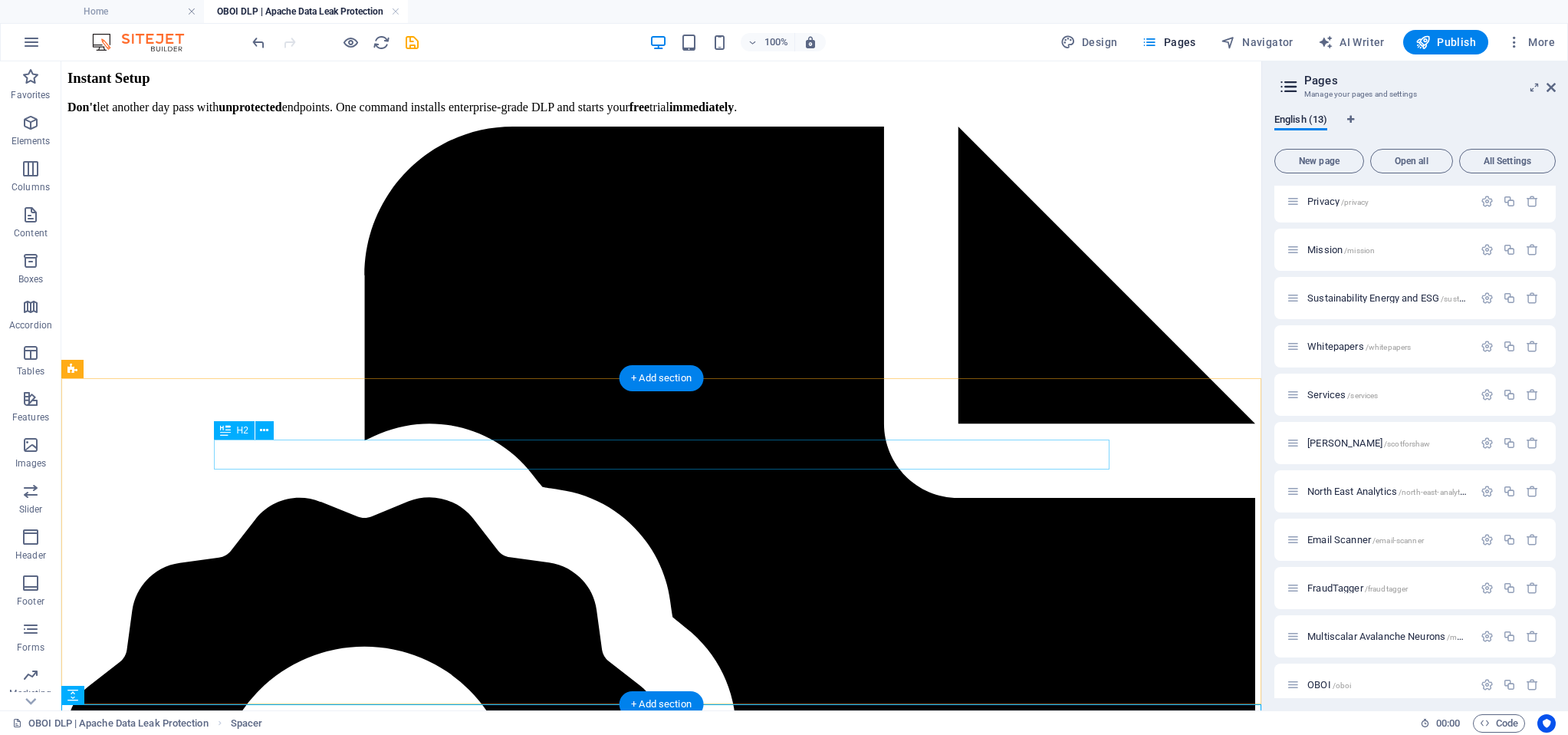
scroll to position [3549, 0]
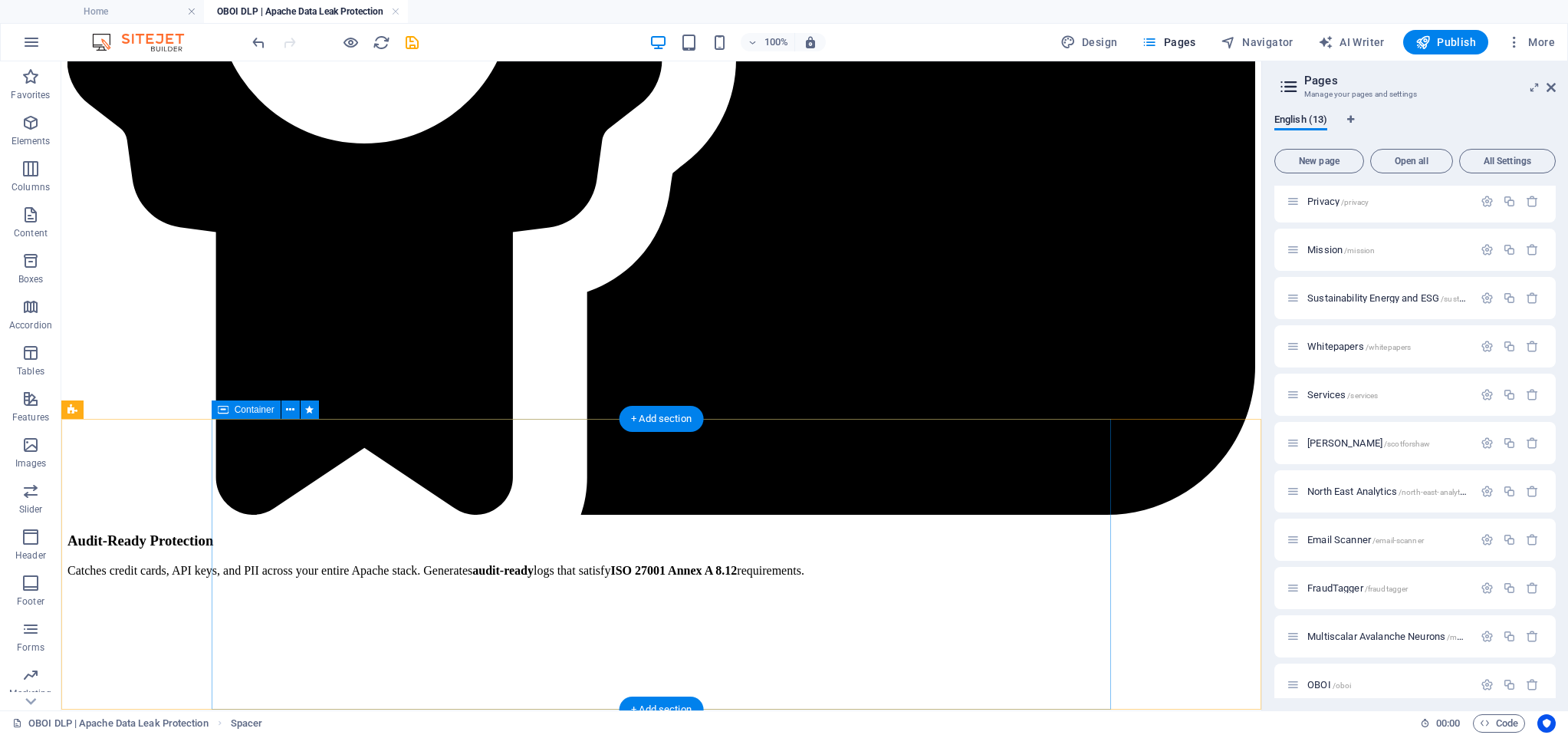
scroll to position [4384, 0]
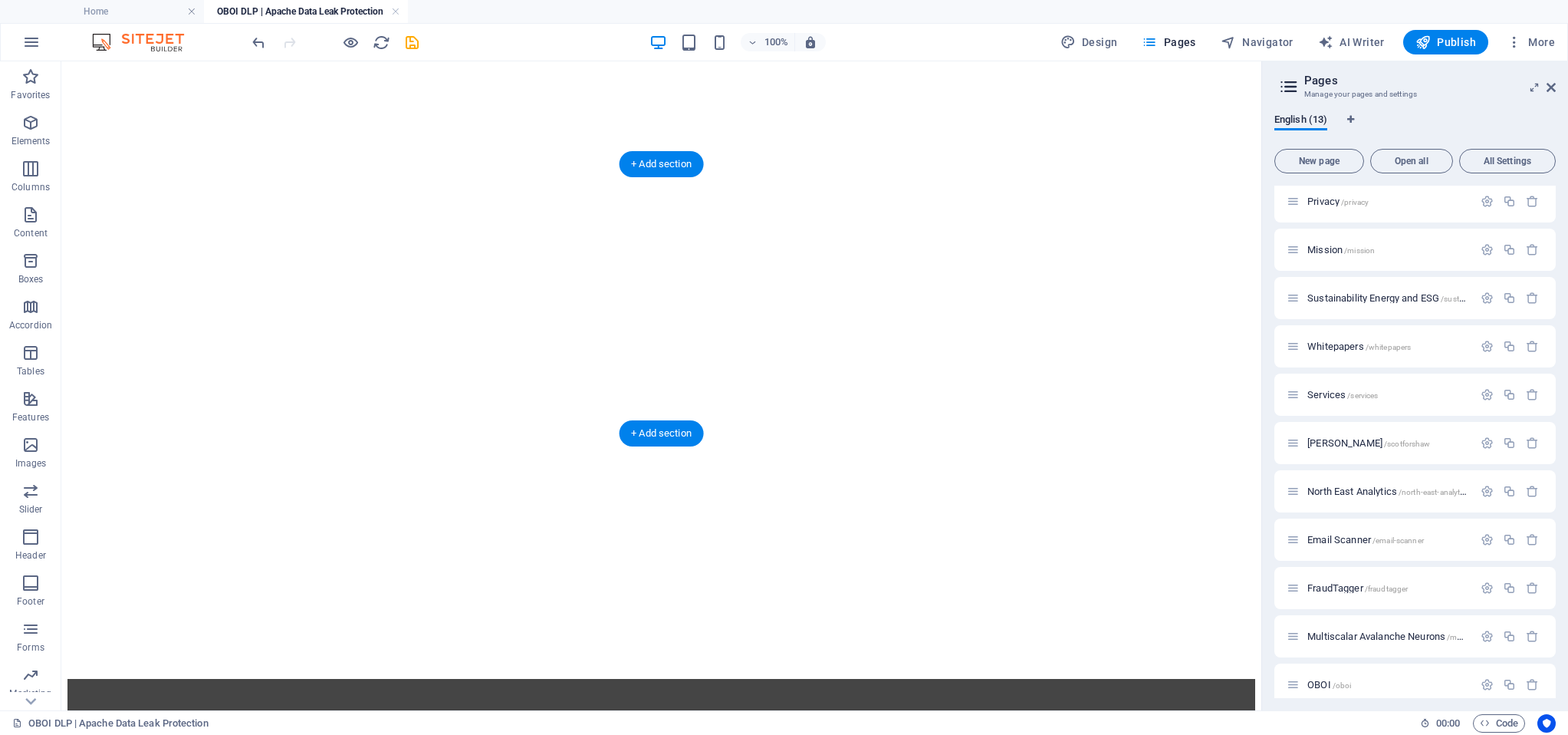
scroll to position [5075, 0]
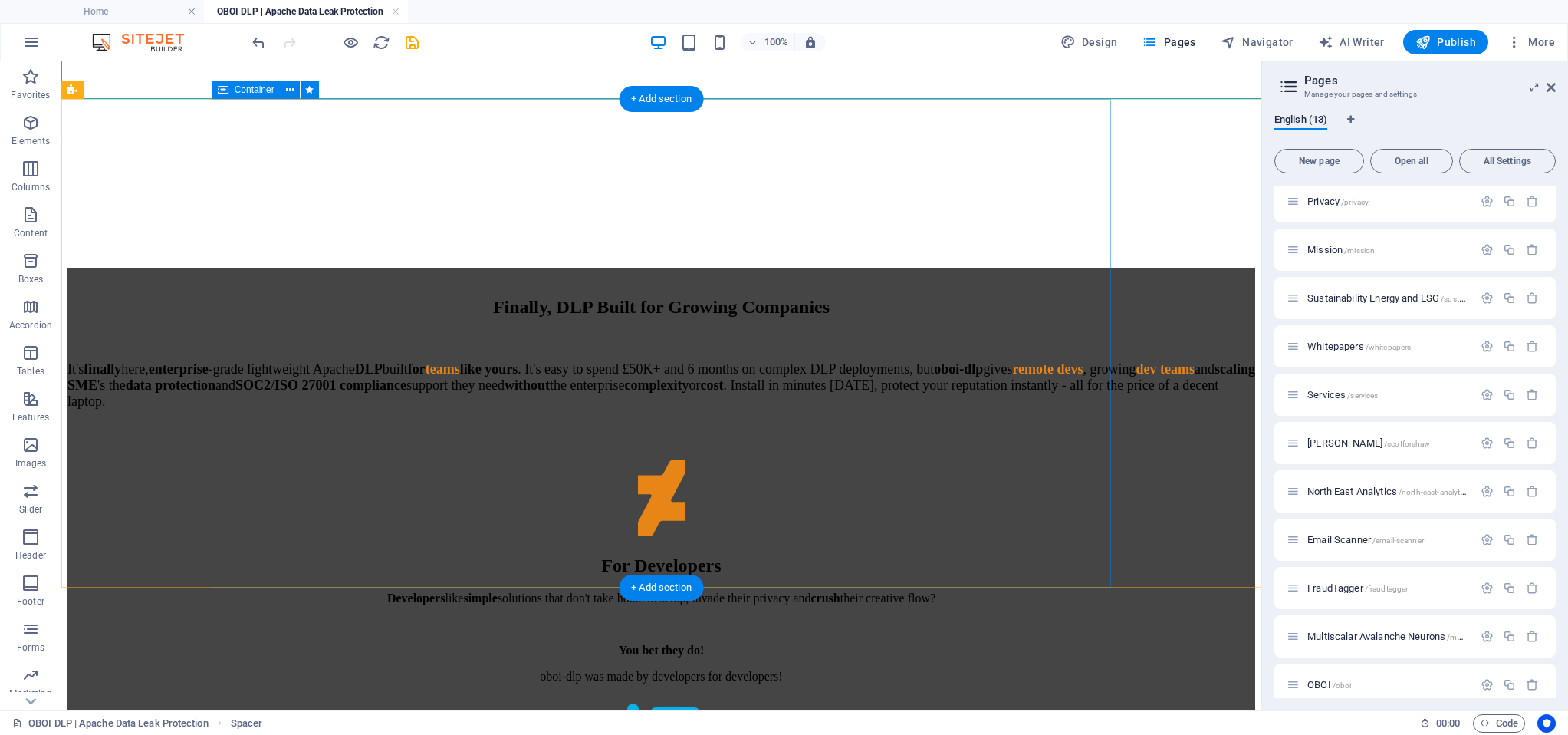
scroll to position [5489, 0]
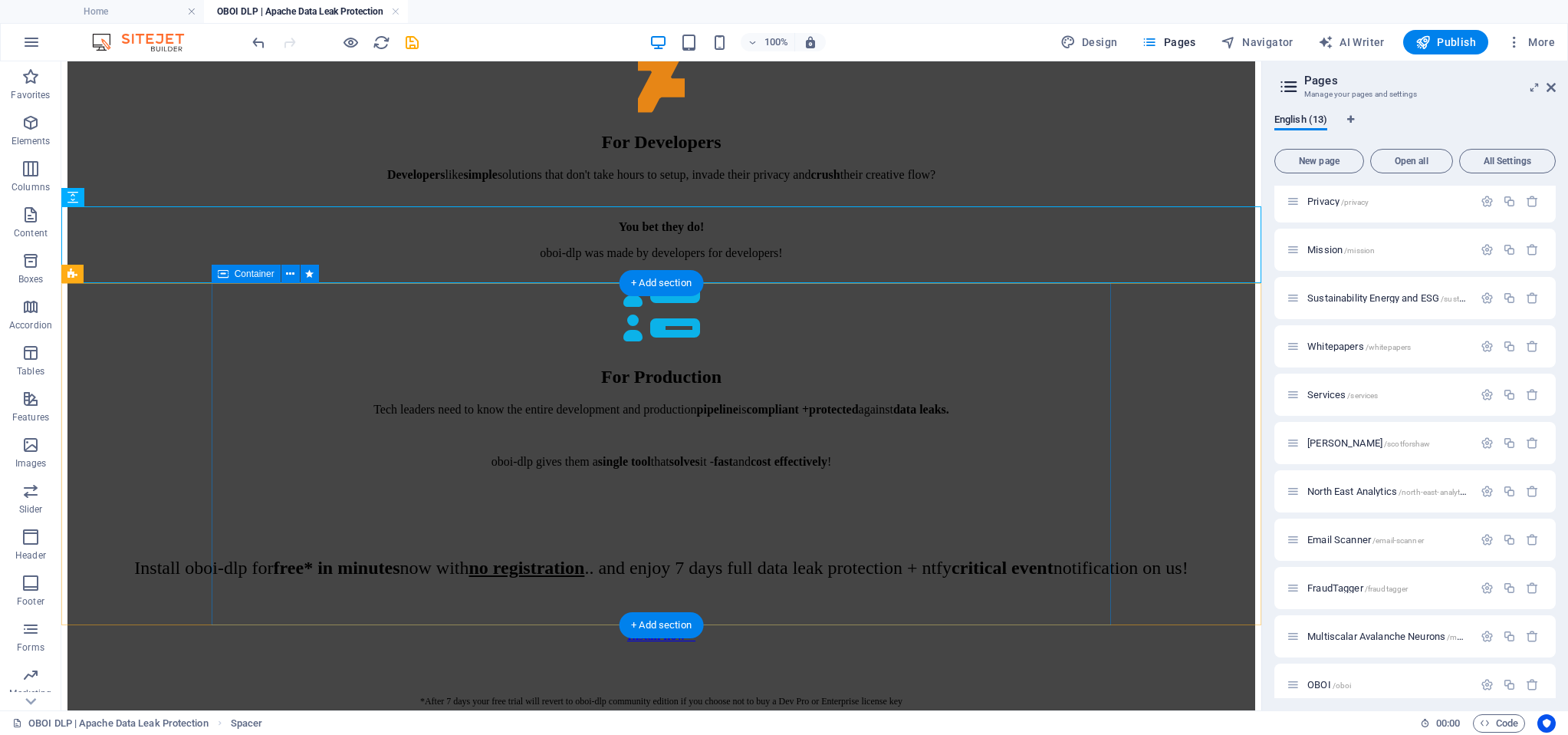
scroll to position [6098, 0]
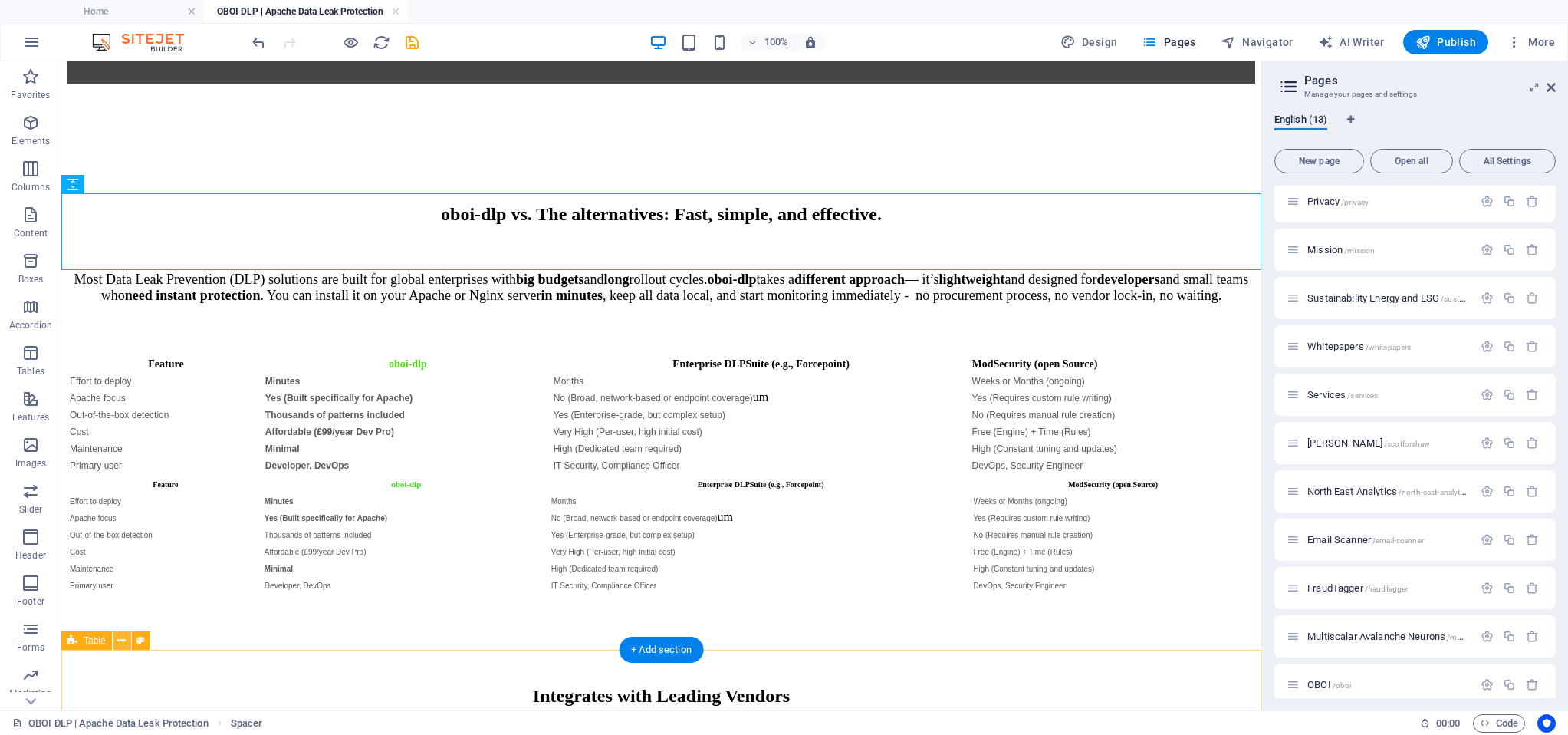
scroll to position [6588, 0]
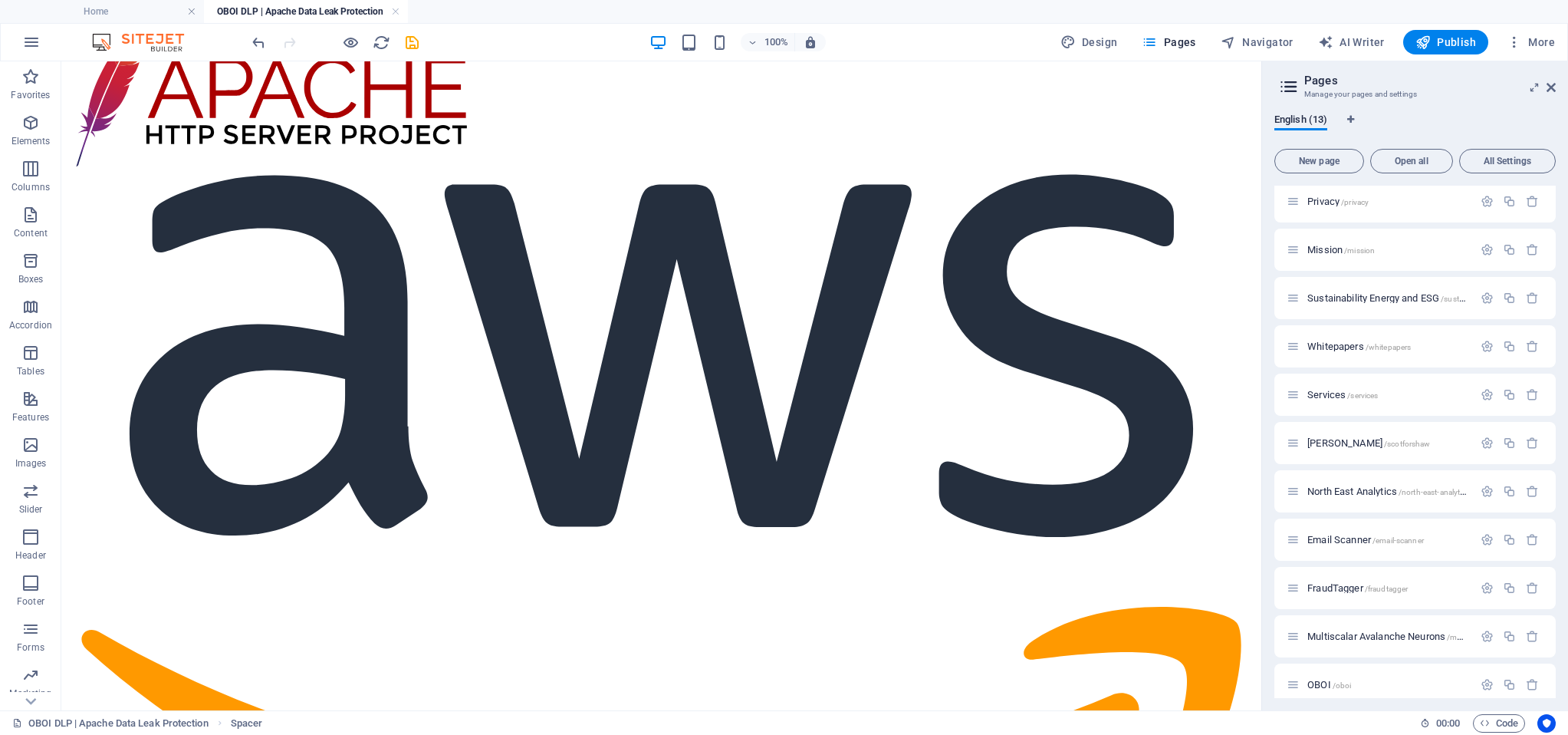
scroll to position [7299, 0]
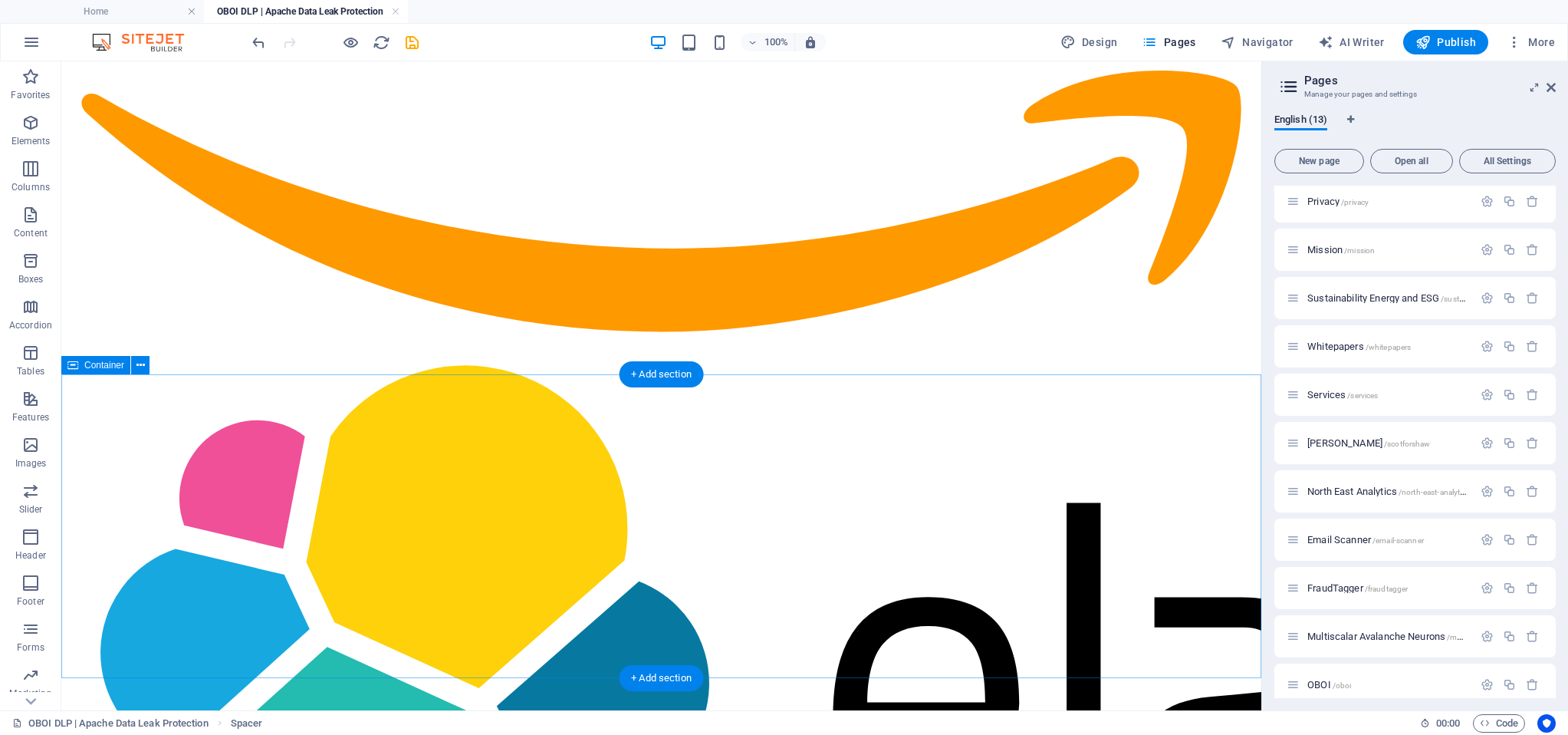
scroll to position [7870, 0]
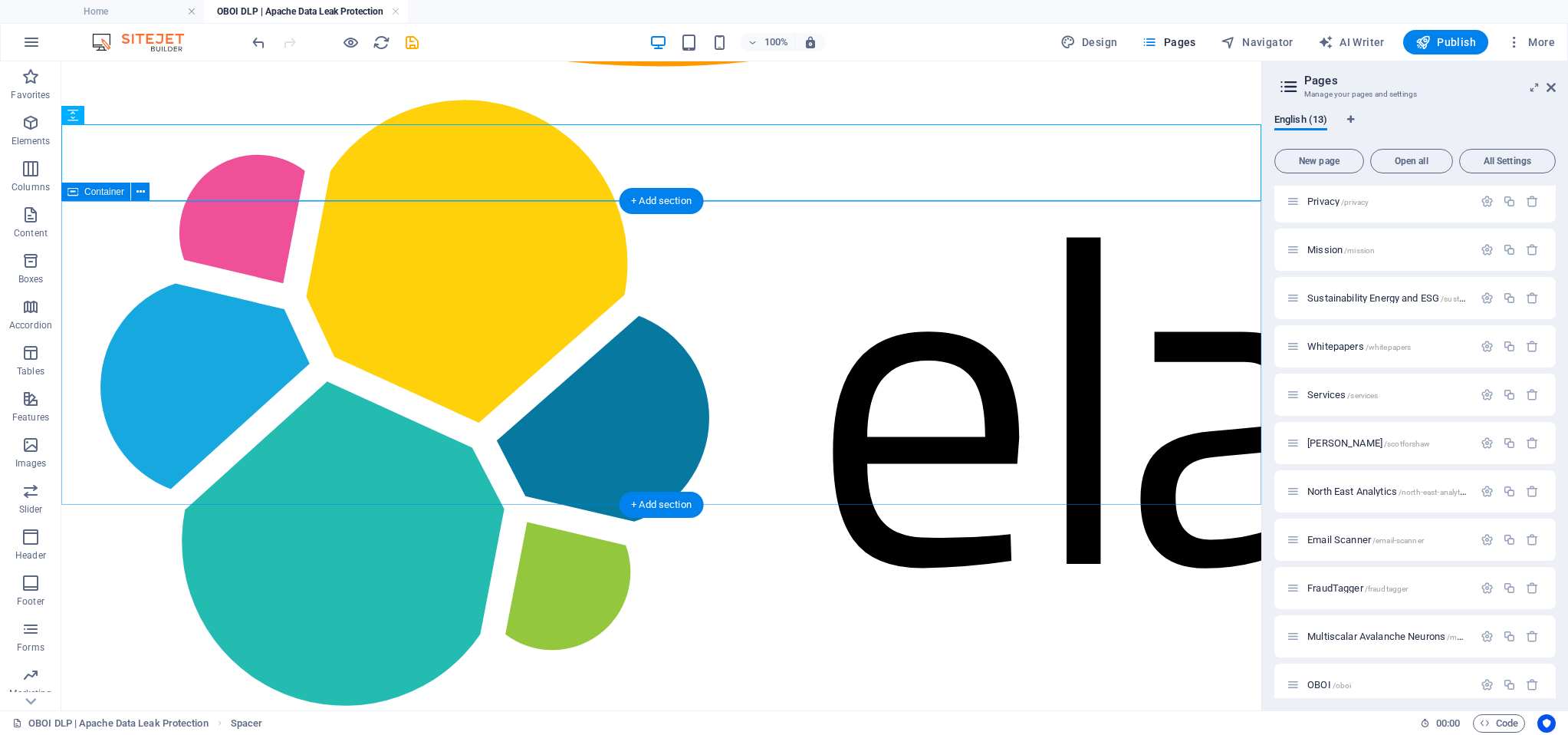
scroll to position [8112, 0]
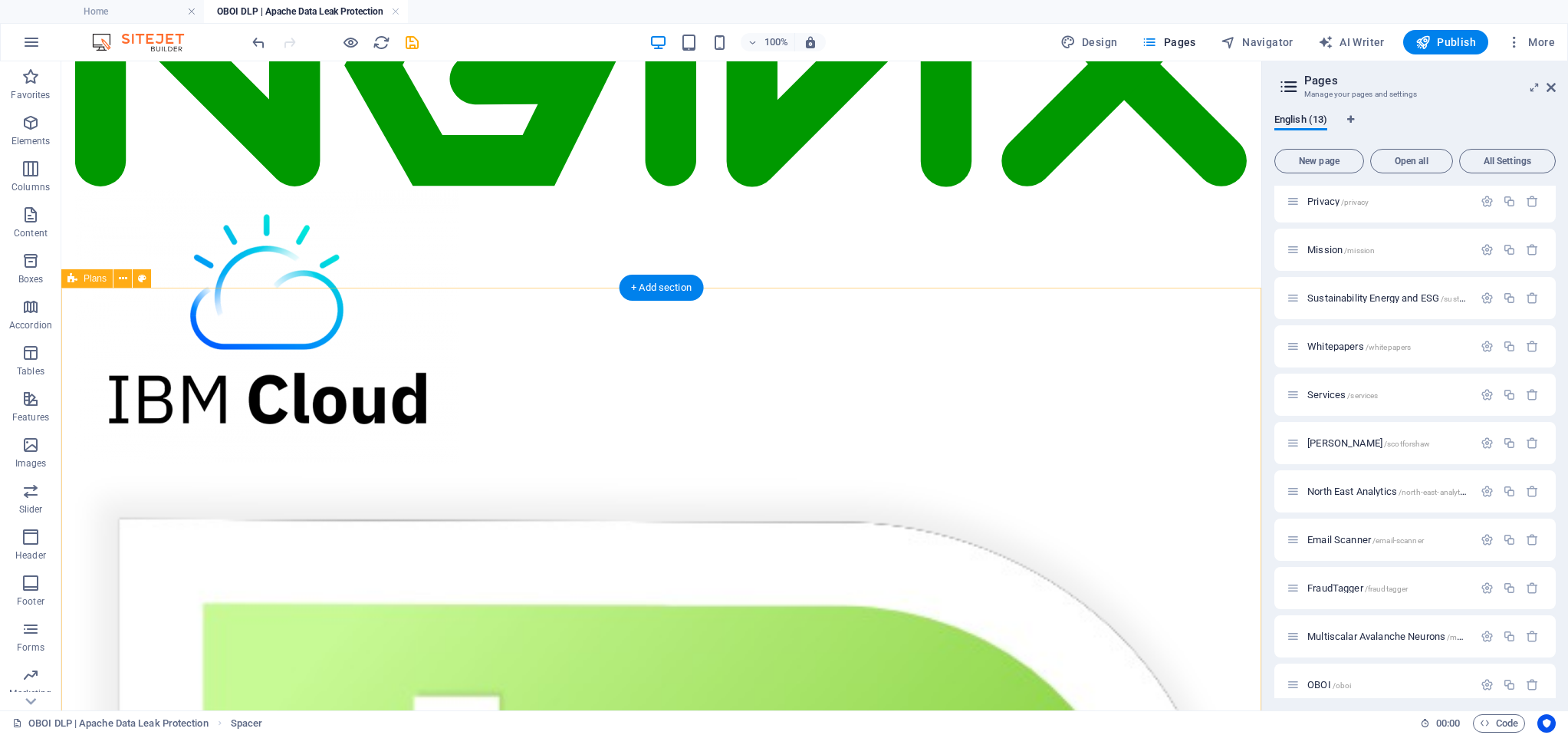
scroll to position [8890, 0]
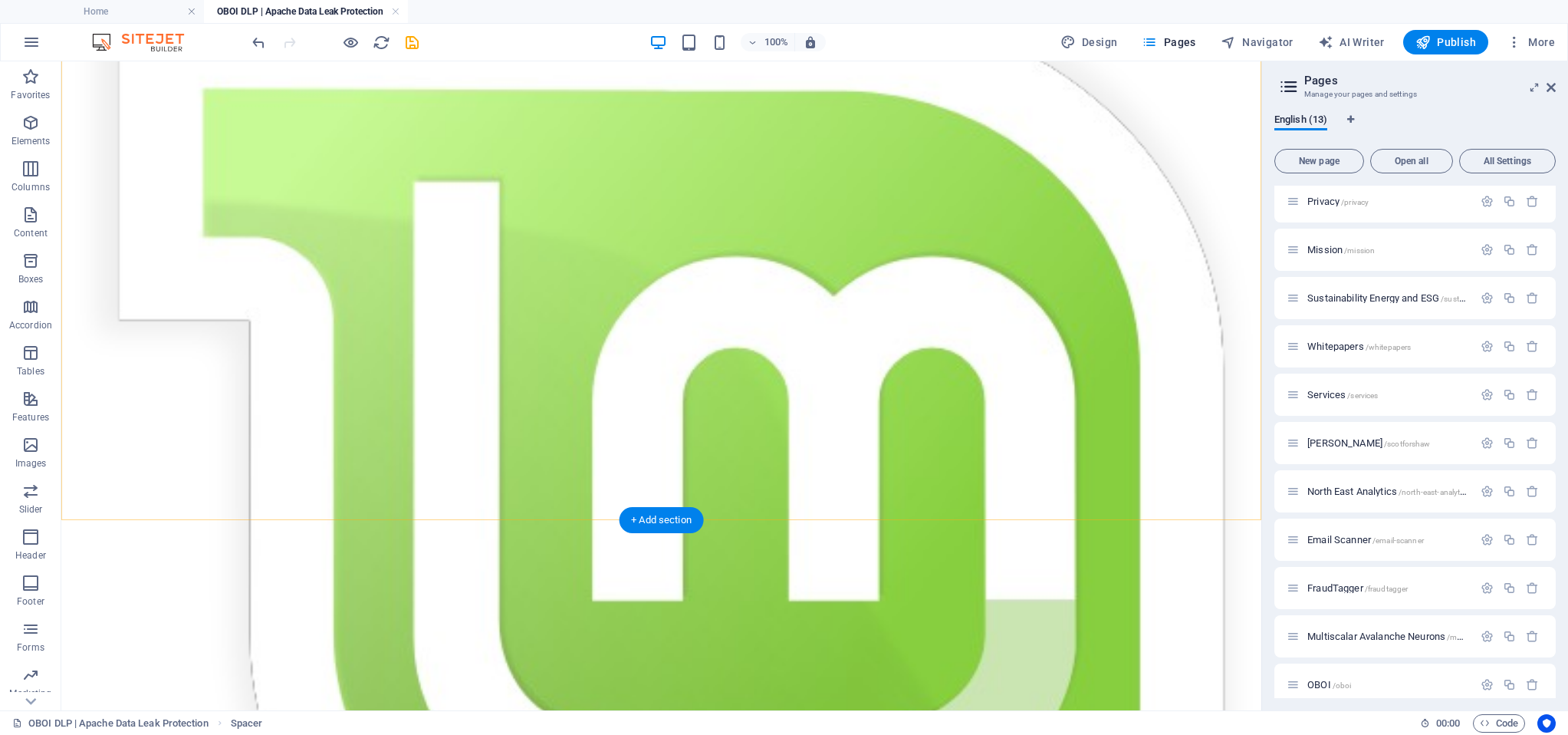
scroll to position [9409, 0]
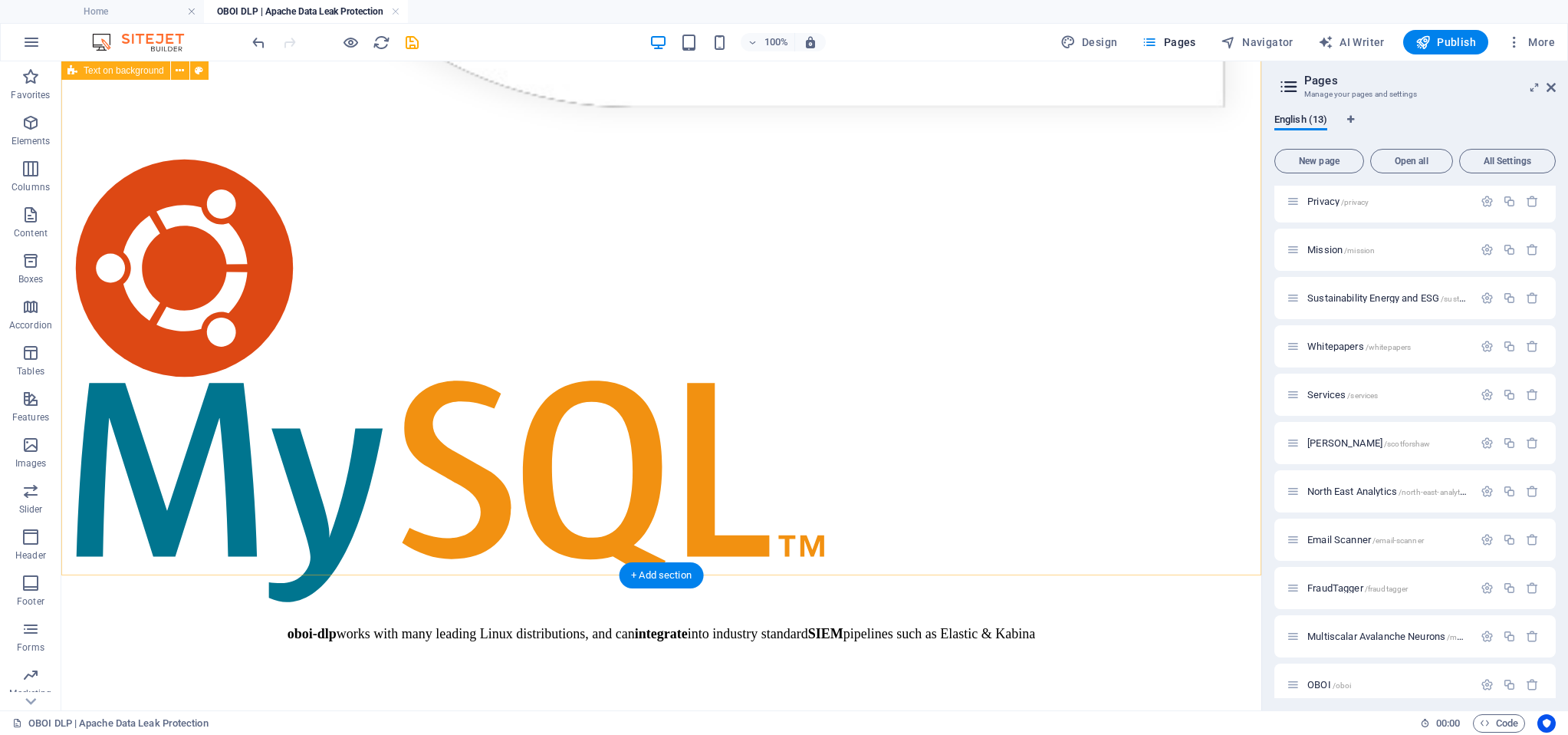
scroll to position [10580, 0]
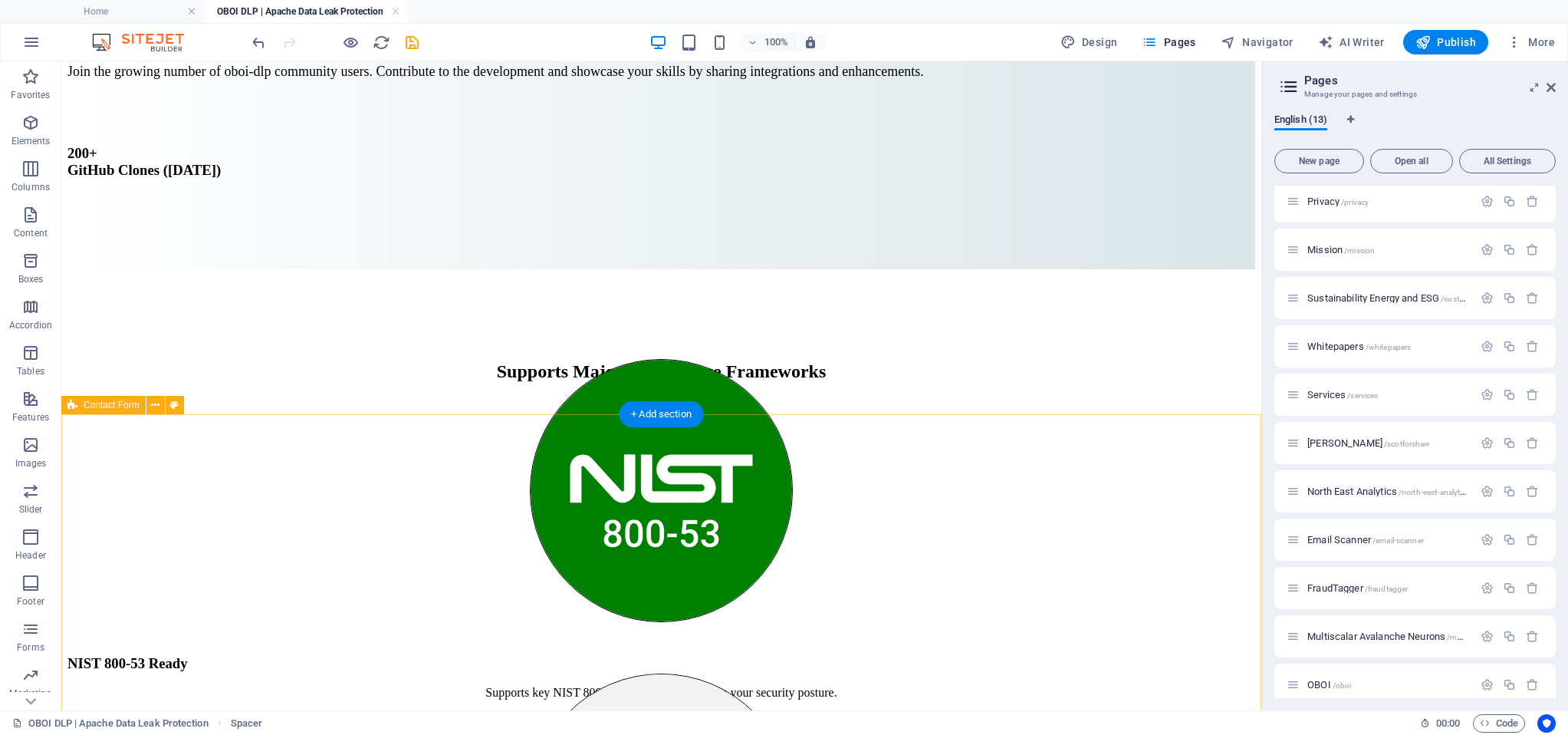
scroll to position [11098, 0]
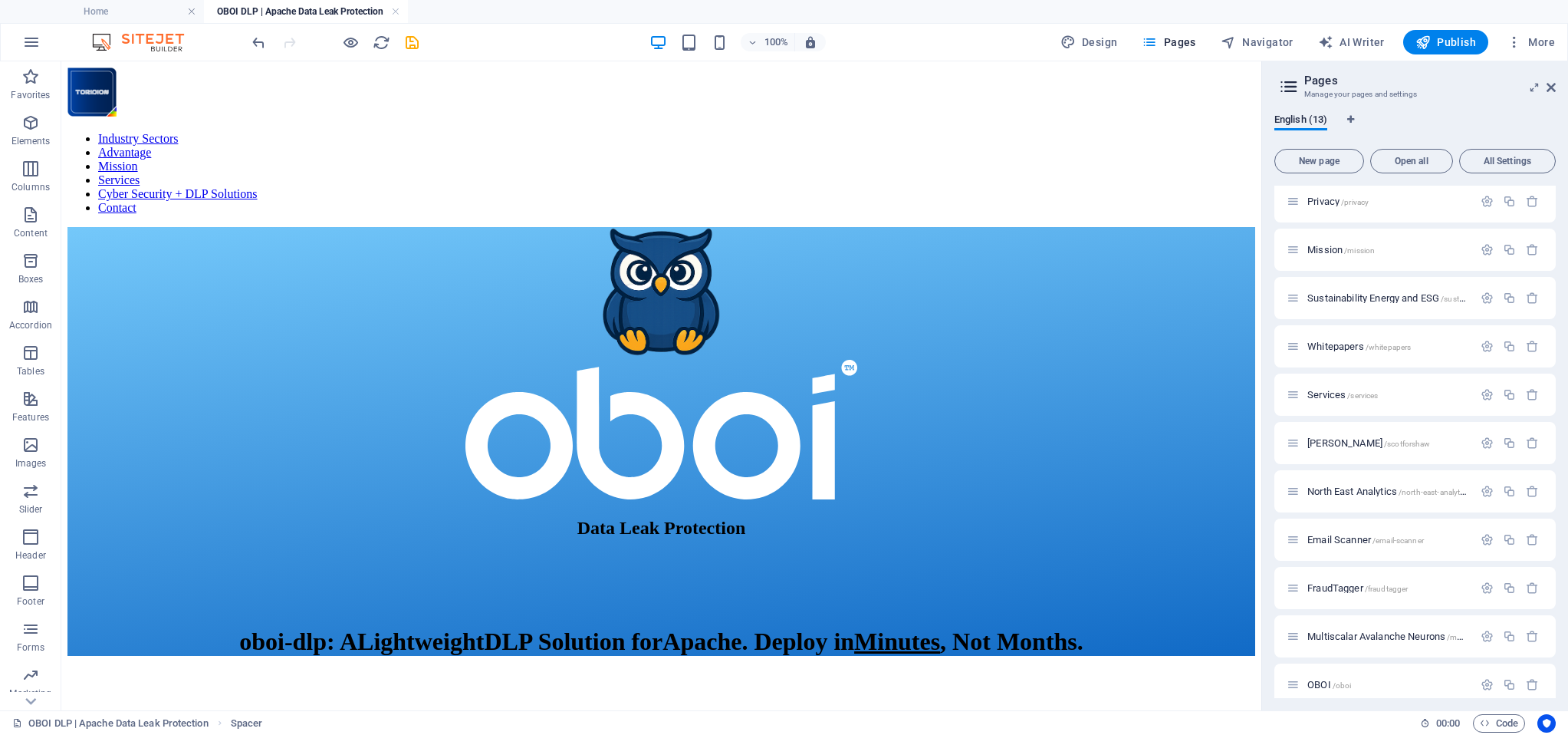
scroll to position [0, 0]
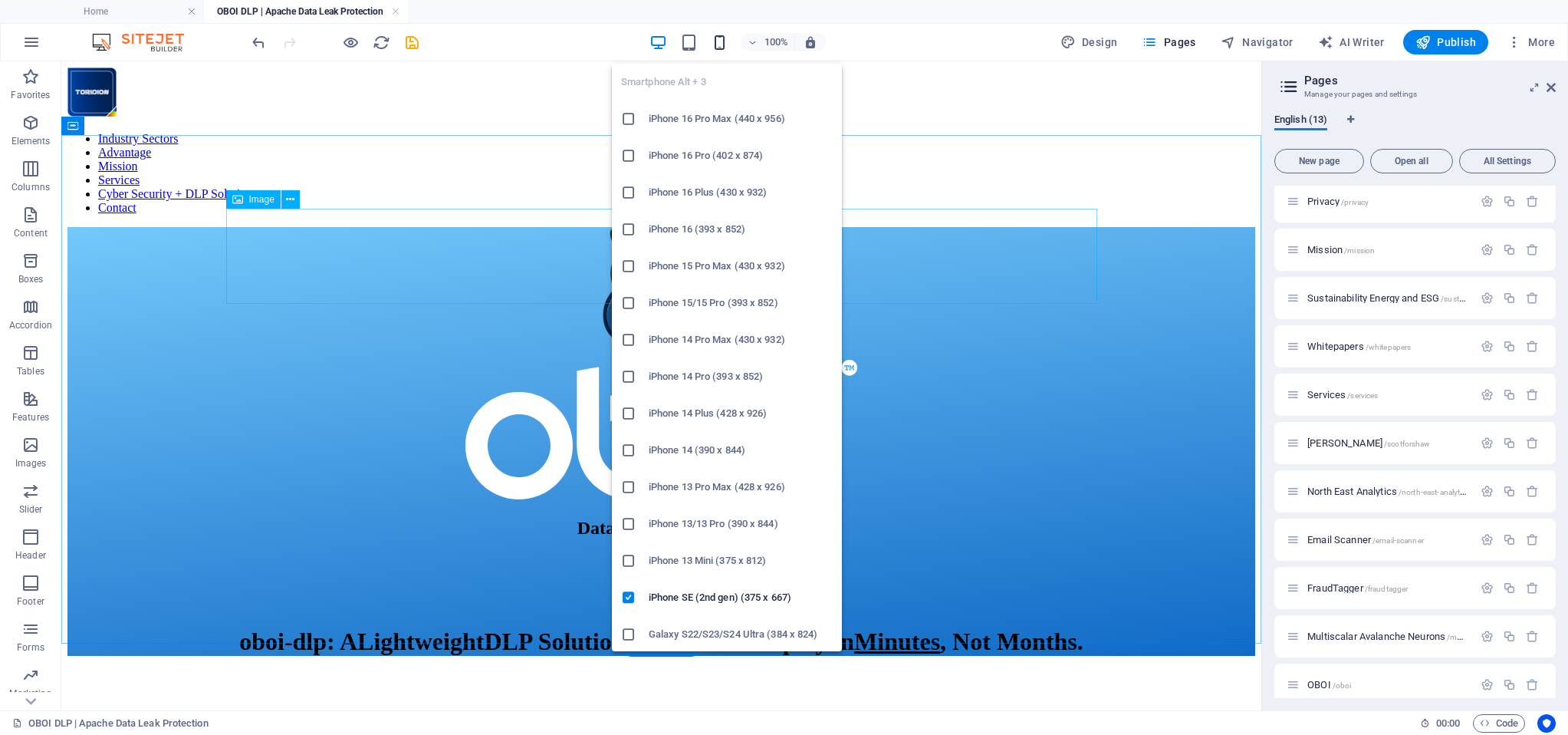
click at [719, 41] on icon "button" at bounding box center [720, 43] width 18 height 18
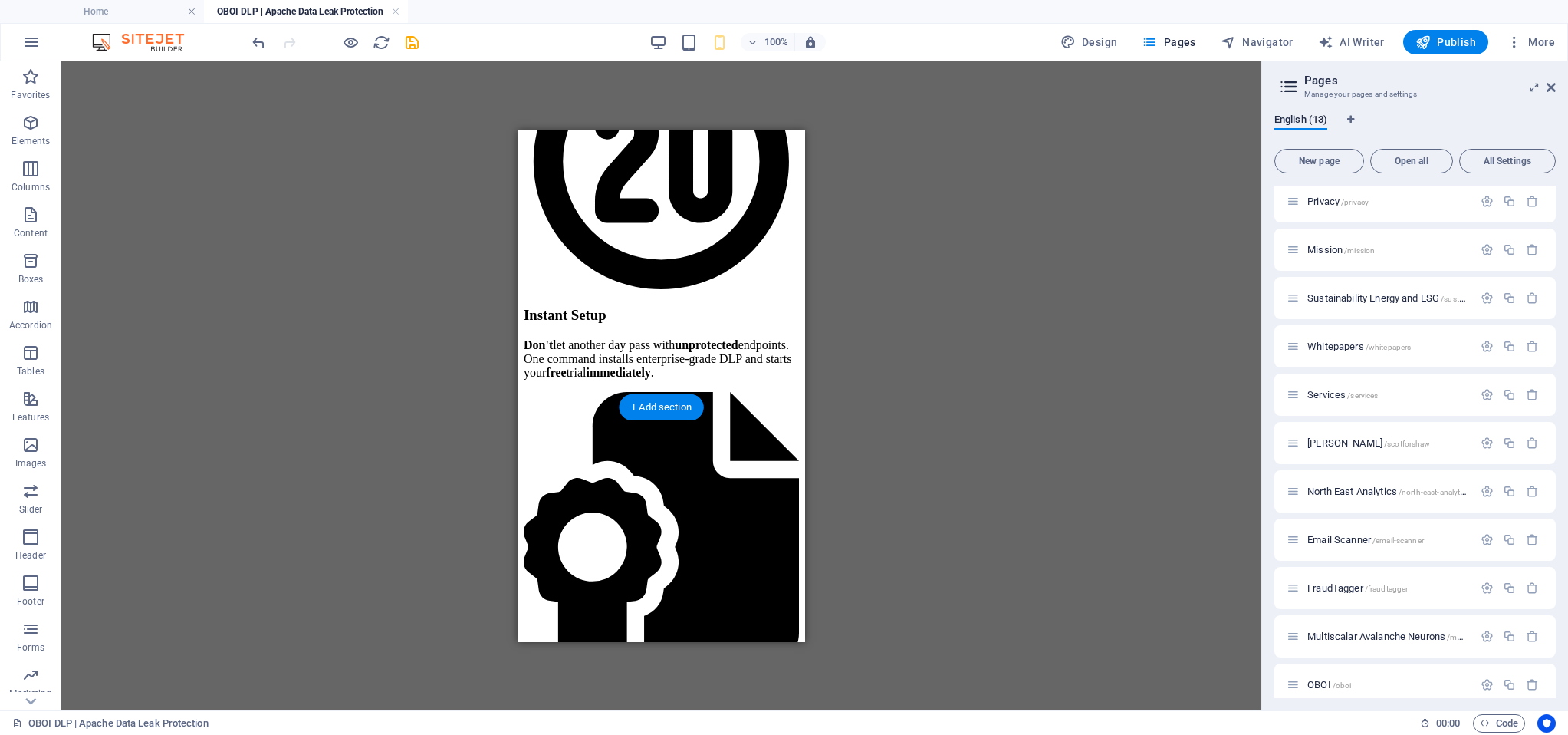
scroll to position [1774, 0]
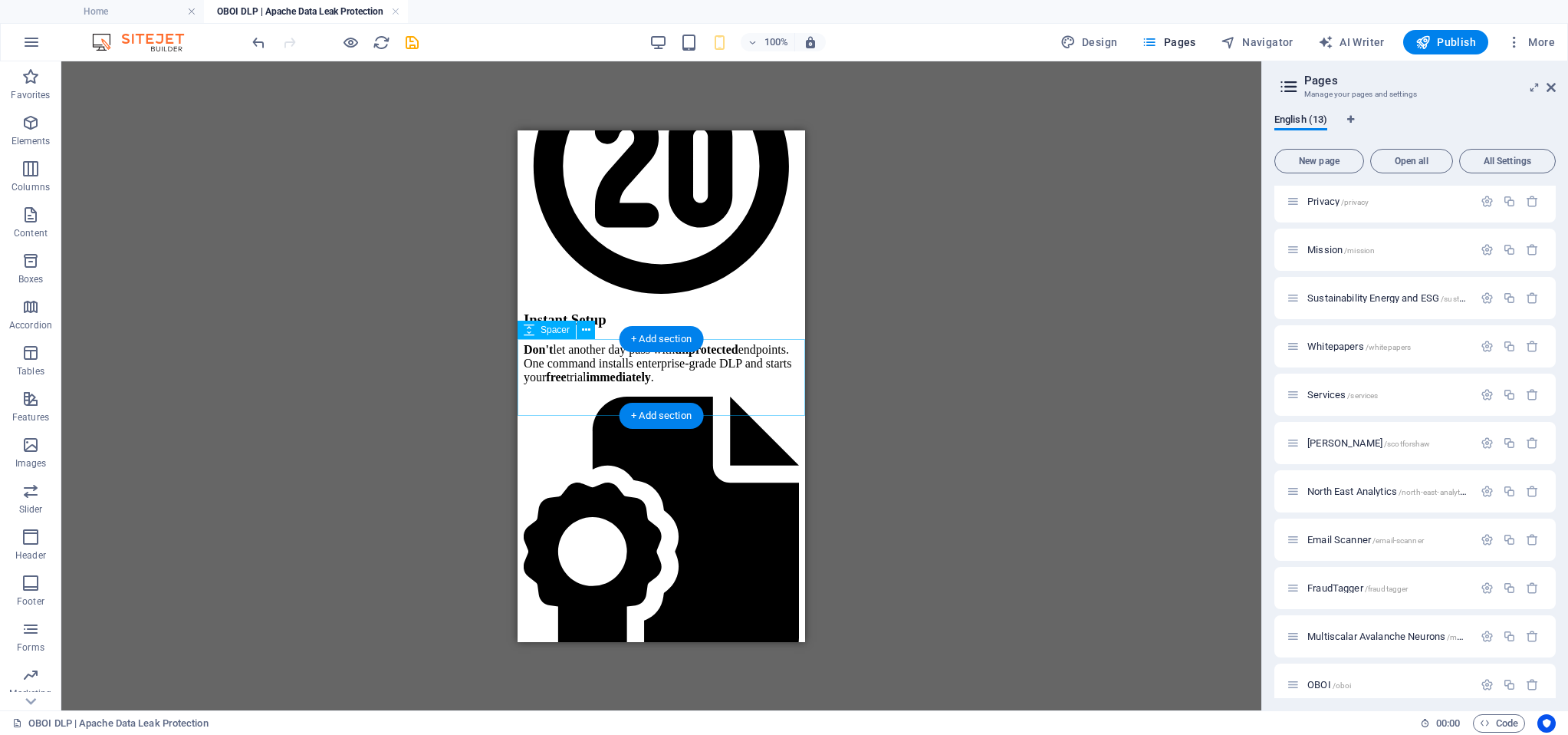
select select "px"
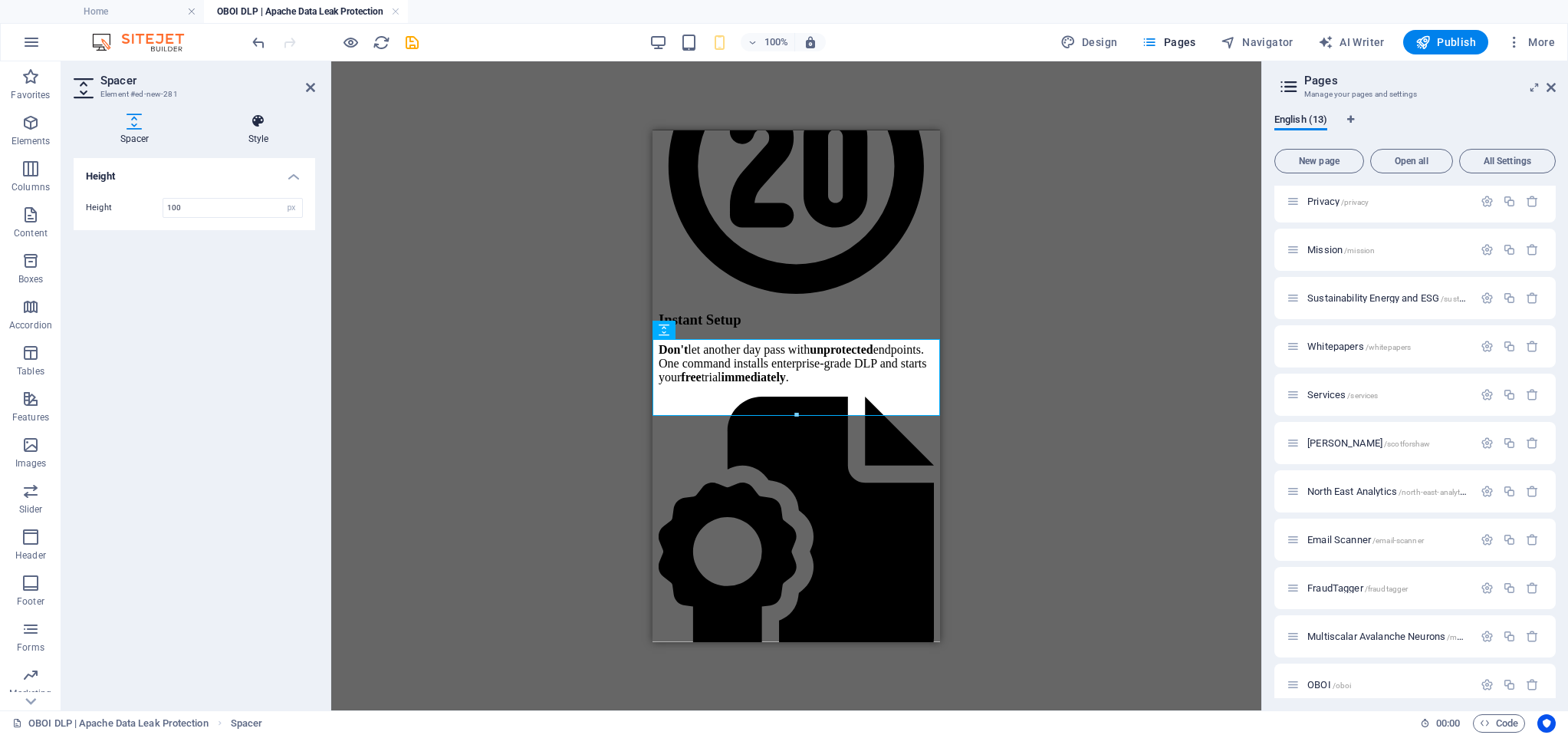
click at [248, 127] on icon at bounding box center [259, 121] width 114 height 15
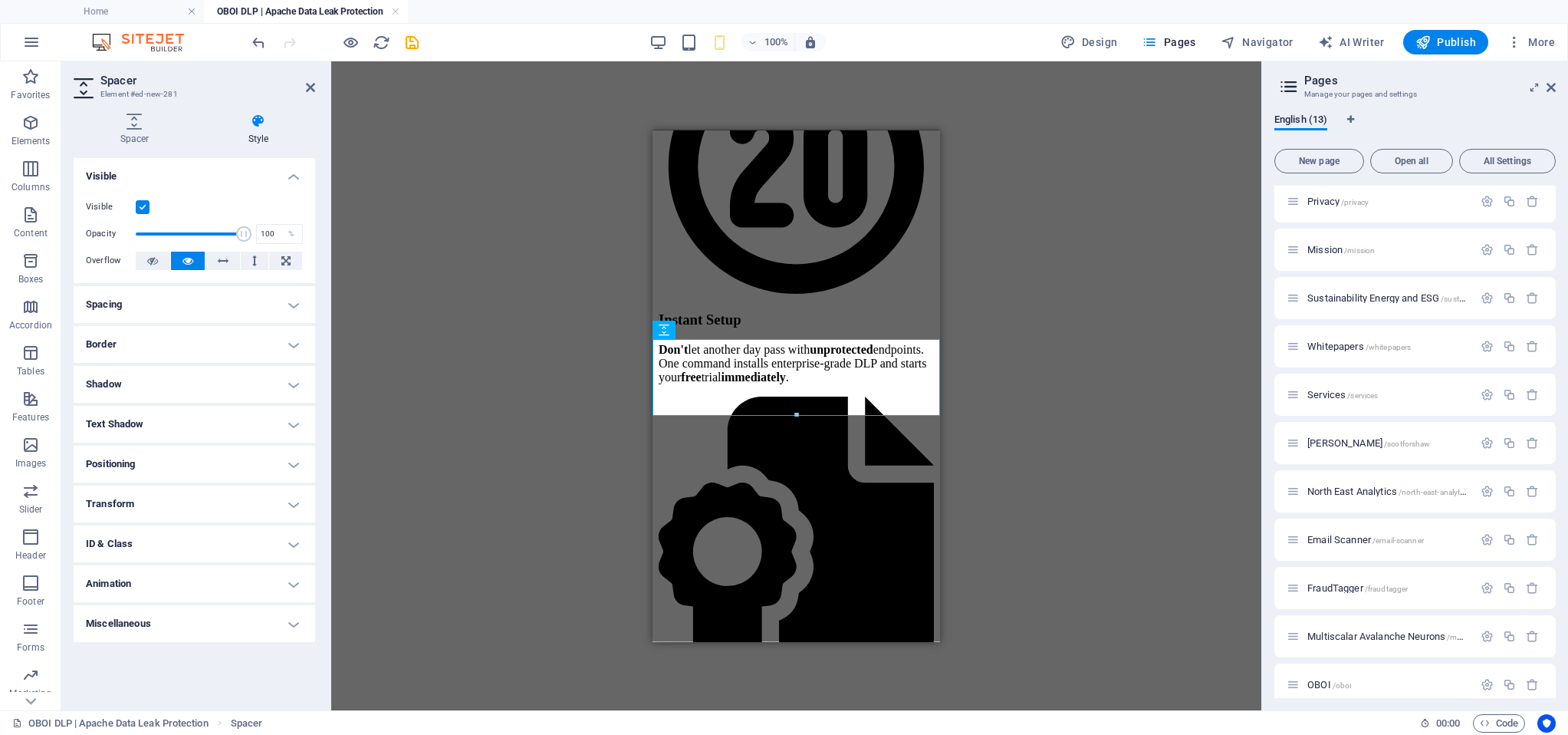
click at [143, 207] on label at bounding box center [143, 207] width 14 height 14
click at [0, 0] on input "Visible" at bounding box center [0, 0] width 0 height 0
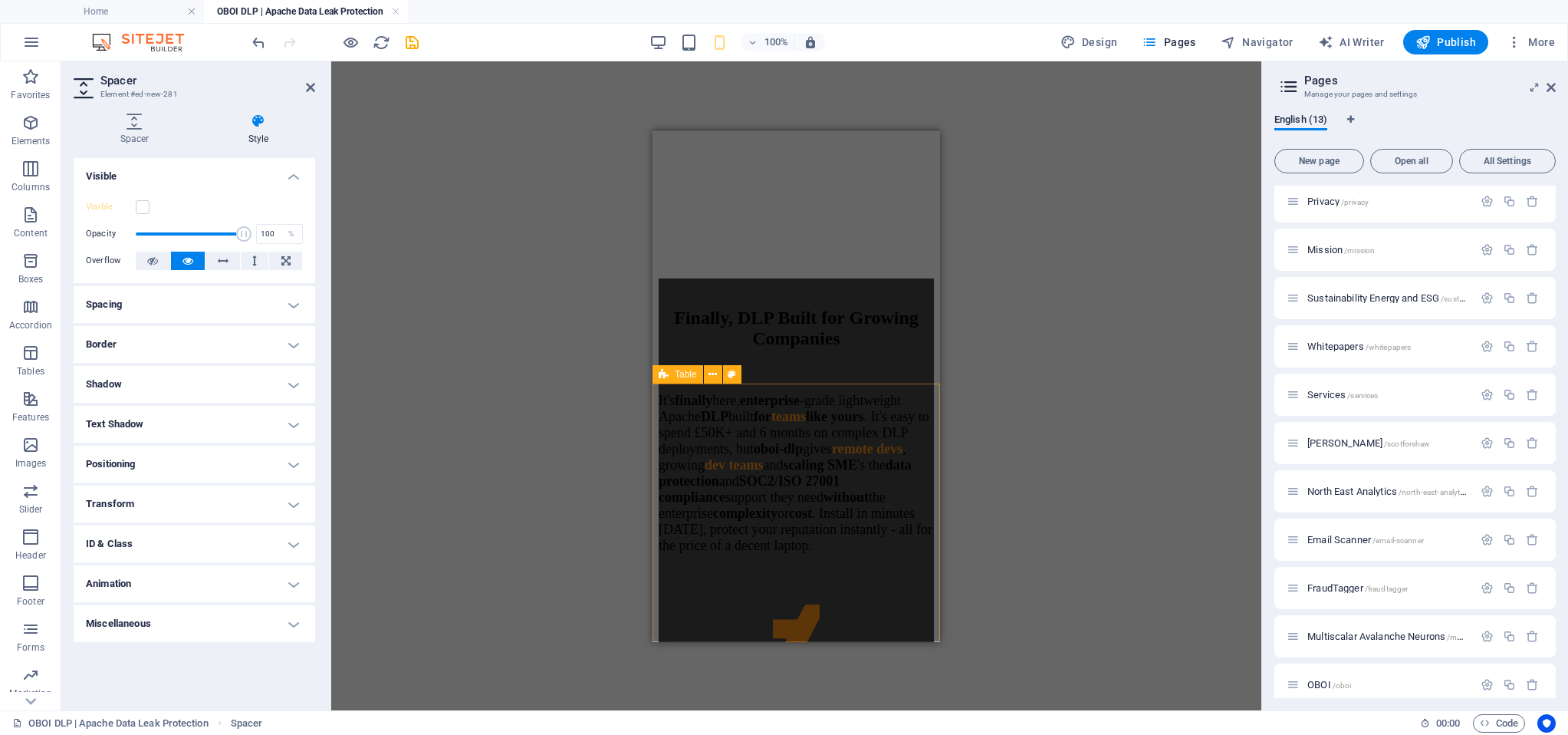
scroll to position [3323, 0]
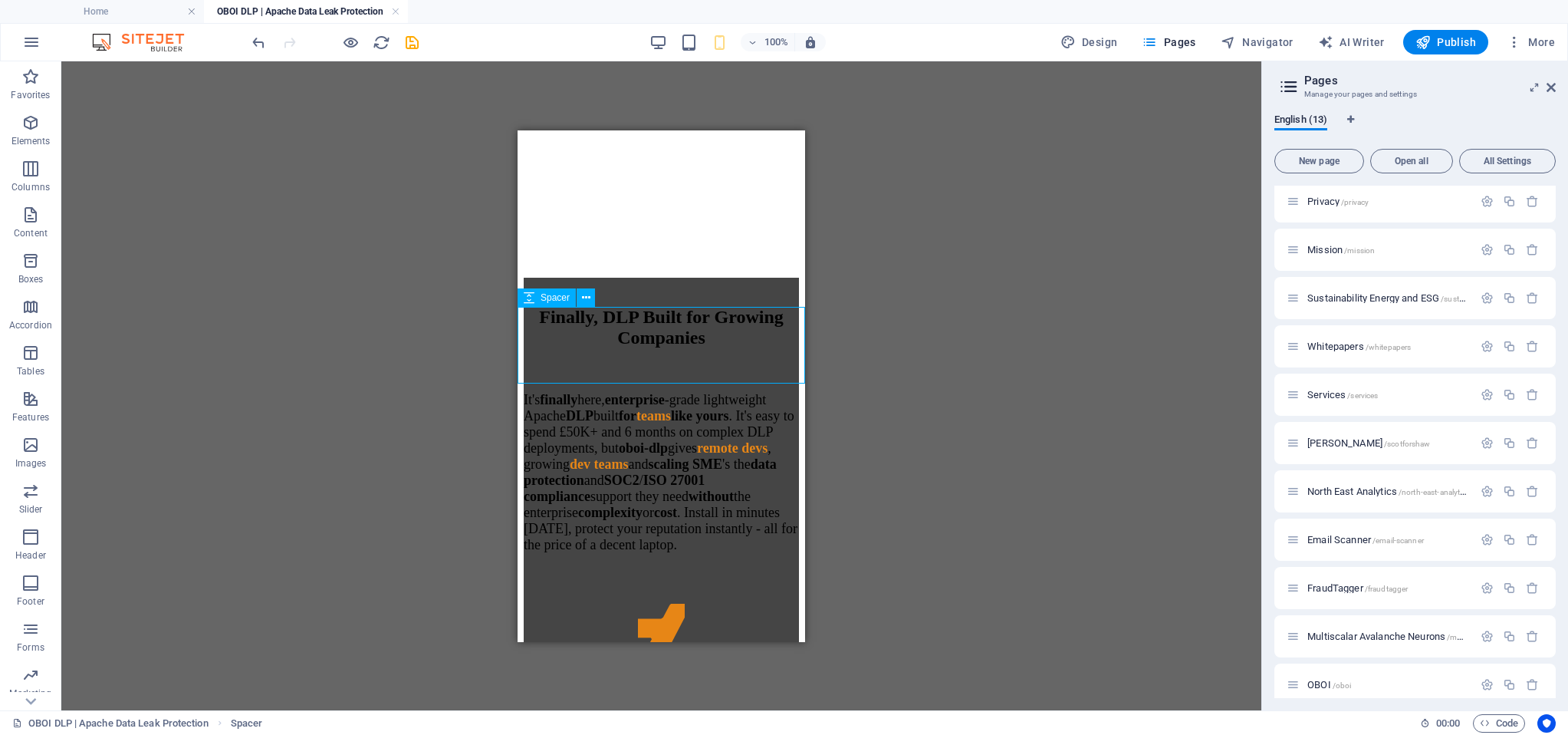
select select "px"
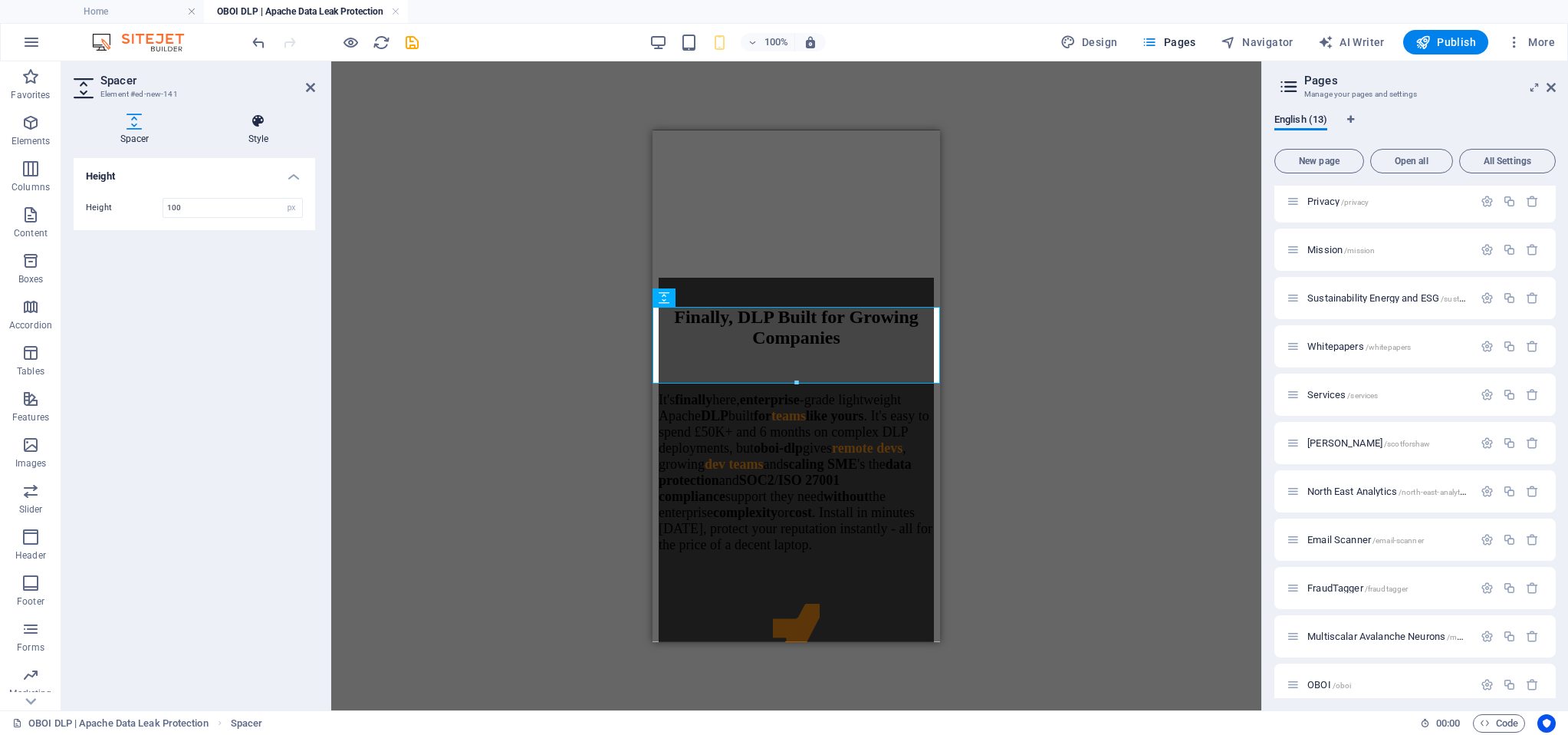
click at [255, 130] on h4 "Style" at bounding box center [259, 130] width 114 height 32
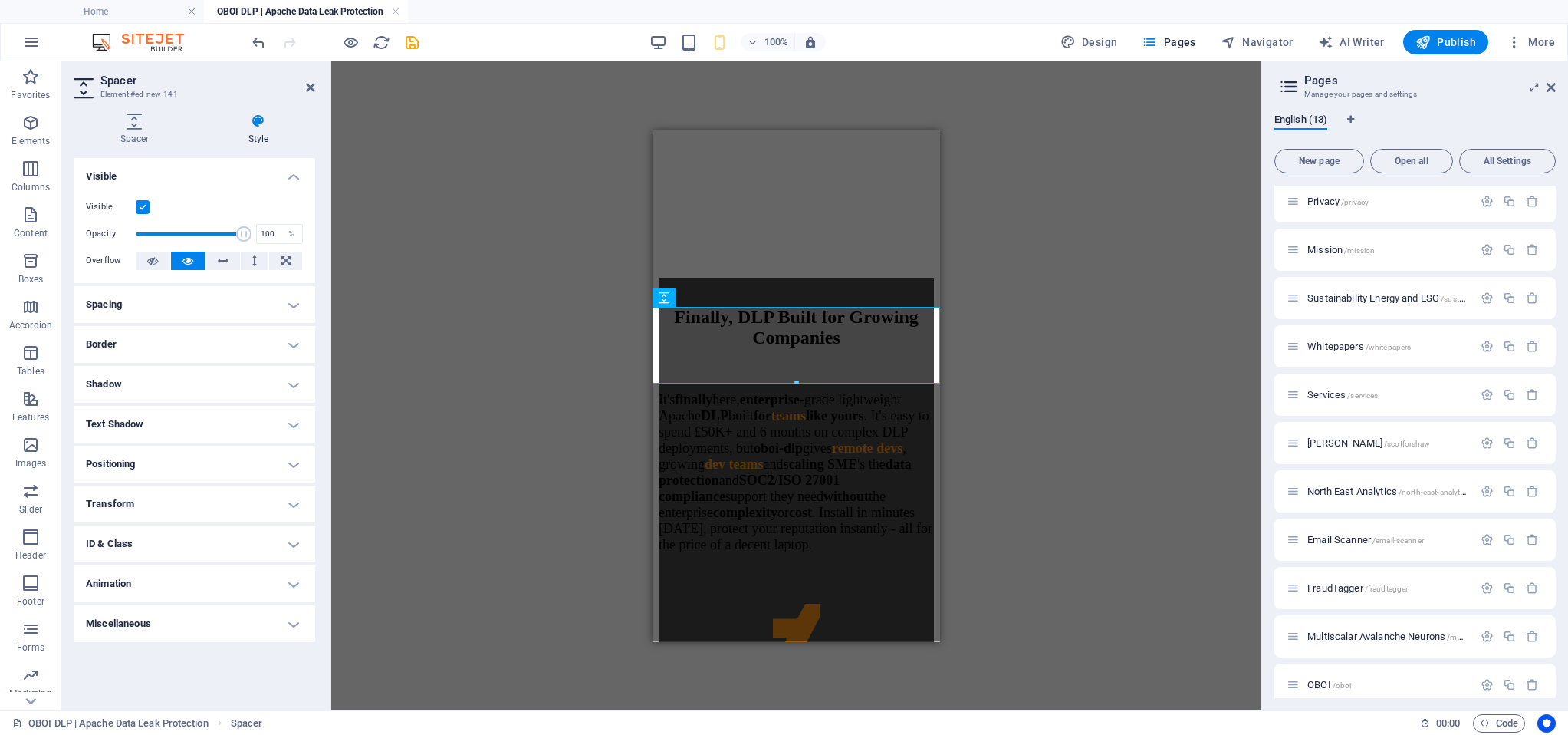
click at [138, 205] on label at bounding box center [143, 207] width 14 height 14
click at [0, 0] on input "Visible" at bounding box center [0, 0] width 0 height 0
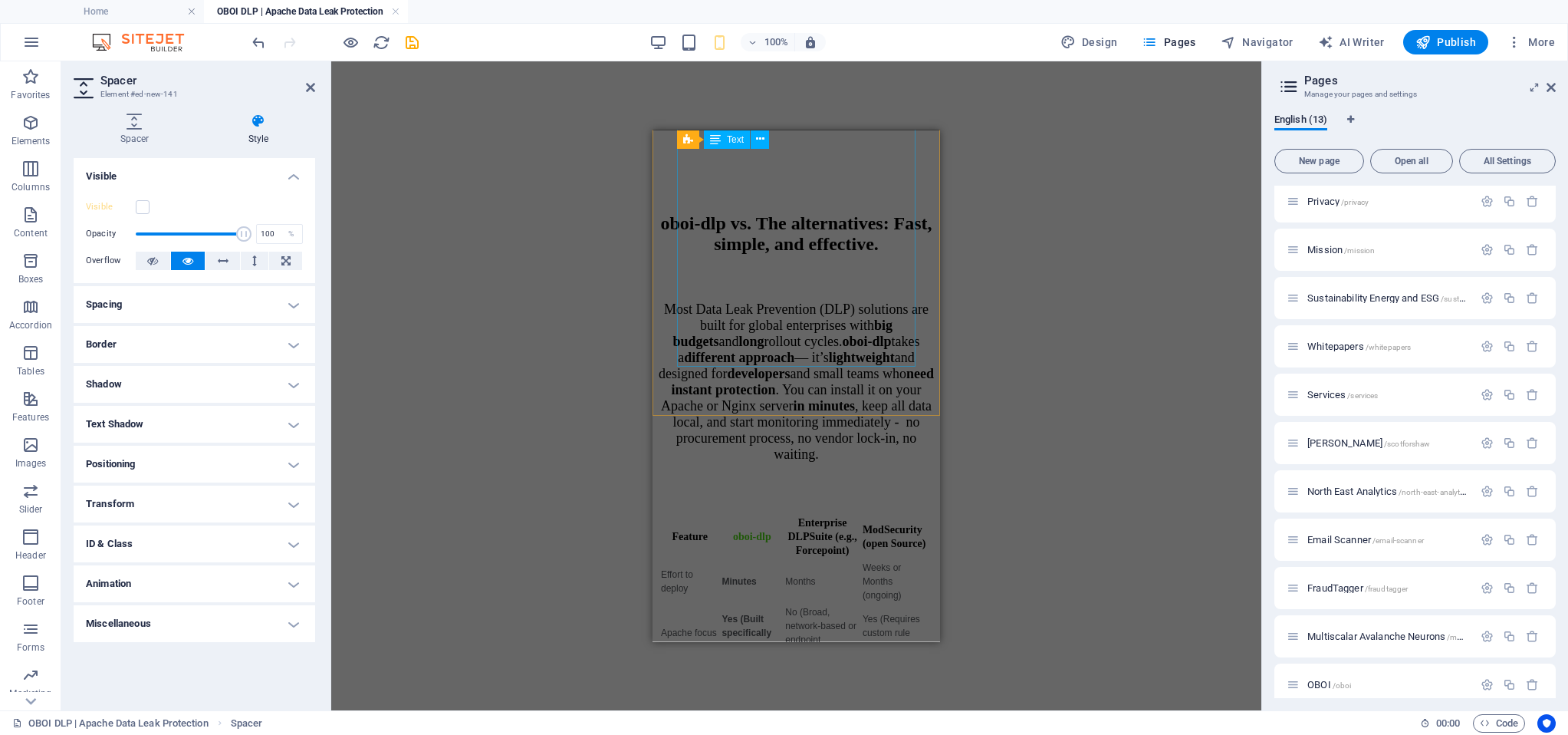
scroll to position [4832, 0]
select select "px"
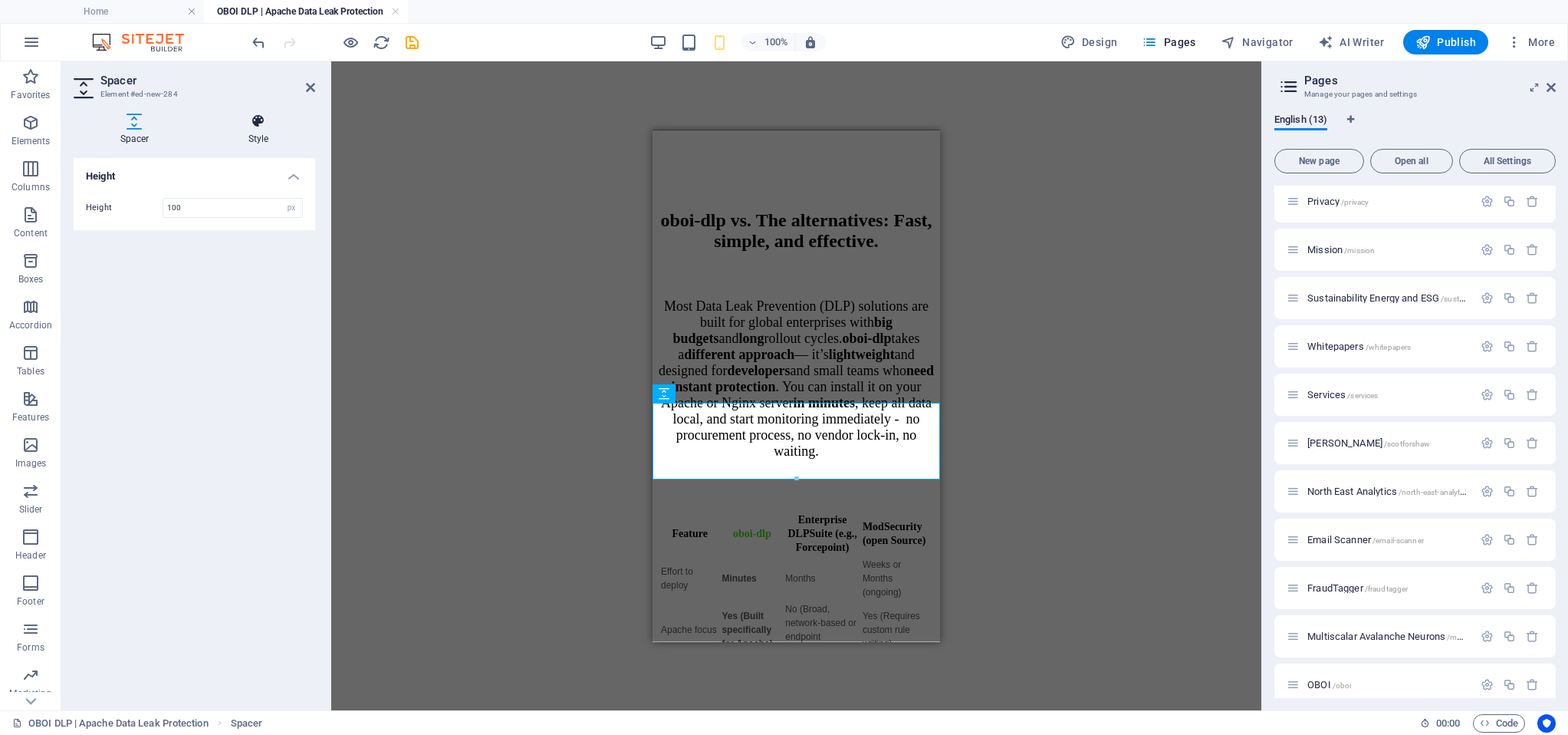
drag, startPoint x: 249, startPoint y: 119, endPoint x: 213, endPoint y: 137, distance: 40.2
click at [249, 119] on icon at bounding box center [259, 121] width 114 height 15
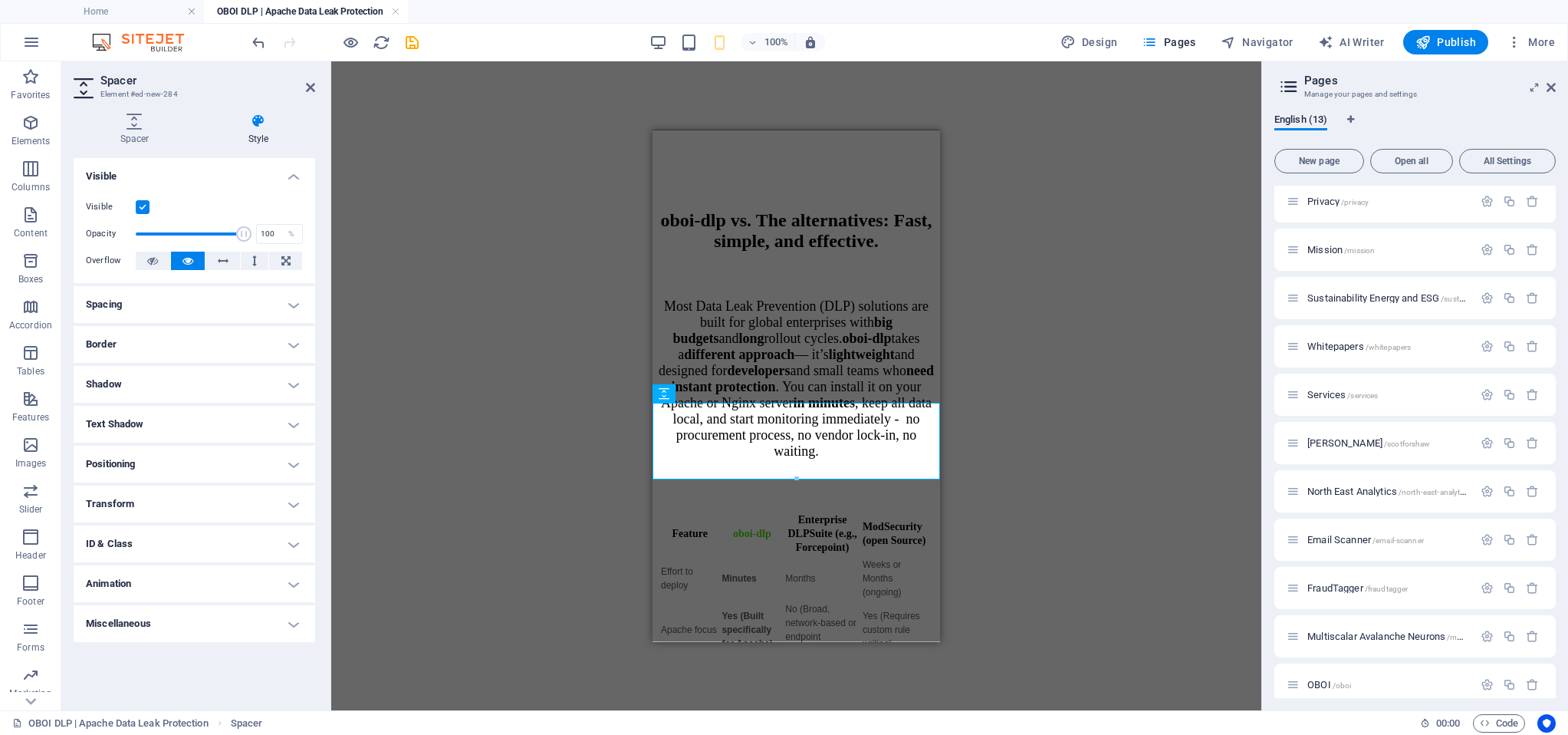
click at [137, 208] on label at bounding box center [143, 207] width 14 height 14
click at [0, 0] on input "Visible" at bounding box center [0, 0] width 0 height 0
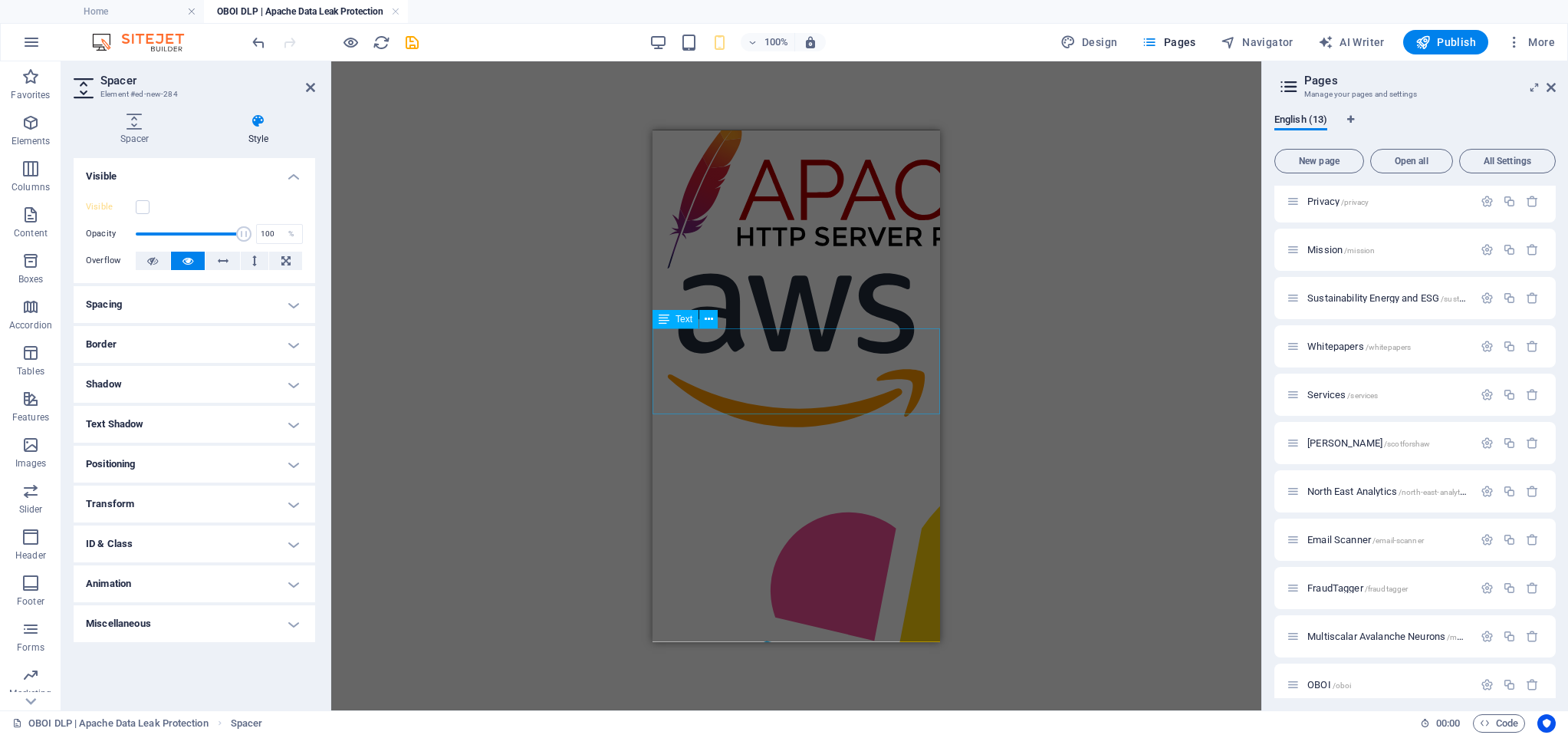
scroll to position [5977, 0]
select select "px"
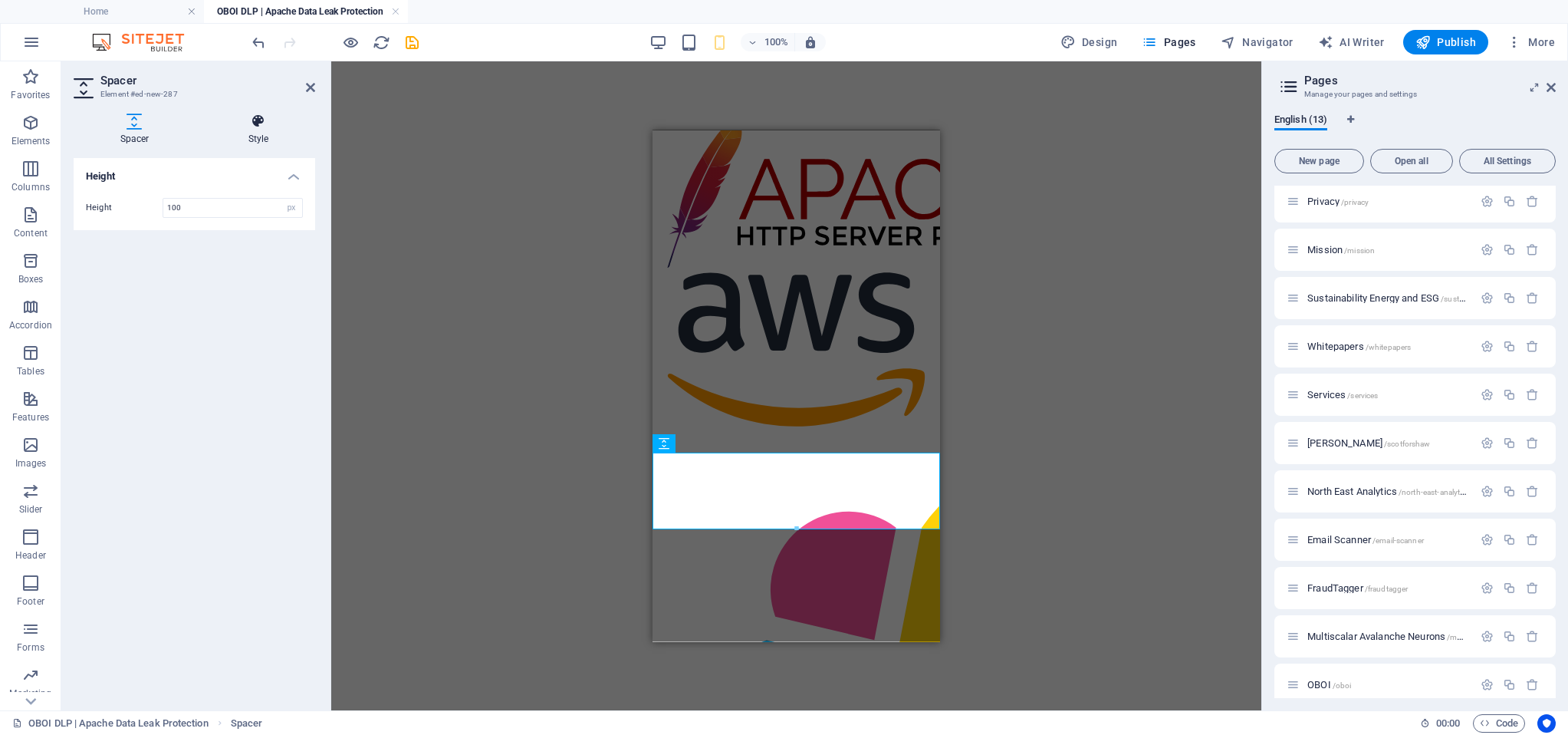
click at [249, 120] on icon at bounding box center [259, 121] width 114 height 15
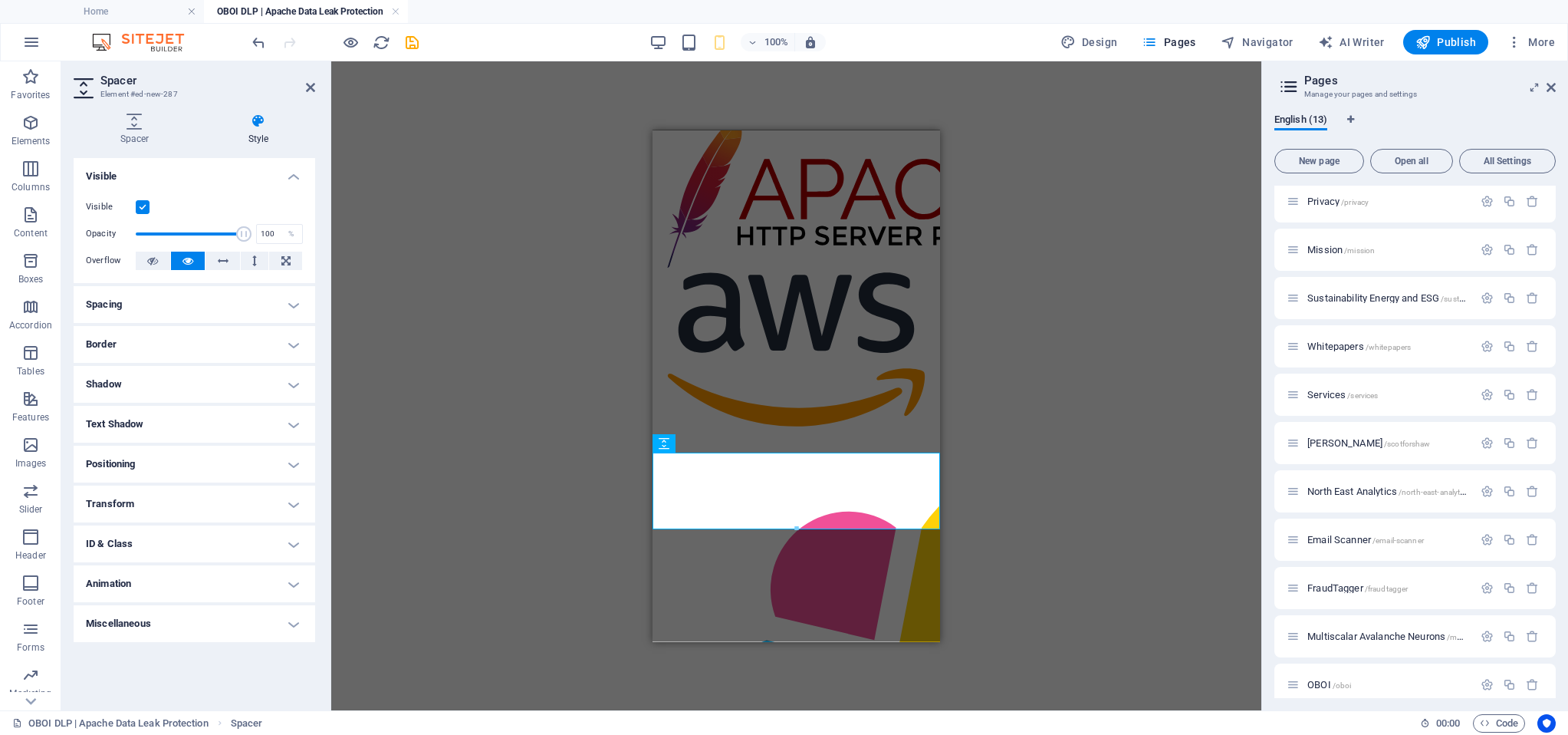
click at [134, 207] on label "Visible" at bounding box center [111, 207] width 50 height 18
click at [140, 207] on label at bounding box center [143, 207] width 14 height 14
click at [0, 0] on input "Visible" at bounding box center [0, 0] width 0 height 0
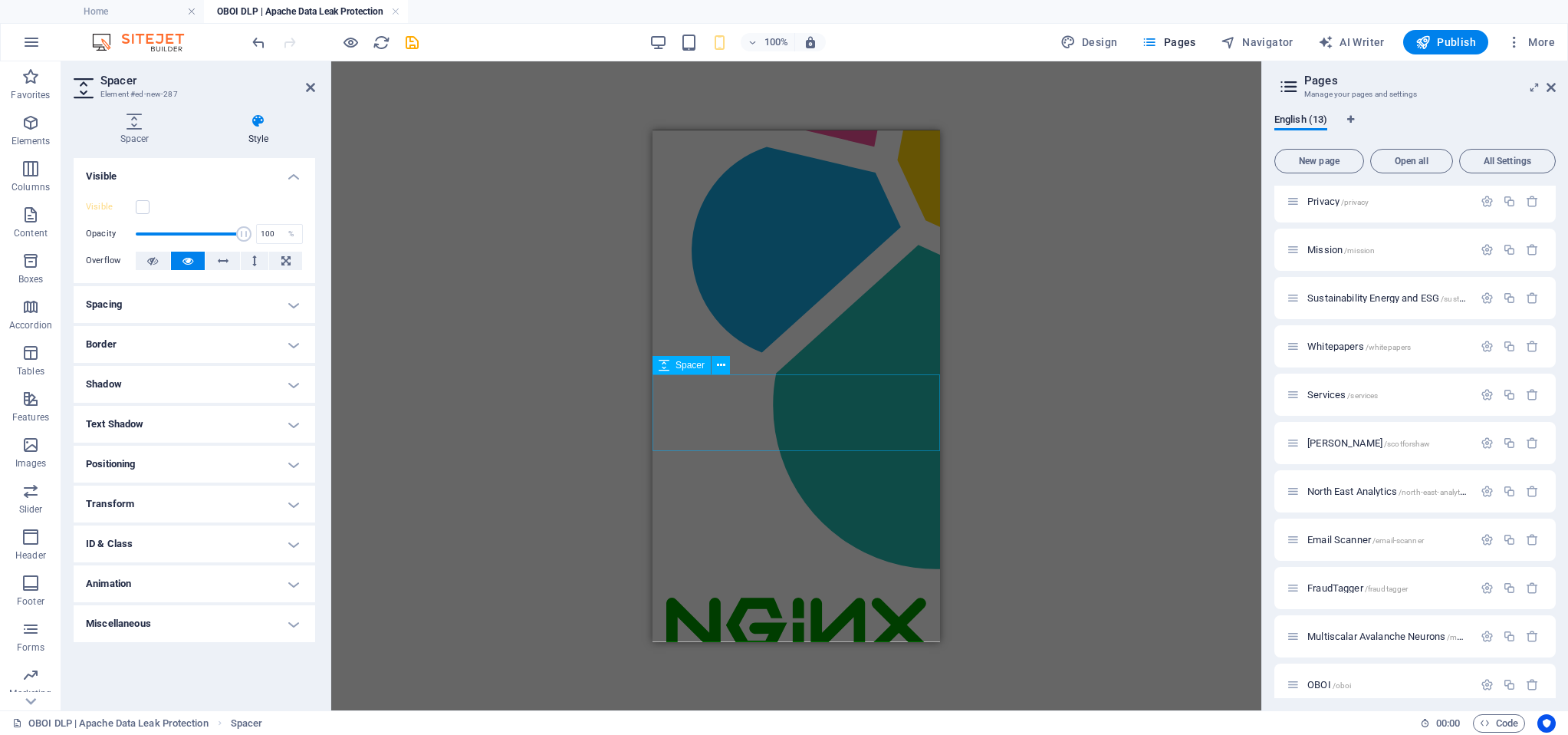
scroll to position [6487, 0]
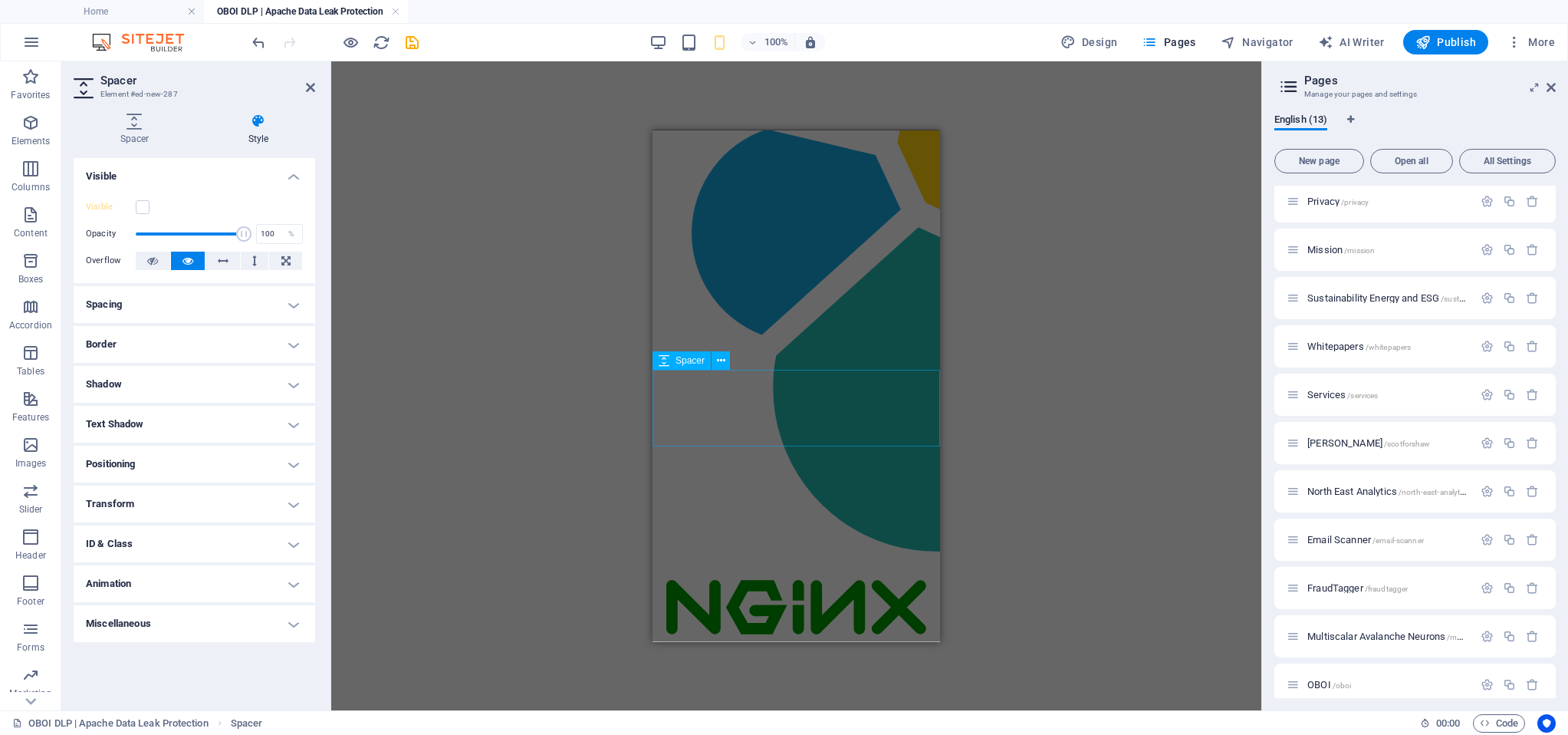
select select "px"
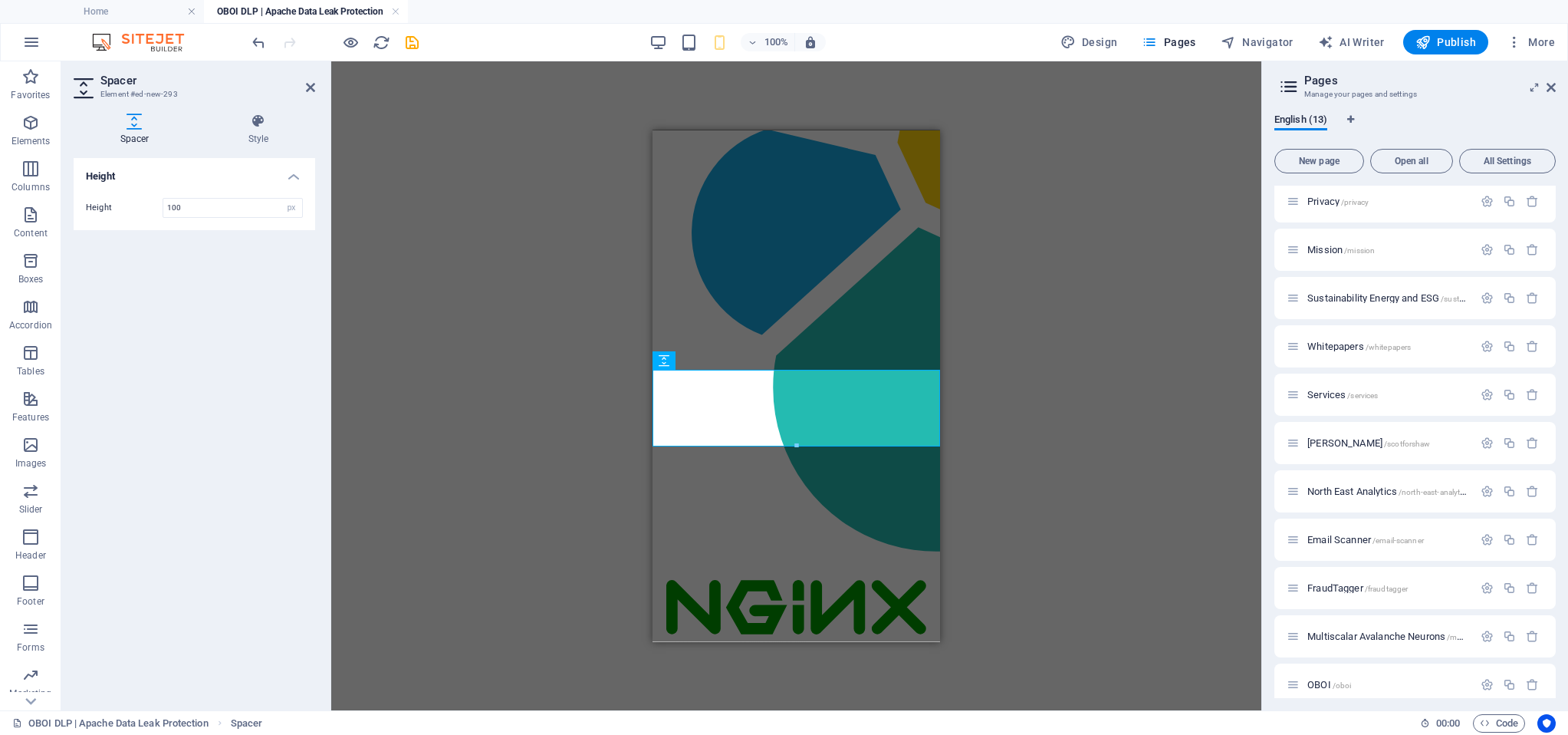
click at [143, 137] on h4 "Spacer" at bounding box center [138, 130] width 128 height 32
click at [257, 133] on h4 "Style" at bounding box center [259, 130] width 114 height 32
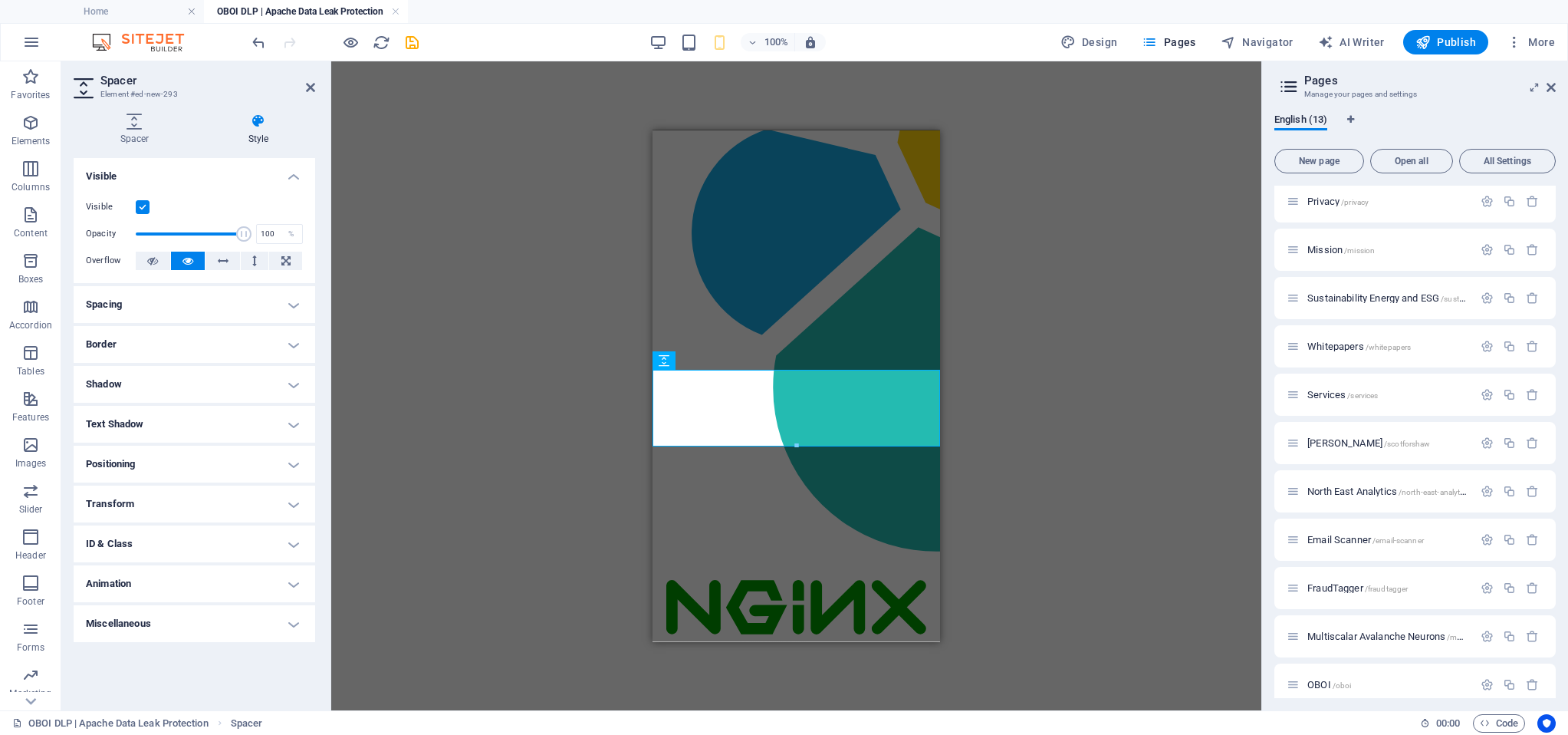
click at [142, 200] on label at bounding box center [143, 207] width 14 height 14
click at [0, 0] on input "Visible" at bounding box center [0, 0] width 0 height 0
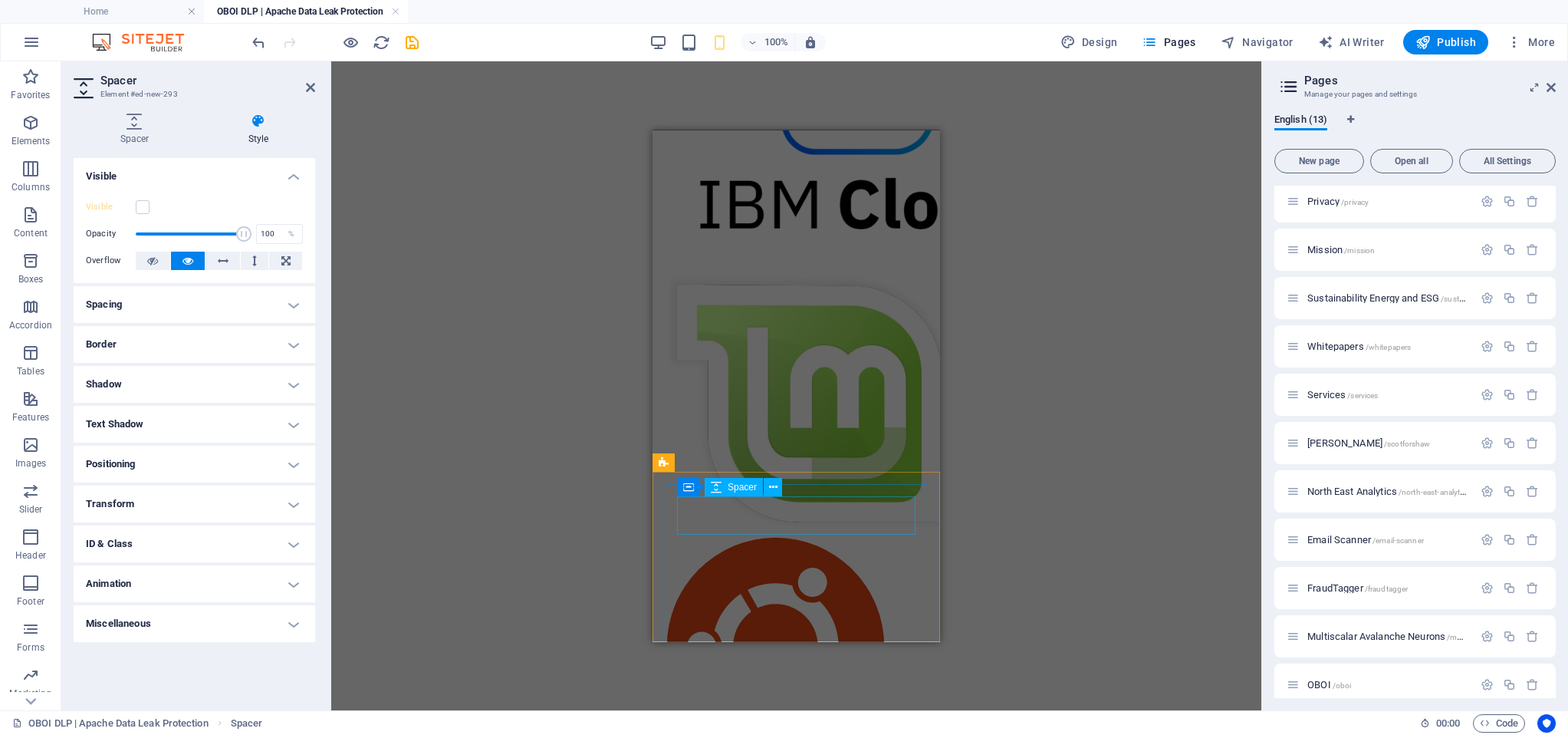
scroll to position [7131, 0]
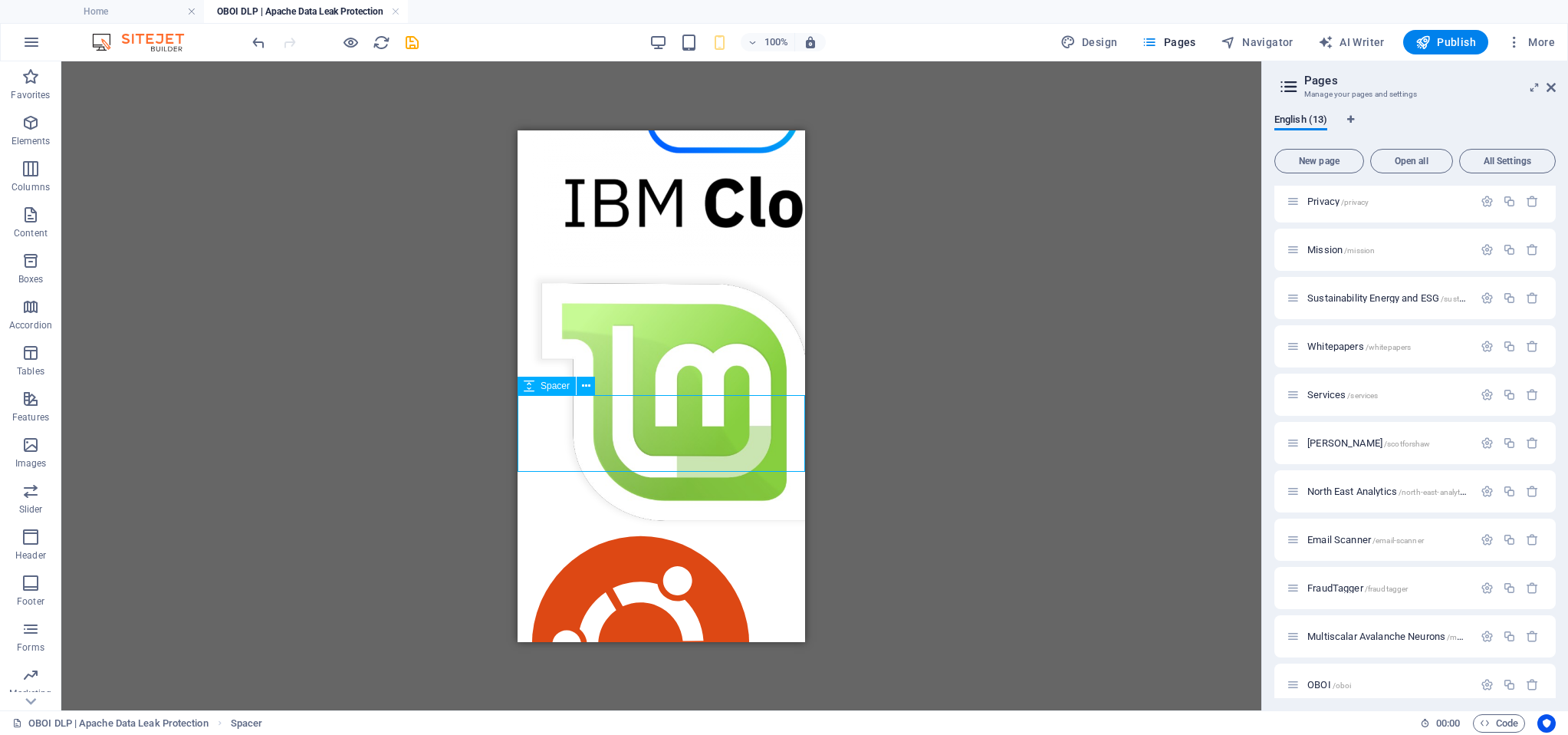
drag, startPoint x: 640, startPoint y: 432, endPoint x: 1158, endPoint y: 562, distance: 534.1
select select "px"
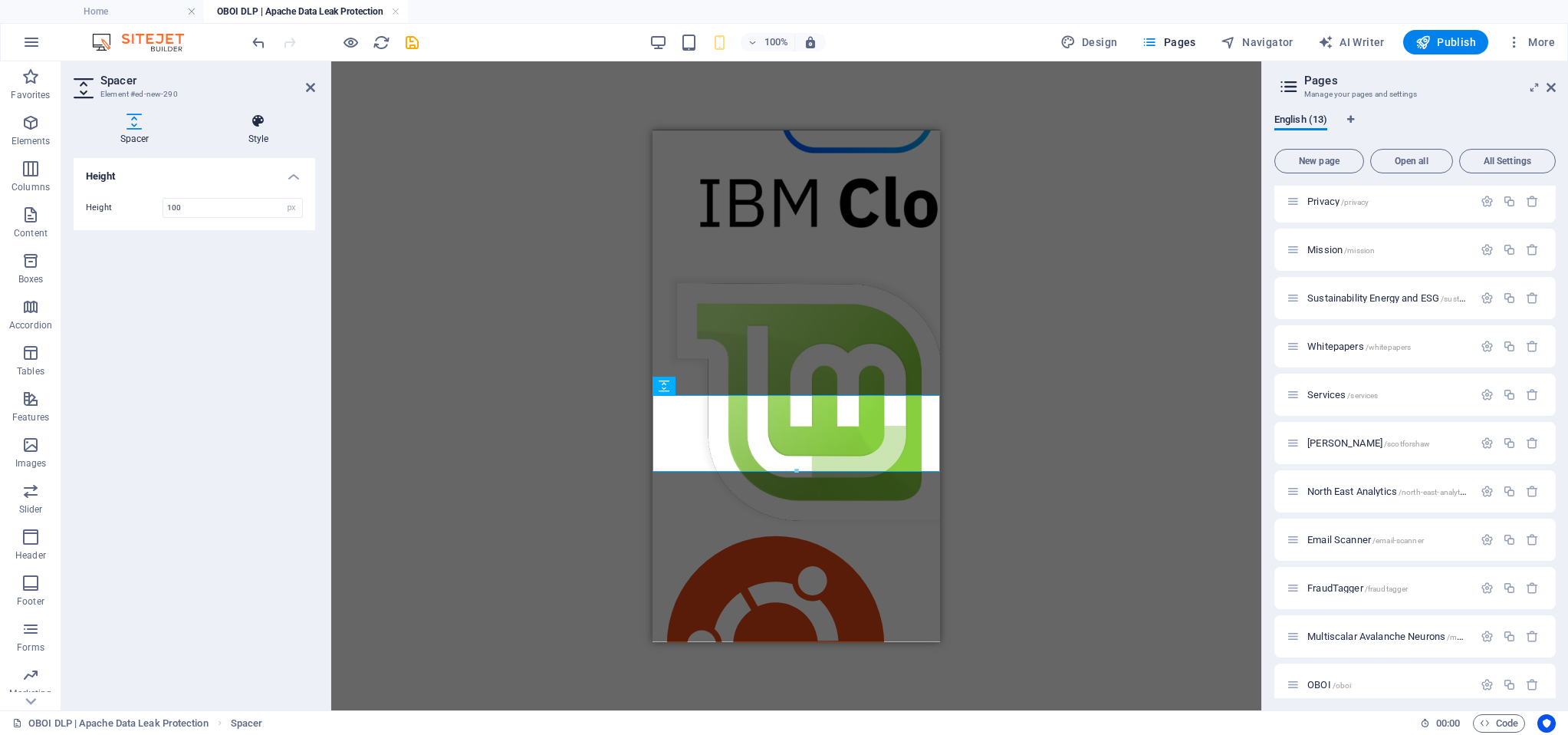
click at [246, 124] on icon at bounding box center [259, 121] width 114 height 15
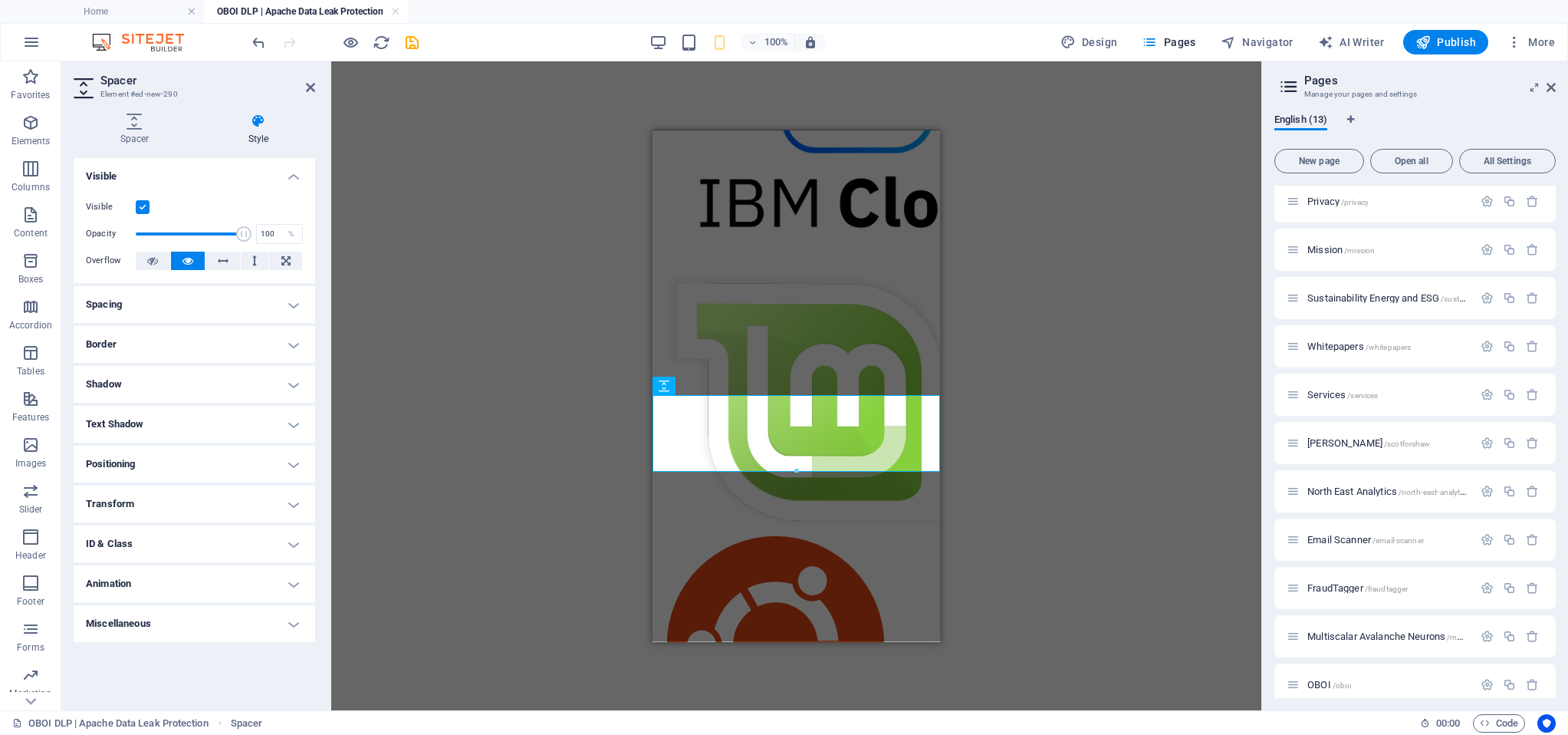
click at [137, 208] on label at bounding box center [143, 207] width 14 height 14
click at [0, 0] on input "Visible" at bounding box center [0, 0] width 0 height 0
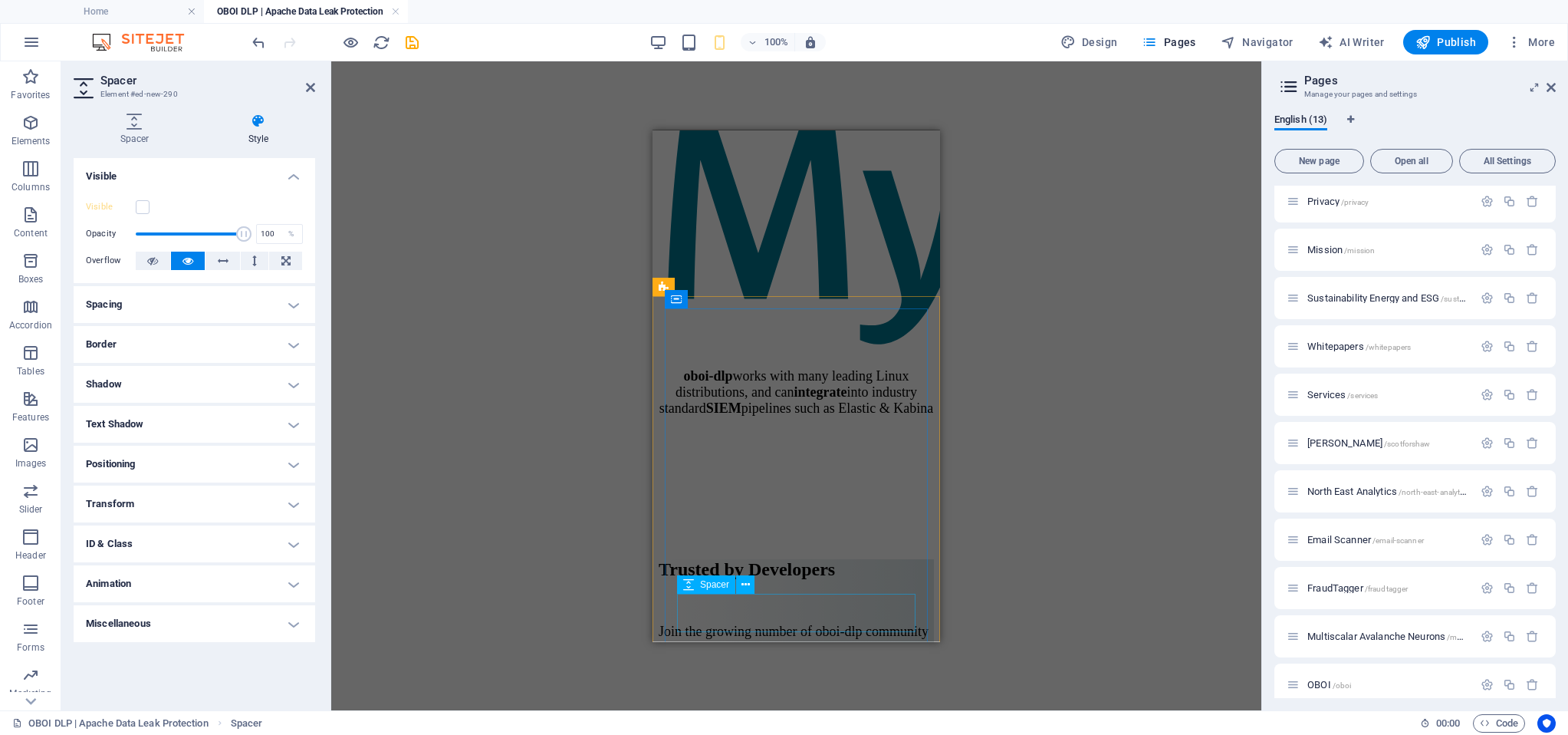
scroll to position [7745, 0]
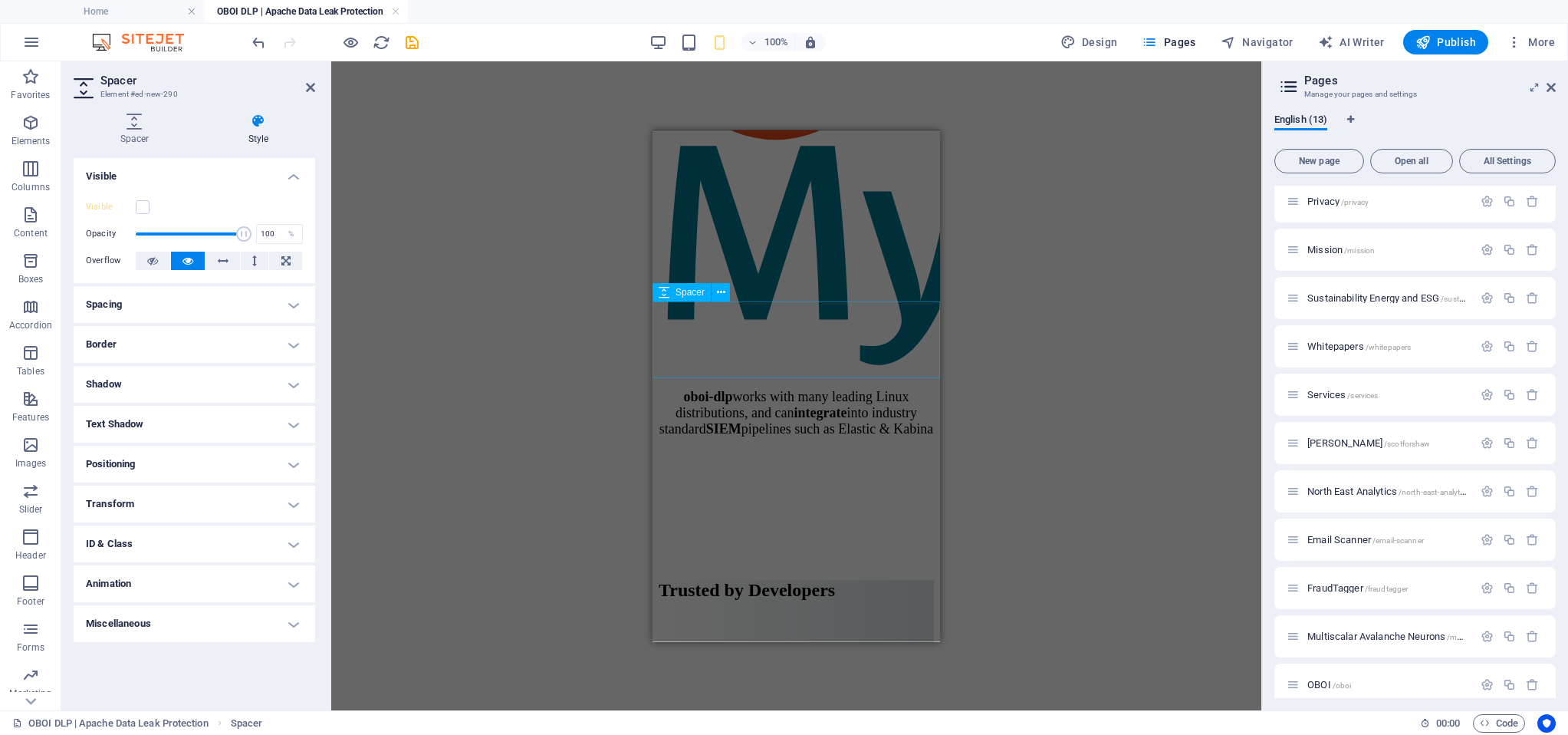
select select "px"
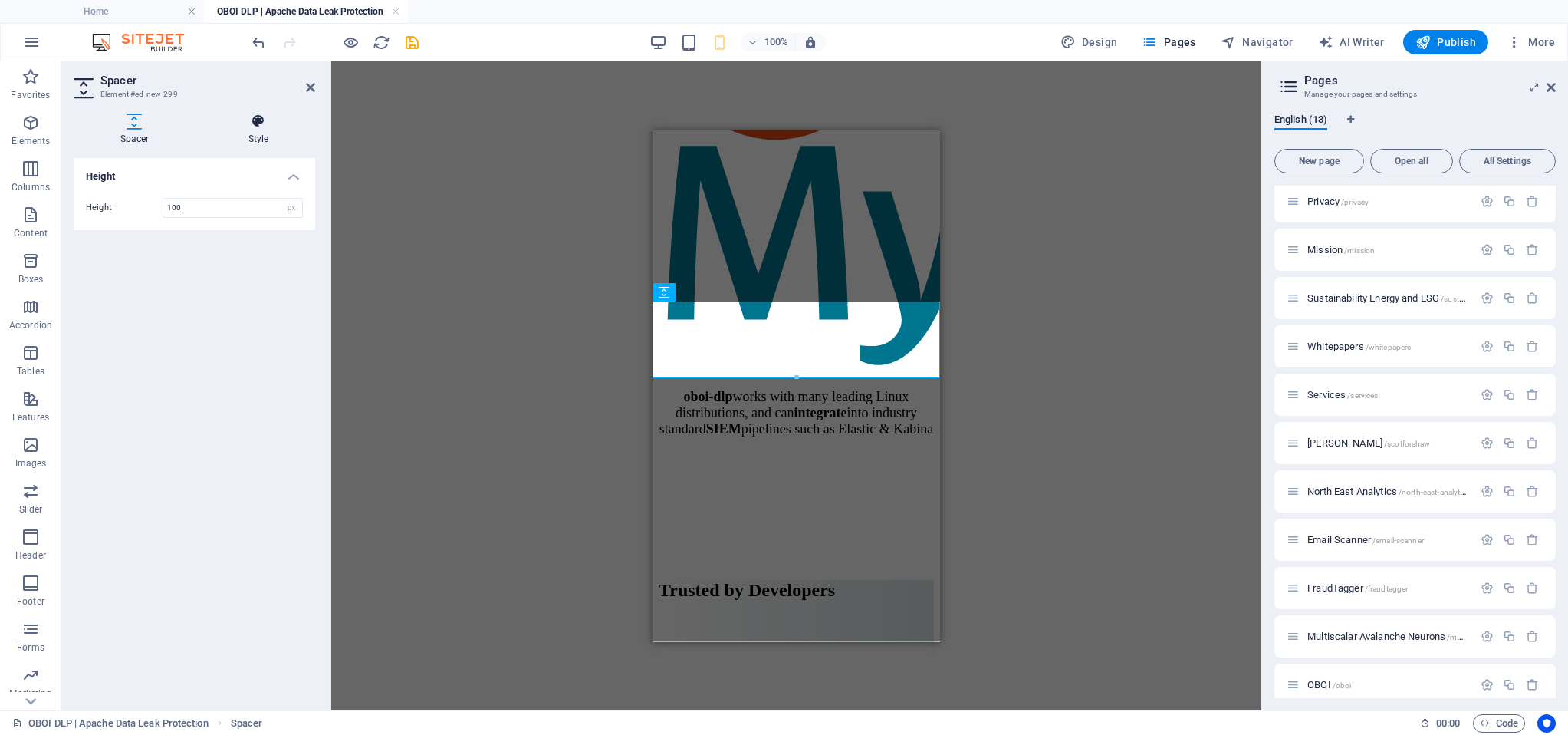
click at [254, 126] on icon at bounding box center [259, 121] width 114 height 15
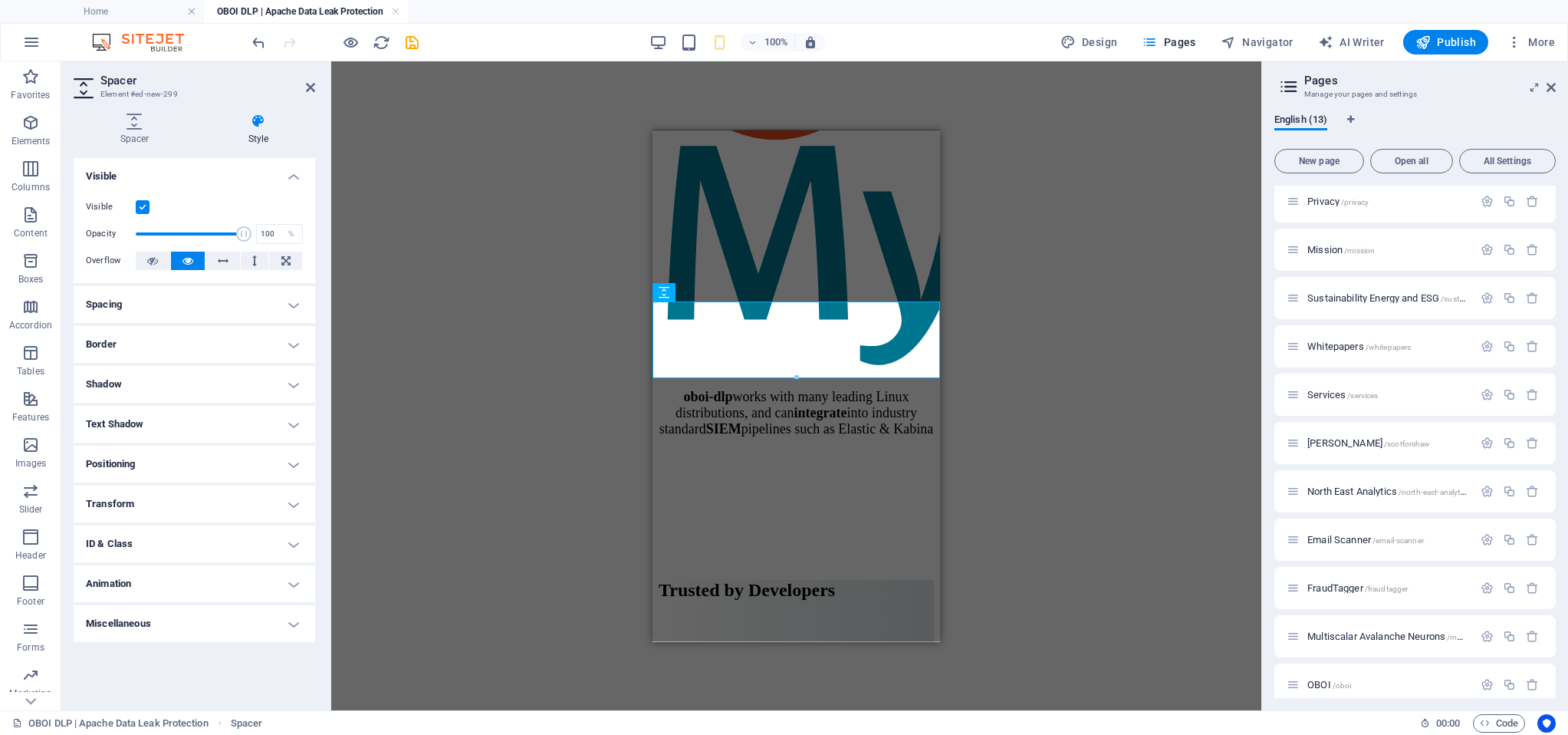
click at [143, 203] on label at bounding box center [143, 207] width 14 height 14
click at [0, 0] on input "Visible" at bounding box center [0, 0] width 0 height 0
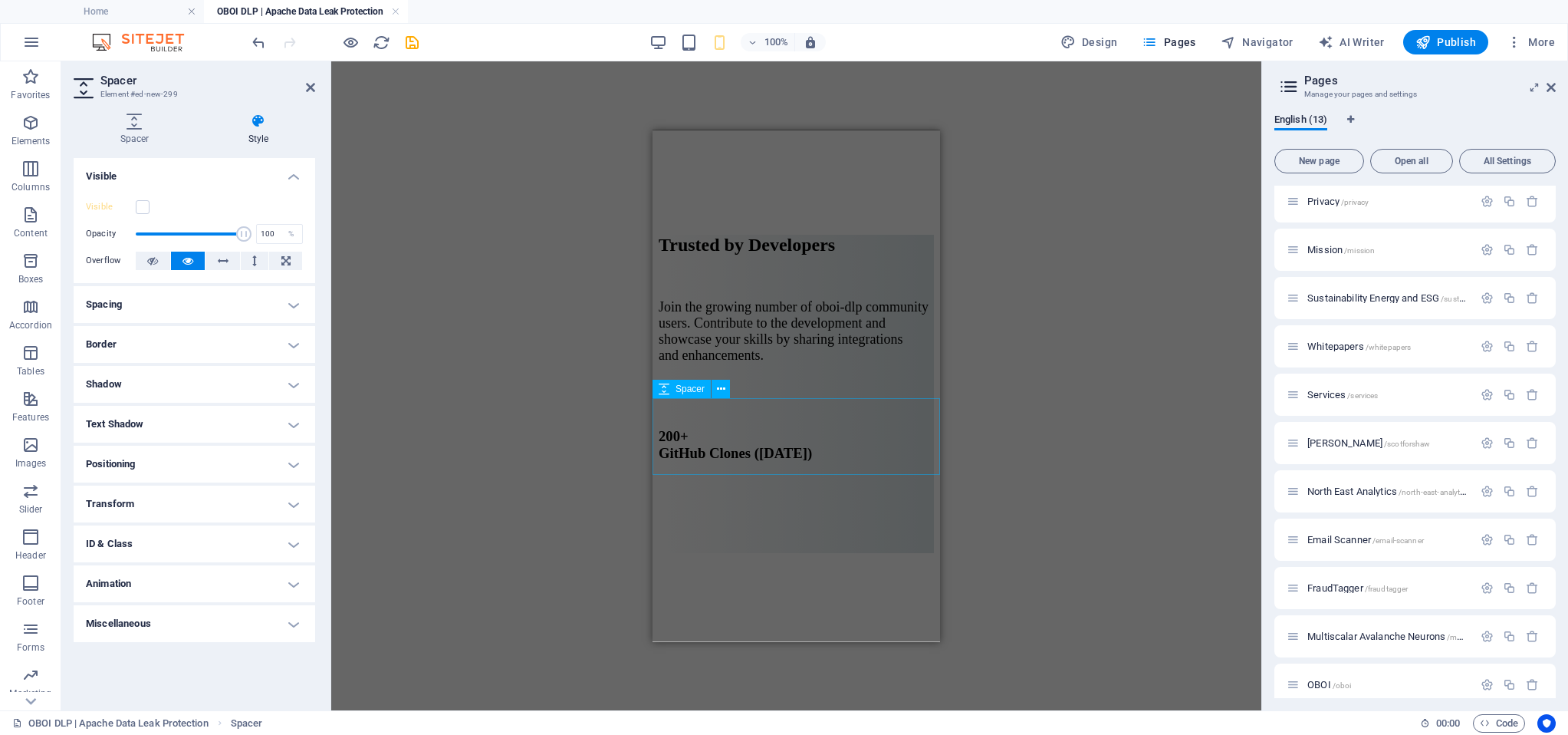
scroll to position [8096, 0]
select select "px"
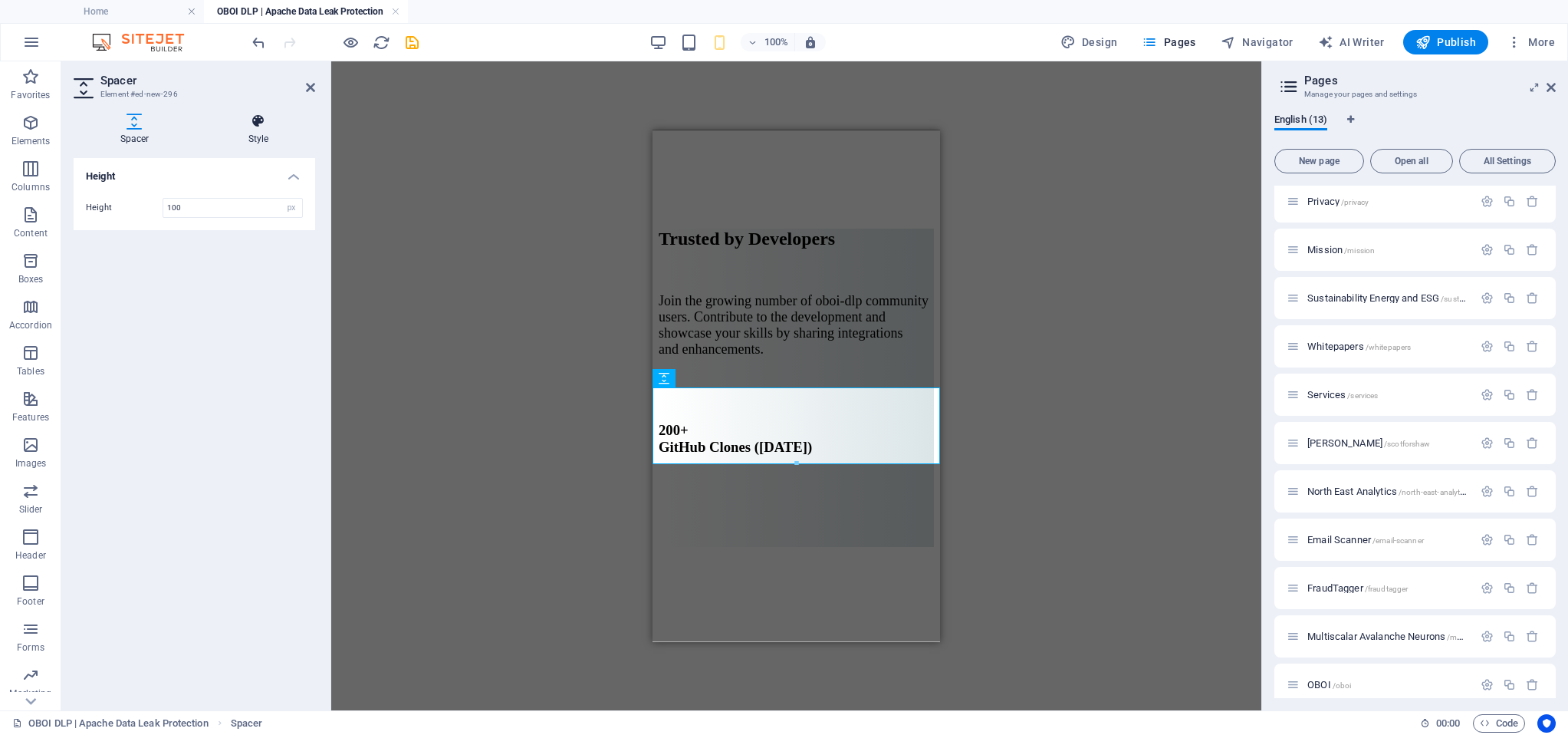
click at [255, 133] on h4 "Style" at bounding box center [259, 130] width 114 height 32
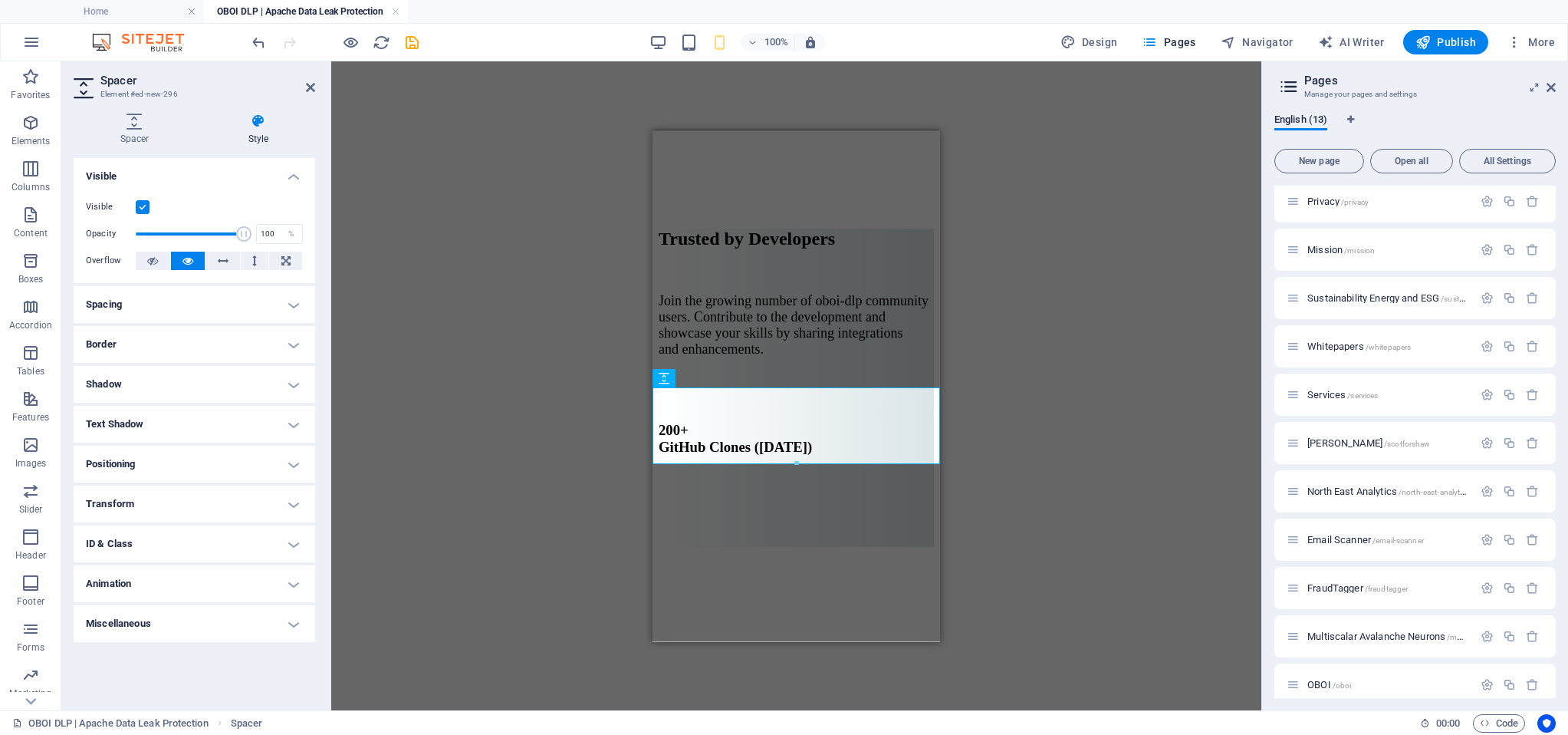
click at [147, 206] on label at bounding box center [143, 207] width 14 height 14
click at [0, 0] on input "Visible" at bounding box center [0, 0] width 0 height 0
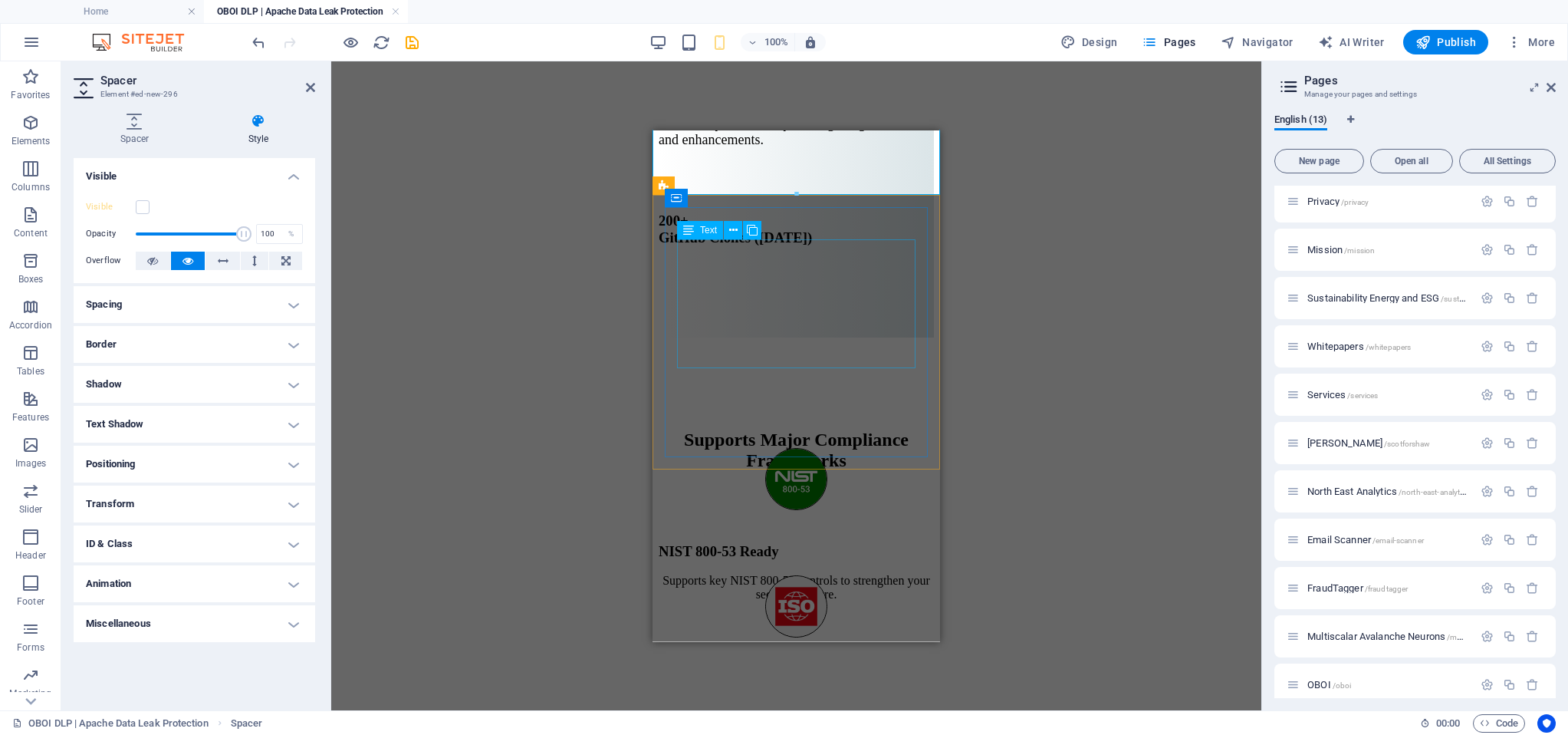
scroll to position [8464, 0]
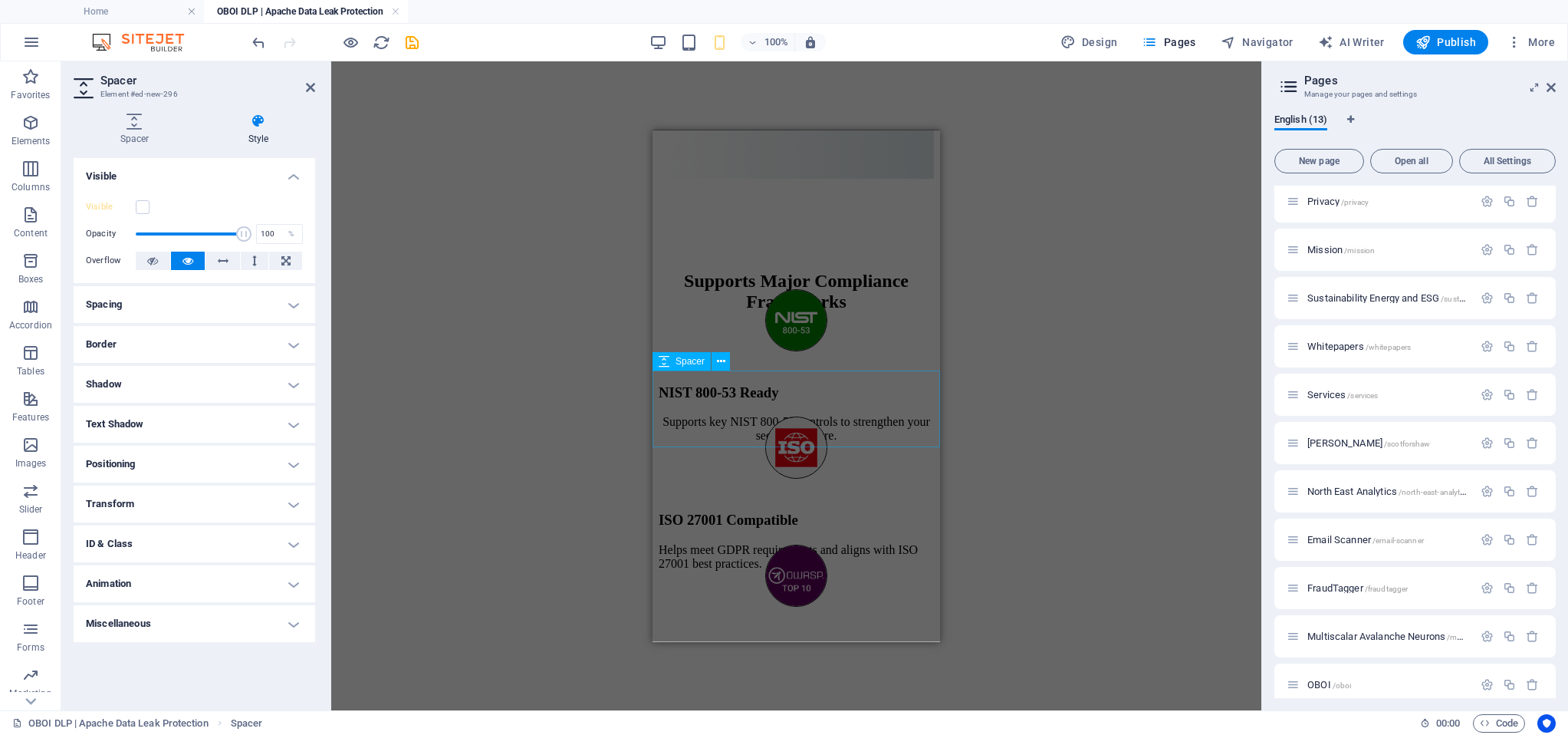
select select "px"
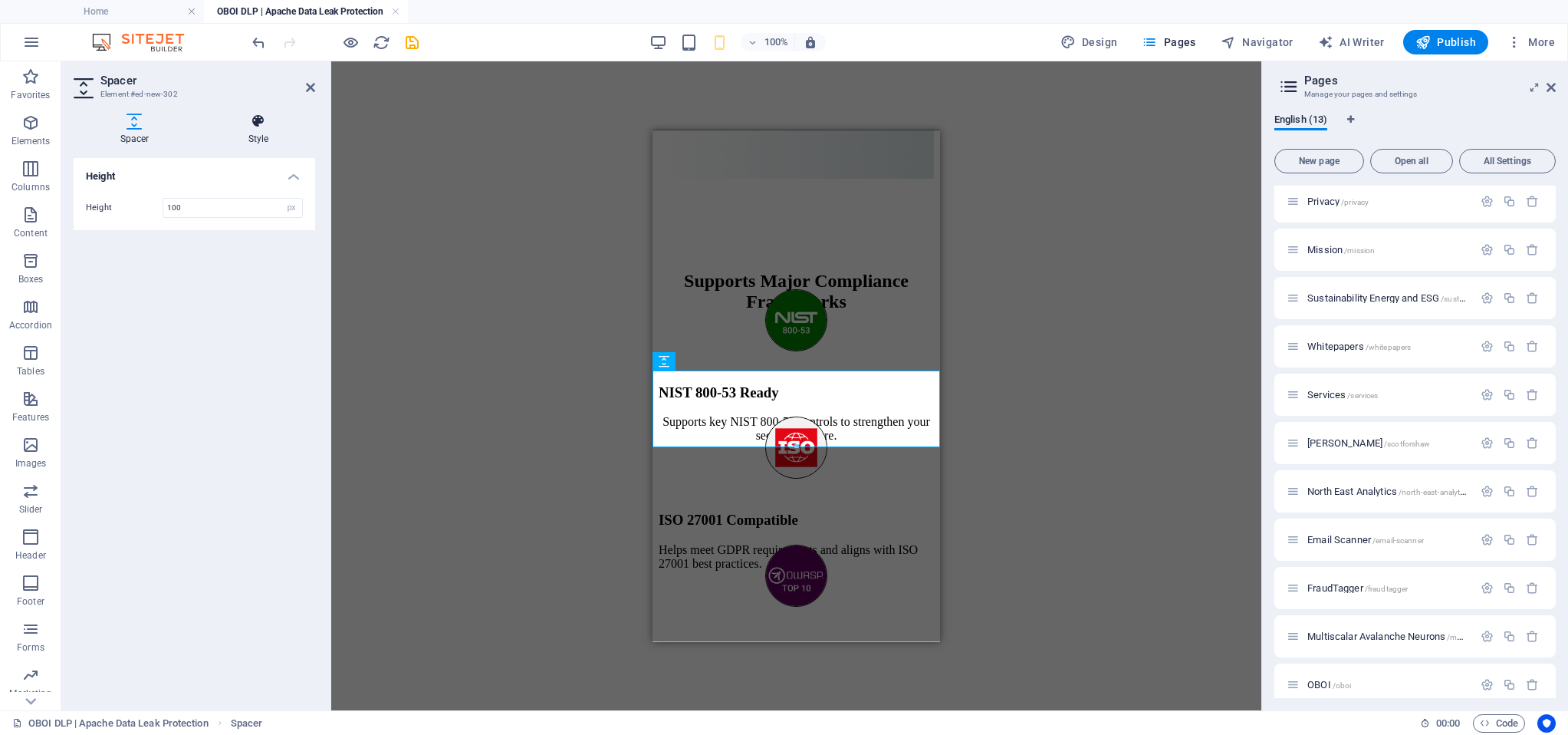
click at [258, 130] on h4 "Style" at bounding box center [259, 130] width 114 height 32
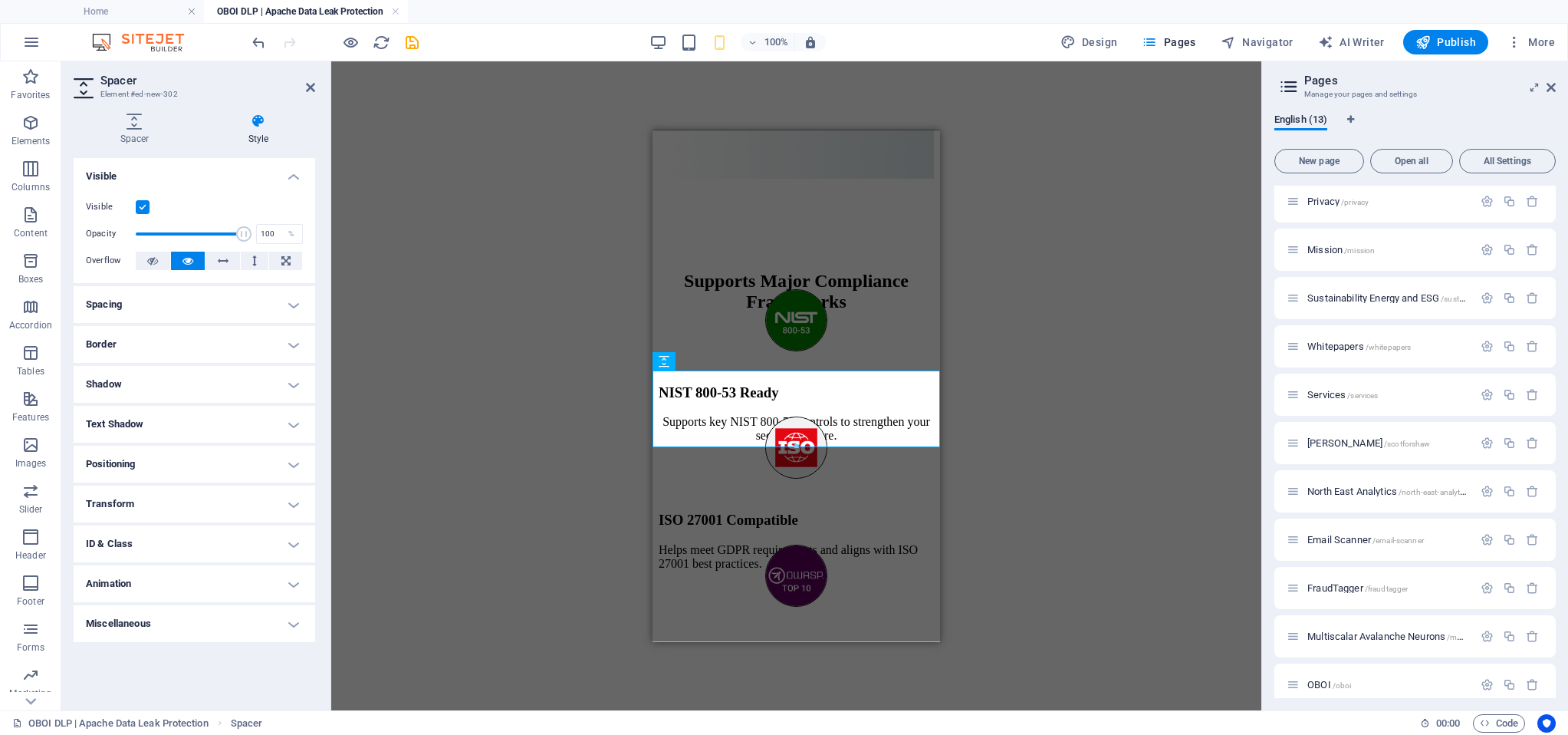
click at [144, 209] on label at bounding box center [143, 207] width 14 height 14
click at [0, 0] on input "Visible" at bounding box center [0, 0] width 0 height 0
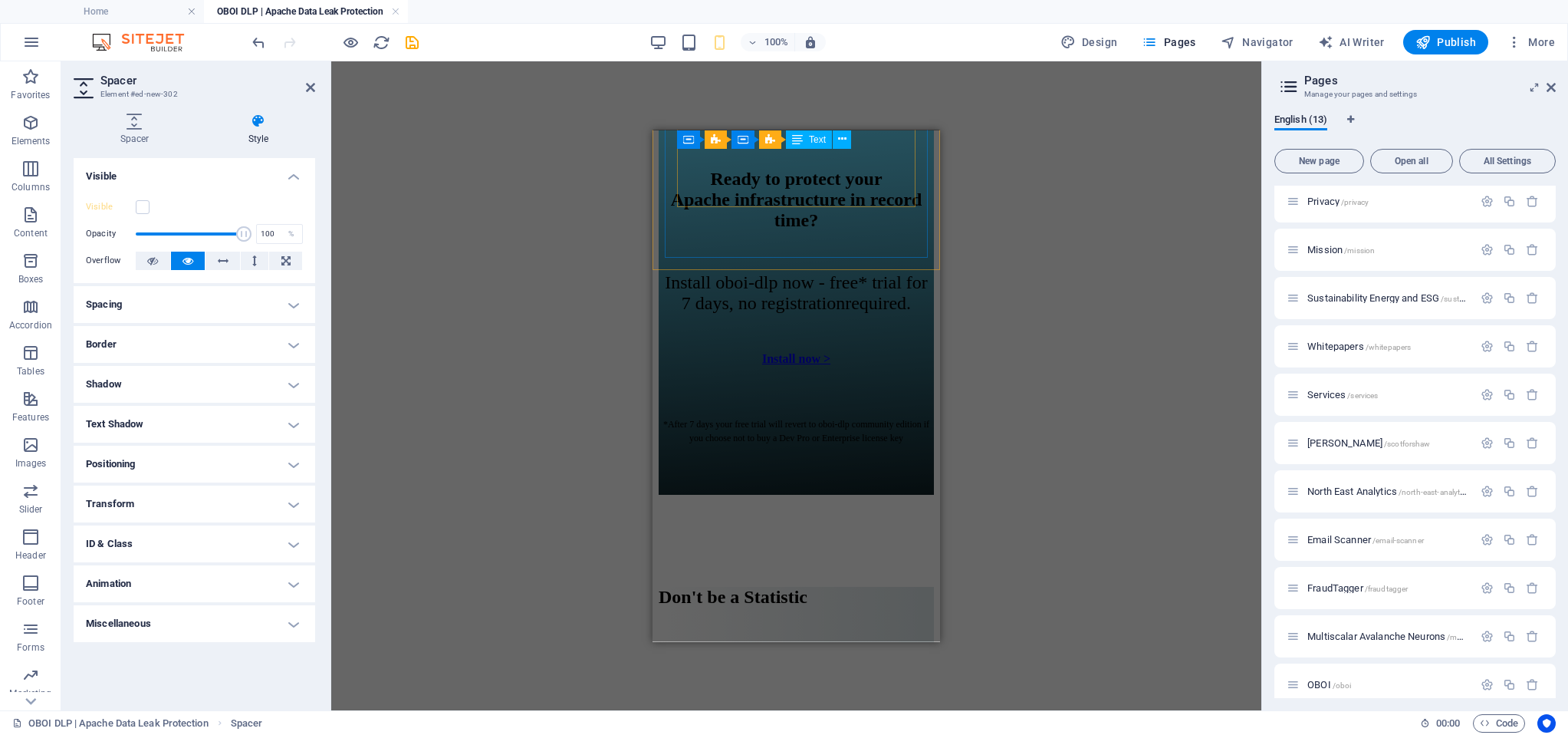
scroll to position [9605, 0]
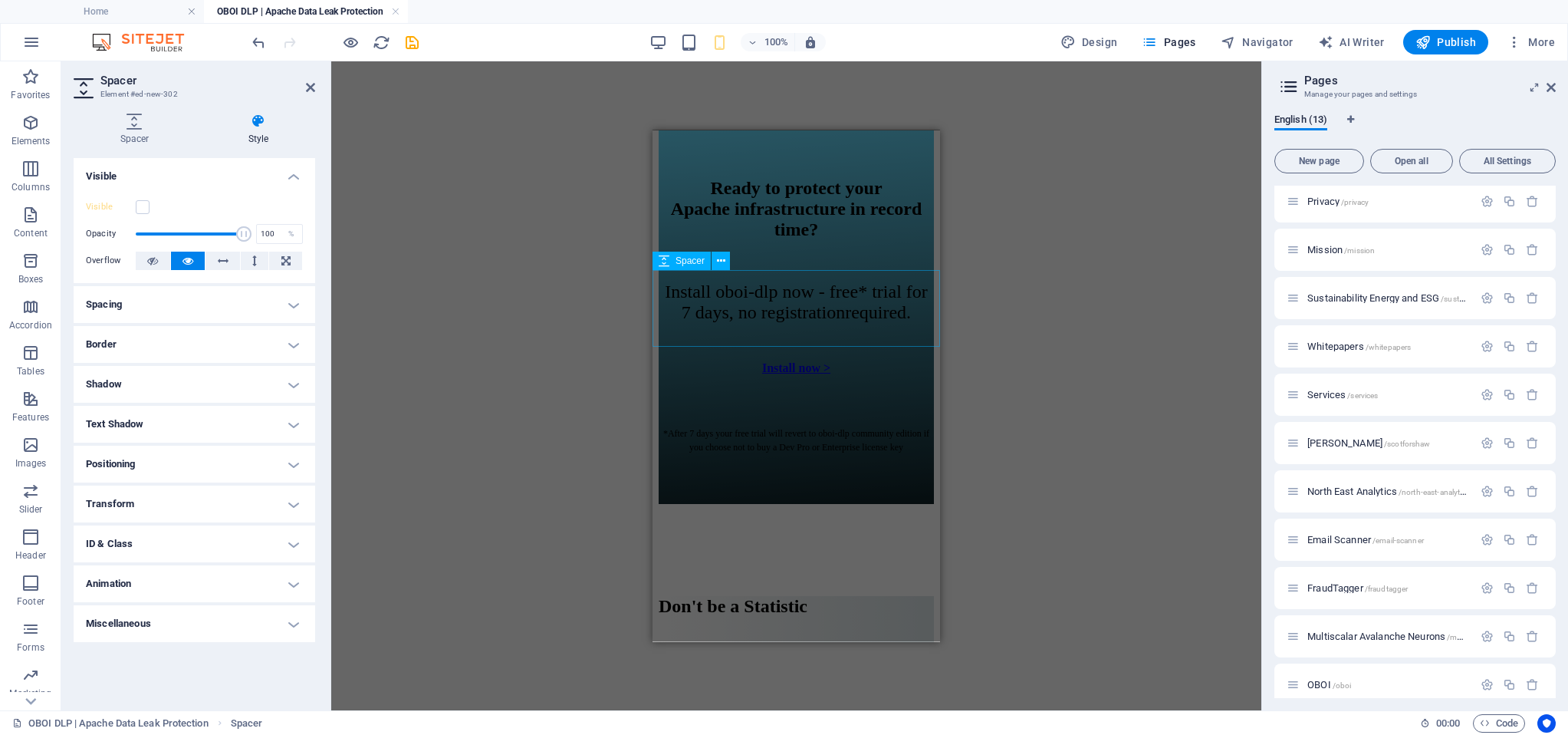
select select "px"
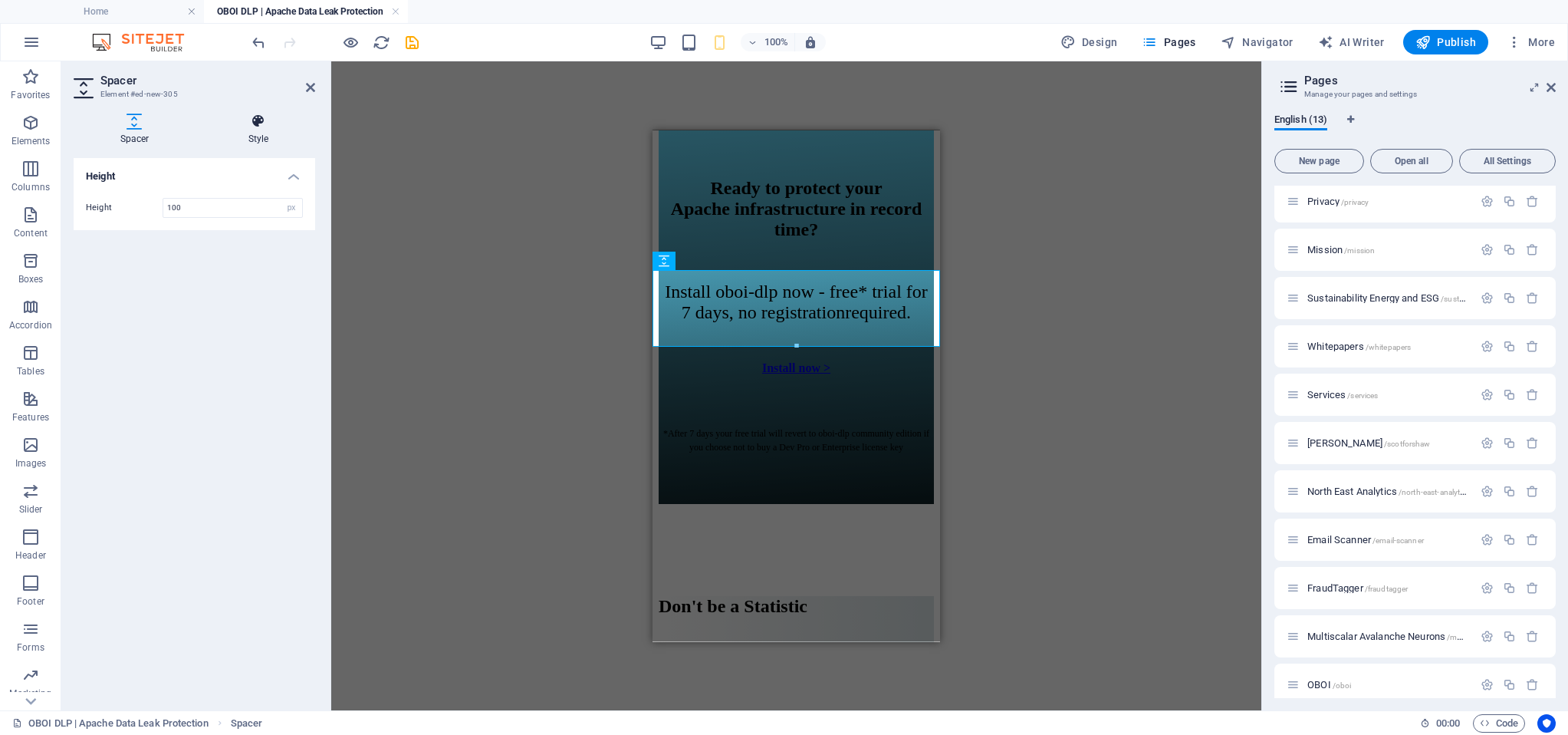
click at [254, 130] on h4 "Style" at bounding box center [259, 130] width 114 height 32
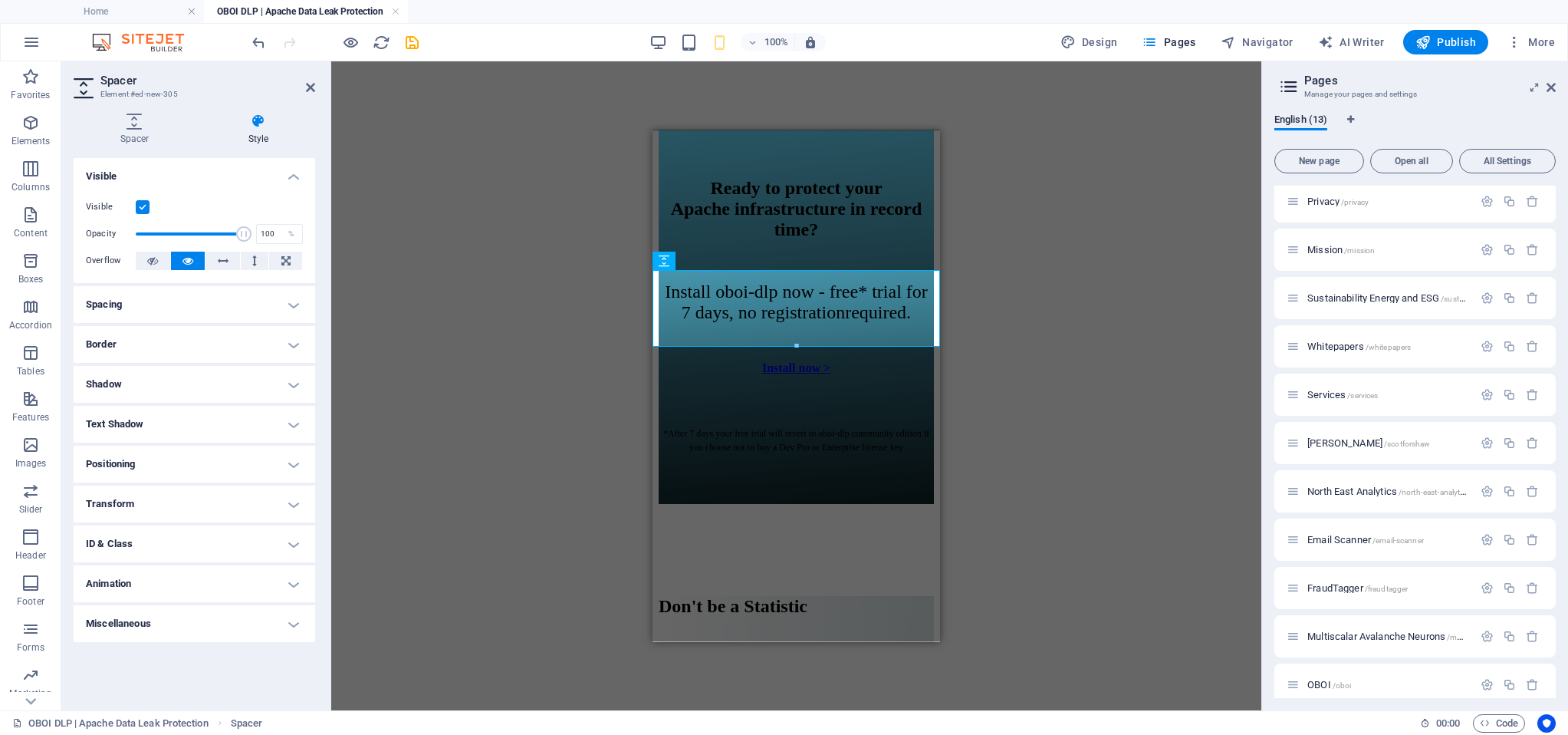
click at [143, 209] on label at bounding box center [143, 207] width 14 height 14
click at [0, 0] on input "Visible" at bounding box center [0, 0] width 0 height 0
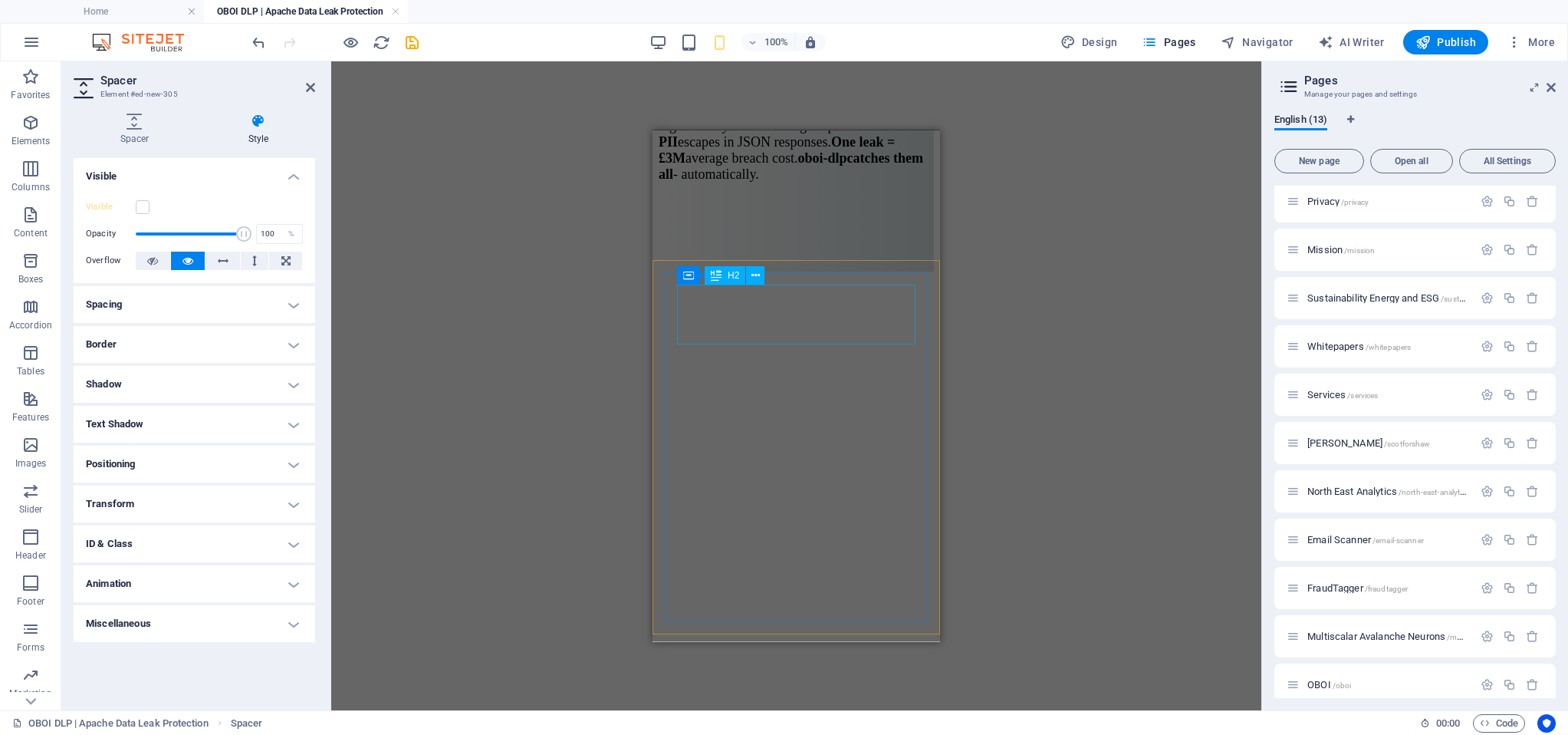
scroll to position [10262, 0]
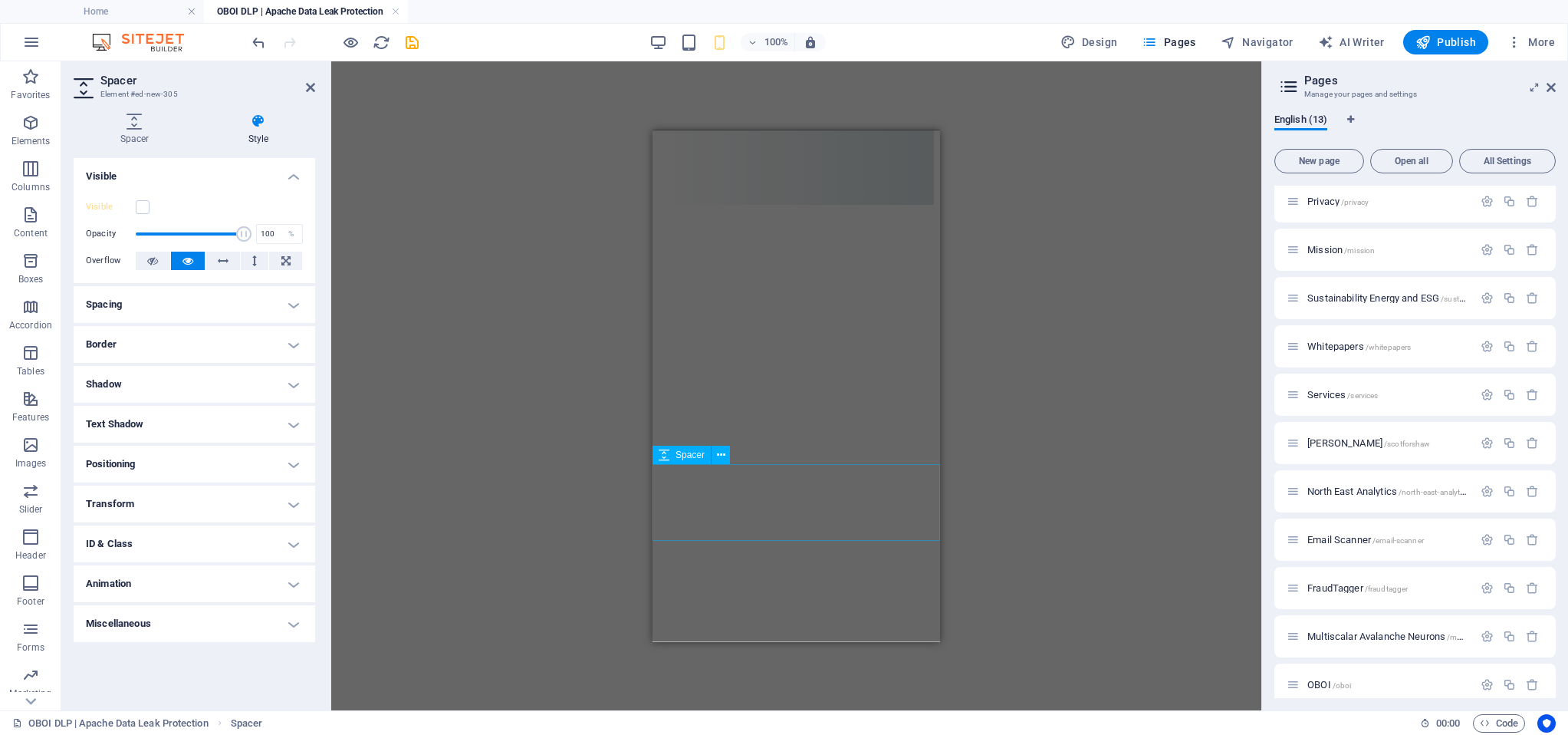
select select "px"
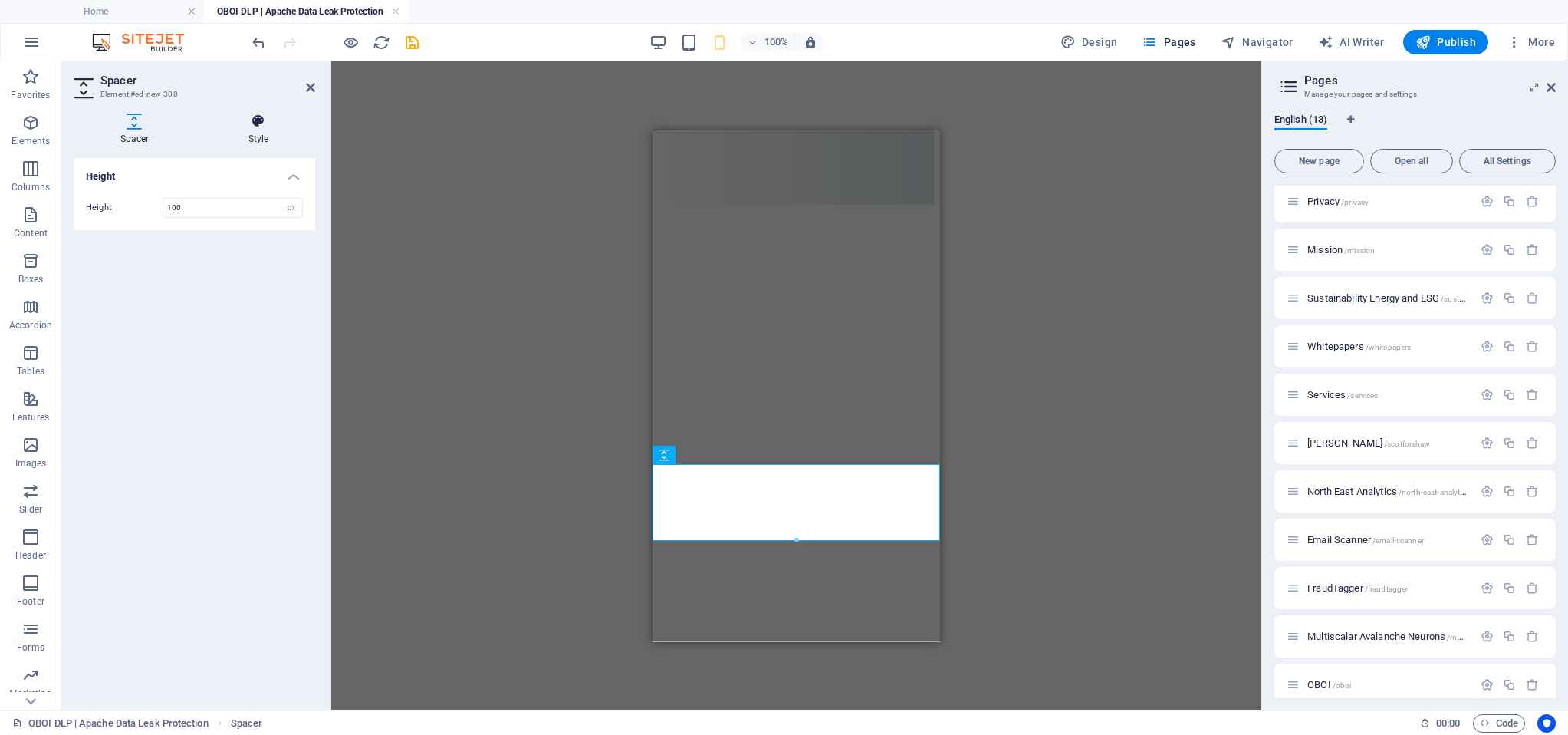
drag, startPoint x: 262, startPoint y: 132, endPoint x: 247, endPoint y: 135, distance: 15.3
click at [262, 132] on h4 "Style" at bounding box center [259, 130] width 114 height 32
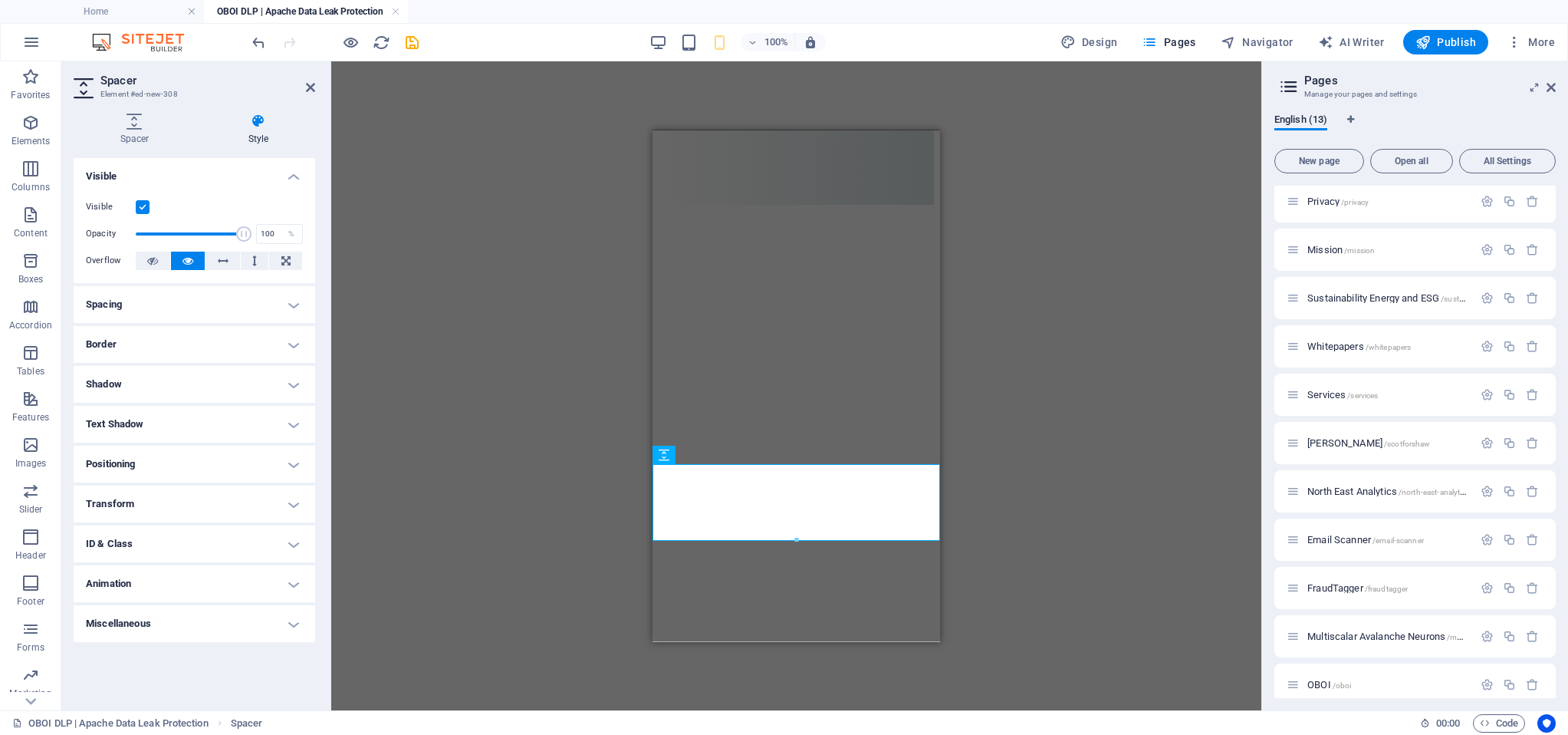
click at [141, 210] on label at bounding box center [143, 207] width 14 height 14
click at [0, 0] on input "Visible" at bounding box center [0, 0] width 0 height 0
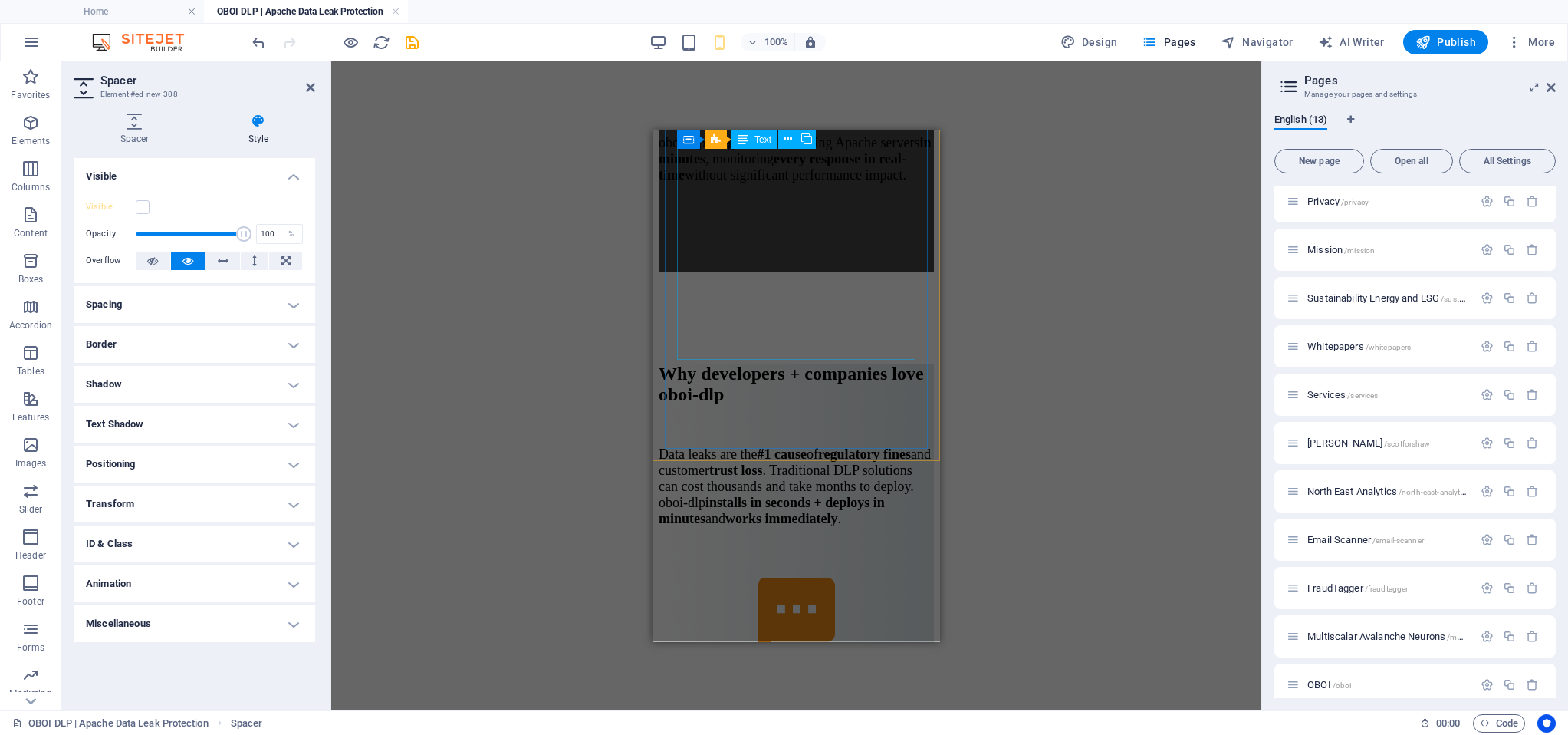
scroll to position [10925, 0]
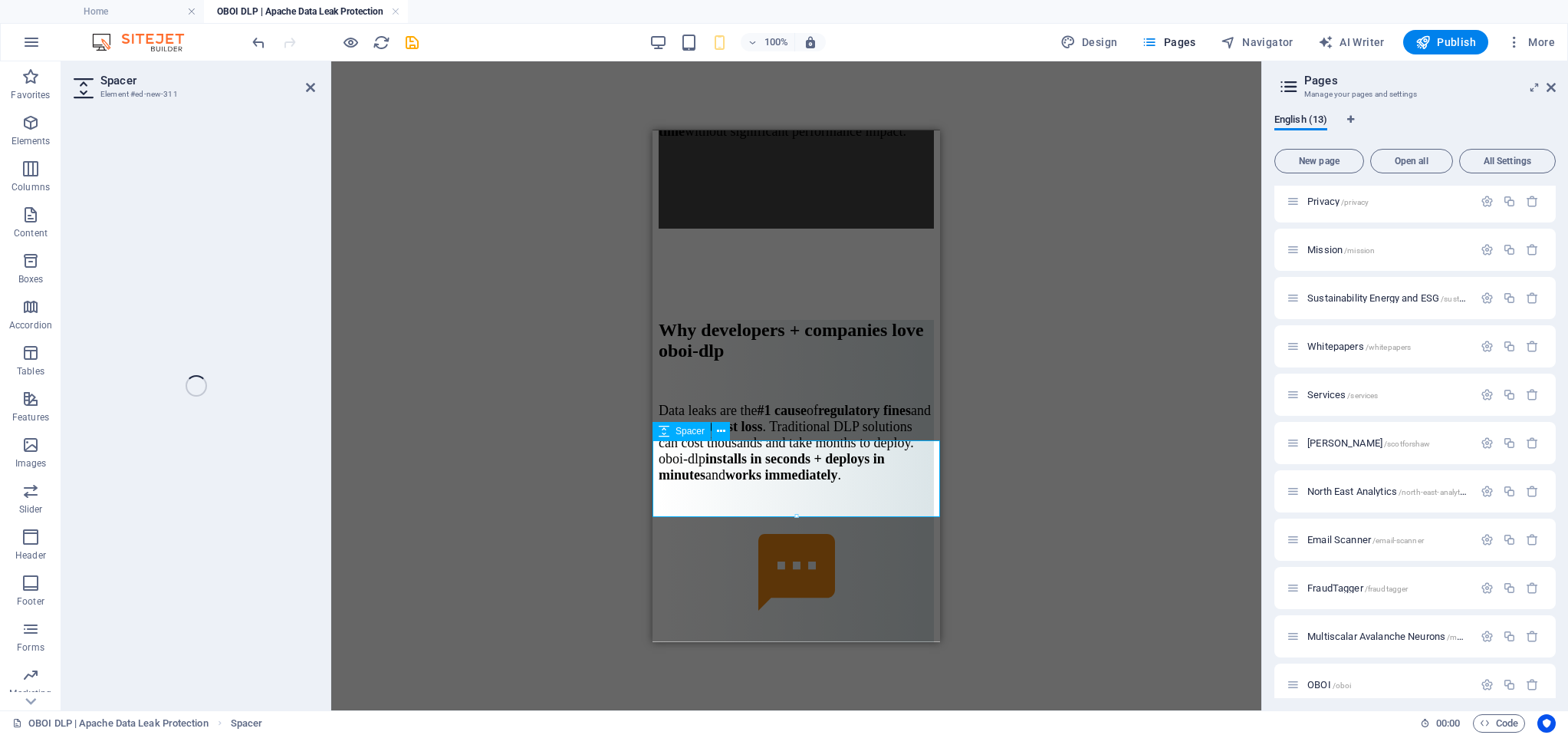
select select "px"
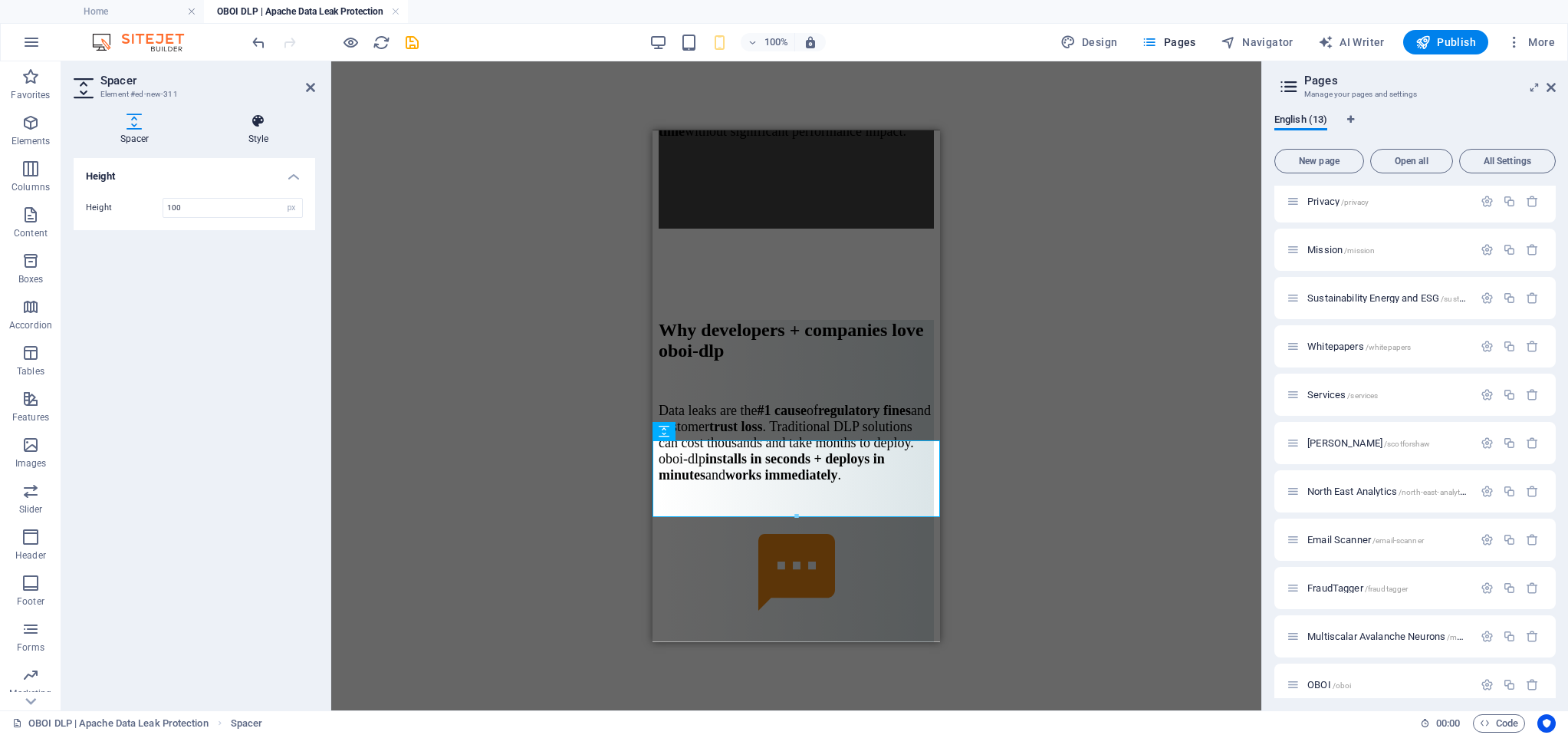
drag, startPoint x: 249, startPoint y: 124, endPoint x: 220, endPoint y: 142, distance: 34.1
click at [249, 124] on icon at bounding box center [259, 121] width 114 height 15
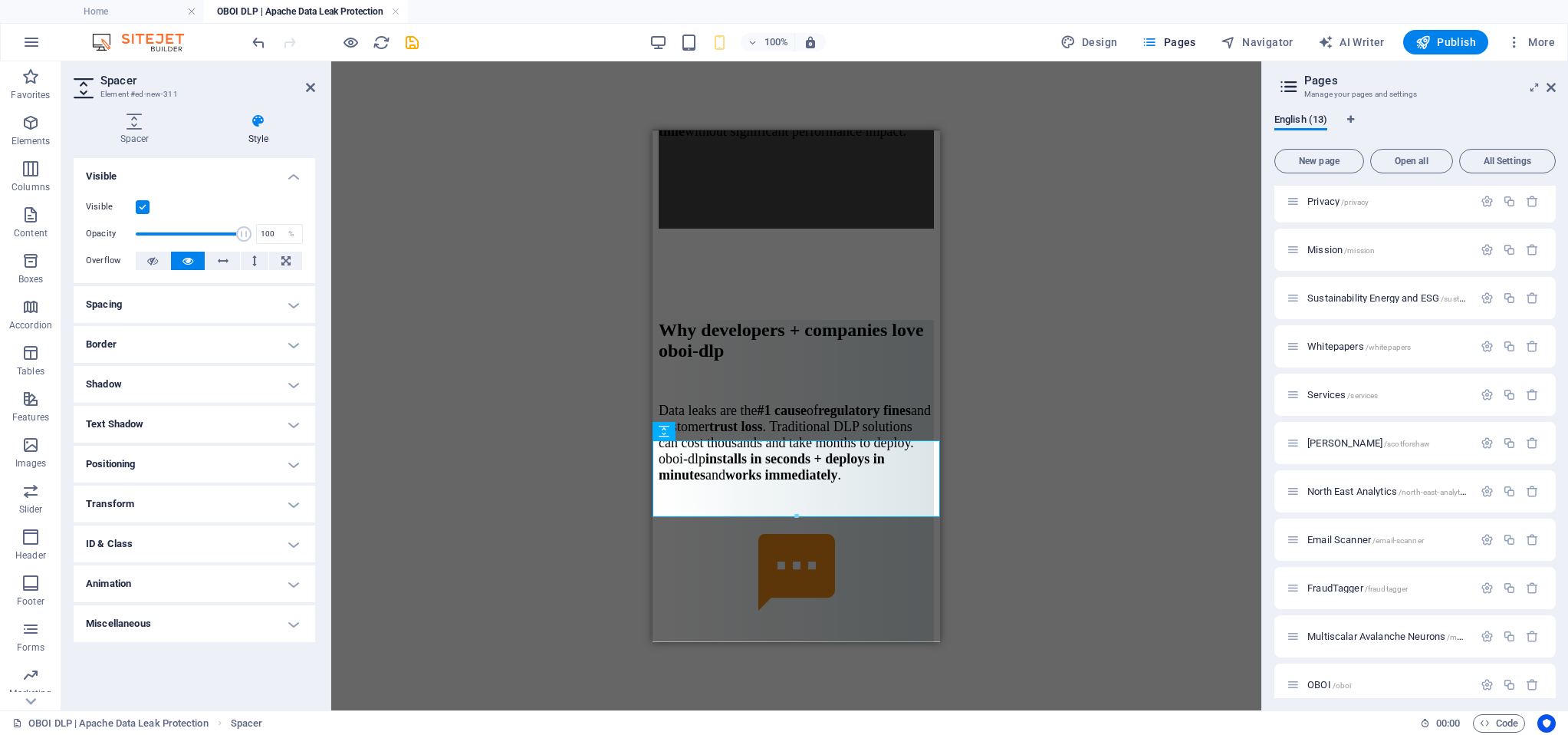
click at [140, 207] on label at bounding box center [143, 207] width 14 height 14
click at [0, 0] on input "Visible" at bounding box center [0, 0] width 0 height 0
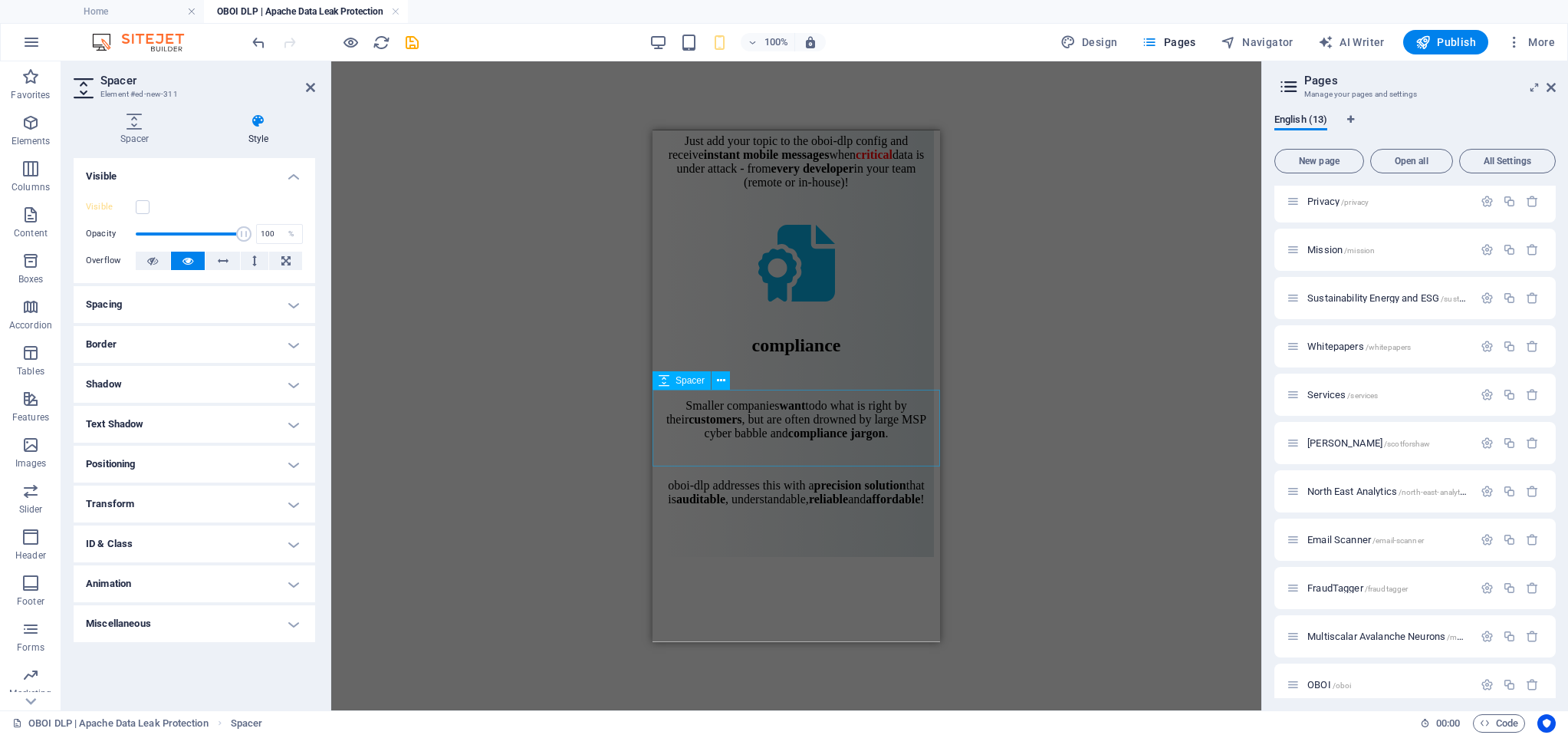
scroll to position [11567, 0]
select select "px"
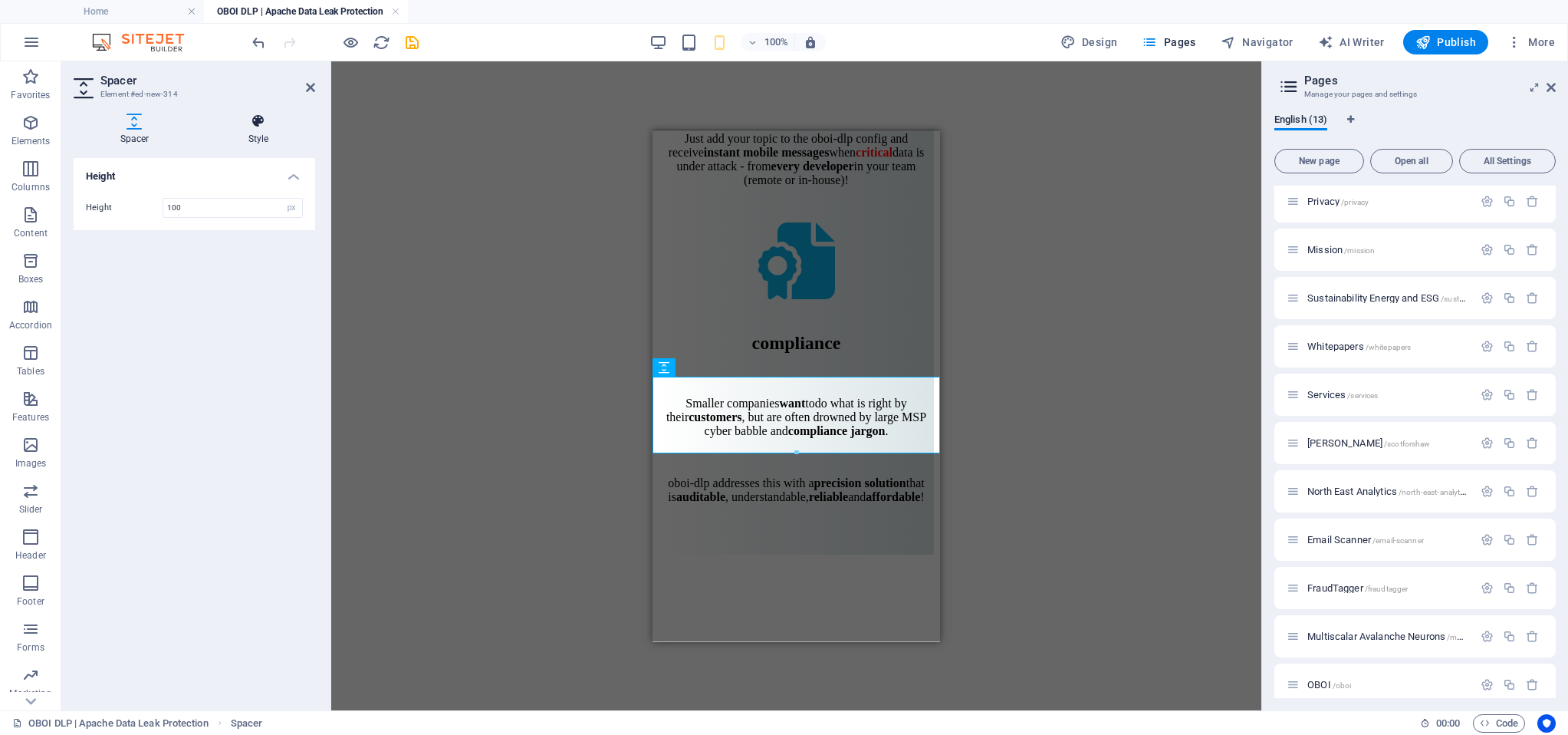
click at [257, 127] on icon at bounding box center [259, 121] width 114 height 15
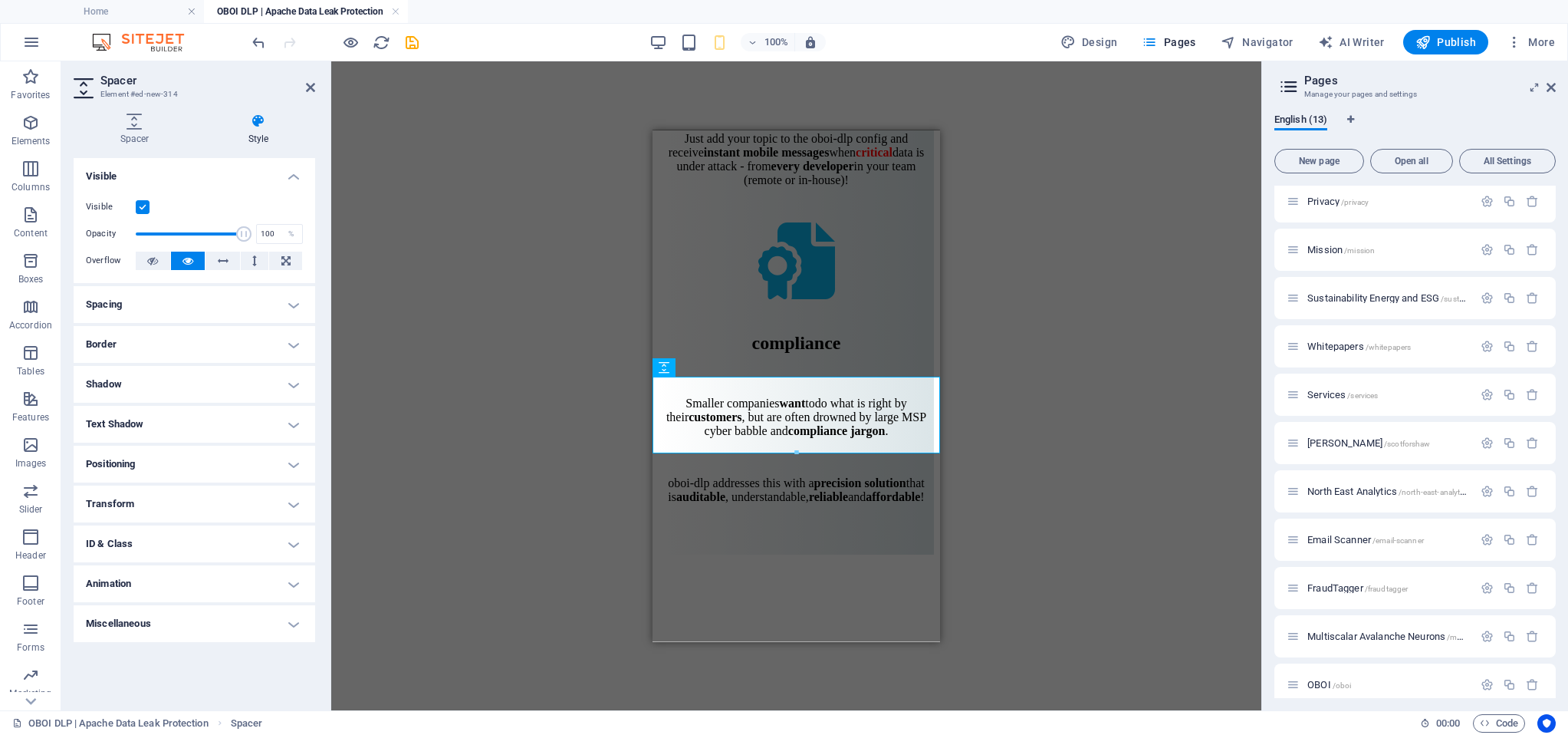
click at [143, 212] on label at bounding box center [143, 207] width 14 height 14
click at [0, 0] on input "Visible" at bounding box center [0, 0] width 0 height 0
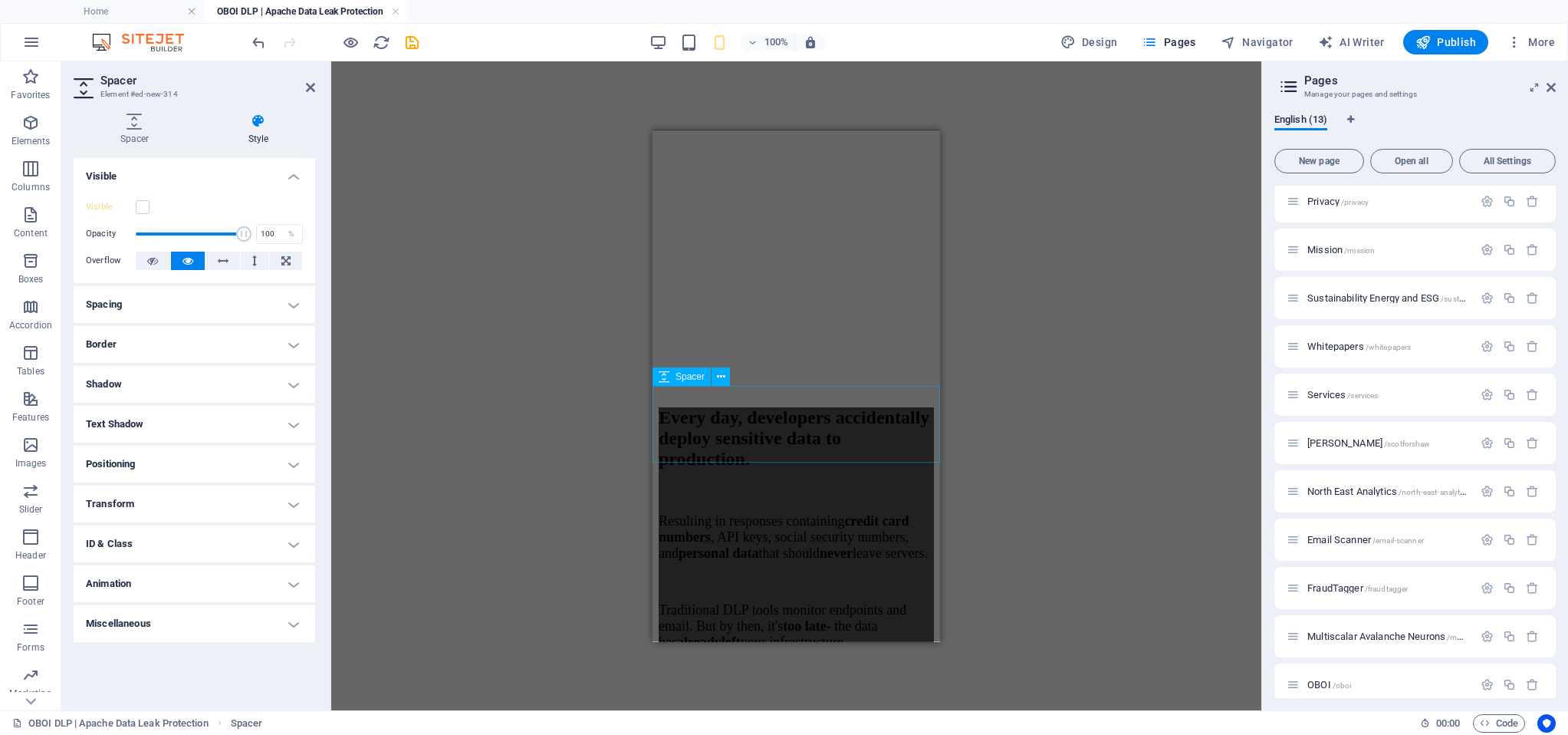
scroll to position [12264, 0]
select select "px"
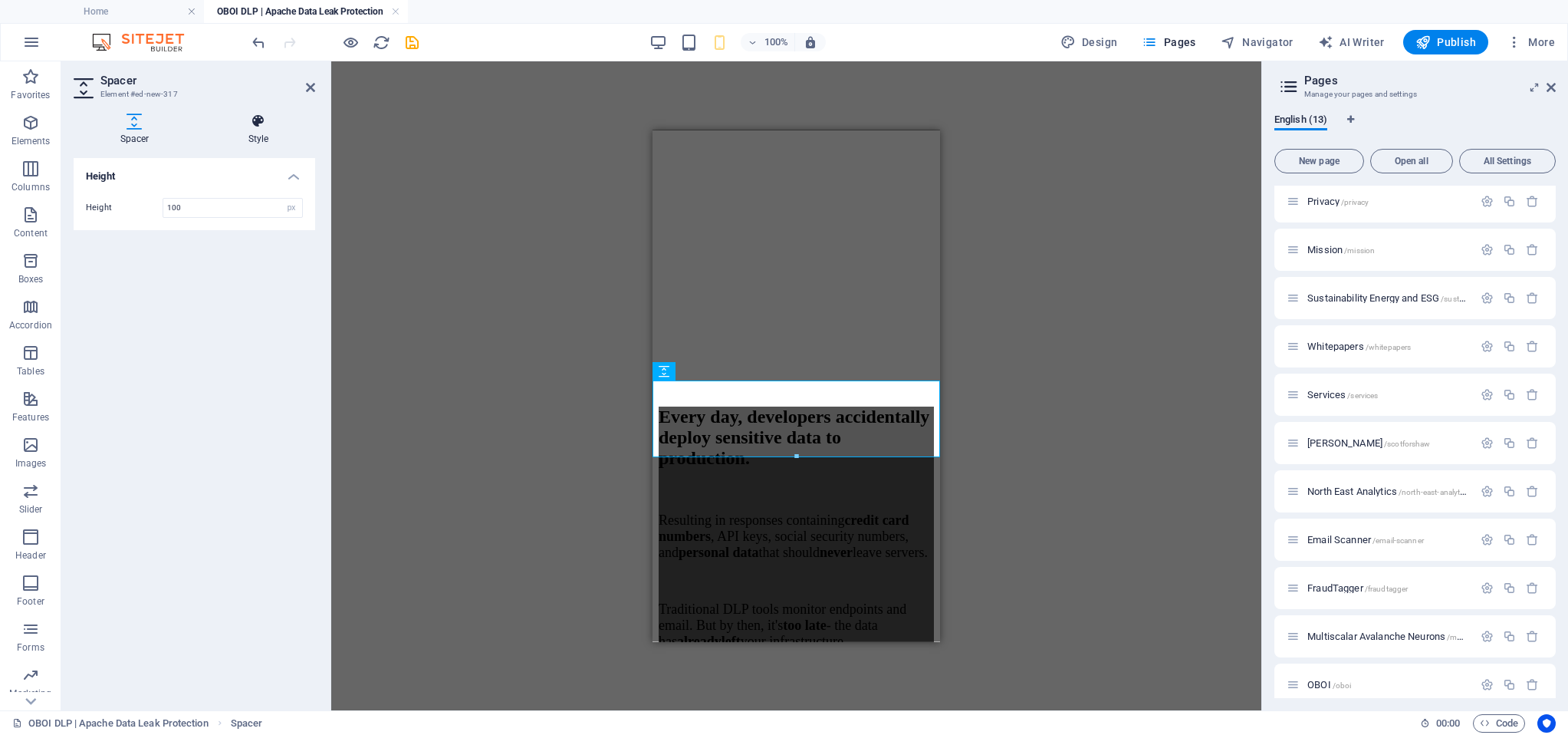
click at [262, 120] on icon at bounding box center [259, 121] width 114 height 15
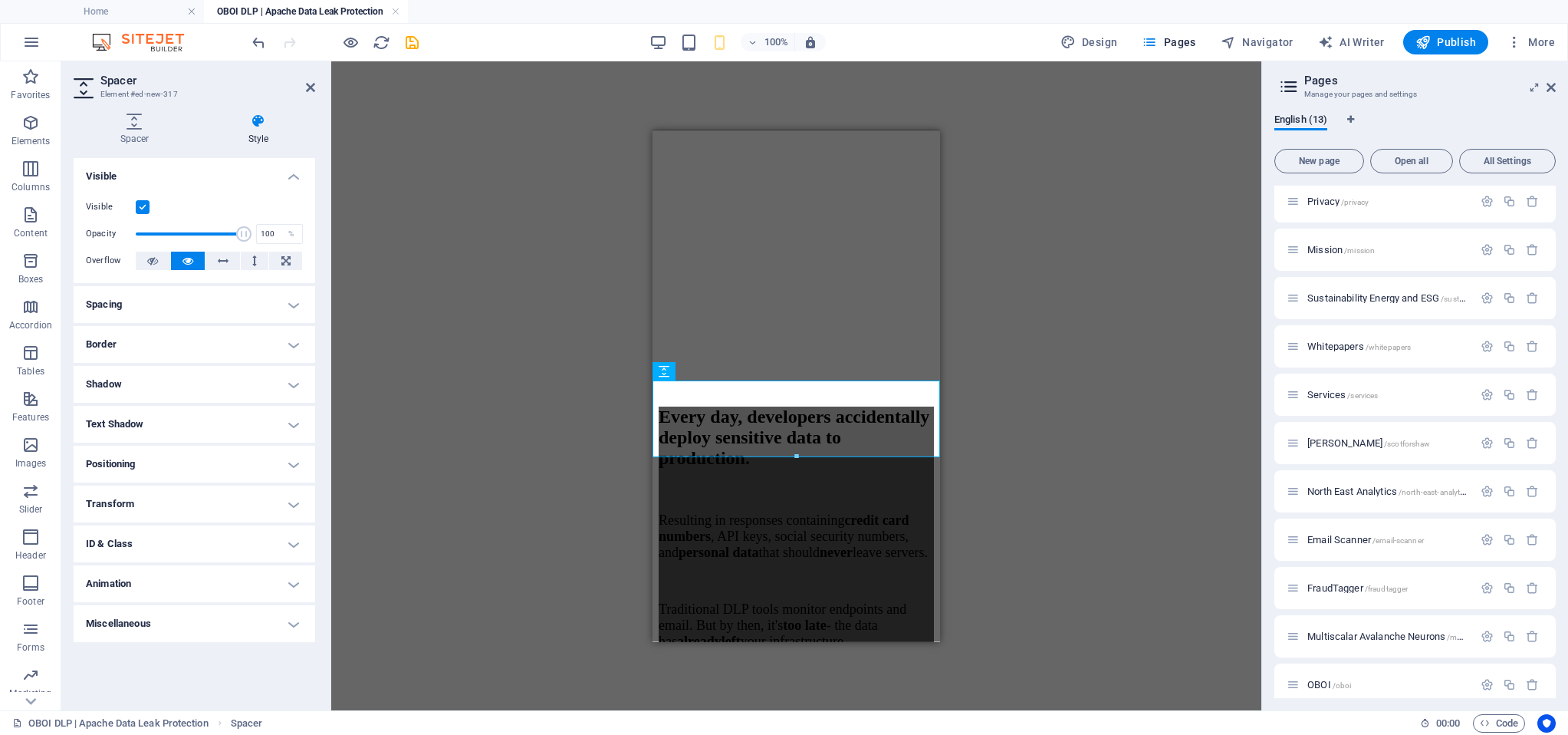
click at [148, 203] on label at bounding box center [143, 207] width 14 height 14
click at [0, 0] on input "Visible" at bounding box center [0, 0] width 0 height 0
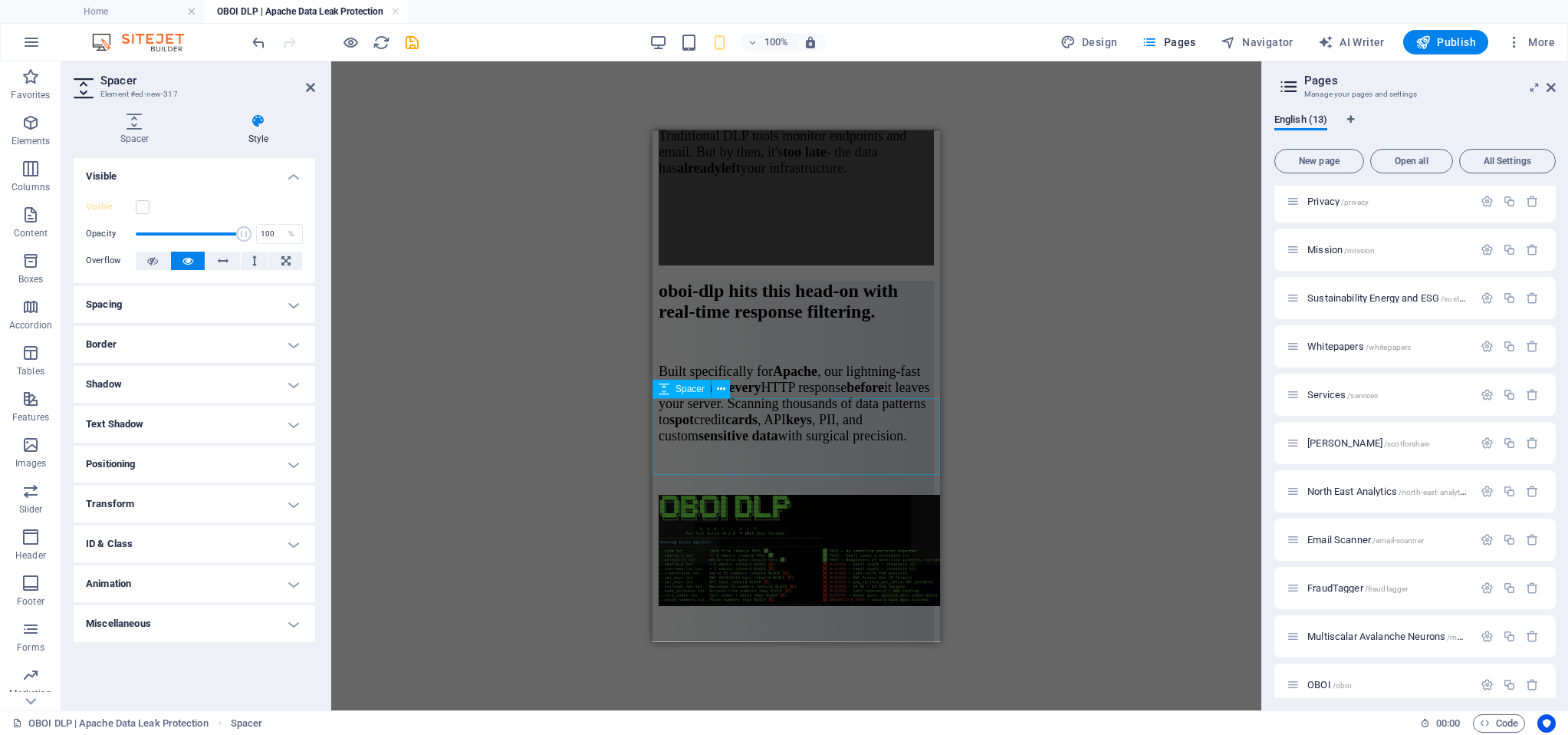
scroll to position [12738, 0]
select select "px"
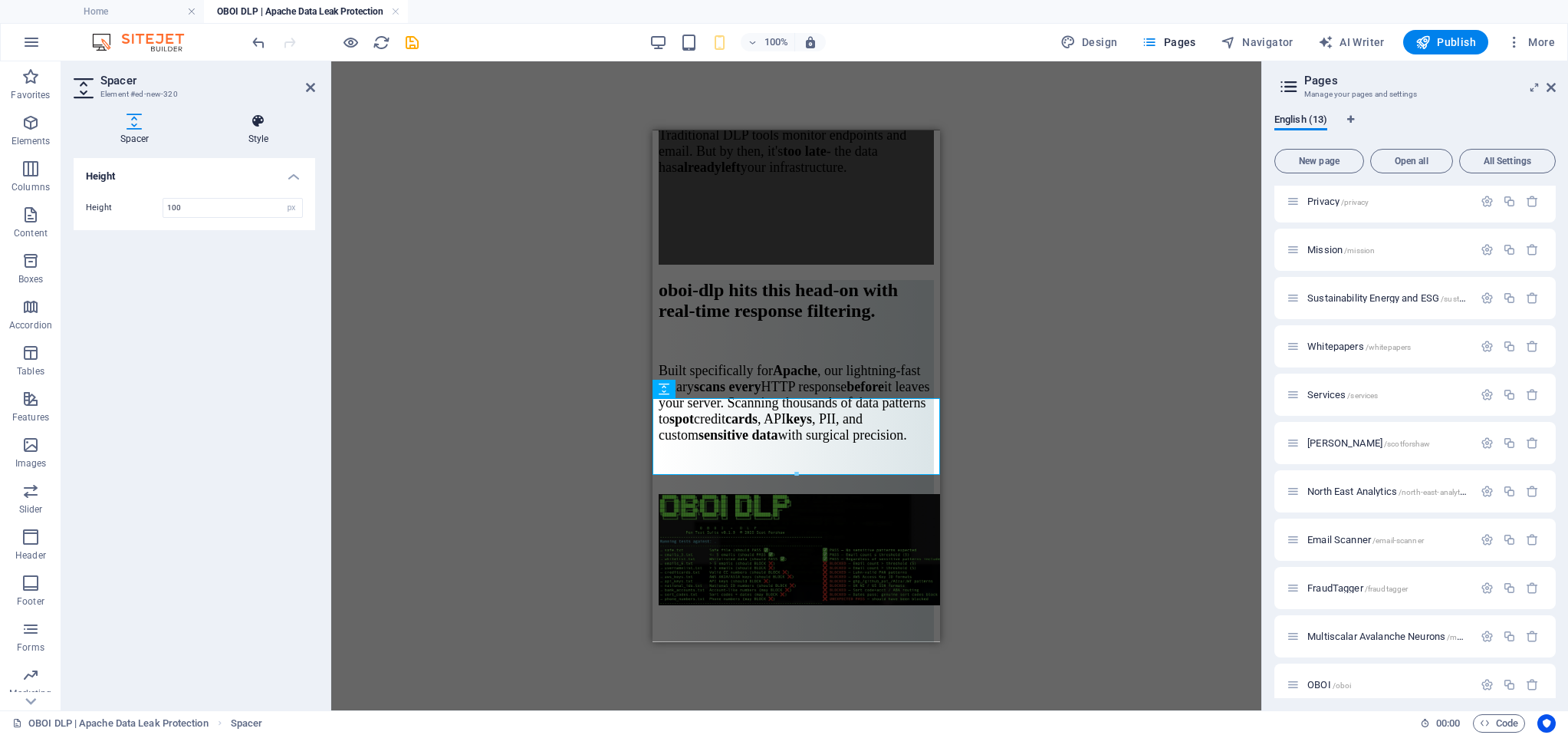
drag, startPoint x: 252, startPoint y: 119, endPoint x: 242, endPoint y: 123, distance: 10.8
click at [252, 119] on icon at bounding box center [259, 121] width 114 height 15
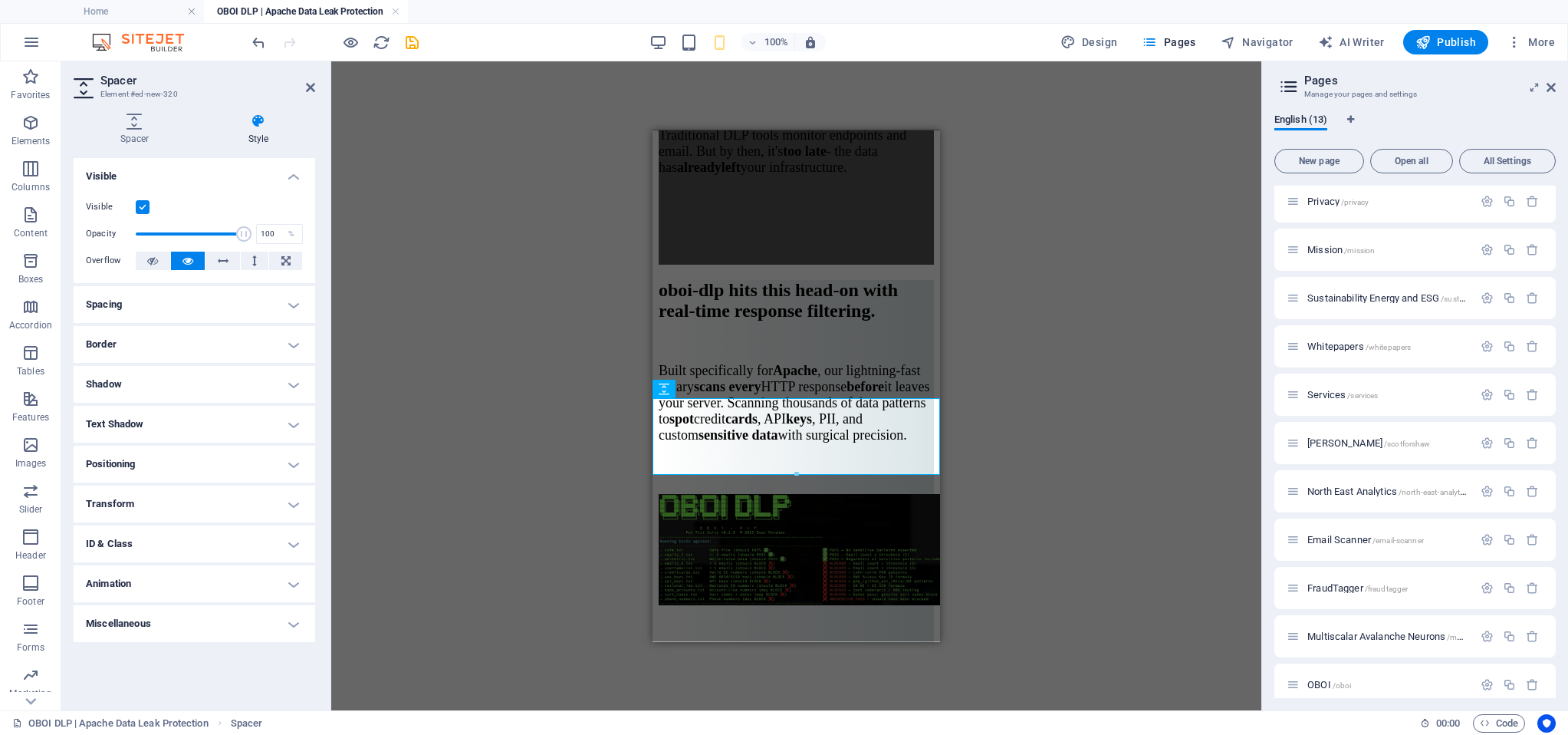
click at [145, 203] on label at bounding box center [143, 207] width 14 height 14
click at [0, 0] on input "Visible" at bounding box center [0, 0] width 0 height 0
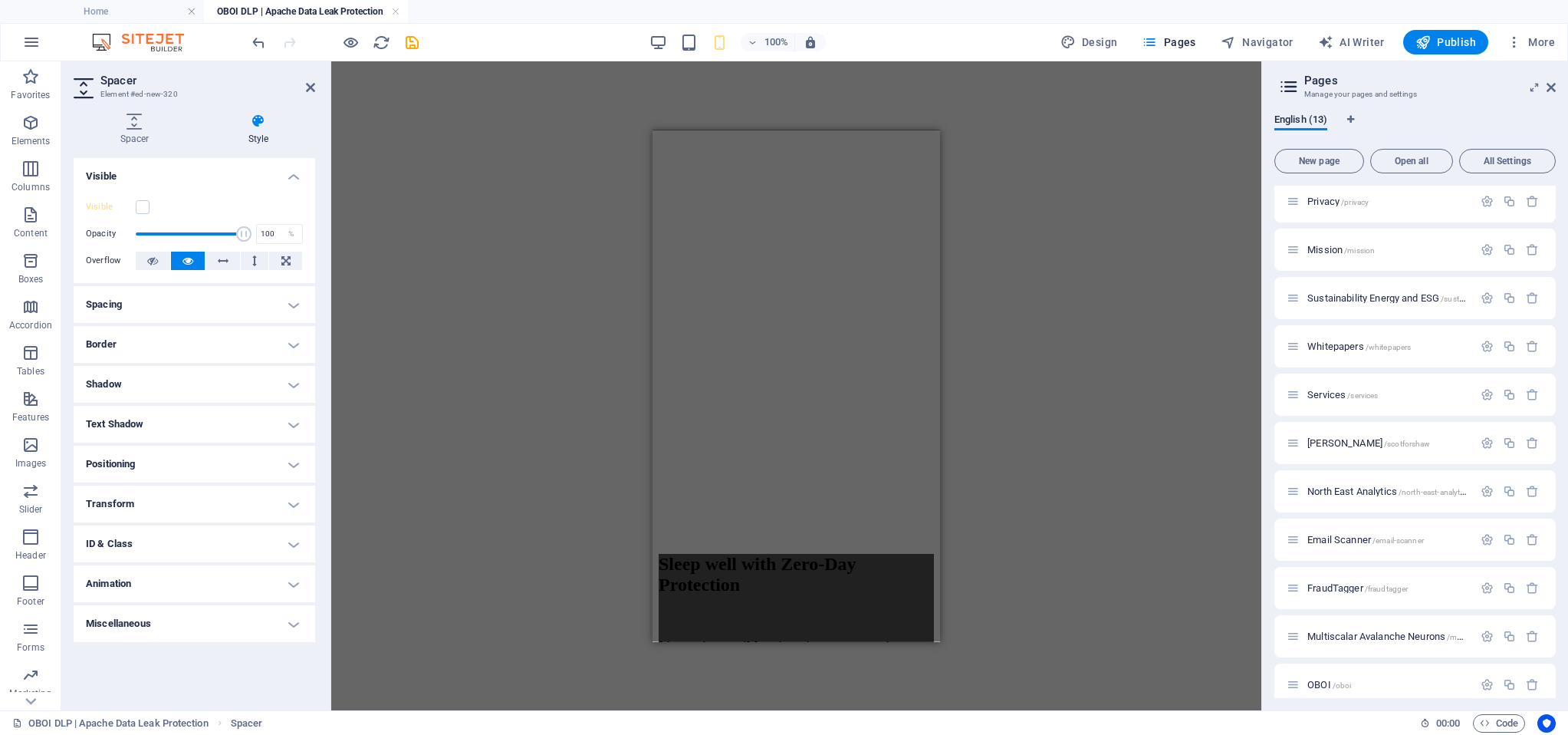
scroll to position [13467, 0]
select select "px"
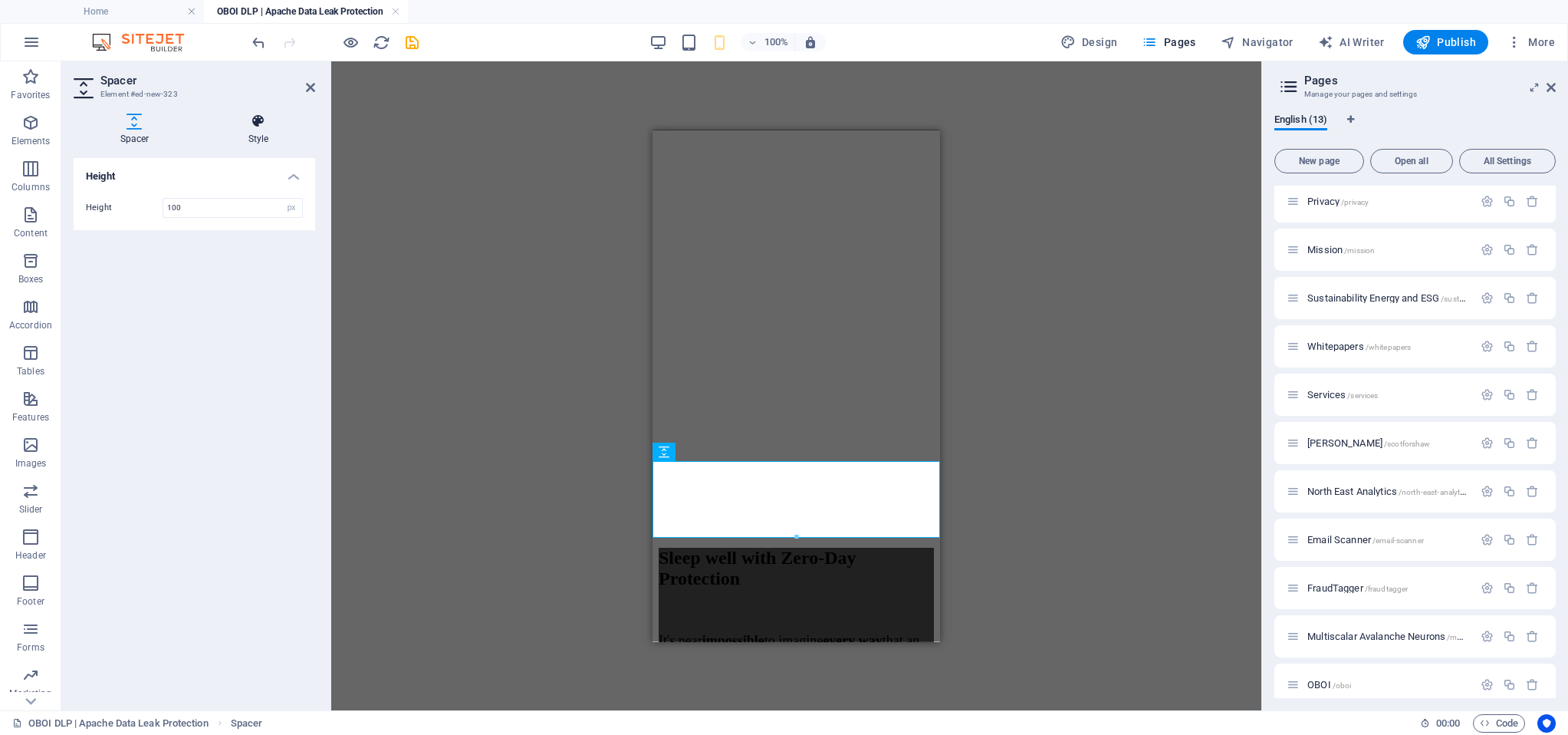
click at [258, 130] on h4 "Style" at bounding box center [259, 130] width 114 height 32
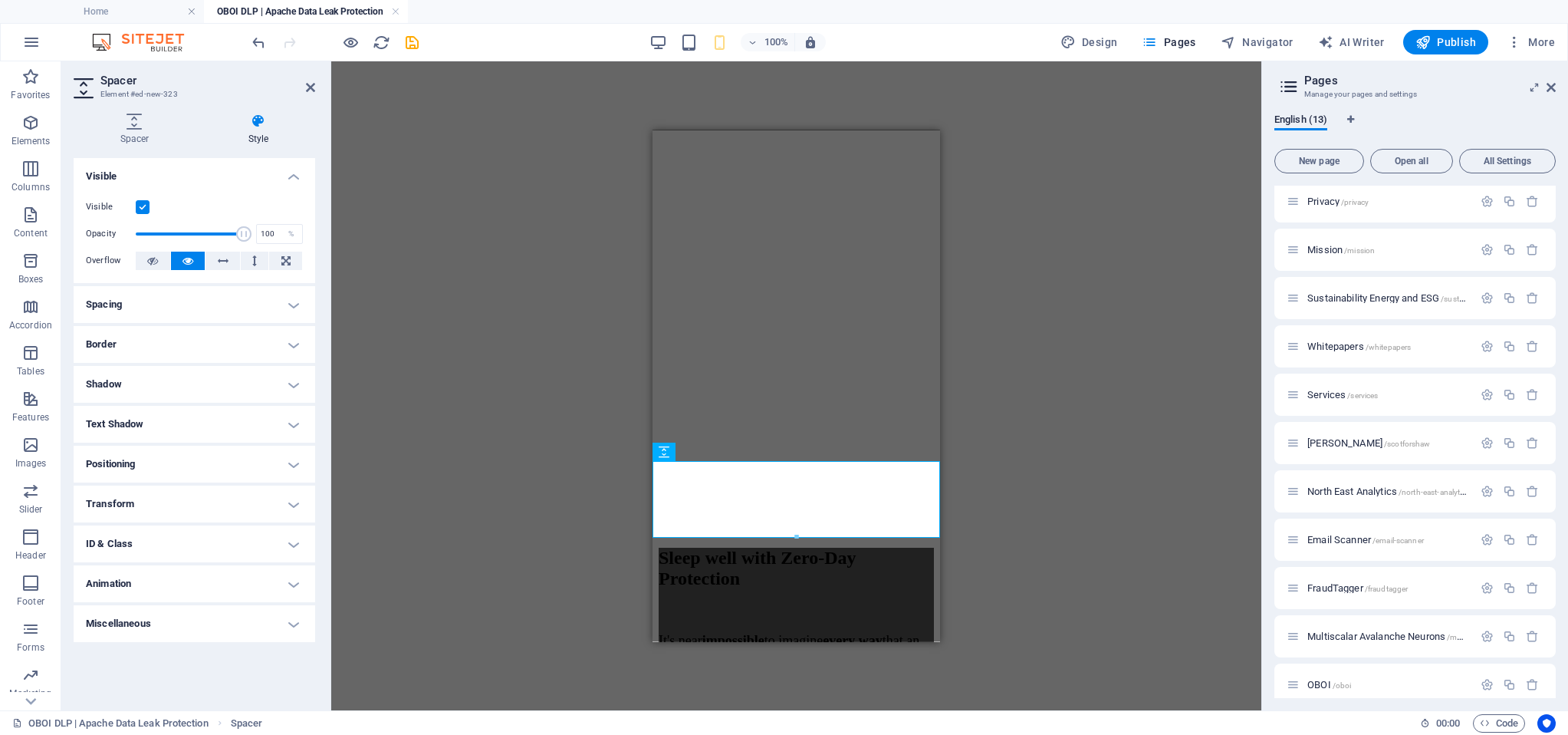
click at [143, 212] on label at bounding box center [143, 207] width 14 height 14
click at [0, 0] on input "Visible" at bounding box center [0, 0] width 0 height 0
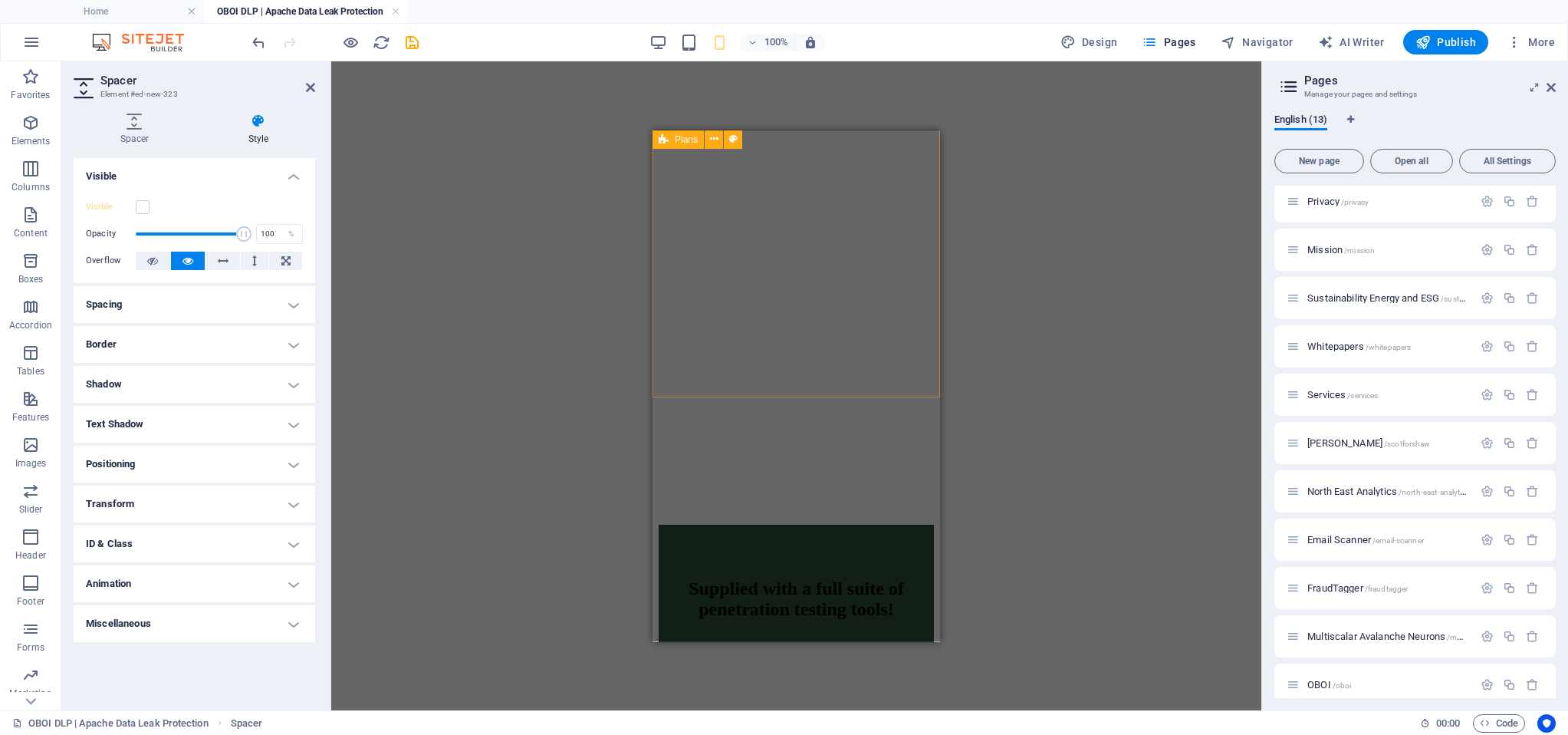
scroll to position [15020, 0]
select select "px"
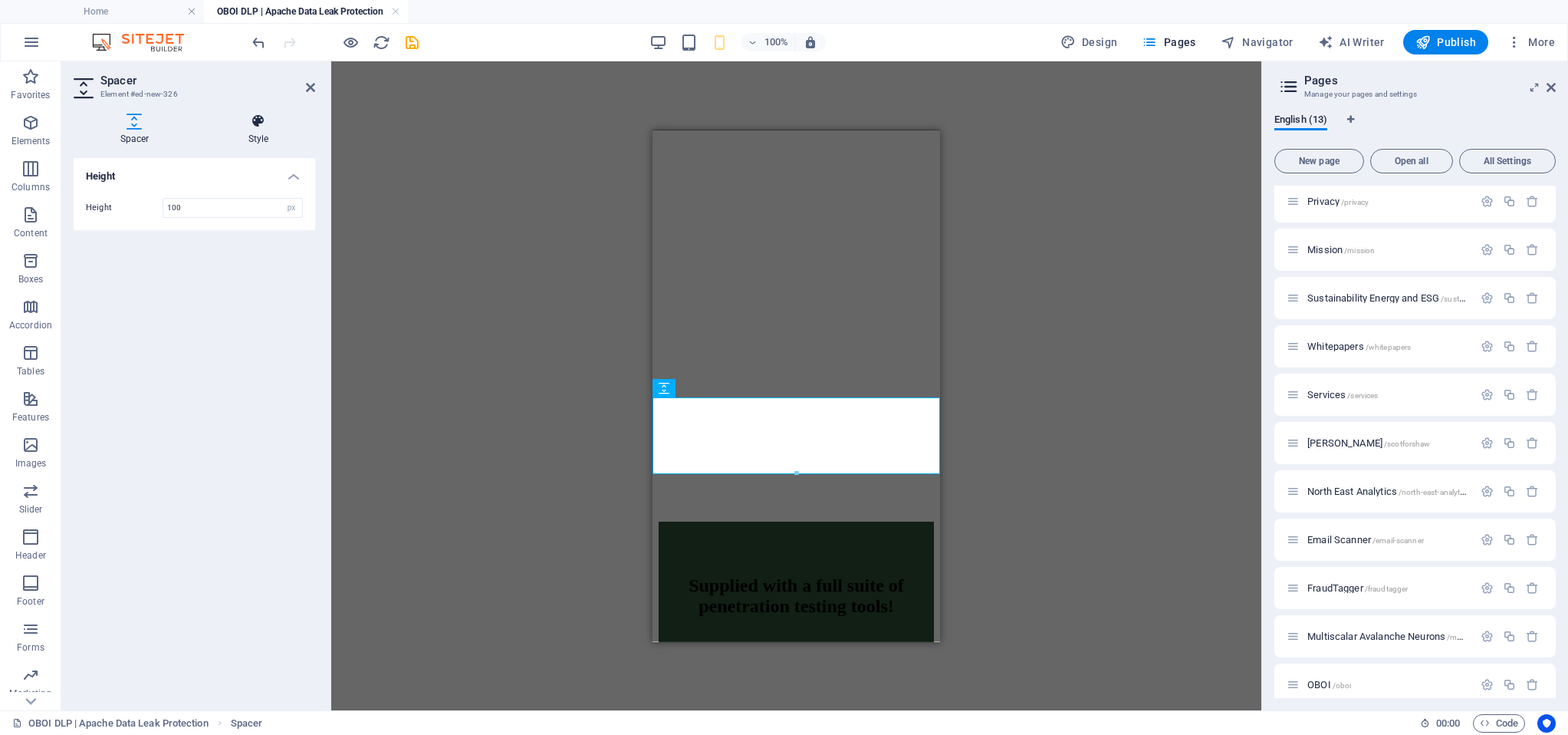
click at [266, 115] on icon at bounding box center [259, 121] width 114 height 15
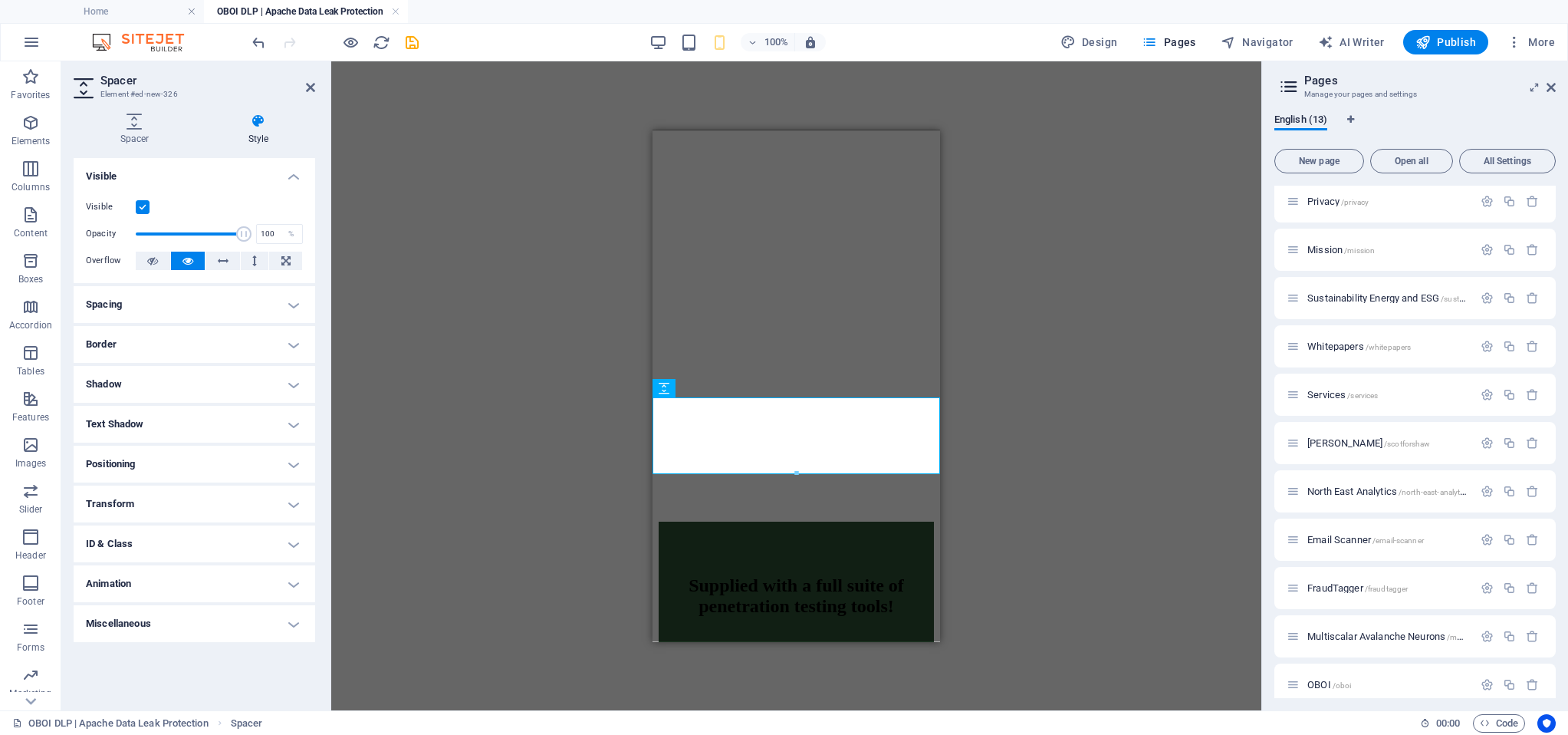
click at [140, 206] on label at bounding box center [143, 207] width 14 height 14
click at [0, 0] on input "Visible" at bounding box center [0, 0] width 0 height 0
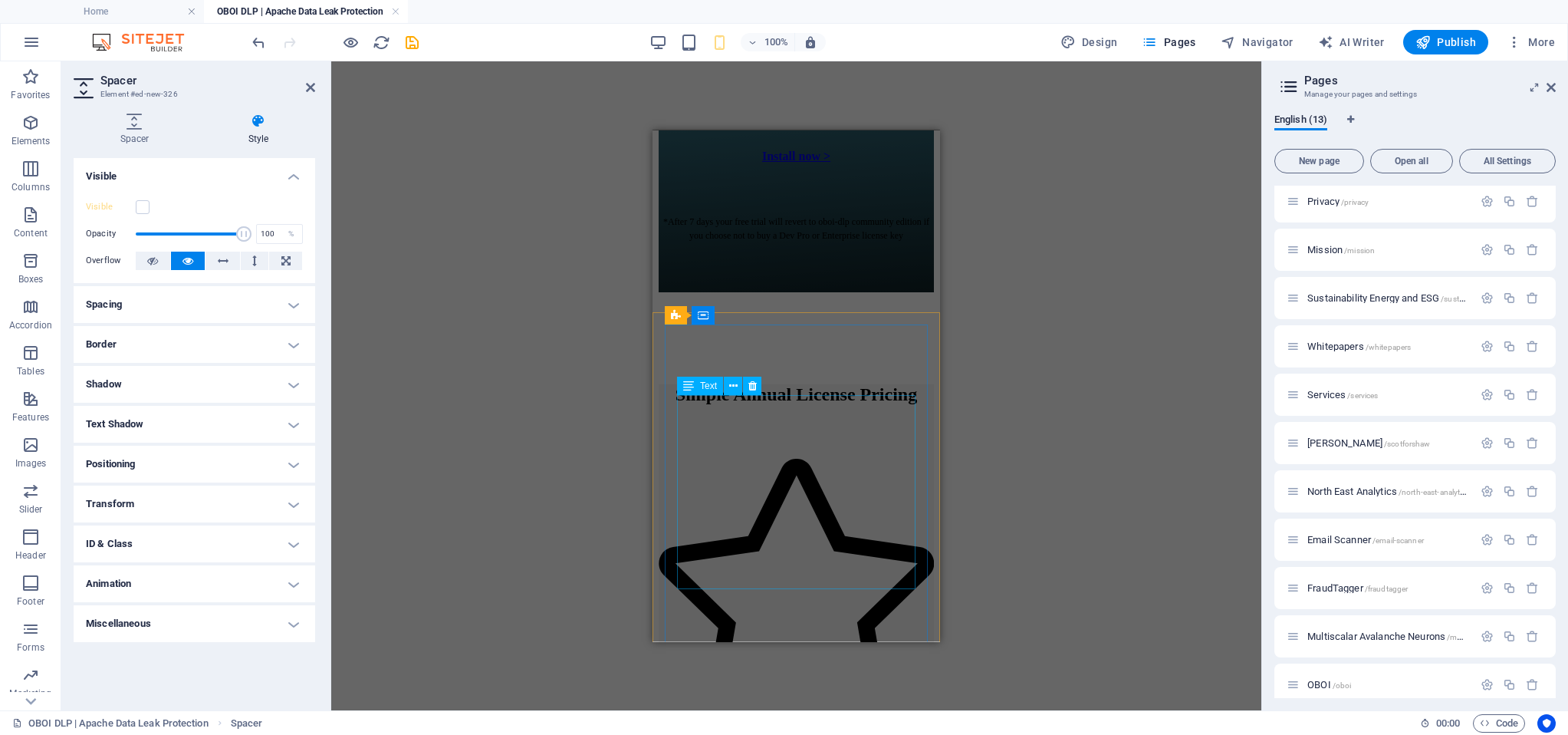
scroll to position [17266, 0]
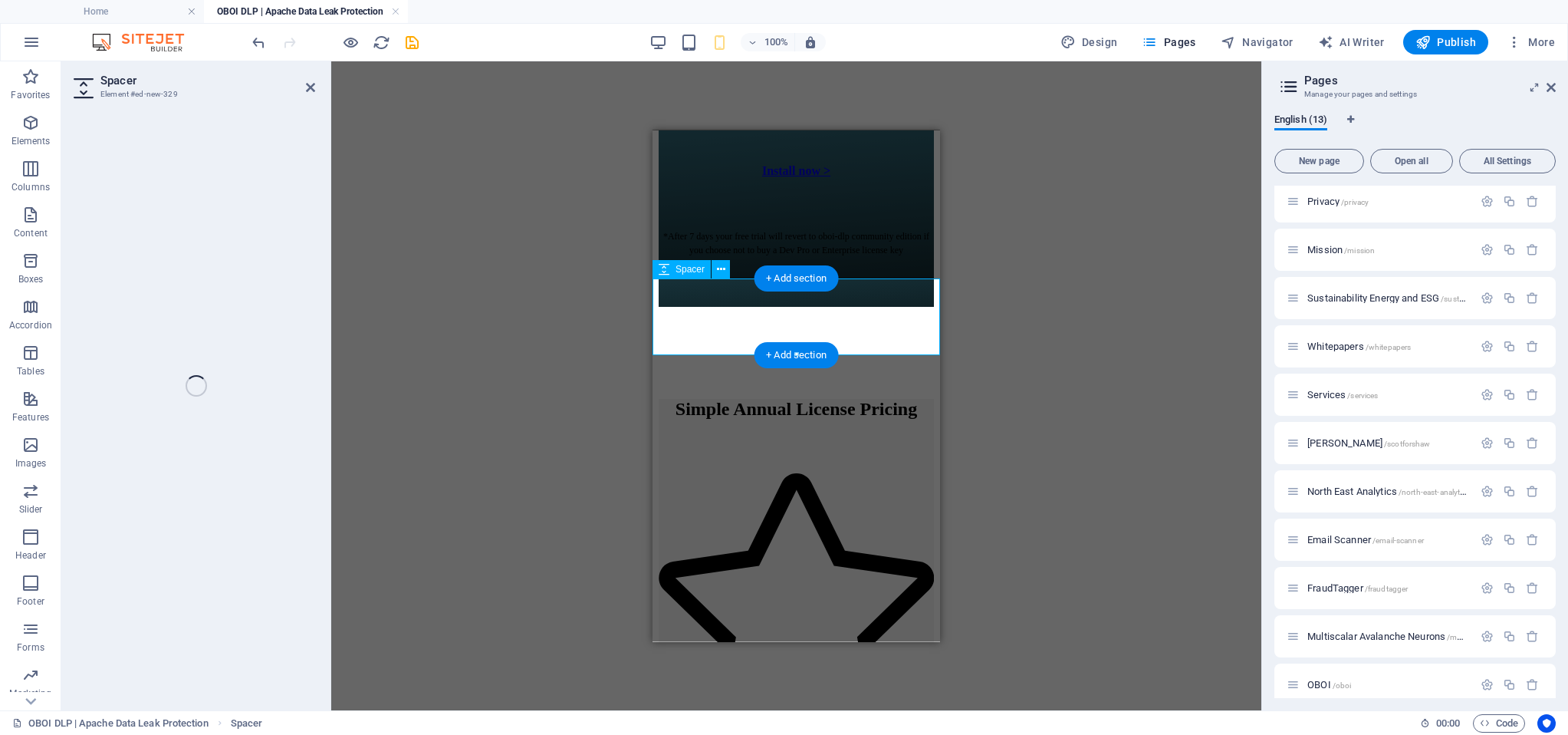
select select "px"
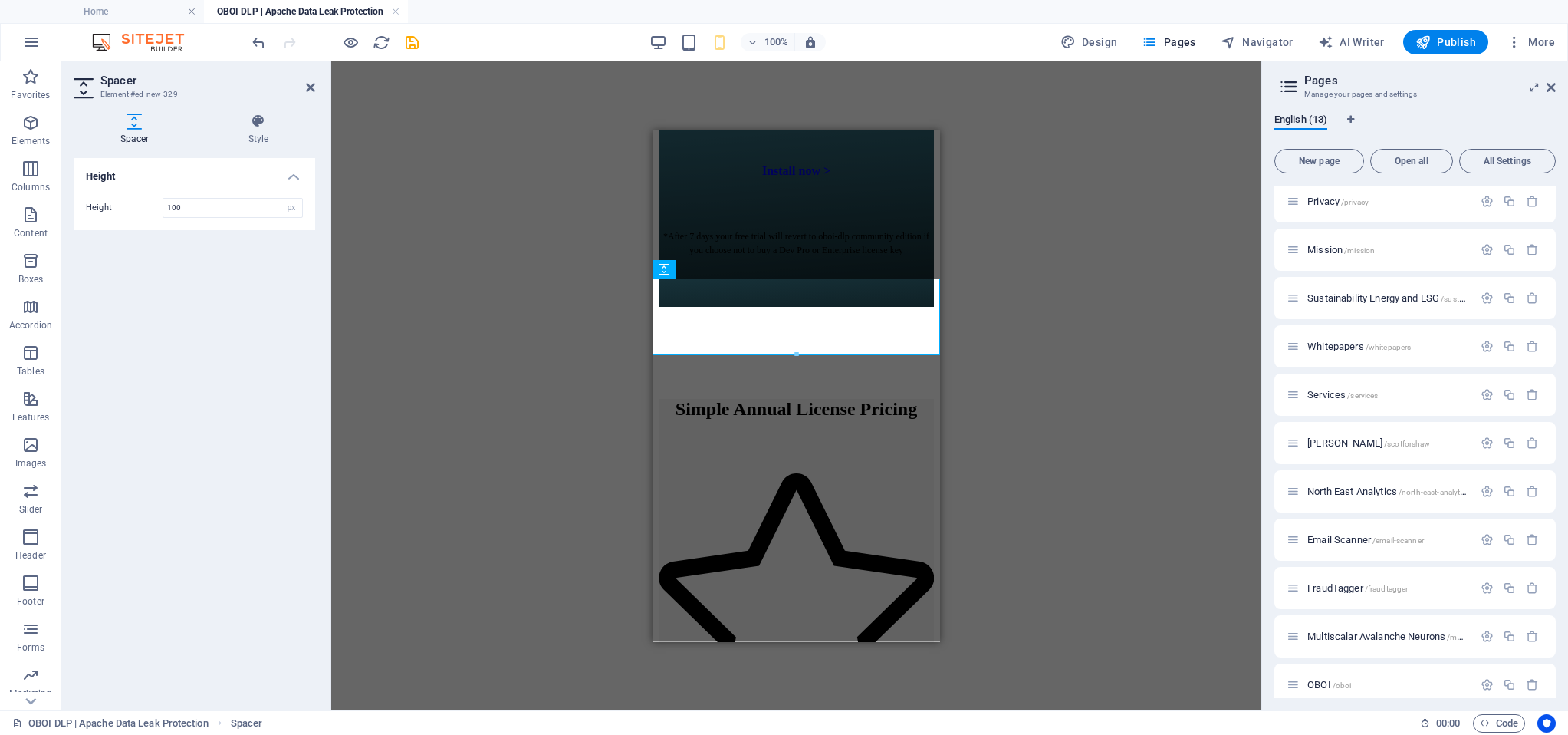
click at [133, 128] on icon at bounding box center [135, 121] width 122 height 15
click at [252, 123] on icon at bounding box center [259, 121] width 114 height 15
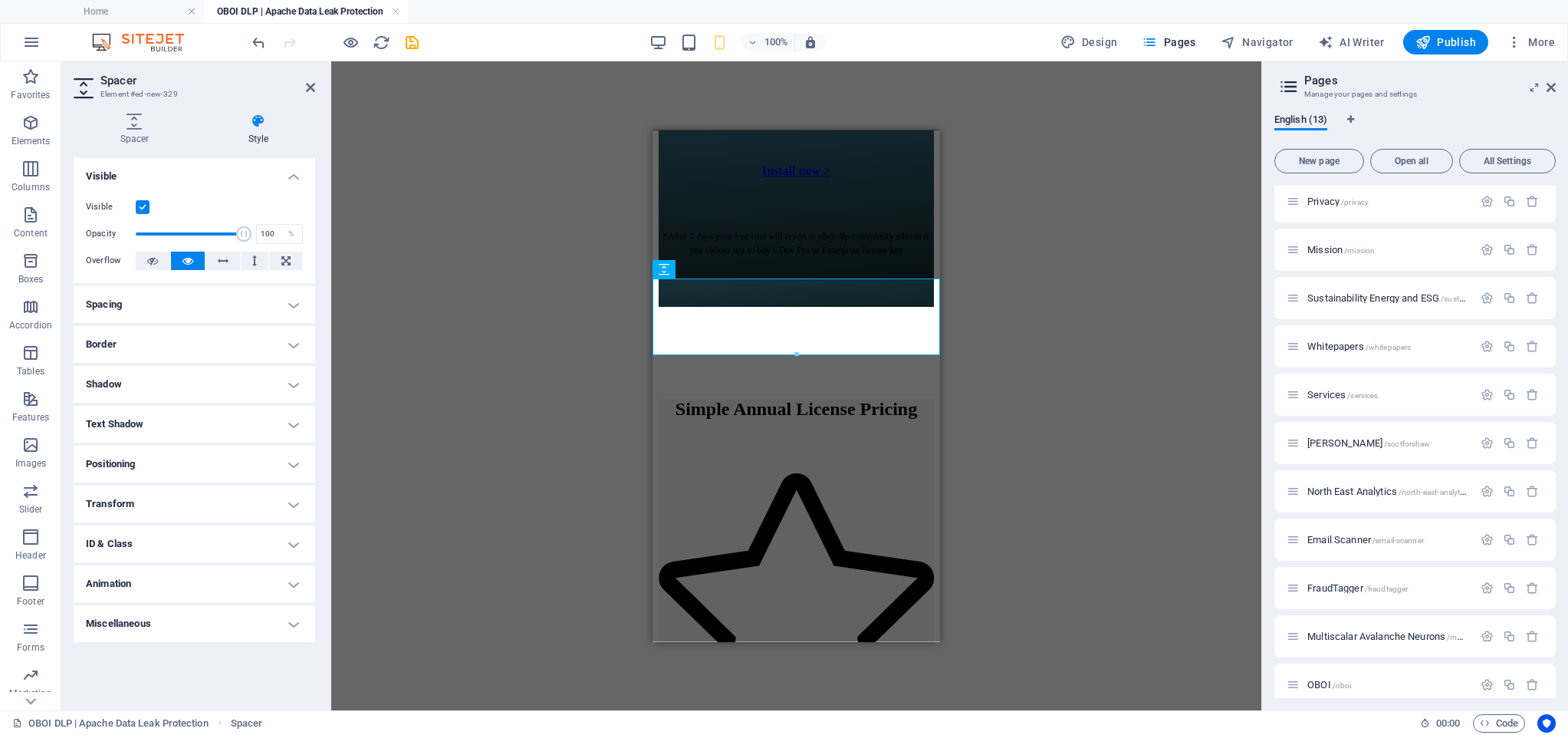
click at [156, 202] on div "Visible" at bounding box center [194, 207] width 217 height 18
click at [147, 206] on label at bounding box center [143, 207] width 14 height 14
click at [0, 0] on input "Visible" at bounding box center [0, 0] width 0 height 0
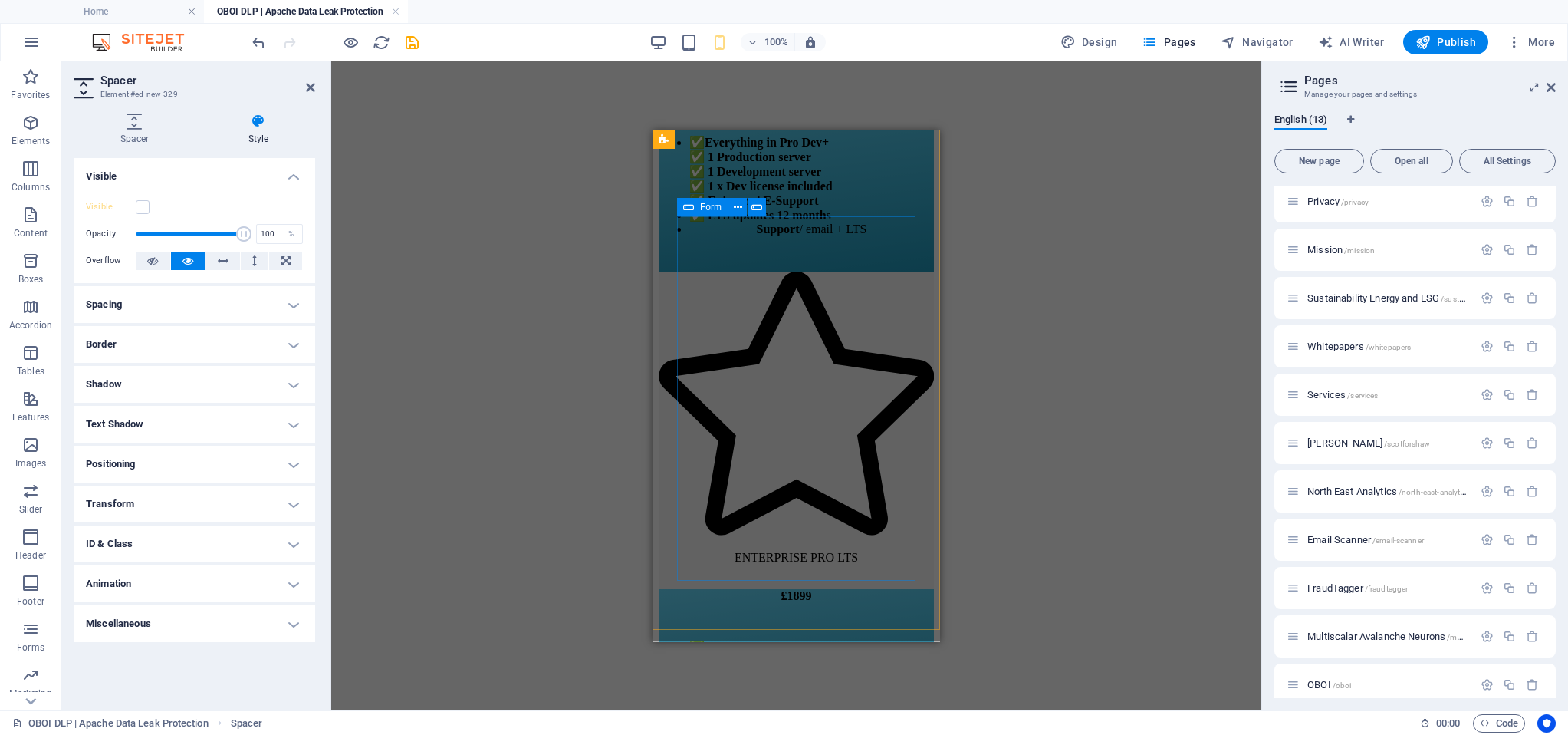
scroll to position [17812, 0]
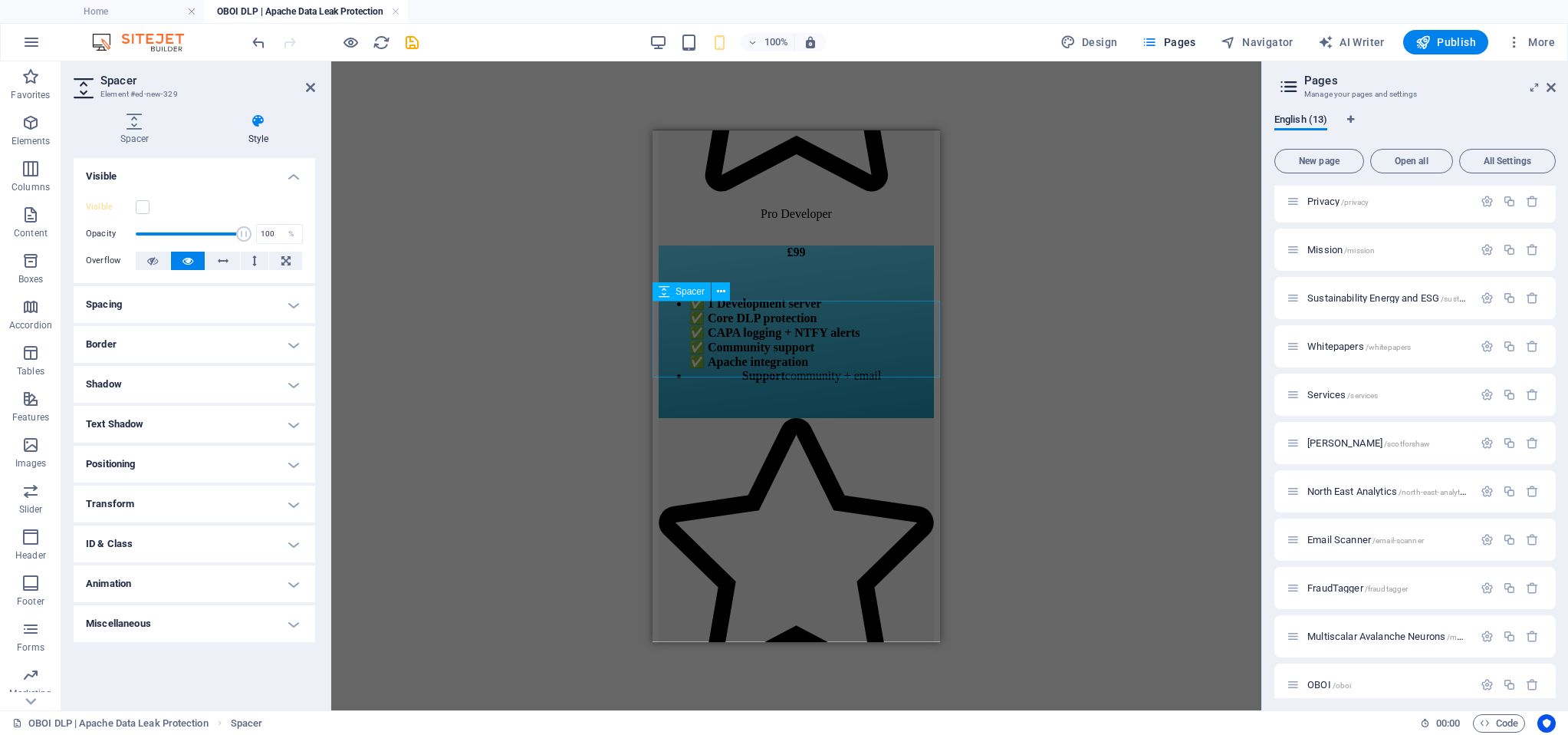
select select "px"
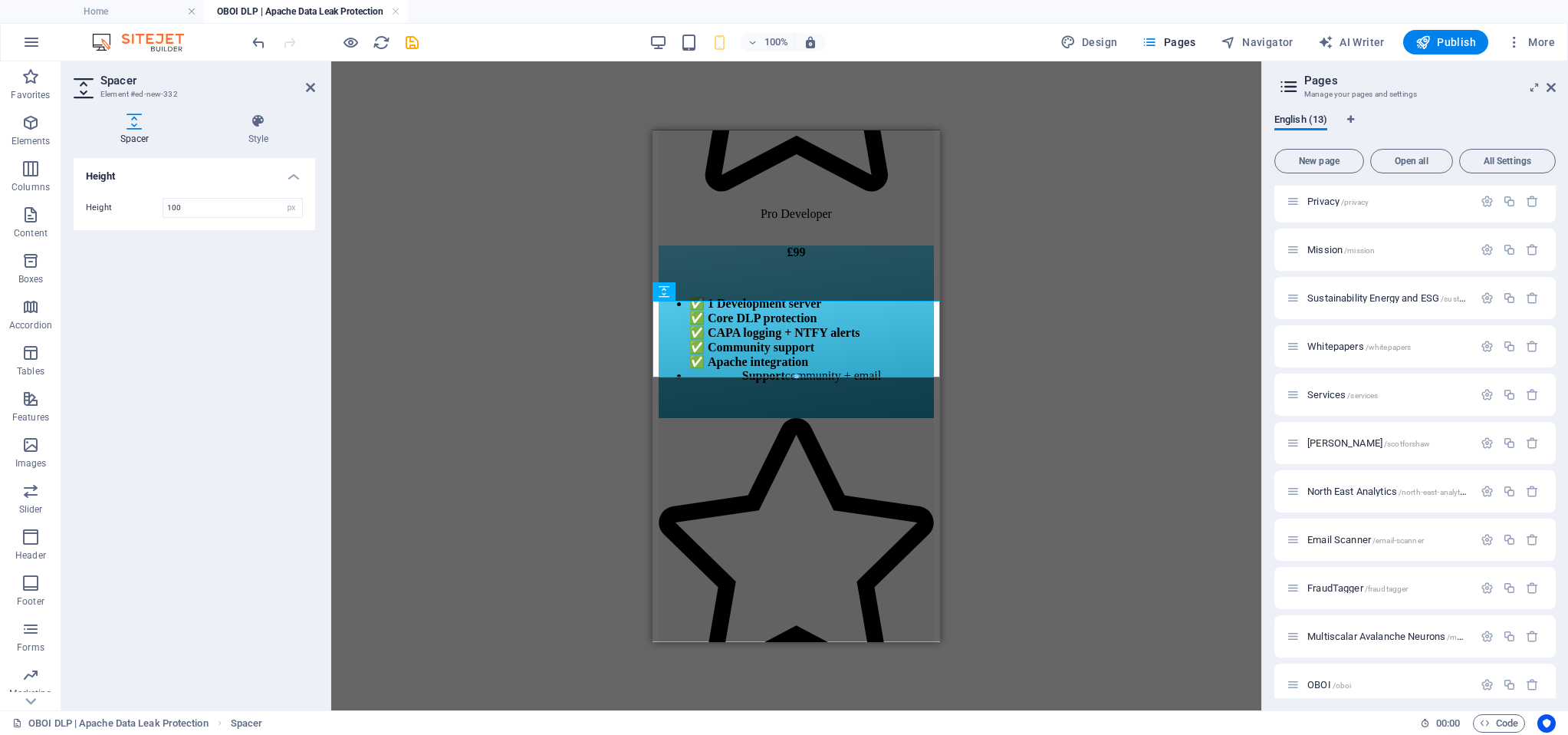
drag, startPoint x: 239, startPoint y: 134, endPoint x: 190, endPoint y: 139, distance: 49.3
click at [239, 134] on h4 "Style" at bounding box center [259, 130] width 114 height 32
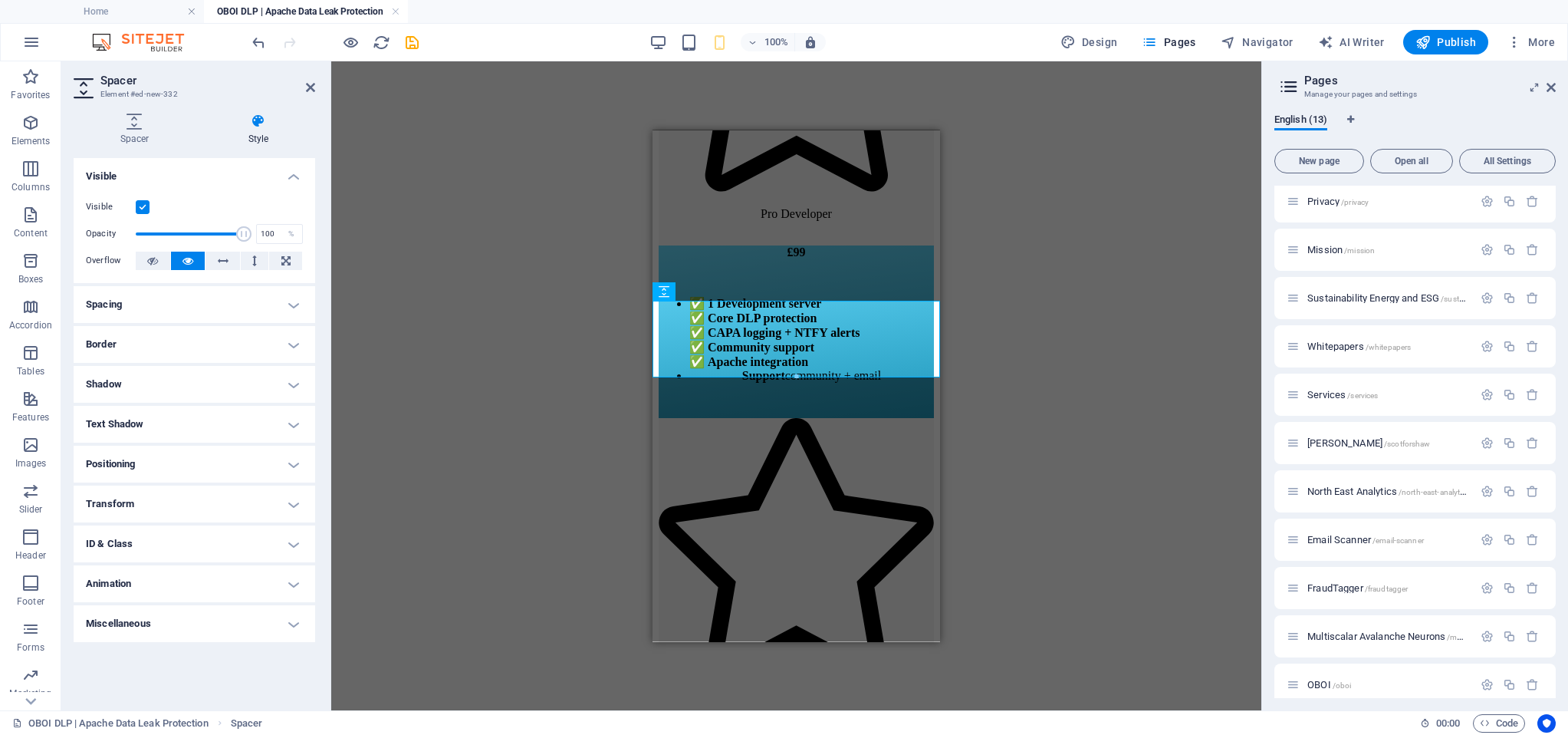
click at [140, 205] on label at bounding box center [143, 207] width 14 height 14
click at [0, 0] on input "Visible" at bounding box center [0, 0] width 0 height 0
click at [307, 87] on icon at bounding box center [310, 87] width 9 height 12
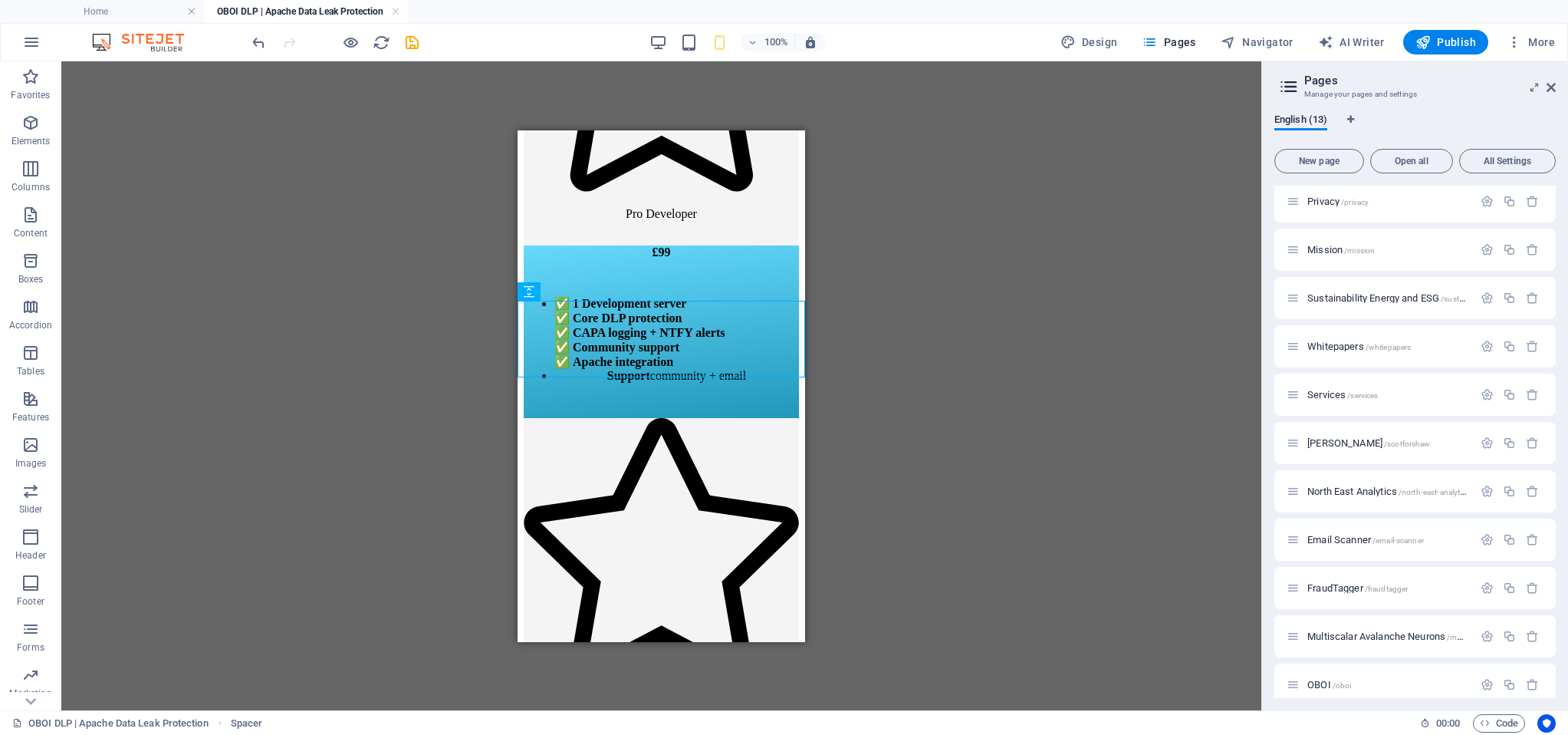
click at [381, 174] on div "H2 Container H1 Text Text Container Text Boxes Container Container Container H3…" at bounding box center [661, 385] width 1199 height 649
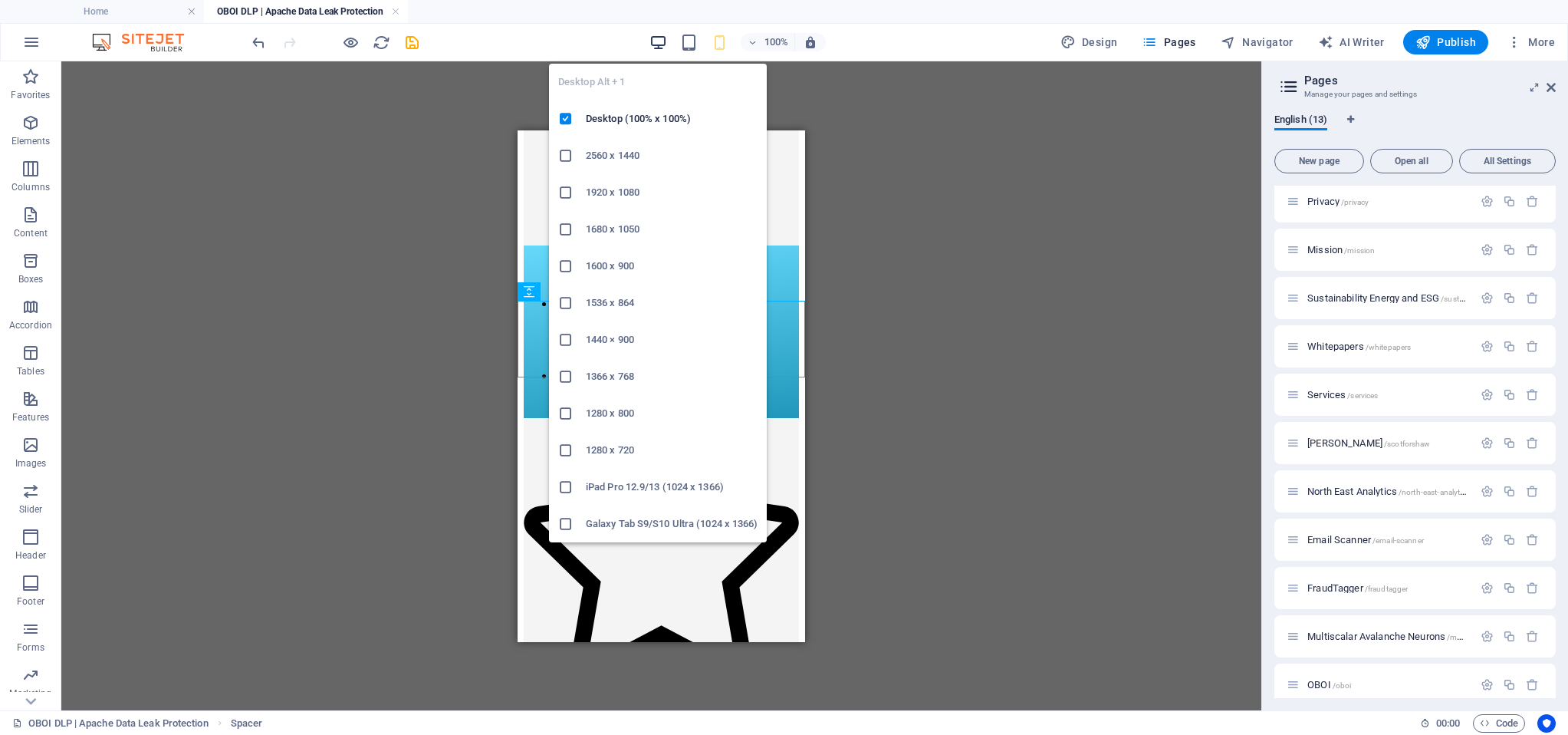
click at [657, 42] on icon "button" at bounding box center [659, 43] width 18 height 18
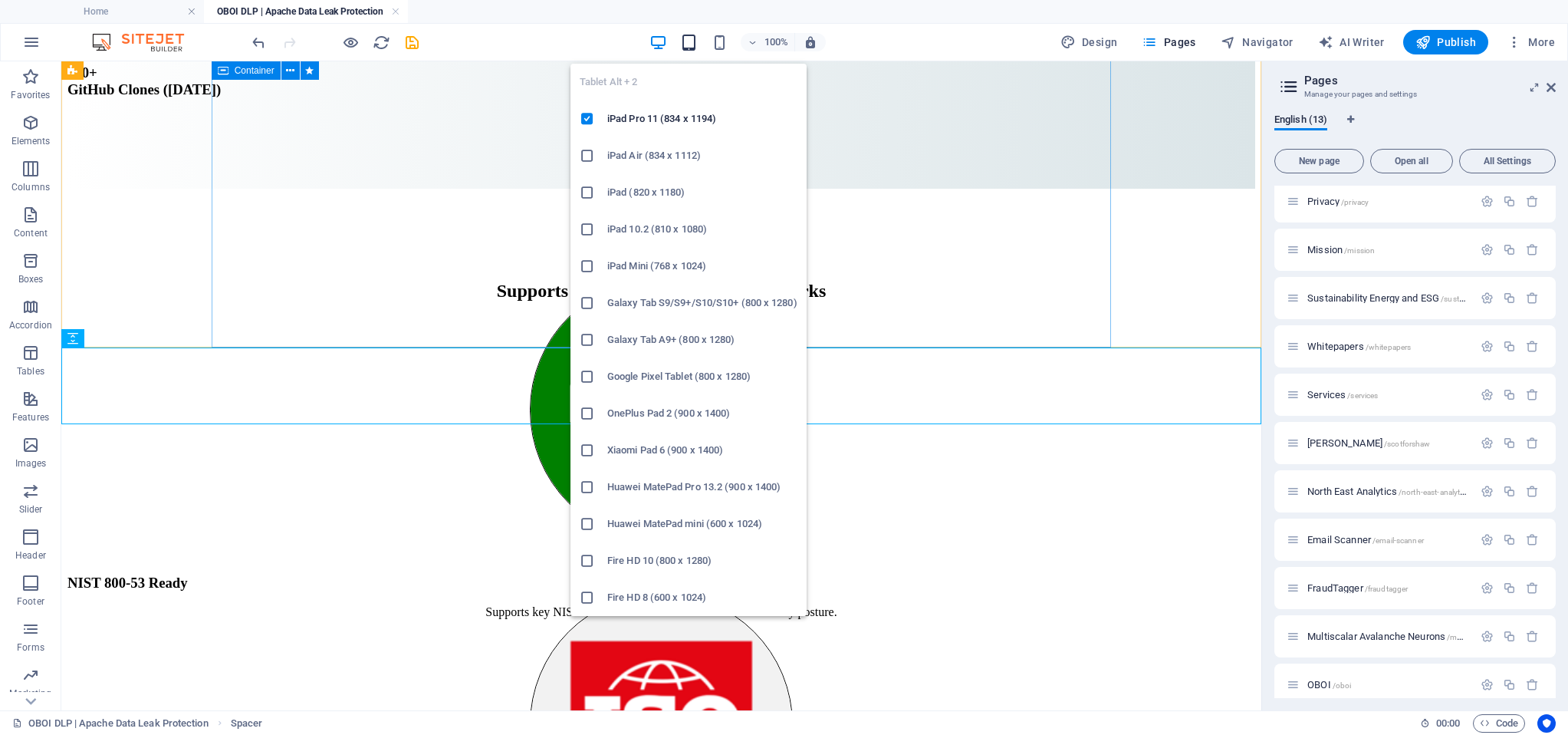
click at [694, 44] on icon "button" at bounding box center [689, 43] width 18 height 18
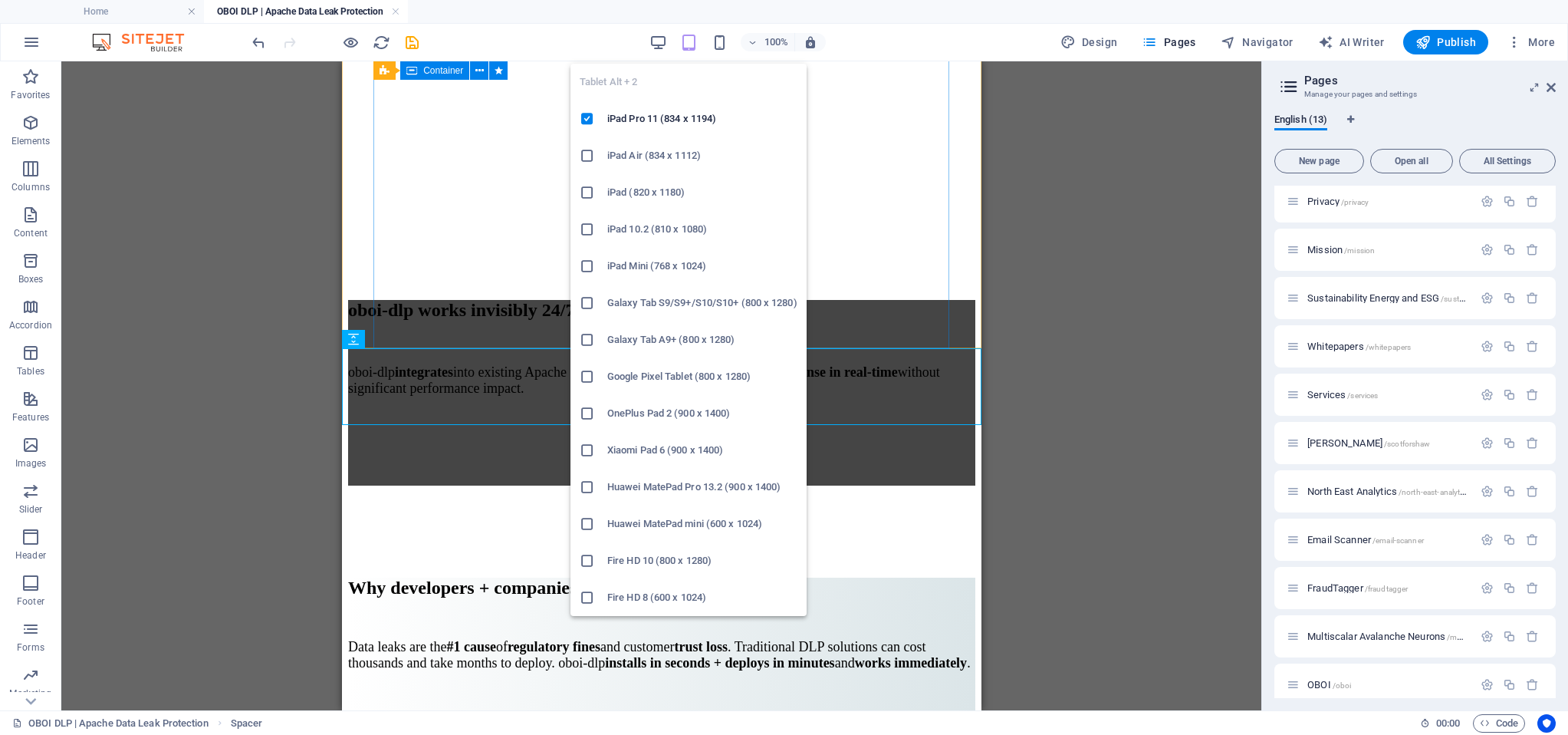
scroll to position [13405, 0]
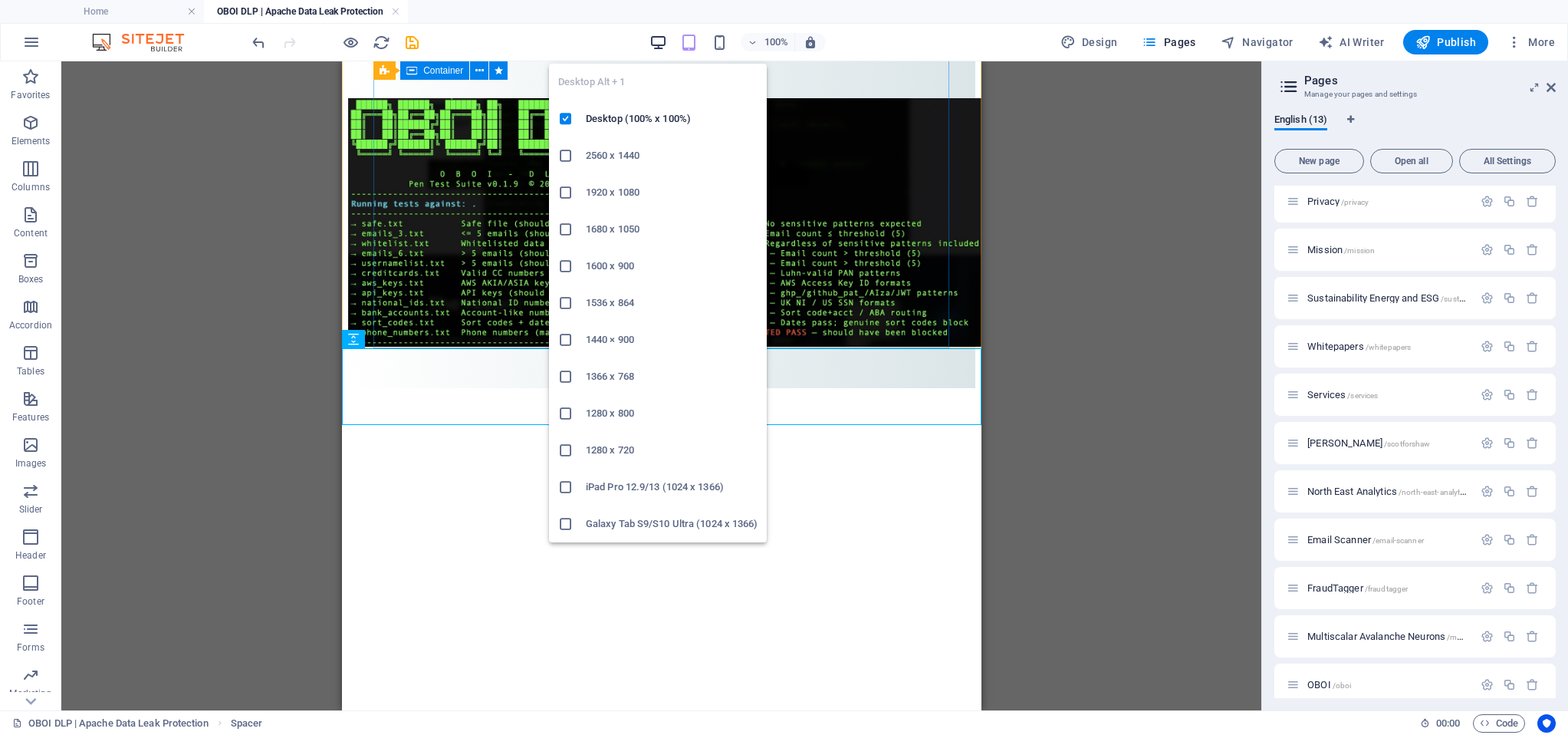
click at [653, 46] on icon "button" at bounding box center [659, 43] width 18 height 18
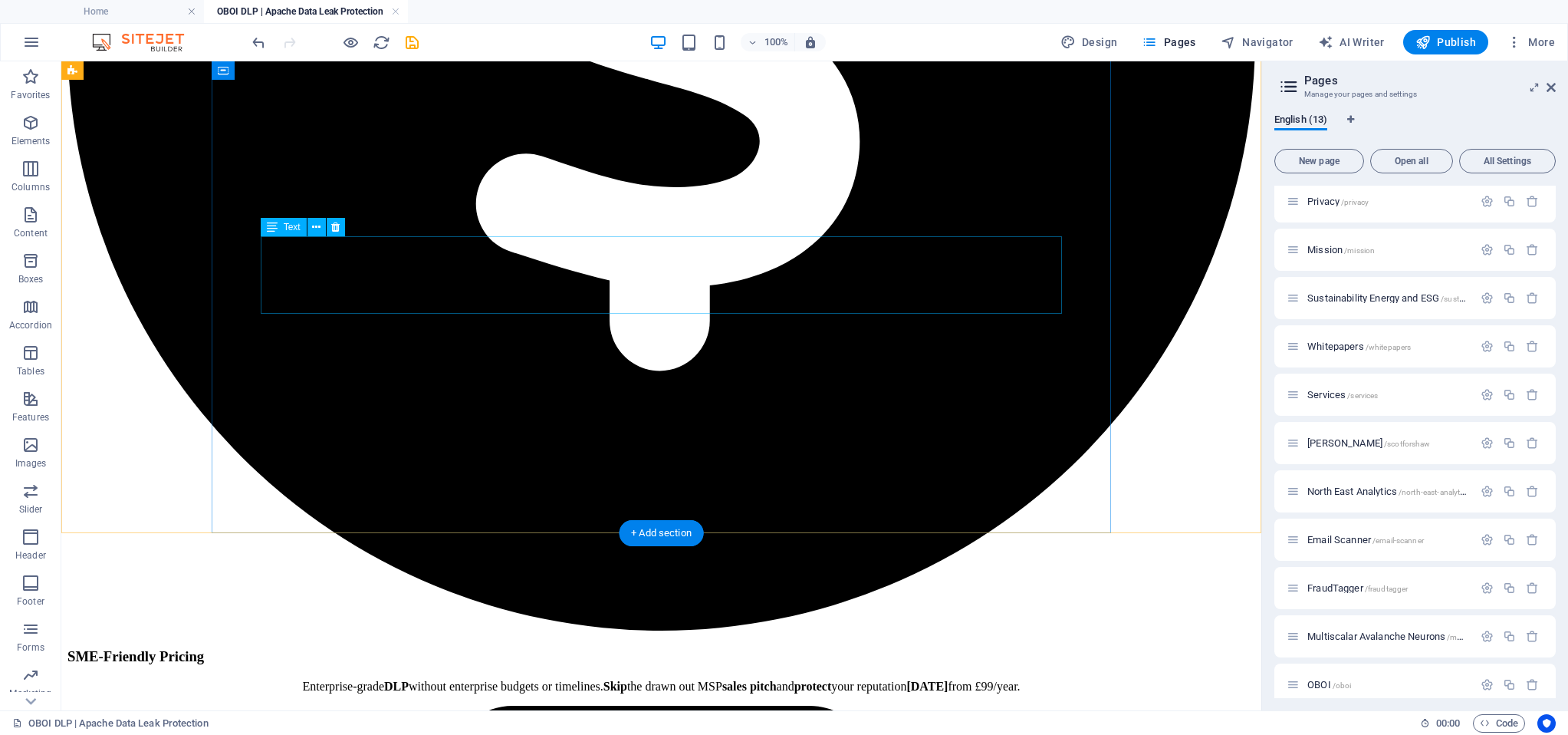
scroll to position [1594, 0]
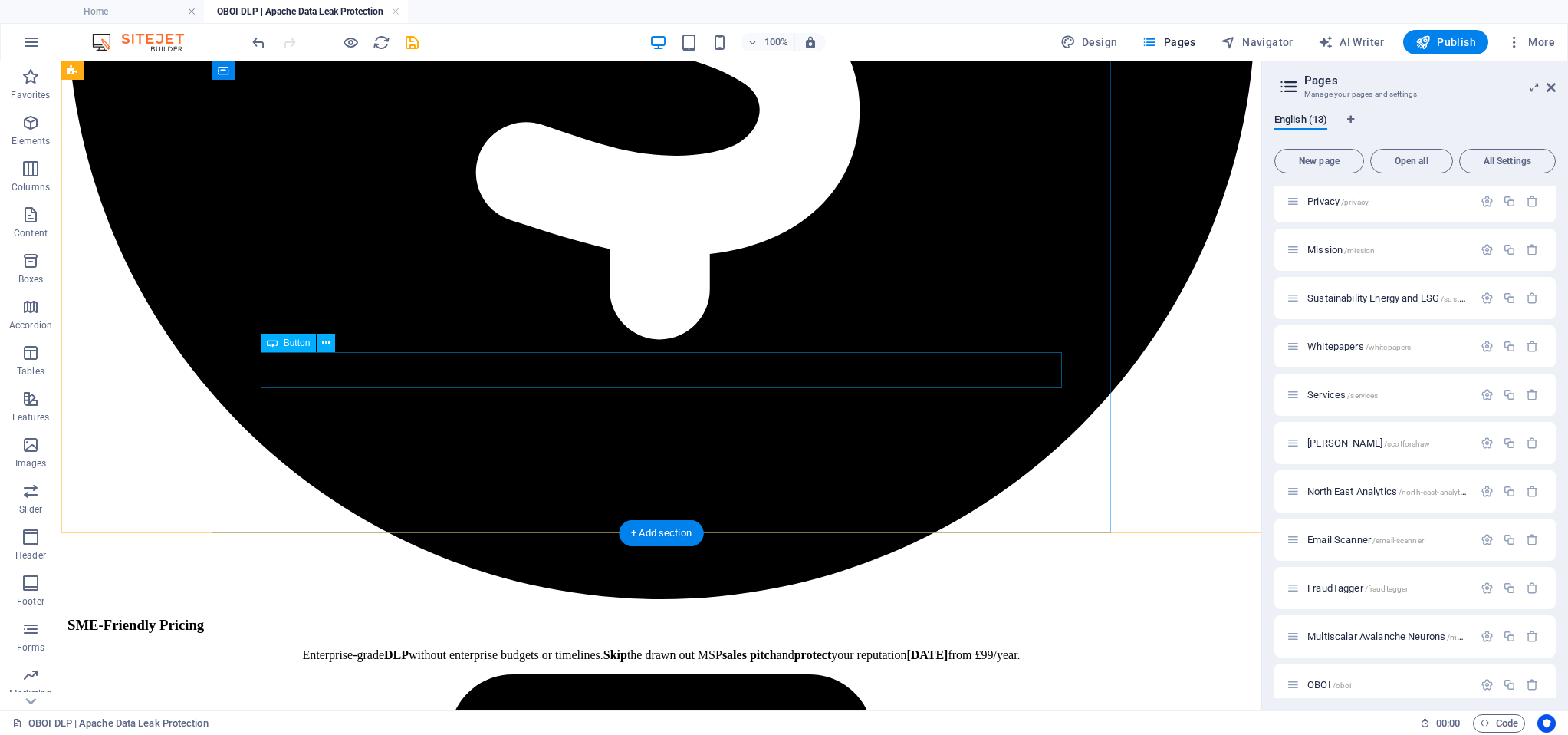
drag, startPoint x: 673, startPoint y: 377, endPoint x: 402, endPoint y: 376, distance: 271.0
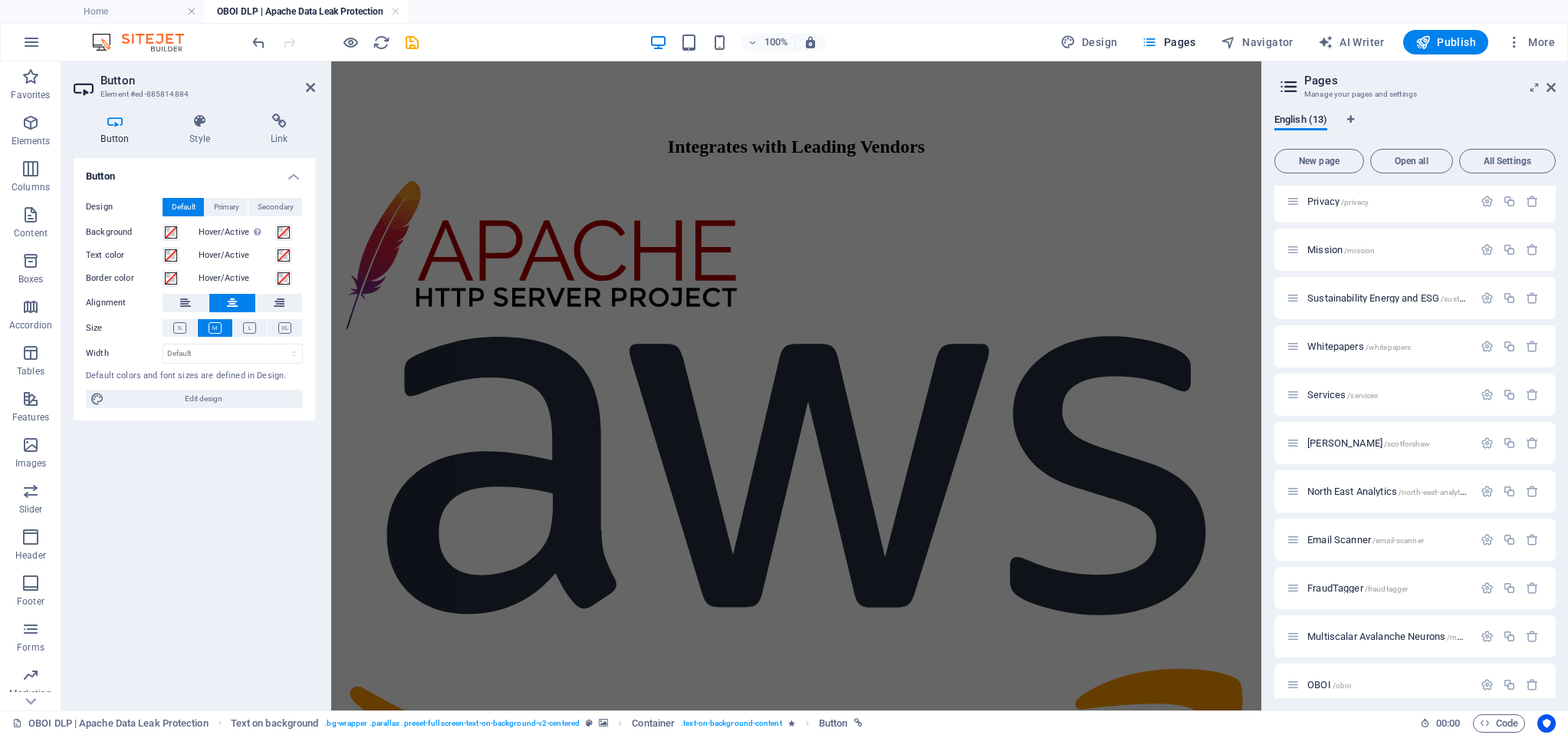
scroll to position [6451, 0]
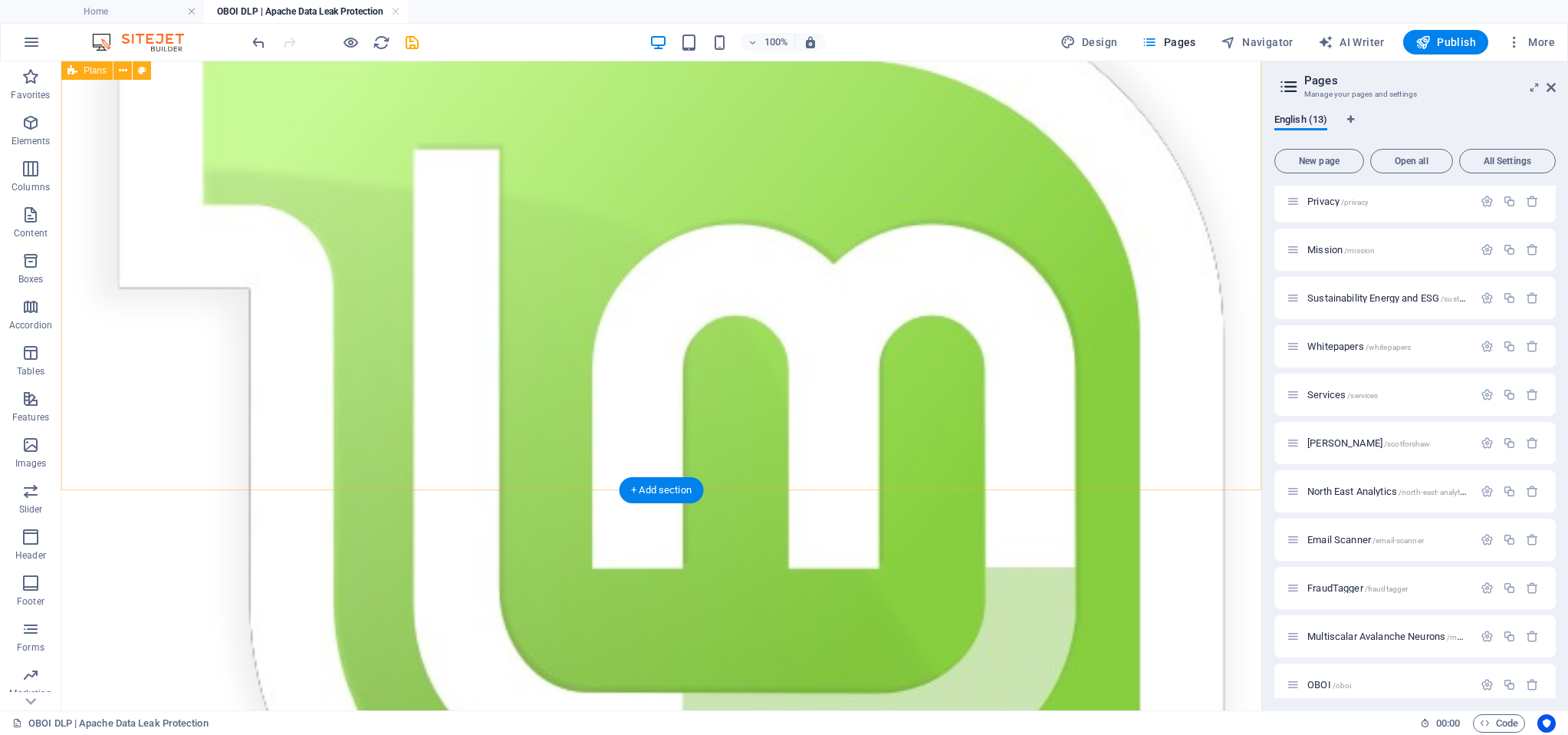
scroll to position [9437, 0]
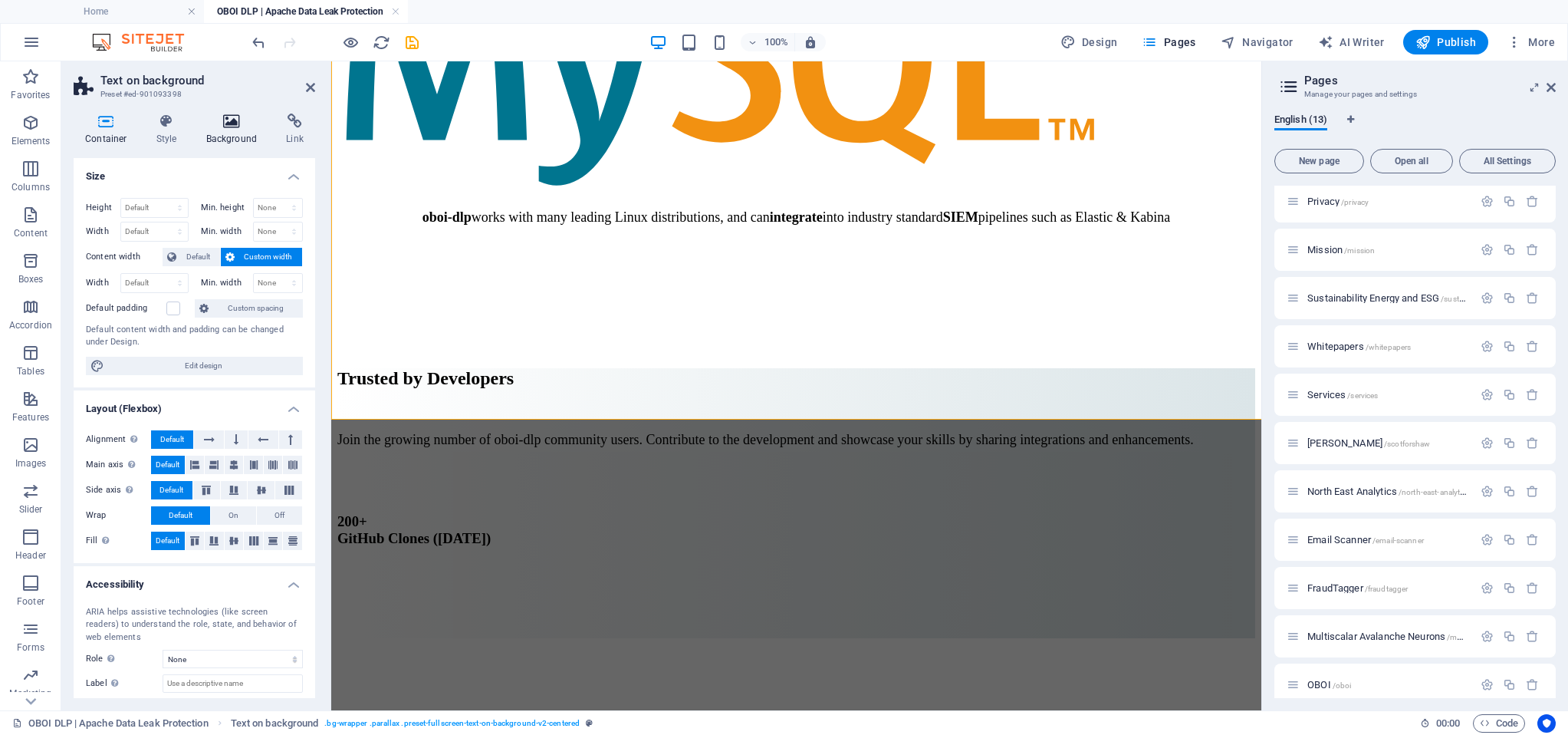
scroll to position [10616, 0]
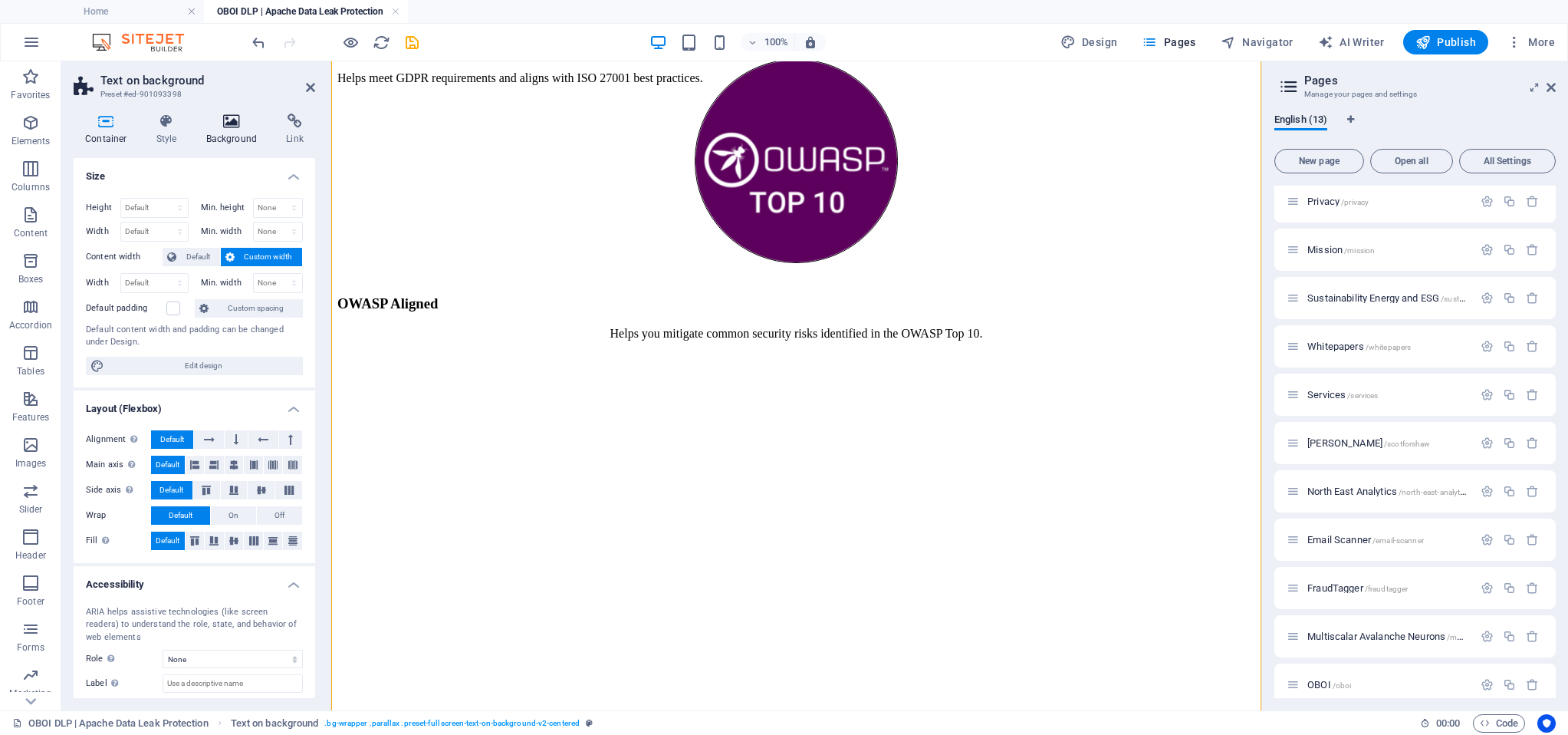
click at [222, 122] on icon at bounding box center [232, 121] width 74 height 15
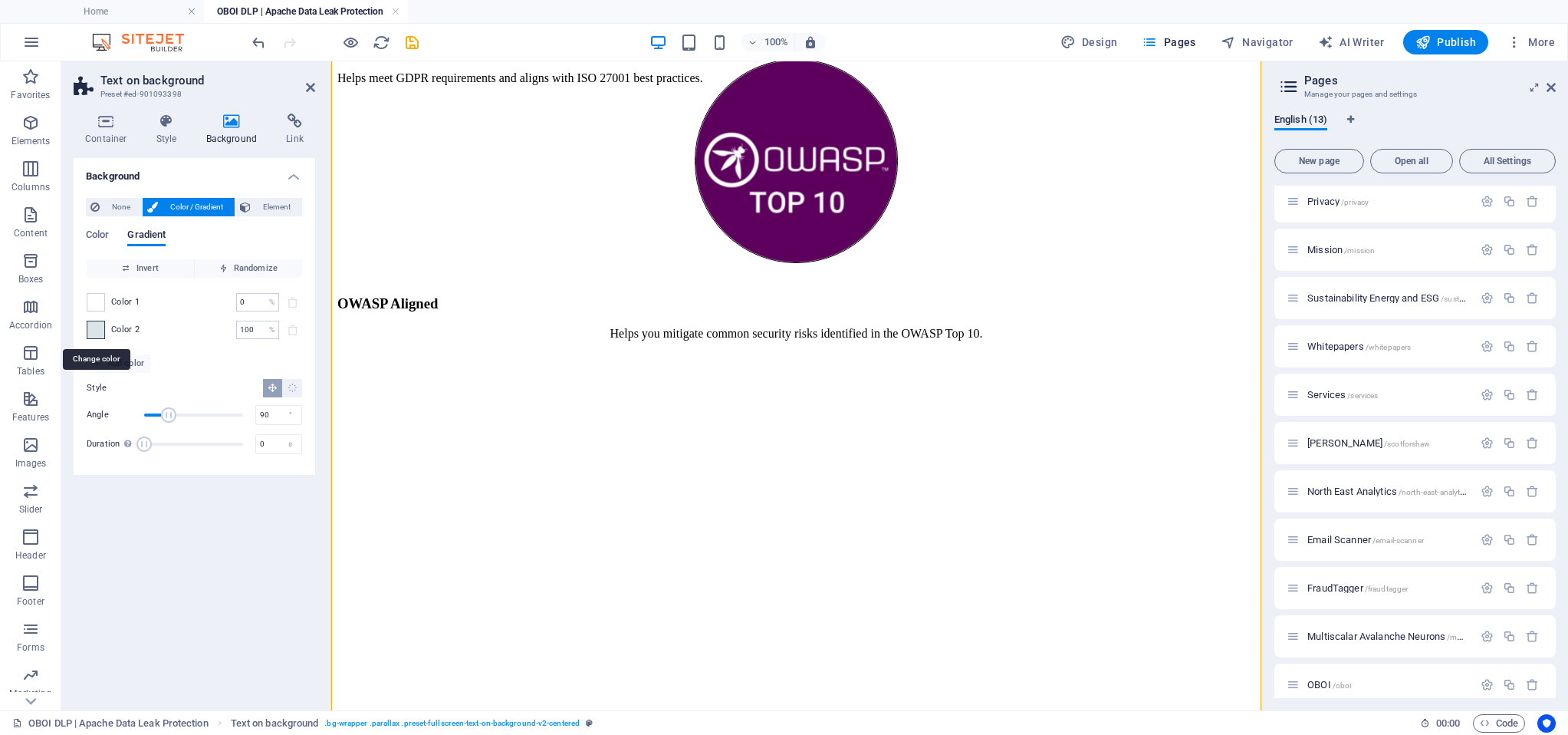
click at [95, 331] on span at bounding box center [95, 329] width 17 height 17
type input "#dbe5e8"
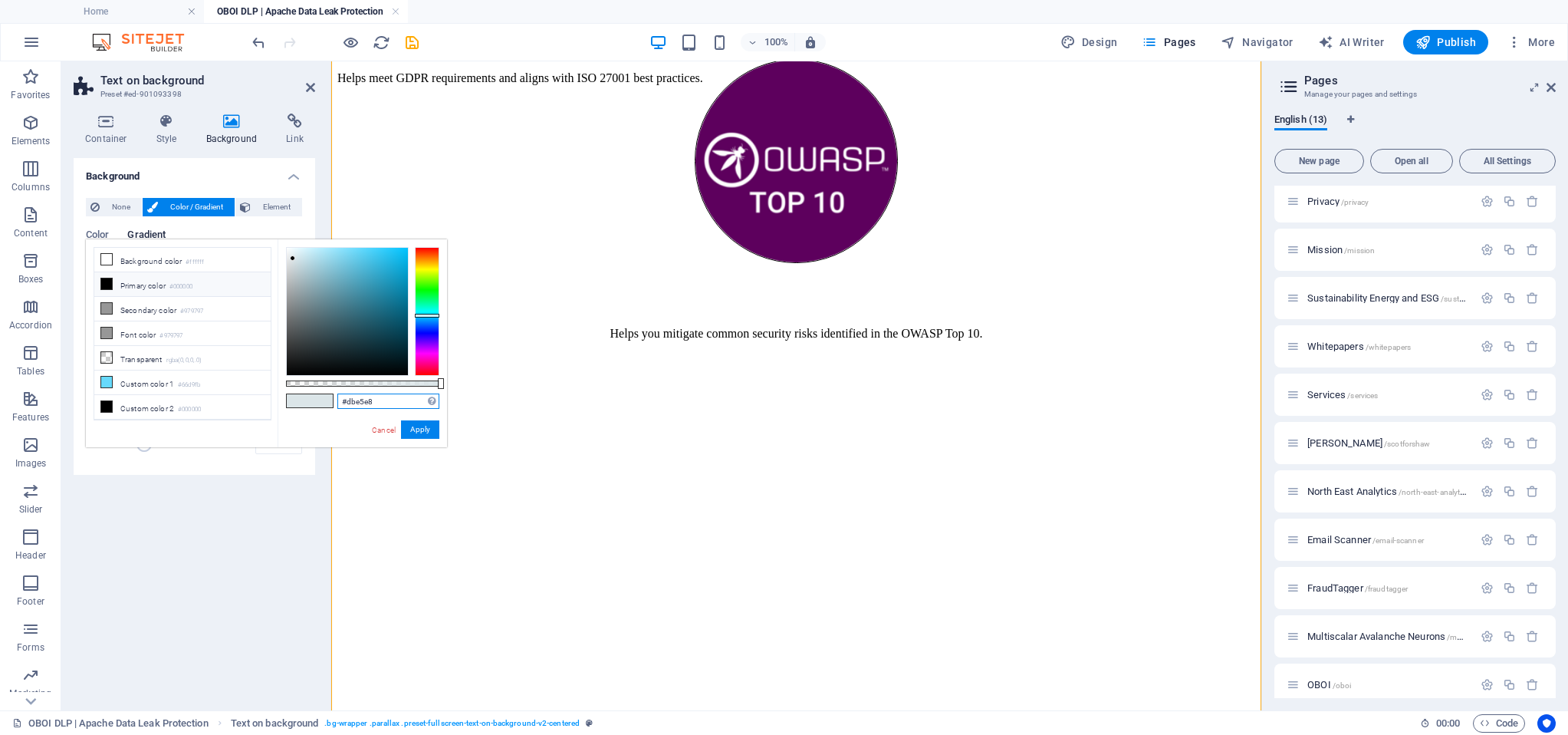
drag, startPoint x: 386, startPoint y: 401, endPoint x: 321, endPoint y: 400, distance: 65.0
click at [320, 401] on div "#dbe5e8 Supported formats #0852ed rgb(8, 82, 237) rgba(8, 82, 237, 90%) hsv(221…" at bounding box center [363, 454] width 170 height 430
click at [249, 488] on div "Background None Color / Gradient Element Stretch background to full-width Color…" at bounding box center [195, 428] width 242 height 540
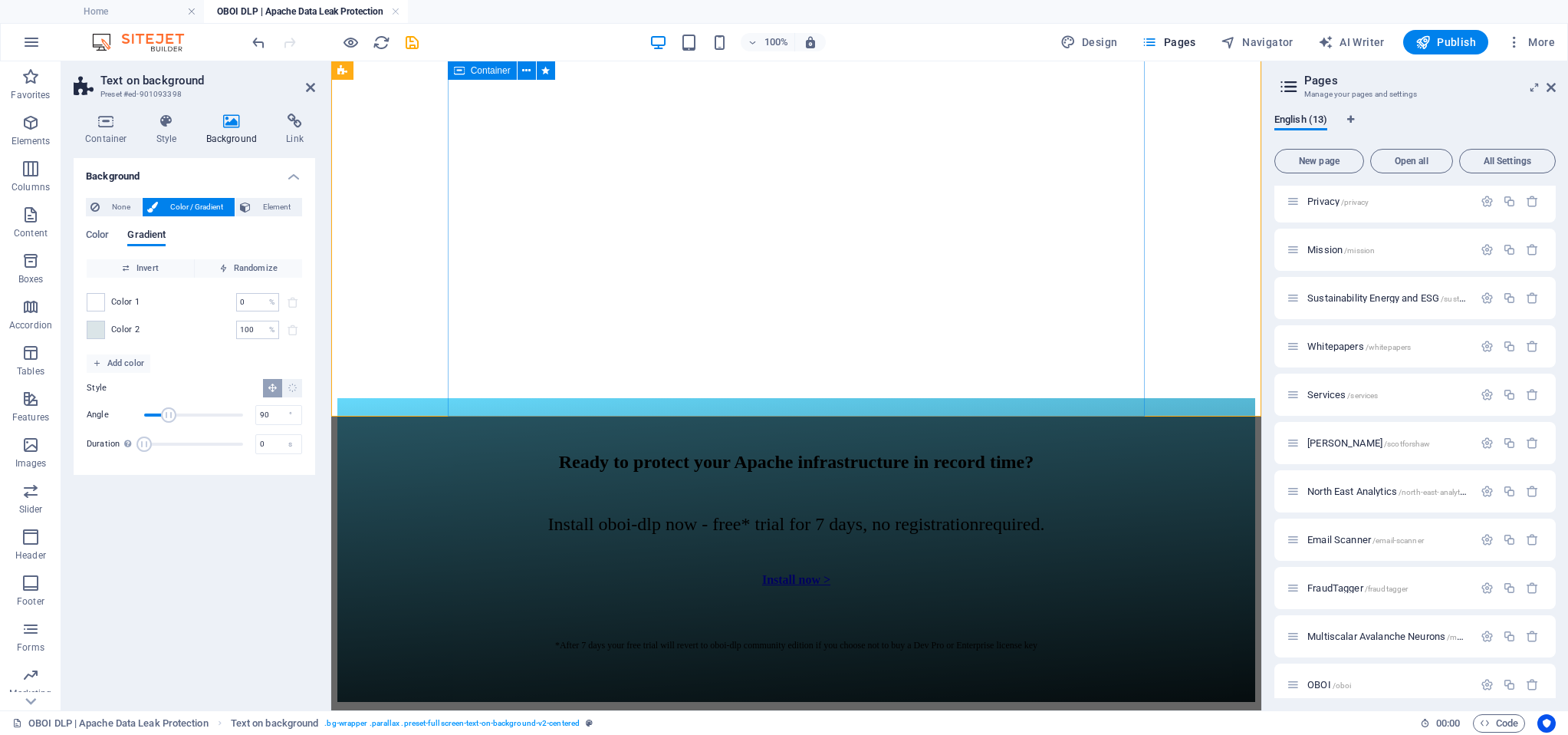
scroll to position [11204, 0]
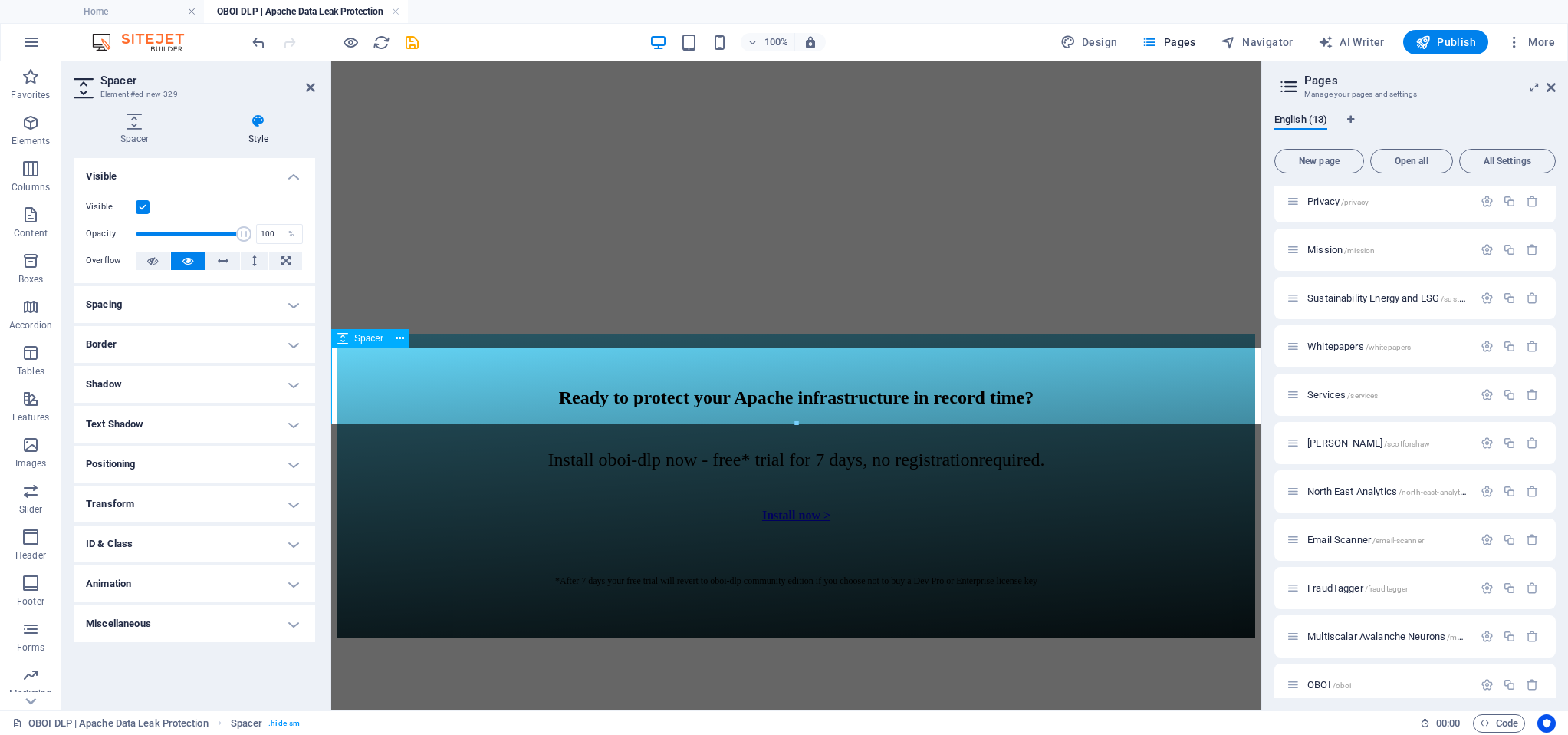
click at [253, 122] on icon at bounding box center [259, 121] width 114 height 15
click at [256, 123] on icon at bounding box center [259, 121] width 114 height 15
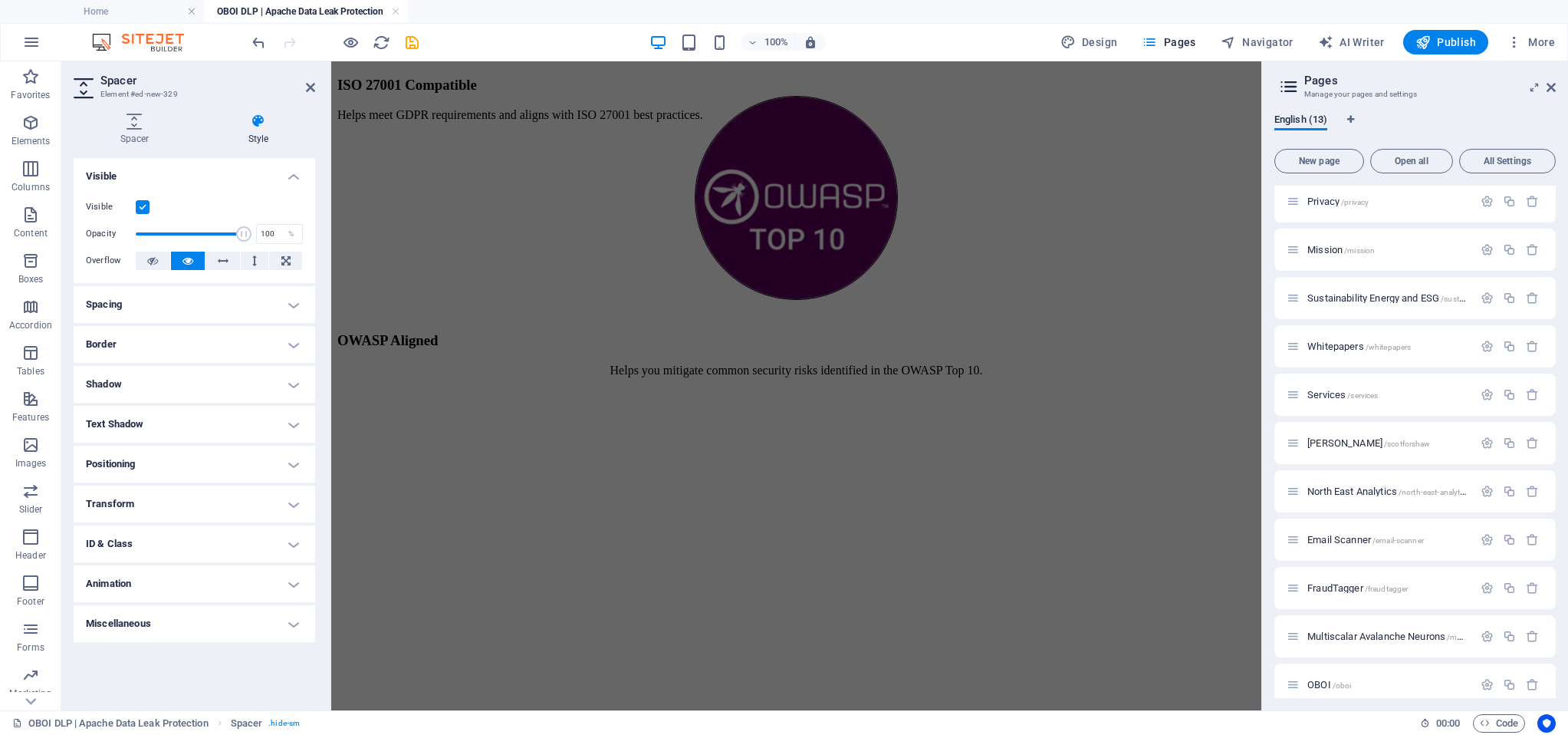
scroll to position [10526, 0]
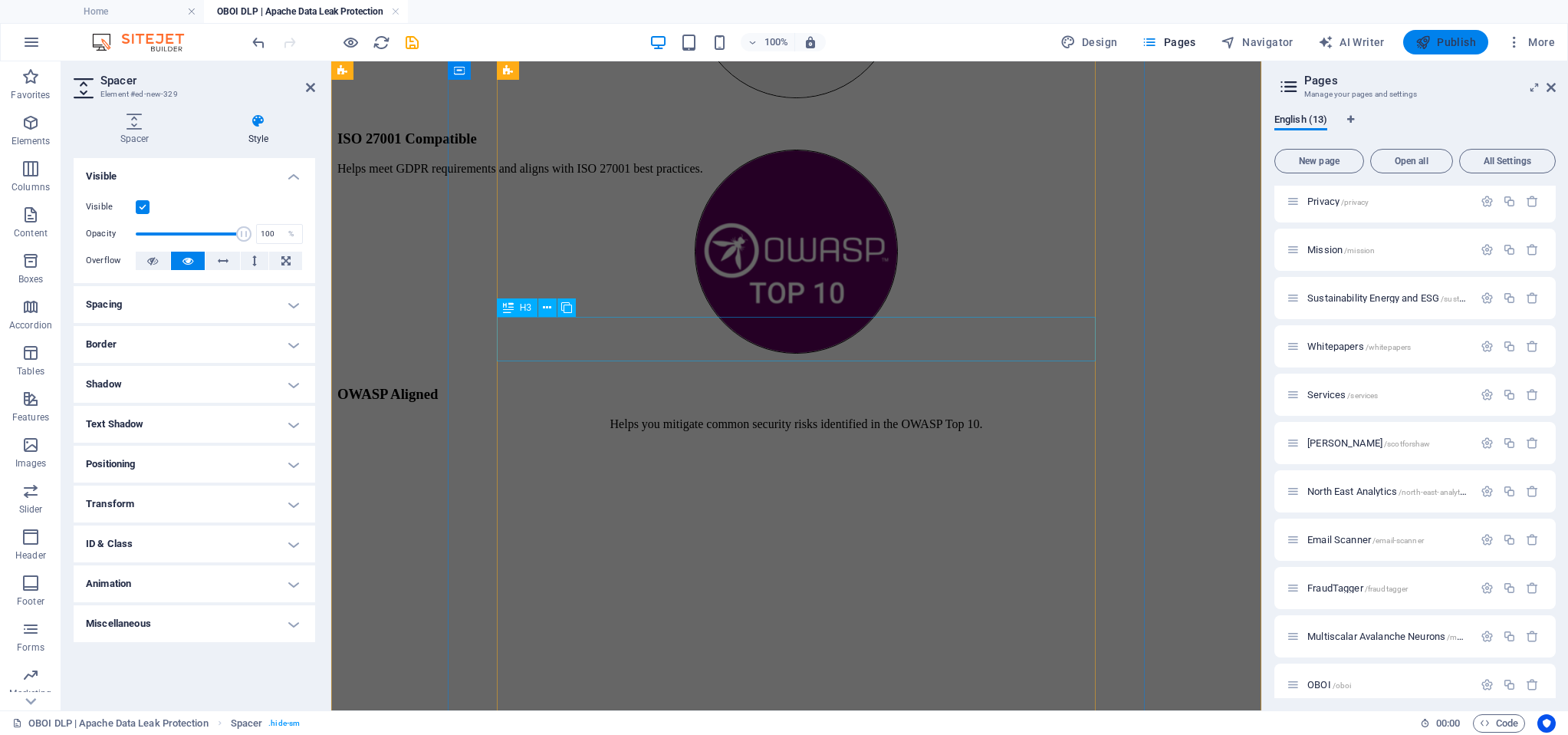
click at [1457, 47] on span "Publish" at bounding box center [1445, 42] width 61 height 15
